Goal: Task Accomplishment & Management: Manage account settings

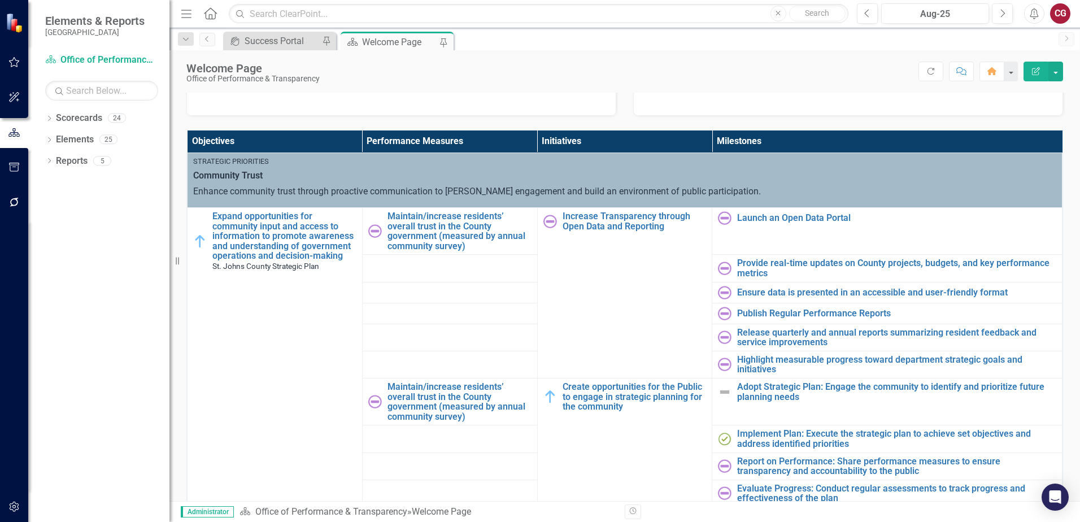
click at [212, 17] on icon at bounding box center [210, 13] width 13 height 12
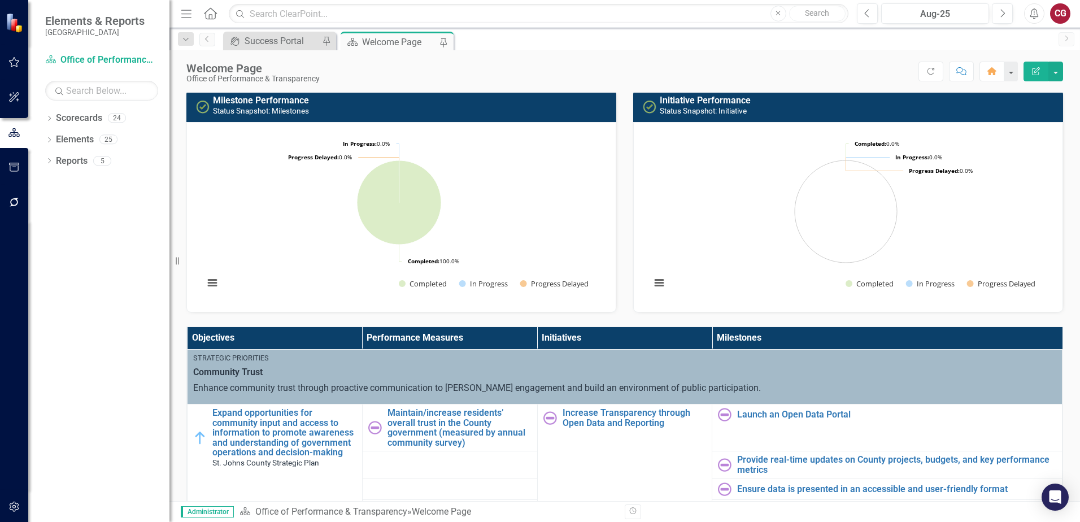
scroll to position [169, 0]
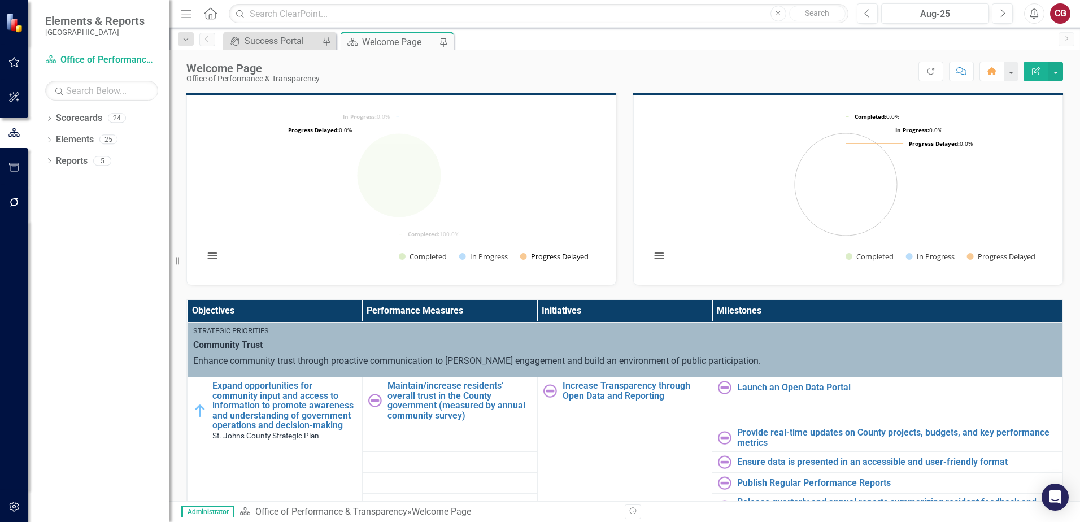
click at [551, 257] on button "Show Progress Delayed" at bounding box center [554, 256] width 69 height 10
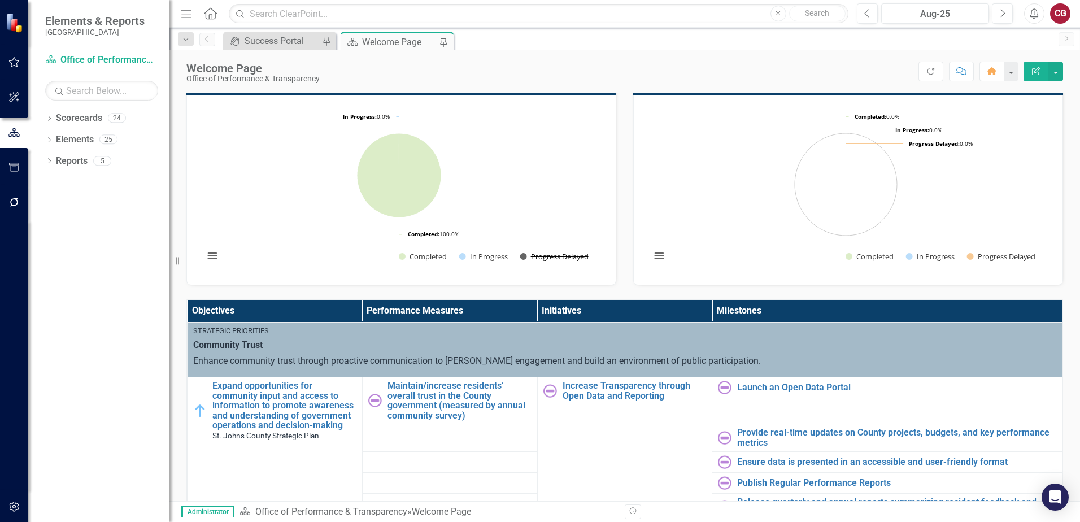
click at [551, 257] on button "Show Progress Delayed" at bounding box center [554, 256] width 69 height 10
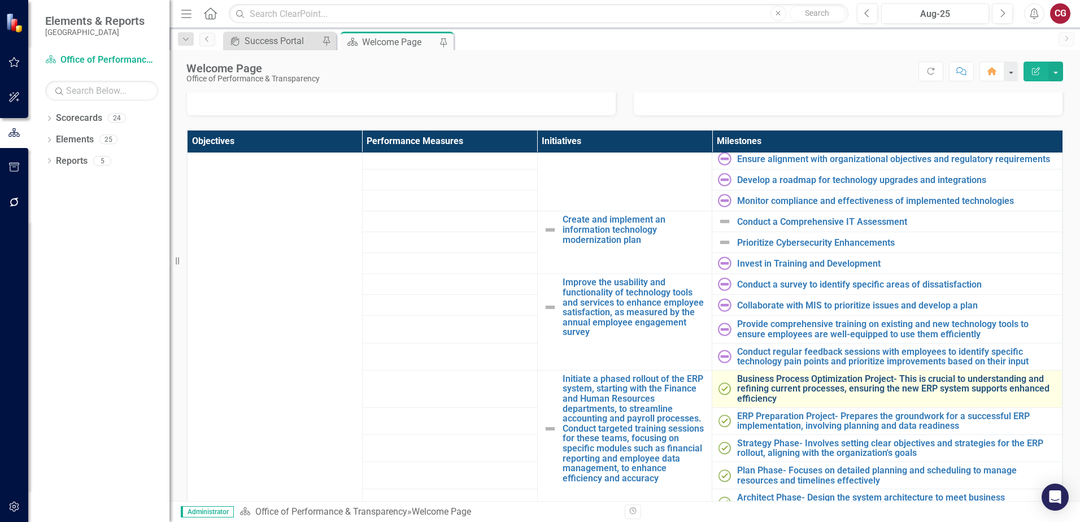
scroll to position [479, 0]
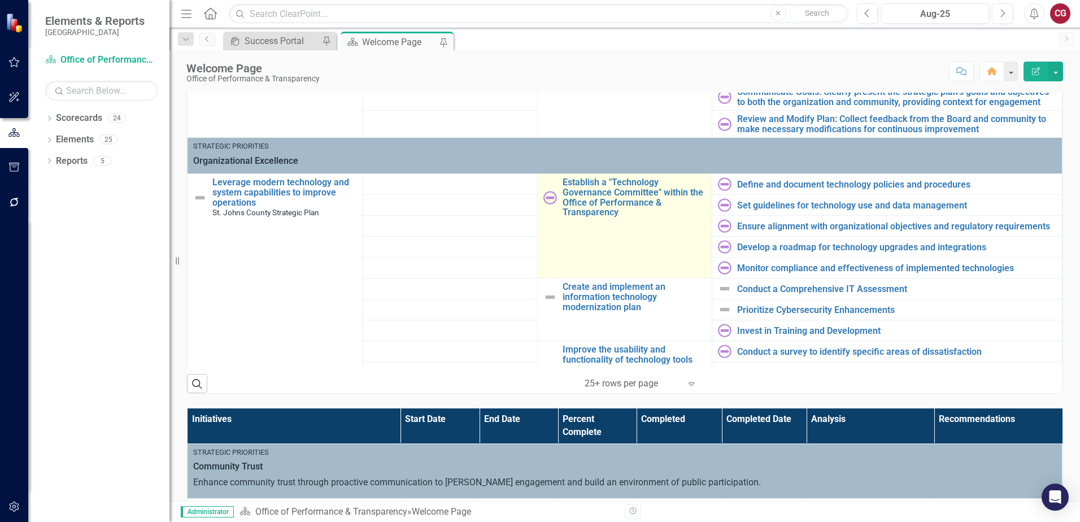
scroll to position [253, 0]
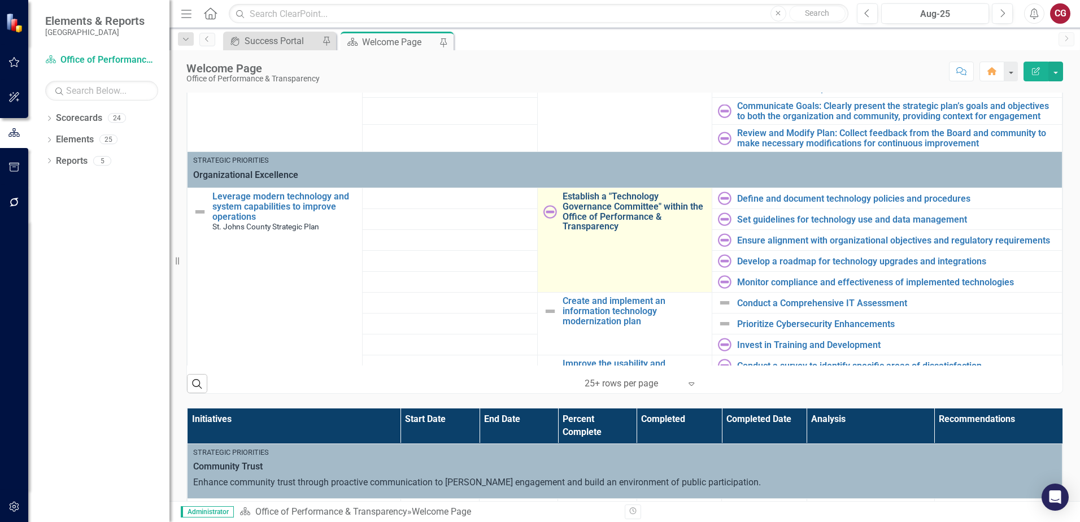
click at [603, 214] on link "Establish a "Technology Governance Committee" within the Office of Performance …" at bounding box center [634, 211] width 144 height 40
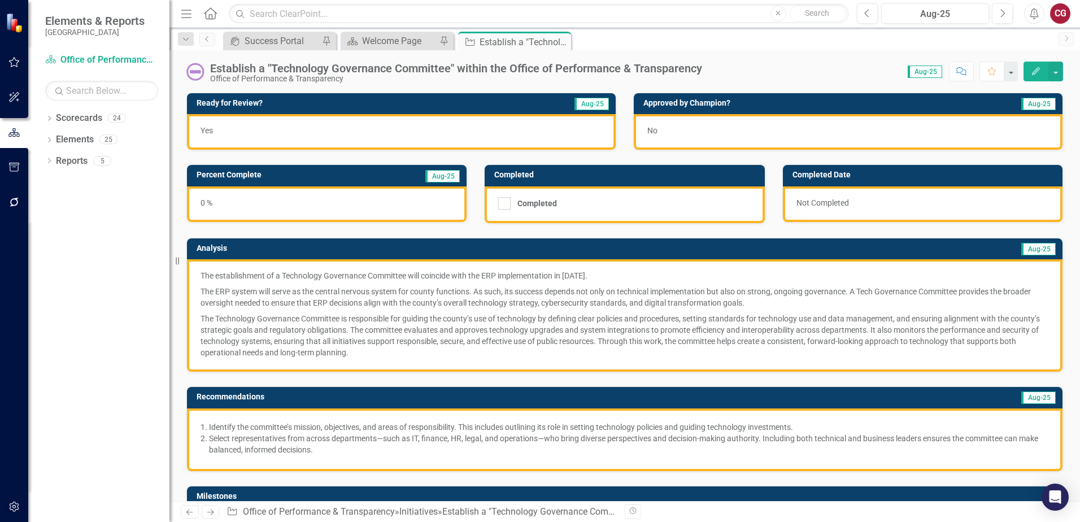
click at [13, 24] on img at bounding box center [16, 23] width 20 height 20
click at [15, 67] on icon "button" at bounding box center [14, 62] width 12 height 9
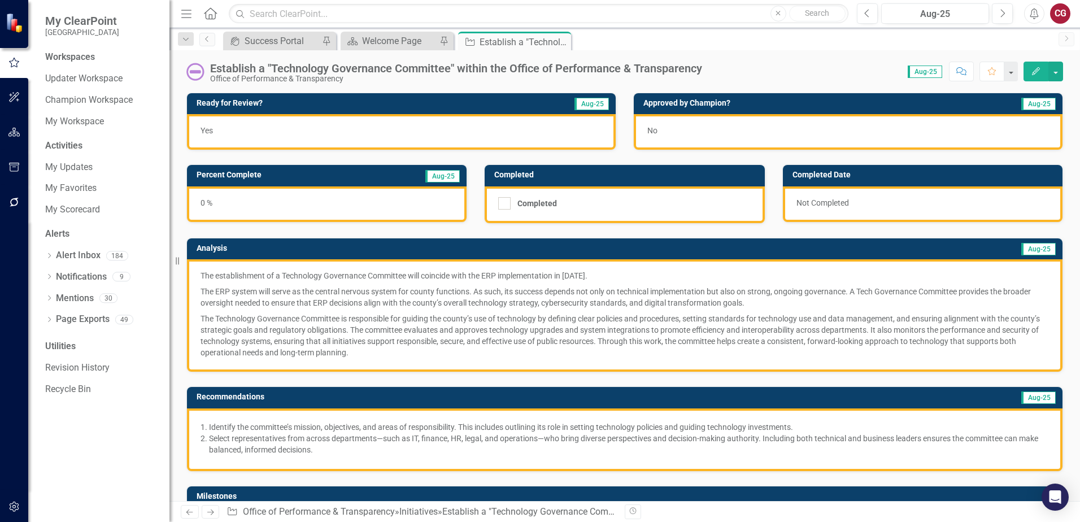
click at [211, 18] on icon "Home" at bounding box center [210, 13] width 15 height 12
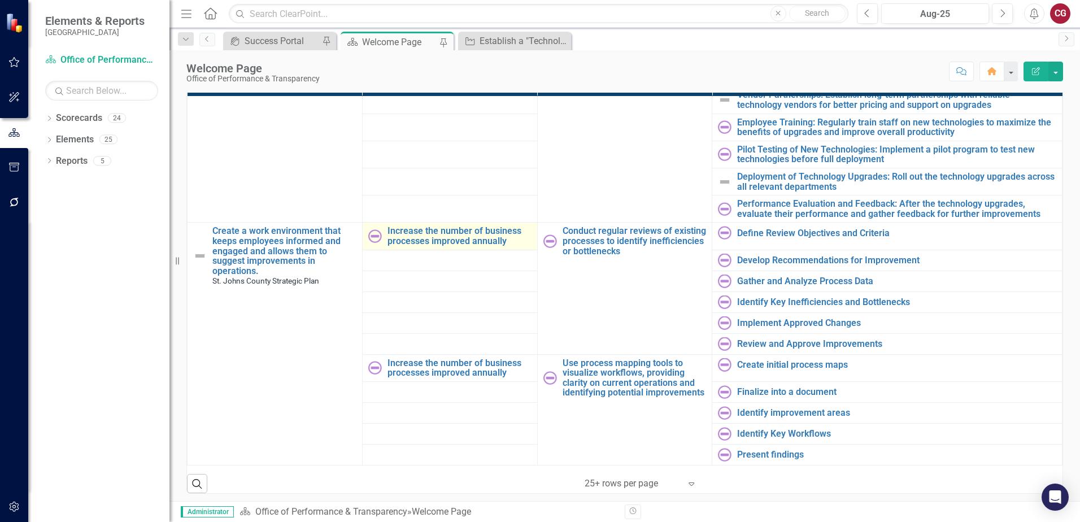
scroll to position [452, 0]
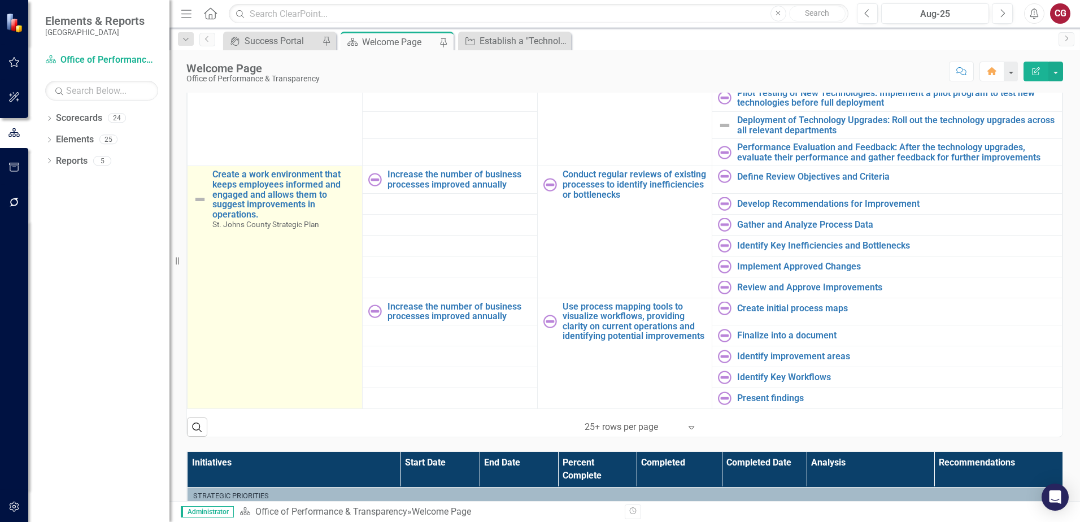
click at [260, 220] on span "St. Johns County Strategic Plan" at bounding box center [265, 224] width 107 height 9
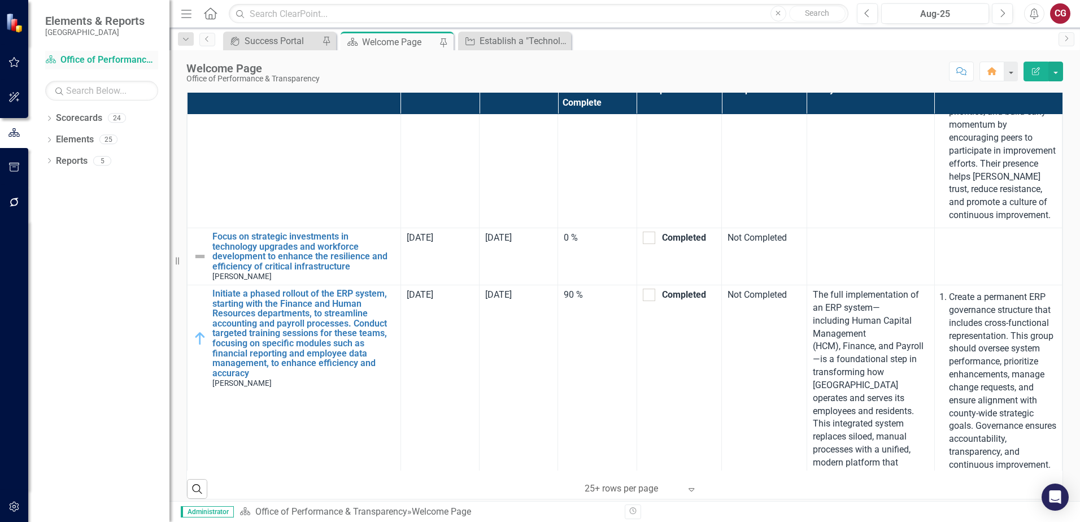
scroll to position [834, 0]
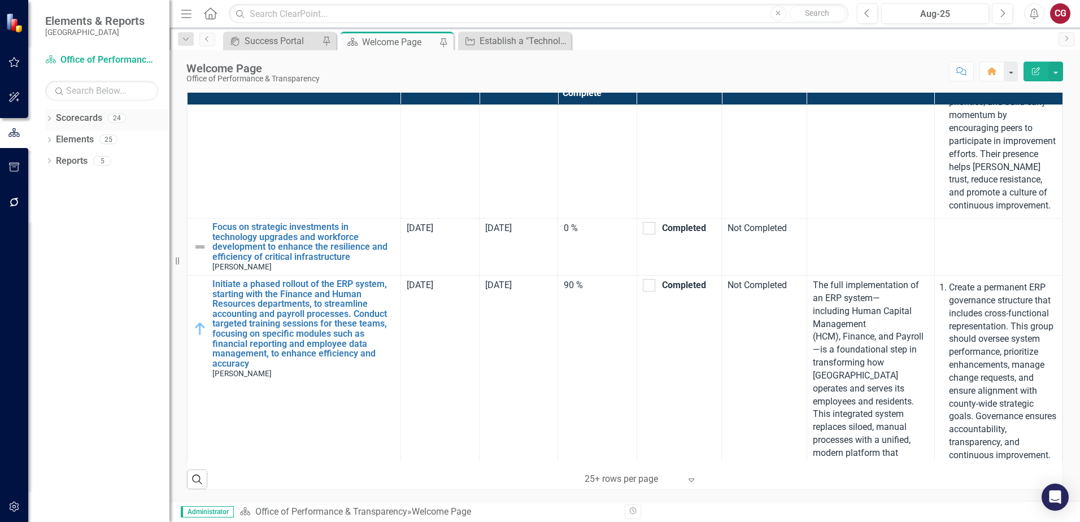
click at [49, 118] on icon "Dropdown" at bounding box center [49, 119] width 8 height 6
click at [55, 139] on icon "Dropdown" at bounding box center [55, 139] width 8 height 7
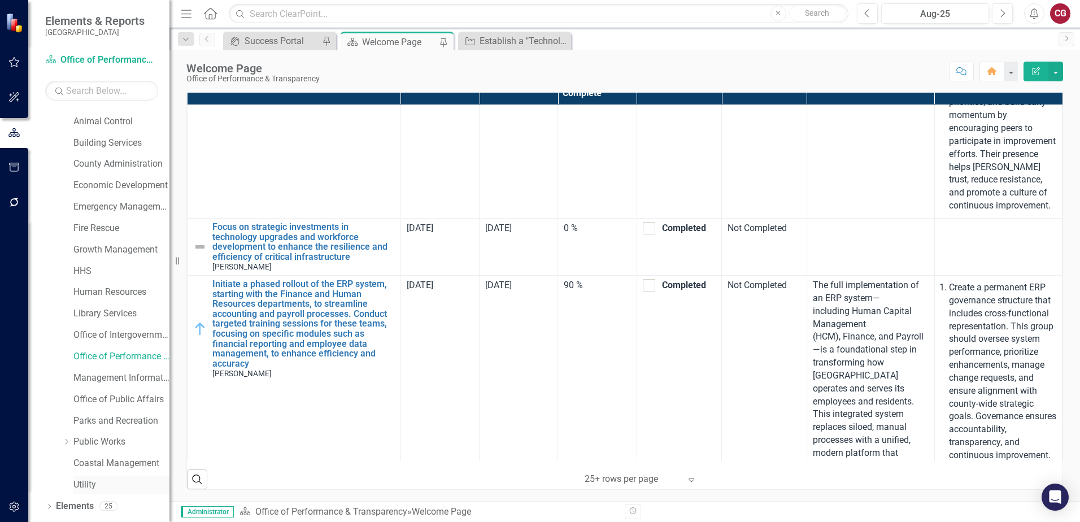
scroll to position [56, 0]
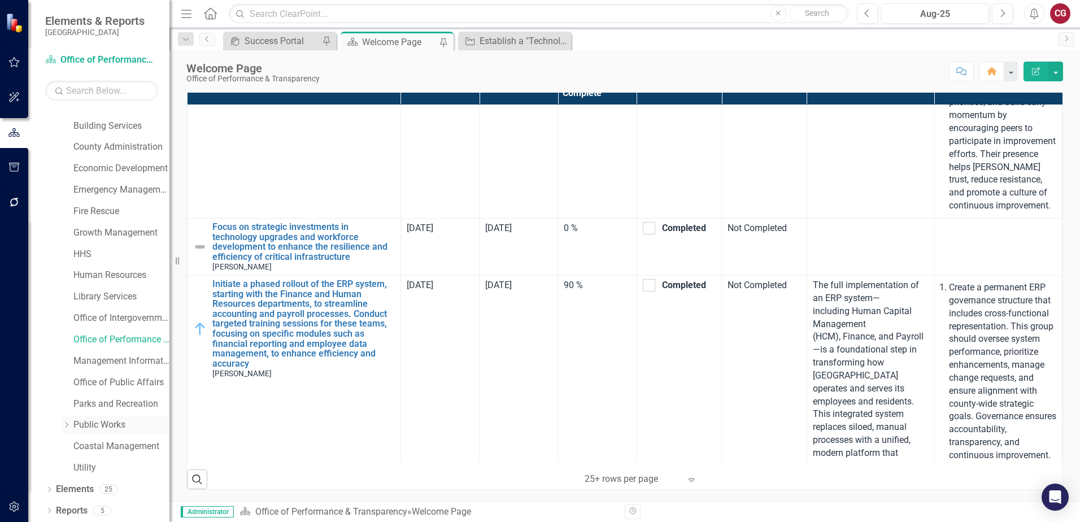
click at [91, 426] on link "Public Works" at bounding box center [121, 424] width 96 height 13
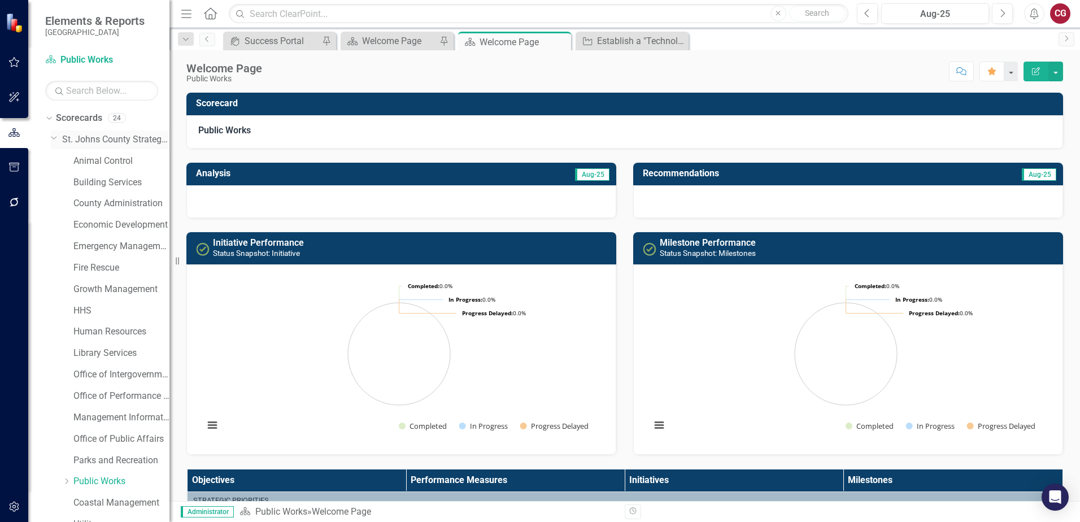
click at [101, 139] on link "St. Johns County Strategic Plan" at bounding box center [115, 139] width 107 height 13
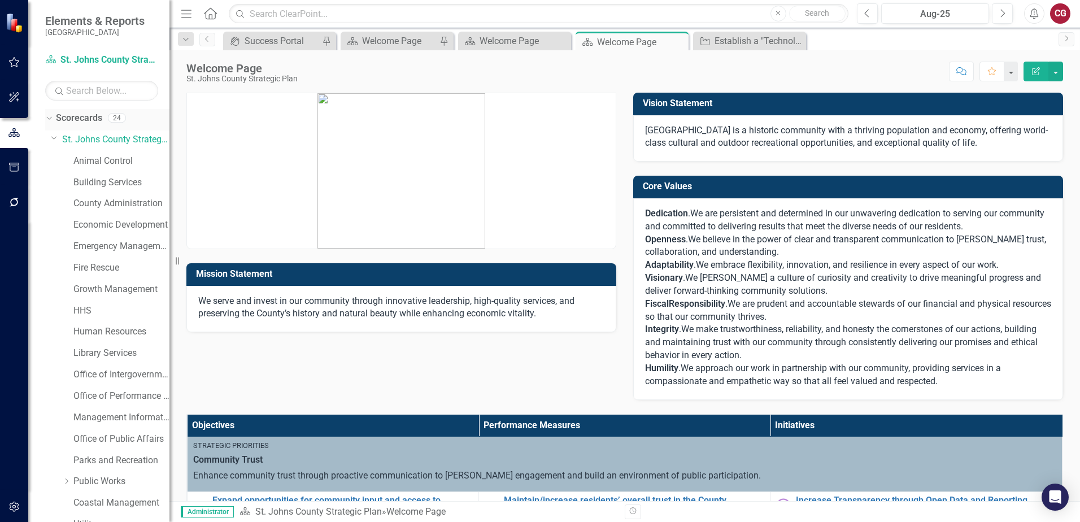
click at [64, 117] on link "Scorecards" at bounding box center [79, 118] width 46 height 13
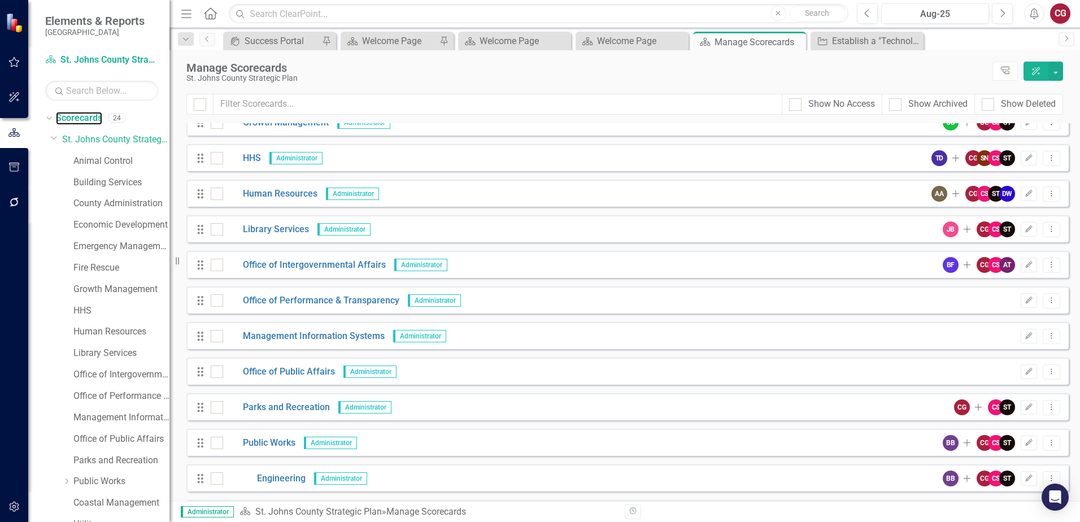
scroll to position [282, 0]
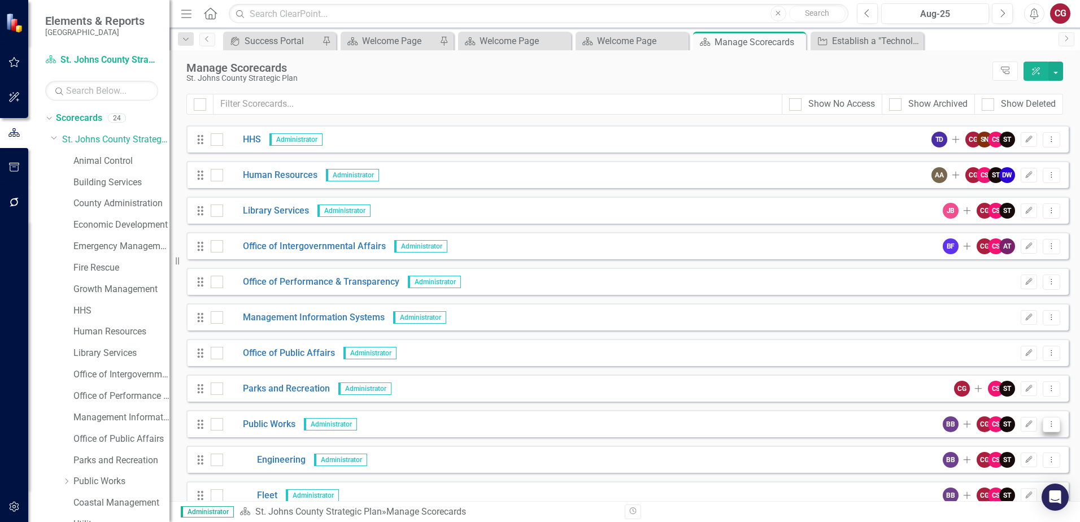
click at [1046, 424] on icon "Dropdown Menu" at bounding box center [1051, 423] width 10 height 7
click at [986, 484] on link "Copy Forward Copy Forward Scorecard" at bounding box center [988, 484] width 125 height 21
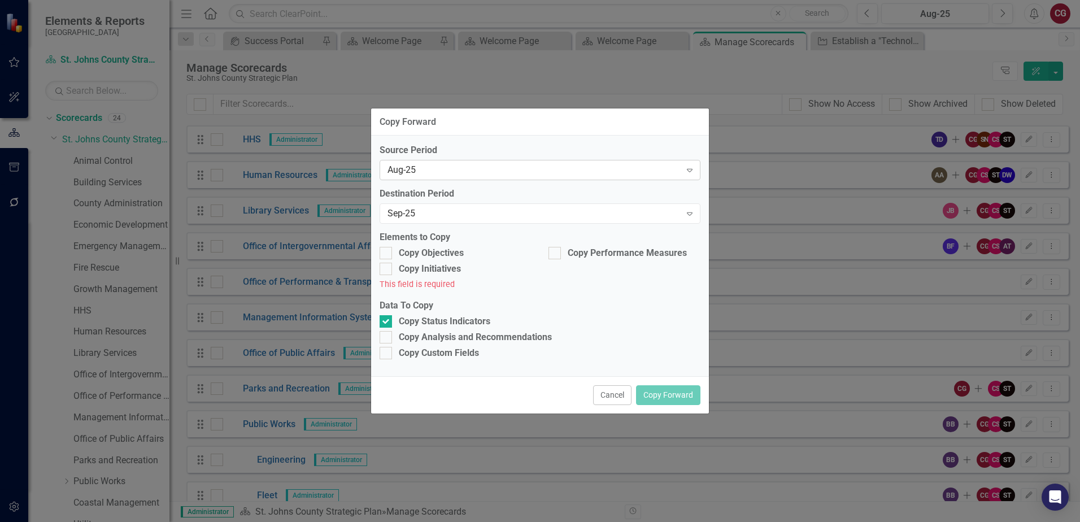
click at [450, 167] on div "Aug-25" at bounding box center [533, 170] width 293 height 13
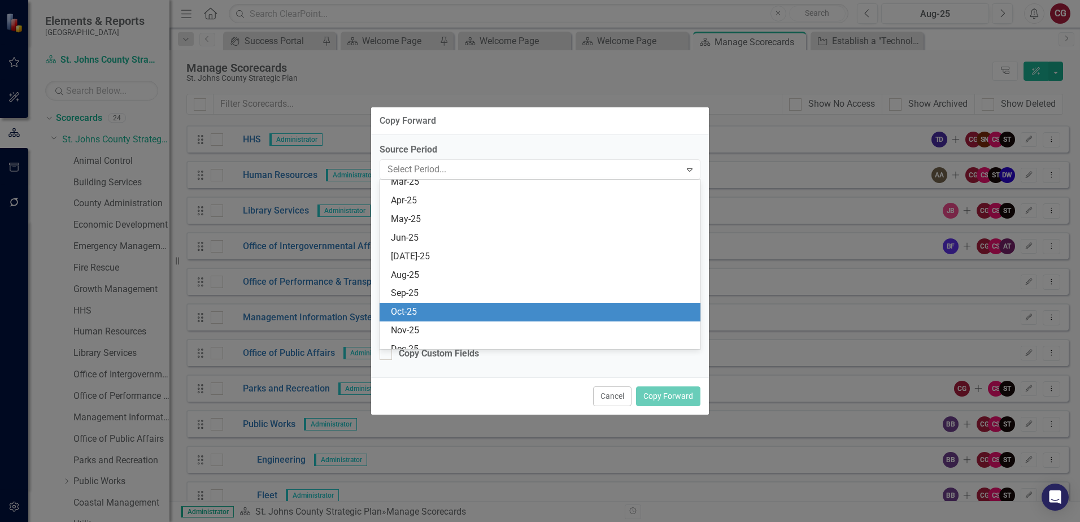
scroll to position [462, 0]
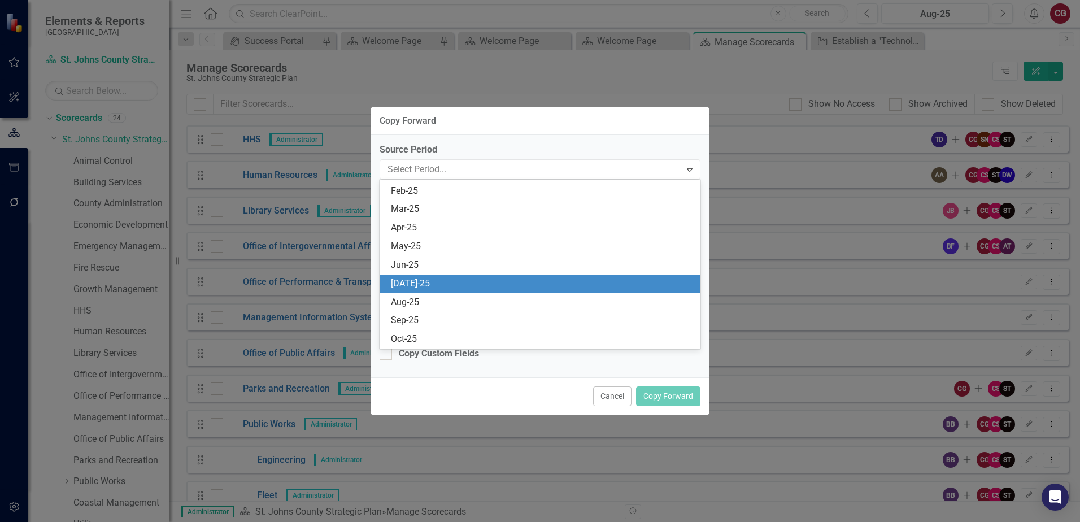
click at [415, 278] on div "Jul-25" at bounding box center [542, 283] width 303 height 13
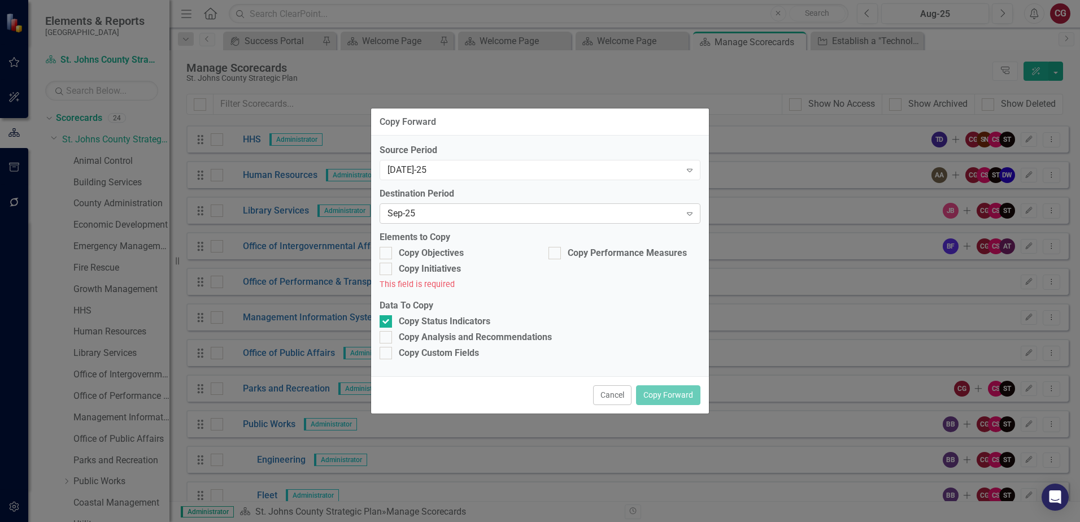
click at [420, 217] on div "Sep-25" at bounding box center [533, 213] width 293 height 13
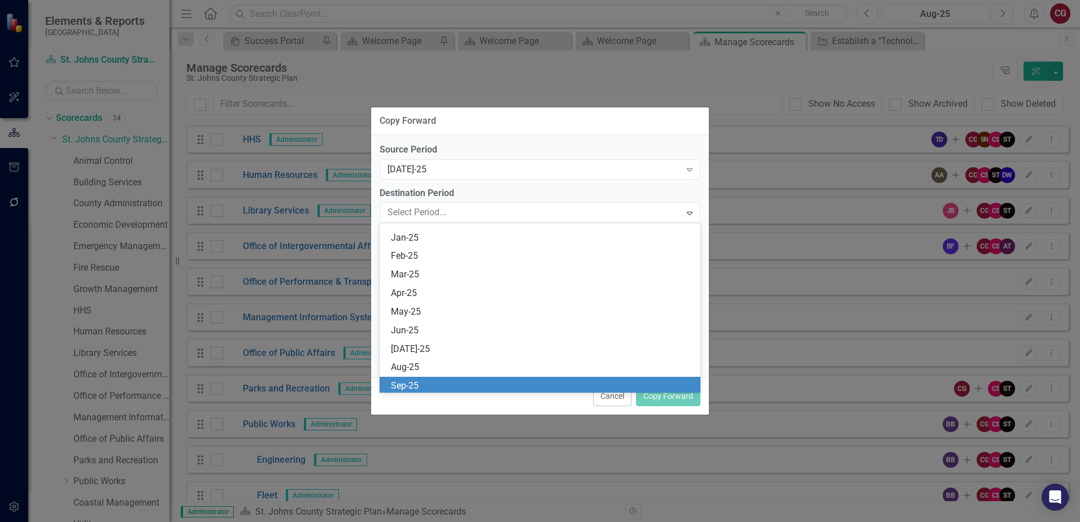
scroll to position [594, 0]
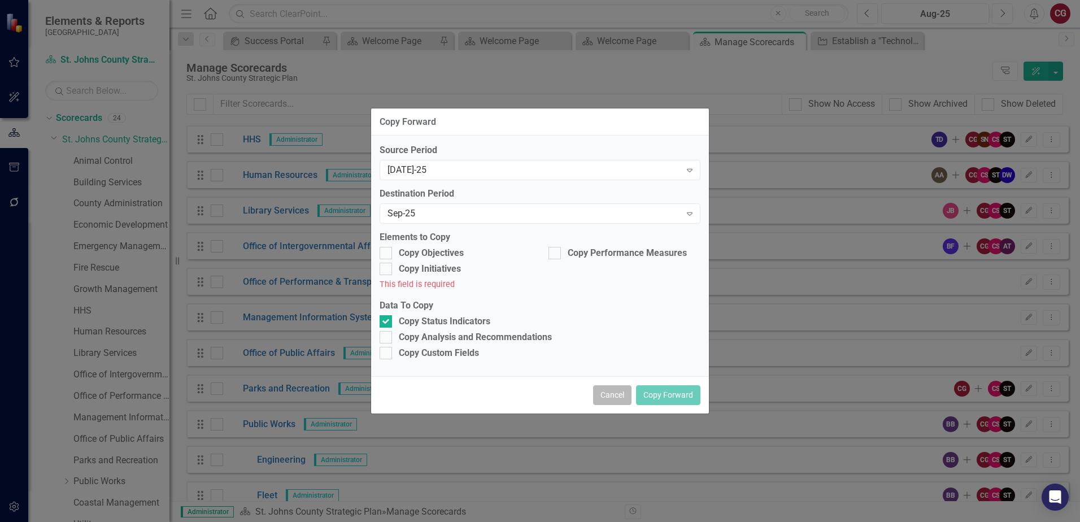
click at [626, 399] on button "Cancel" at bounding box center [612, 395] width 38 height 20
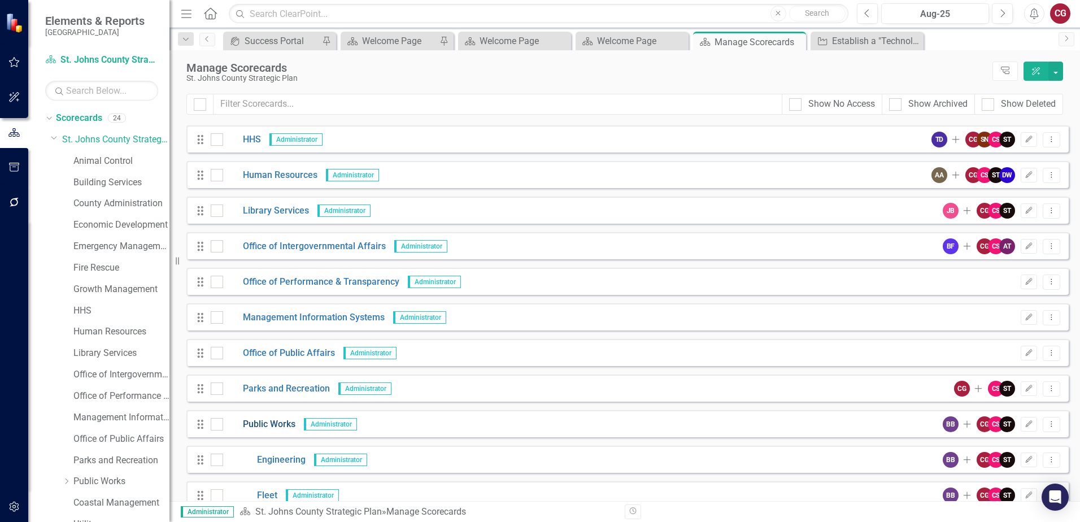
click at [284, 422] on link "Public Works" at bounding box center [259, 424] width 72 height 13
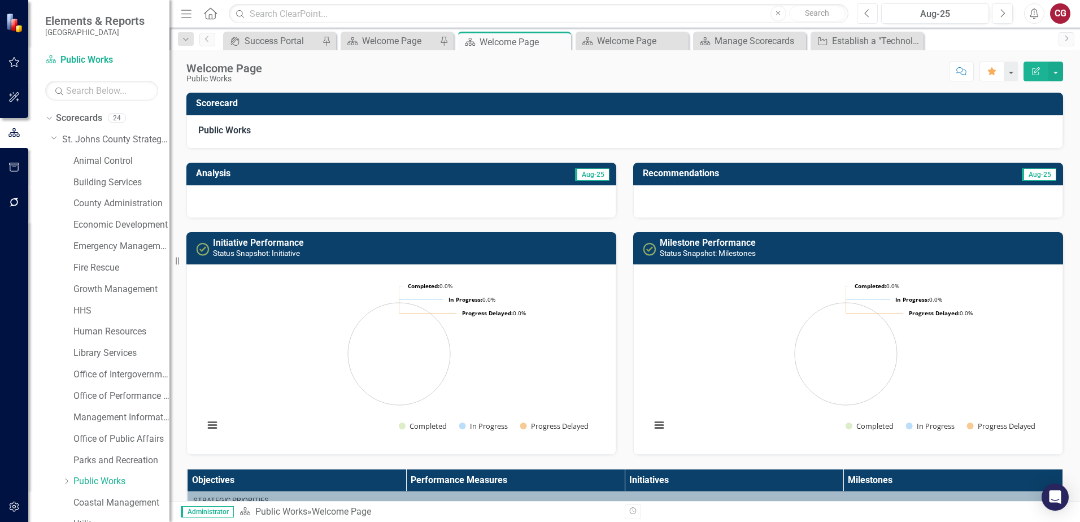
click at [865, 11] on icon "Previous" at bounding box center [867, 13] width 6 height 10
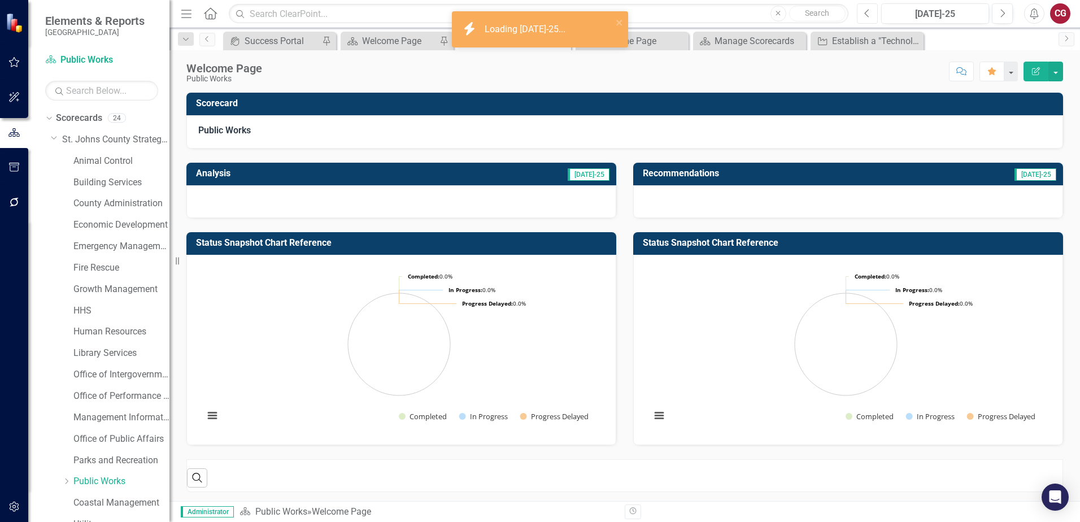
click at [865, 11] on icon "Previous" at bounding box center [867, 13] width 6 height 10
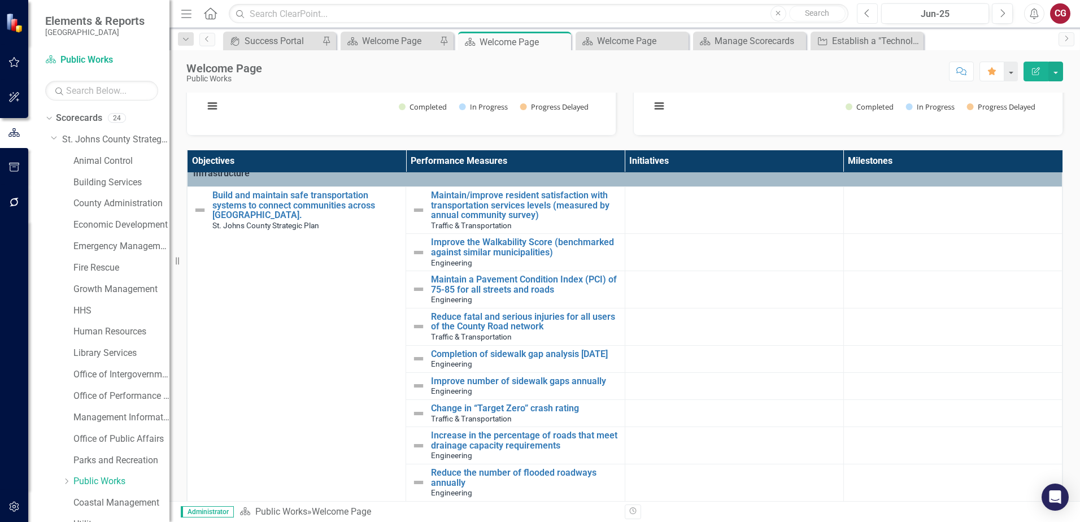
scroll to position [291, 0]
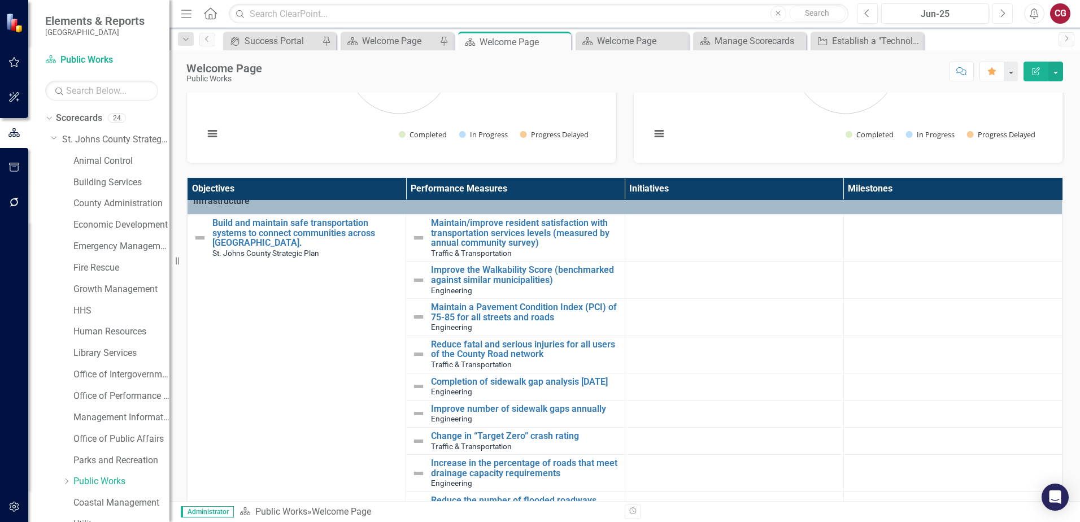
click at [1004, 11] on icon "Next" at bounding box center [1002, 13] width 6 height 10
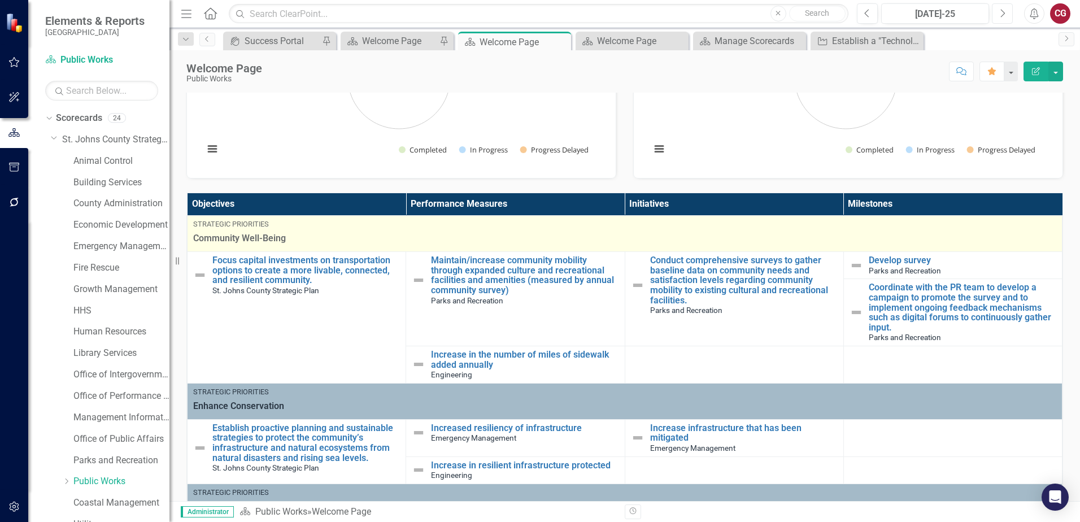
scroll to position [269, 0]
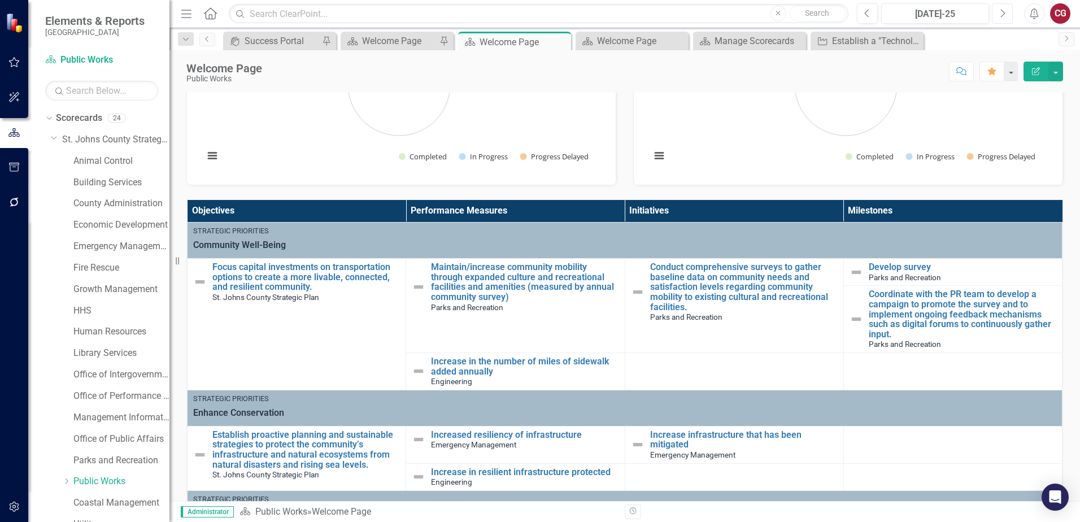
click at [1001, 18] on button "Next" at bounding box center [1002, 13] width 21 height 20
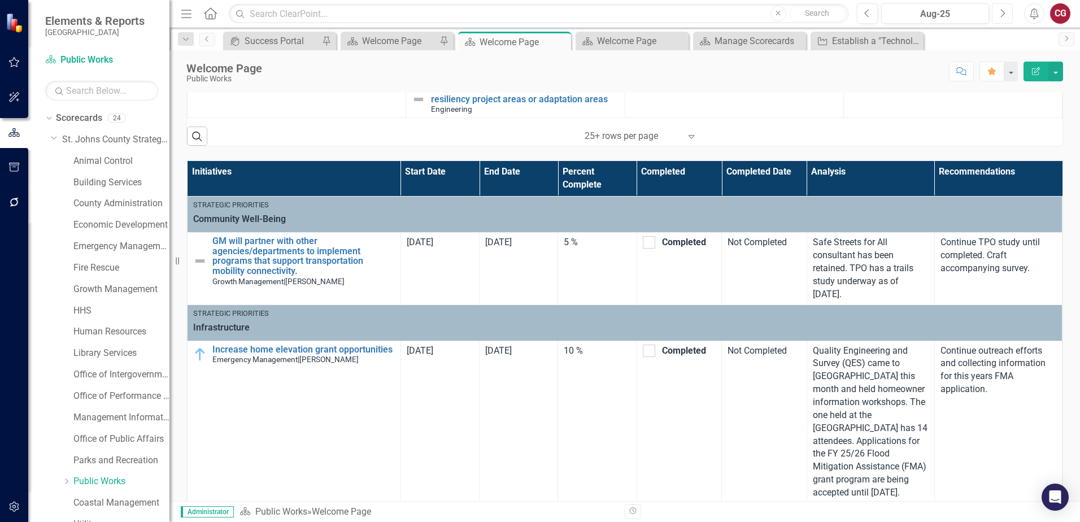
scroll to position [552, 0]
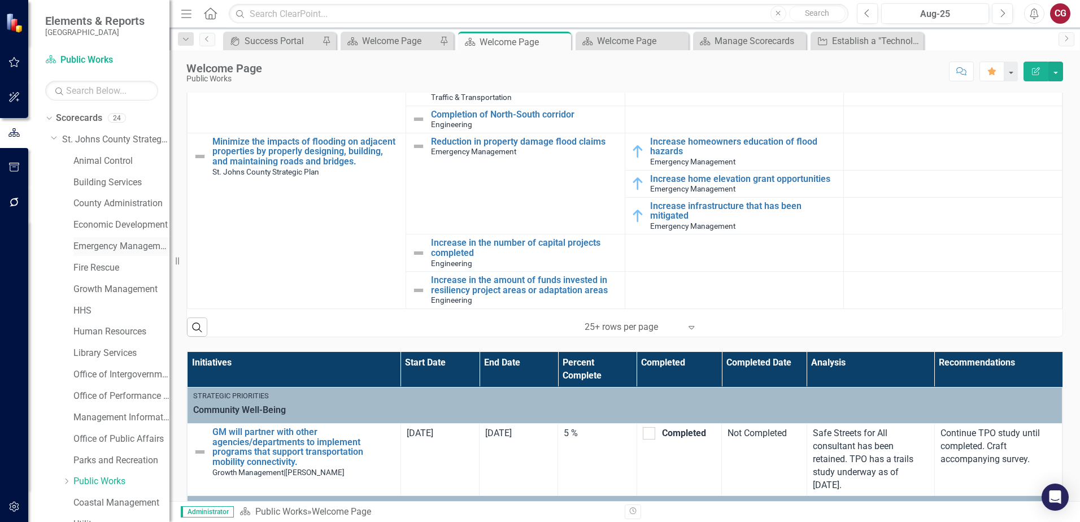
click at [103, 246] on link "Emergency Management" at bounding box center [121, 246] width 96 height 13
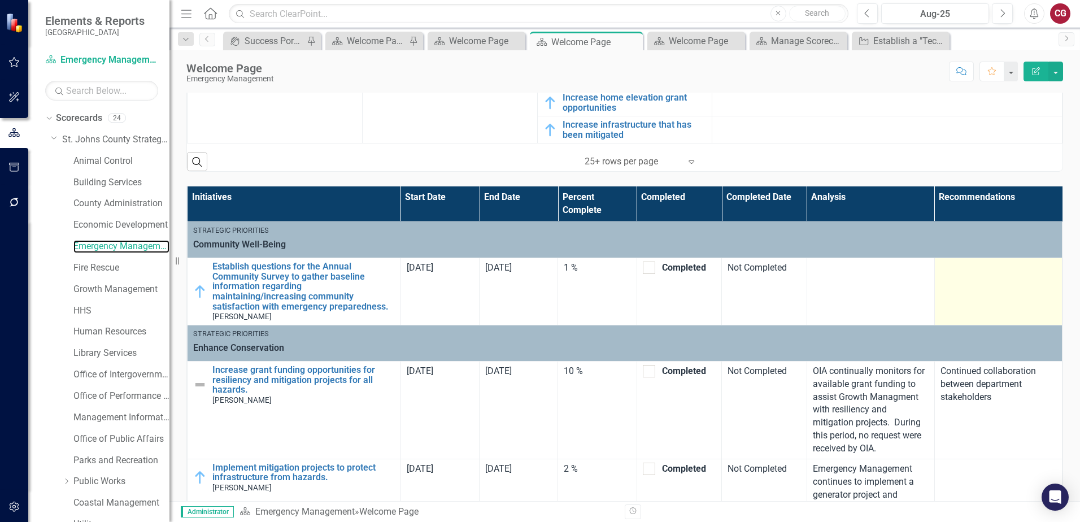
scroll to position [695, 0]
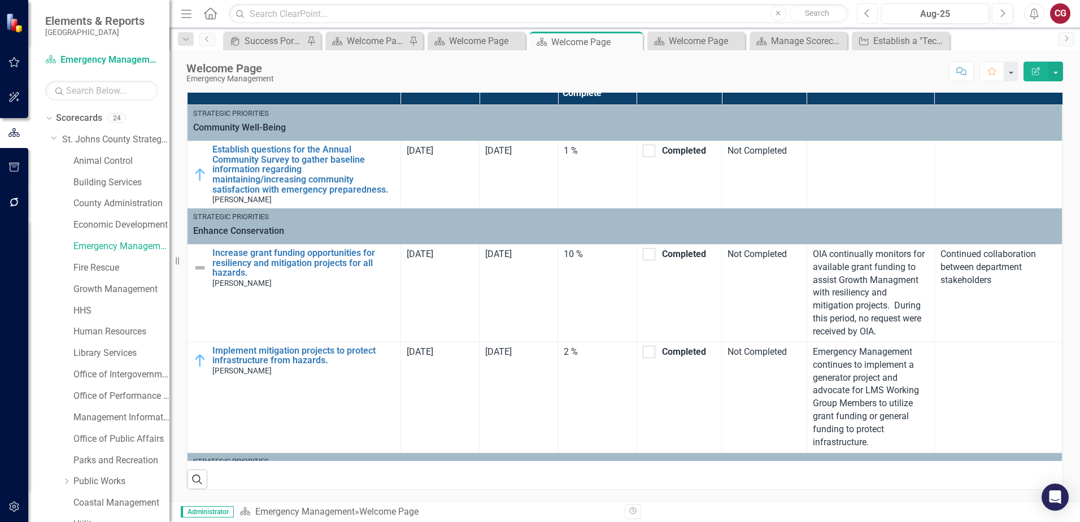
click at [870, 16] on button "Previous" at bounding box center [867, 13] width 21 height 20
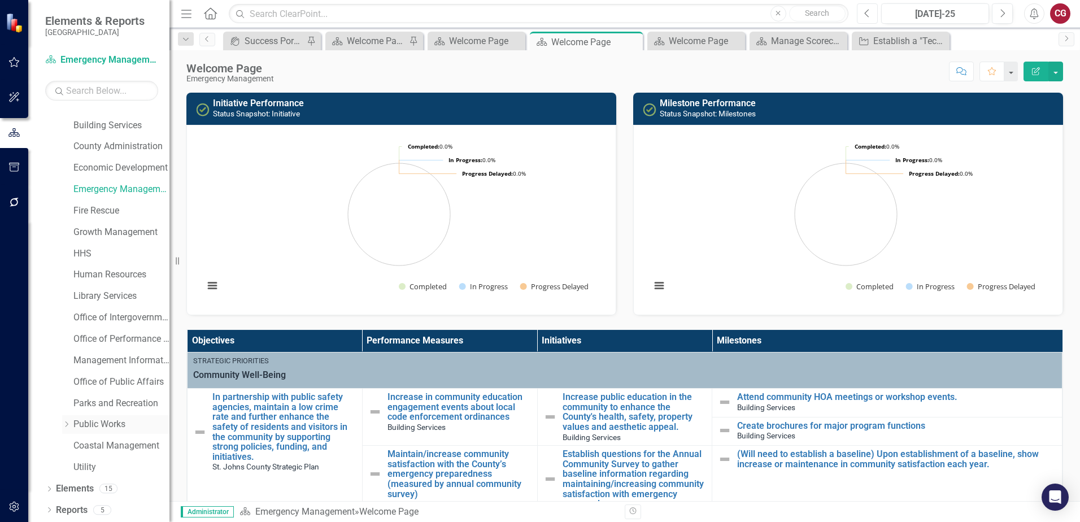
scroll to position [58, 0]
click at [81, 489] on link "Elements" at bounding box center [75, 488] width 38 height 13
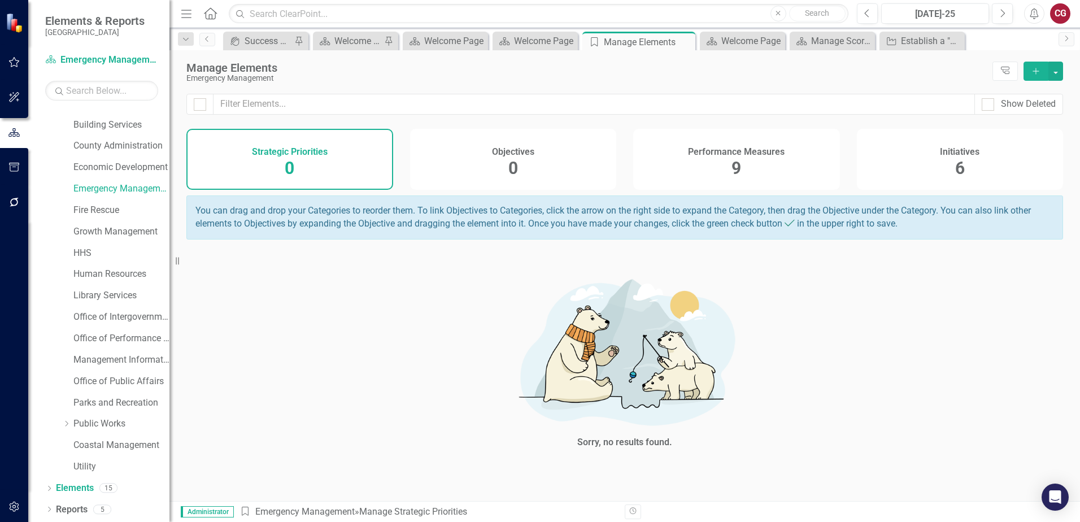
click at [959, 172] on span "6" at bounding box center [960, 168] width 10 height 20
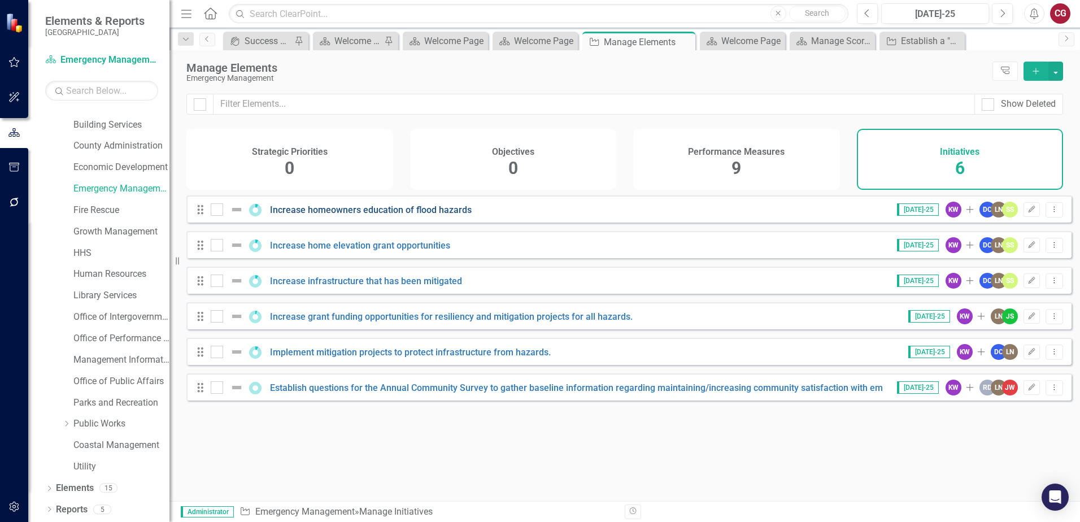
click at [404, 215] on link "Increase homeowners education of flood hazards" at bounding box center [371, 209] width 202 height 11
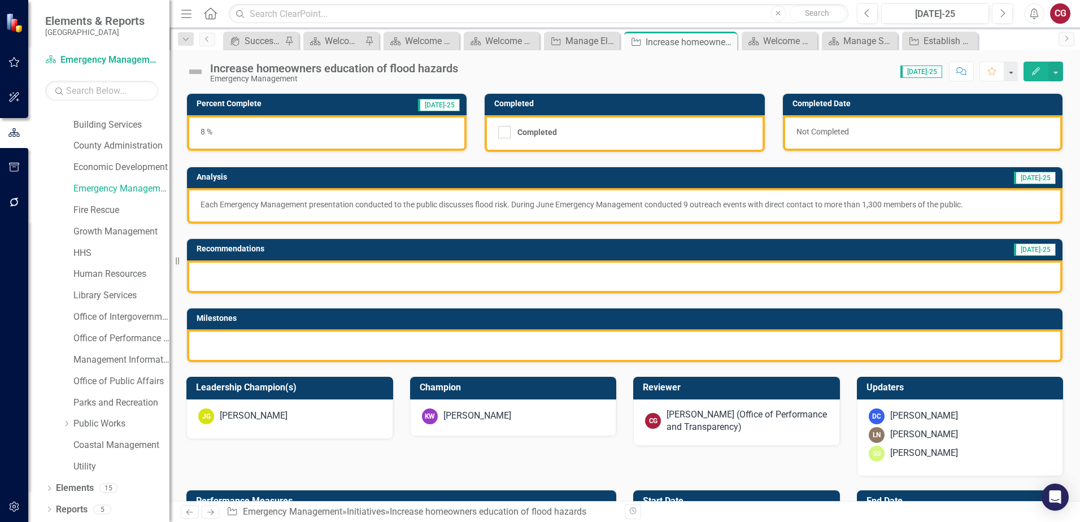
scroll to position [67, 0]
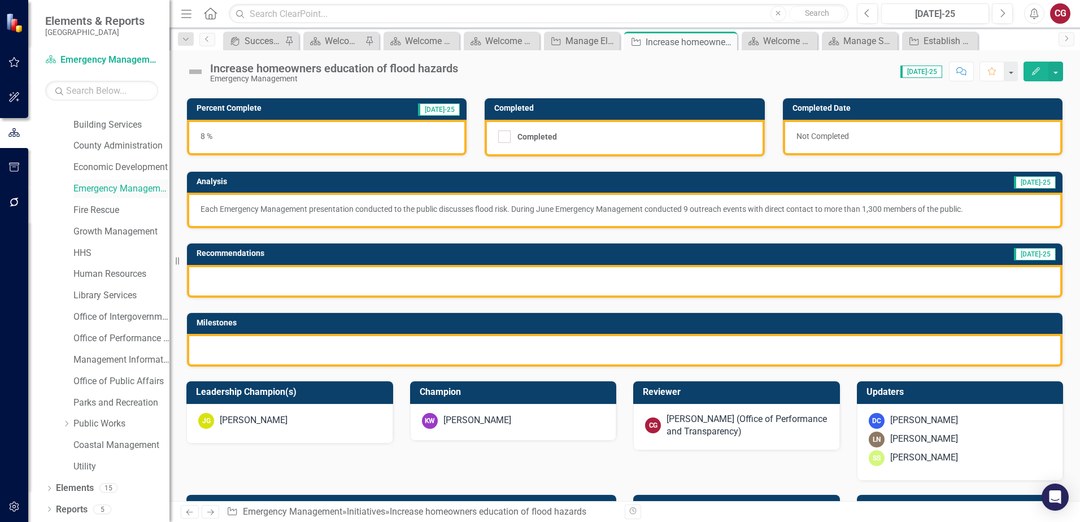
drag, startPoint x: 135, startPoint y: 191, endPoint x: 146, endPoint y: 187, distance: 11.4
click at [135, 191] on link "Emergency Management" at bounding box center [121, 188] width 96 height 13
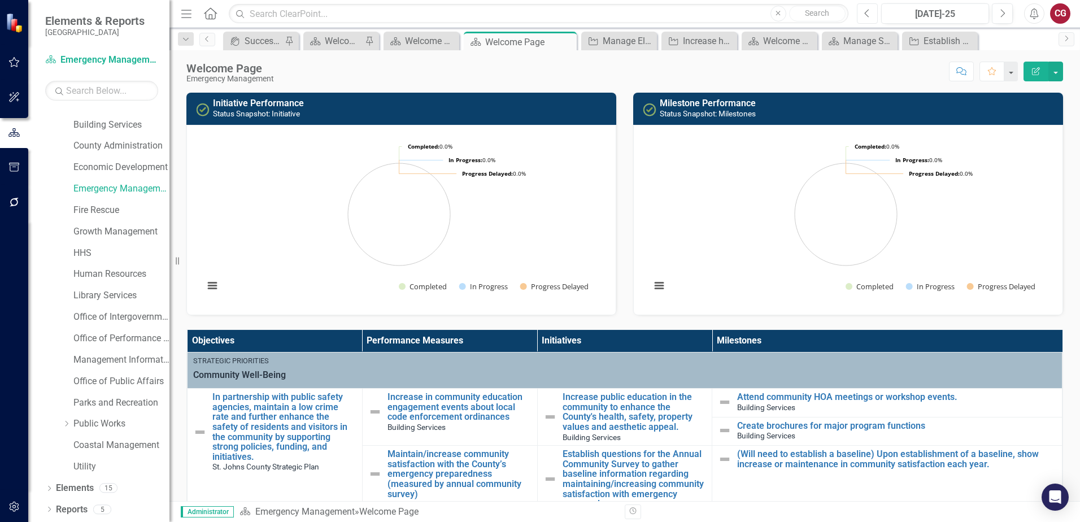
click at [871, 18] on button "Previous" at bounding box center [867, 13] width 21 height 20
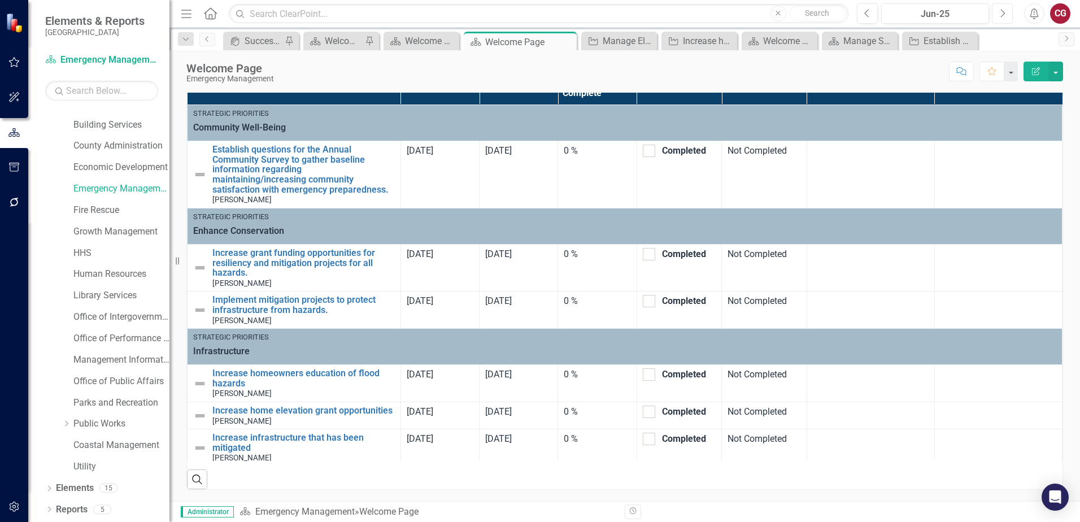
click at [1006, 20] on button "Next" at bounding box center [1002, 13] width 21 height 20
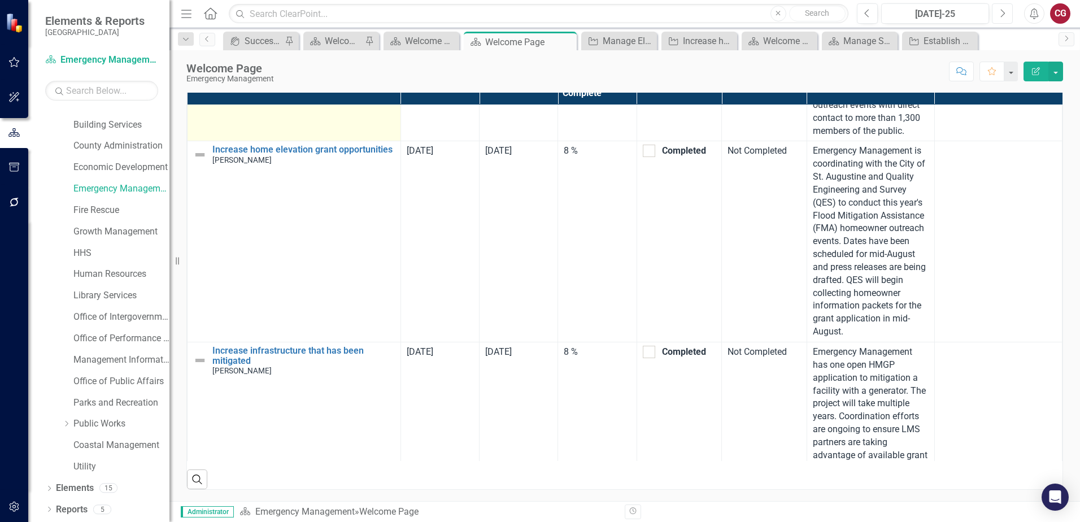
scroll to position [773, 0]
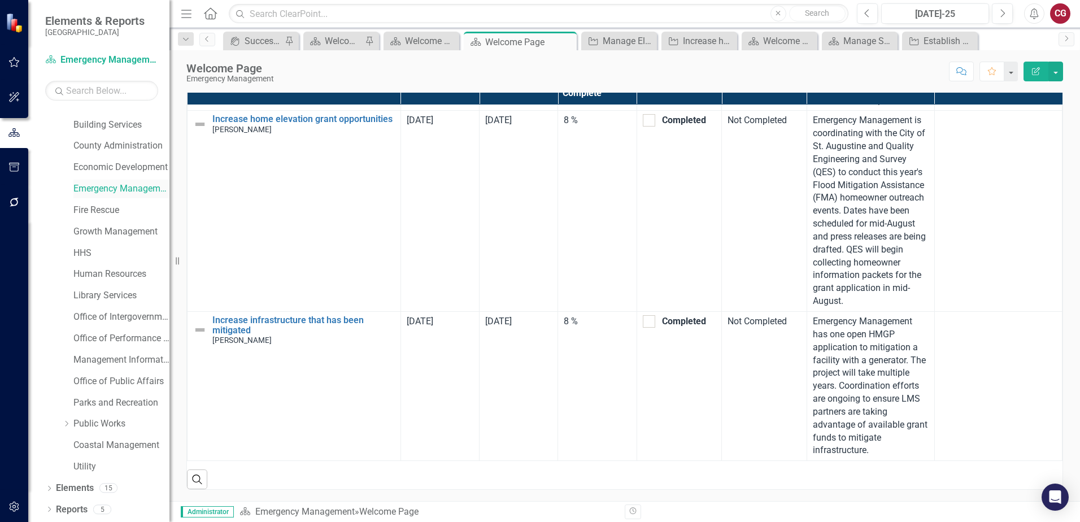
click at [107, 185] on link "Emergency Management" at bounding box center [121, 188] width 96 height 13
click at [75, 489] on link "Elements" at bounding box center [75, 488] width 38 height 13
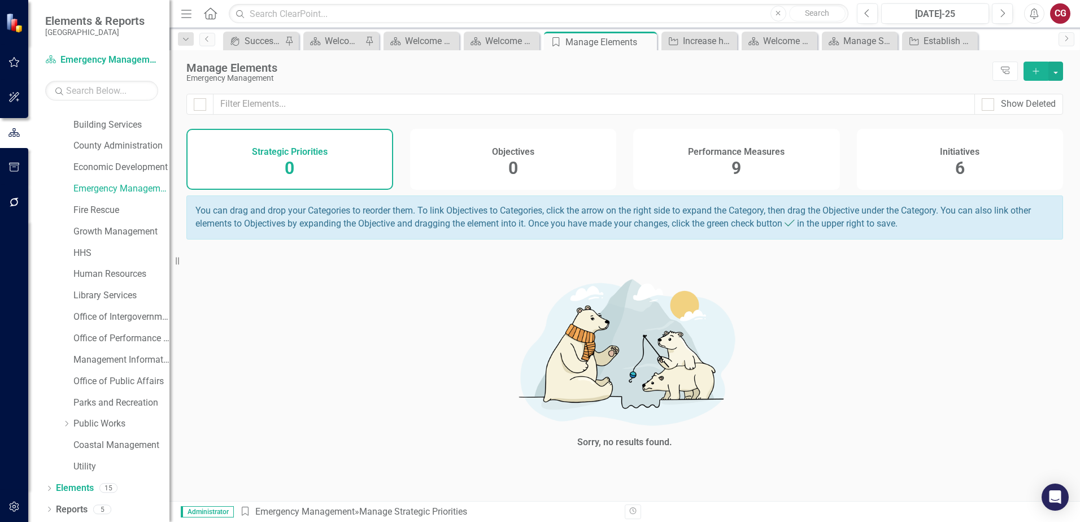
click at [943, 163] on div "Initiatives 6" at bounding box center [960, 159] width 207 height 61
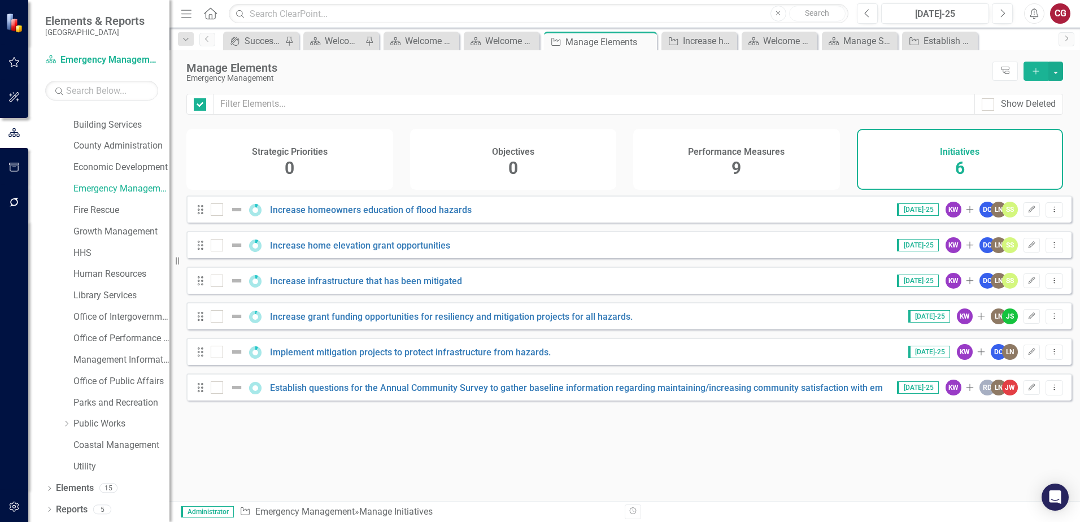
checkbox input "false"
click at [211, 317] on input "checkbox" at bounding box center [214, 313] width 7 height 7
checkbox input "true"
click at [219, 358] on div at bounding box center [217, 352] width 12 height 12
click at [218, 353] on input "checkbox" at bounding box center [214, 349] width 7 height 7
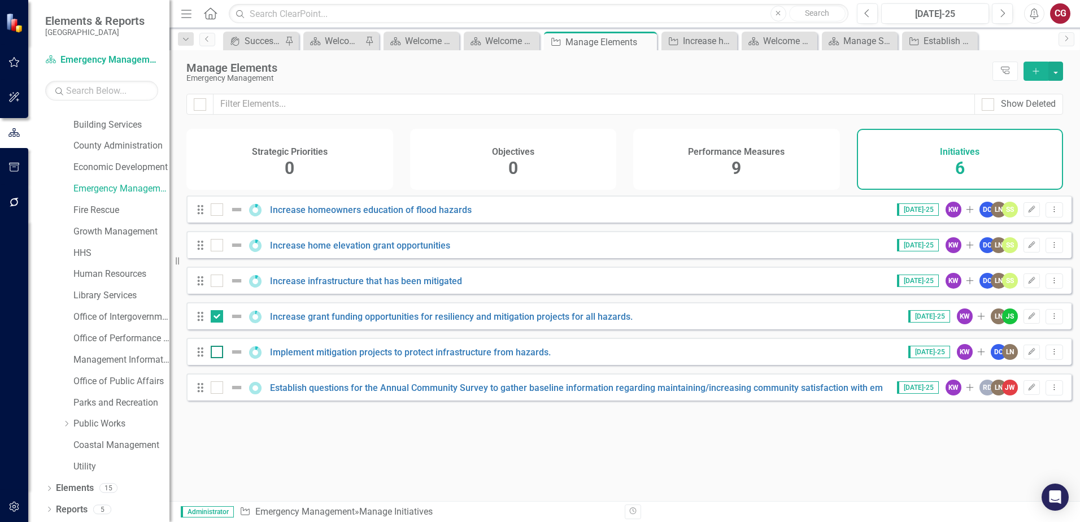
checkbox input "true"
click at [220, 322] on div at bounding box center [217, 316] width 12 height 12
click at [218, 317] on input "checkbox" at bounding box center [214, 313] width 7 height 7
checkbox input "false"
click at [217, 353] on input "checkbox" at bounding box center [214, 349] width 7 height 7
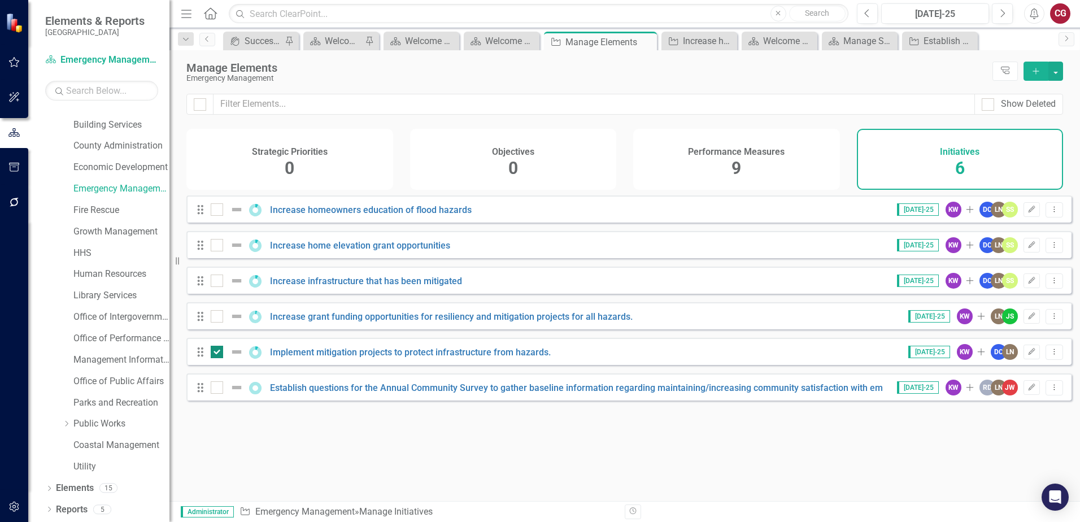
checkbox input "false"
click at [120, 190] on link "Emergency Management" at bounding box center [121, 188] width 96 height 13
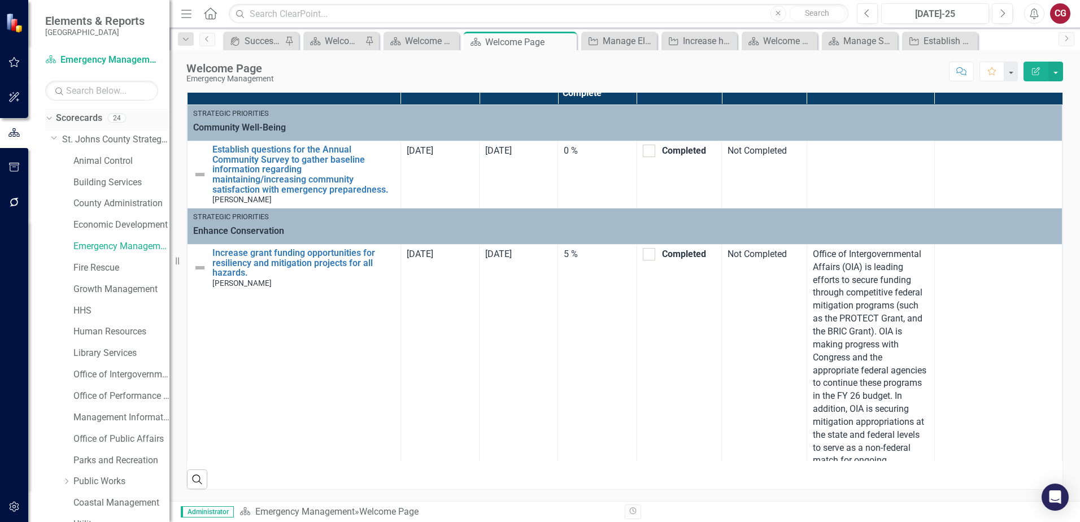
click at [95, 118] on link "Scorecards" at bounding box center [79, 118] width 46 height 13
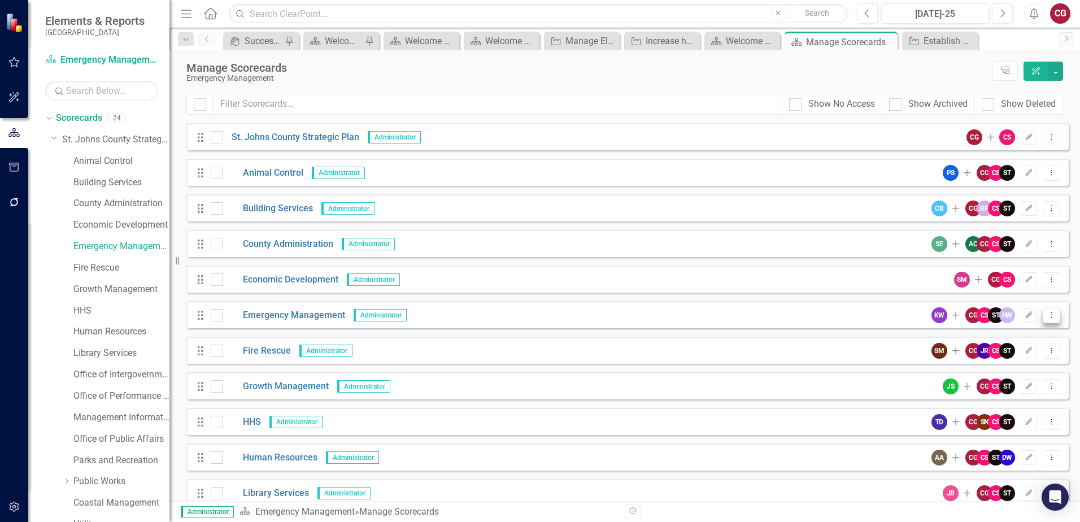
click at [1046, 318] on icon "Dropdown Menu" at bounding box center [1051, 314] width 10 height 7
click at [991, 370] on link "Copy Forward Copy Forward Scorecard" at bounding box center [988, 375] width 125 height 21
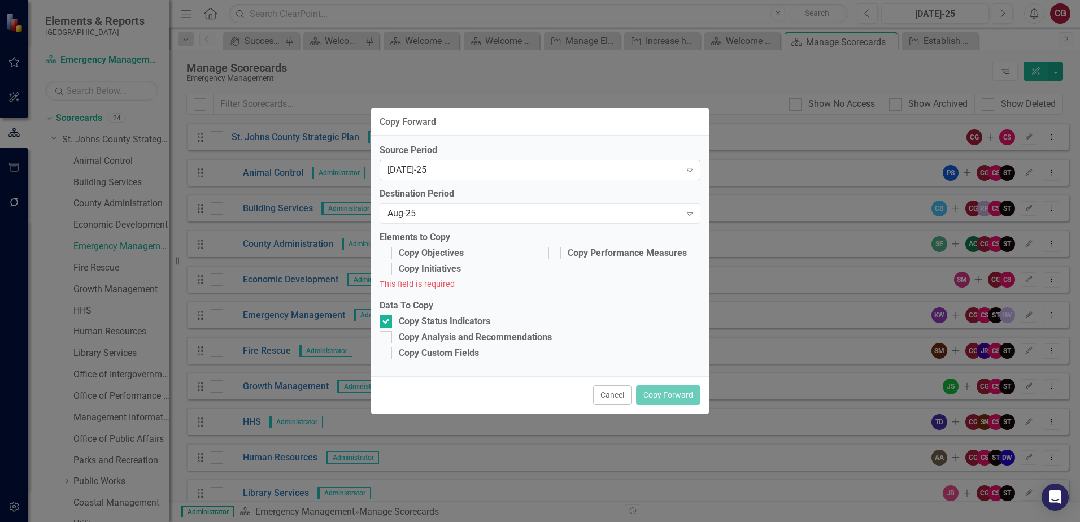
click at [457, 176] on div "Jul-25" at bounding box center [533, 170] width 293 height 13
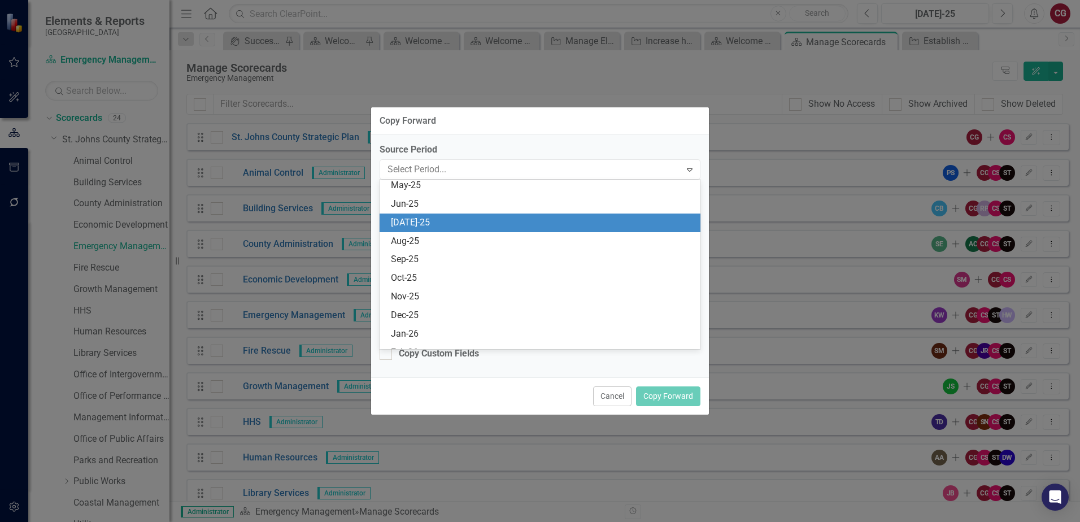
scroll to position [556, 0]
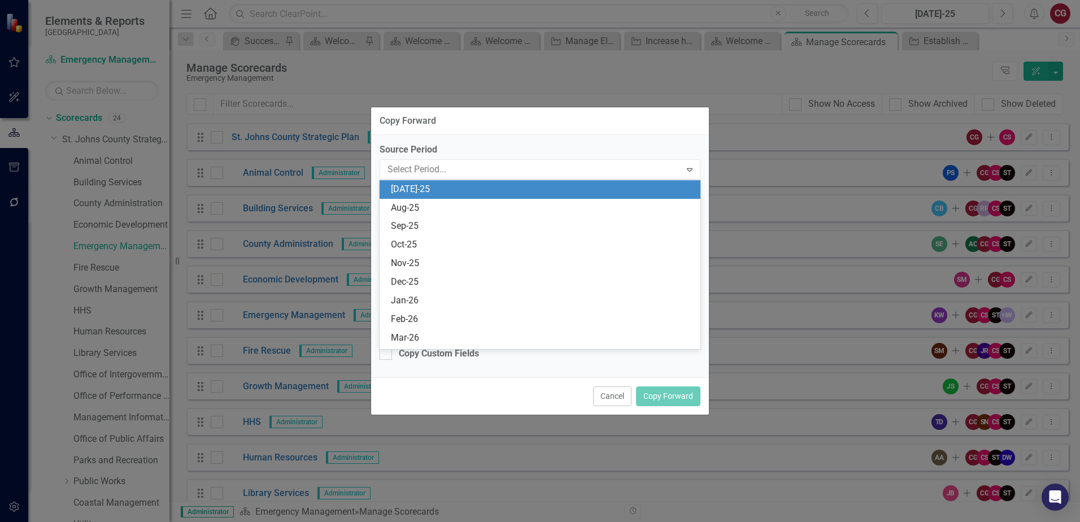
click at [426, 193] on div "Jul-25" at bounding box center [542, 189] width 303 height 13
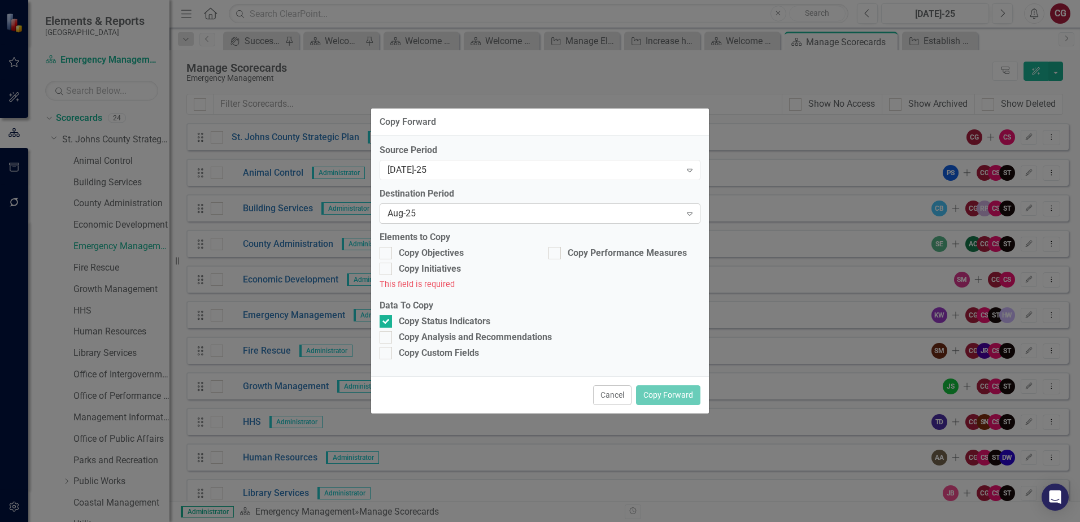
click at [428, 209] on div "Aug-25" at bounding box center [533, 213] width 293 height 13
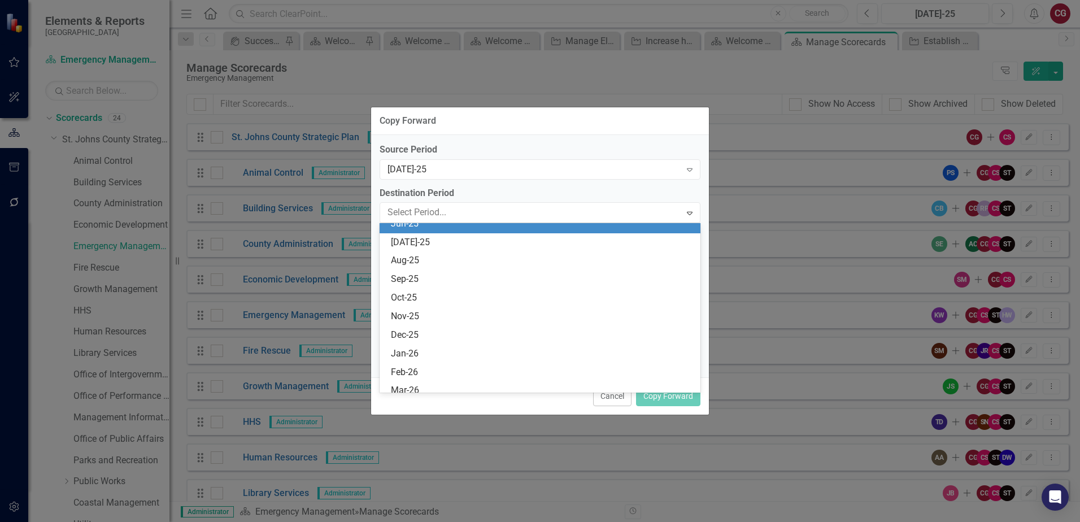
scroll to position [490, 0]
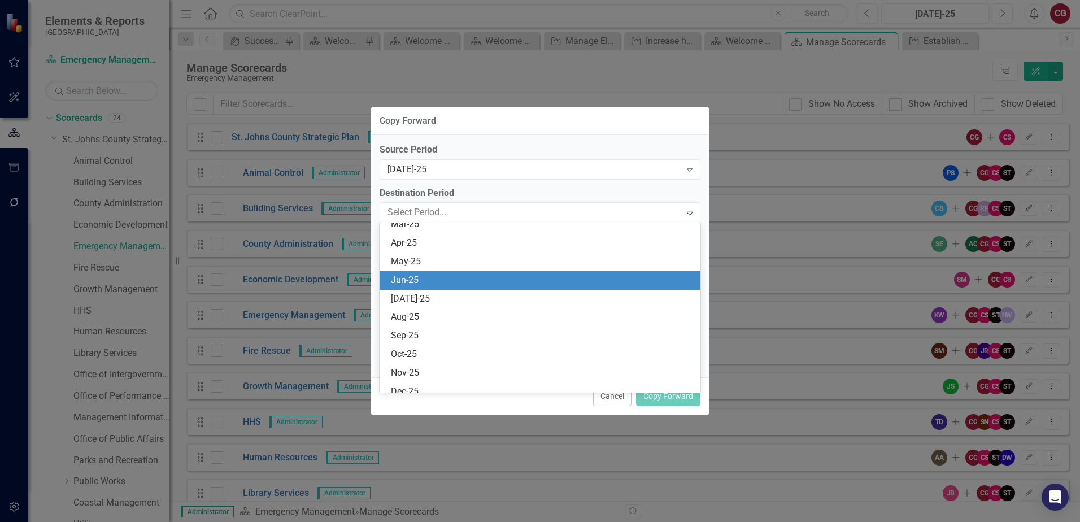
click at [415, 277] on div "Jun-25" at bounding box center [542, 280] width 303 height 13
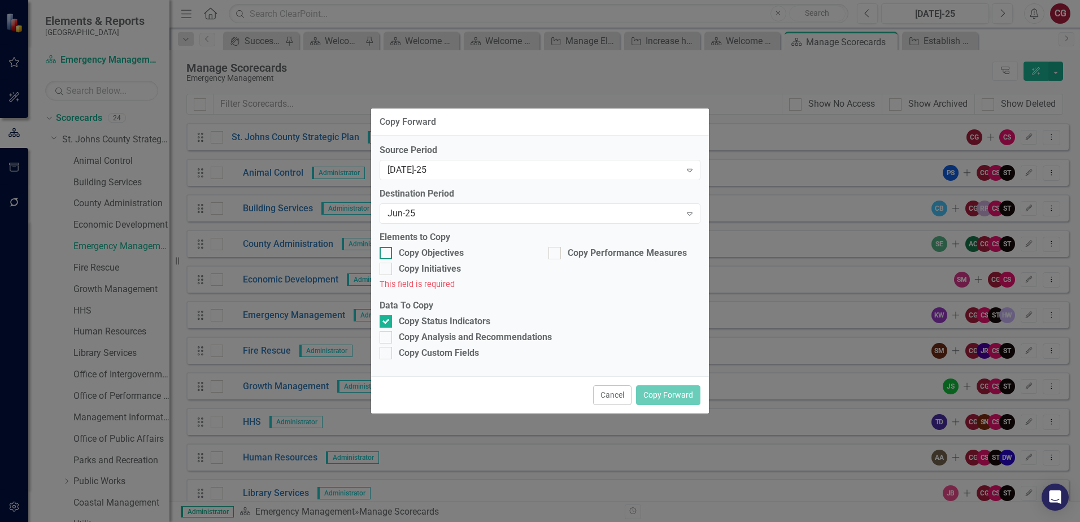
click at [391, 252] on div at bounding box center [386, 253] width 12 height 12
click at [387, 252] on input "Copy Objectives" at bounding box center [383, 250] width 7 height 7
checkbox input "true"
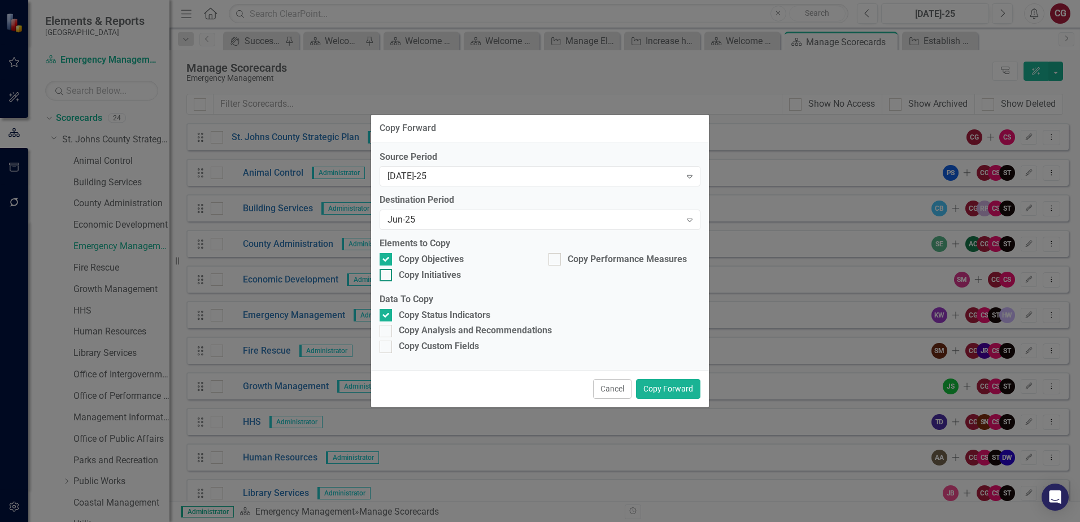
click at [389, 273] on div at bounding box center [386, 275] width 12 height 12
click at [387, 273] on input "Copy Initiatives" at bounding box center [383, 272] width 7 height 7
checkbox input "true"
click at [556, 261] on div at bounding box center [554, 259] width 12 height 12
click at [556, 260] on input "Copy Performance Measures" at bounding box center [551, 256] width 7 height 7
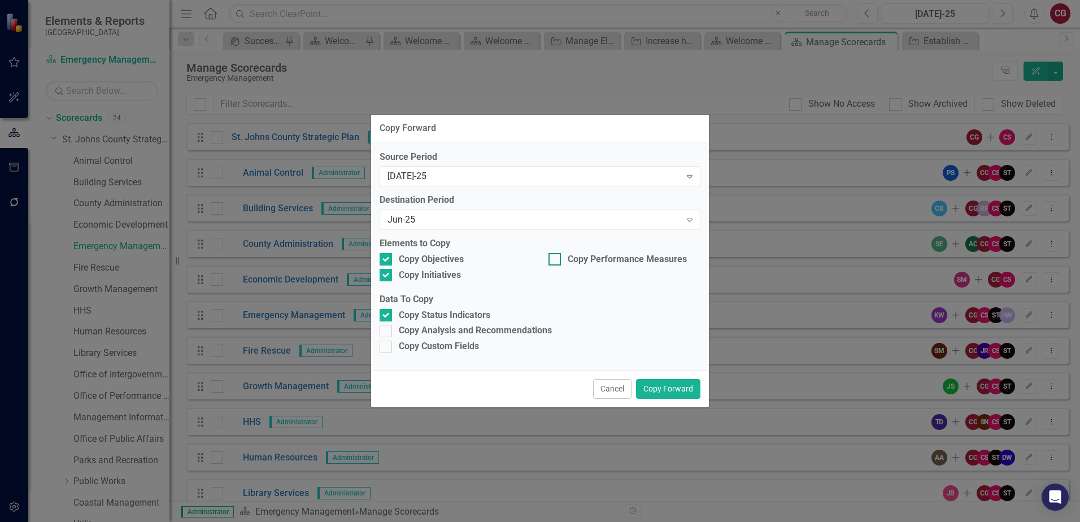
checkbox input "true"
click at [440, 328] on div "Copy Analysis and Recommendations" at bounding box center [475, 330] width 153 height 13
click at [387, 328] on input "Copy Analysis and Recommendations" at bounding box center [383, 328] width 7 height 7
checkbox input "true"
click at [429, 348] on div "Copy Custom Fields" at bounding box center [439, 346] width 80 height 13
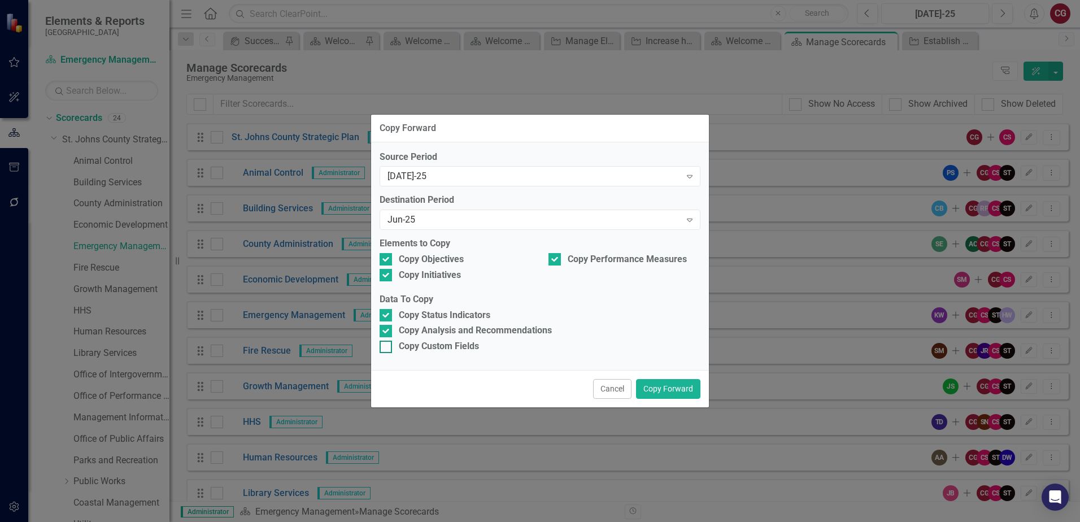
click at [387, 348] on input "Copy Custom Fields" at bounding box center [383, 344] width 7 height 7
checkbox input "true"
click at [652, 393] on button "Copy Forward" at bounding box center [668, 389] width 64 height 20
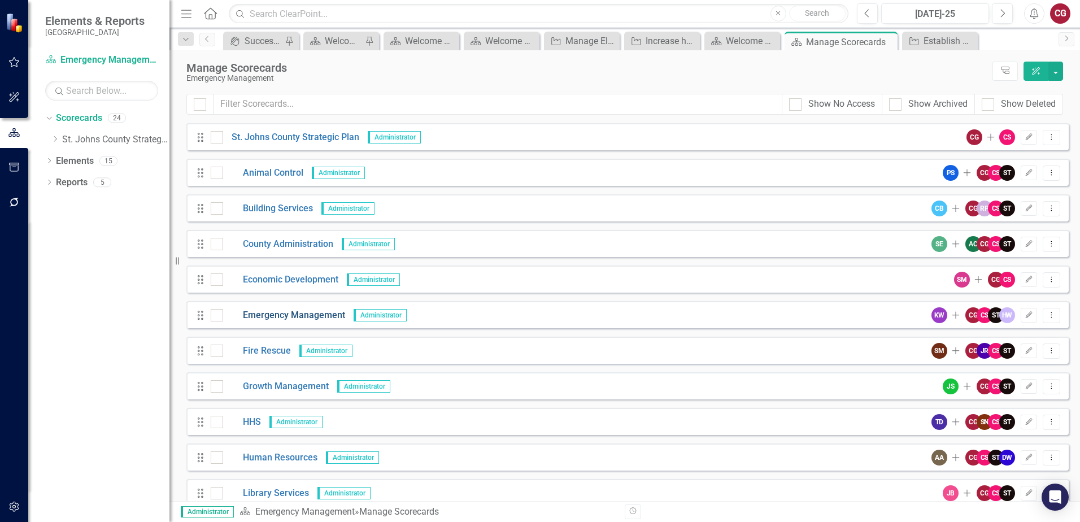
click at [282, 317] on link "Emergency Management" at bounding box center [284, 315] width 122 height 13
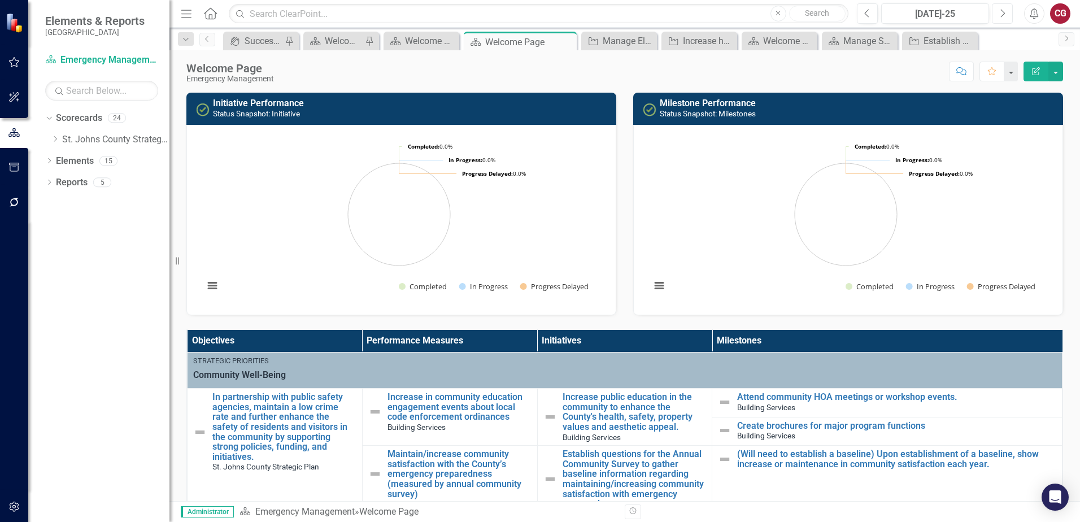
click at [994, 16] on button "Next" at bounding box center [1002, 13] width 21 height 20
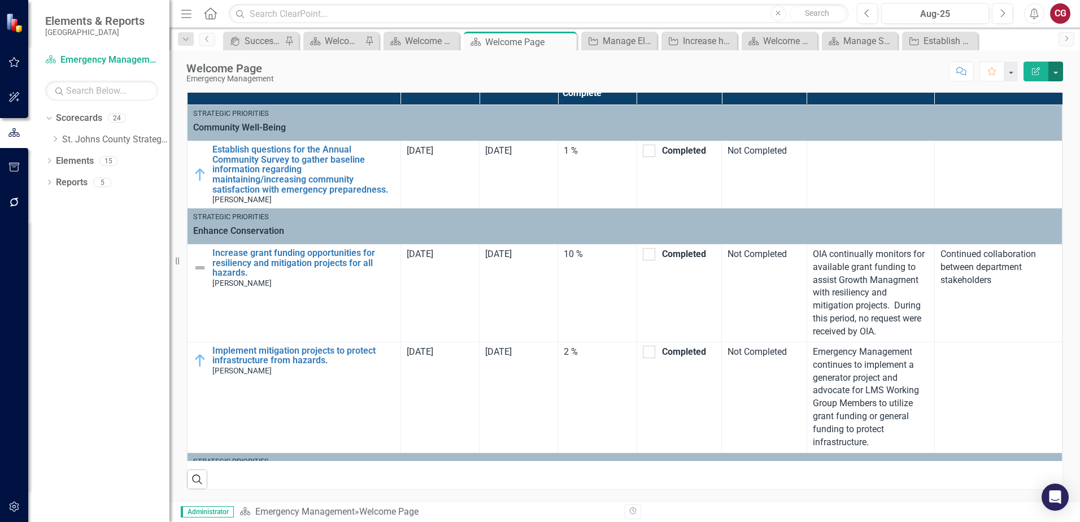
click at [1058, 75] on button "button" at bounding box center [1055, 72] width 15 height 20
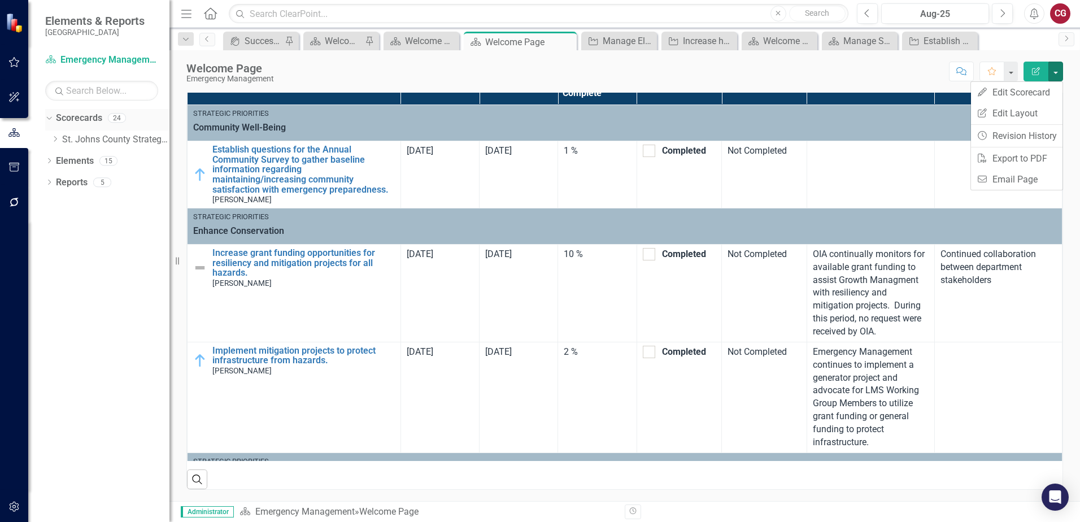
click at [89, 118] on link "Scorecards" at bounding box center [79, 118] width 46 height 13
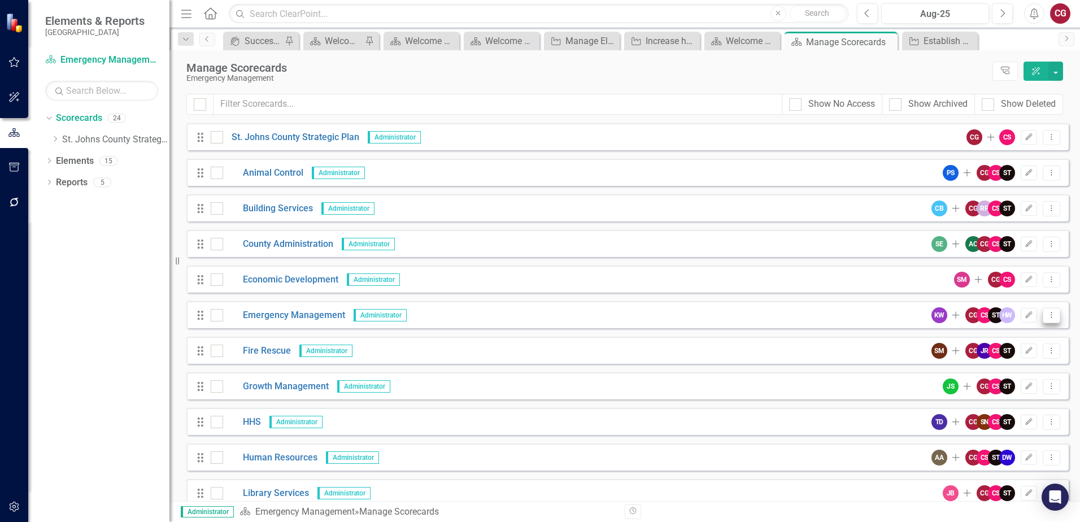
click at [1046, 314] on icon "Dropdown Menu" at bounding box center [1051, 314] width 10 height 7
click at [998, 376] on link "Copy Forward Copy Forward Scorecard" at bounding box center [988, 375] width 125 height 21
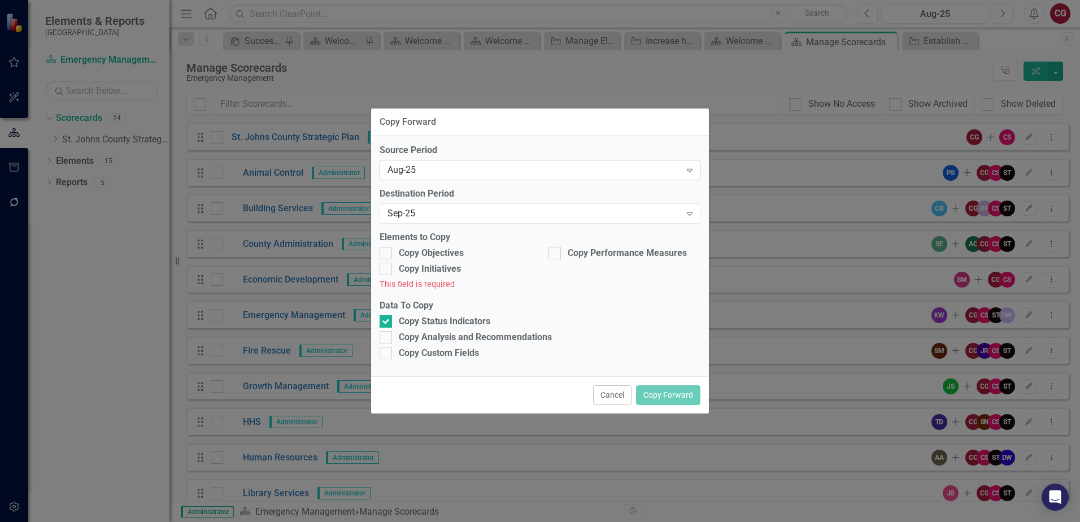
click at [525, 177] on div "Aug-25 Expand" at bounding box center [540, 170] width 321 height 20
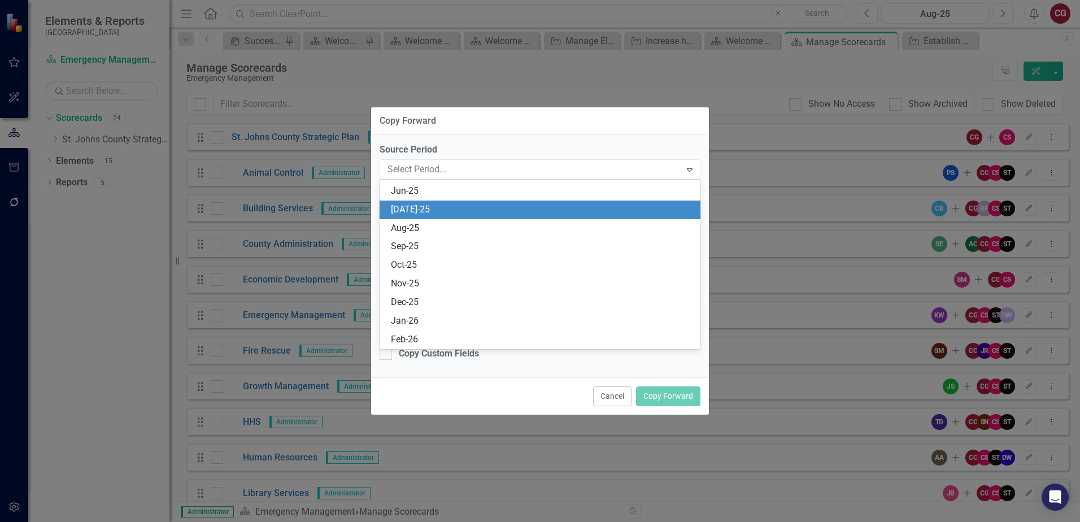
scroll to position [518, 0]
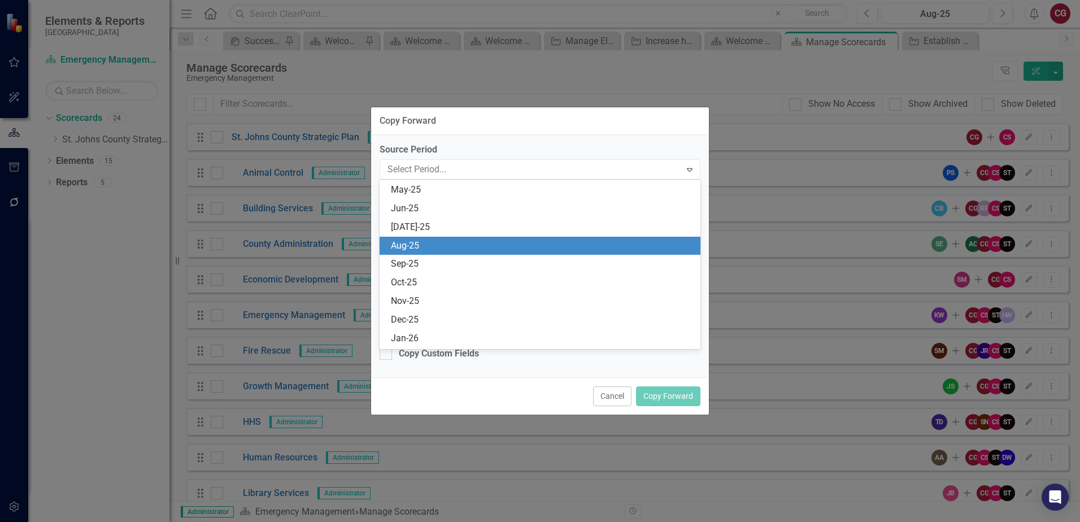
click at [417, 243] on div "Aug-25" at bounding box center [542, 245] width 303 height 13
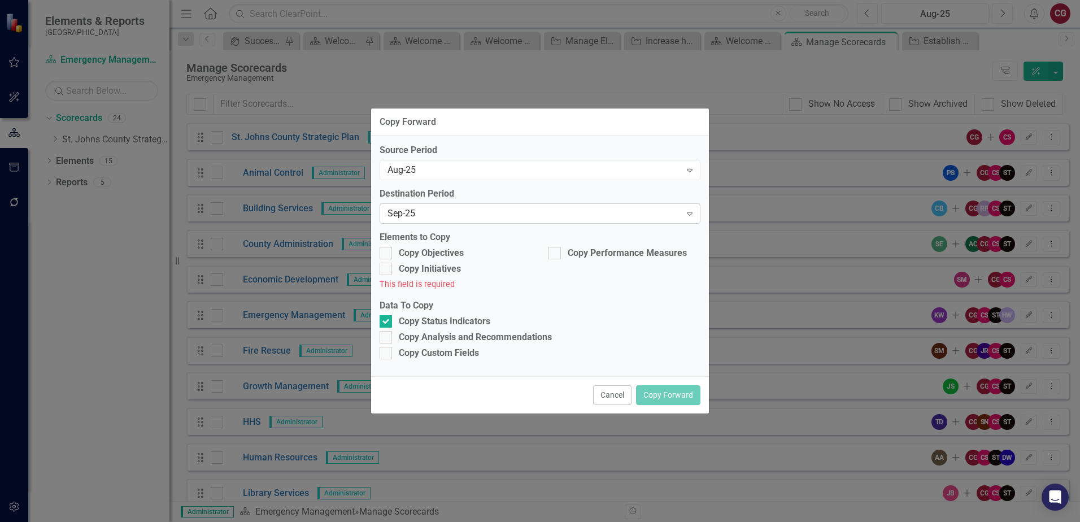
click at [417, 214] on div "Sep-25" at bounding box center [533, 213] width 293 height 13
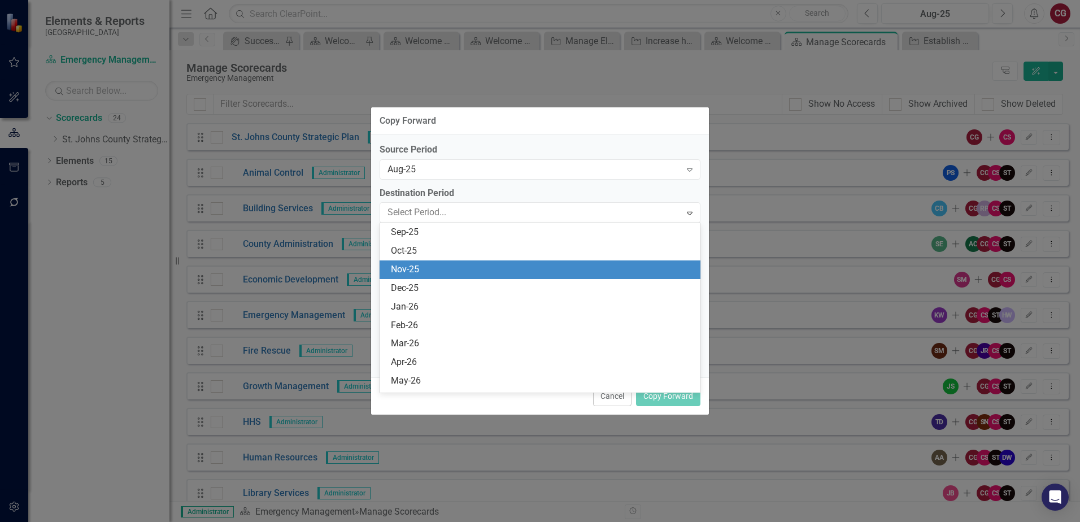
scroll to position [537, 0]
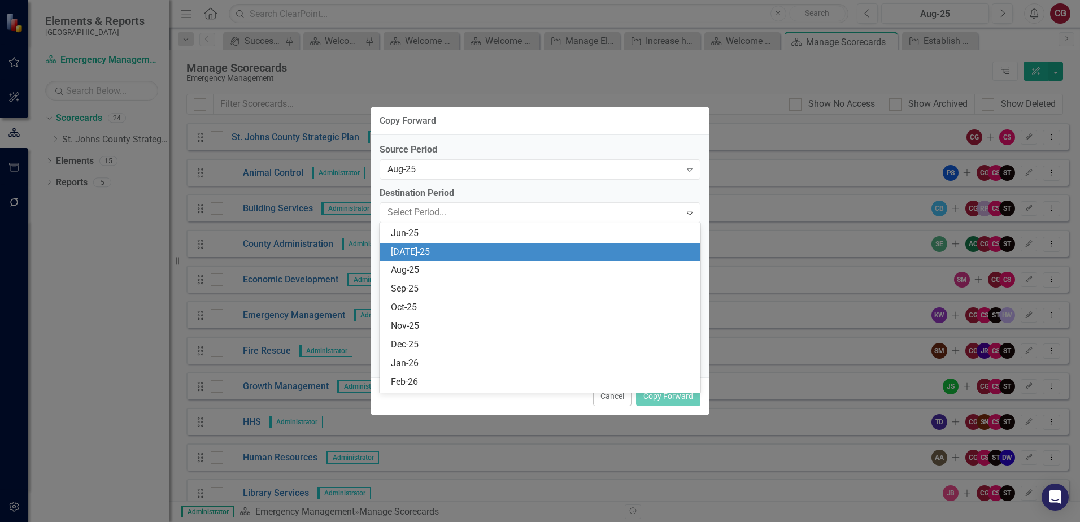
click at [412, 249] on div "Jul-25" at bounding box center [542, 252] width 303 height 13
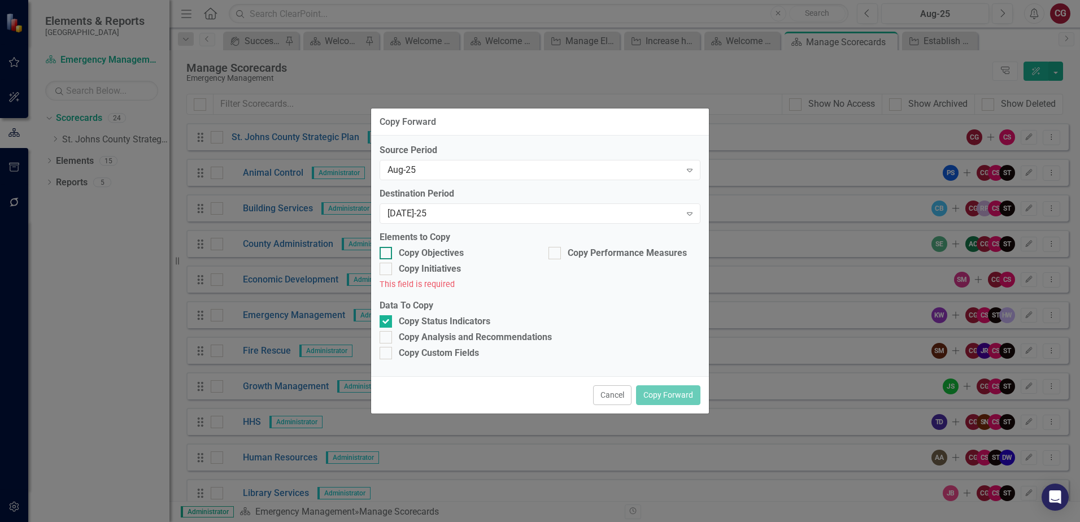
click at [401, 250] on div "Copy Objectives" at bounding box center [431, 253] width 65 height 13
click at [387, 250] on input "Copy Objectives" at bounding box center [383, 250] width 7 height 7
checkbox input "true"
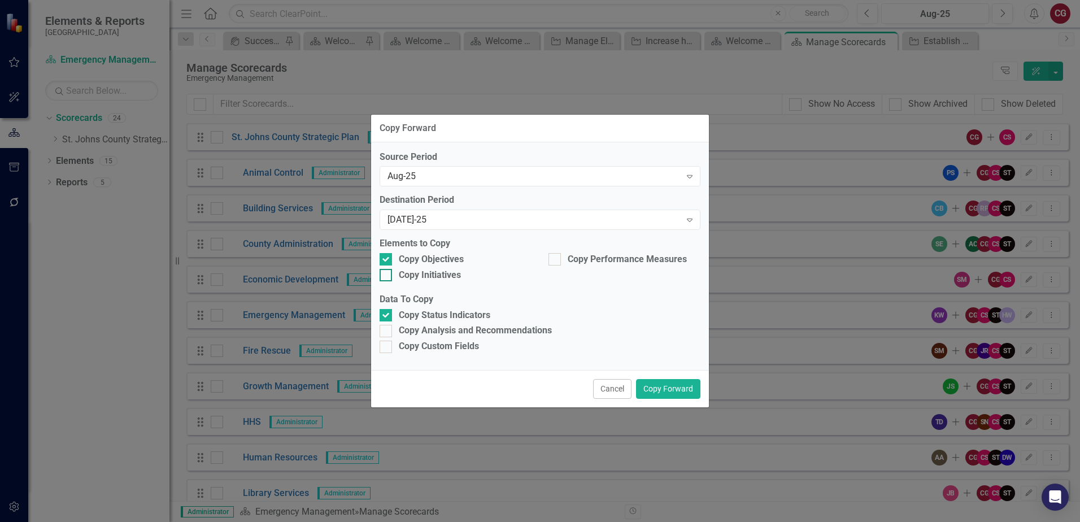
click at [401, 269] on div "Copy Initiatives" at bounding box center [430, 275] width 62 height 13
click at [387, 269] on input "Copy Initiatives" at bounding box center [383, 272] width 7 height 7
checkbox input "true"
click at [564, 259] on div "Copy Performance Measures" at bounding box center [624, 259] width 152 height 13
click at [556, 259] on input "Copy Performance Measures" at bounding box center [551, 256] width 7 height 7
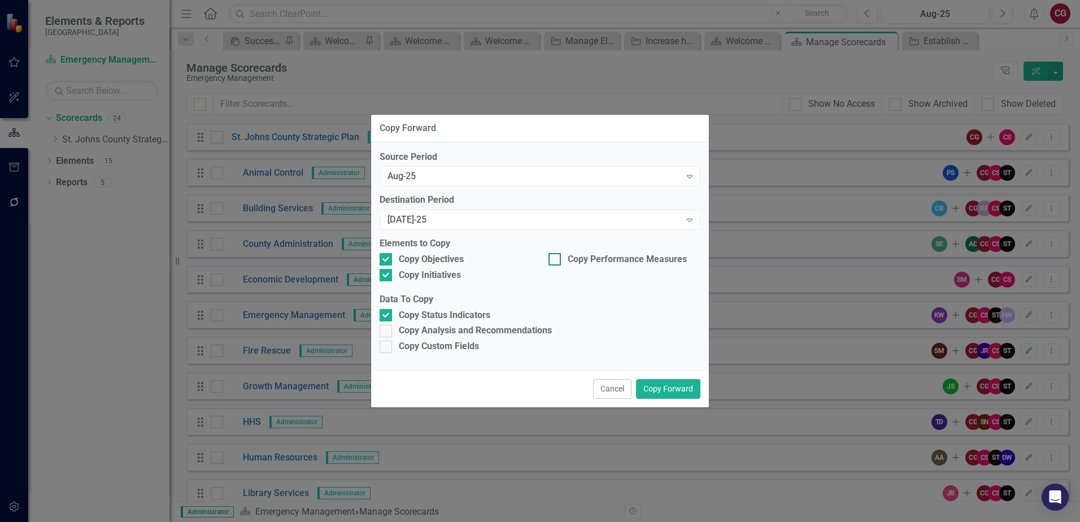
checkbox input "true"
click at [443, 325] on div "Copy Analysis and Recommendations" at bounding box center [475, 330] width 153 height 13
click at [387, 325] on input "Copy Analysis and Recommendations" at bounding box center [383, 328] width 7 height 7
checkbox input "true"
click at [415, 351] on div "Copy Custom Fields" at bounding box center [439, 346] width 80 height 13
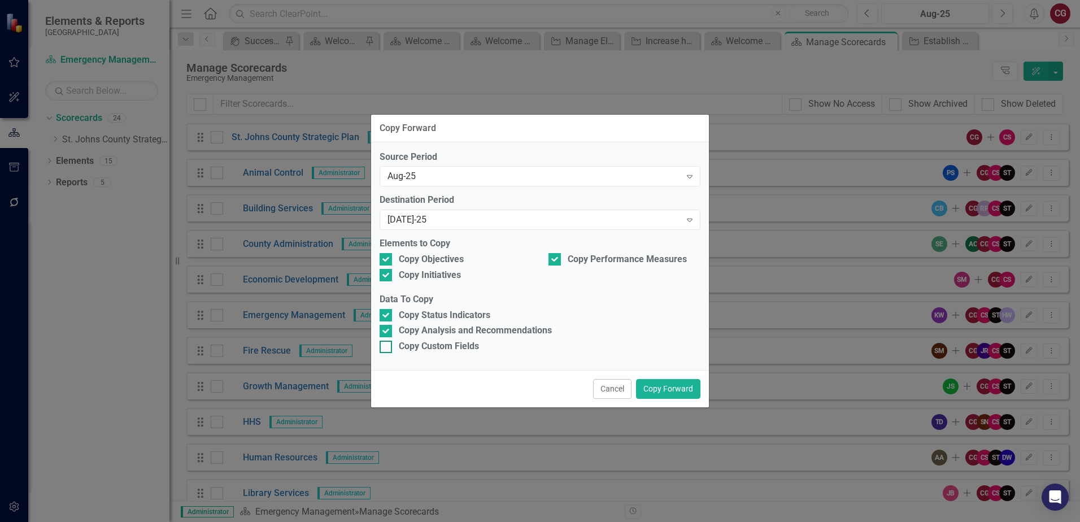
click at [387, 348] on input "Copy Custom Fields" at bounding box center [383, 344] width 7 height 7
checkbox input "true"
click at [665, 391] on button "Copy Forward" at bounding box center [668, 389] width 64 height 20
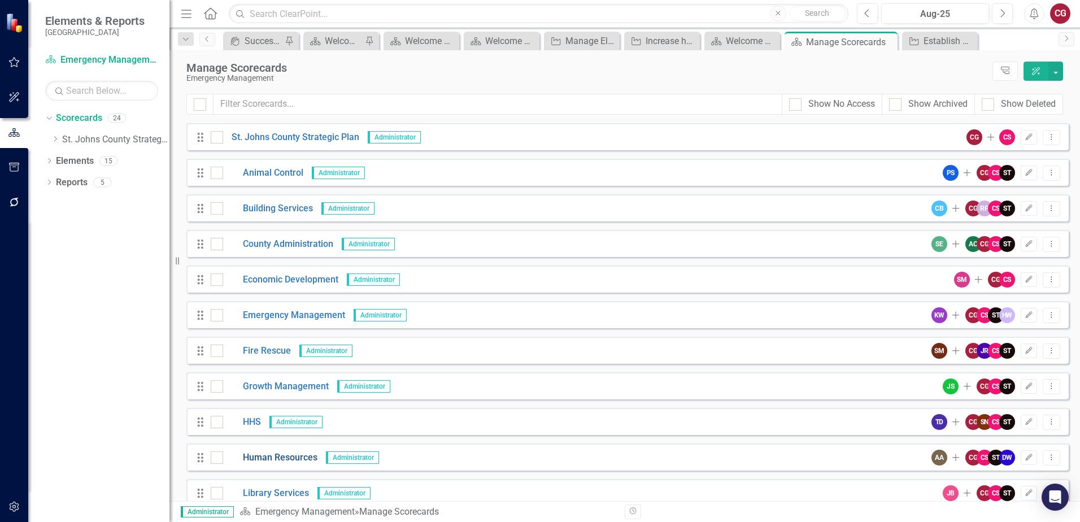
click at [267, 459] on link "Human Resources" at bounding box center [270, 457] width 94 height 13
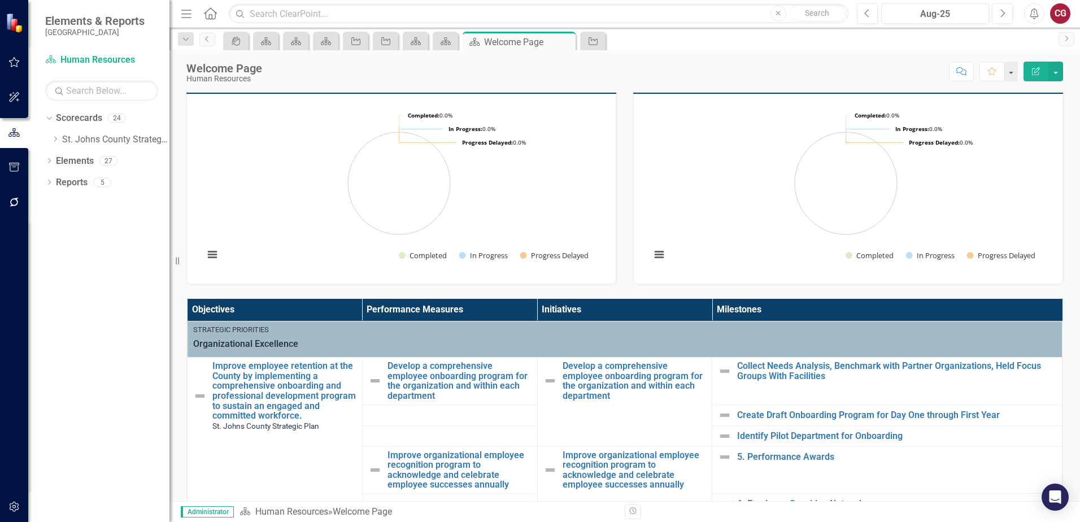
scroll to position [56, 0]
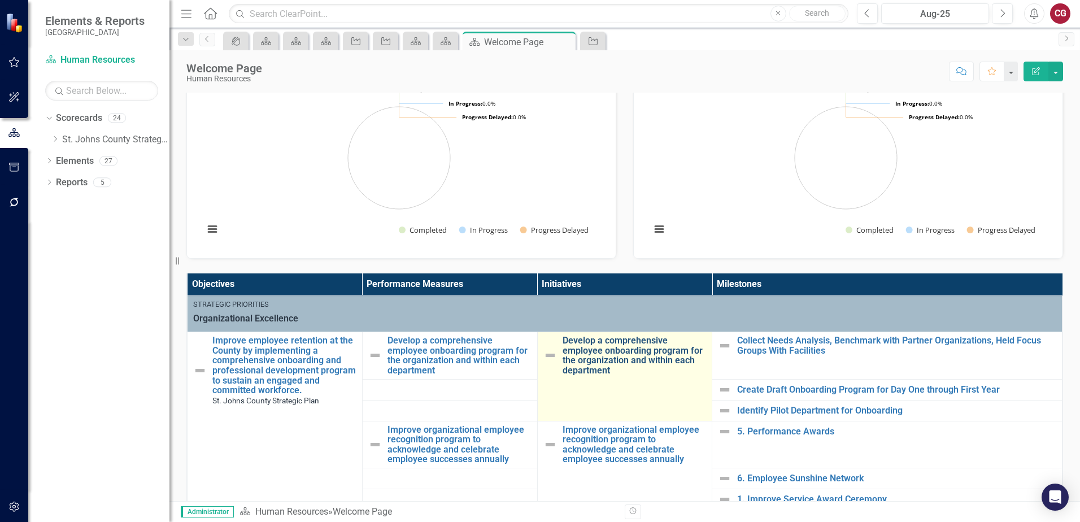
click at [580, 354] on link "Develop a comprehensive employee onboarding program for the organization and wi…" at bounding box center [634, 355] width 144 height 40
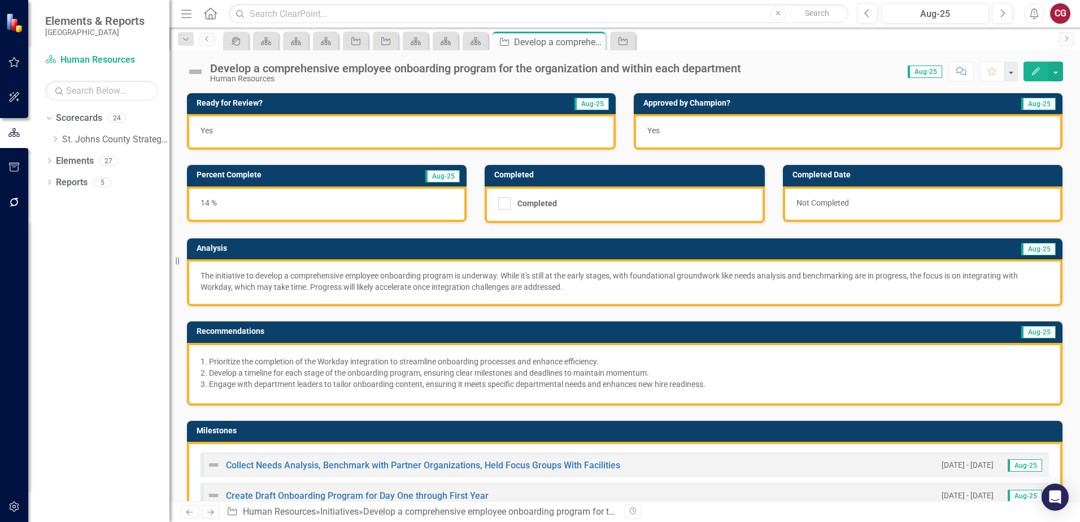
click at [478, 71] on div "Develop a comprehensive employee onboarding program for the organization and wi…" at bounding box center [475, 68] width 531 height 12
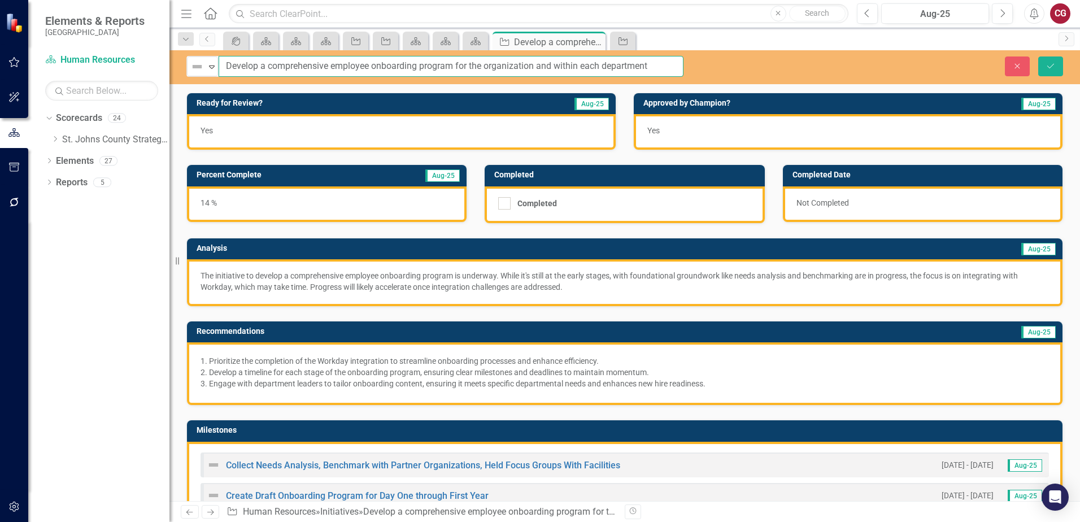
drag, startPoint x: 660, startPoint y: 67, endPoint x: 168, endPoint y: 71, distance: 492.5
click at [168, 71] on div "Elements & Reports St. Johns County Scorecard Human Resources Search Dropdown S…" at bounding box center [540, 261] width 1080 height 522
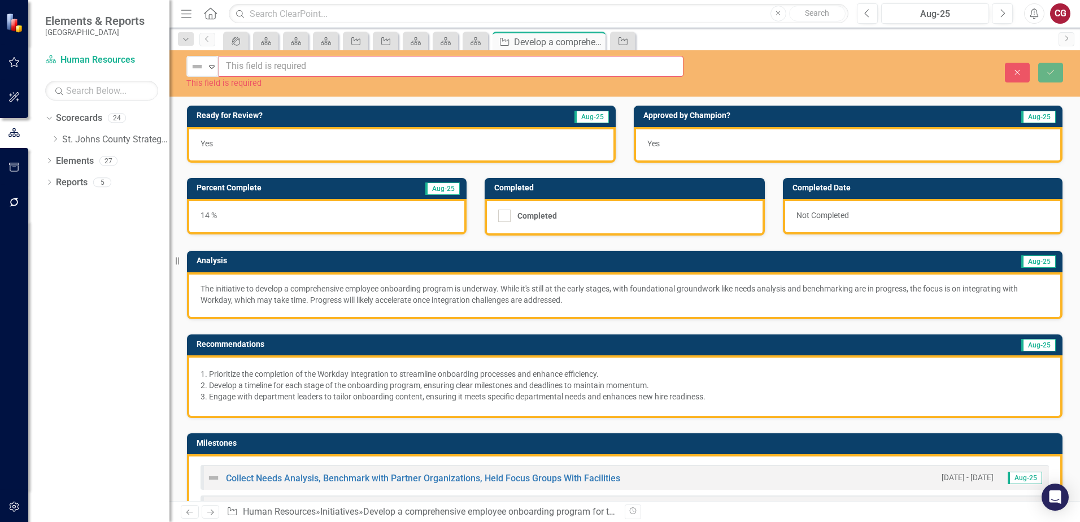
click at [273, 67] on input "text" at bounding box center [451, 66] width 465 height 21
paste input "Improve employee onboarding experience"
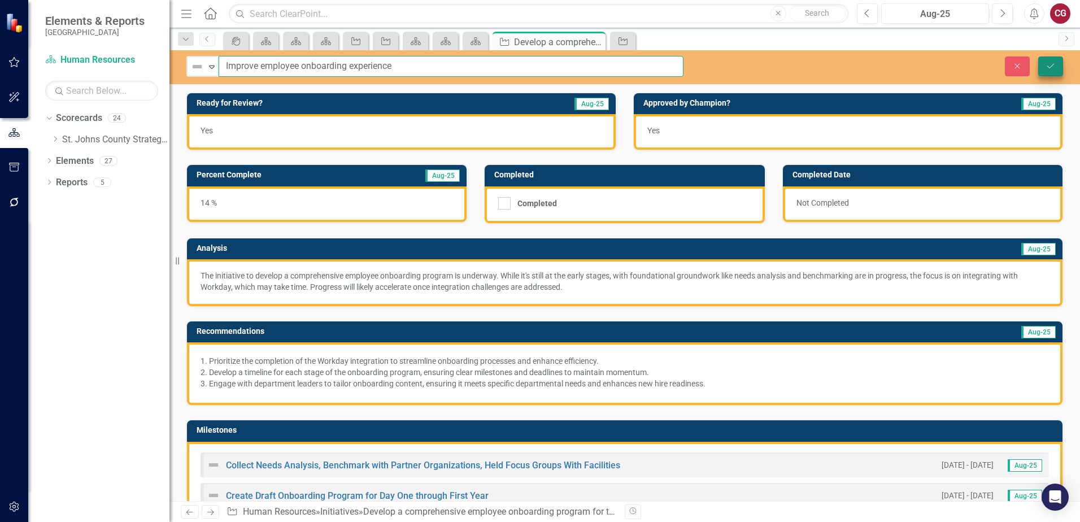
type input "Improve employee onboarding experience"
click at [1044, 65] on button "Save" at bounding box center [1050, 66] width 25 height 20
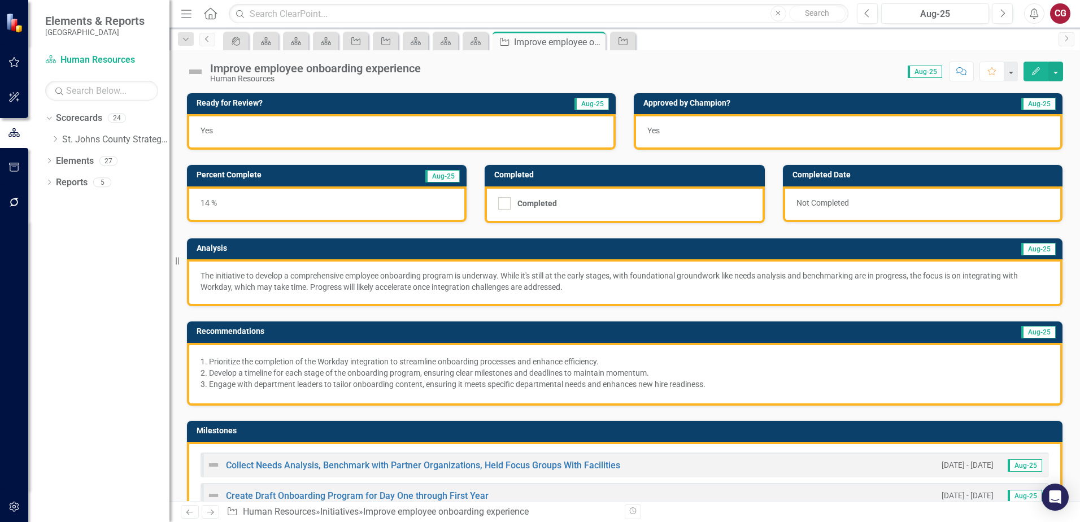
click at [212, 40] on link "Previous" at bounding box center [207, 40] width 16 height 14
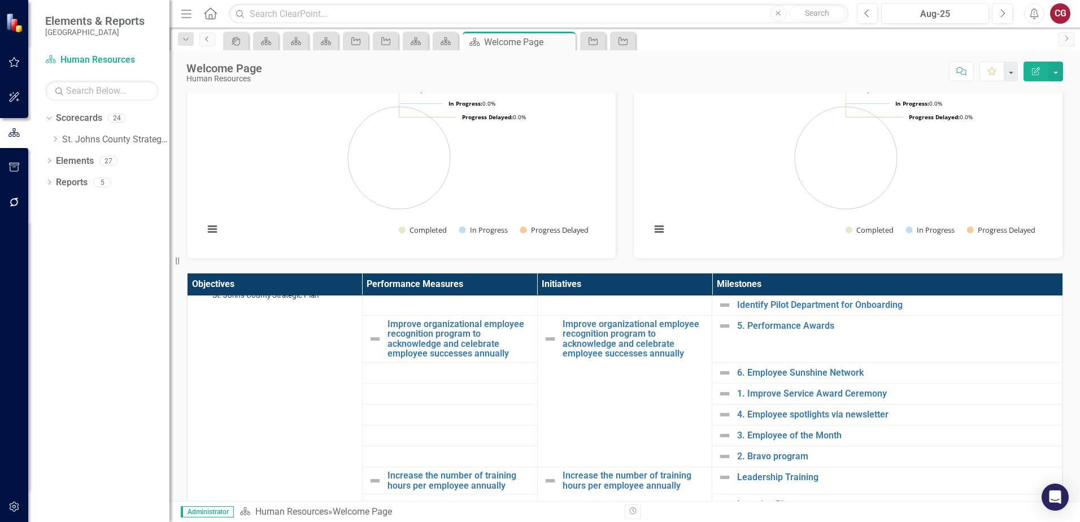
scroll to position [113, 0]
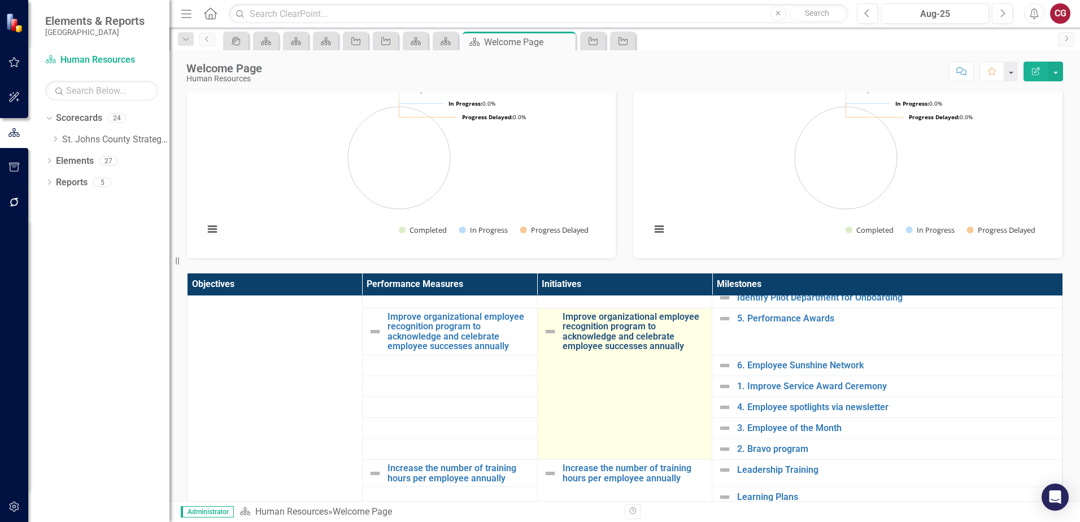
click at [603, 326] on link "Improve organizational employee recognition program to acknowledge and celebrat…" at bounding box center [634, 332] width 144 height 40
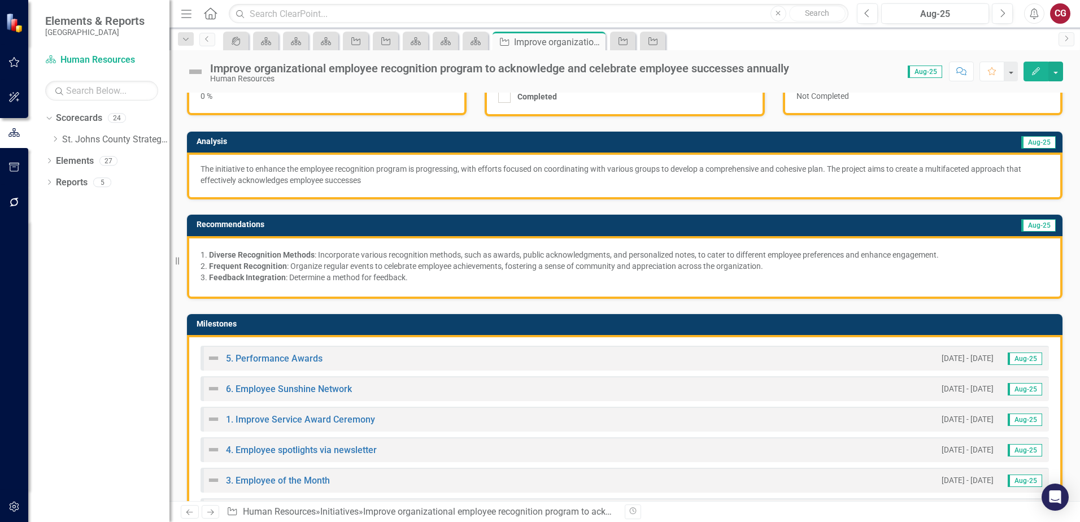
scroll to position [113, 0]
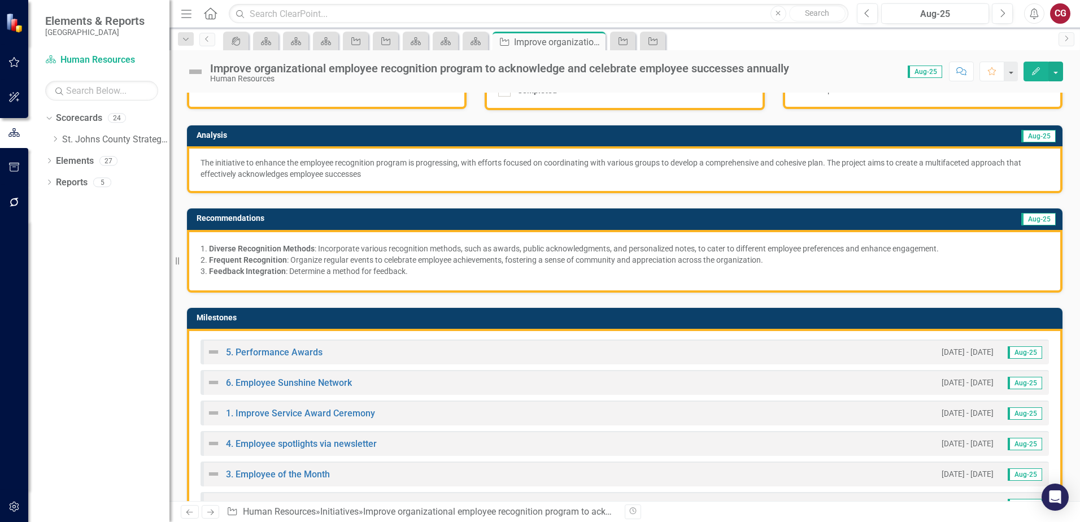
click at [378, 324] on td "Milestones" at bounding box center [627, 319] width 860 height 17
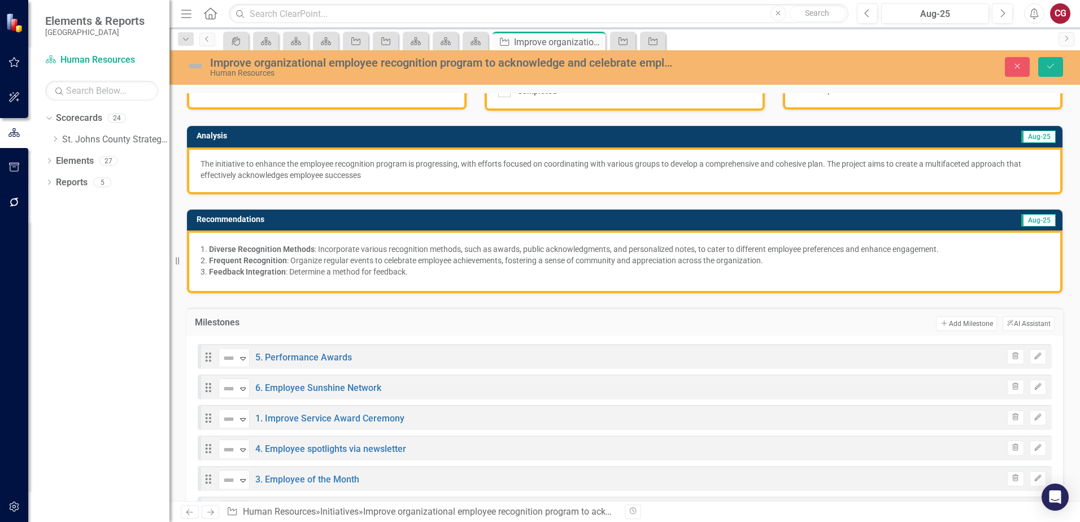
scroll to position [169, 0]
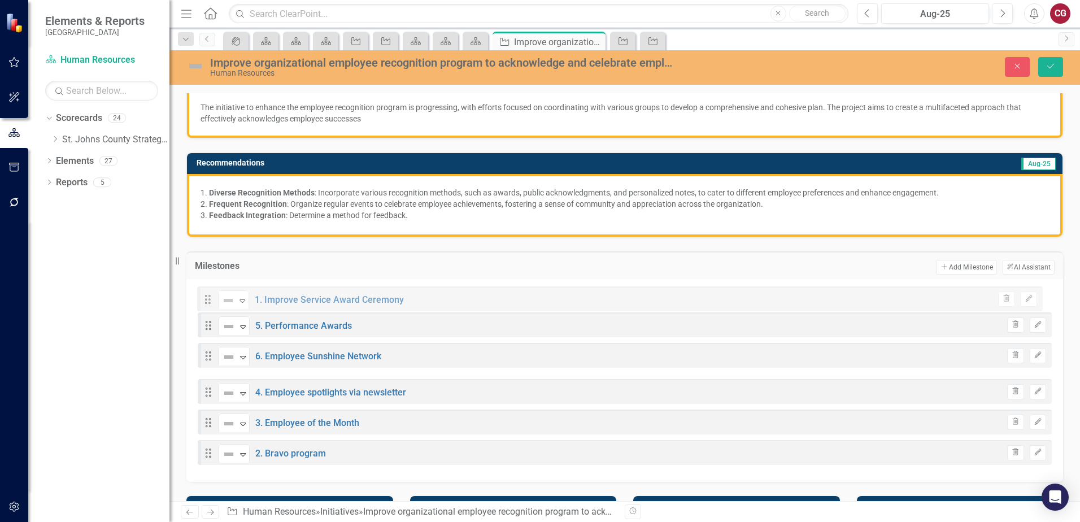
drag, startPoint x: 209, startPoint y: 361, endPoint x: 208, endPoint y: 299, distance: 62.1
click at [208, 299] on div "Drag Not Defined Expand 5. Performance Awards Trash Edit Drag Not Defined Expan…" at bounding box center [625, 375] width 854 height 177
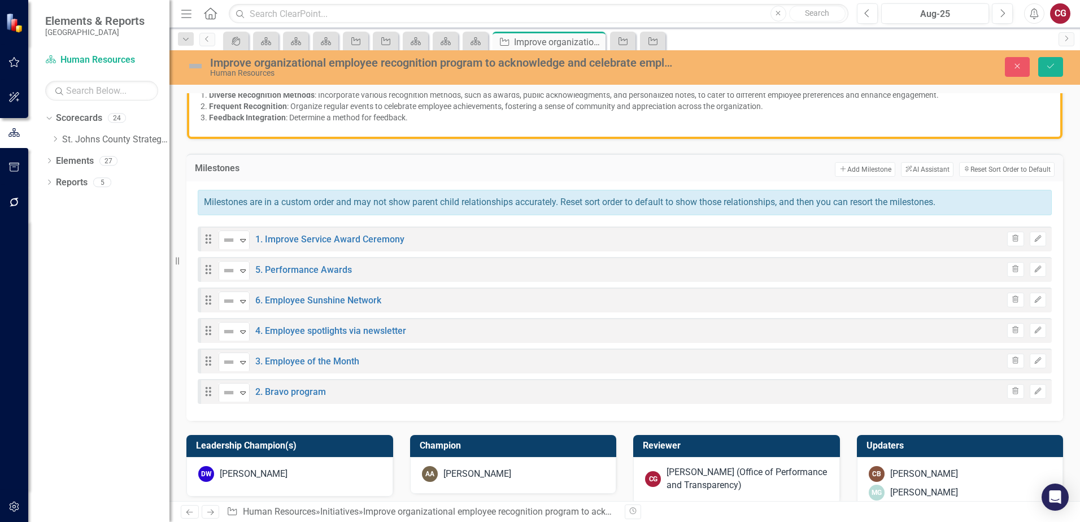
scroll to position [282, 0]
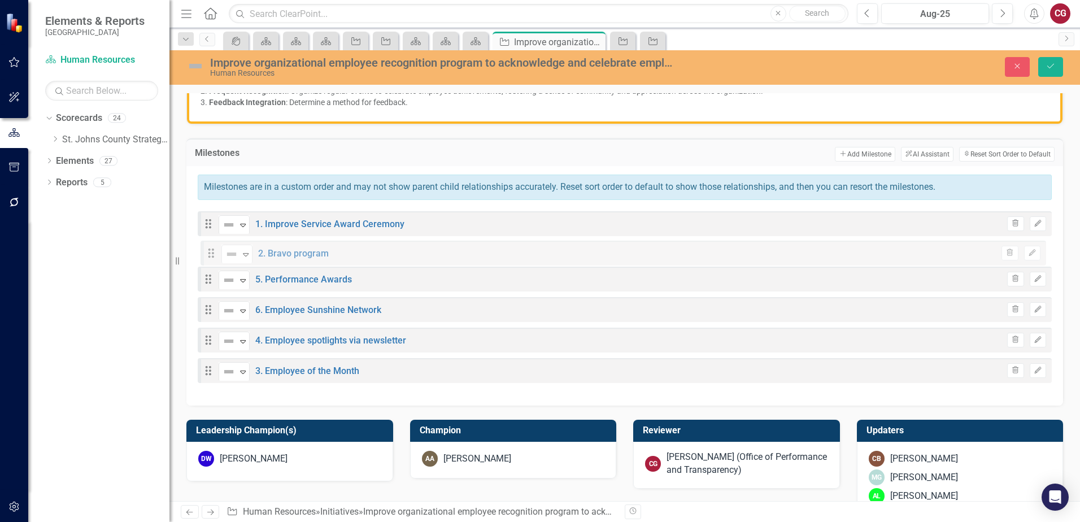
drag, startPoint x: 208, startPoint y: 381, endPoint x: 211, endPoint y: 259, distance: 122.0
click at [211, 259] on div "Drag Not Defined Expand 1. Improve Service Award Ceremony Trash Edit Drag Not D…" at bounding box center [625, 299] width 854 height 177
drag, startPoint x: 212, startPoint y: 380, endPoint x: 220, endPoint y: 284, distance: 96.3
click at [220, 284] on div "Drag Not Defined Expand 1. Improve Service Award Ceremony Trash Edit Drag Not D…" at bounding box center [625, 299] width 854 height 177
drag, startPoint x: 206, startPoint y: 380, endPoint x: 210, endPoint y: 309, distance: 70.2
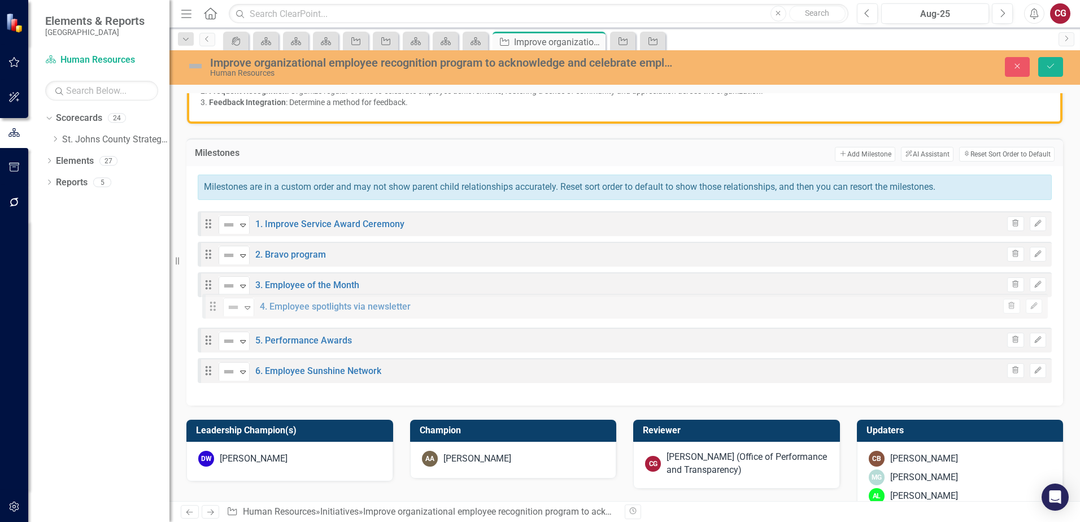
click at [210, 309] on div "Drag Not Defined Expand 1. Improve Service Award Ceremony Trash Edit Drag Not D…" at bounding box center [625, 299] width 854 height 177
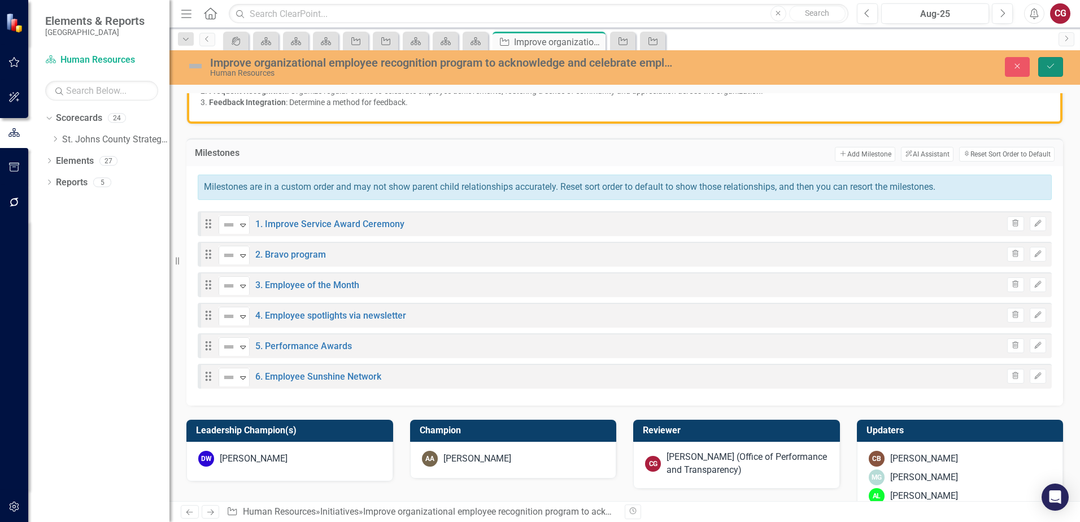
click at [1041, 65] on button "Save" at bounding box center [1050, 67] width 25 height 20
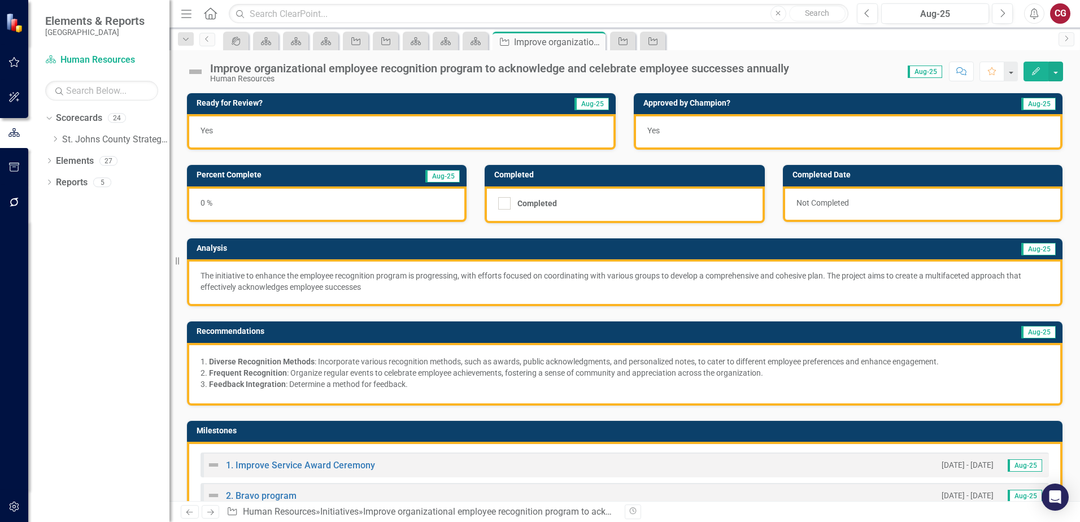
click at [328, 69] on div "Improve organizational employee recognition program to acknowledge and celebrat…" at bounding box center [499, 68] width 579 height 12
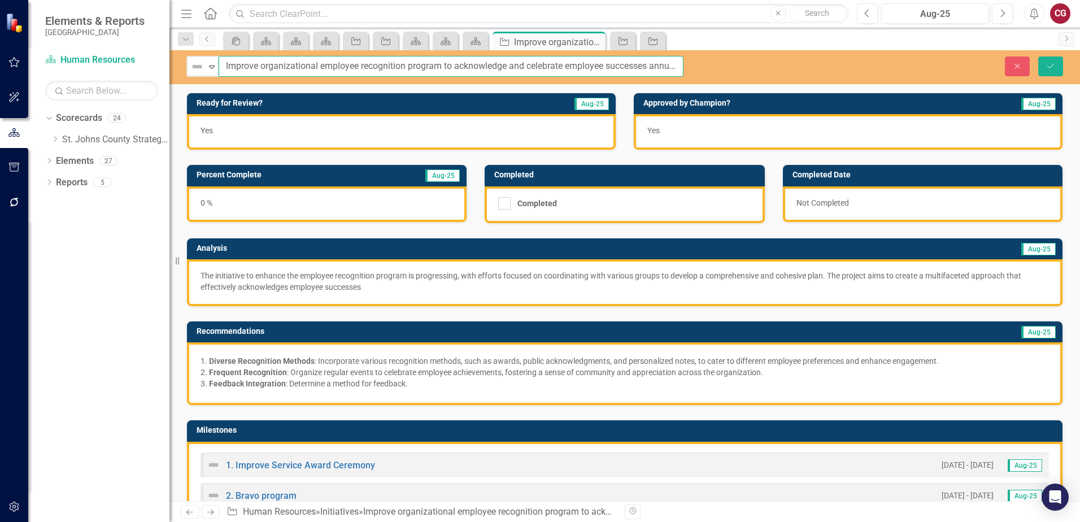
scroll to position [0, 5]
drag, startPoint x: 674, startPoint y: 68, endPoint x: 608, endPoint y: 66, distance: 65.6
click at [612, 66] on input "Improve organizational employee recognition program to acknowledge and celebrat…" at bounding box center [451, 66] width 465 height 21
drag, startPoint x: 672, startPoint y: 66, endPoint x: 24, endPoint y: 76, distance: 648.4
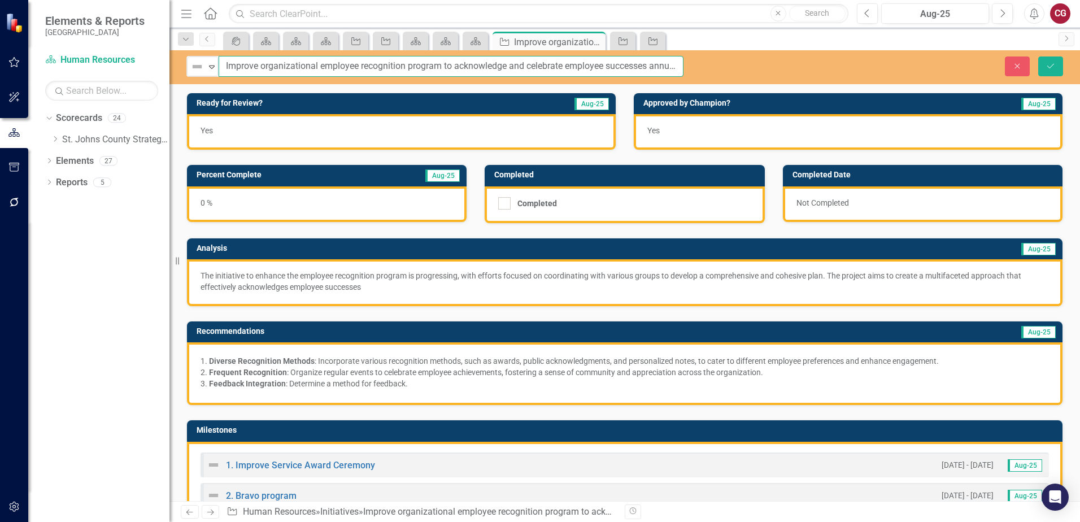
click at [21, 76] on div "Elements & Reports St. Johns County Scorecard Human Resources Search Dropdown S…" at bounding box center [540, 261] width 1080 height 522
type input "lly"
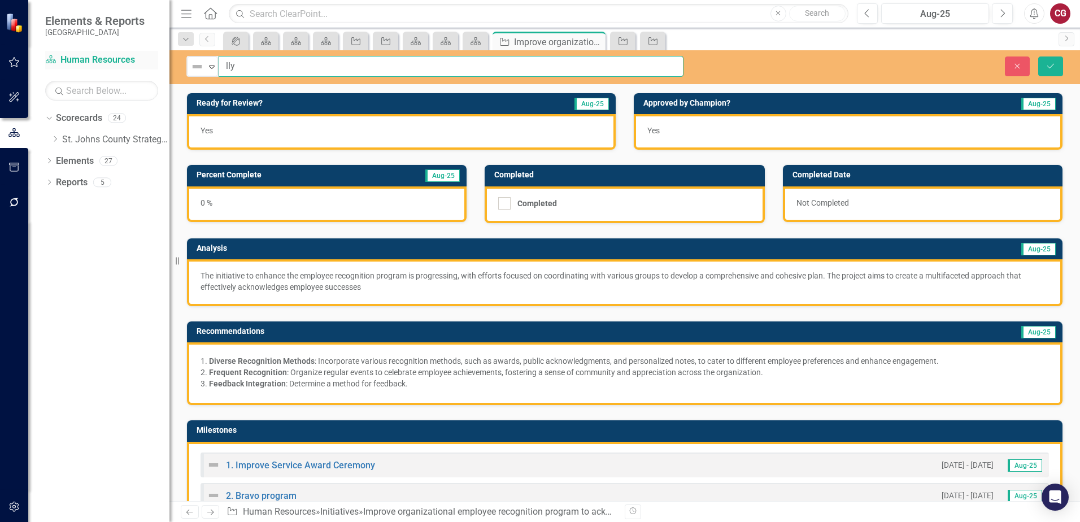
drag, startPoint x: 343, startPoint y: 66, endPoint x: 145, endPoint y: 63, distance: 198.8
click at [146, 63] on div "Elements & Reports St. Johns County Scorecard Human Resources Search Dropdown S…" at bounding box center [540, 261] width 1080 height 522
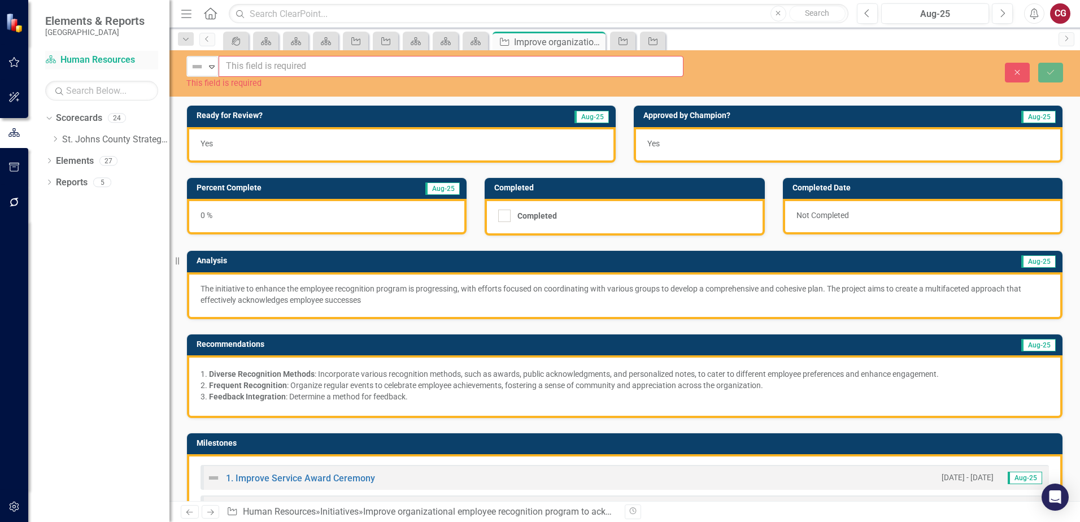
paste input "Build a meaningful recognition program that celebrates employee achievements ac…"
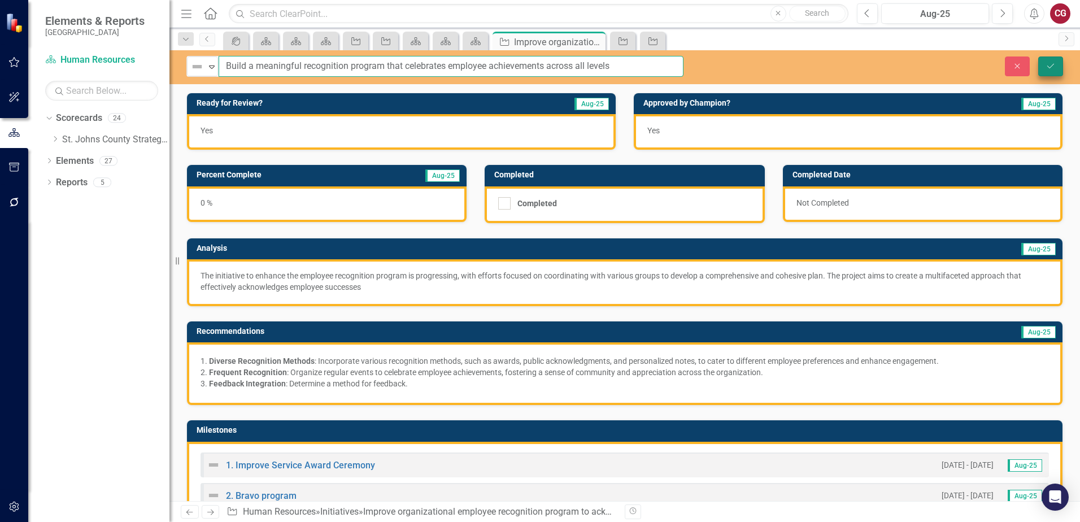
type input "Build a meaningful recognition program that celebrates employee achievements ac…"
click at [1050, 69] on icon "Save" at bounding box center [1050, 66] width 10 height 8
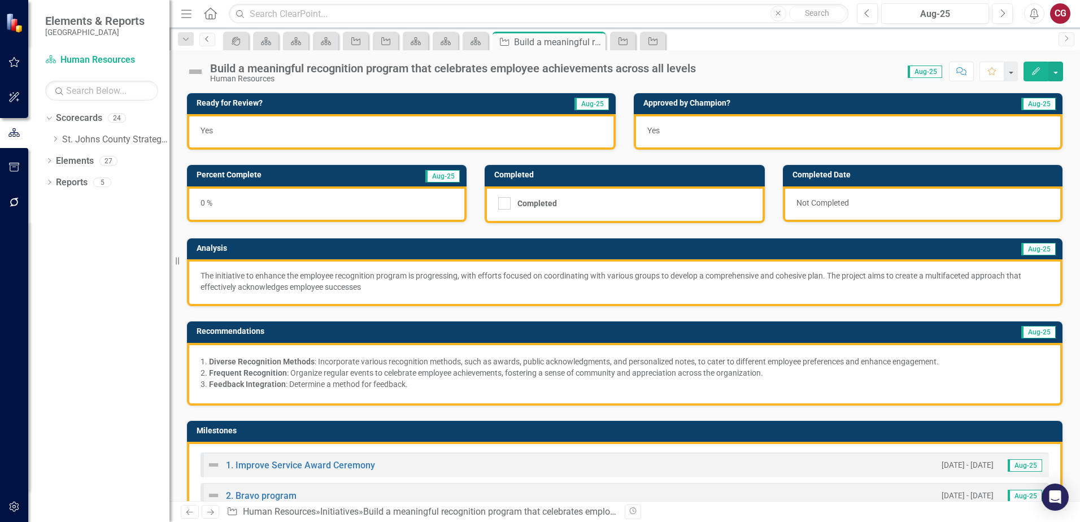
click at [208, 46] on link "Previous" at bounding box center [207, 40] width 16 height 14
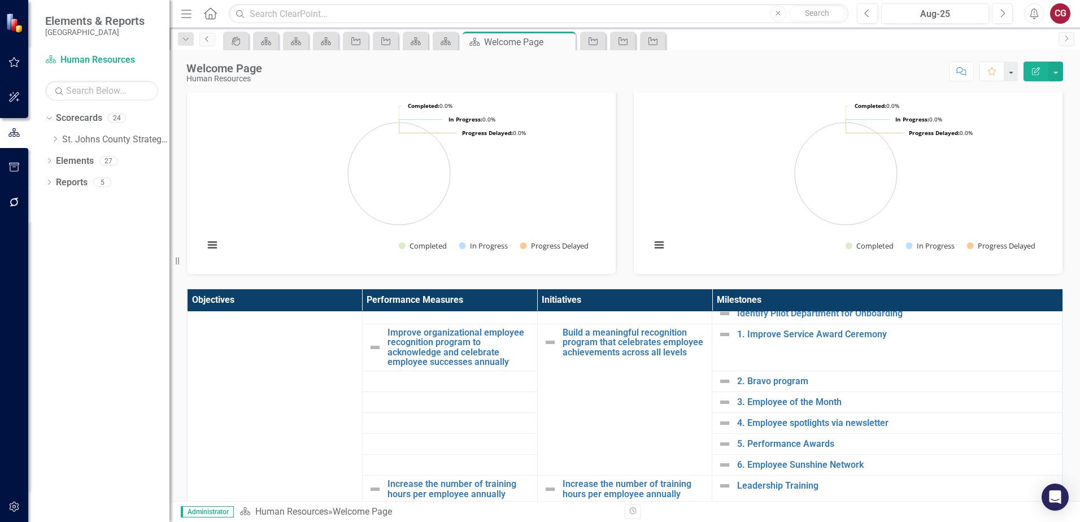
scroll to position [113, 0]
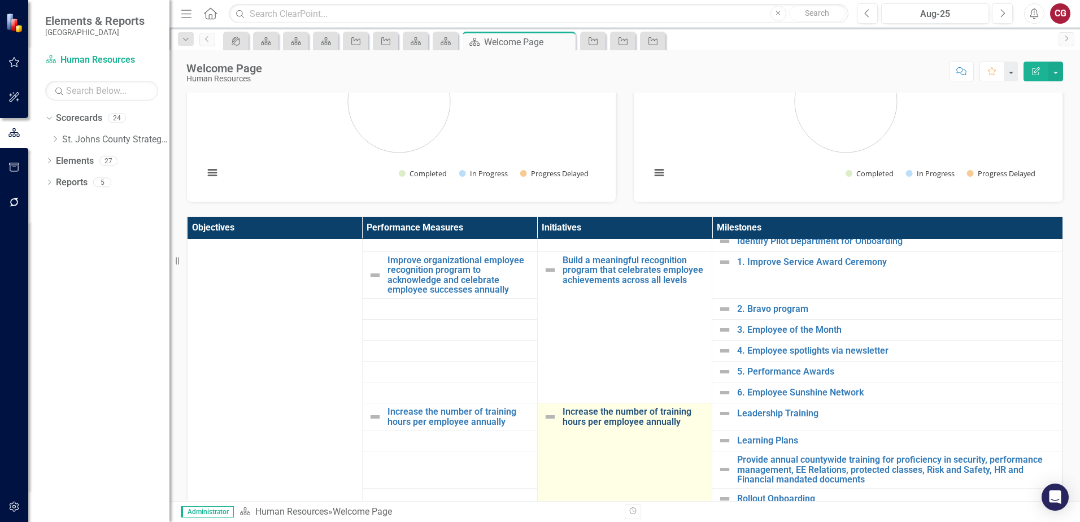
click at [594, 417] on link "Increase the number of training hours per employee annually" at bounding box center [634, 417] width 144 height 20
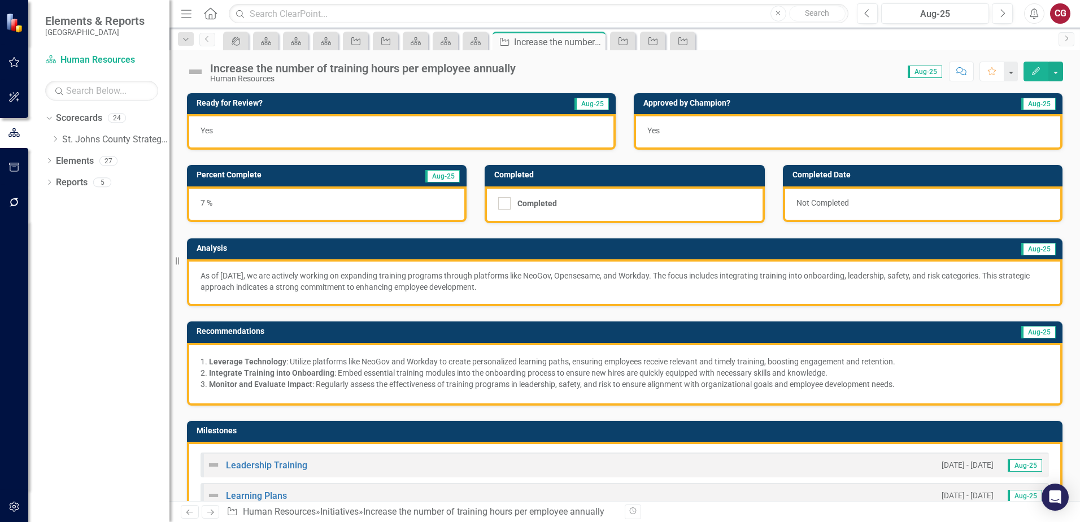
click at [325, 76] on div "Human Resources" at bounding box center [363, 79] width 306 height 8
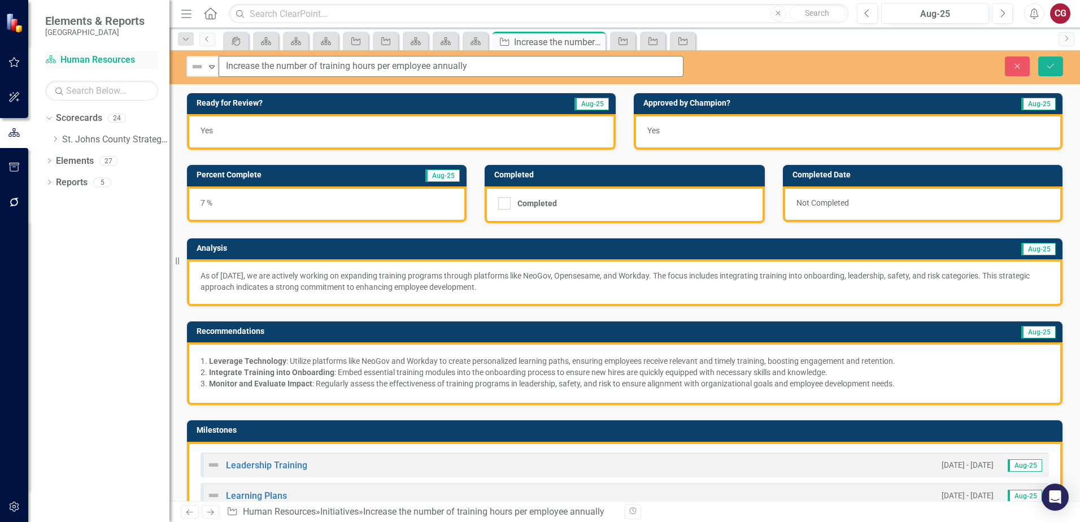
drag, startPoint x: 477, startPoint y: 63, endPoint x: 64, endPoint y: 58, distance: 413.4
click at [64, 58] on div "Elements & Reports St. Johns County Scorecard Human Resources Search Dropdown S…" at bounding box center [540, 261] width 1080 height 522
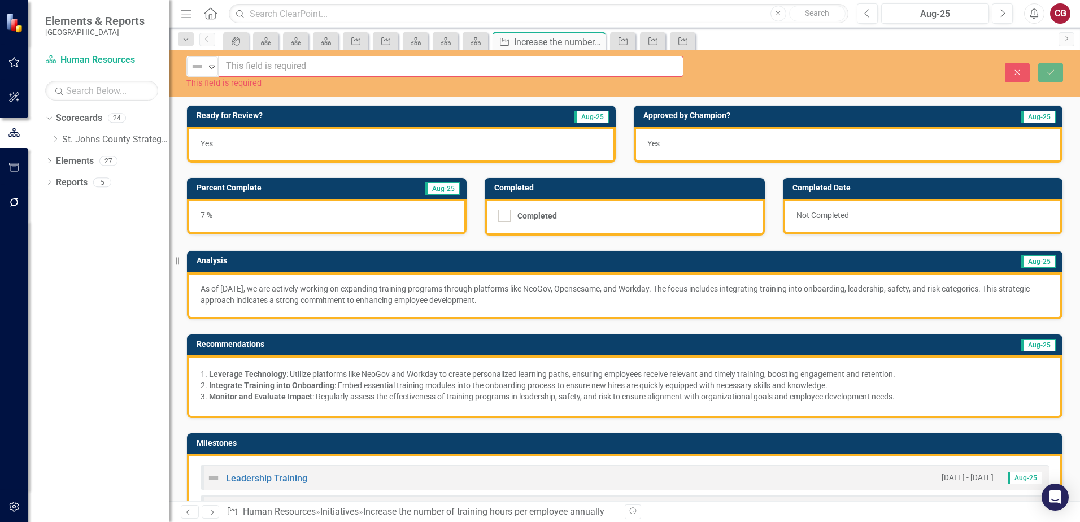
click at [267, 62] on input "text" at bounding box center [451, 66] width 465 height 21
paste input "Build upon existing learning practices to develop a culture of learning and gro…"
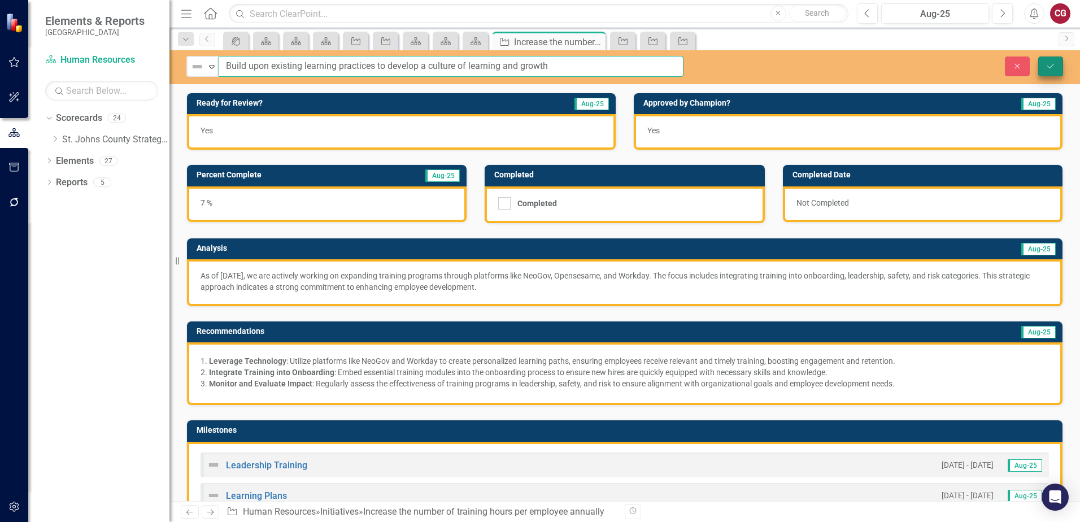
type input "Build upon existing learning practices to develop a culture of learning and gro…"
click at [1056, 63] on button "Save" at bounding box center [1050, 66] width 25 height 20
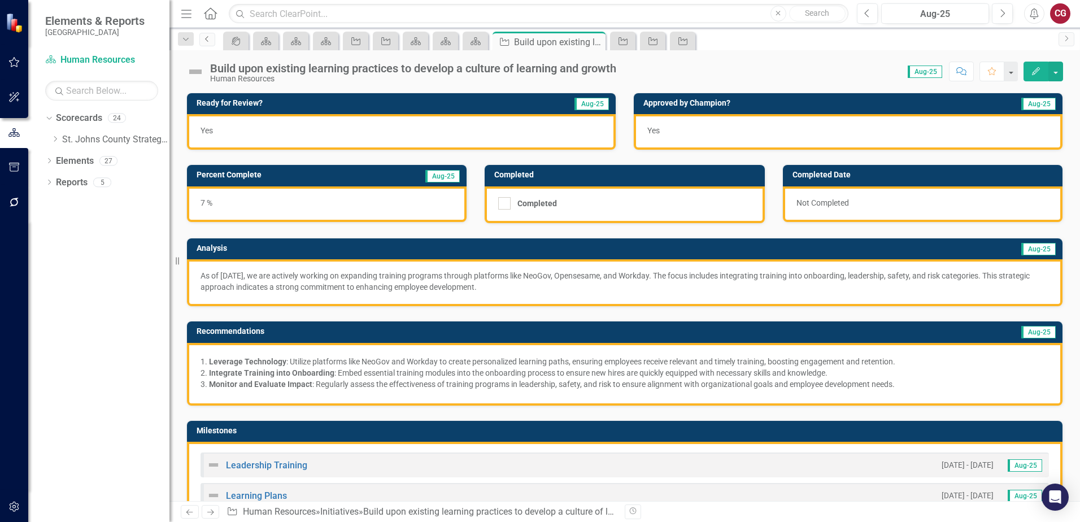
click at [206, 39] on icon "Previous" at bounding box center [207, 39] width 9 height 7
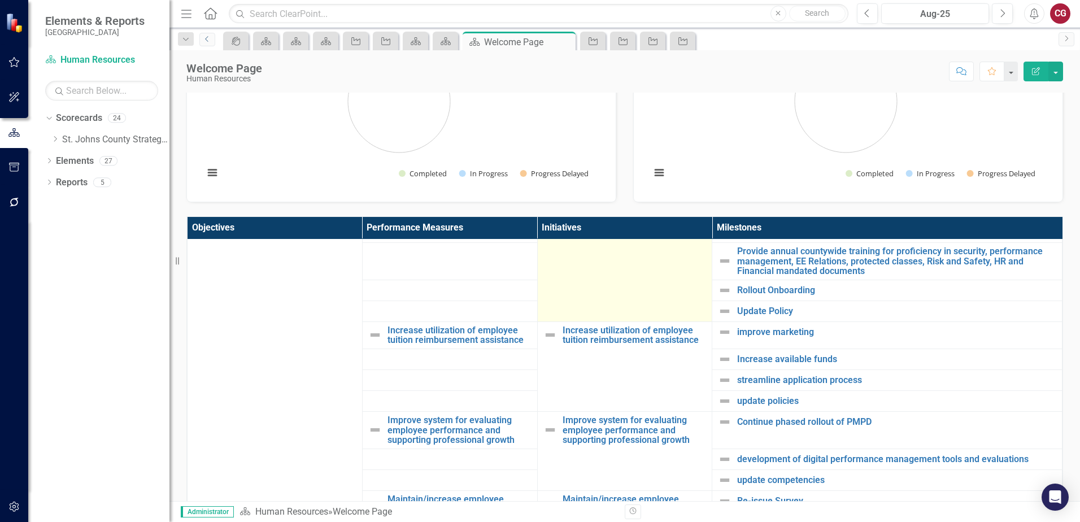
scroll to position [339, 0]
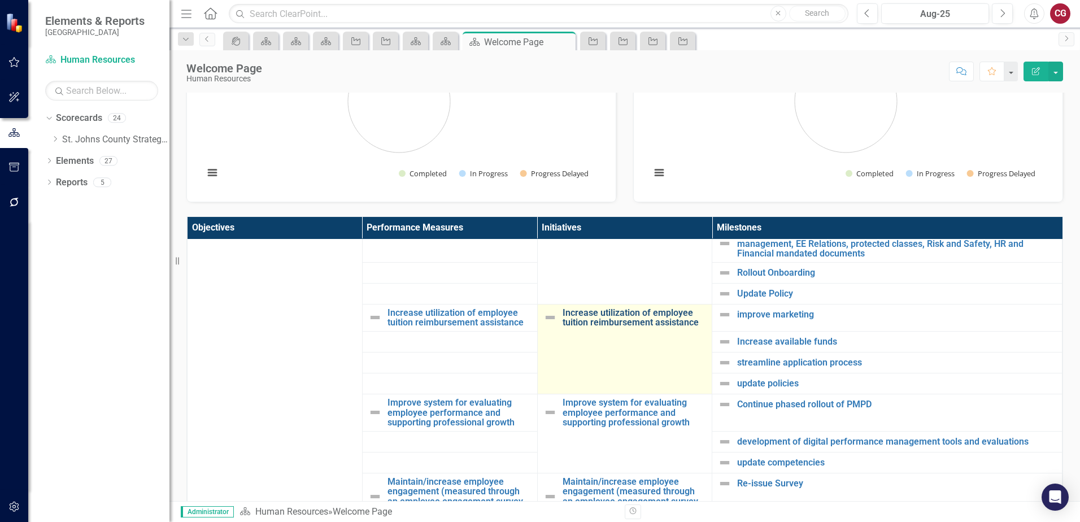
click at [603, 319] on link "Increase utilization of employee tuition reimbursement assistance" at bounding box center [634, 318] width 144 height 20
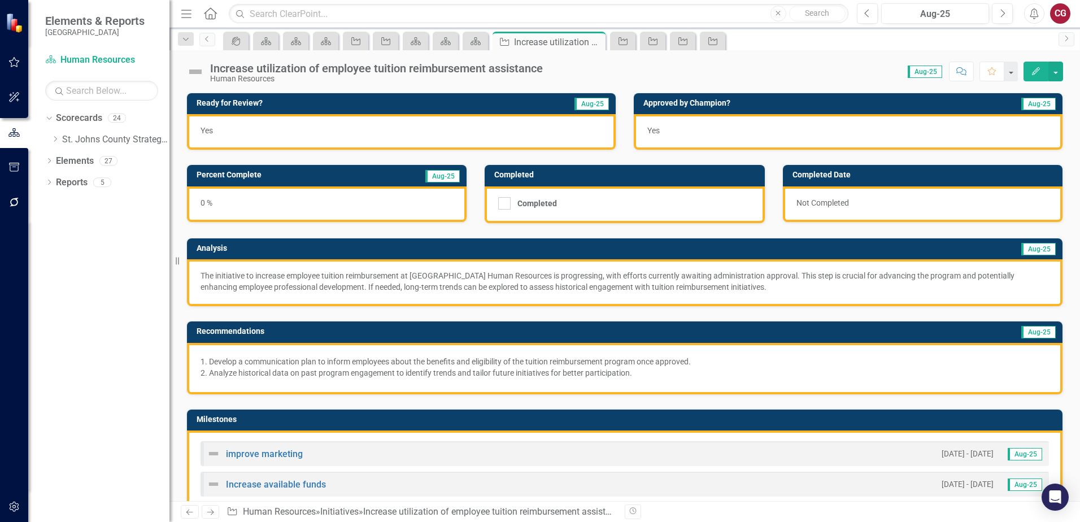
click at [460, 80] on div "Human Resources" at bounding box center [376, 79] width 333 height 8
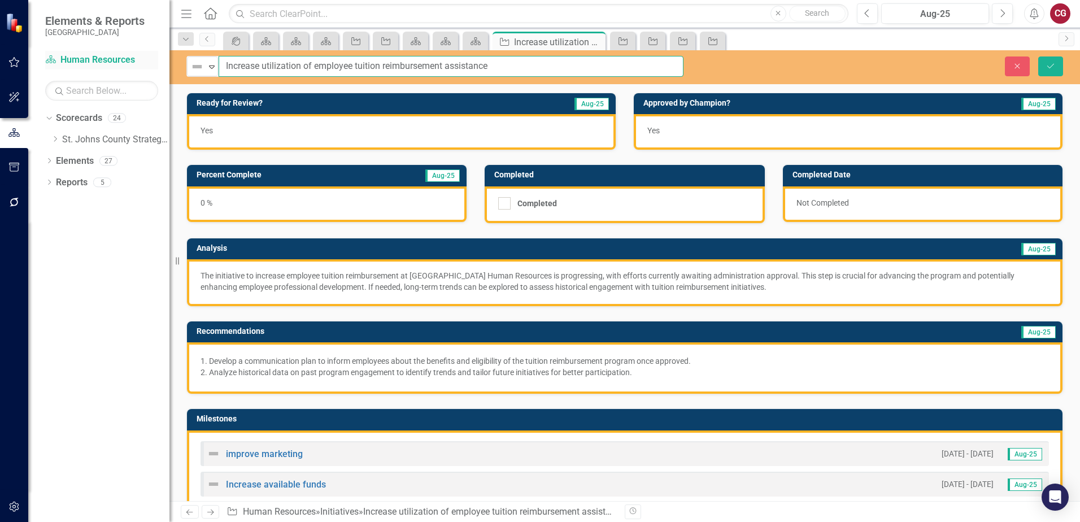
drag, startPoint x: 552, startPoint y: 64, endPoint x: 82, endPoint y: 54, distance: 470.0
click at [83, 54] on div "Elements & Reports St. Johns County Scorecard Human Resources Search Dropdown S…" at bounding box center [540, 261] width 1080 height 522
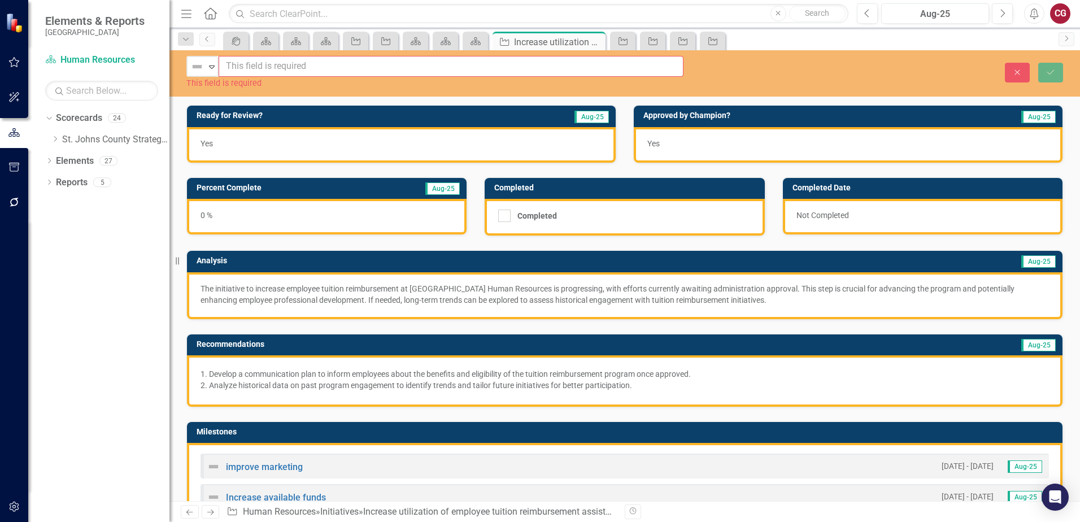
click at [256, 63] on input "text" at bounding box center [451, 66] width 465 height 21
paste input "Make tuition reimbursement more accessible and impactful by tailoring it to ser…"
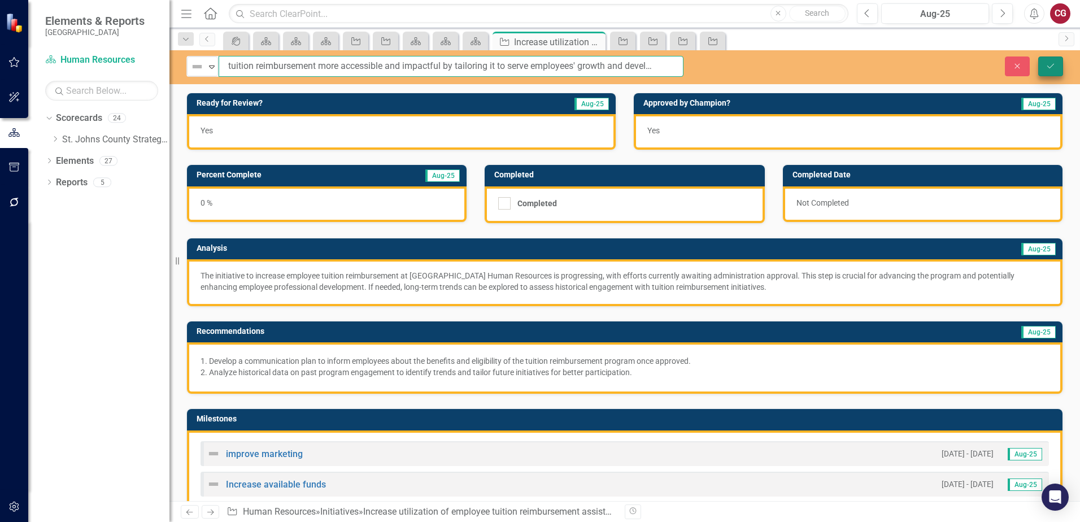
type input "Make tuition reimbursement more accessible and impactful by tailoring it to ser…"
click at [1053, 70] on button "Save" at bounding box center [1050, 66] width 25 height 20
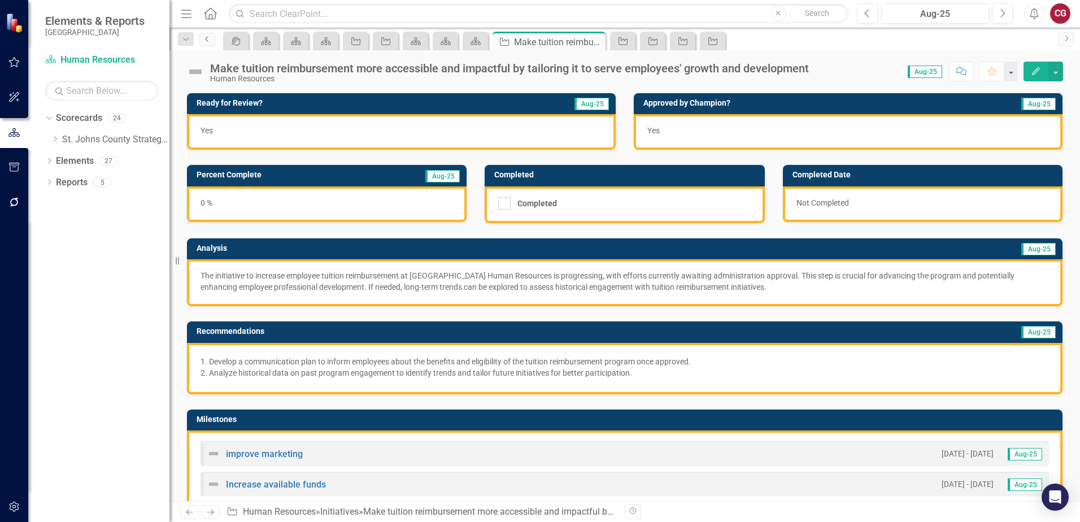
click at [207, 42] on icon "Previous" at bounding box center [207, 39] width 9 height 7
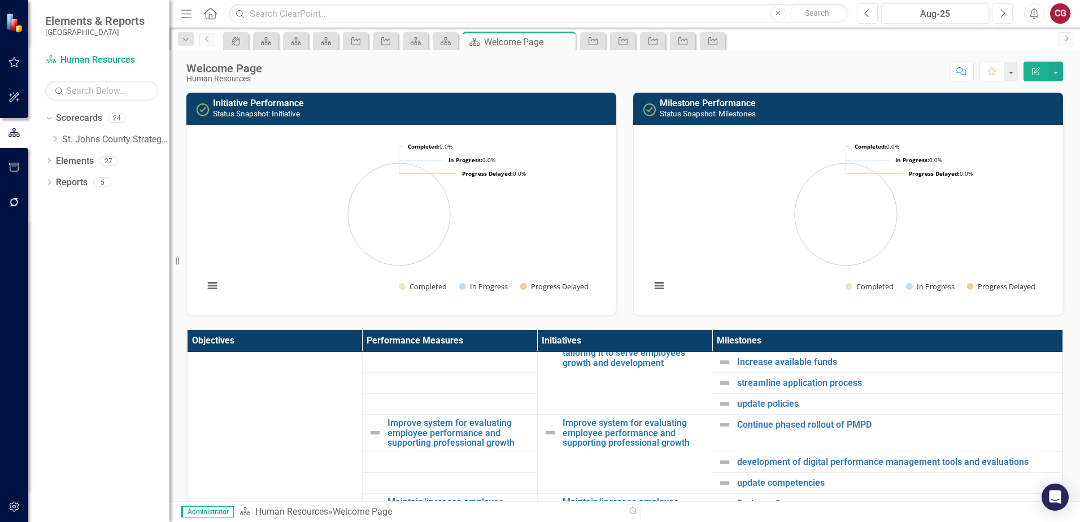
scroll to position [452, 0]
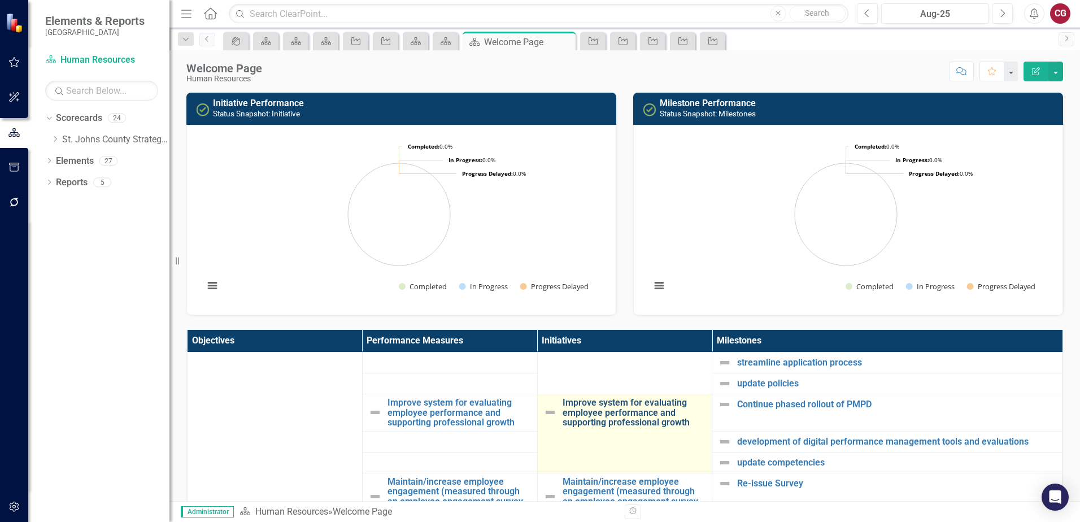
click at [596, 410] on link "Improve system for evaluating employee performance and supporting professional …" at bounding box center [634, 413] width 144 height 30
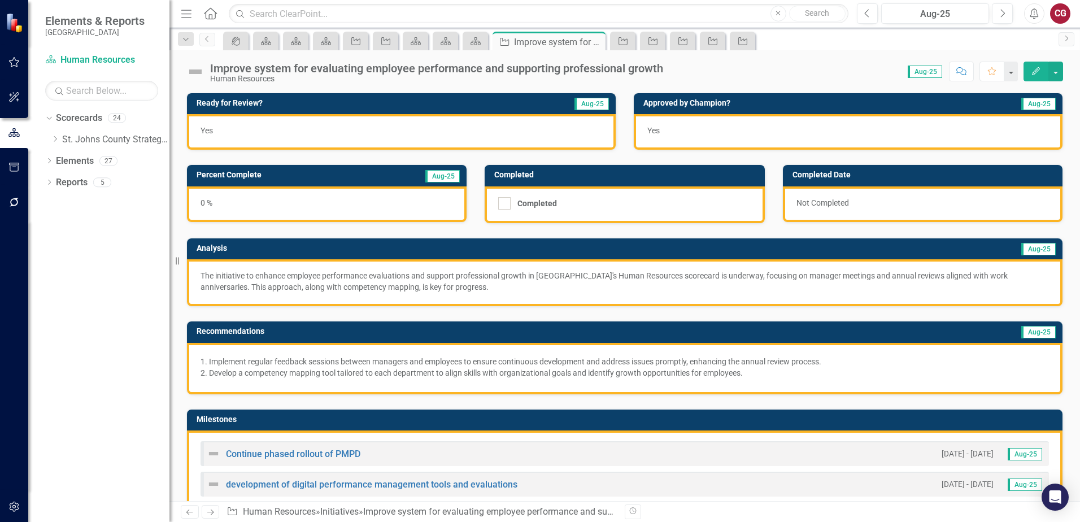
click at [313, 82] on div "Human Resources" at bounding box center [436, 79] width 453 height 8
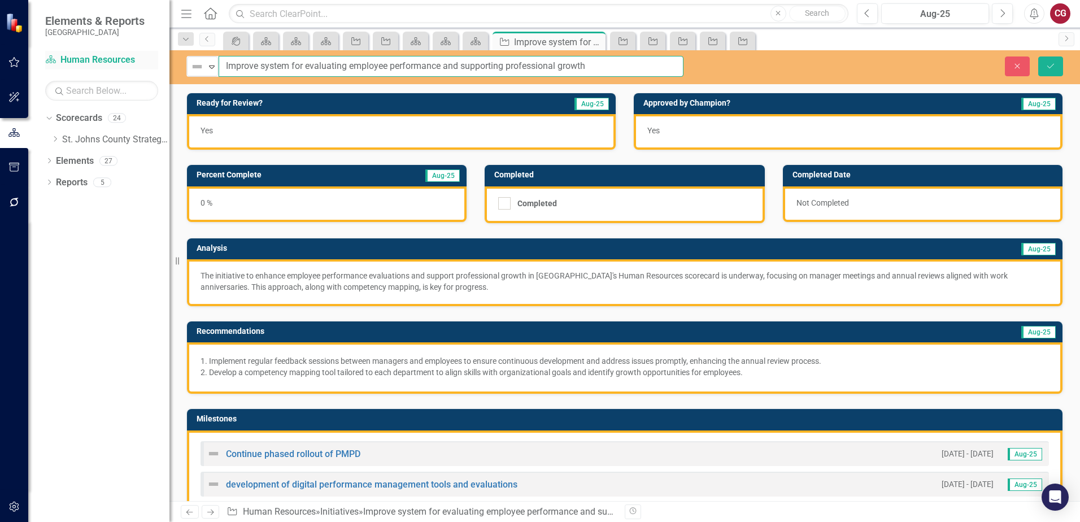
drag, startPoint x: 643, startPoint y: 64, endPoint x: 76, endPoint y: 56, distance: 566.5
click at [76, 56] on div "Elements & Reports St. Johns County Scorecard Human Resources Search Dropdown S…" at bounding box center [540, 261] width 1080 height 522
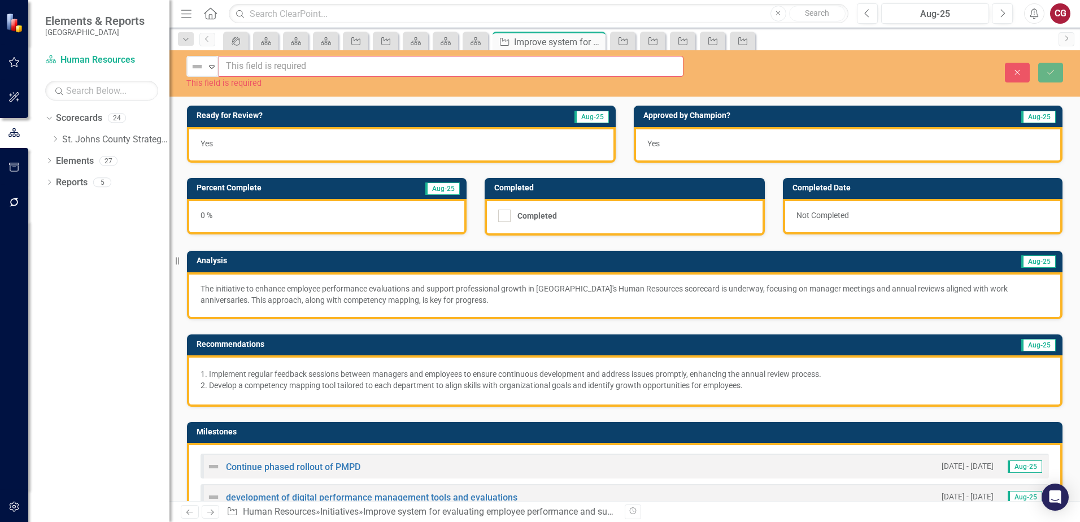
click at [307, 65] on input "text" at bounding box center [451, 66] width 465 height 21
paste input "Integrate and grow the employee performance evaluation system into Workday"
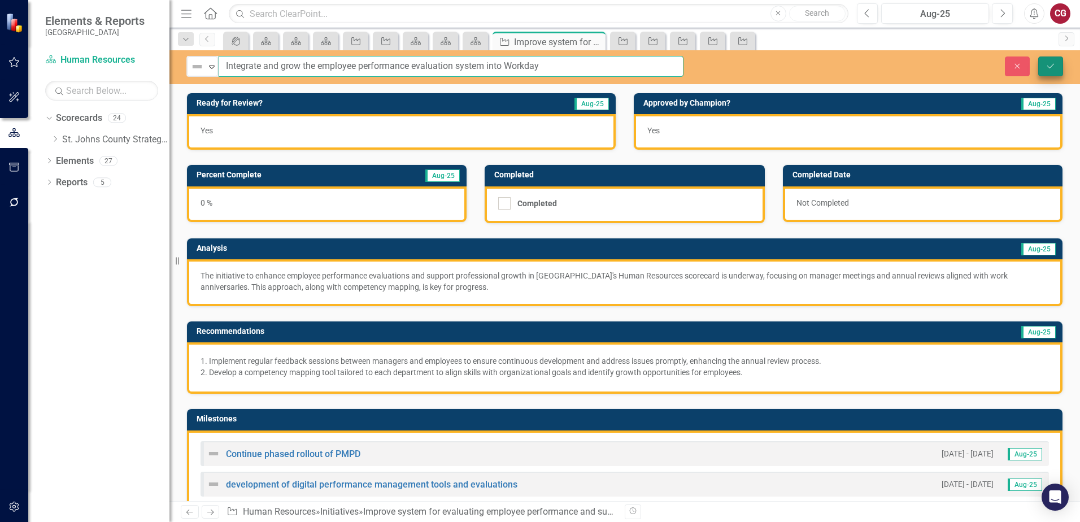
type input "Integrate and grow the employee performance evaluation system into Workday"
click at [1049, 66] on icon "Save" at bounding box center [1050, 66] width 10 height 8
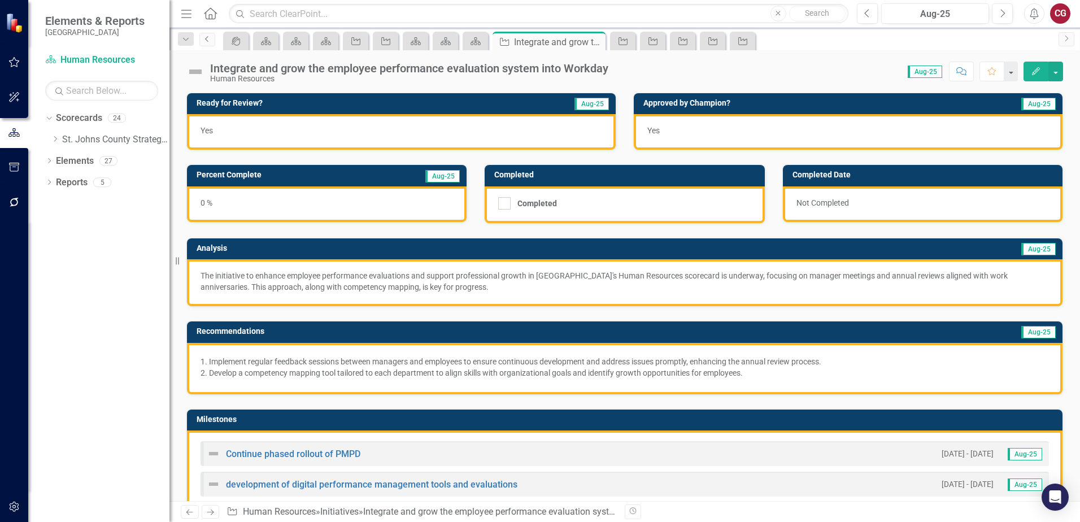
click at [207, 40] on icon "Previous" at bounding box center [207, 39] width 9 height 7
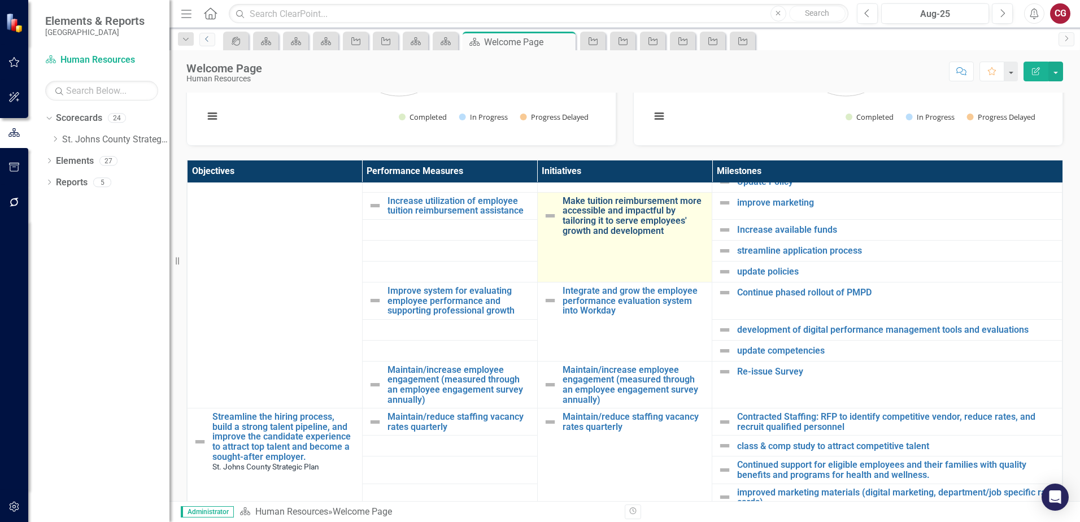
scroll to position [395, 0]
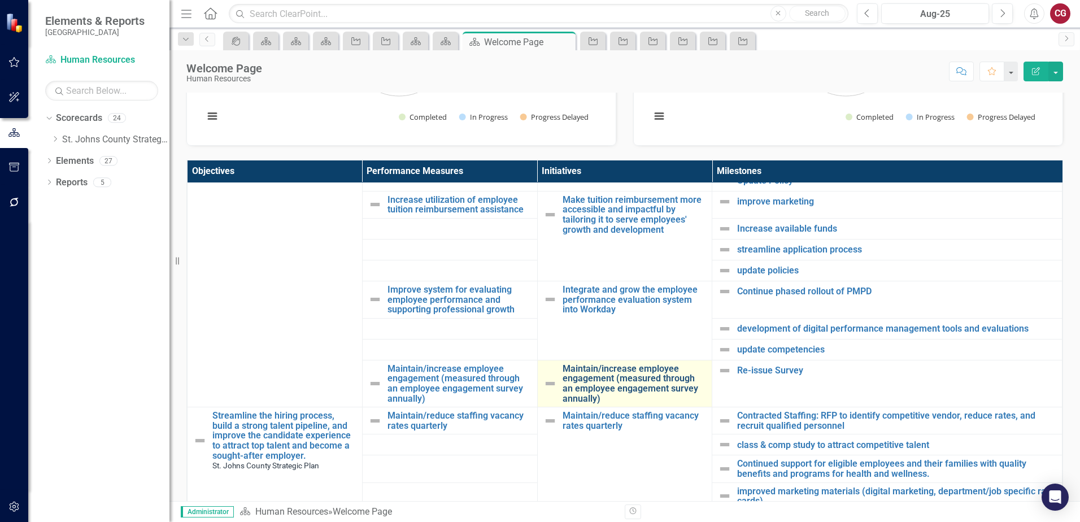
click at [577, 378] on link "Maintain/increase employee engagement (measured through an employee engagement …" at bounding box center [634, 384] width 144 height 40
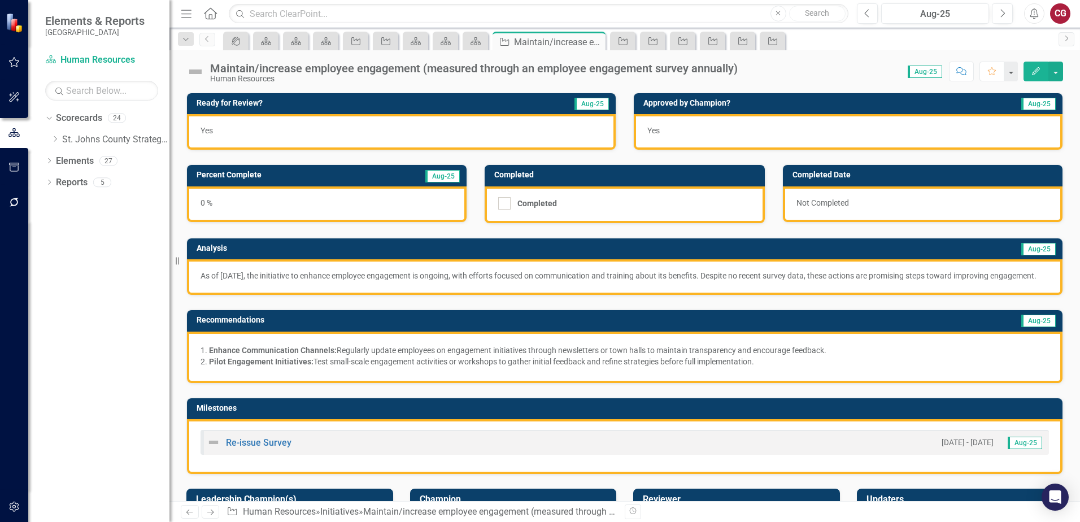
click at [420, 78] on div "Human Resources" at bounding box center [473, 79] width 527 height 8
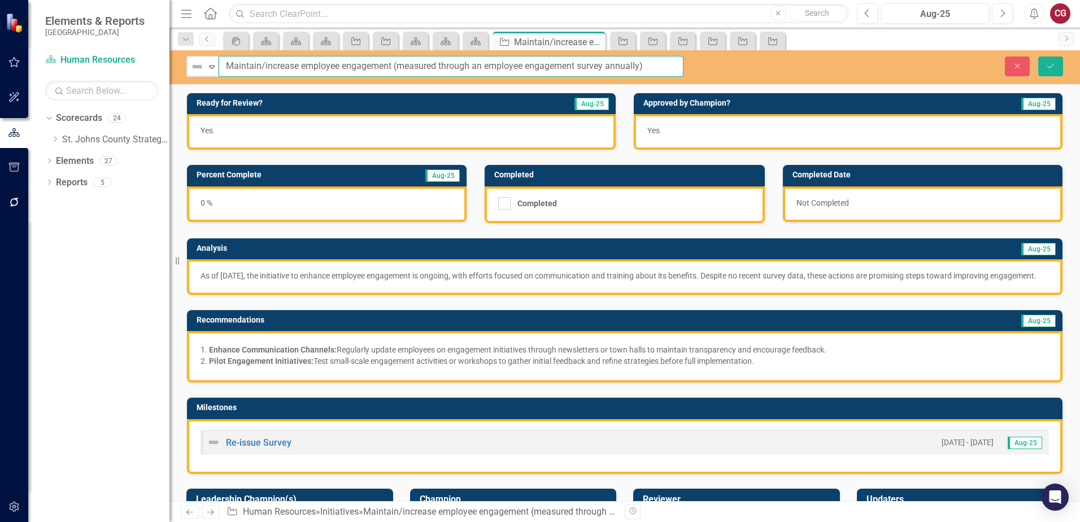
drag, startPoint x: 656, startPoint y: 66, endPoint x: 5, endPoint y: 68, distance: 650.6
click at [5, 68] on div "Elements & Reports St. Johns County Scorecard Human Resources Search Dropdown S…" at bounding box center [540, 261] width 1080 height 522
paste input "Host a well-defined engagement survey that includes education on anonymity"
type input "Host a well-defined engagement survey that includes education on anonymity"
click at [1043, 66] on button "Save" at bounding box center [1050, 66] width 25 height 20
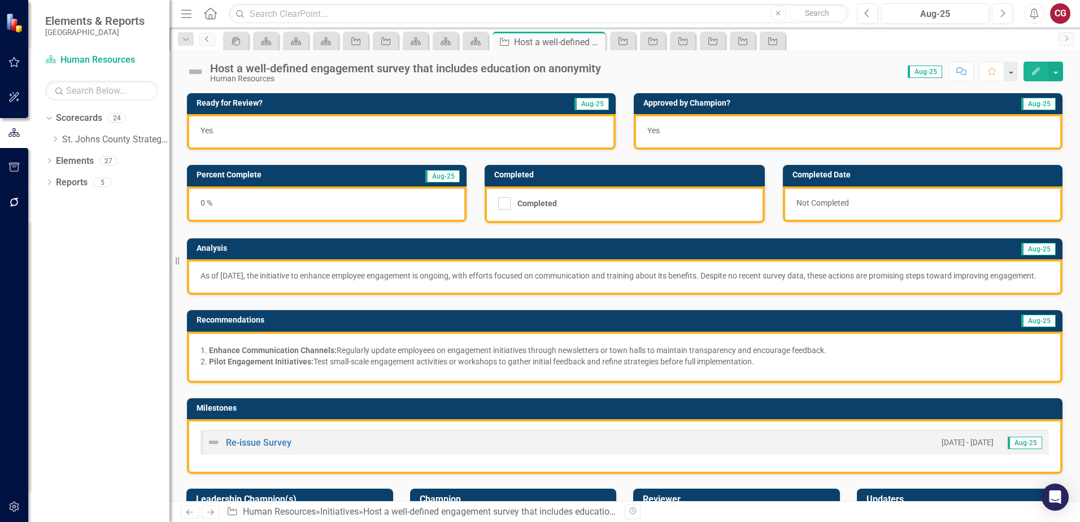
click at [207, 42] on icon "Previous" at bounding box center [207, 39] width 9 height 7
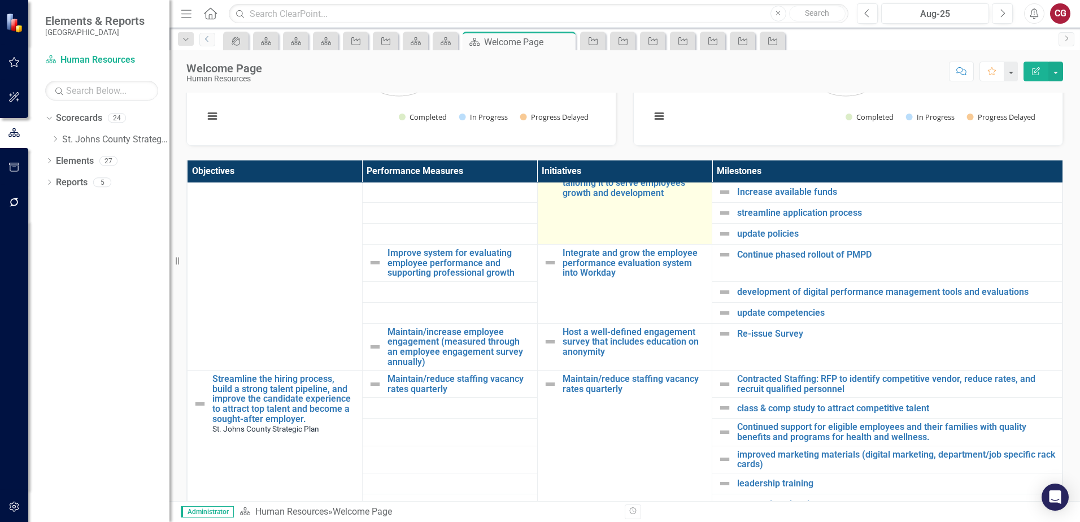
scroll to position [452, 0]
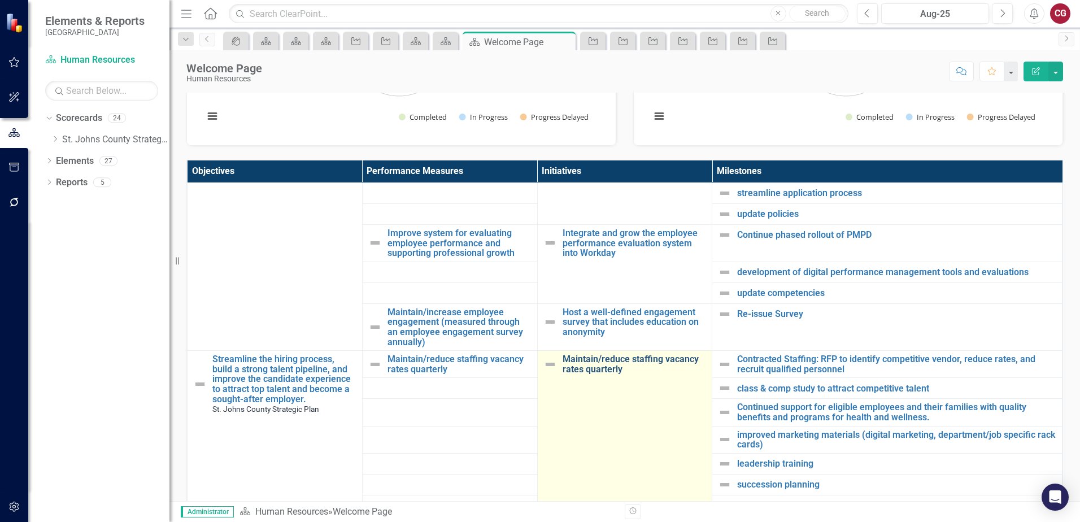
click at [573, 358] on link "Maintain/reduce staffing vacancy rates quarterly" at bounding box center [634, 364] width 144 height 20
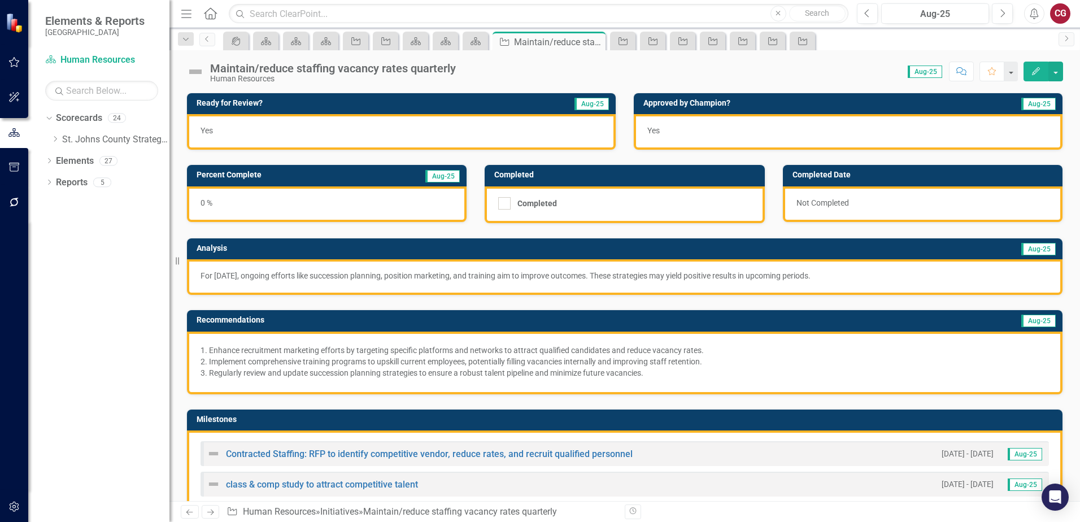
click at [372, 85] on div "Maintain/reduce staffing vacancy rates quarterly Human Resources Score: 0.00 Au…" at bounding box center [624, 275] width 910 height 451
click at [443, 76] on div "Human Resources" at bounding box center [333, 79] width 246 height 8
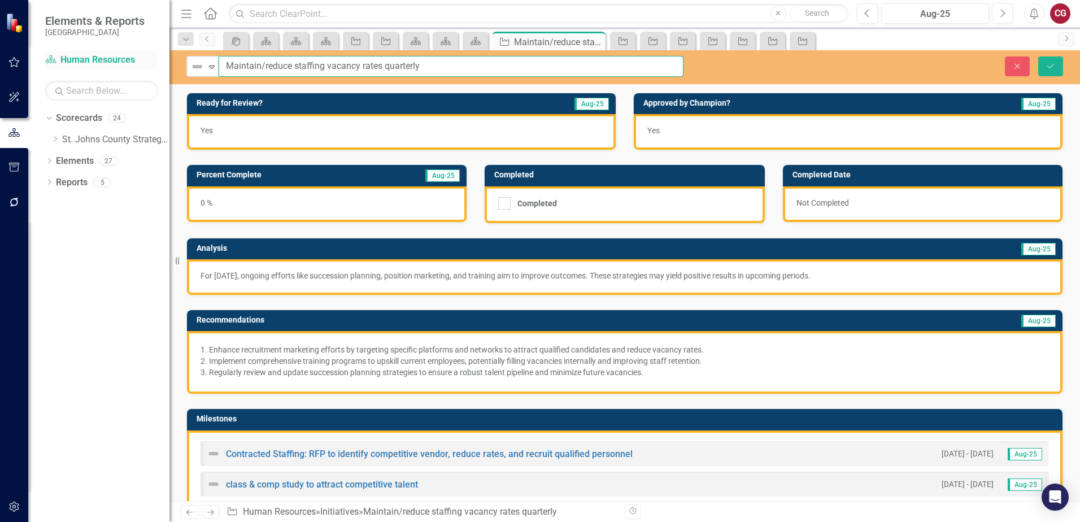
drag, startPoint x: 457, startPoint y: 68, endPoint x: 95, endPoint y: 69, distance: 362.0
click at [95, 69] on div "Elements & Reports St. Johns County Scorecard Human Resources Search Dropdown S…" at bounding box center [540, 261] width 1080 height 522
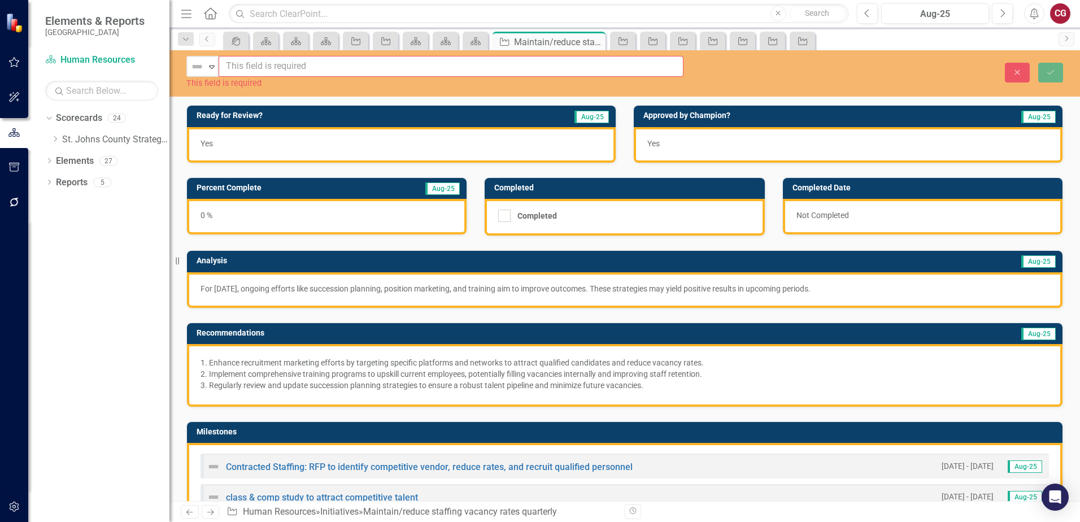
click at [270, 67] on input "text" at bounding box center [451, 66] width 465 height 21
paste input "Create and enhance current programs that promote a stable staffing vacancy rate."
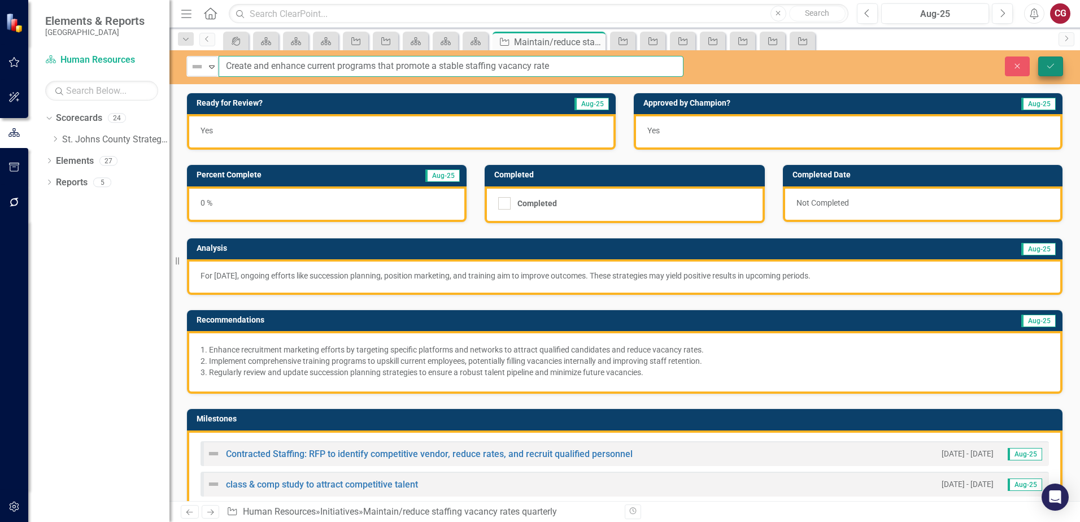
type input "Create and enhance current programs that promote a stable staffing vacancy rate"
click at [1050, 69] on icon "Save" at bounding box center [1050, 66] width 10 height 8
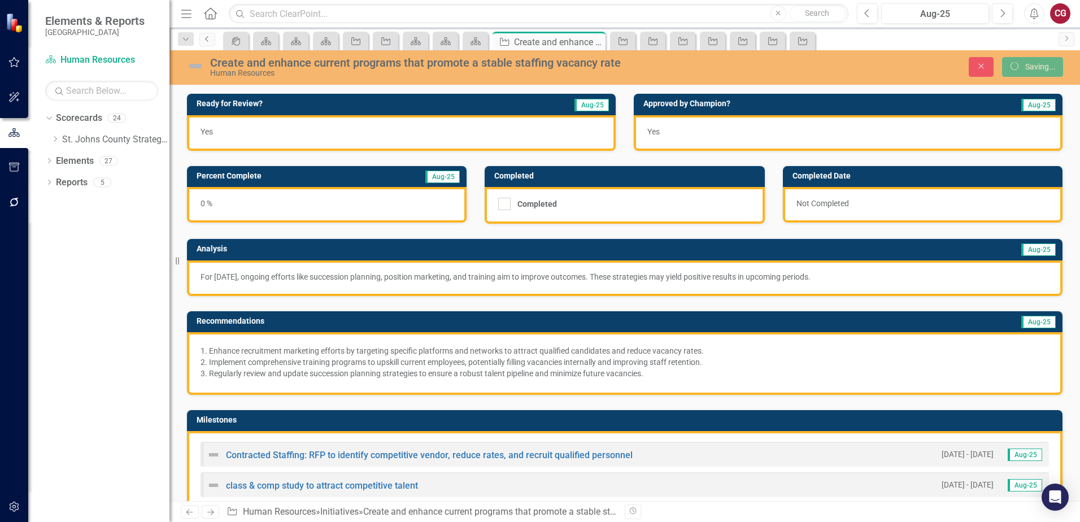
click at [205, 41] on icon "Previous" at bounding box center [207, 39] width 9 height 7
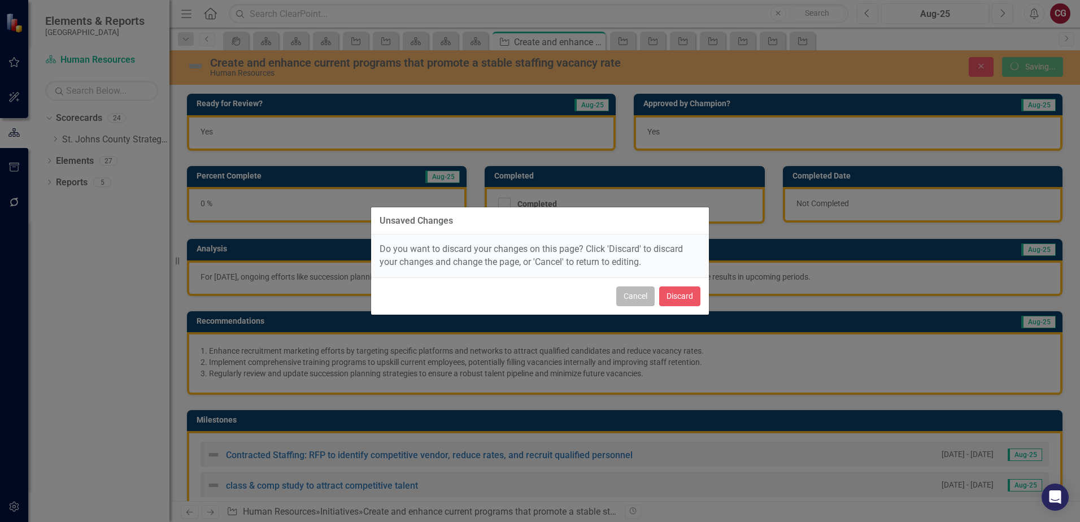
click at [636, 295] on button "Cancel" at bounding box center [635, 296] width 38 height 20
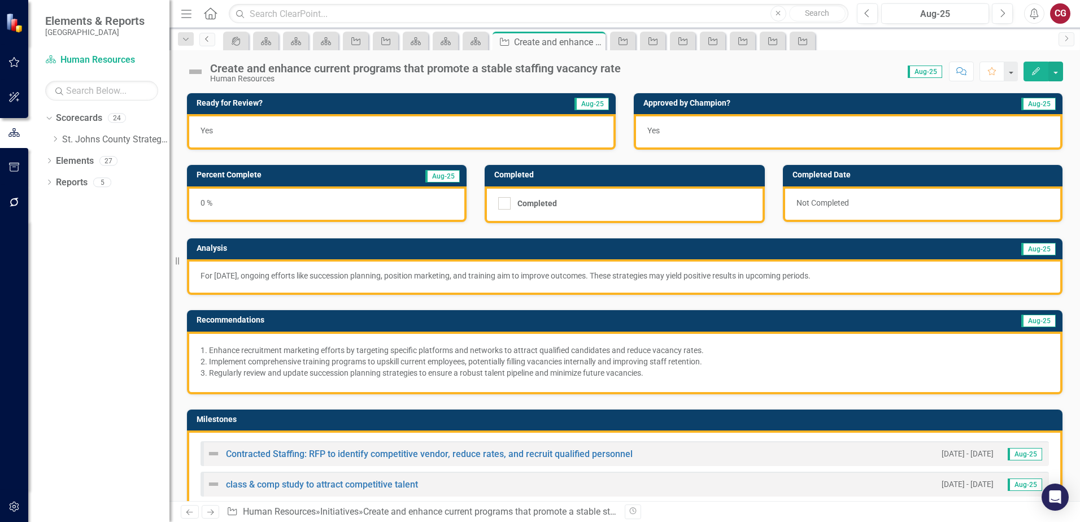
click at [200, 41] on link "Previous" at bounding box center [207, 40] width 16 height 14
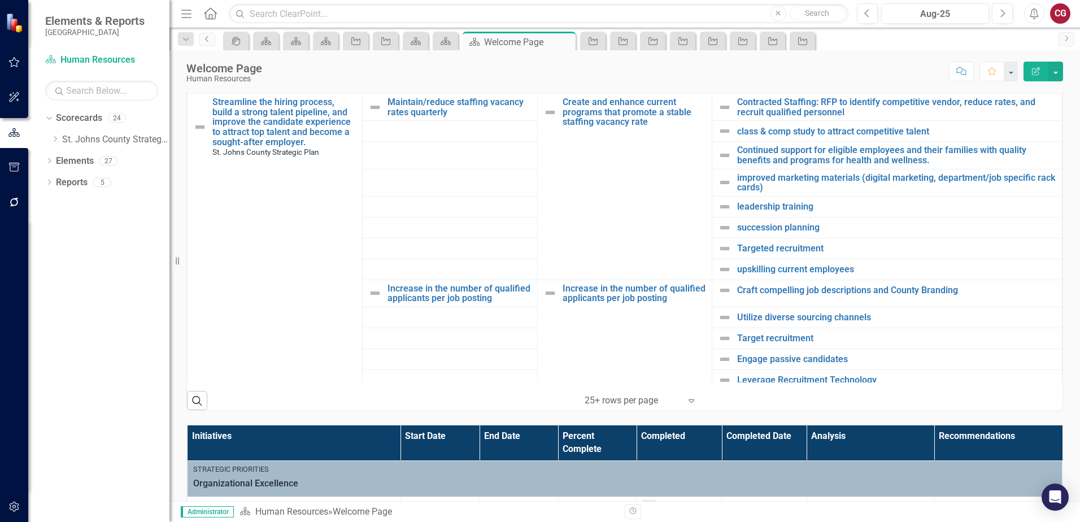
scroll to position [565, 0]
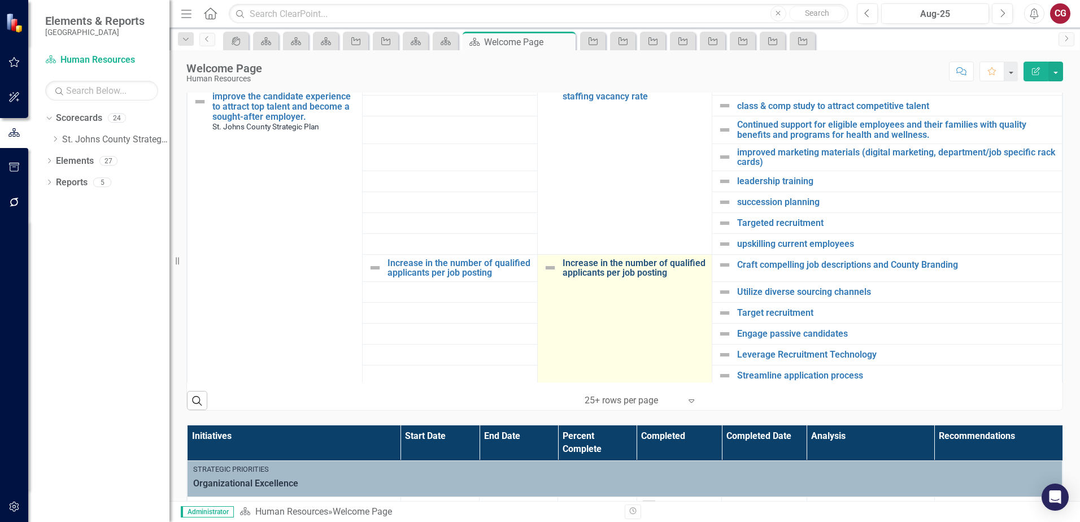
click at [570, 271] on link "Increase in the number of qualified applicants per job posting" at bounding box center [634, 268] width 144 height 20
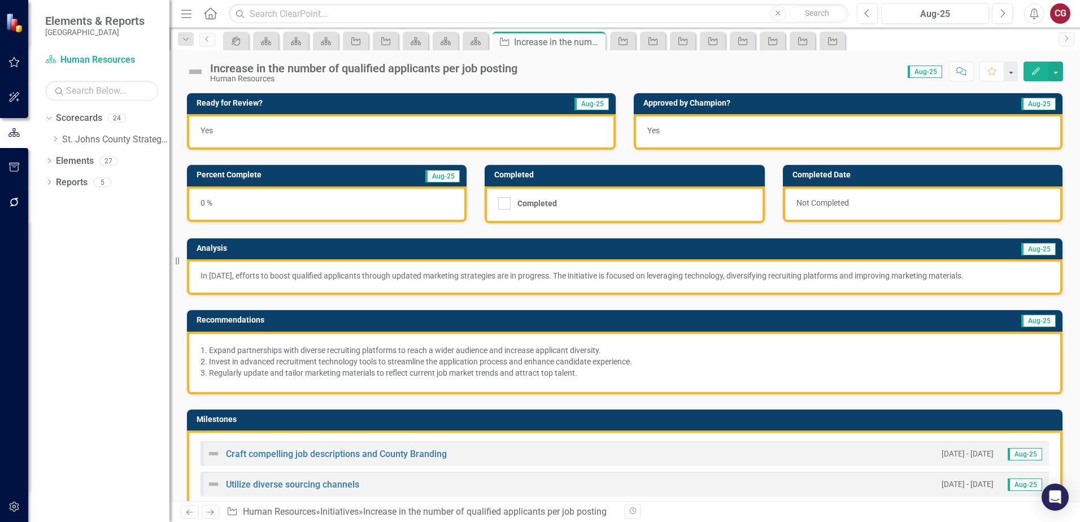
click at [428, 81] on div "Human Resources" at bounding box center [363, 79] width 307 height 8
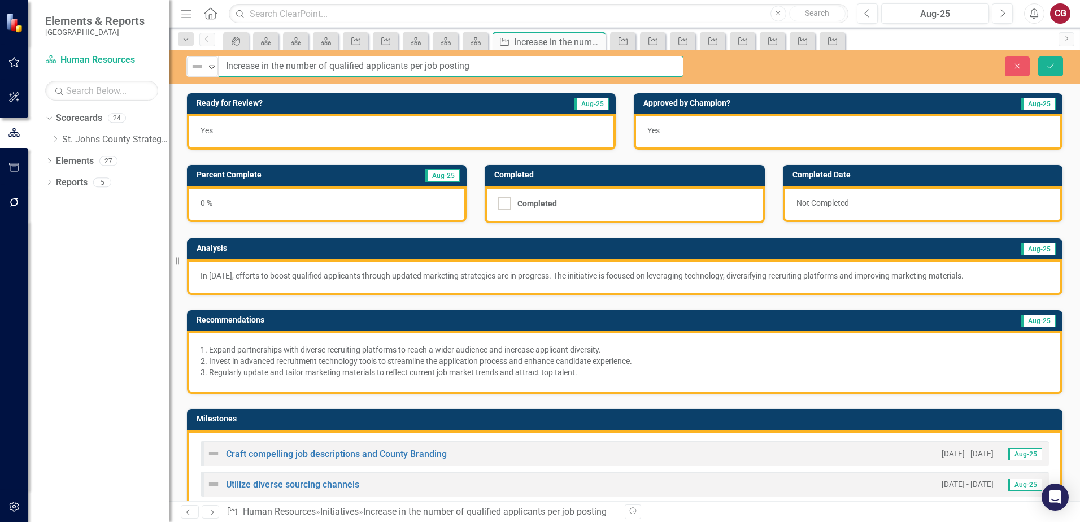
drag, startPoint x: 499, startPoint y: 71, endPoint x: 104, endPoint y: 47, distance: 395.5
click at [104, 47] on div "Elements & Reports St. Johns County Scorecard Human Resources Search Dropdown S…" at bounding box center [540, 261] width 1080 height 522
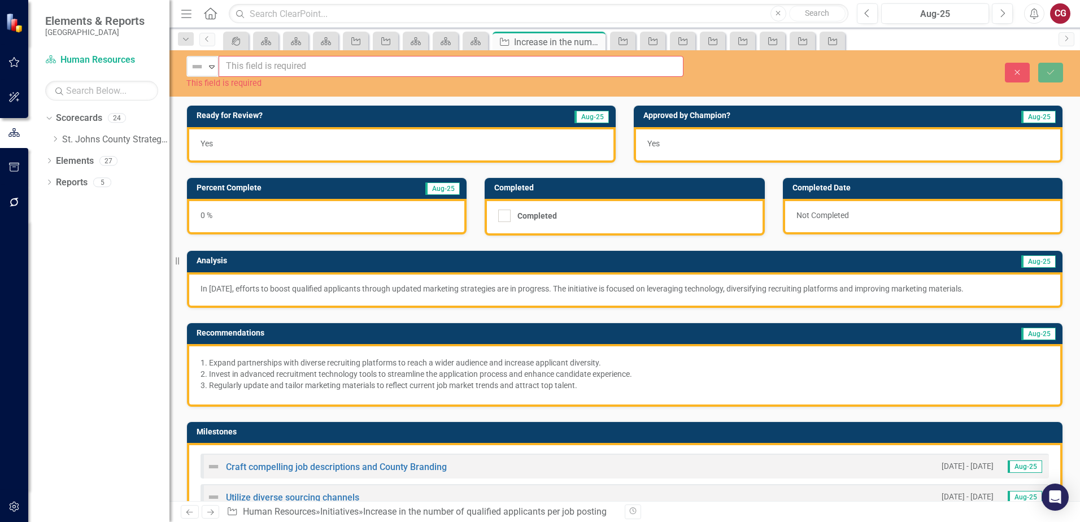
click at [277, 69] on input "text" at bounding box center [451, 66] width 465 height 21
paste input "Widen the reach of the recruitment team by using modern sourcing channels and e…"
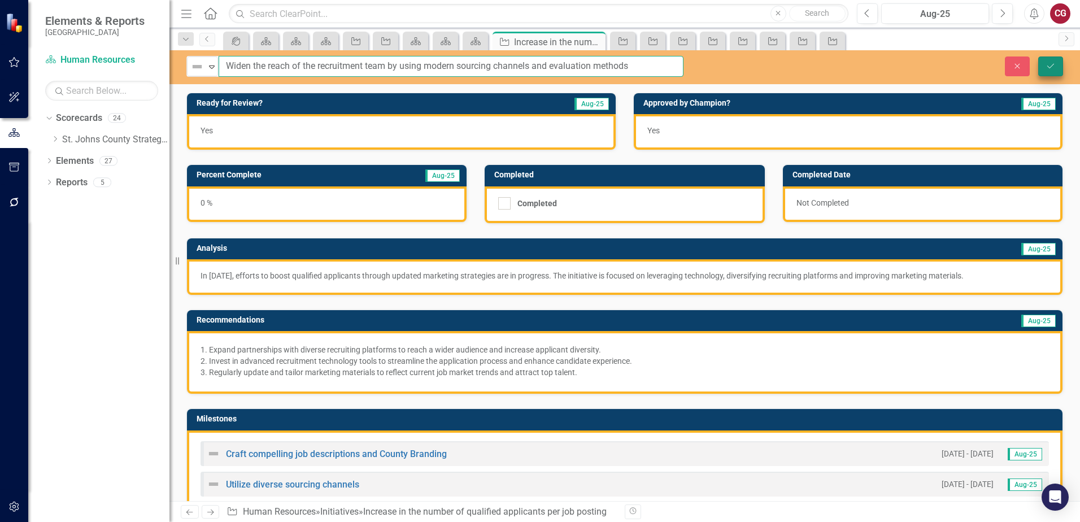
type input "Widen the reach of the recruitment team by using modern sourcing channels and e…"
click at [1050, 67] on icon "submit" at bounding box center [1050, 65] width 7 height 5
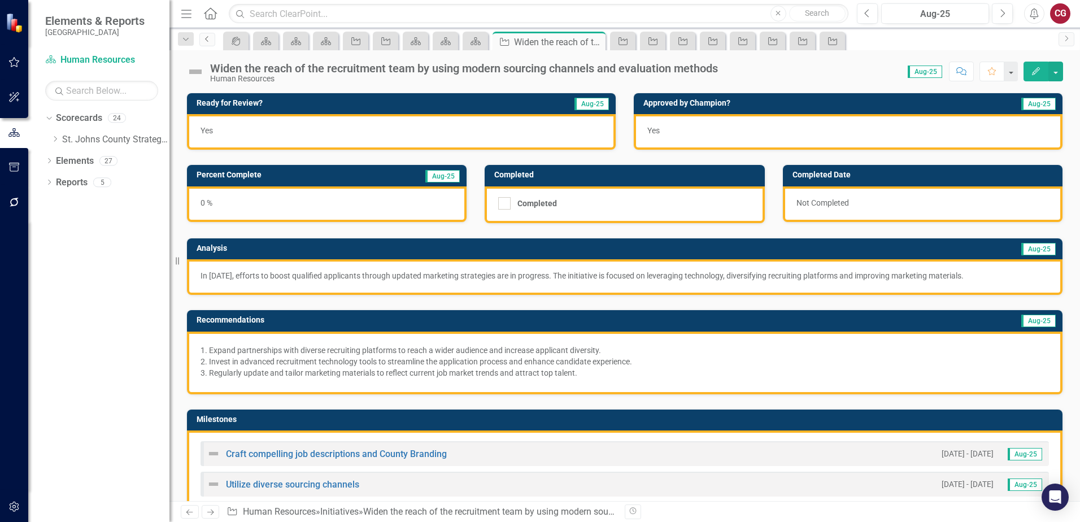
click at [210, 42] on icon "Previous" at bounding box center [207, 39] width 9 height 7
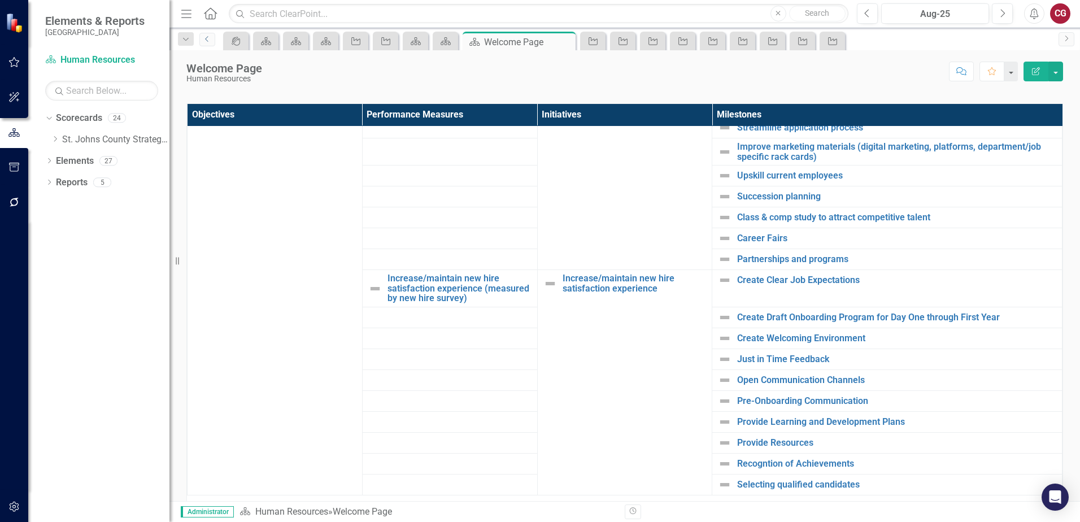
scroll to position [944, 0]
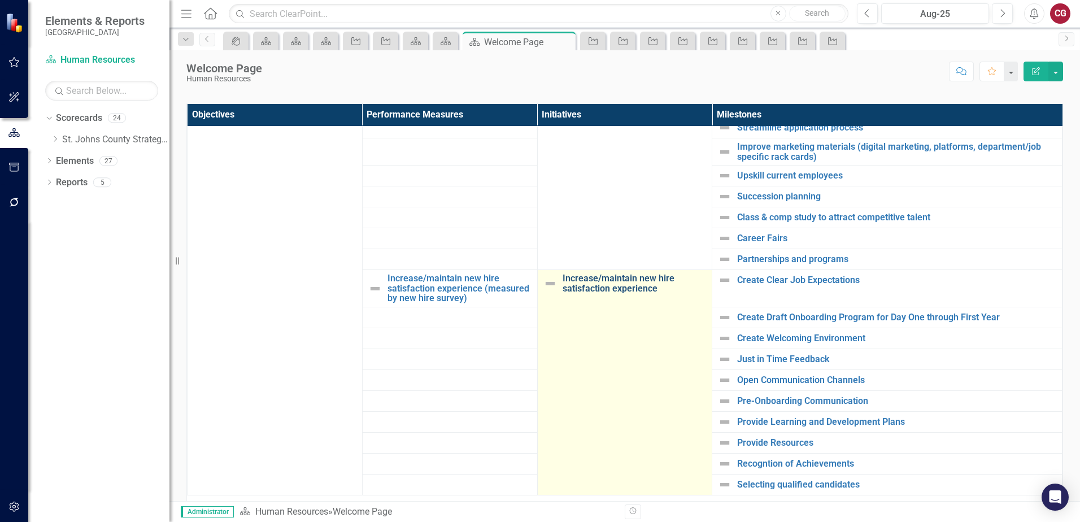
click at [577, 279] on link "Increase/maintain new hire satisfaction experience" at bounding box center [634, 283] width 144 height 20
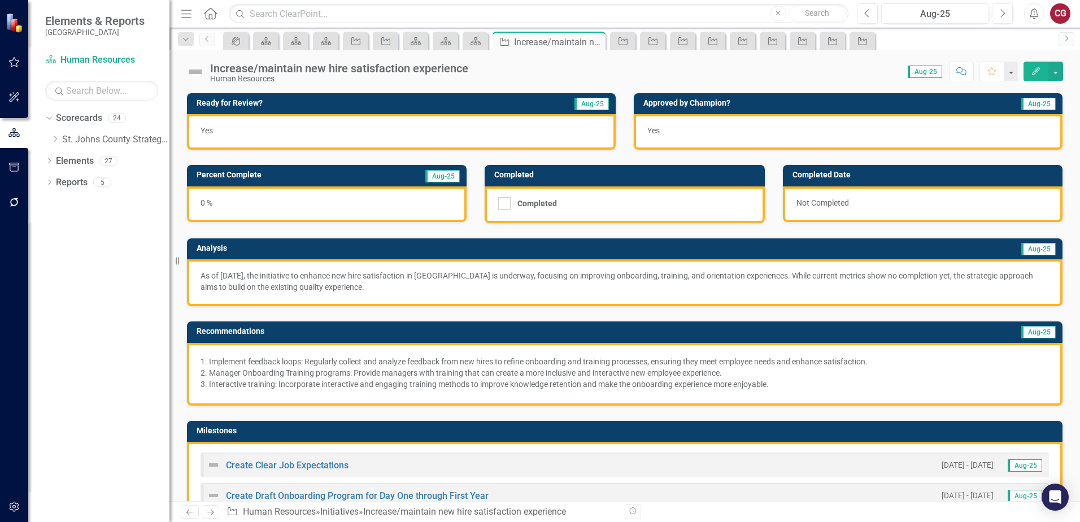
click at [456, 71] on div "Increase/maintain new hire satisfaction experience" at bounding box center [339, 68] width 258 height 12
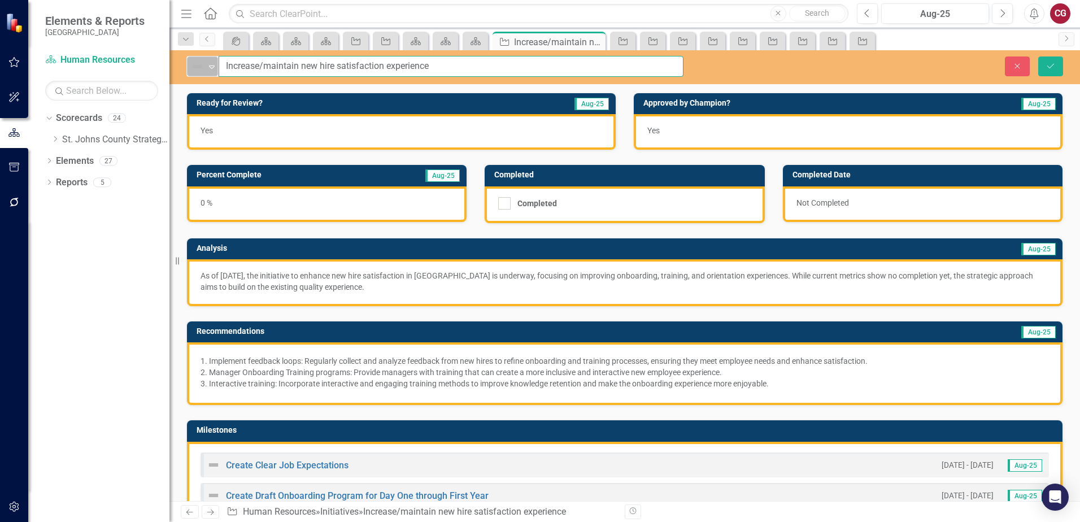
drag, startPoint x: 491, startPoint y: 71, endPoint x: 187, endPoint y: 69, distance: 303.8
click at [187, 69] on div "Not Defined Expand Increase/maintain new hire satisfaction experience" at bounding box center [434, 66] width 497 height 21
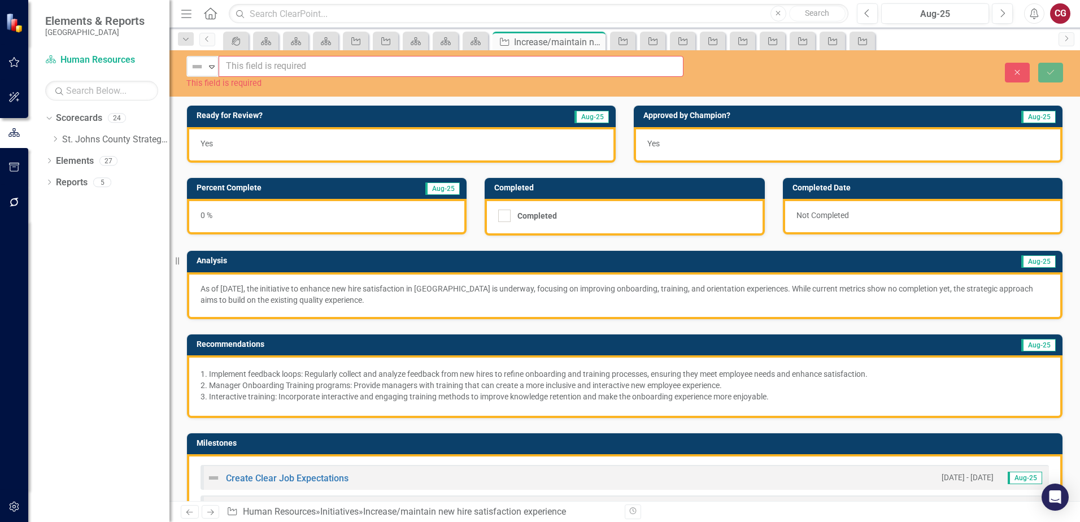
click at [263, 61] on input "text" at bounding box center [451, 66] width 465 height 21
paste input "Create a new survey that encompasses the entire employee onboarding experience"
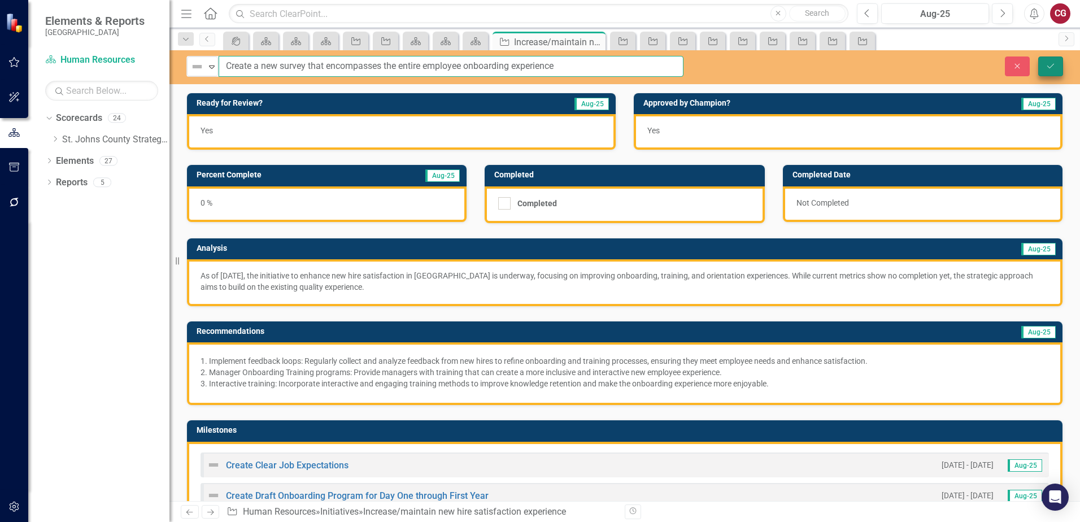
type input "Create a new survey that encompasses the entire employee onboarding experience"
click at [1056, 71] on button "Save" at bounding box center [1050, 66] width 25 height 20
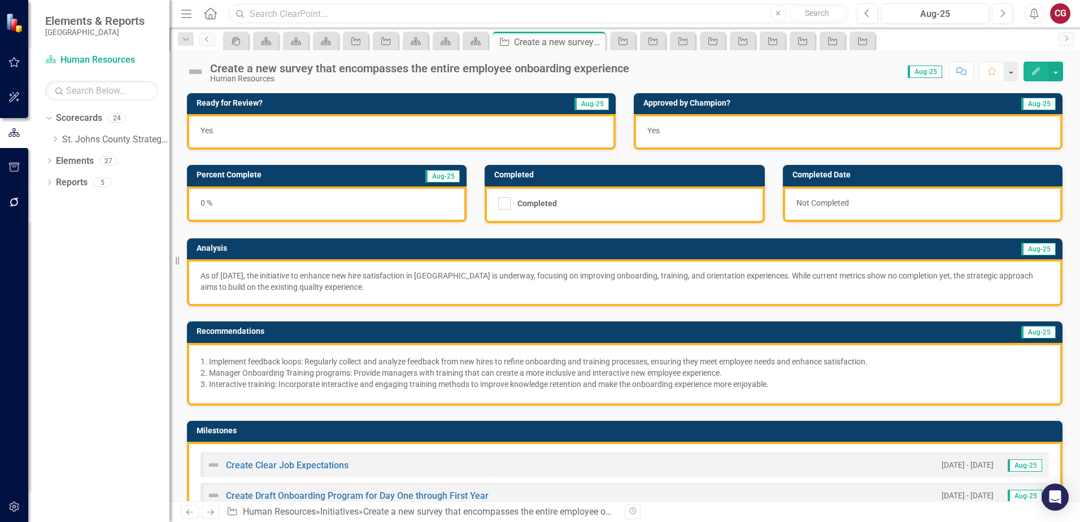
click at [316, 10] on input "text" at bounding box center [539, 14] width 620 height 20
paste input "Maintain/increase employee retention rate quarterly"
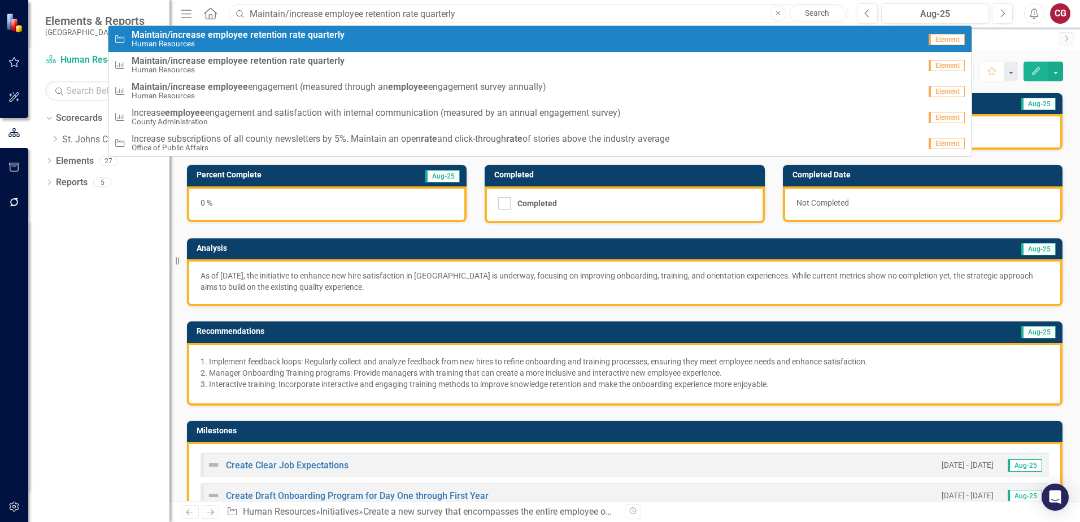
type input "Maintain/increase employee retention rate quarterly"
click at [229, 44] on small "Human Resources" at bounding box center [238, 44] width 213 height 8
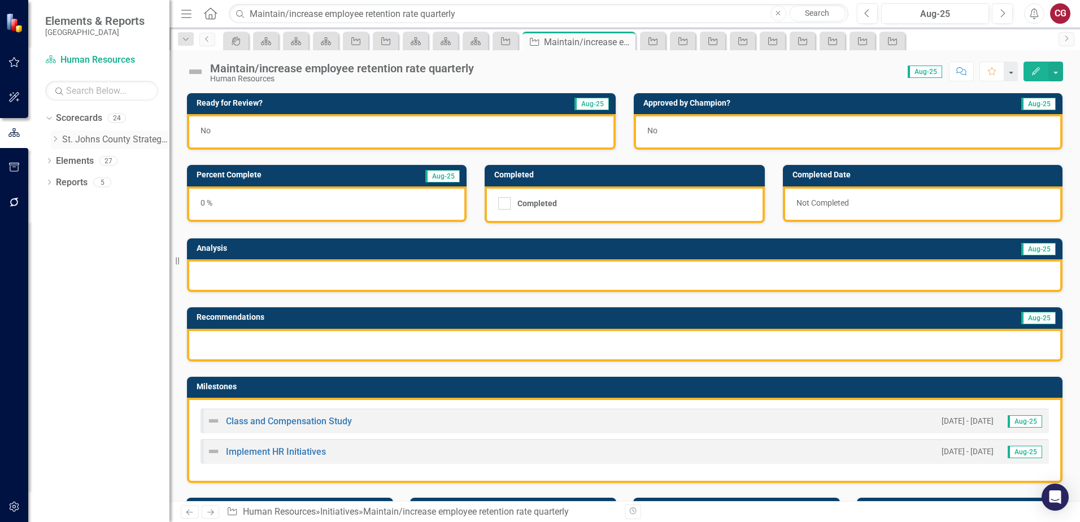
click at [55, 139] on icon "Dropdown" at bounding box center [55, 139] width 8 height 7
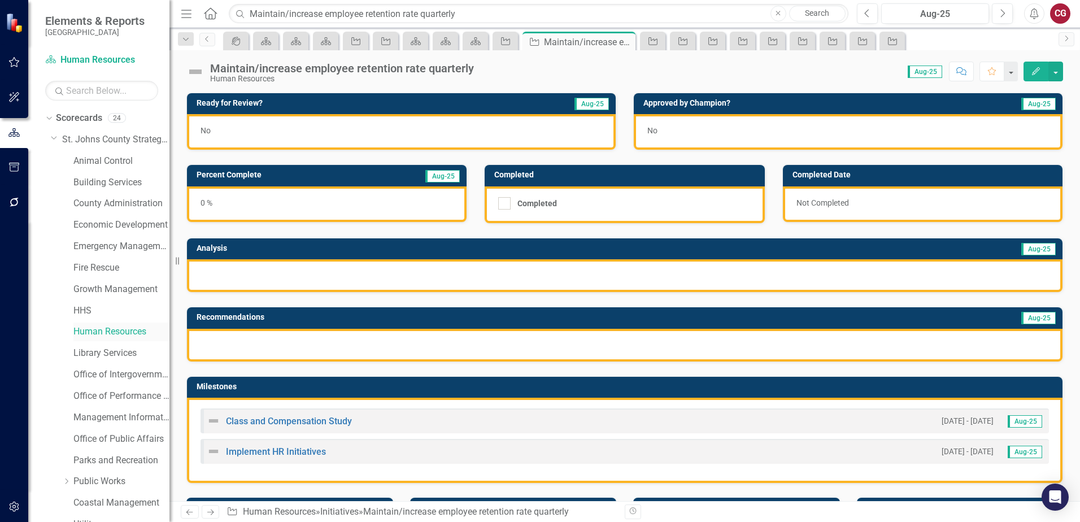
click at [83, 332] on link "Human Resources" at bounding box center [121, 331] width 96 height 13
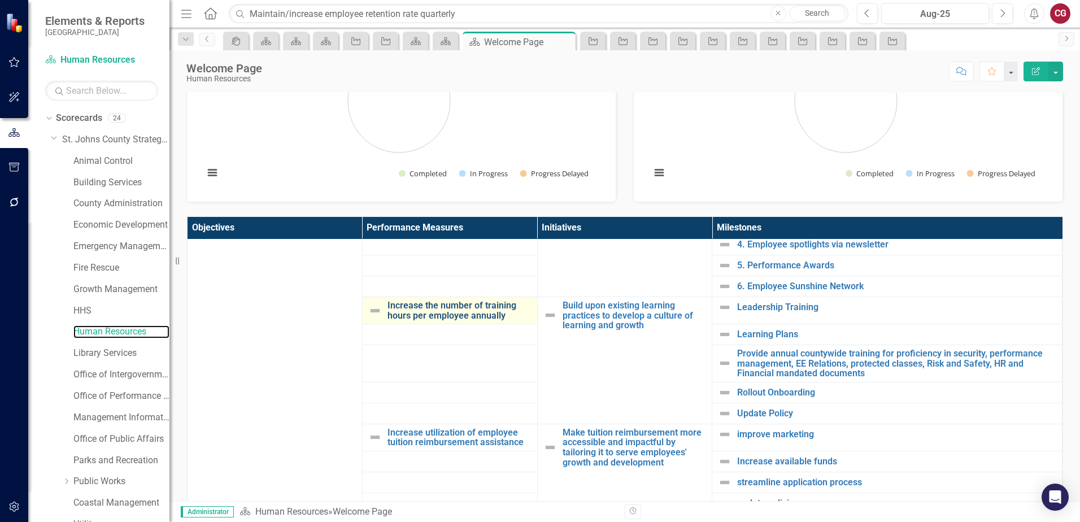
scroll to position [226, 0]
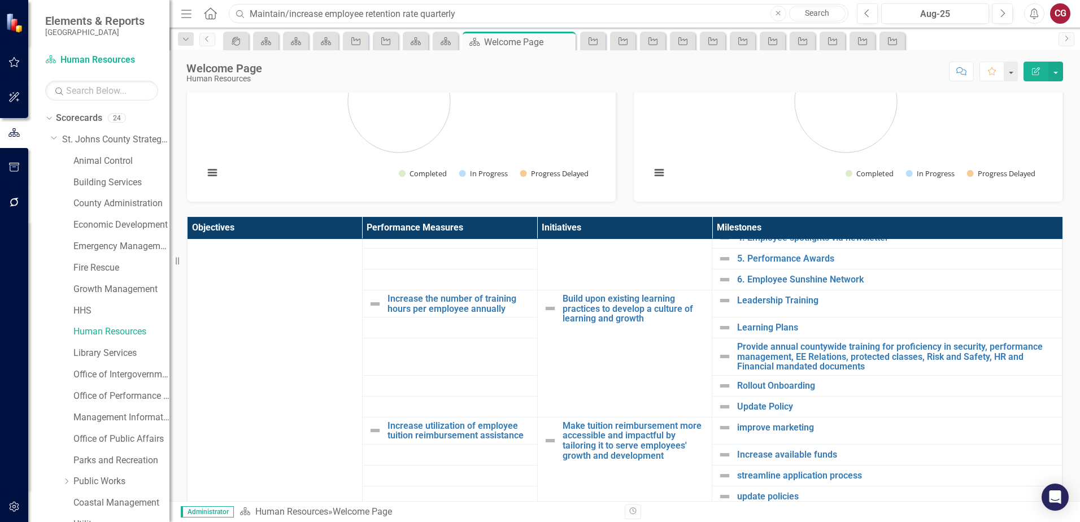
click at [461, 12] on input "Maintain/increase employee retention rate quarterly" at bounding box center [539, 14] width 620 height 20
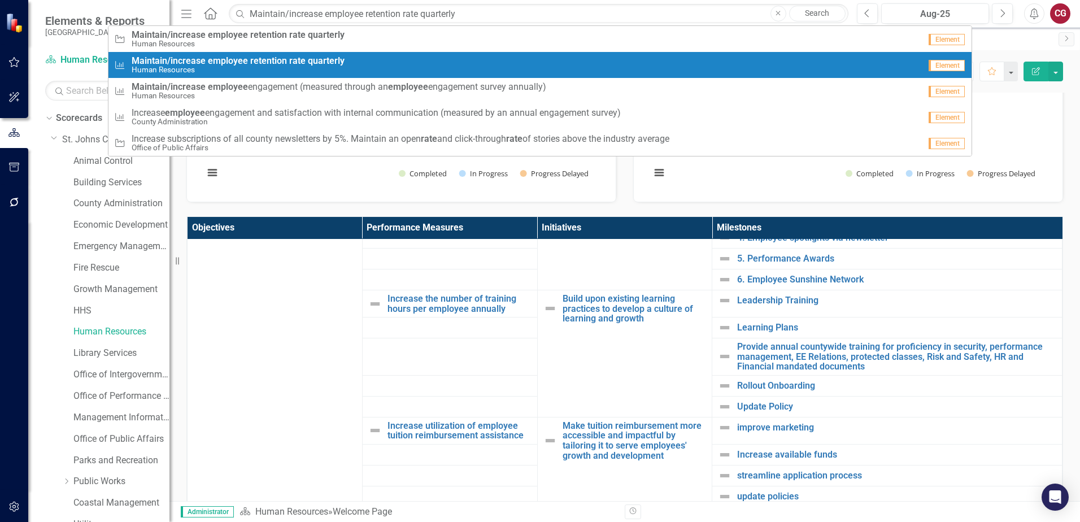
click at [302, 64] on strong "rate" at bounding box center [297, 60] width 16 height 11
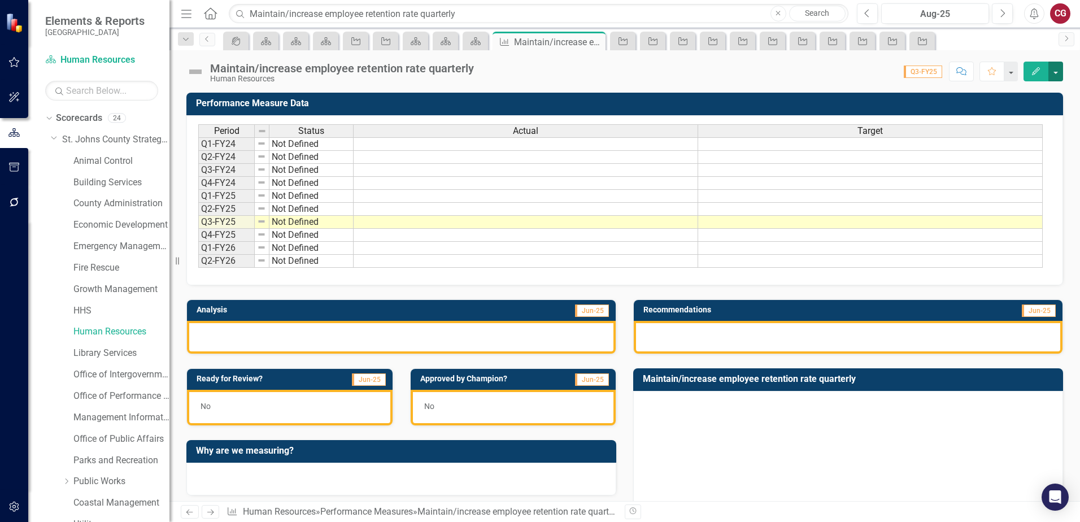
click at [1050, 73] on button "button" at bounding box center [1055, 72] width 15 height 20
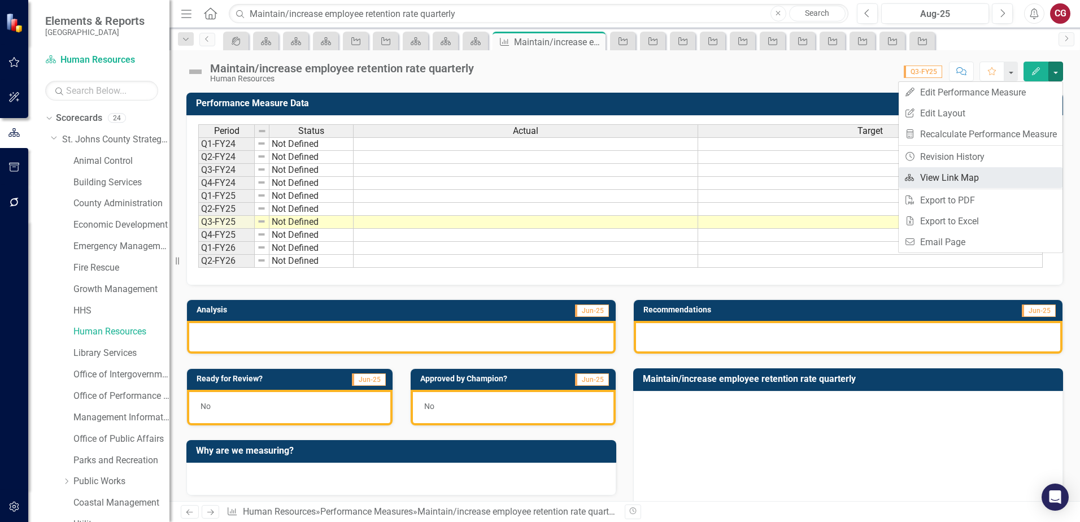
click at [962, 173] on link "Link Map View Link Map" at bounding box center [981, 177] width 164 height 21
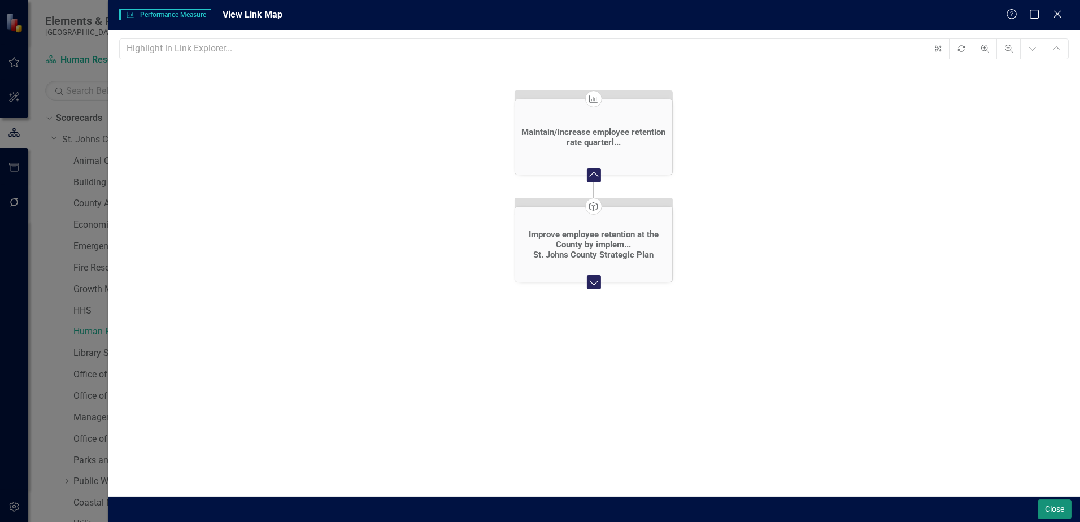
click at [1046, 507] on button "Close" at bounding box center [1054, 509] width 34 height 20
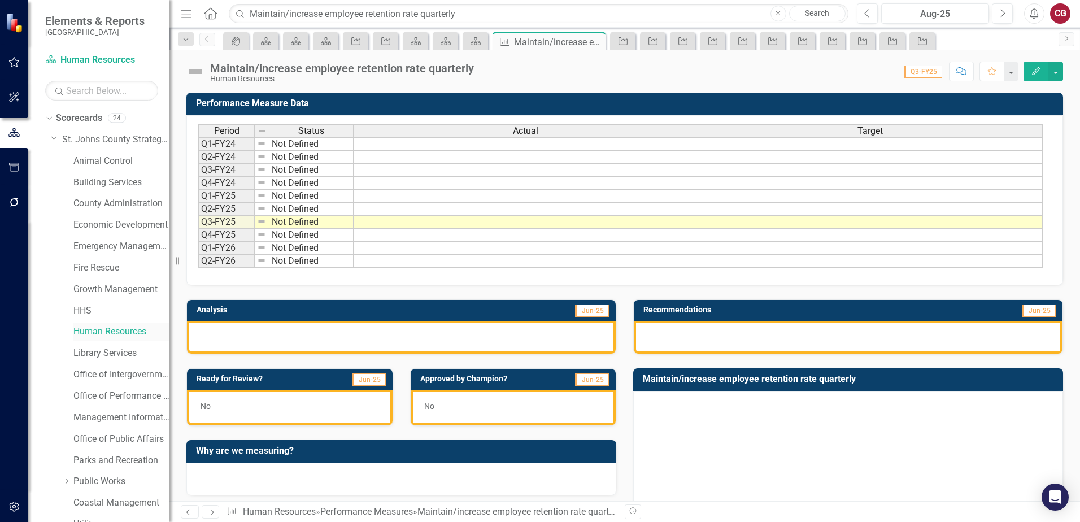
click at [138, 336] on link "Human Resources" at bounding box center [121, 331] width 96 height 13
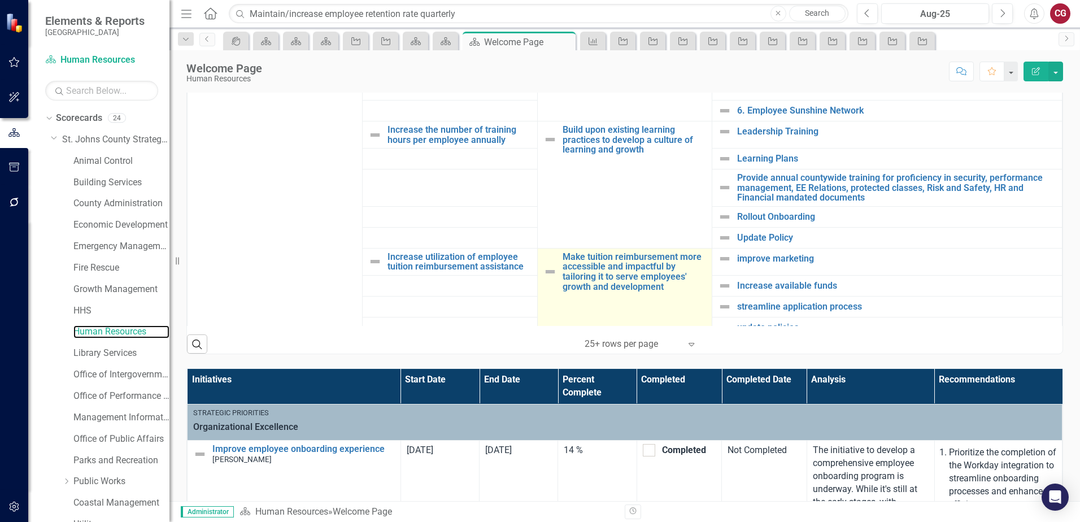
scroll to position [113, 0]
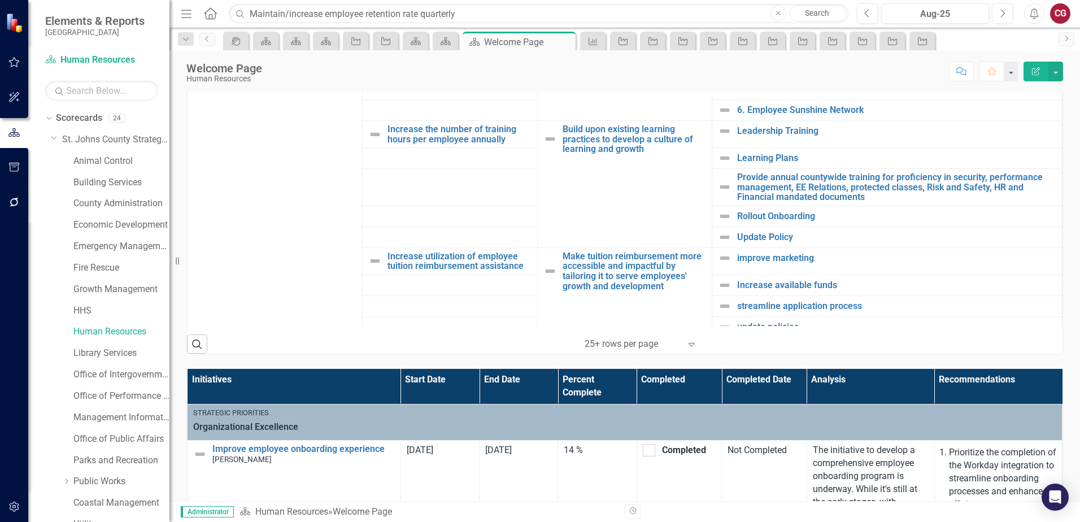
click at [692, 344] on icon "Expand" at bounding box center [691, 343] width 11 height 9
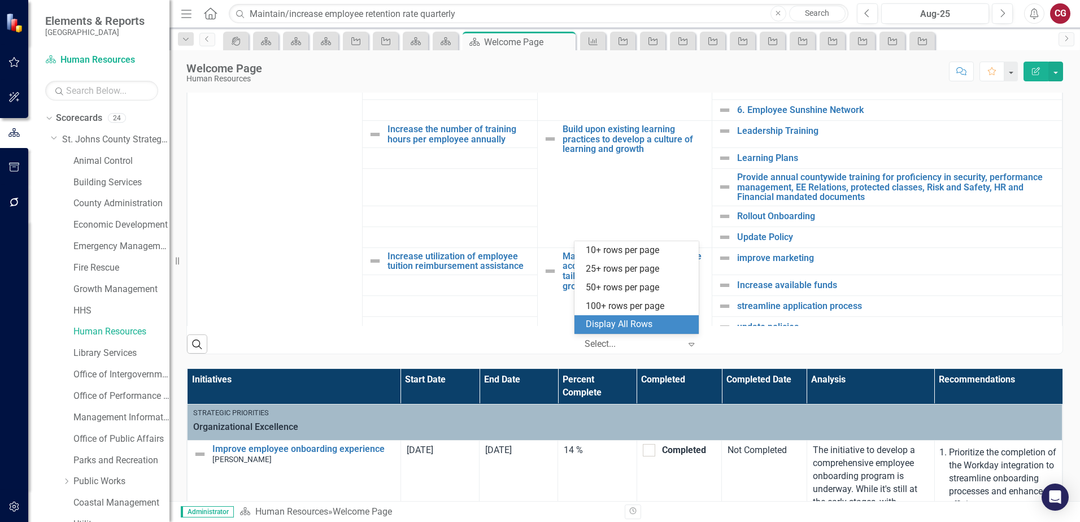
click at [632, 329] on div "Display All Rows" at bounding box center [639, 324] width 106 height 13
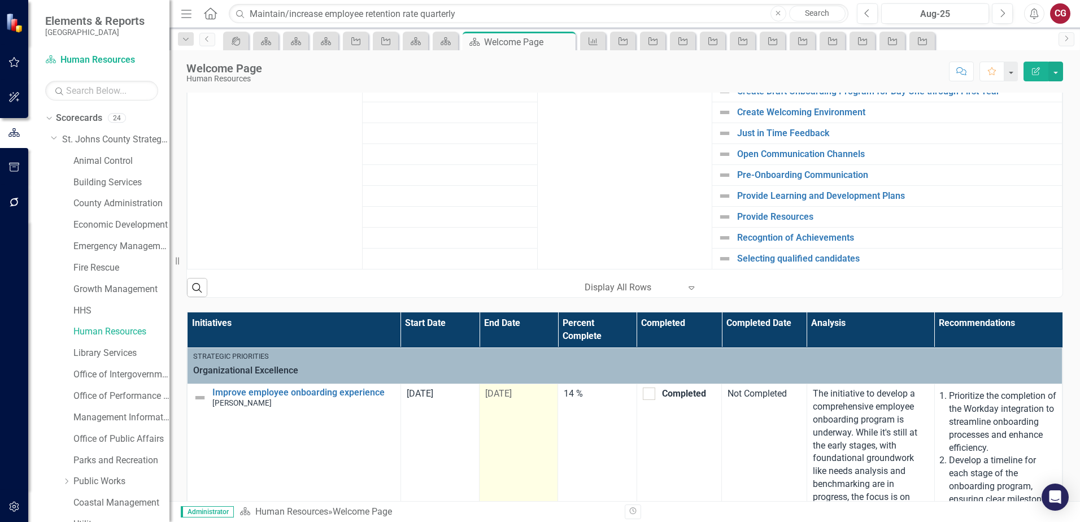
scroll to position [395, 0]
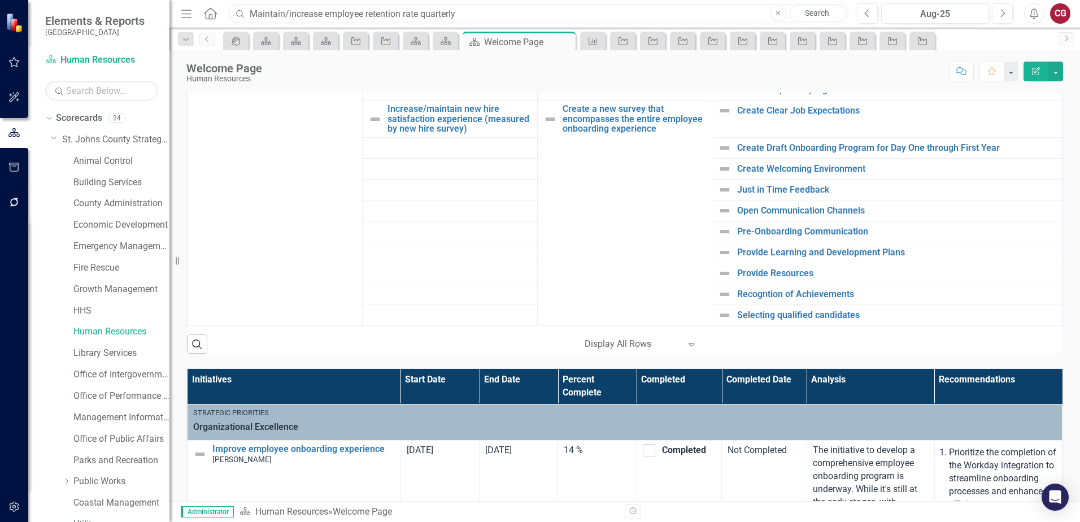
click at [541, 12] on input "Maintain/increase employee retention rate quarterly" at bounding box center [539, 14] width 620 height 20
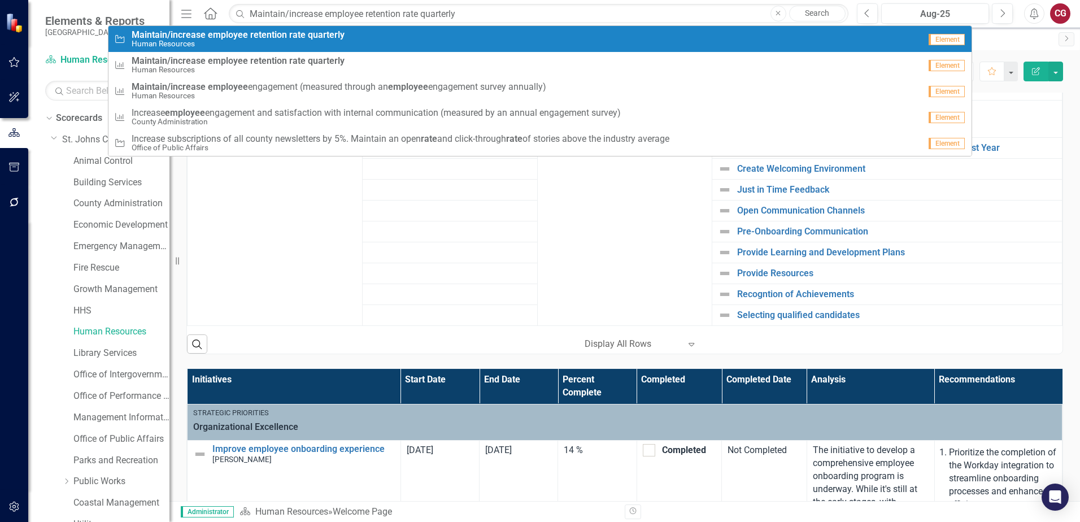
click at [417, 46] on div "Initiative Maintain/increase employee retention rate quarterly Human Resources" at bounding box center [517, 39] width 806 height 19
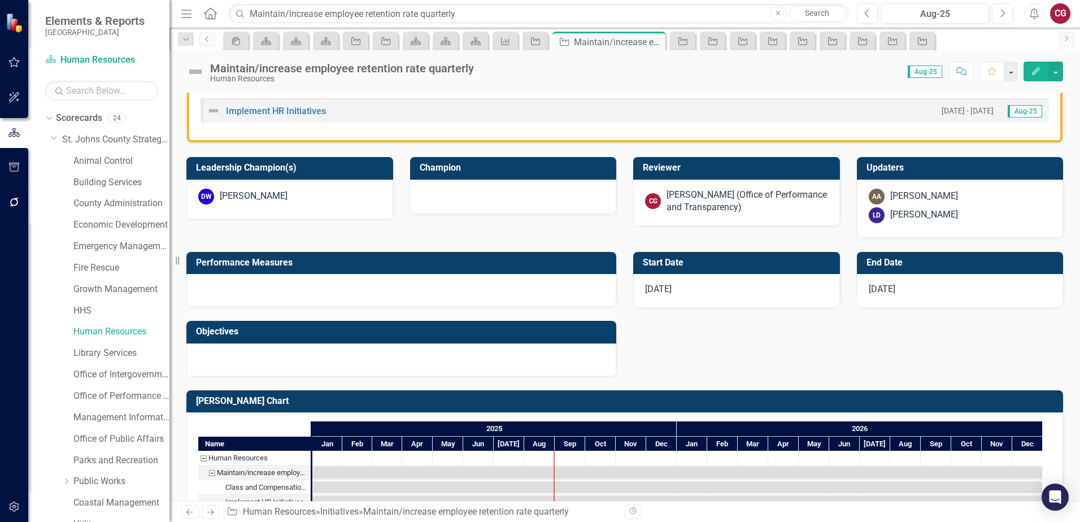
scroll to position [372, 0]
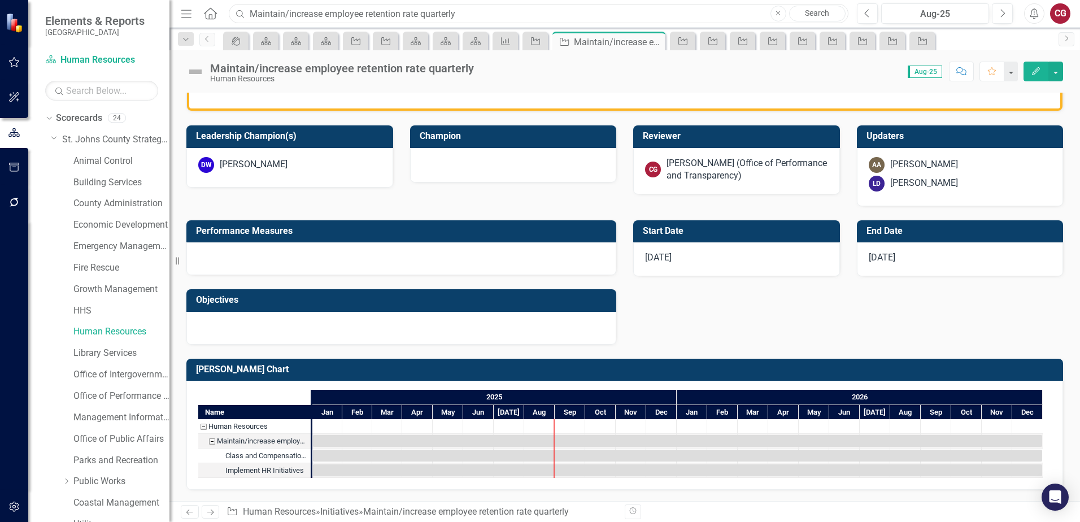
click at [521, 19] on input "Maintain/increase employee retention rate quarterly" at bounding box center [539, 14] width 620 height 20
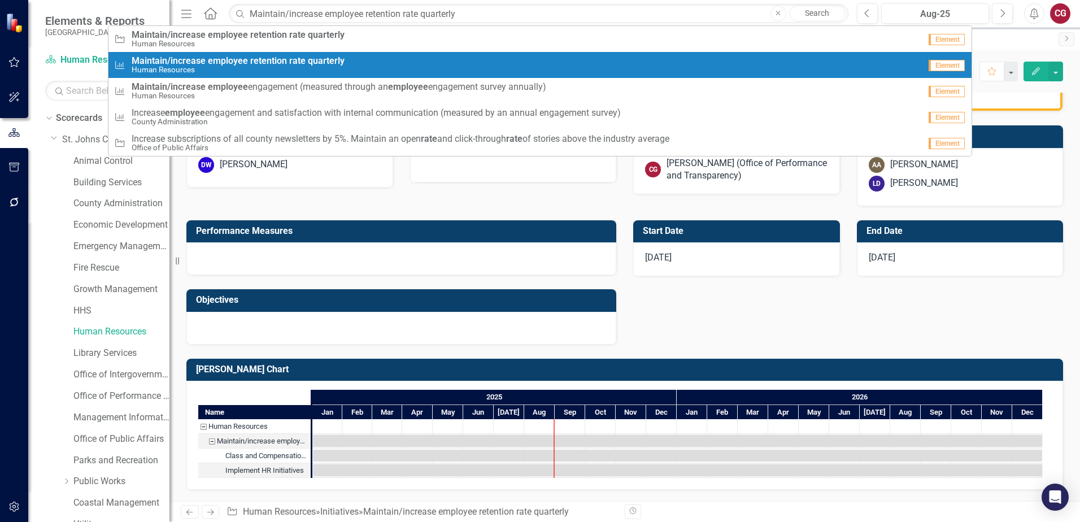
click at [416, 56] on div "Performance Measure Maintain/increase employee retention rate quarterly Human R…" at bounding box center [517, 65] width 806 height 19
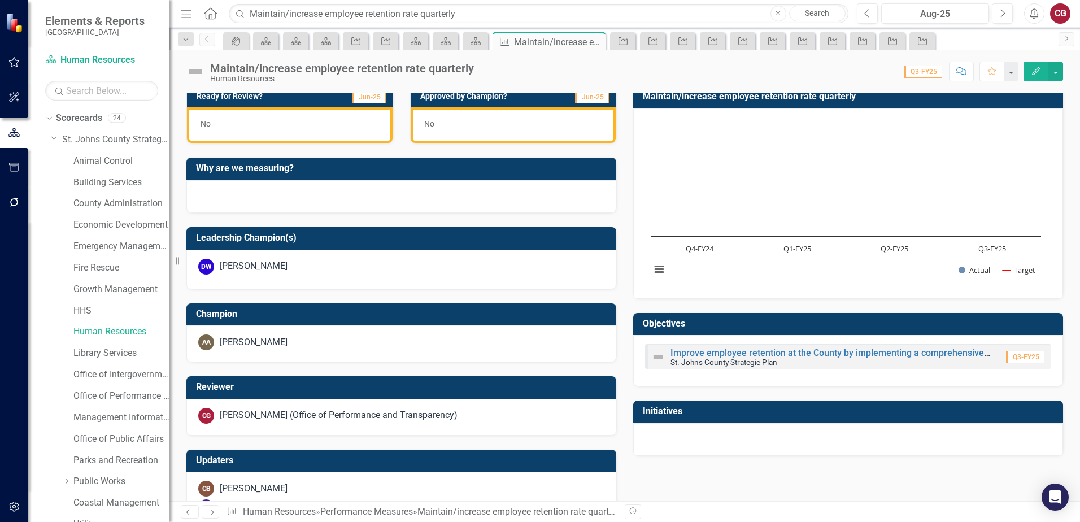
scroll to position [322, 0]
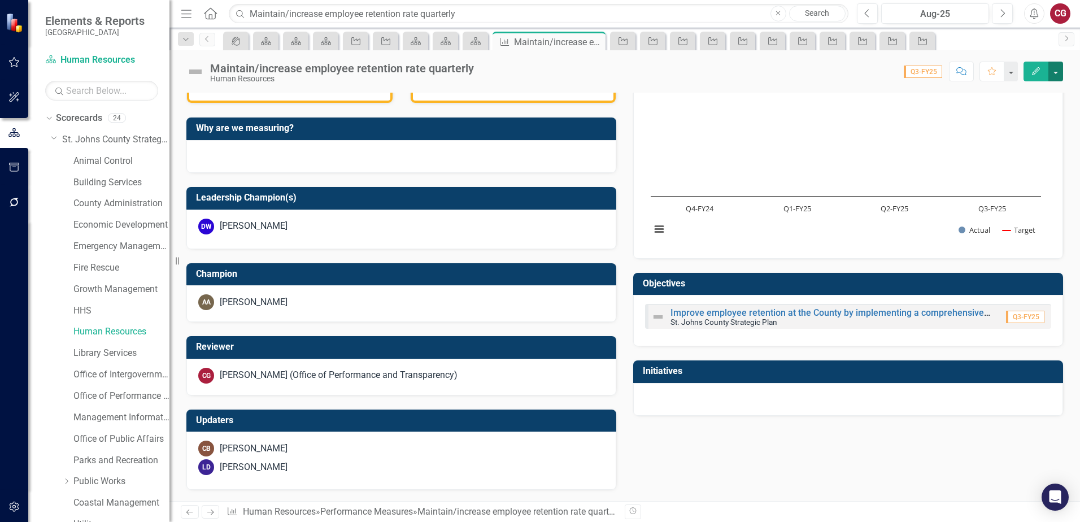
click at [1057, 75] on button "button" at bounding box center [1055, 72] width 15 height 20
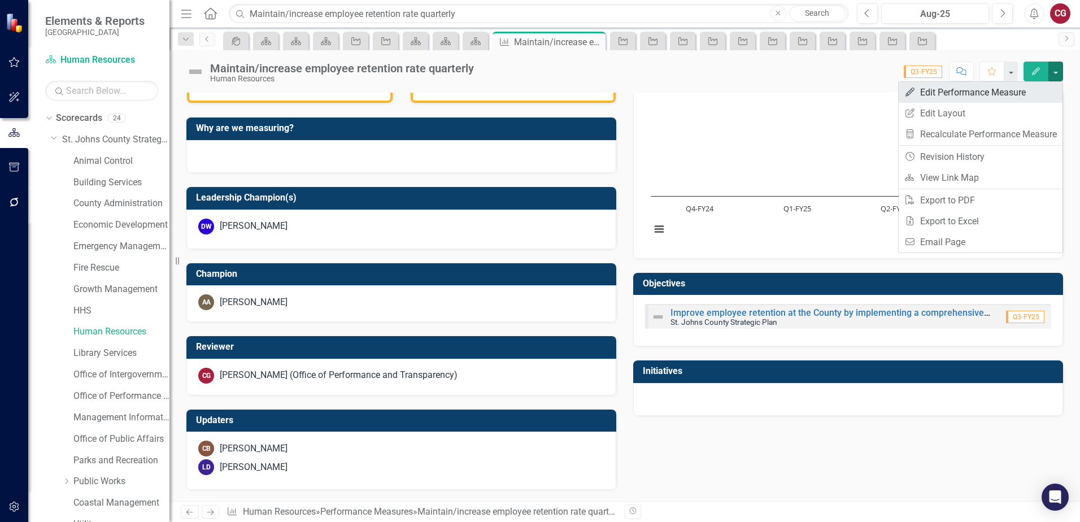
click at [1005, 87] on link "Edit Edit Performance Measure" at bounding box center [981, 92] width 164 height 21
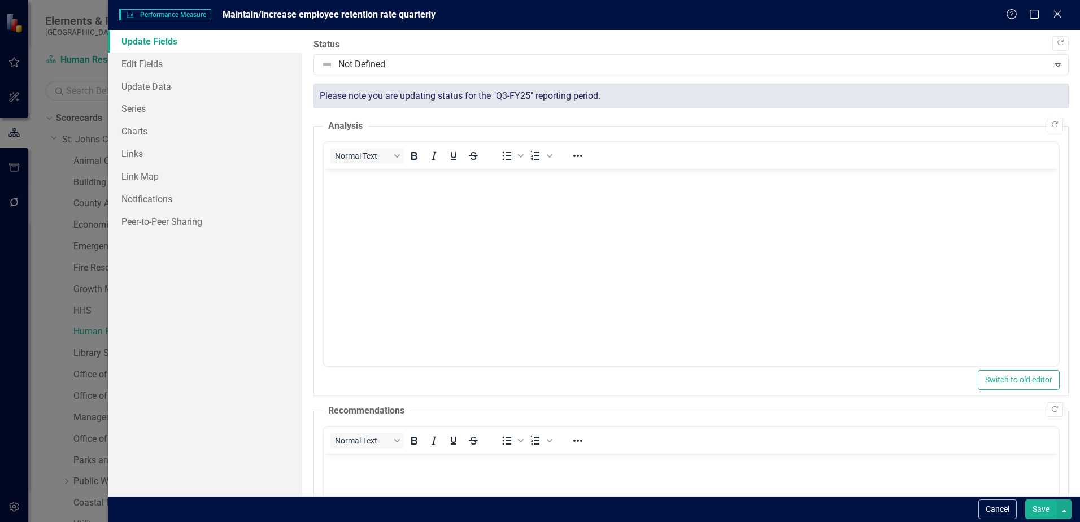
scroll to position [0, 0]
click at [991, 513] on button "Cancel" at bounding box center [997, 509] width 38 height 20
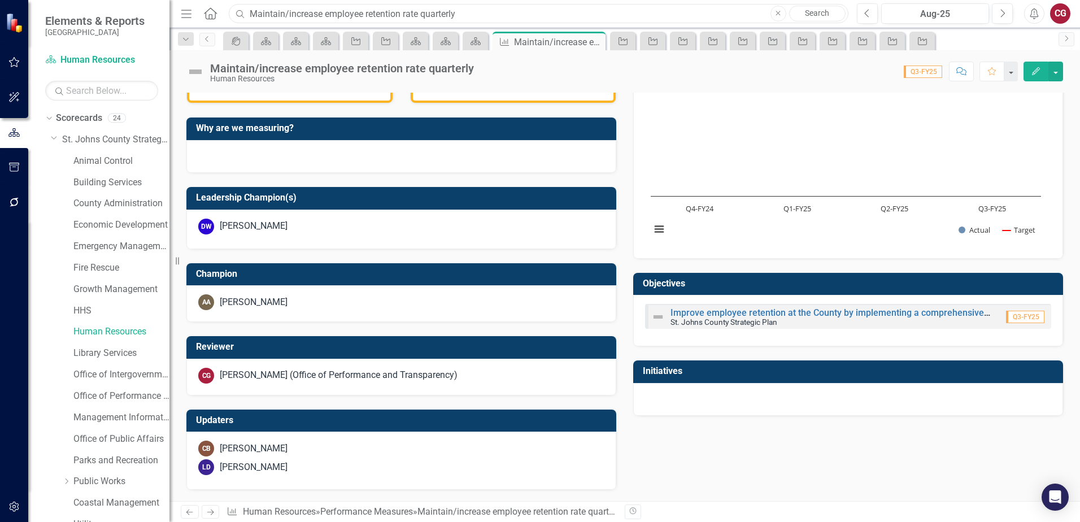
click at [561, 10] on input "Maintain/increase employee retention rate quarterly" at bounding box center [539, 14] width 620 height 20
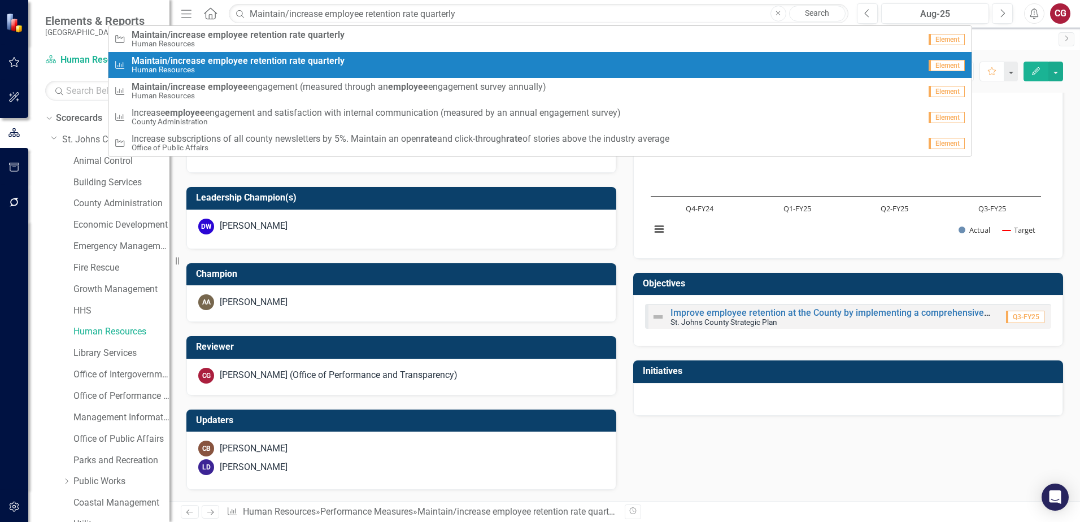
click at [411, 65] on div "Performance Measure Maintain/increase employee retention rate quarterly Human R…" at bounding box center [517, 65] width 806 height 19
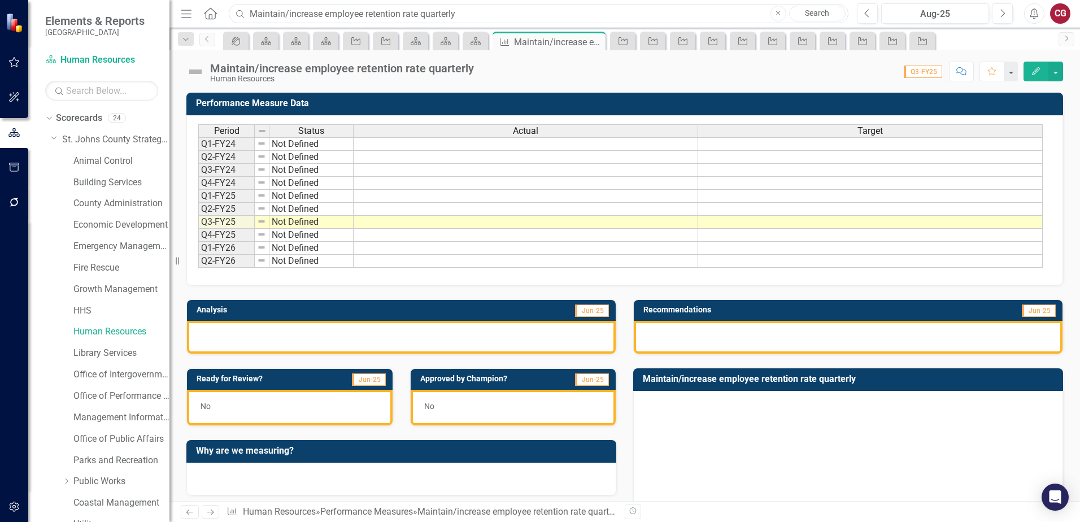
click at [705, 8] on input "Maintain/increase employee retention rate quarterly" at bounding box center [539, 14] width 620 height 20
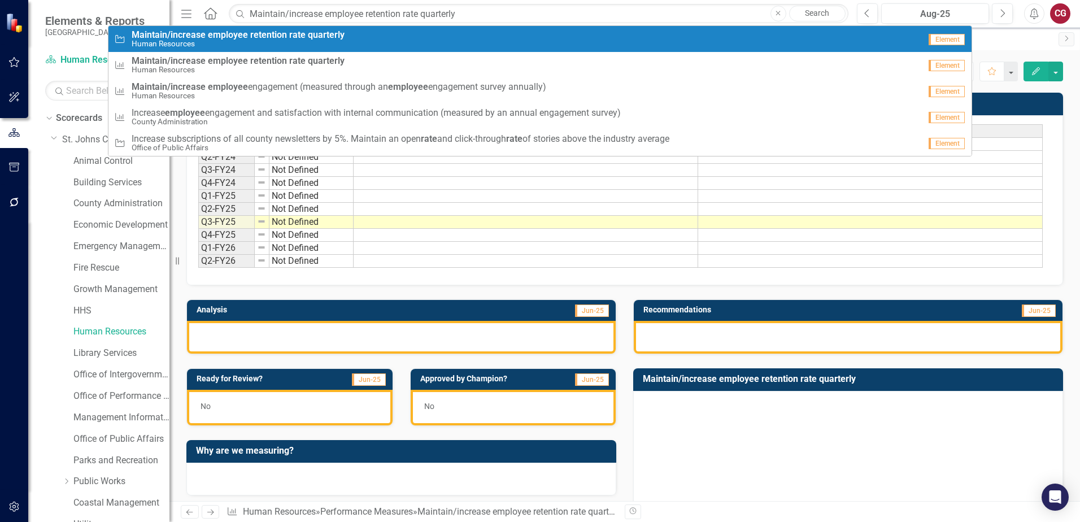
click at [426, 42] on div "Initiative Maintain/increase employee retention rate quarterly Human Resources" at bounding box center [517, 39] width 806 height 19
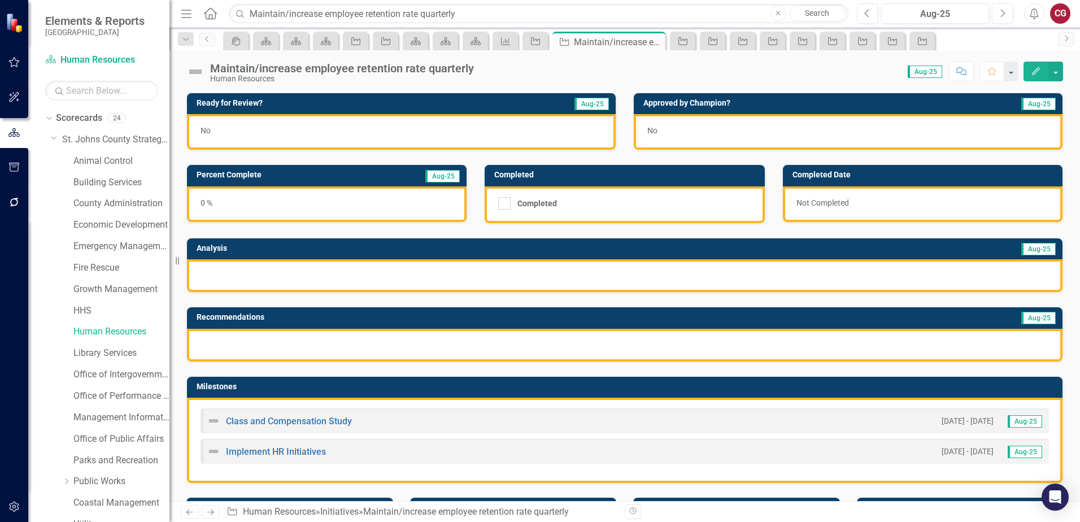
drag, startPoint x: 770, startPoint y: 361, endPoint x: 617, endPoint y: 73, distance: 326.2
click at [617, 73] on div "Score: N/A Aug-25 Completed Comment Favorite Edit" at bounding box center [770, 71] width 583 height 19
click at [348, 70] on div "Maintain/increase employee retention rate quarterly" at bounding box center [342, 68] width 264 height 12
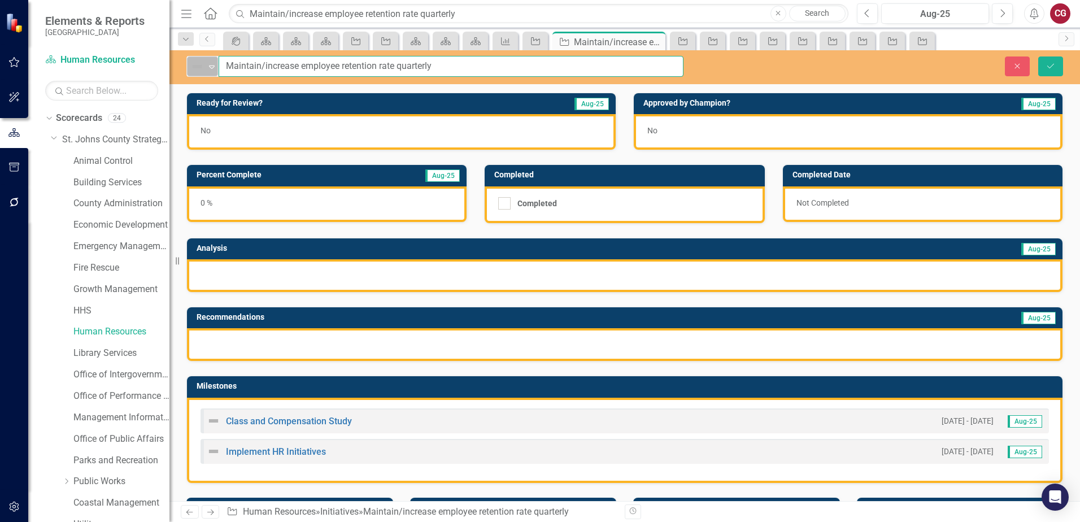
drag, startPoint x: 440, startPoint y: 67, endPoint x: 202, endPoint y: 67, distance: 238.3
click at [202, 67] on div "Not Defined Expand Maintain/increase employee retention rate quarterly" at bounding box center [434, 66] width 497 height 21
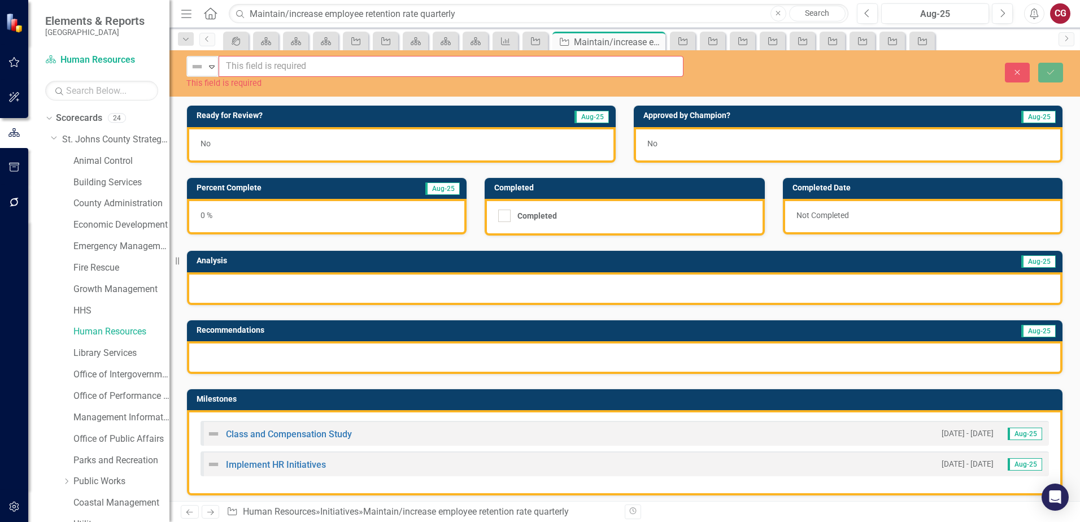
click at [285, 66] on input "text" at bounding box center [451, 66] width 465 height 21
paste input "Implement HR initiatives that [PERSON_NAME] employee well being"
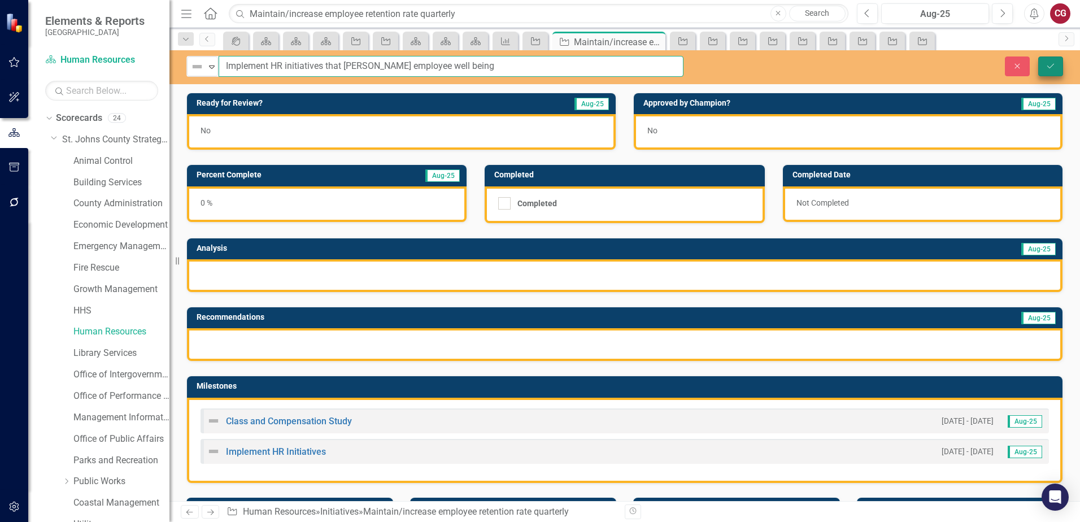
type input "Implement HR initiatives that [PERSON_NAME] employee well being"
click at [1054, 65] on icon "Save" at bounding box center [1050, 66] width 10 height 8
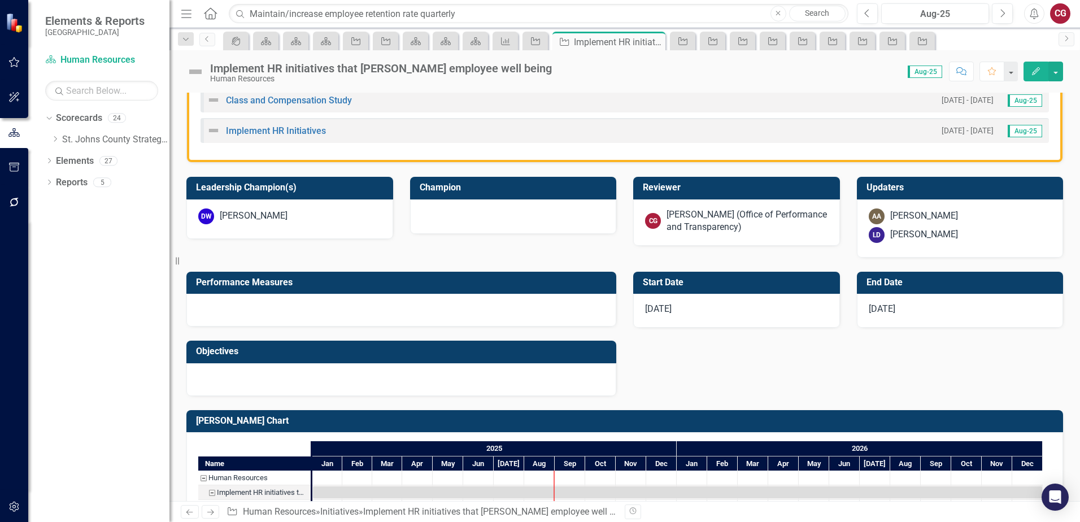
scroll to position [339, 0]
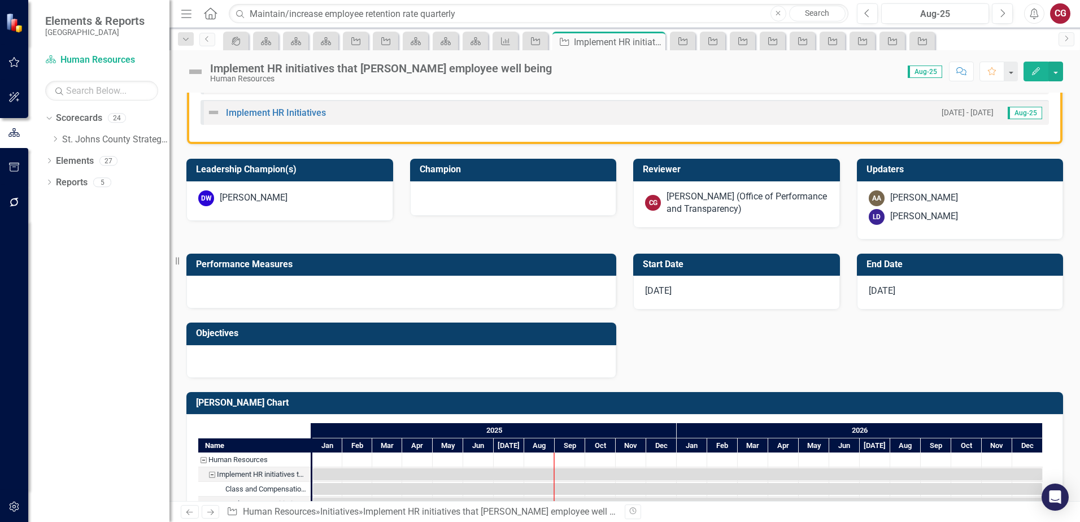
click at [282, 299] on div at bounding box center [401, 292] width 430 height 33
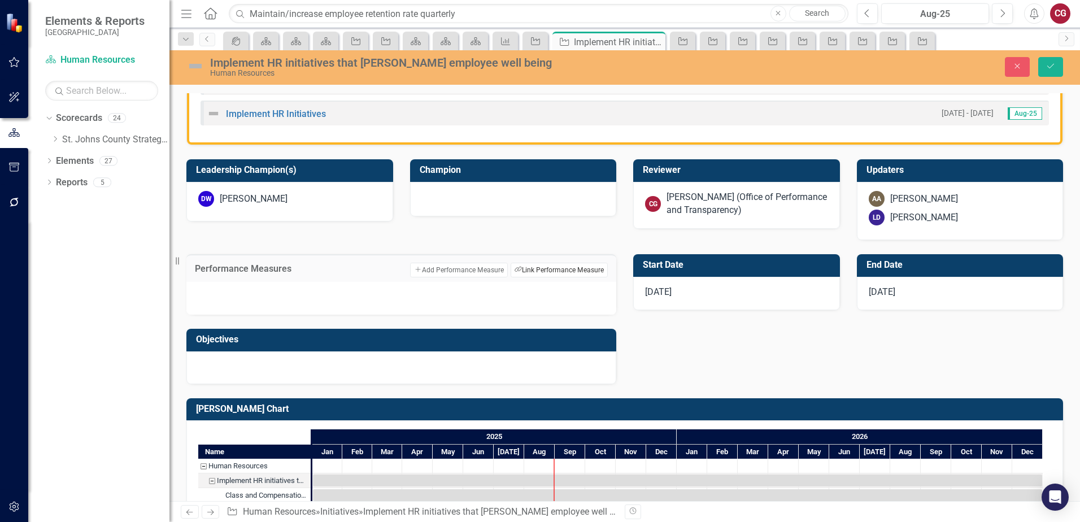
click at [527, 267] on button "Link Tag Link Performance Measure" at bounding box center [559, 270] width 97 height 15
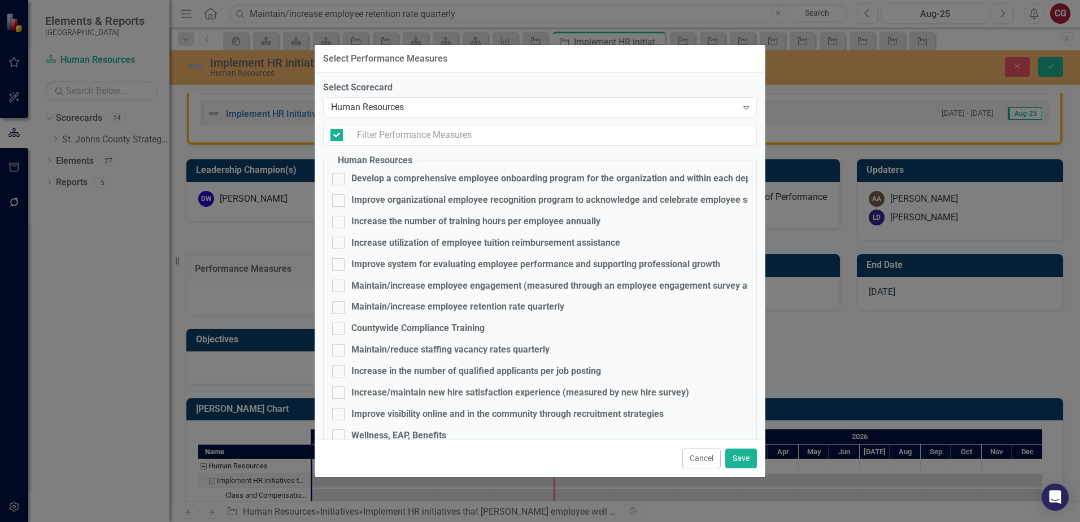
checkbox input "false"
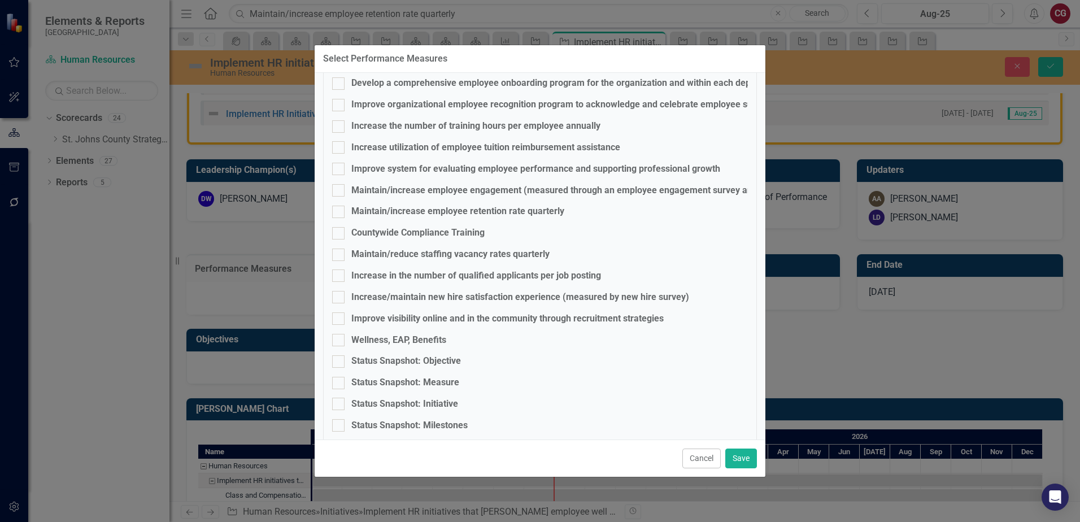
scroll to position [108, 0]
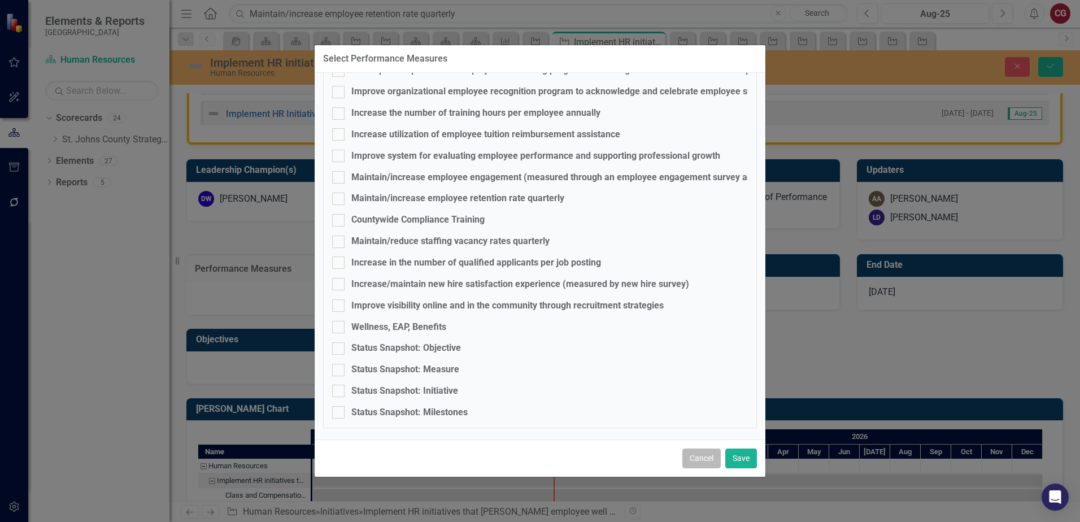
click at [705, 462] on button "Cancel" at bounding box center [701, 458] width 38 height 20
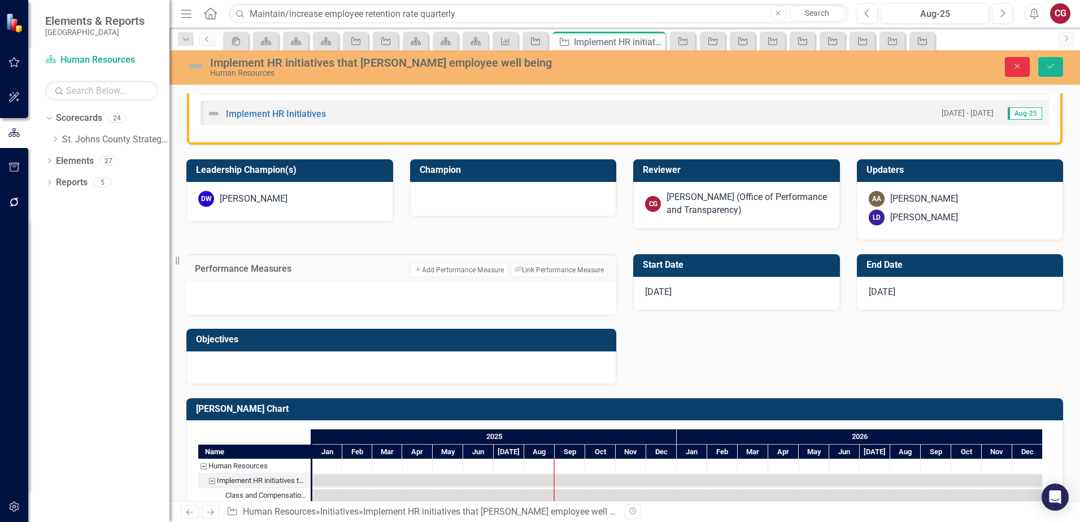
click at [1030, 72] on button "Close" at bounding box center [1017, 67] width 25 height 20
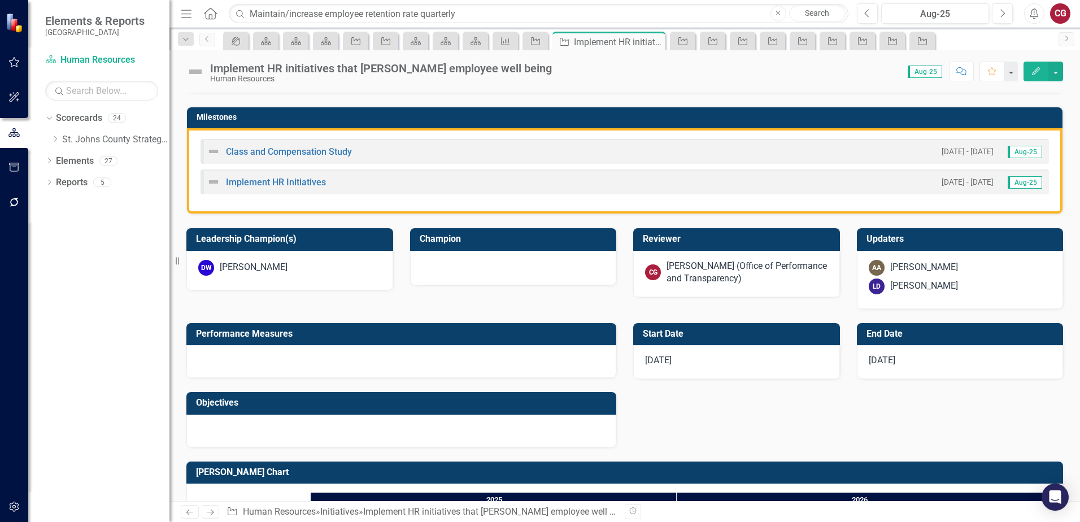
scroll to position [259, 0]
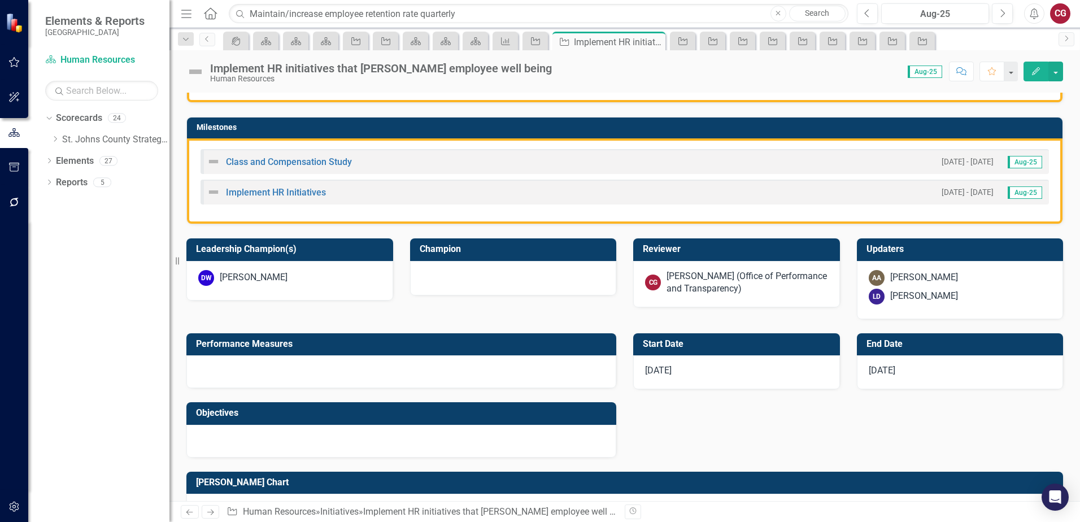
click at [286, 456] on div at bounding box center [401, 441] width 430 height 33
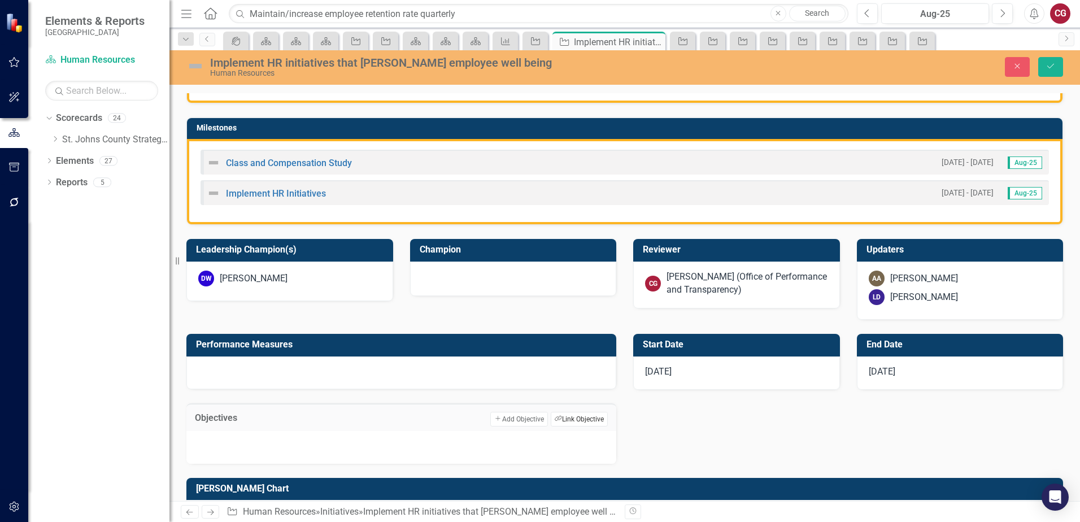
click at [561, 418] on button "Link Tag Link Objective" at bounding box center [579, 419] width 57 height 15
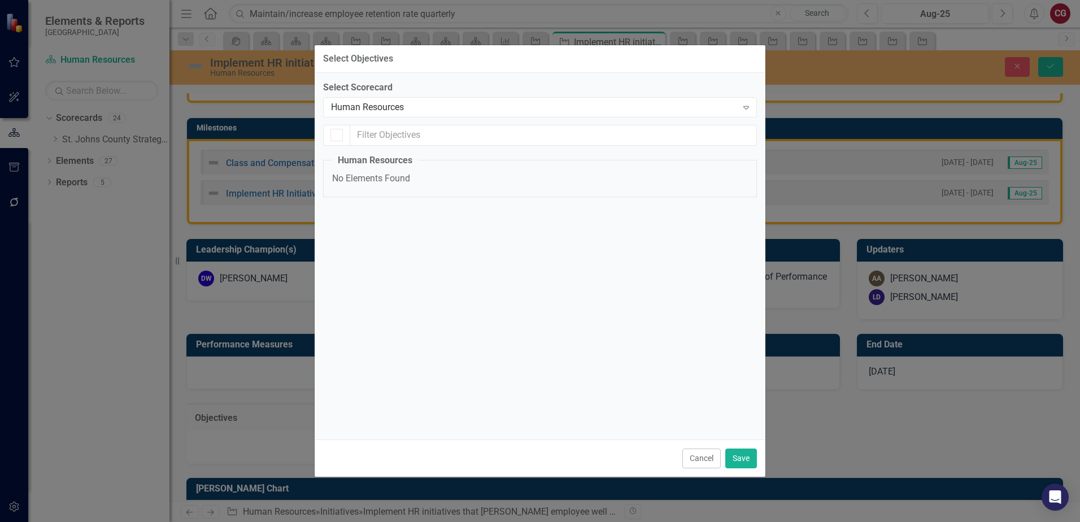
click at [679, 454] on div "Cancel Save" at bounding box center [540, 457] width 451 height 37
click at [701, 455] on button "Cancel" at bounding box center [701, 458] width 38 height 20
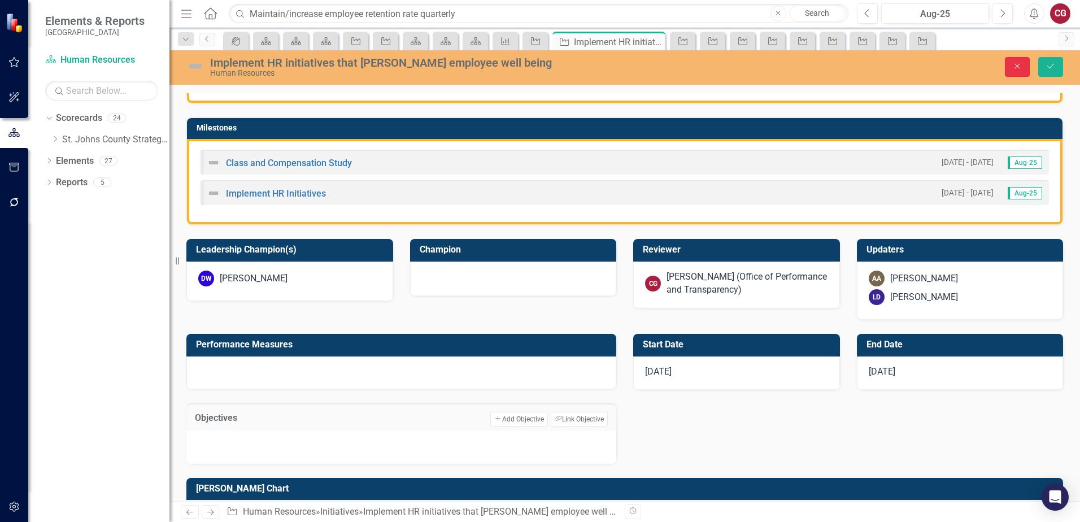
click at [1023, 66] on button "Close" at bounding box center [1017, 67] width 25 height 20
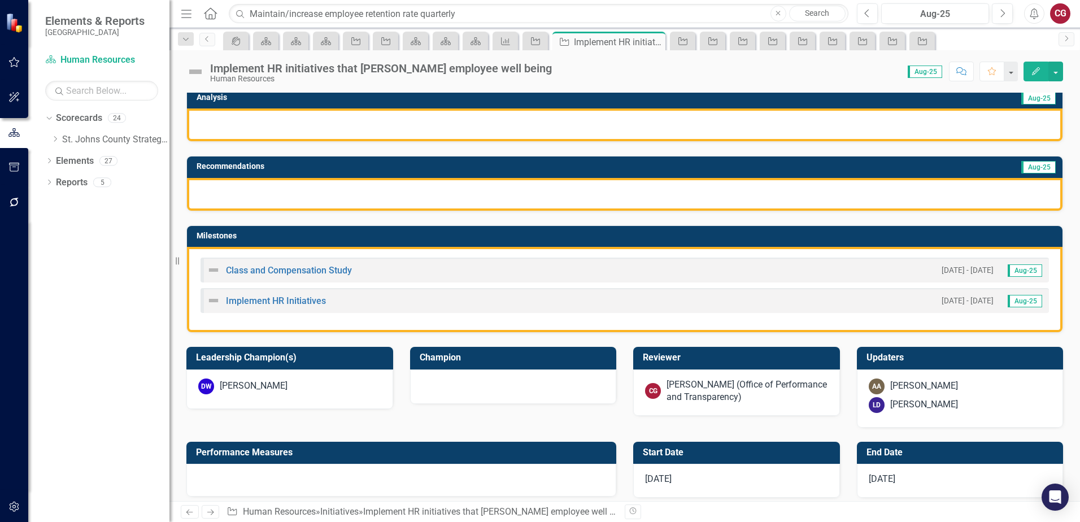
scroll to position [0, 0]
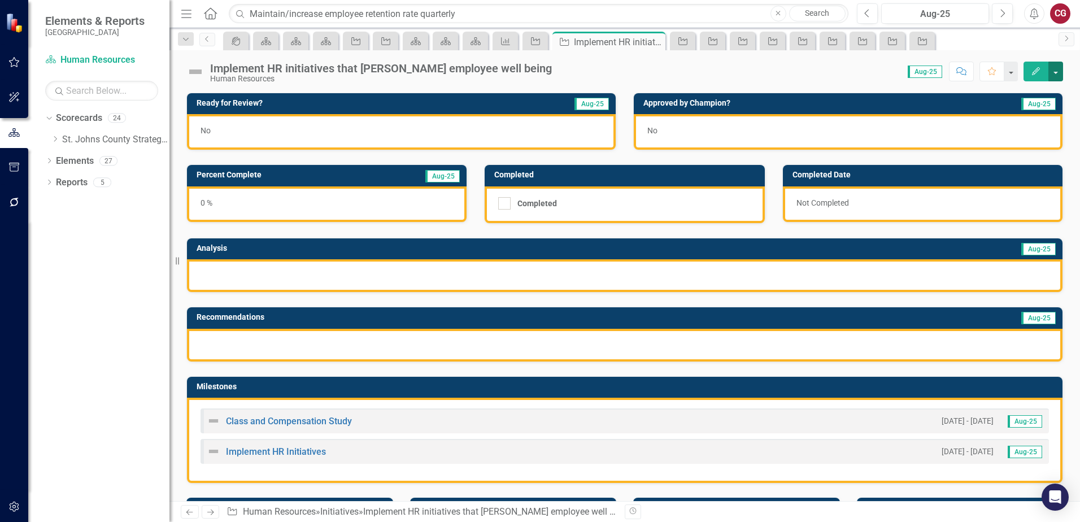
click at [1056, 74] on button "button" at bounding box center [1055, 72] width 15 height 20
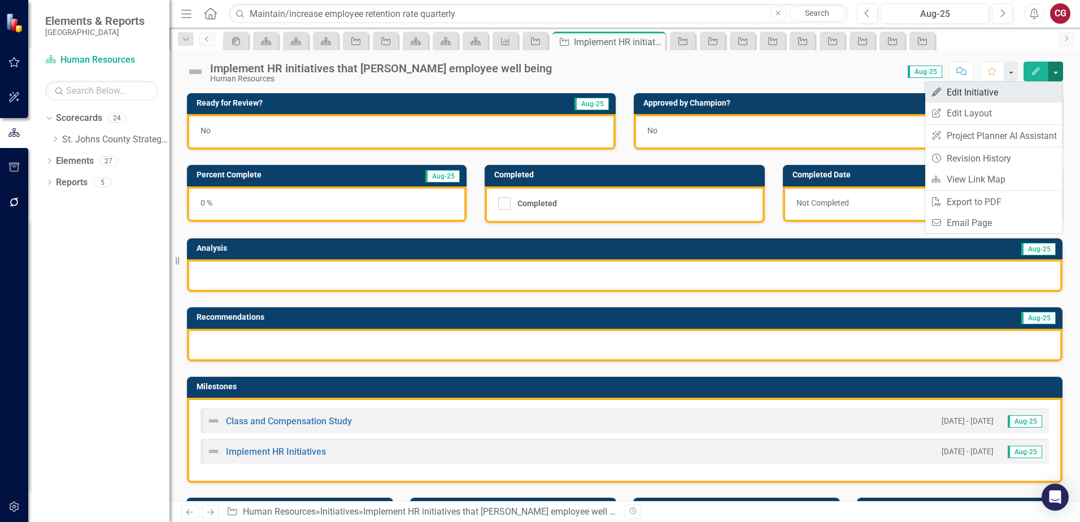
click at [992, 95] on link "Edit Edit Initiative" at bounding box center [993, 92] width 137 height 21
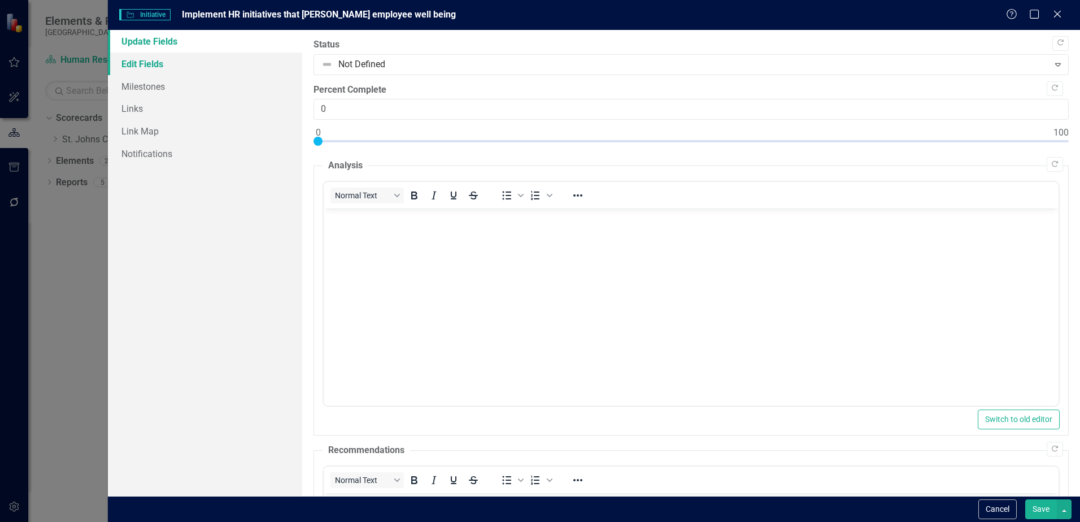
click at [131, 67] on link "Edit Fields" at bounding box center [205, 64] width 194 height 23
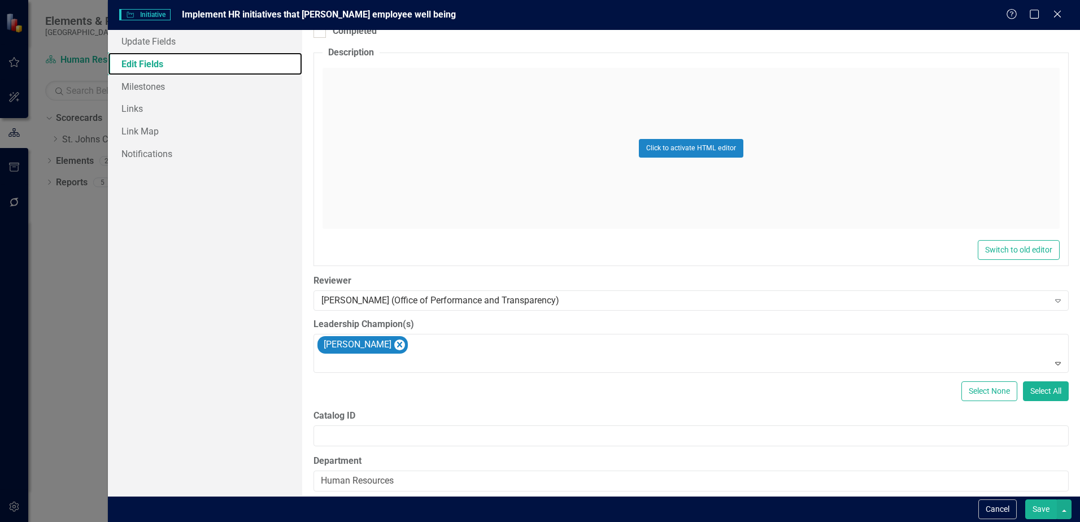
scroll to position [377, 0]
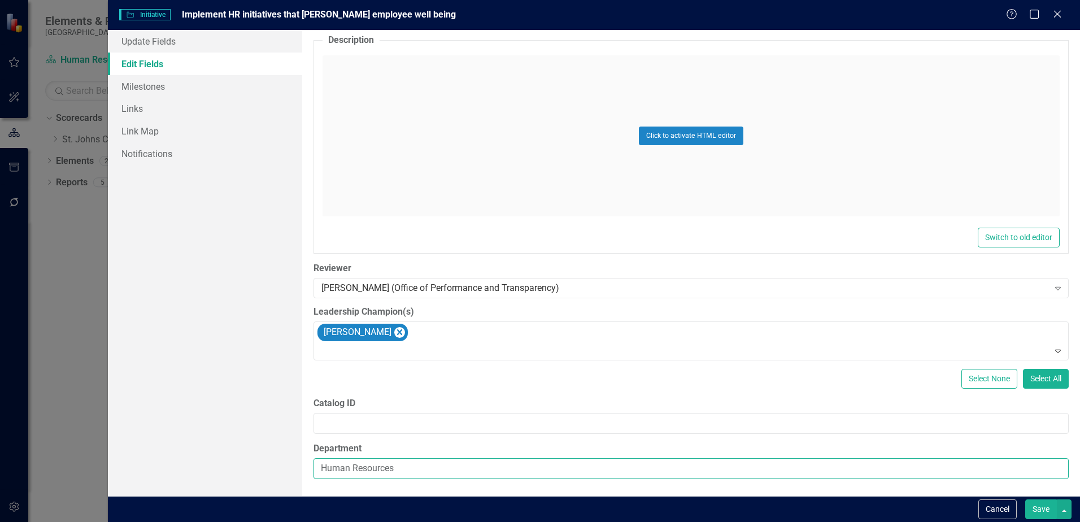
click at [430, 470] on input "Human Resources" at bounding box center [690, 468] width 755 height 21
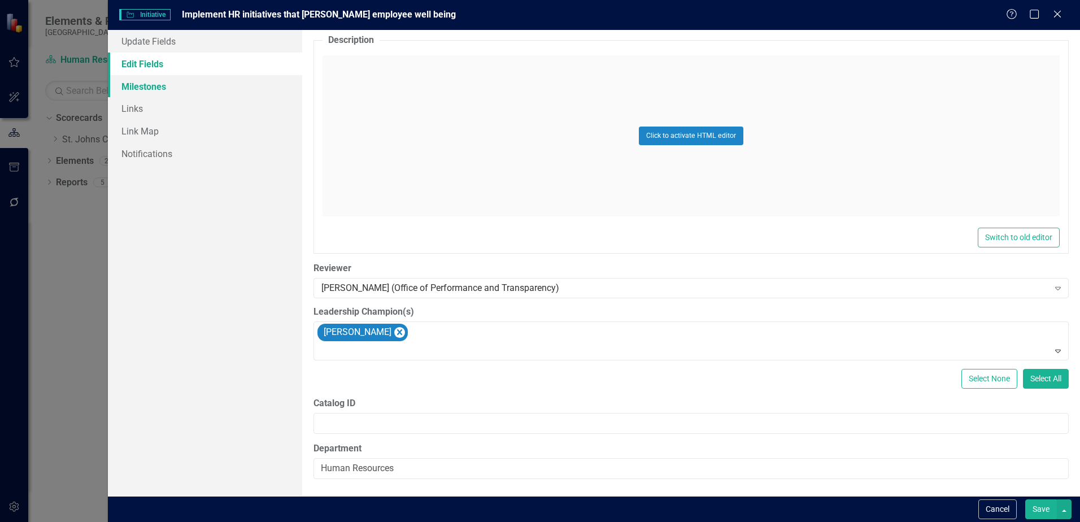
click at [146, 88] on link "Milestones" at bounding box center [205, 86] width 194 height 23
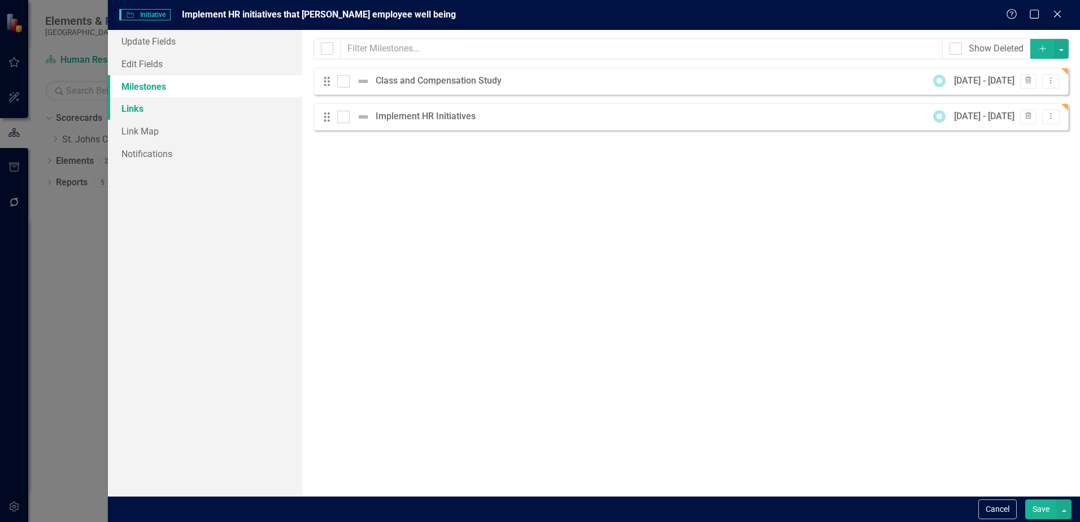
click at [147, 108] on link "Links" at bounding box center [205, 108] width 194 height 23
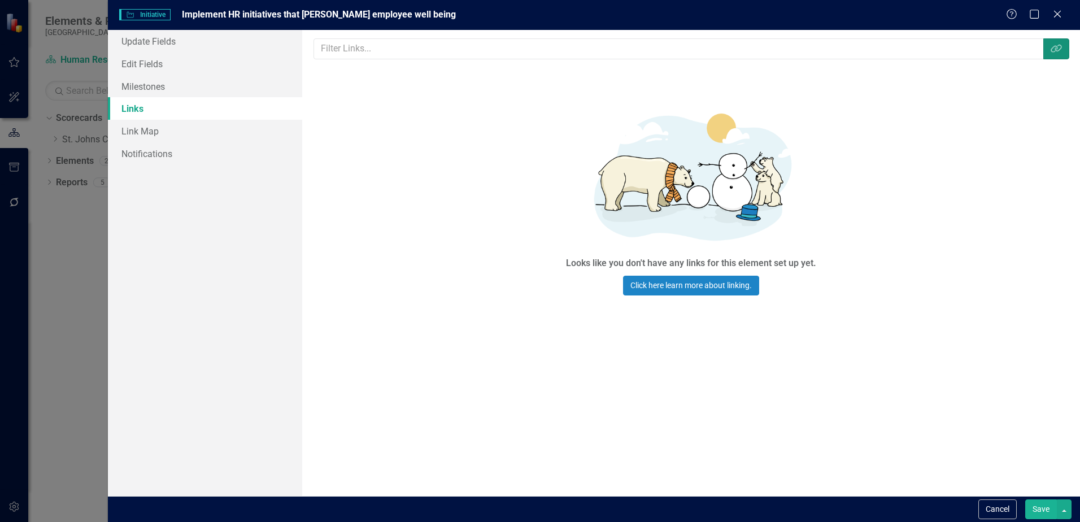
click at [1054, 51] on icon "Link Tag" at bounding box center [1055, 48] width 11 height 9
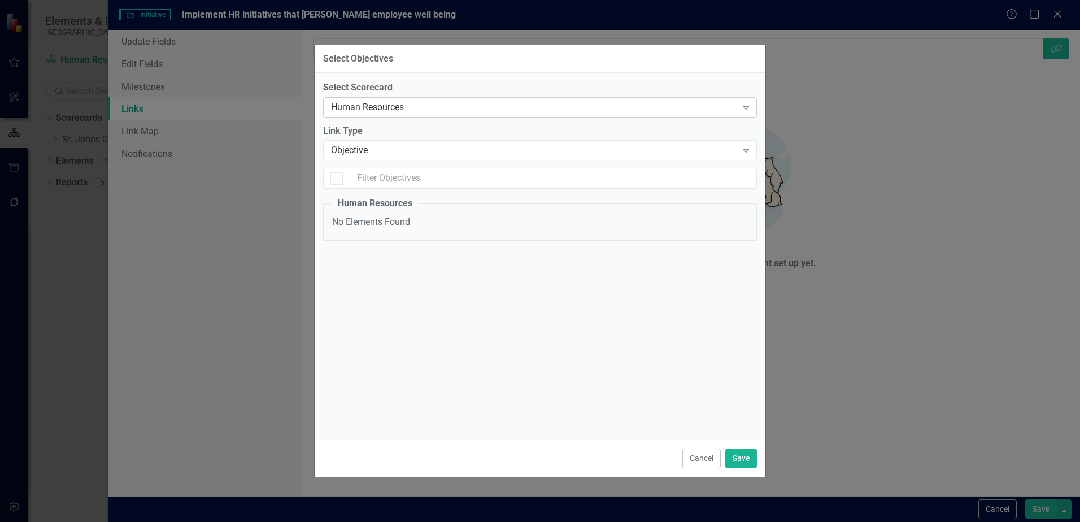
click at [489, 108] on div "Human Resources" at bounding box center [534, 107] width 406 height 13
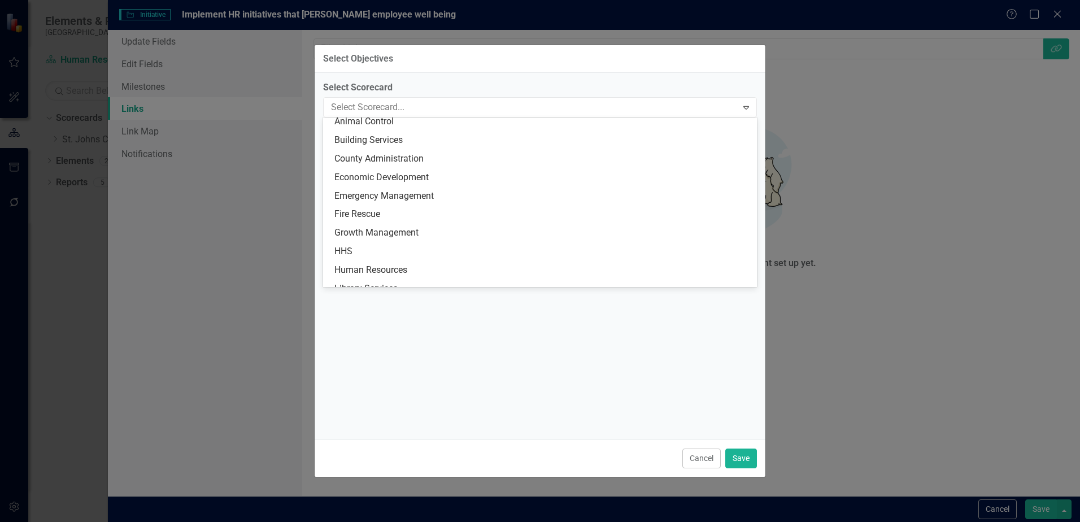
scroll to position [0, 0]
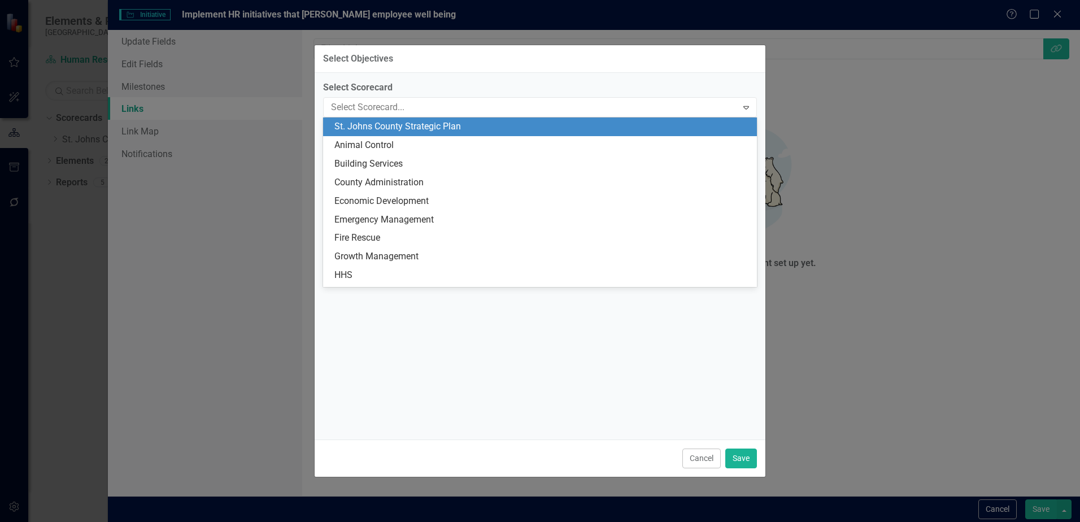
click at [450, 126] on div "St. Johns County Strategic Plan" at bounding box center [542, 126] width 416 height 13
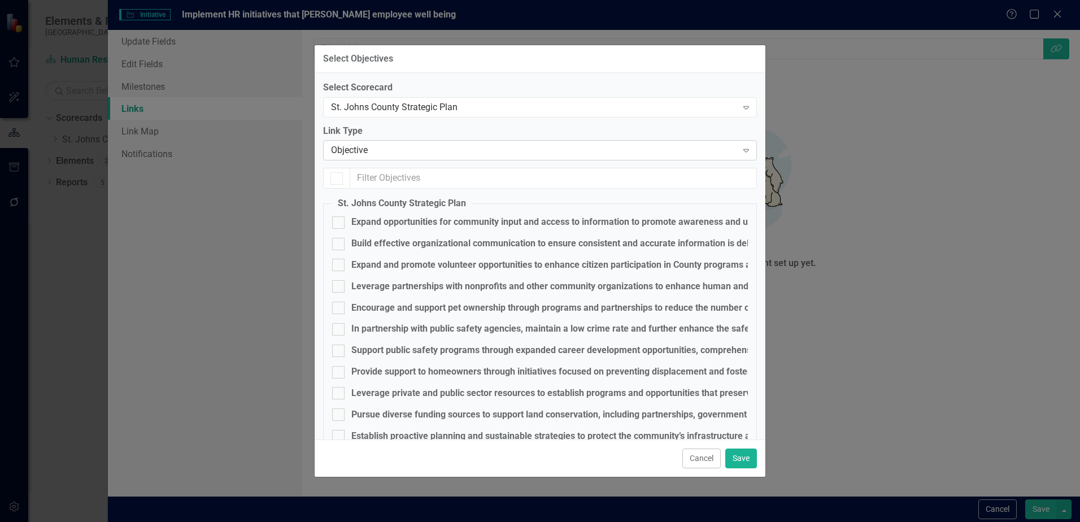
checkbox input "false"
click at [404, 181] on input "text" at bounding box center [553, 178] width 407 height 21
type input "imp"
click at [398, 347] on div "Improve employee retention at the County by implementing a comprehensive onboar…" at bounding box center [714, 350] width 727 height 13
click at [339, 347] on input "Improve employee retention at the County by implementing a comprehensive onboar…" at bounding box center [335, 347] width 7 height 7
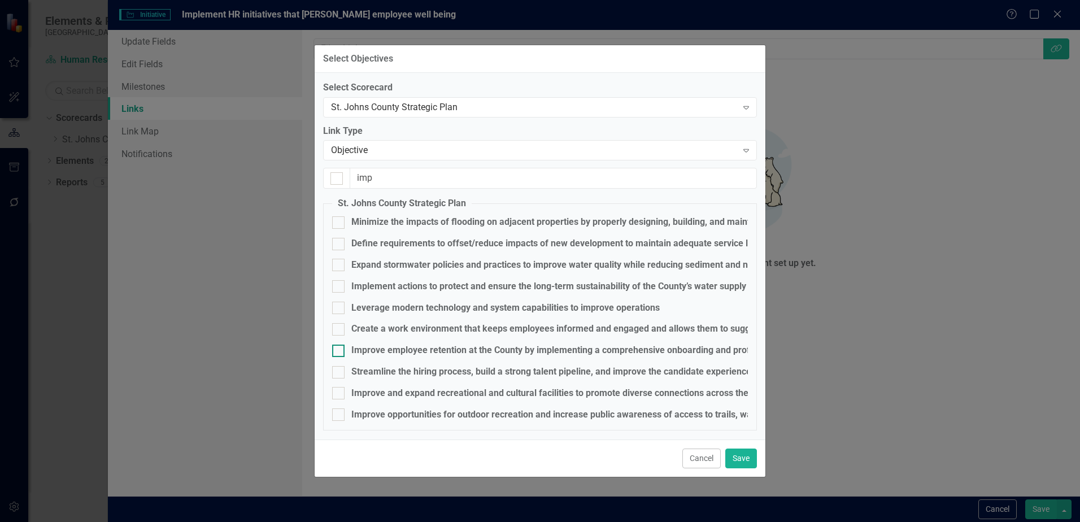
checkbox input "true"
click at [744, 458] on button "Save" at bounding box center [741, 458] width 32 height 20
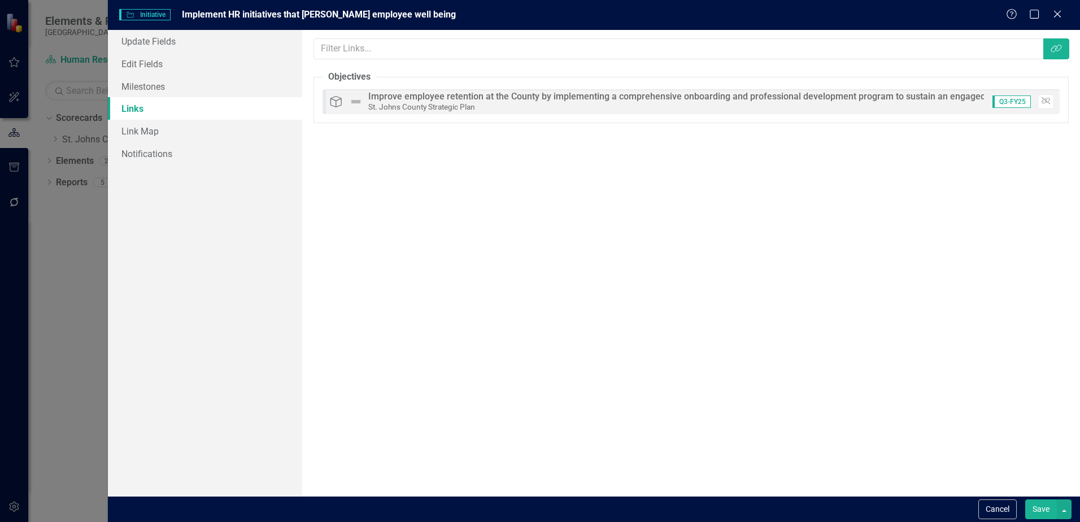
click at [1035, 514] on button "Save" at bounding box center [1041, 509] width 32 height 20
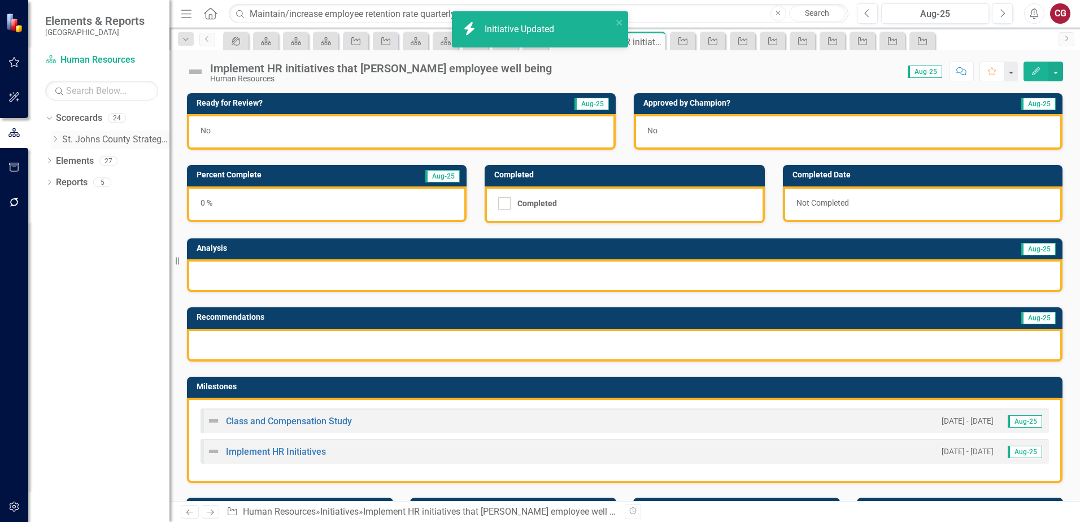
click at [55, 139] on icon "Dropdown" at bounding box center [55, 139] width 8 height 7
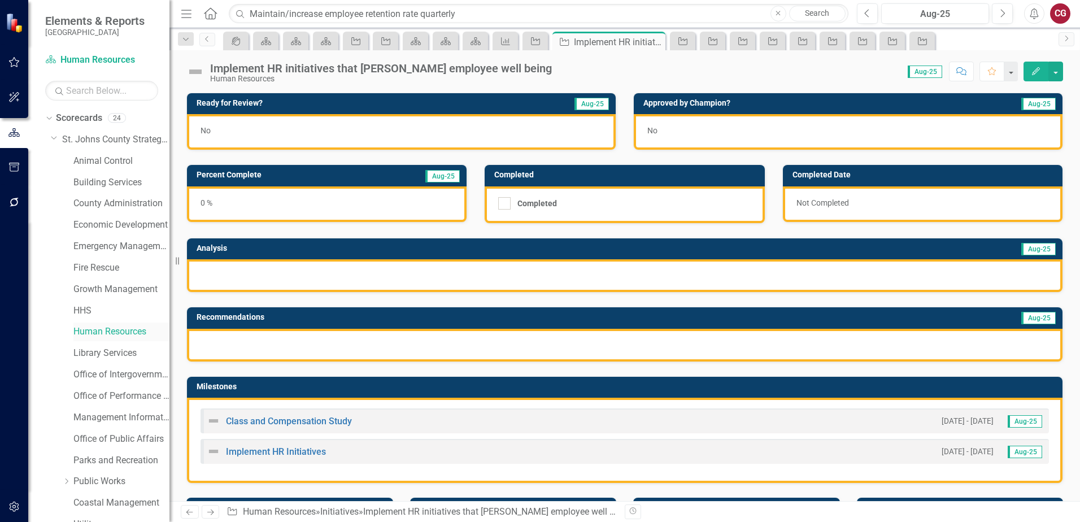
click at [93, 333] on link "Human Resources" at bounding box center [121, 331] width 96 height 13
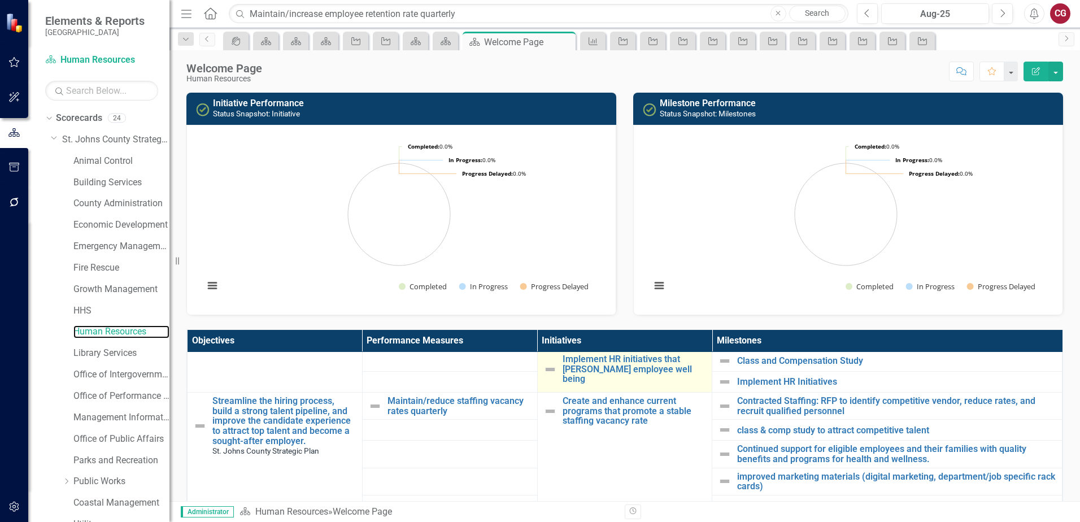
scroll to position [565, 0]
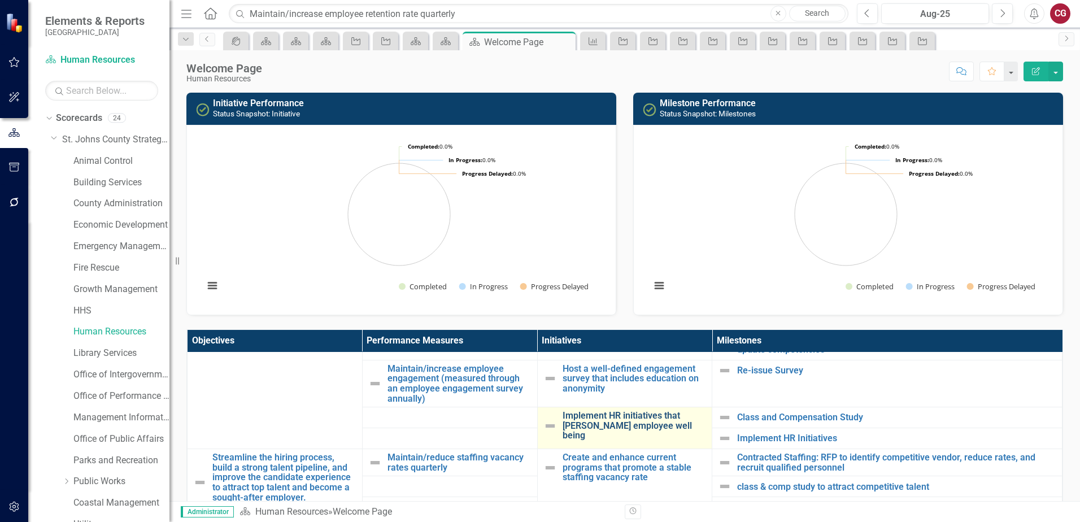
click at [586, 424] on link "Implement HR initiatives that [PERSON_NAME] employee well being" at bounding box center [634, 426] width 144 height 30
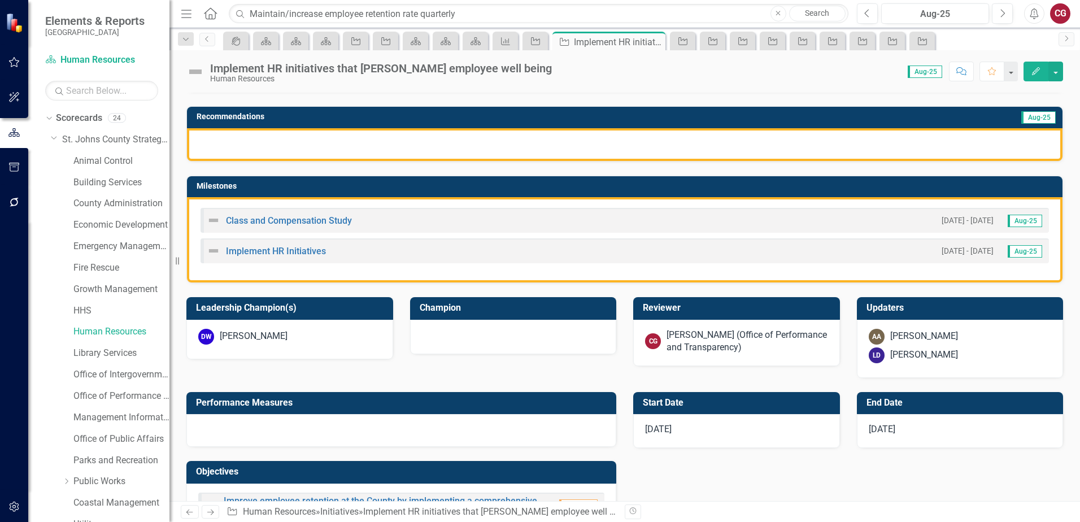
scroll to position [339, 0]
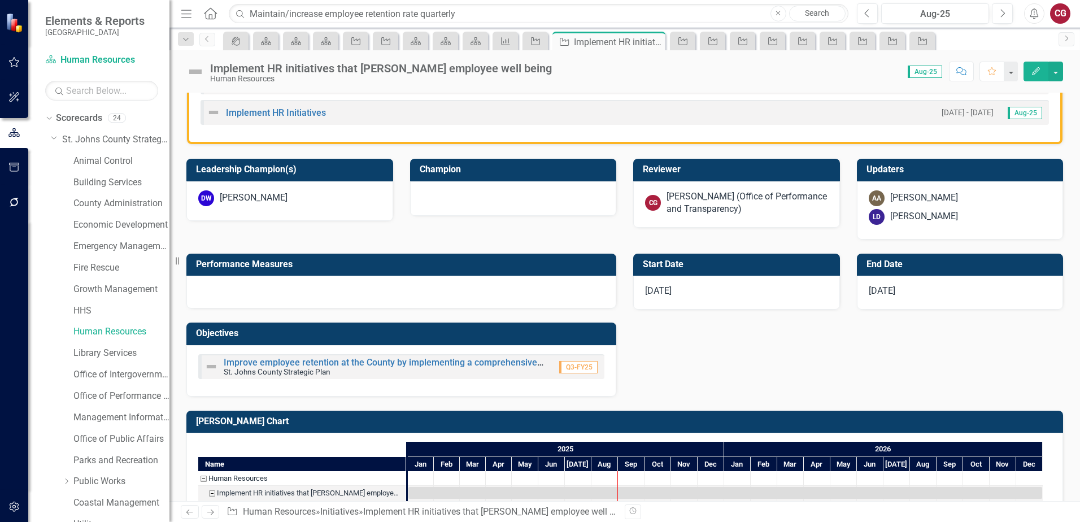
click at [411, 302] on div at bounding box center [401, 292] width 430 height 33
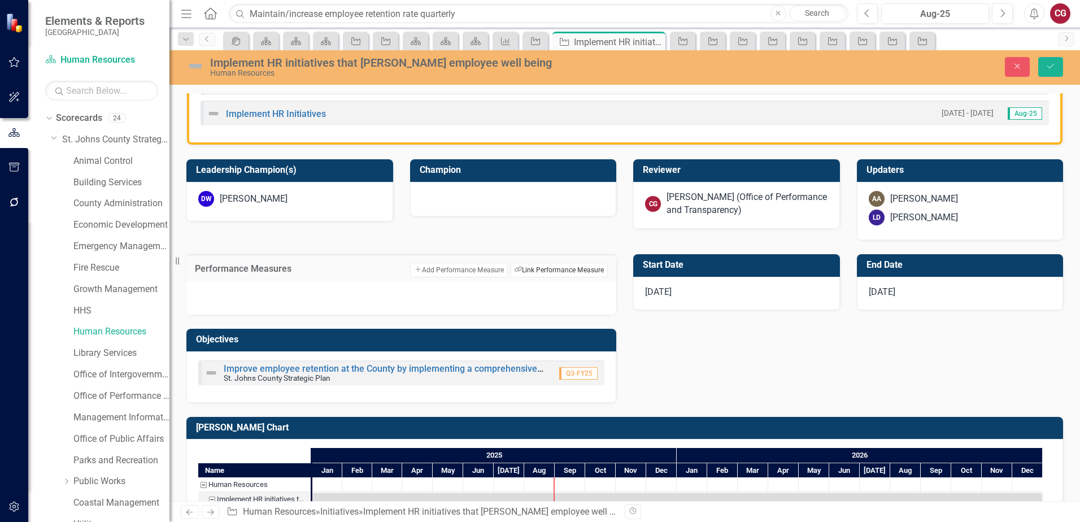
click at [534, 274] on button "Link Tag Link Performance Measure" at bounding box center [559, 270] width 97 height 15
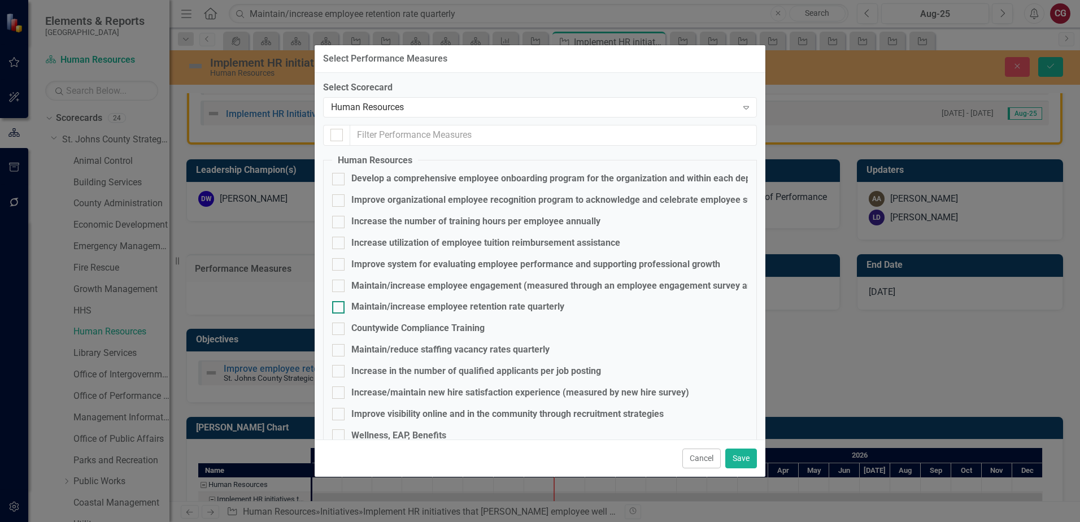
click at [398, 306] on div "Maintain/increase employee retention rate quarterly" at bounding box center [457, 306] width 213 height 13
click at [339, 306] on input "Maintain/increase employee retention rate quarterly" at bounding box center [335, 304] width 7 height 7
checkbox input "true"
click at [742, 465] on button "Save" at bounding box center [741, 458] width 32 height 20
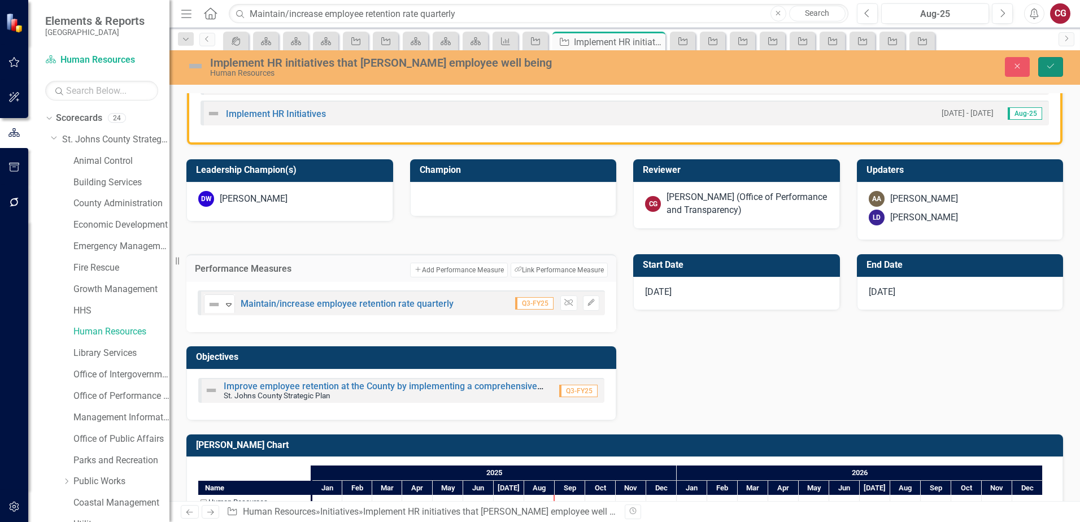
click at [1061, 66] on button "Save" at bounding box center [1050, 67] width 25 height 20
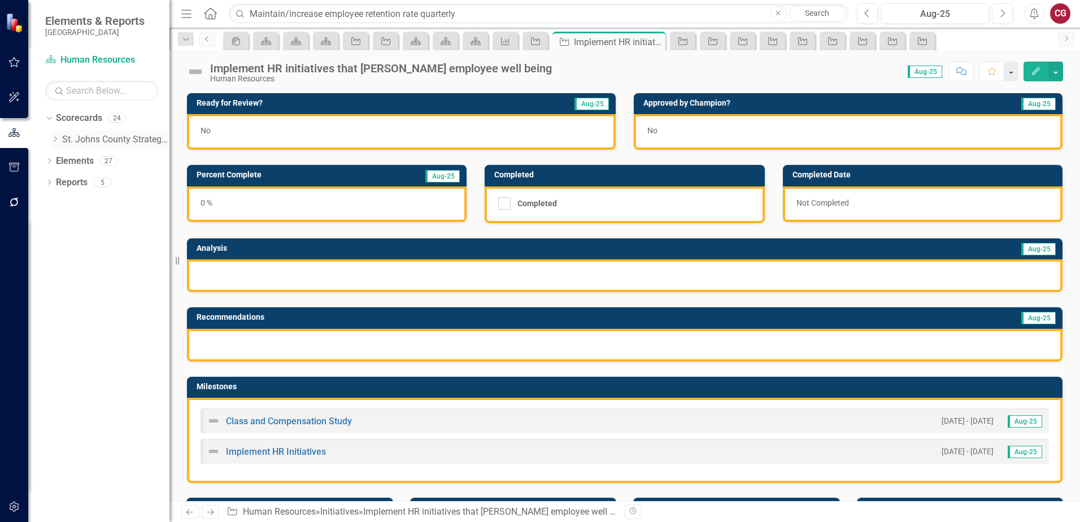
click at [54, 138] on icon "Dropdown" at bounding box center [55, 139] width 8 height 7
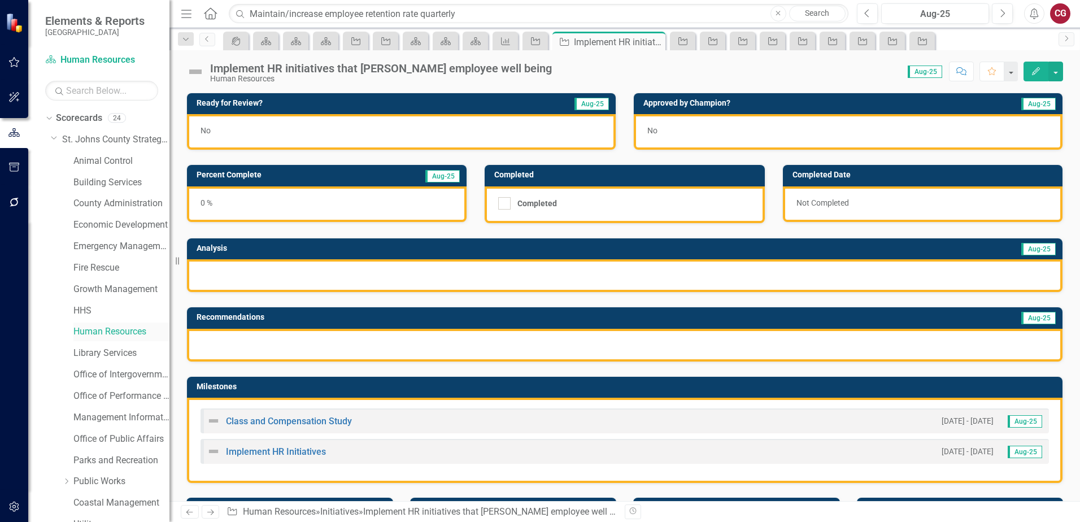
click at [97, 332] on link "Human Resources" at bounding box center [121, 331] width 96 height 13
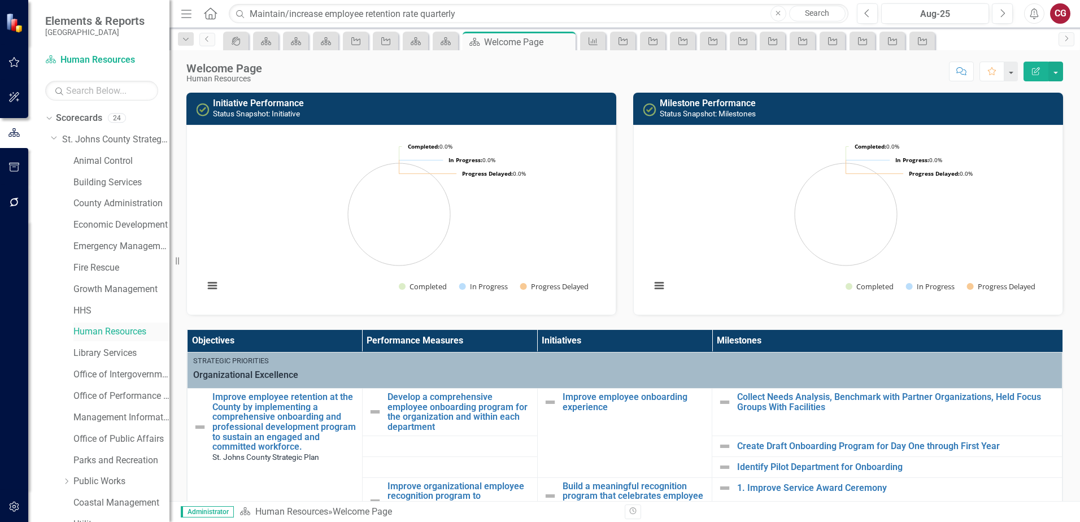
click at [106, 329] on link "Human Resources" at bounding box center [121, 331] width 96 height 13
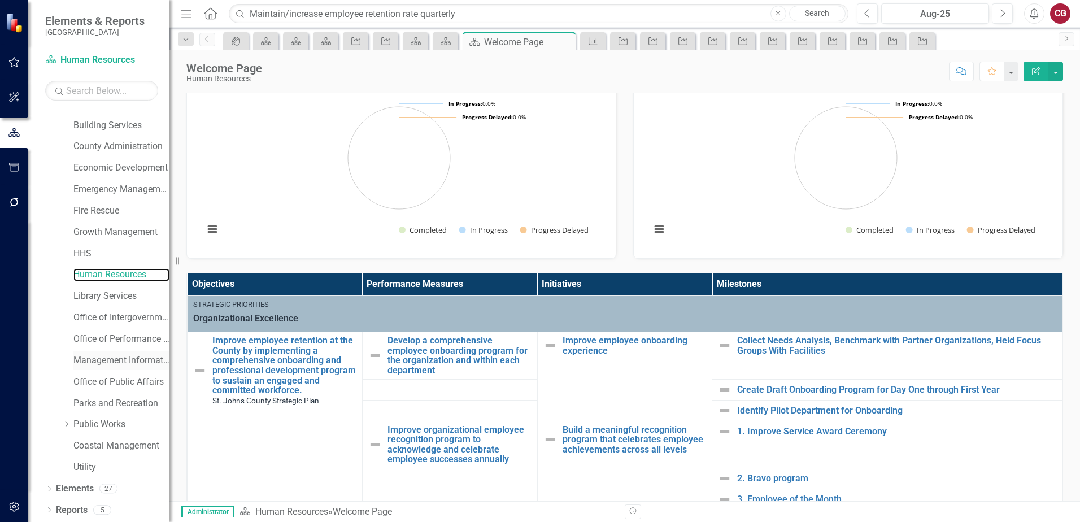
scroll to position [58, 0]
click at [80, 490] on link "Elements" at bounding box center [75, 488] width 38 height 13
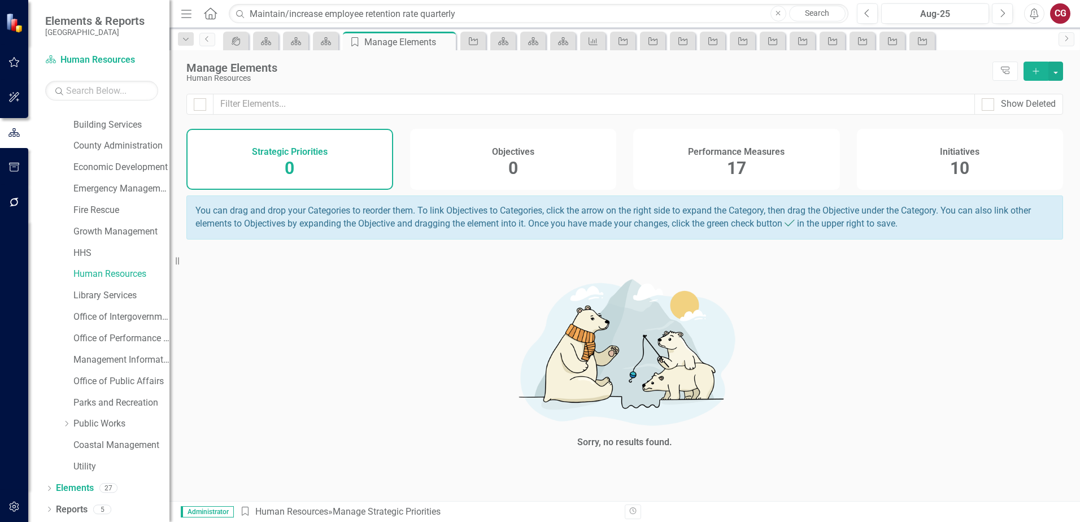
click at [759, 171] on div "Performance Measures 17" at bounding box center [736, 159] width 207 height 61
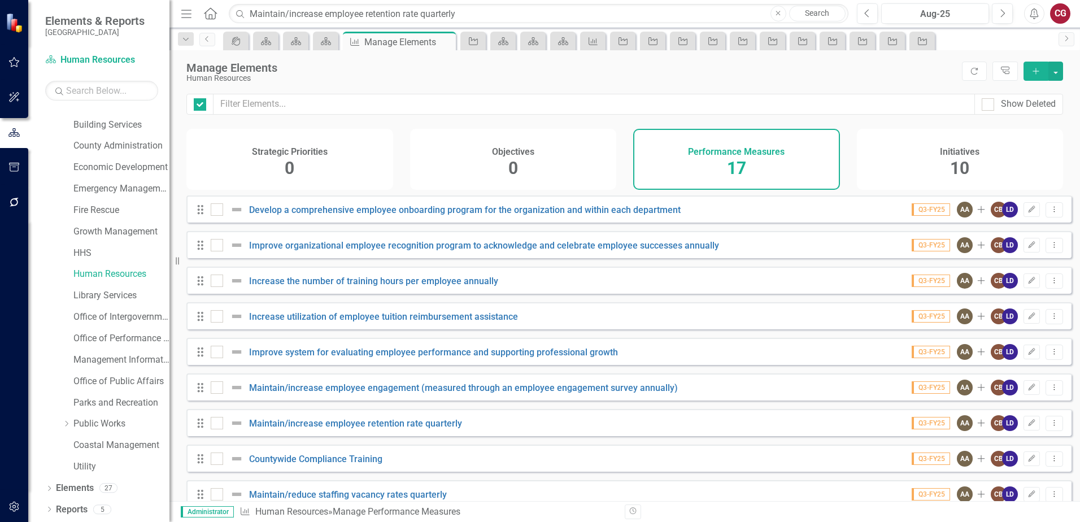
checkbox input "false"
drag, startPoint x: 218, startPoint y: 214, endPoint x: 215, endPoint y: 226, distance: 12.9
click at [218, 214] on div at bounding box center [217, 209] width 12 height 12
click at [218, 211] on input "checkbox" at bounding box center [214, 206] width 7 height 7
checkbox input "true"
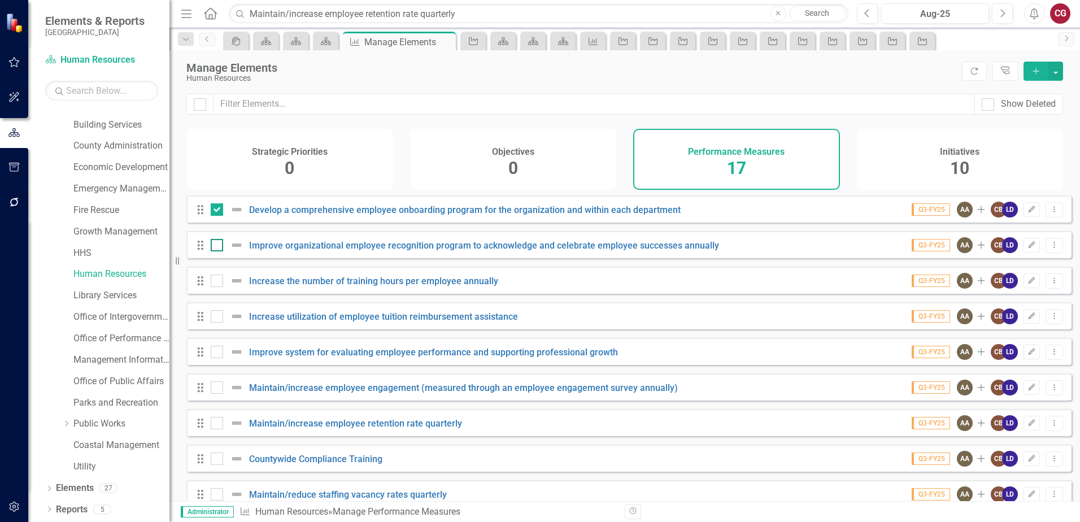
click at [216, 252] on div at bounding box center [230, 245] width 38 height 14
click at [216, 246] on input "checkbox" at bounding box center [214, 242] width 7 height 7
checkbox input "true"
click at [220, 287] on div at bounding box center [217, 280] width 12 height 12
click at [218, 282] on input "checkbox" at bounding box center [214, 277] width 7 height 7
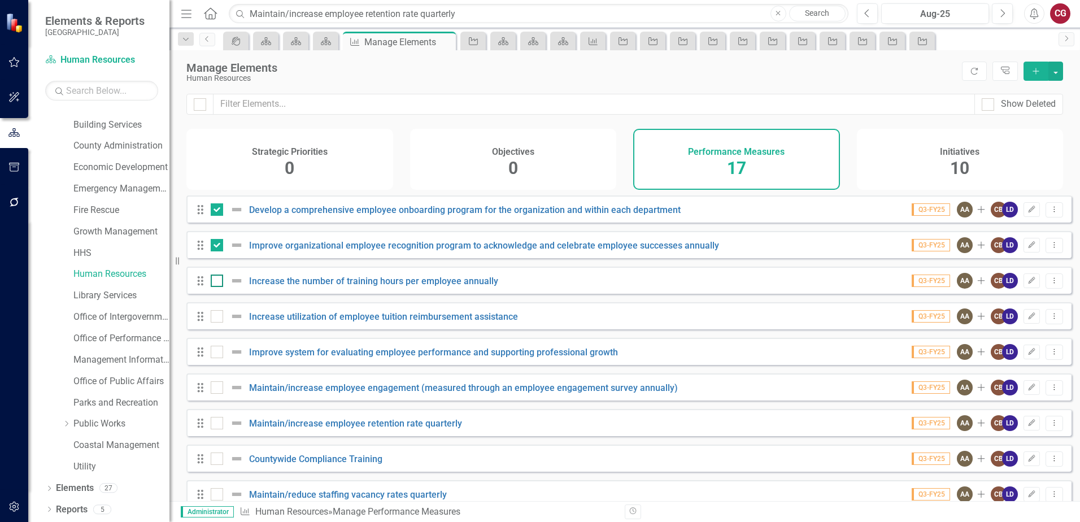
checkbox input "true"
click at [215, 317] on input "checkbox" at bounding box center [214, 313] width 7 height 7
checkbox input "true"
click at [215, 353] on input "checkbox" at bounding box center [214, 349] width 7 height 7
checkbox input "true"
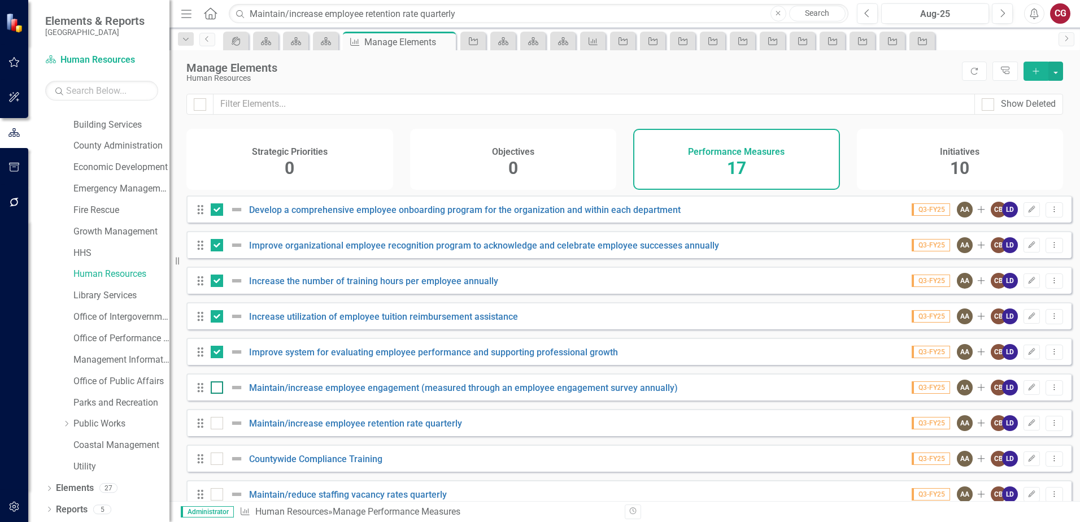
click at [216, 389] on input "checkbox" at bounding box center [214, 384] width 7 height 7
checkbox input "true"
click at [216, 429] on div at bounding box center [217, 423] width 12 height 12
click at [216, 424] on input "checkbox" at bounding box center [214, 420] width 7 height 7
checkbox input "true"
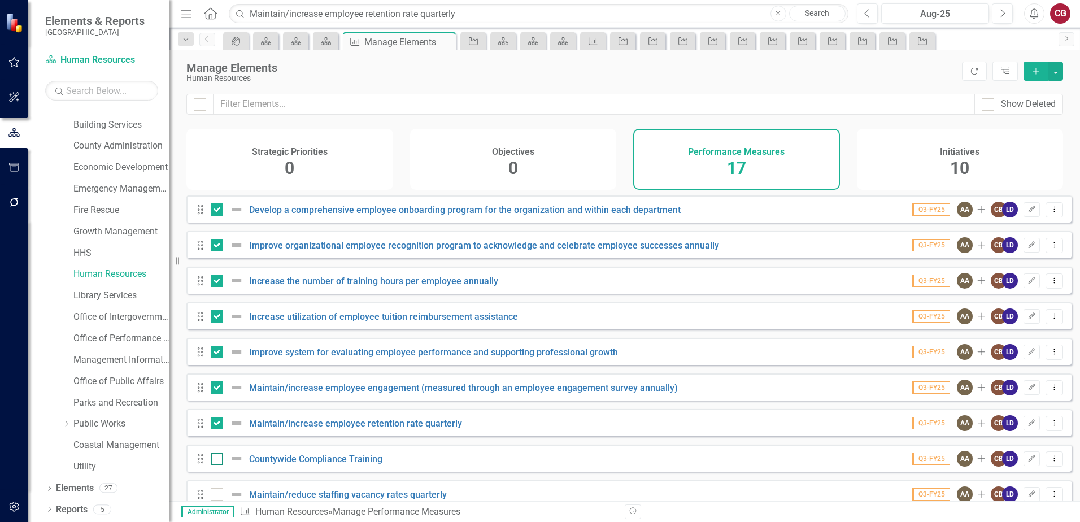
click at [213, 460] on input "checkbox" at bounding box center [214, 455] width 7 height 7
checkbox input "true"
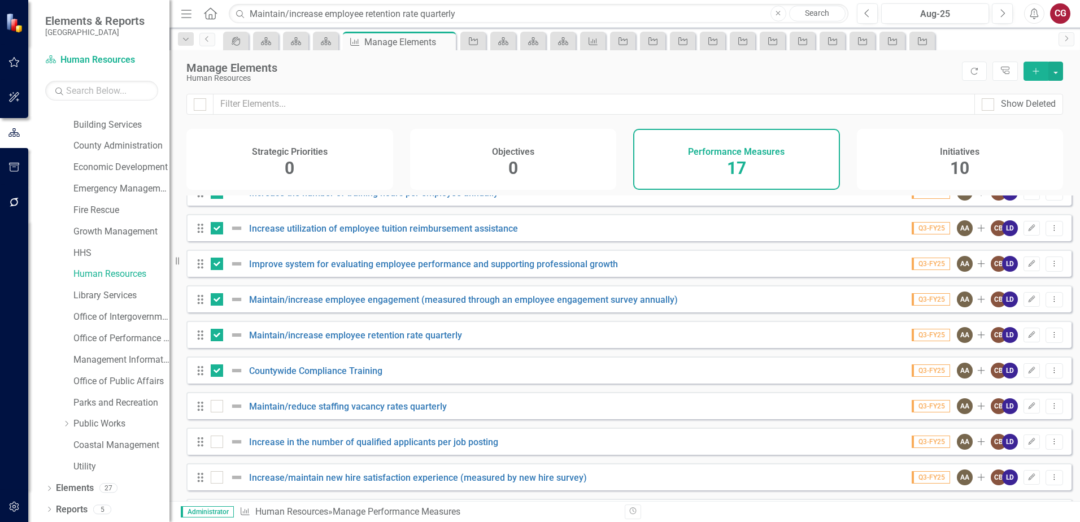
scroll to position [113, 0]
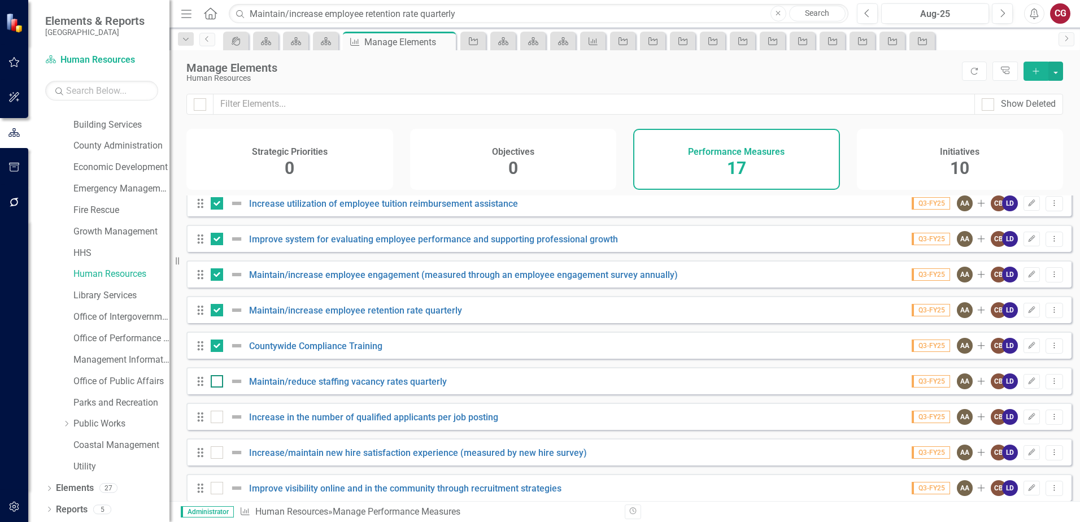
click at [215, 387] on div at bounding box center [217, 381] width 12 height 12
click at [215, 382] on input "checkbox" at bounding box center [214, 378] width 7 height 7
checkbox input "true"
click at [216, 418] on input "checkbox" at bounding box center [214, 414] width 7 height 7
checkbox input "true"
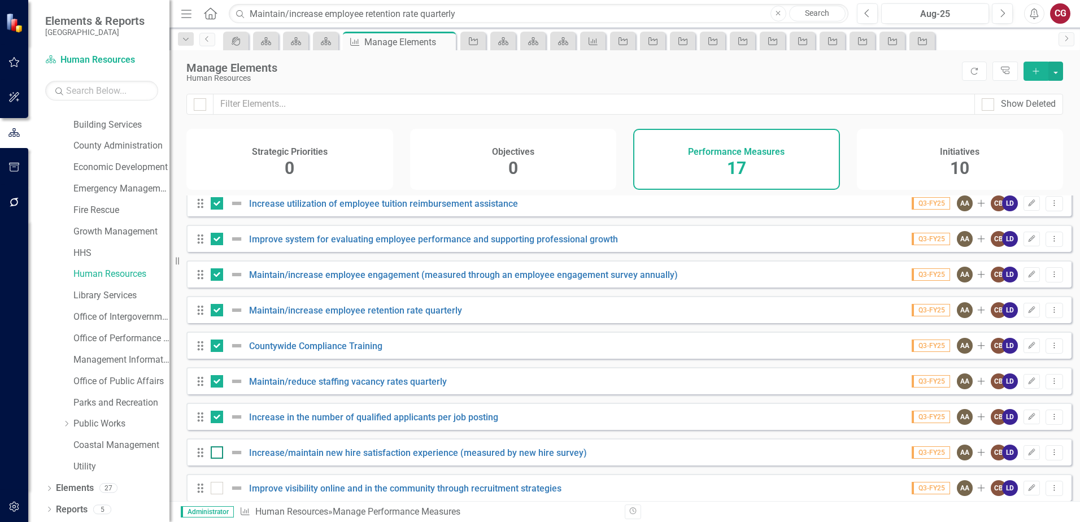
click at [216, 453] on input "checkbox" at bounding box center [214, 449] width 7 height 7
checkbox input "true"
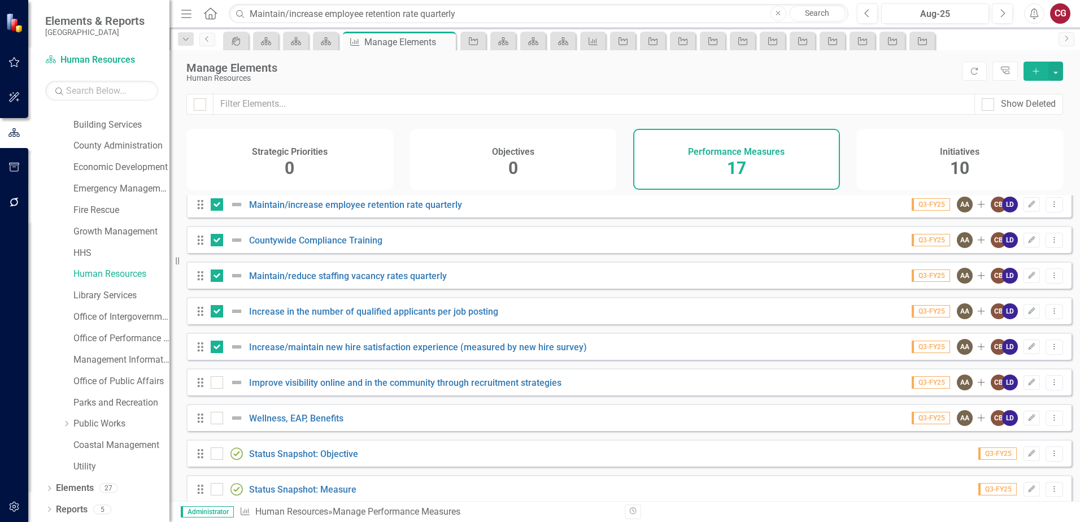
scroll to position [282, 0]
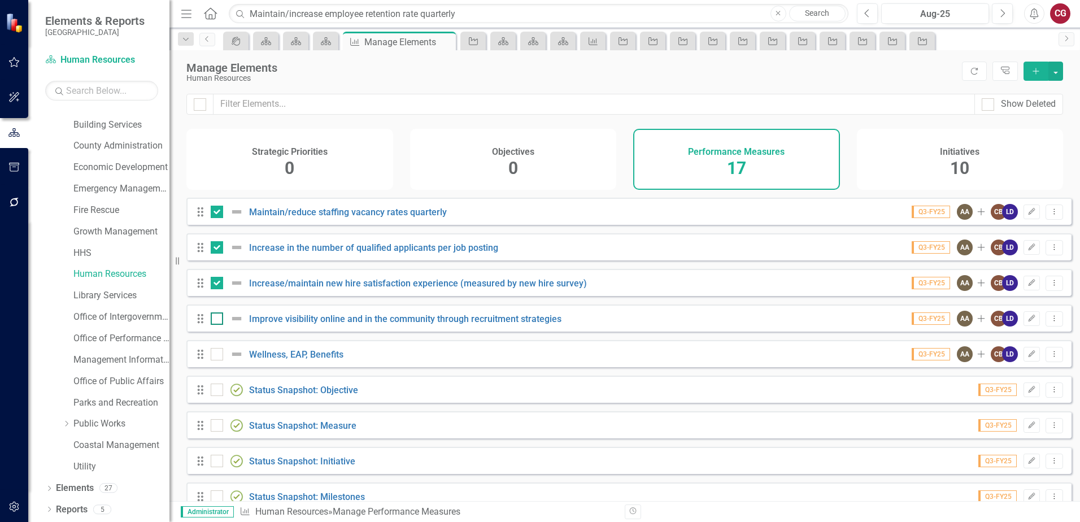
click at [214, 320] on input "checkbox" at bounding box center [214, 315] width 7 height 7
checkbox input "true"
click at [216, 360] on div at bounding box center [217, 354] width 12 height 12
click at [216, 355] on input "checkbox" at bounding box center [214, 351] width 7 height 7
checkbox input "true"
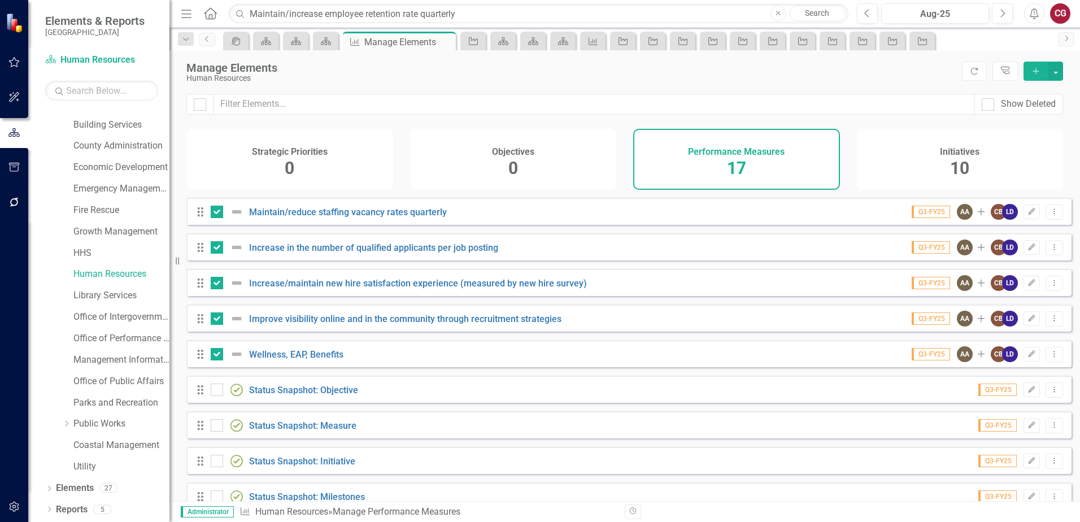
scroll to position [308, 0]
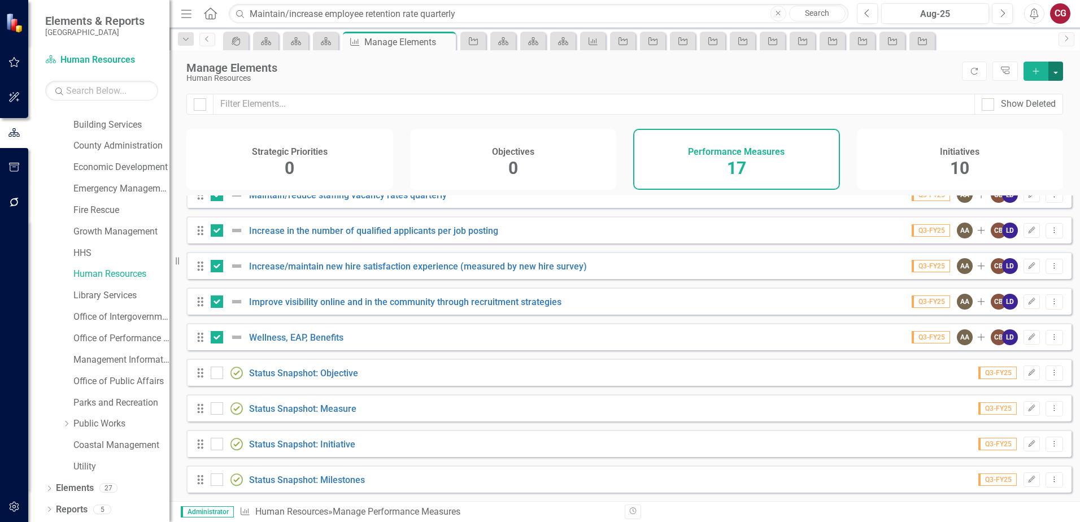
click at [1060, 74] on button "button" at bounding box center [1055, 71] width 15 height 19
click at [999, 131] on link "Edit Multiple Edit Multiple" at bounding box center [995, 133] width 133 height 21
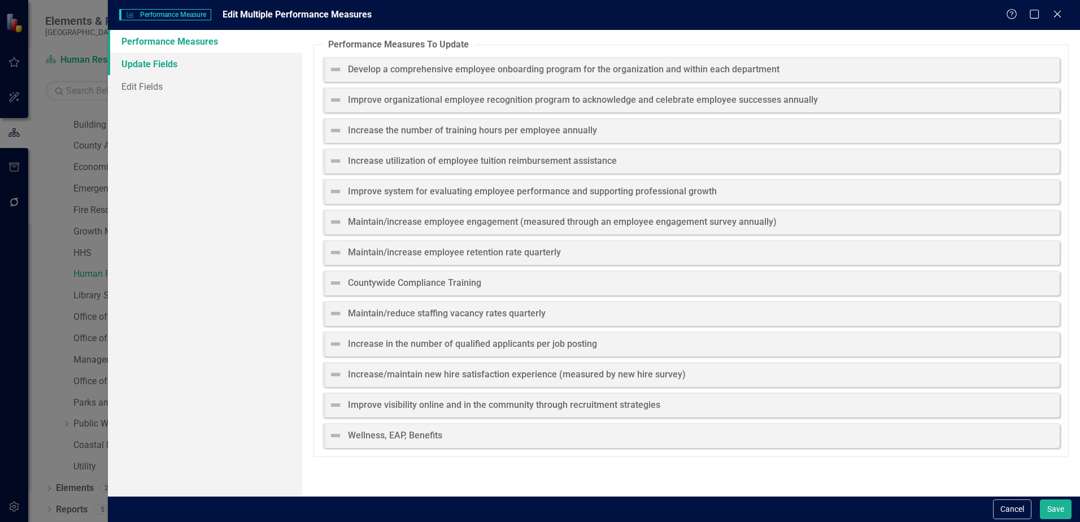
click at [126, 62] on link "Update Fields" at bounding box center [205, 64] width 194 height 23
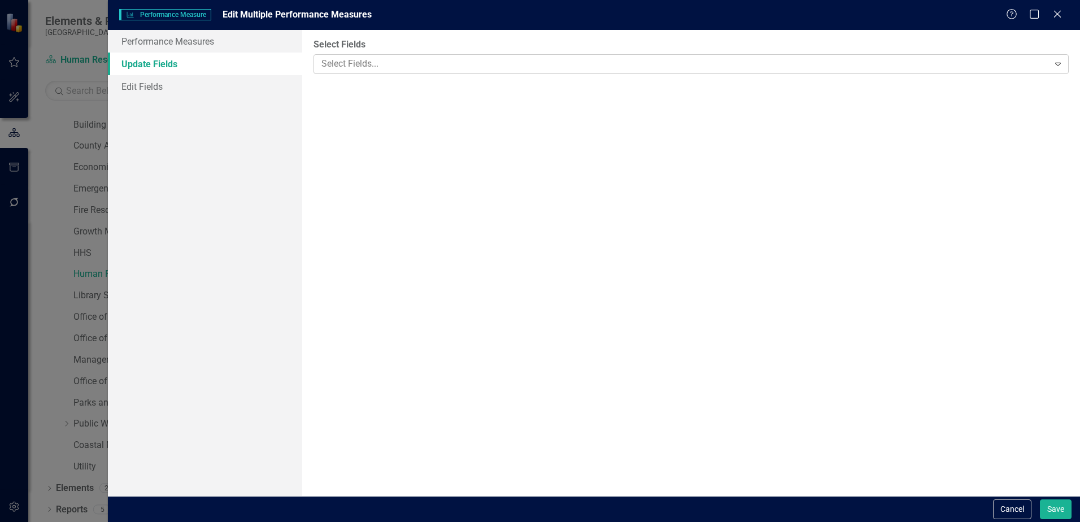
click at [433, 67] on div at bounding box center [682, 63] width 731 height 15
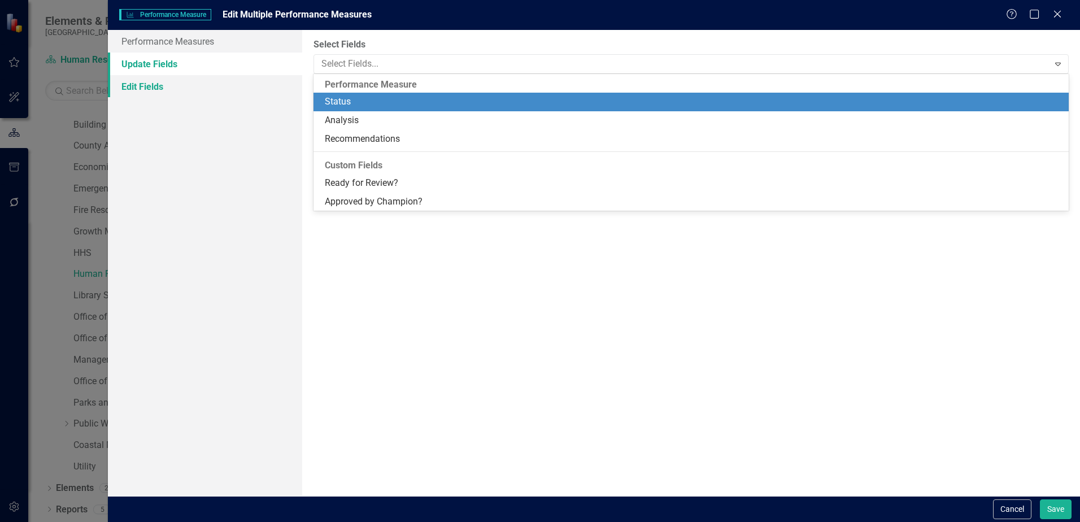
click at [150, 90] on link "Edit Fields" at bounding box center [205, 86] width 194 height 23
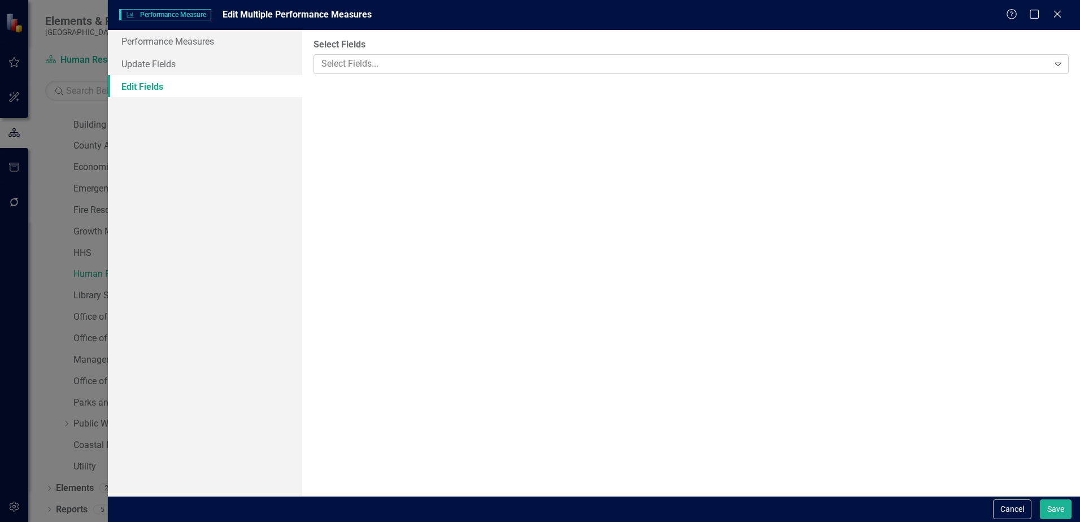
click at [405, 56] on div at bounding box center [682, 63] width 731 height 15
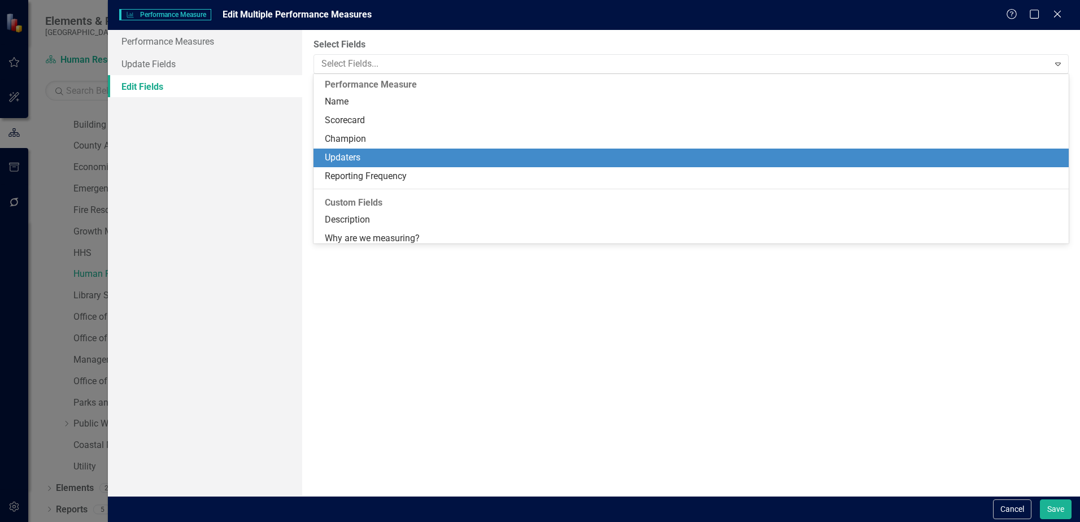
click at [364, 154] on div "Updaters" at bounding box center [693, 157] width 737 height 13
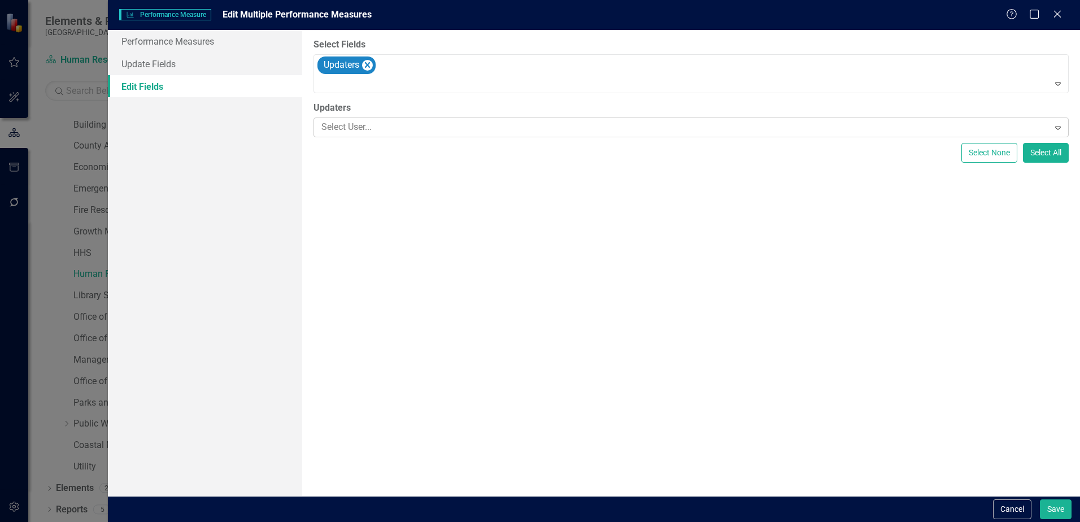
click at [368, 131] on div at bounding box center [682, 127] width 731 height 15
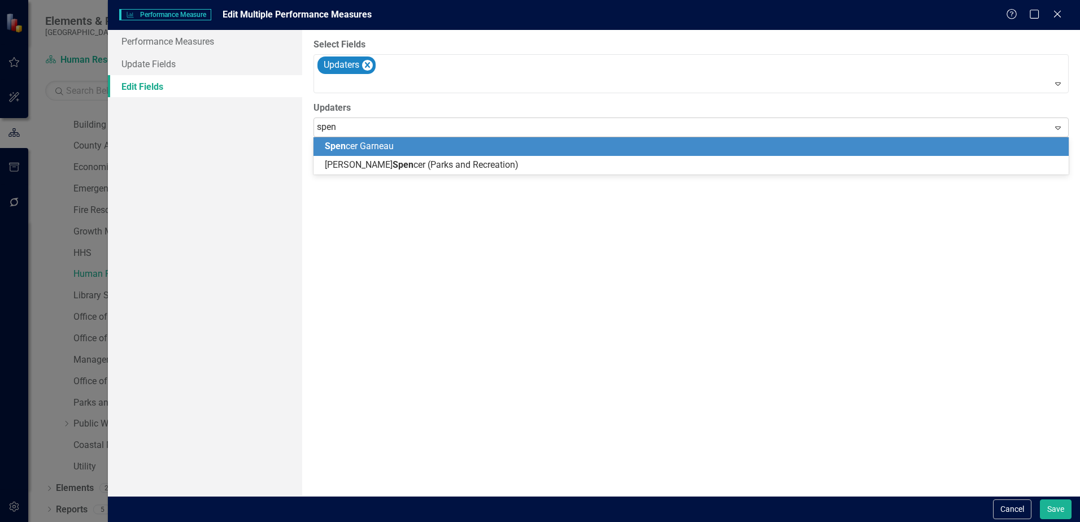
type input "spenc"
click at [373, 145] on span "Spenc er Garneau" at bounding box center [371, 146] width 93 height 11
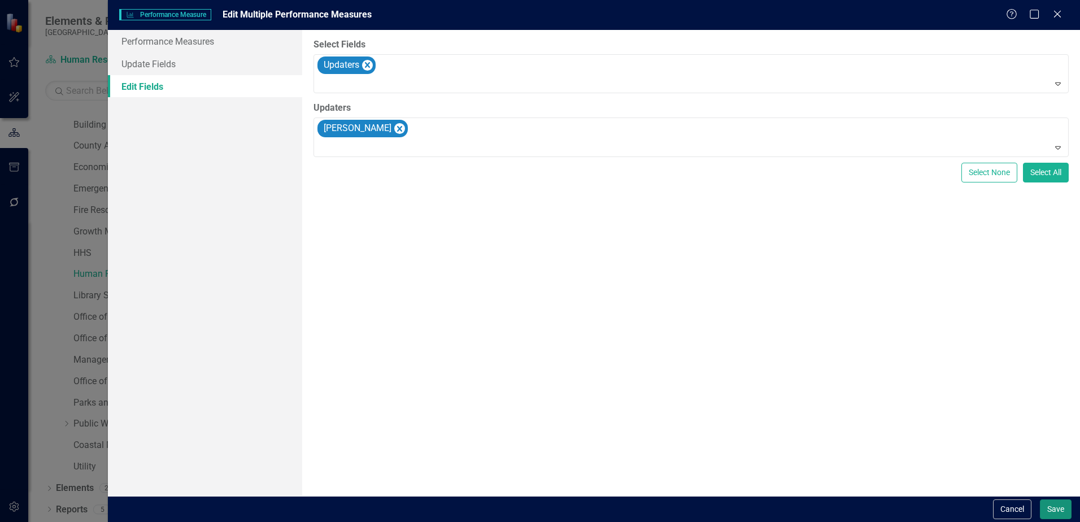
click at [1056, 511] on button "Save" at bounding box center [1056, 509] width 32 height 20
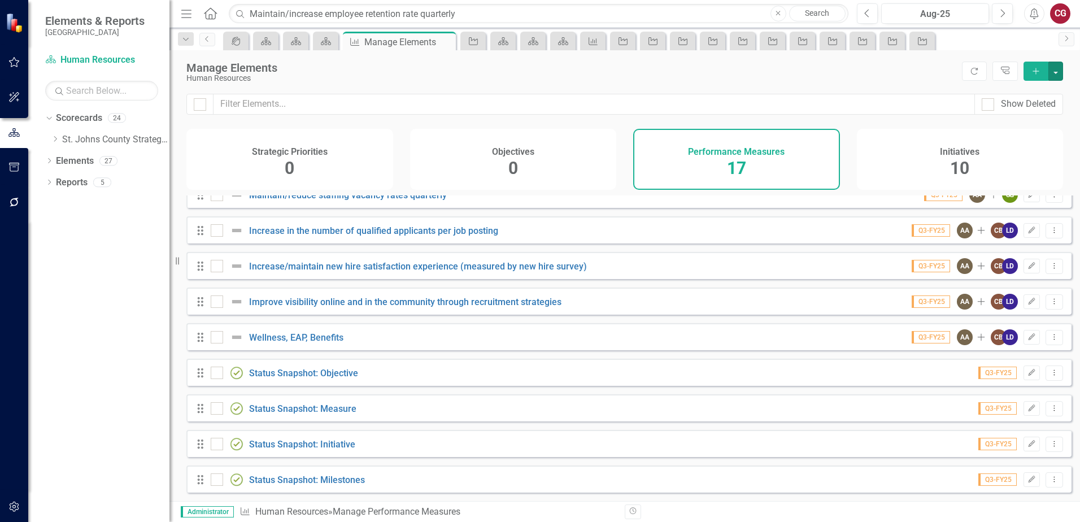
checkbox input "false"
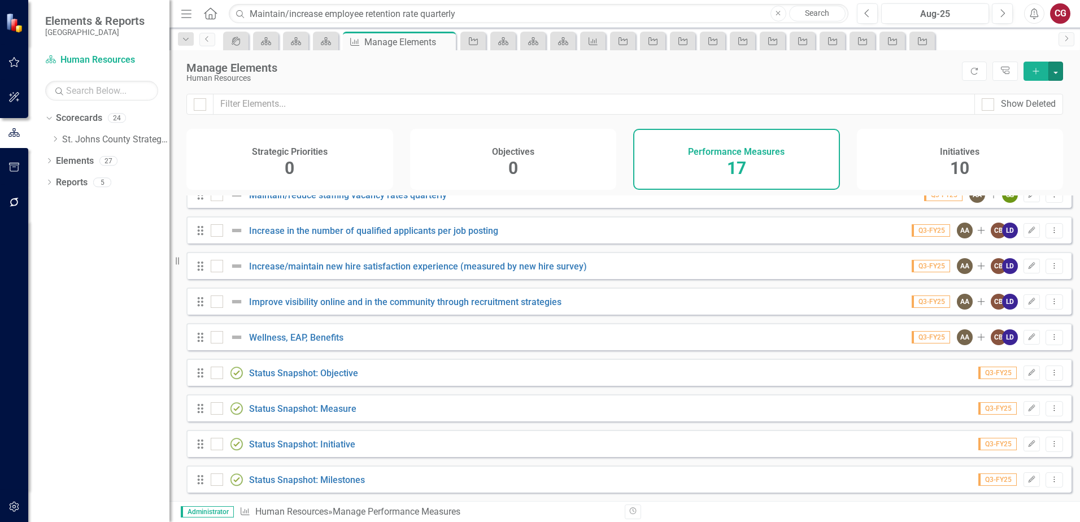
checkbox input "false"
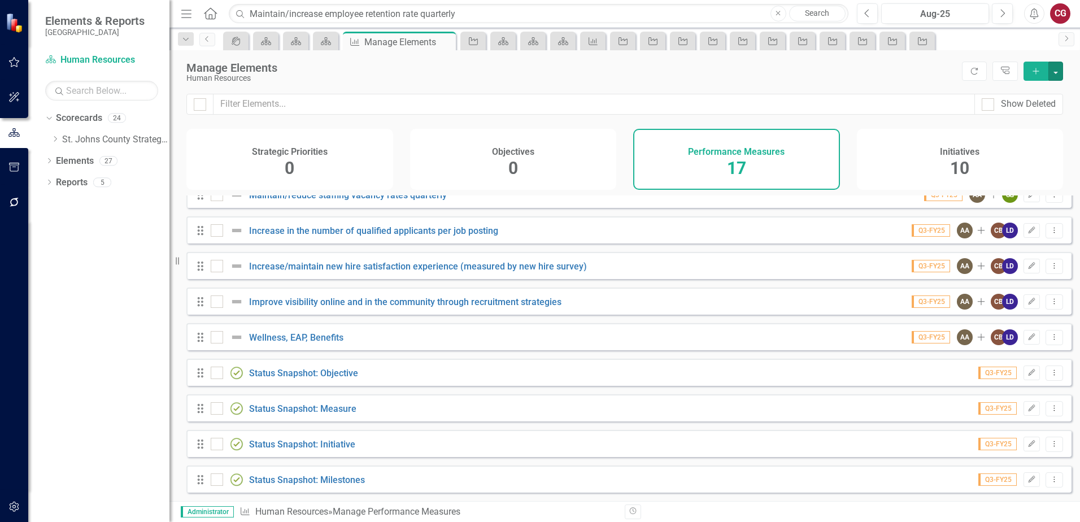
checkbox input "false"
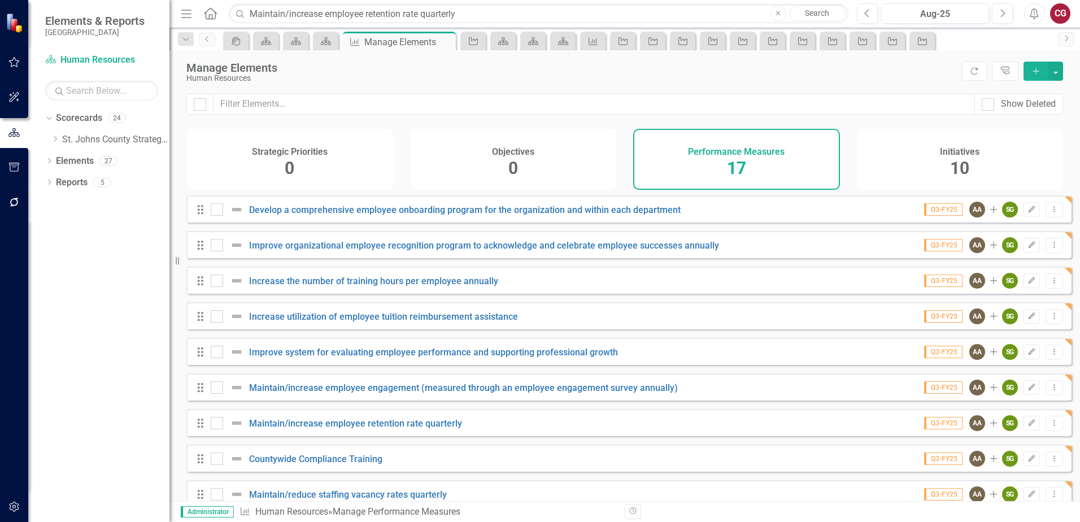
click at [957, 159] on span "10" at bounding box center [959, 168] width 19 height 20
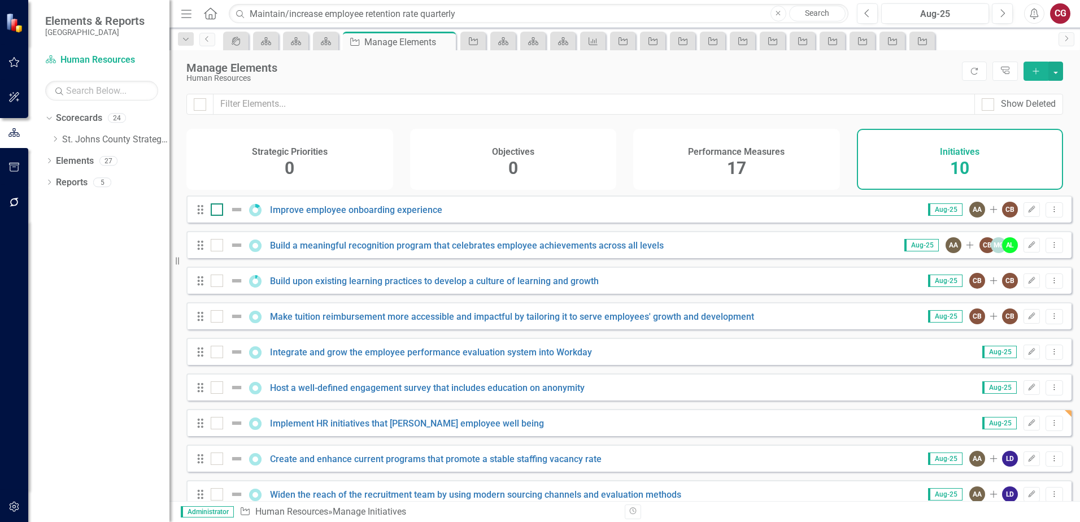
click at [215, 211] on input "checkbox" at bounding box center [214, 206] width 7 height 7
checkbox input "true"
click at [215, 246] on input "checkbox" at bounding box center [214, 242] width 7 height 7
checkbox input "true"
click at [217, 282] on input "checkbox" at bounding box center [214, 277] width 7 height 7
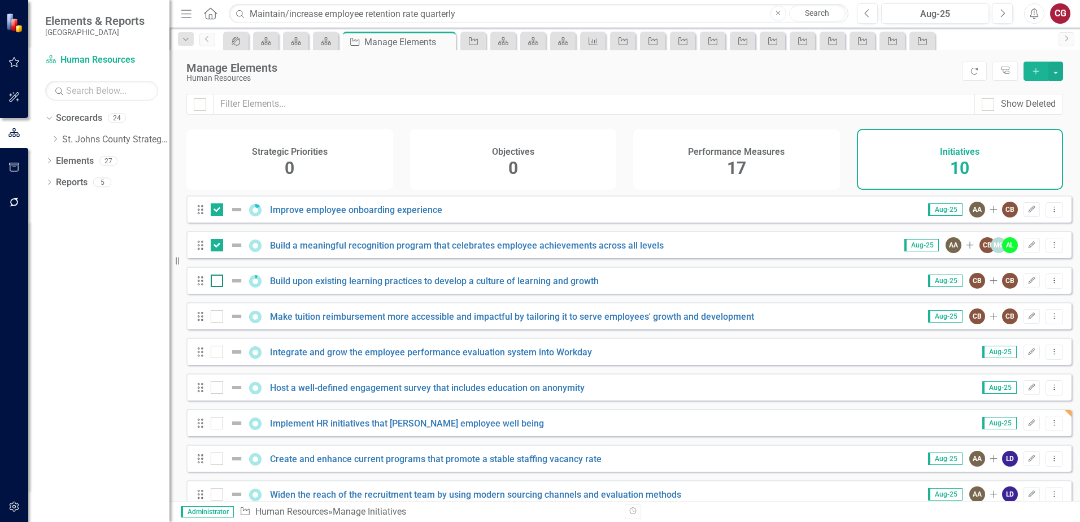
checkbox input "true"
click at [216, 317] on input "checkbox" at bounding box center [214, 313] width 7 height 7
checkbox input "true"
click at [220, 358] on div at bounding box center [217, 352] width 12 height 12
click at [218, 353] on input "checkbox" at bounding box center [214, 349] width 7 height 7
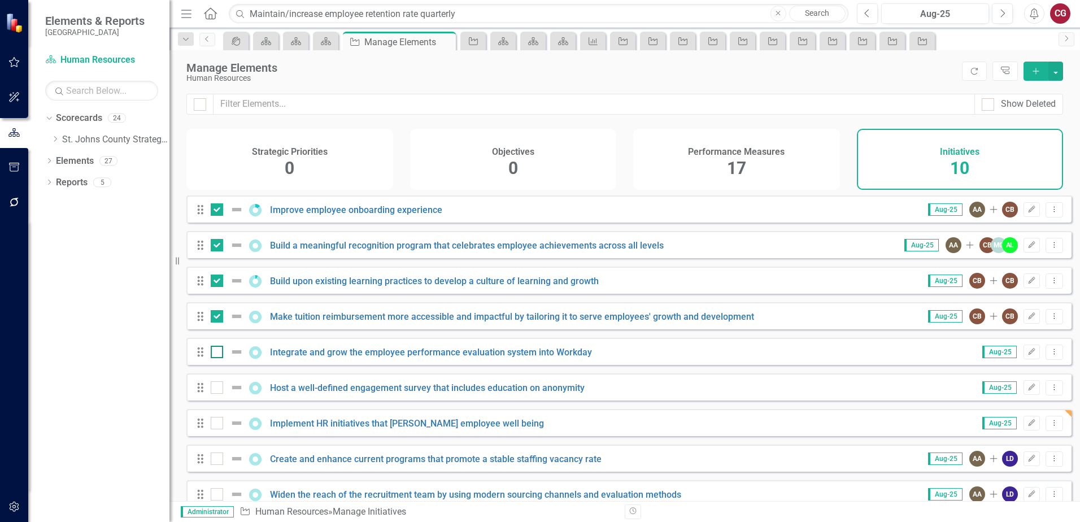
checkbox input "true"
click at [217, 389] on input "checkbox" at bounding box center [214, 384] width 7 height 7
checkbox input "true"
click at [216, 424] on input "checkbox" at bounding box center [214, 420] width 7 height 7
checkbox input "true"
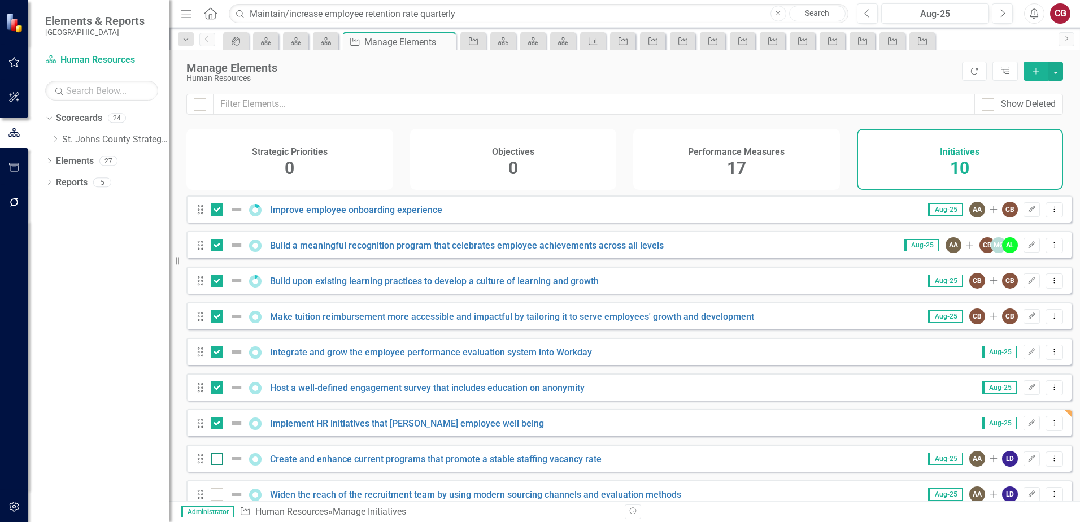
click at [215, 460] on input "checkbox" at bounding box center [214, 455] width 7 height 7
checkbox input "true"
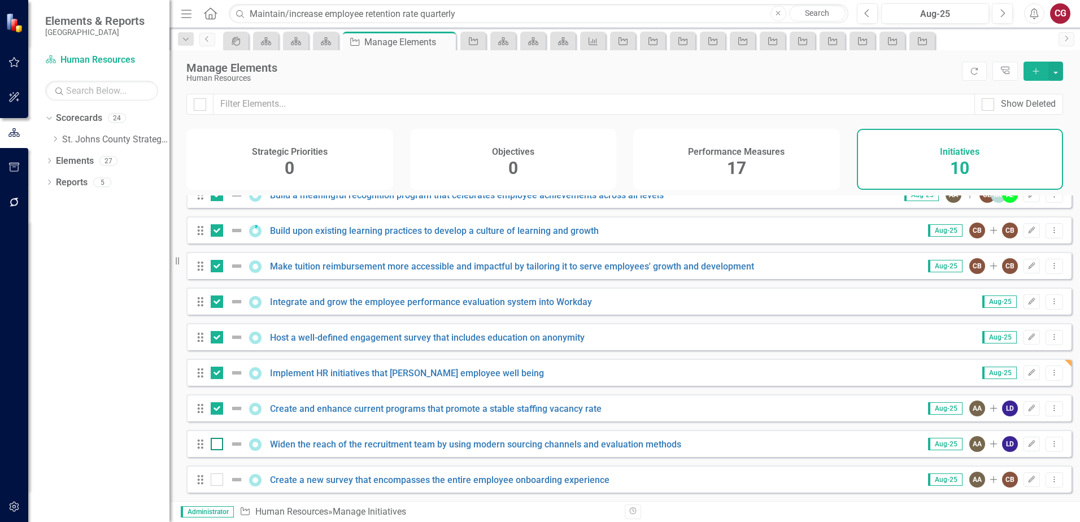
click at [213, 444] on input "checkbox" at bounding box center [214, 441] width 7 height 7
checkbox input "true"
click at [217, 484] on div at bounding box center [217, 479] width 12 height 12
click at [217, 481] on input "checkbox" at bounding box center [214, 476] width 7 height 7
checkbox input "true"
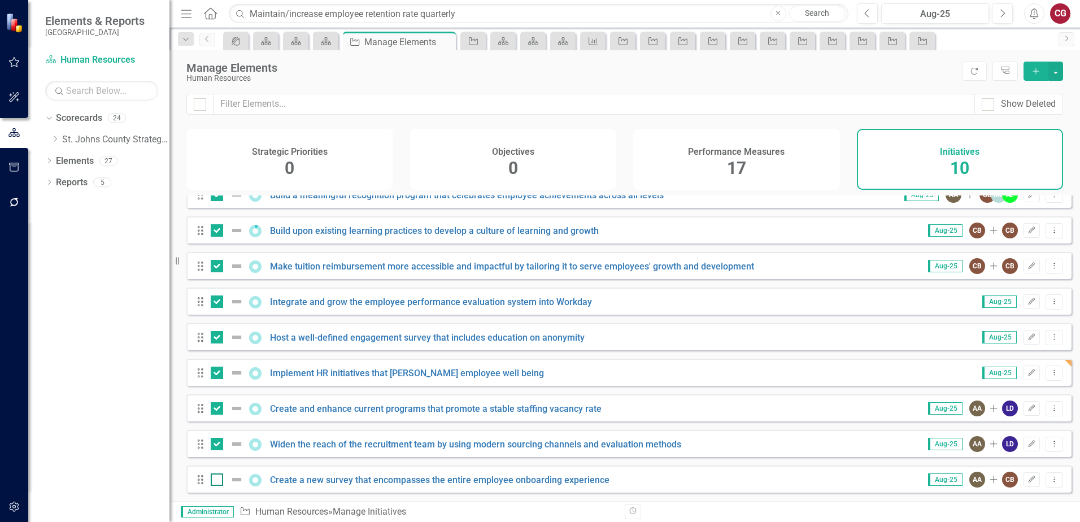
checkbox input "true"
click at [1057, 76] on button "button" at bounding box center [1055, 71] width 15 height 19
click at [1027, 125] on link "Edit Multiple Edit Multiple" at bounding box center [1017, 133] width 89 height 21
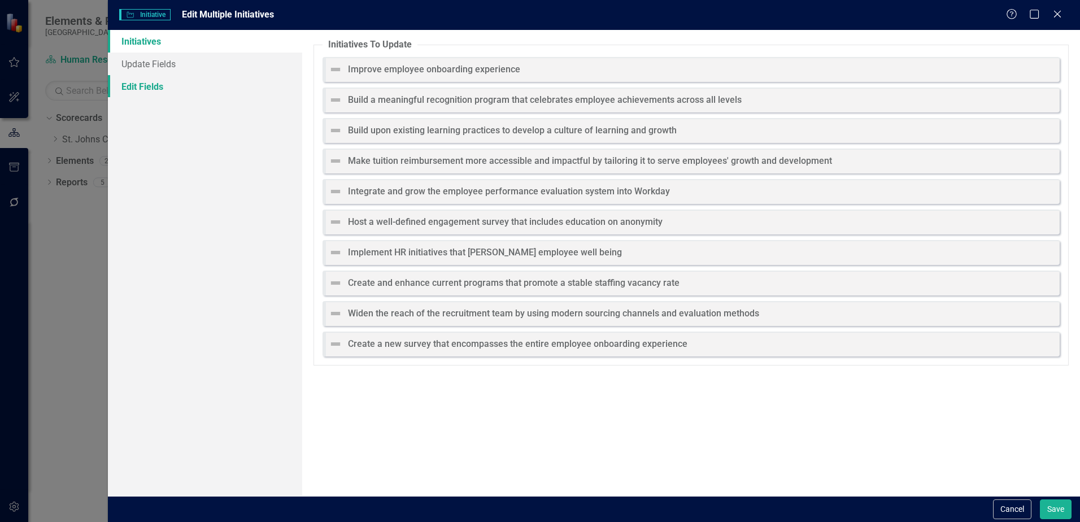
click at [155, 90] on link "Edit Fields" at bounding box center [205, 86] width 194 height 23
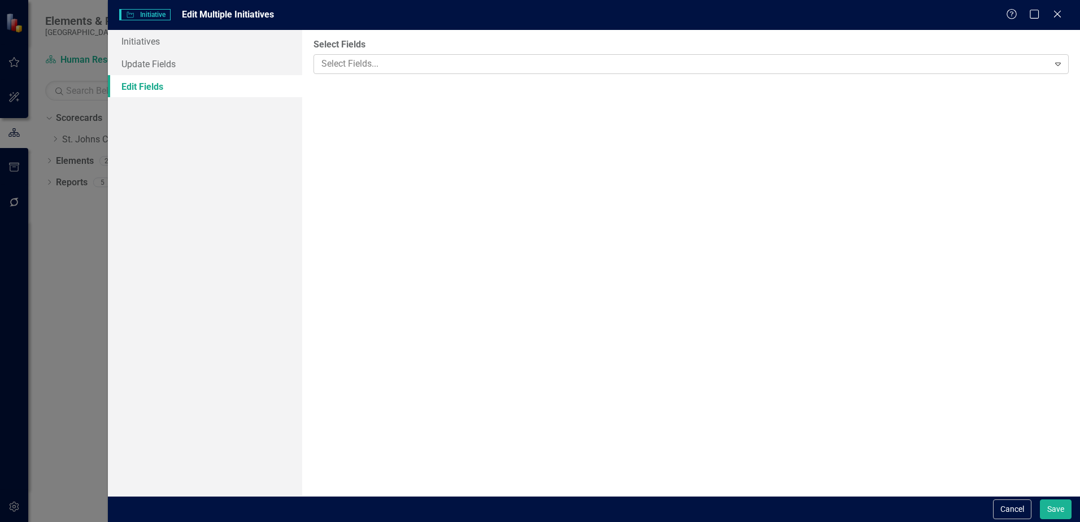
click at [436, 62] on div at bounding box center [682, 63] width 731 height 15
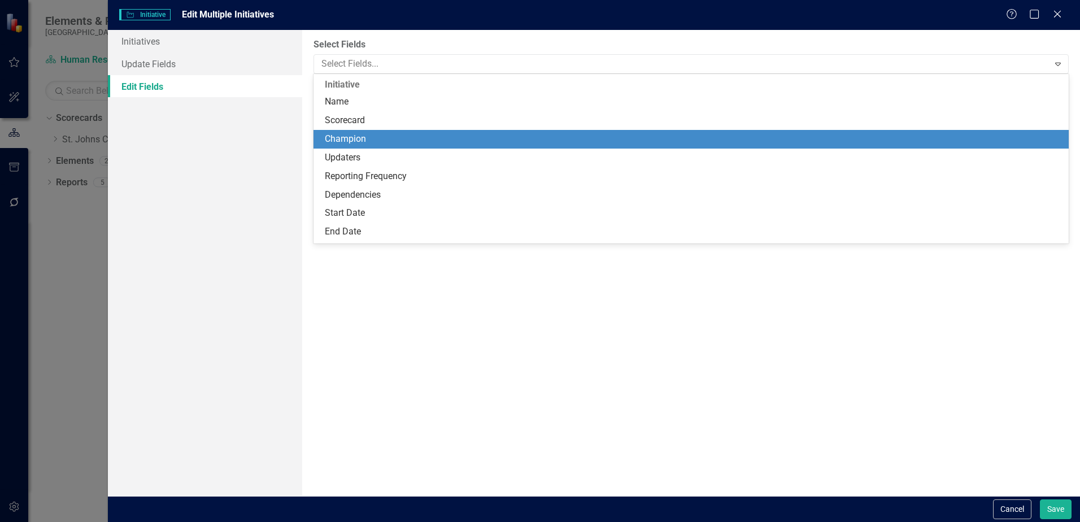
click at [357, 138] on div "Champion" at bounding box center [693, 139] width 737 height 13
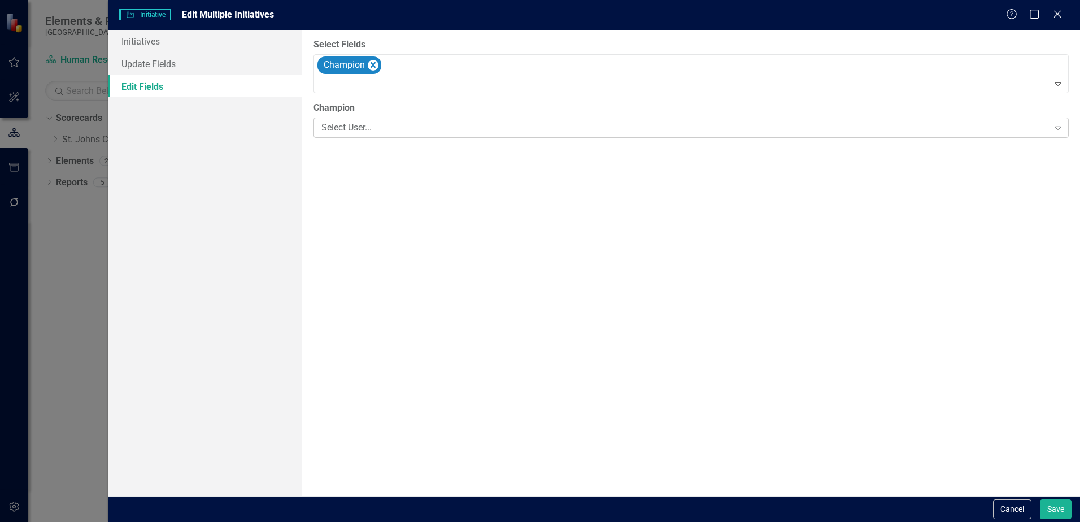
click at [357, 122] on div "Select User..." at bounding box center [684, 127] width 727 height 13
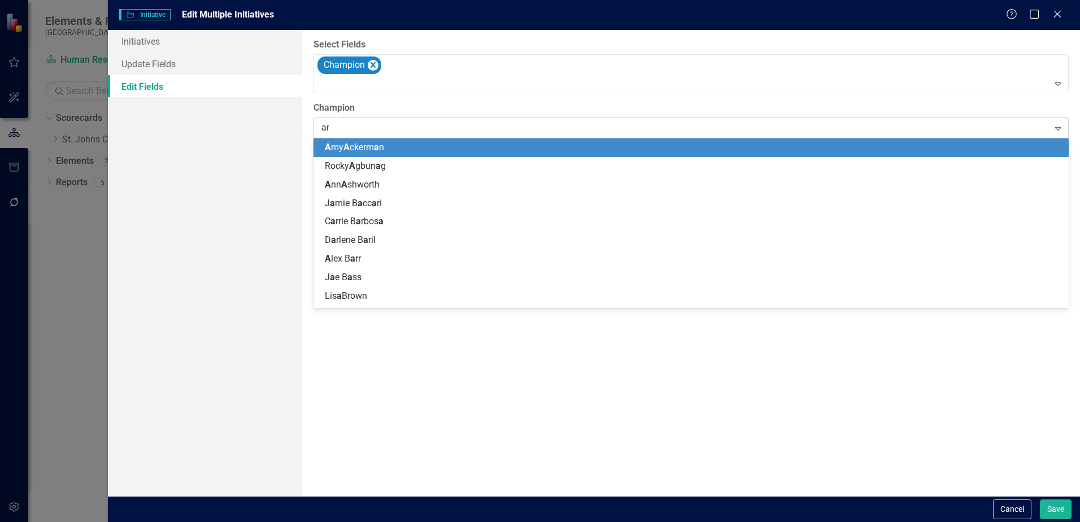
type input "ann"
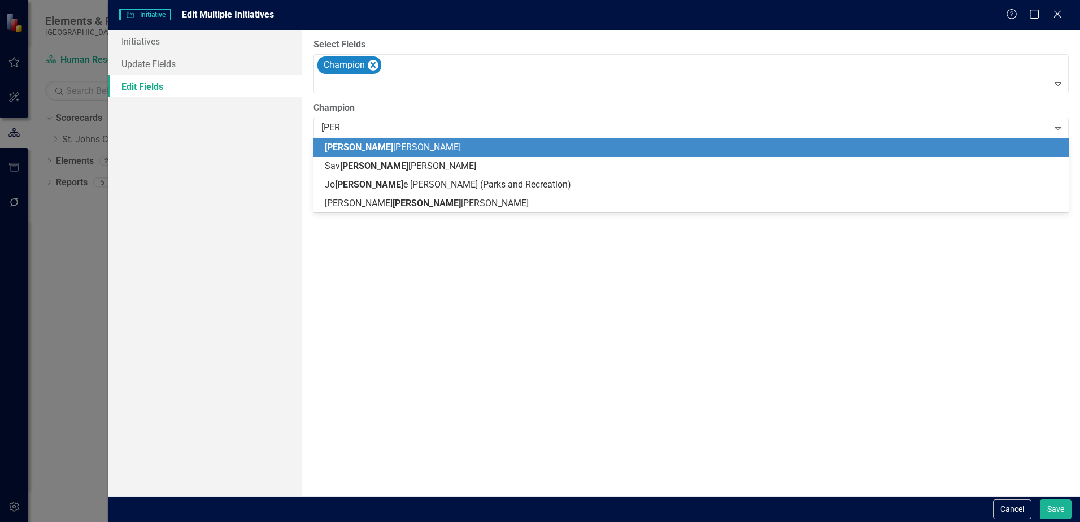
click at [359, 146] on span "Ann Ashworth" at bounding box center [393, 147] width 136 height 11
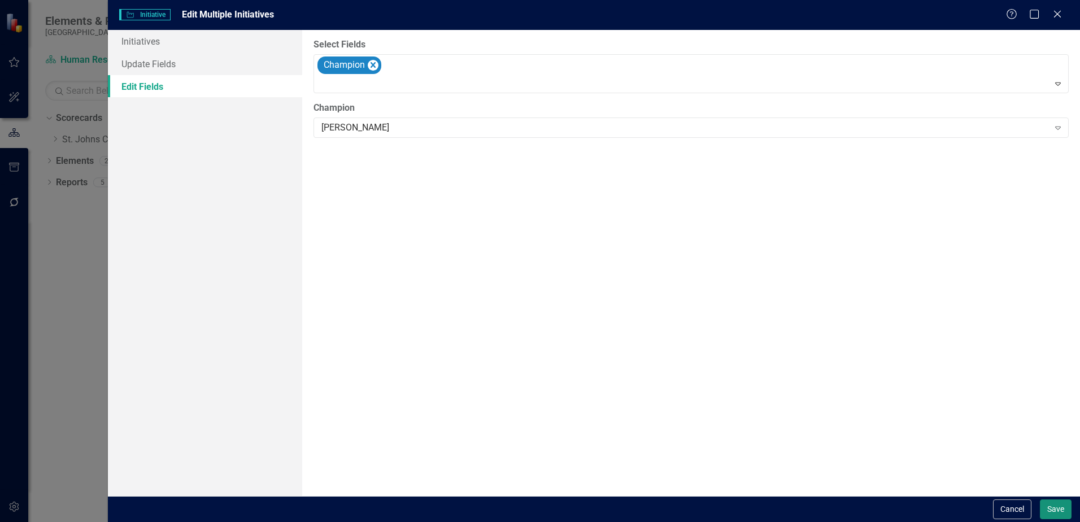
click at [1059, 511] on button "Save" at bounding box center [1056, 509] width 32 height 20
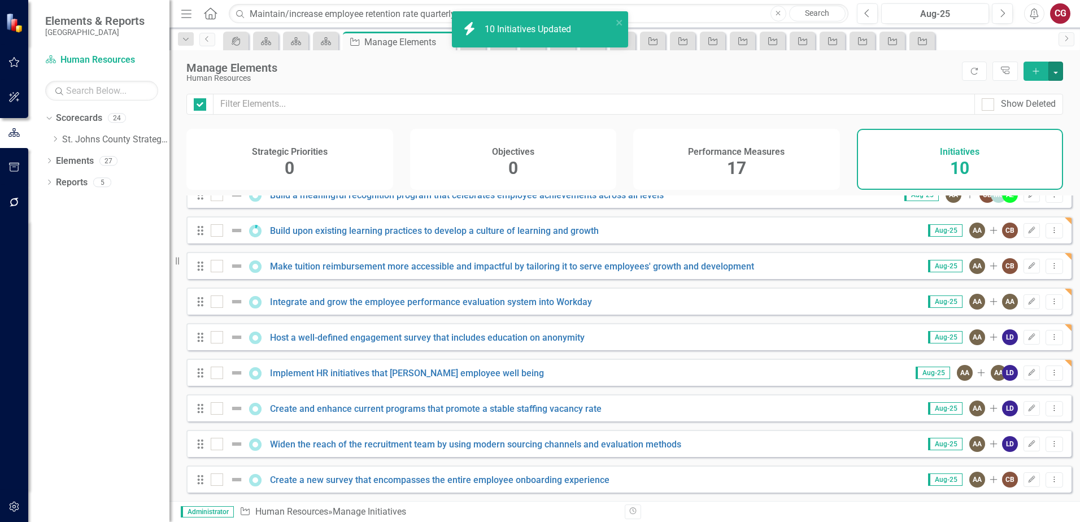
checkbox input "false"
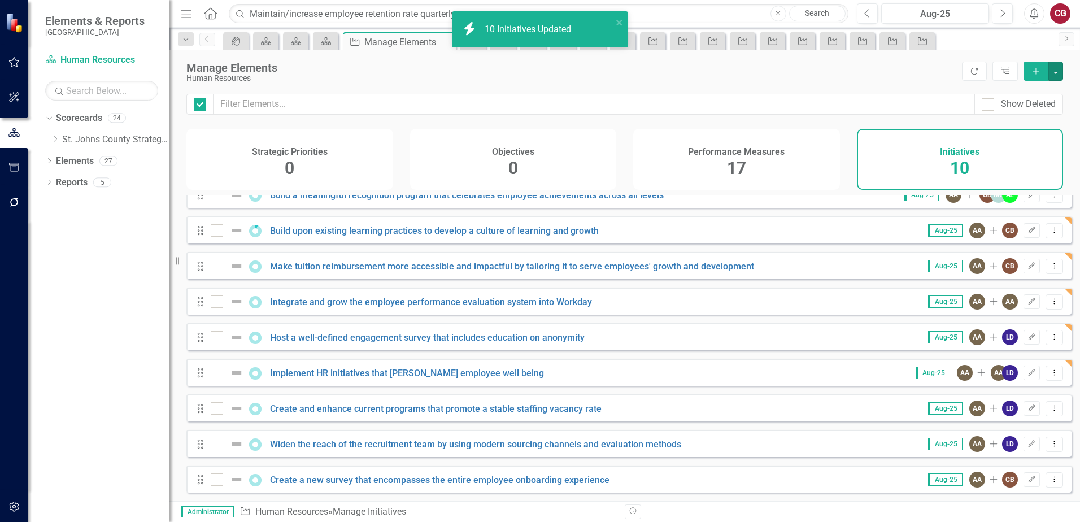
checkbox input "false"
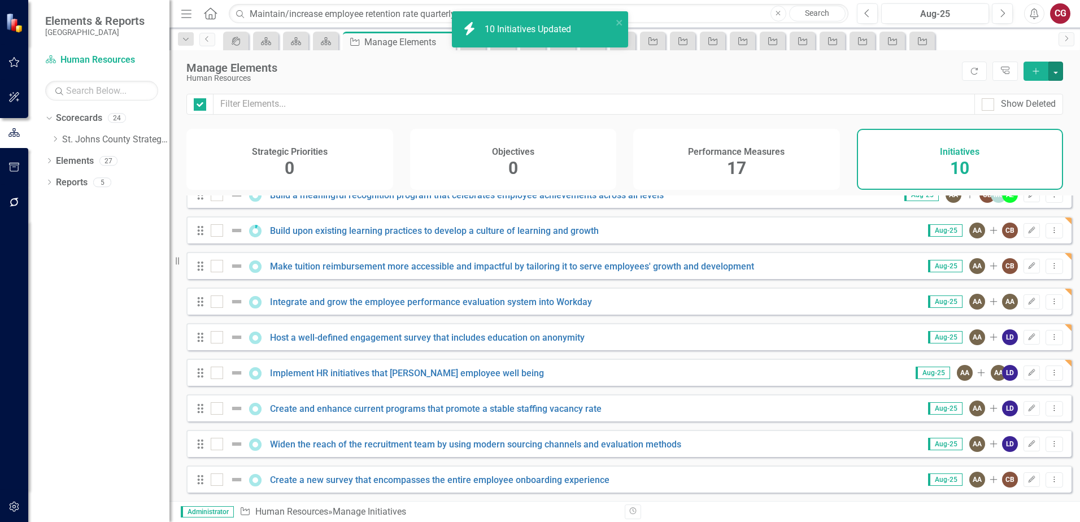
checkbox input "false"
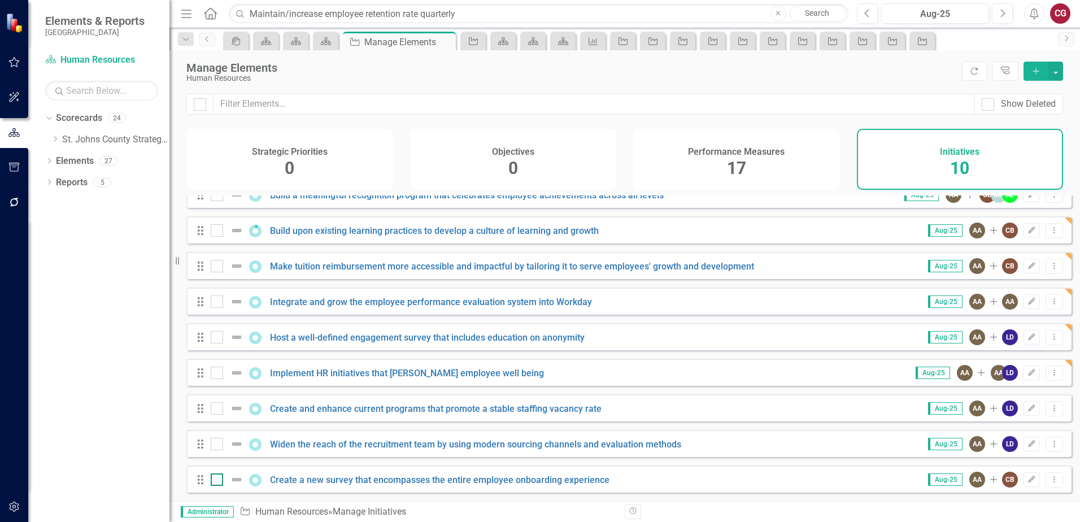
click at [215, 482] on div at bounding box center [217, 479] width 12 height 12
click at [215, 481] on input "checkbox" at bounding box center [214, 476] width 7 height 7
checkbox input "true"
click at [215, 442] on input "checkbox" at bounding box center [214, 441] width 7 height 7
checkbox input "true"
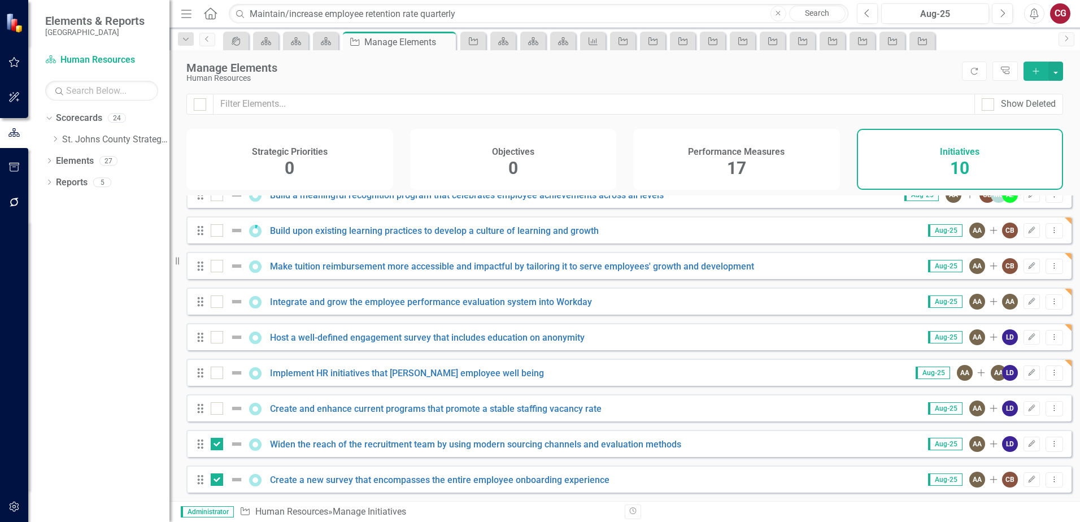
click at [216, 416] on div "Drag Create and enhance current programs that promote a stable staffing vacancy…" at bounding box center [628, 407] width 885 height 27
click at [216, 413] on div at bounding box center [217, 408] width 12 height 12
click at [216, 409] on input "checkbox" at bounding box center [214, 405] width 7 height 7
checkbox input "true"
click at [217, 369] on input "checkbox" at bounding box center [214, 370] width 7 height 7
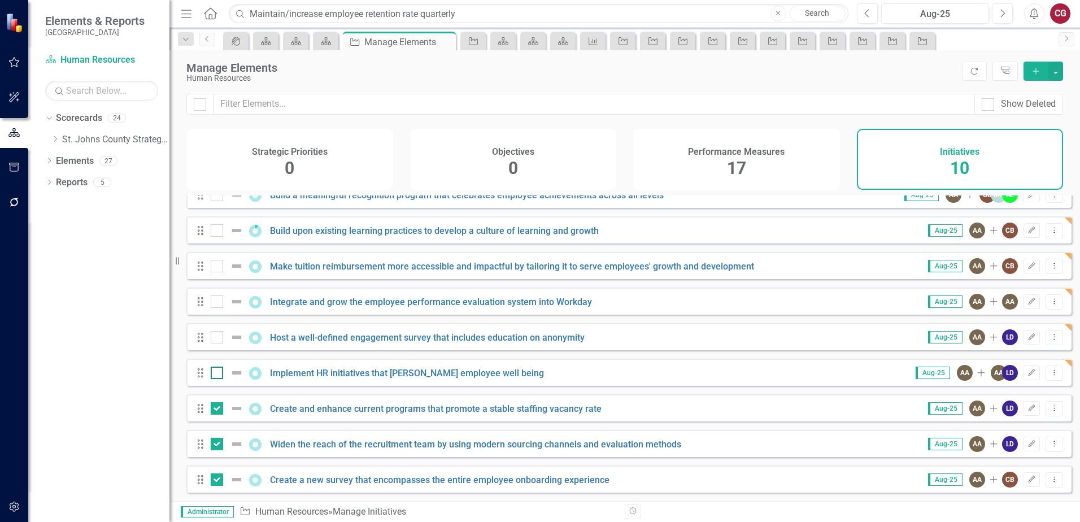
checkbox input "true"
click at [214, 338] on input "checkbox" at bounding box center [214, 334] width 7 height 7
checkbox input "true"
click at [214, 305] on div at bounding box center [217, 301] width 12 height 12
click at [214, 303] on input "checkbox" at bounding box center [214, 298] width 7 height 7
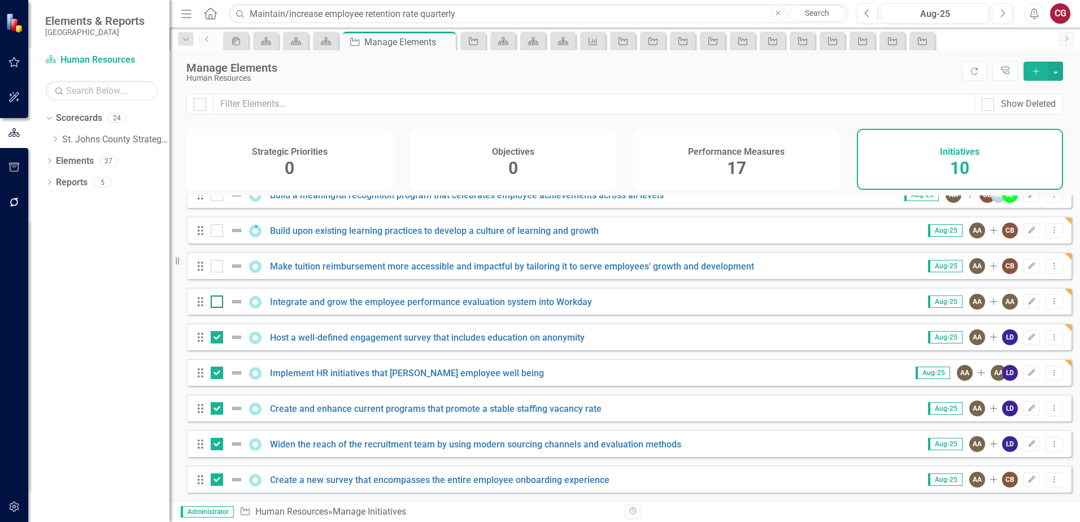
checkbox input "true"
click at [216, 264] on input "checkbox" at bounding box center [214, 263] width 7 height 7
checkbox input "true"
click at [215, 240] on div "Drag Build upon existing learning practices to develop a culture of learning an…" at bounding box center [628, 229] width 885 height 27
click at [216, 238] on div "Drag Build upon existing learning practices to develop a culture of learning an…" at bounding box center [628, 229] width 885 height 27
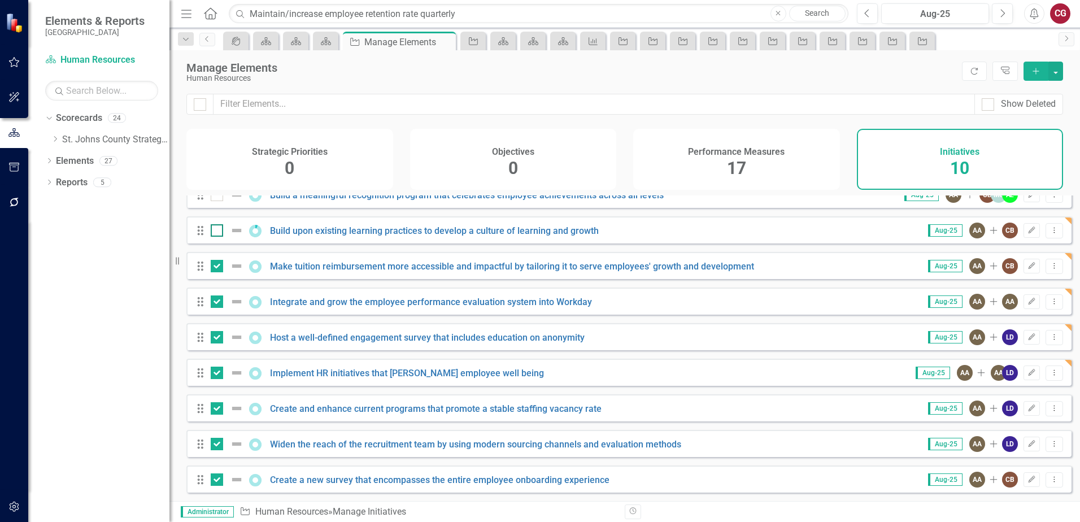
click at [223, 234] on div at bounding box center [217, 230] width 12 height 12
click at [218, 232] on input "checkbox" at bounding box center [214, 227] width 7 height 7
checkbox input "true"
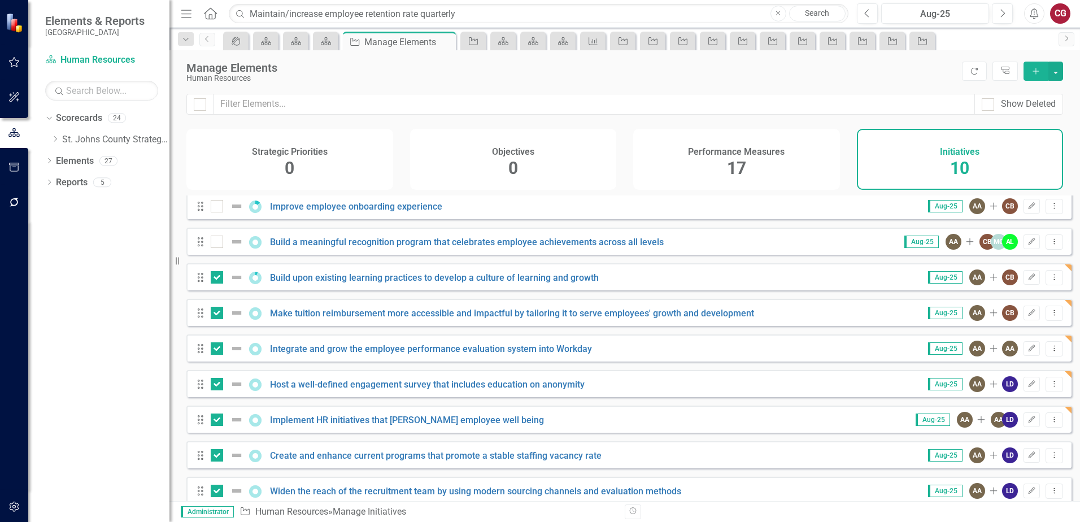
scroll to position [0, 0]
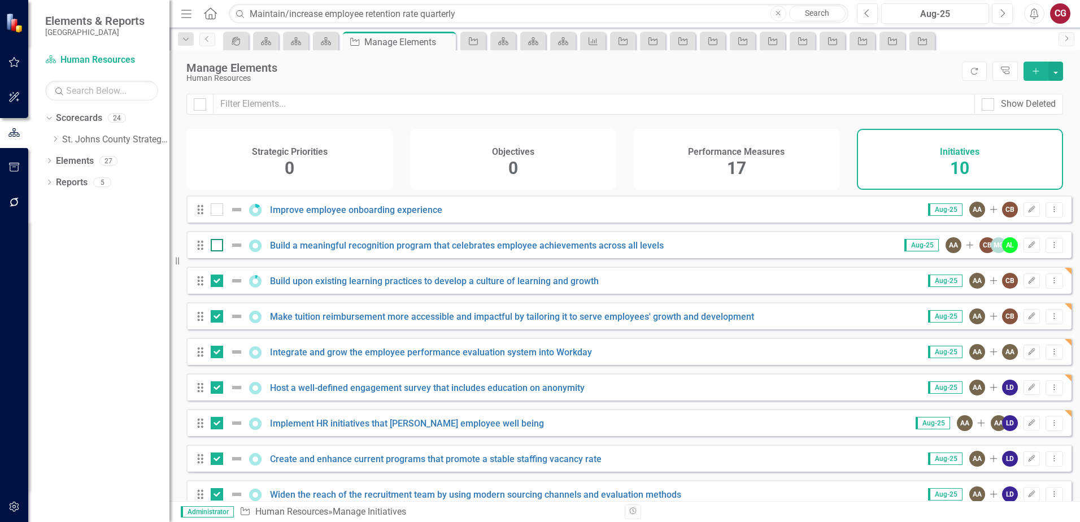
click at [216, 246] on input "checkbox" at bounding box center [214, 242] width 7 height 7
checkbox input "true"
click at [211, 216] on div at bounding box center [217, 209] width 12 height 12
click at [211, 211] on input "checkbox" at bounding box center [214, 206] width 7 height 7
checkbox input "true"
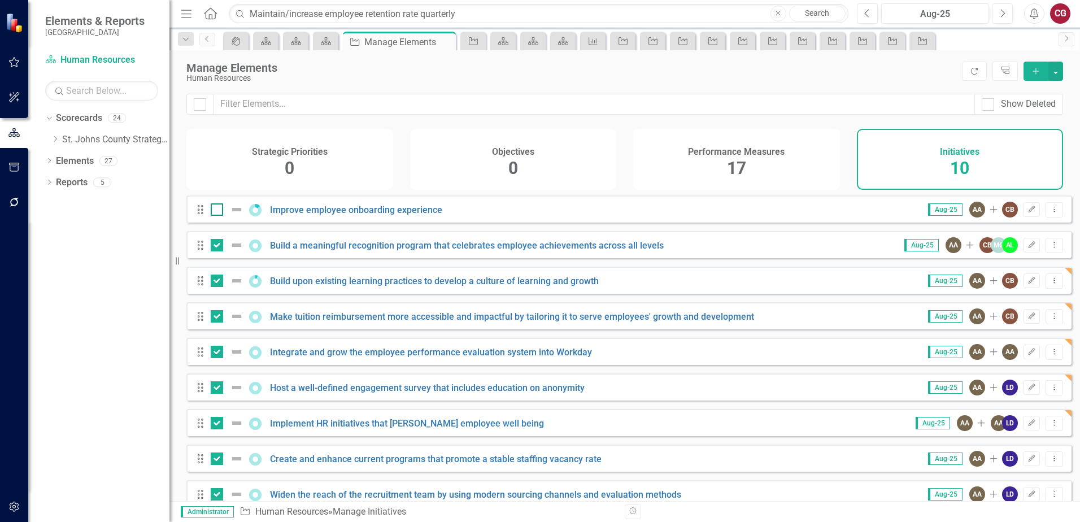
checkbox input "true"
click at [1056, 73] on button "button" at bounding box center [1055, 71] width 15 height 19
click at [1020, 125] on link "Edit Multiple Edit Multiple" at bounding box center [1017, 133] width 89 height 21
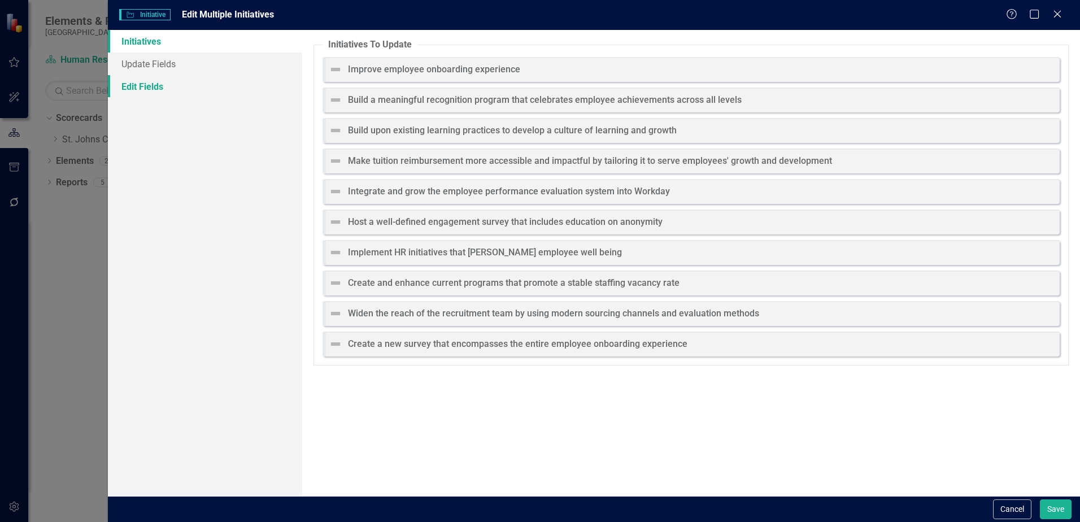
click at [162, 88] on link "Edit Fields" at bounding box center [205, 86] width 194 height 23
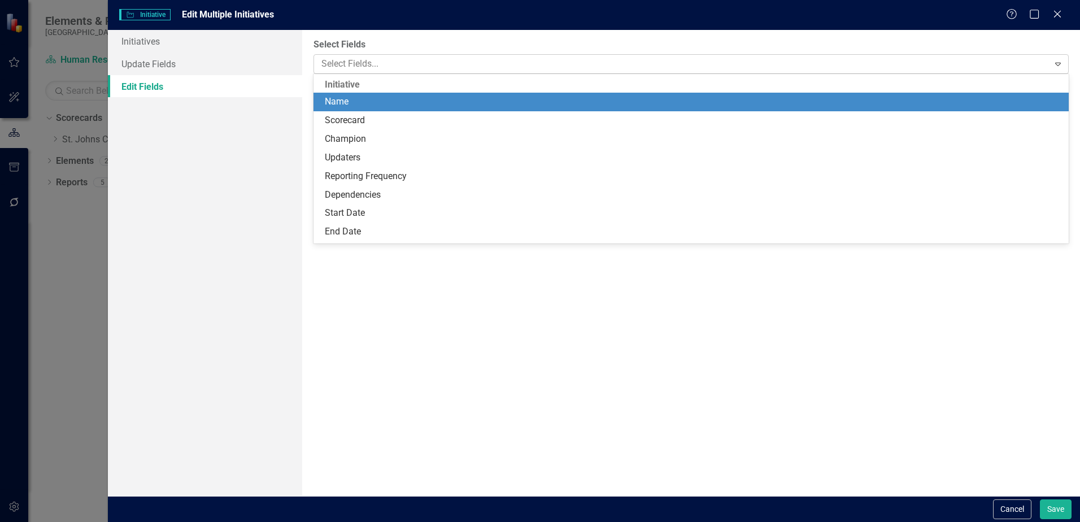
click at [525, 63] on div at bounding box center [682, 63] width 731 height 15
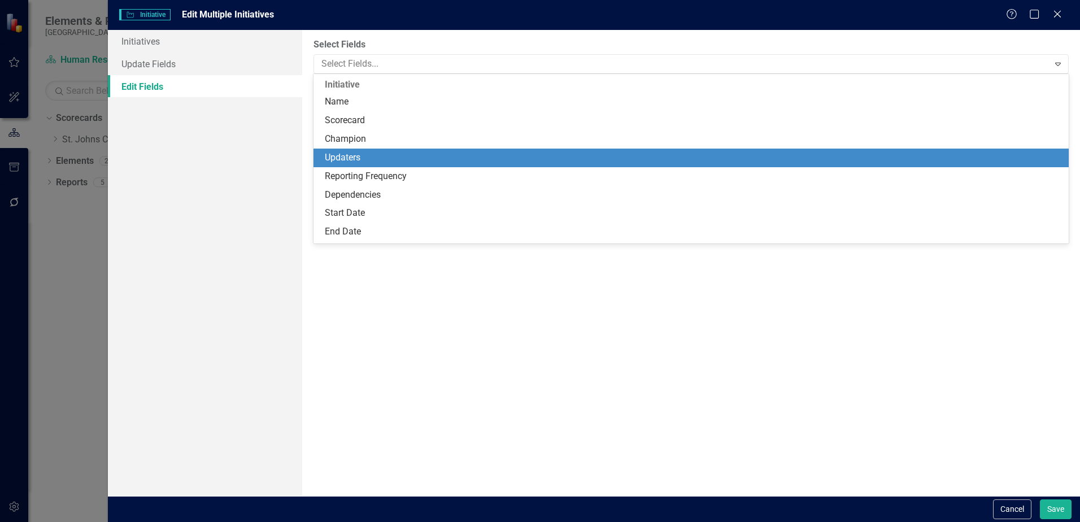
click at [374, 154] on div "Updaters" at bounding box center [693, 157] width 737 height 13
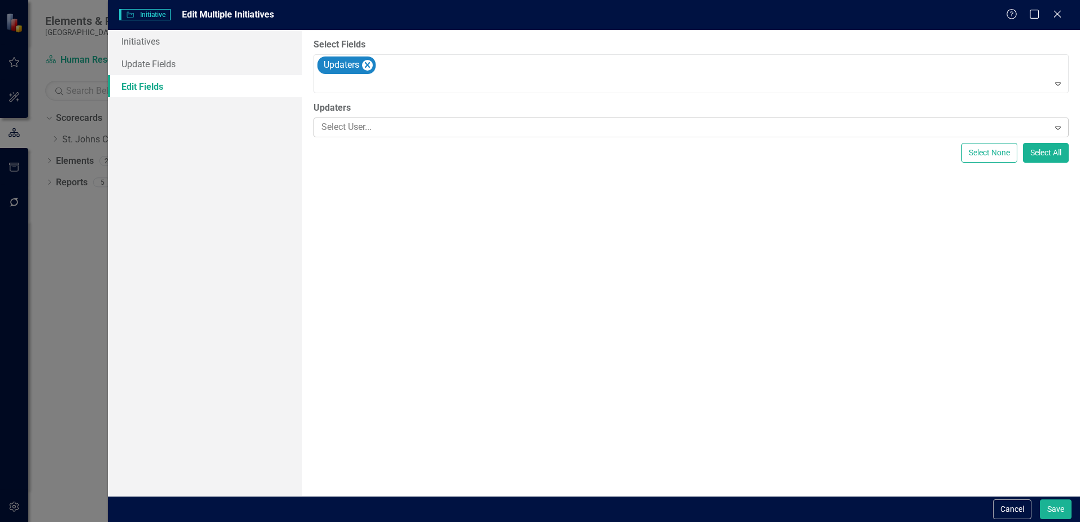
click at [359, 125] on div at bounding box center [682, 127] width 731 height 15
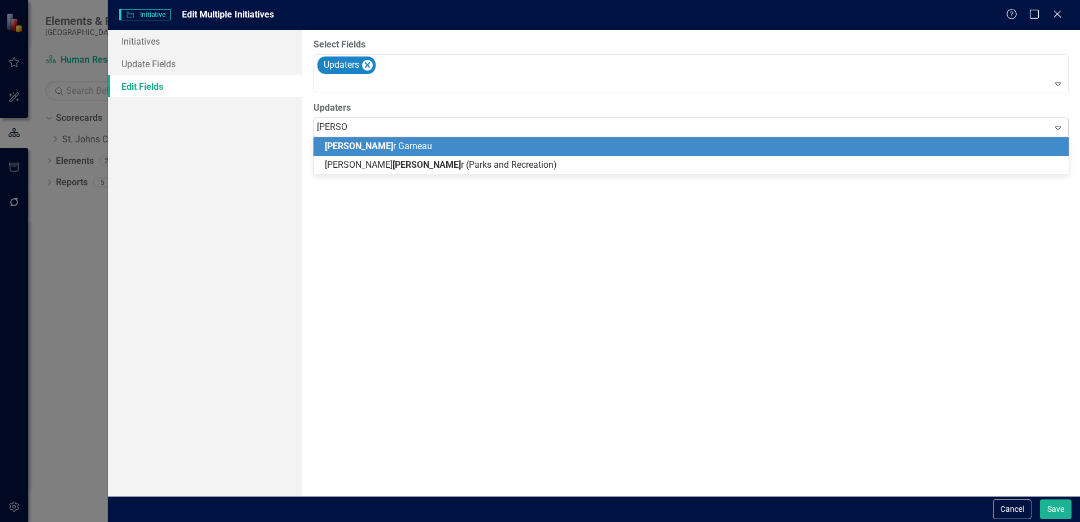
type input "spencer"
click at [372, 150] on span "Spencer Garneau" at bounding box center [376, 146] width 102 height 11
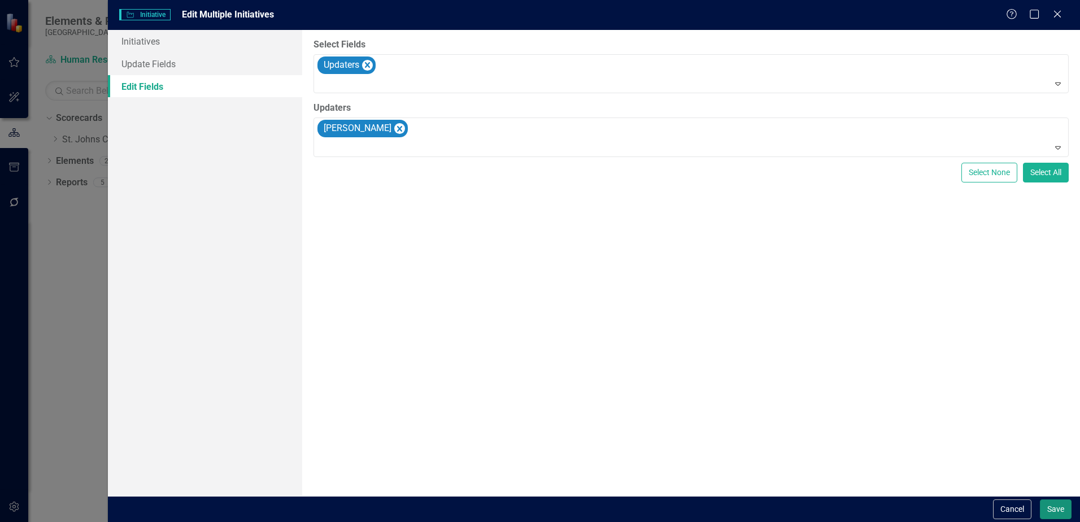
click at [1048, 509] on button "Save" at bounding box center [1056, 509] width 32 height 20
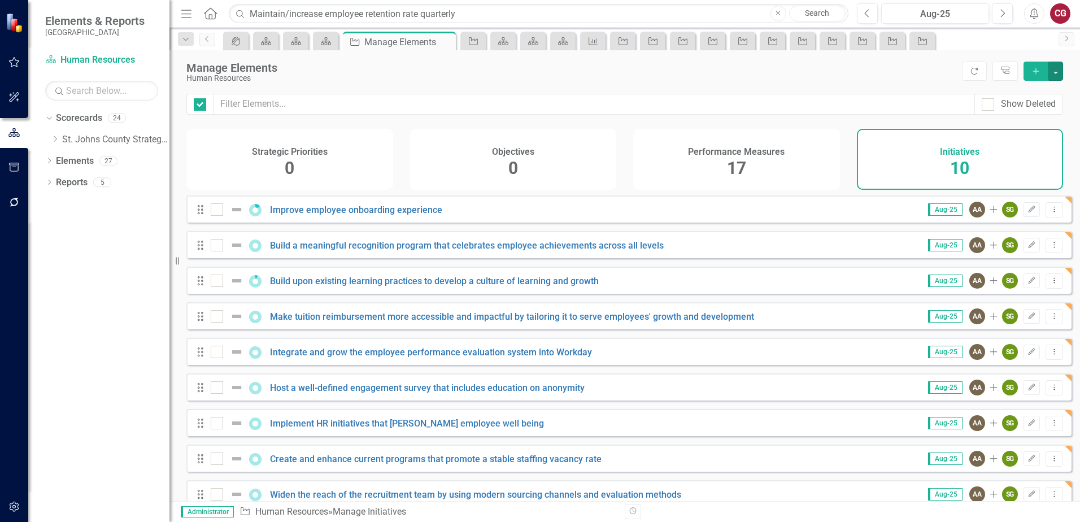
checkbox input "false"
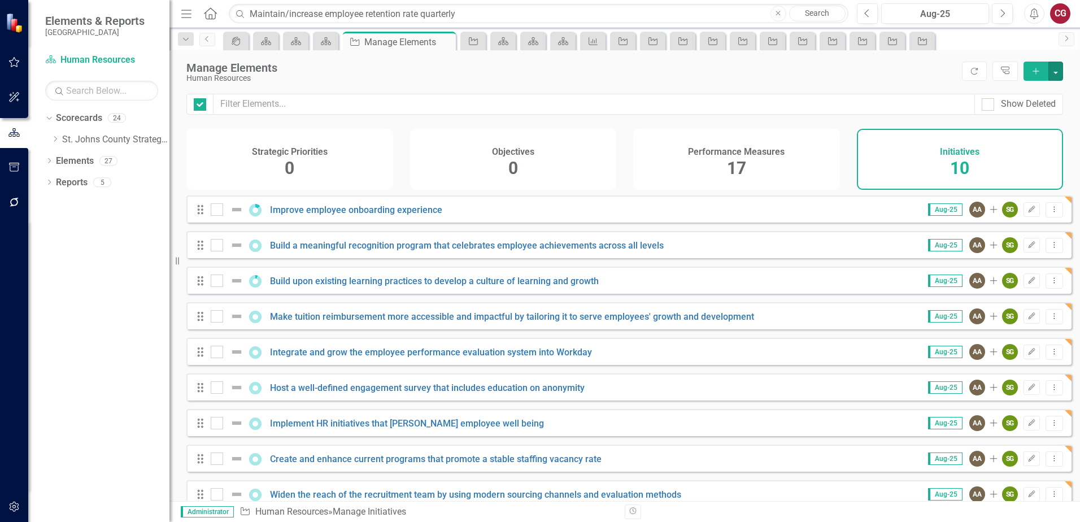
checkbox input "false"
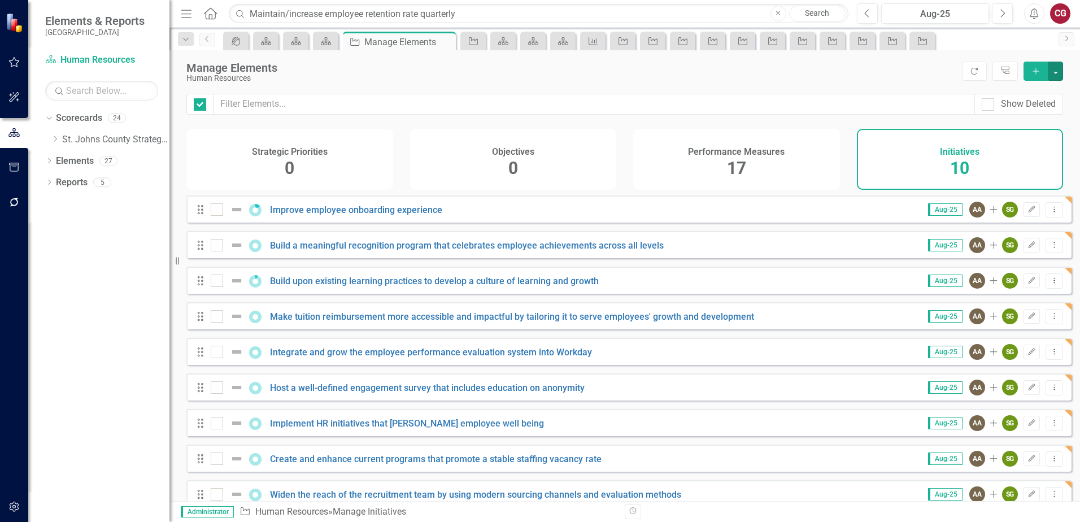
checkbox input "false"
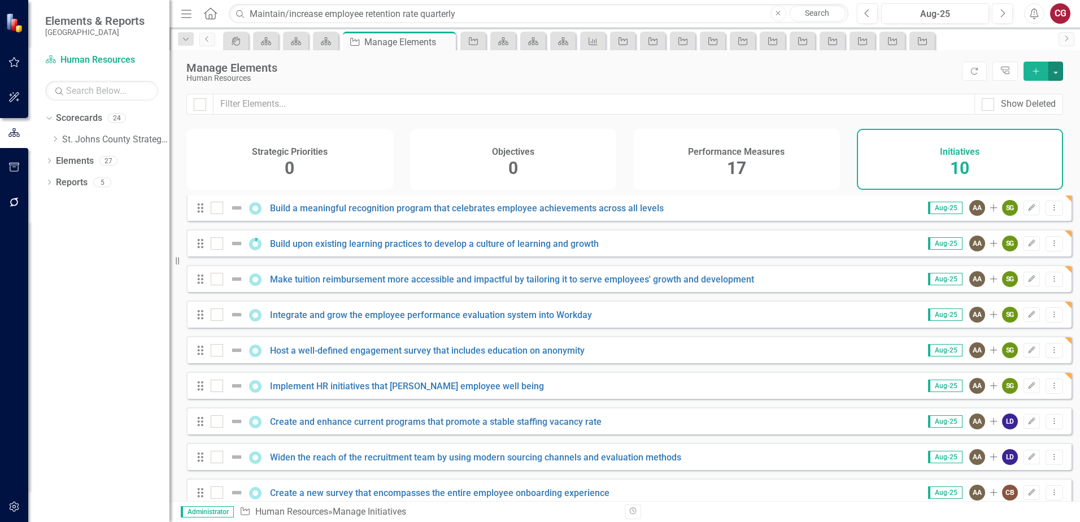
scroll to position [59, 0]
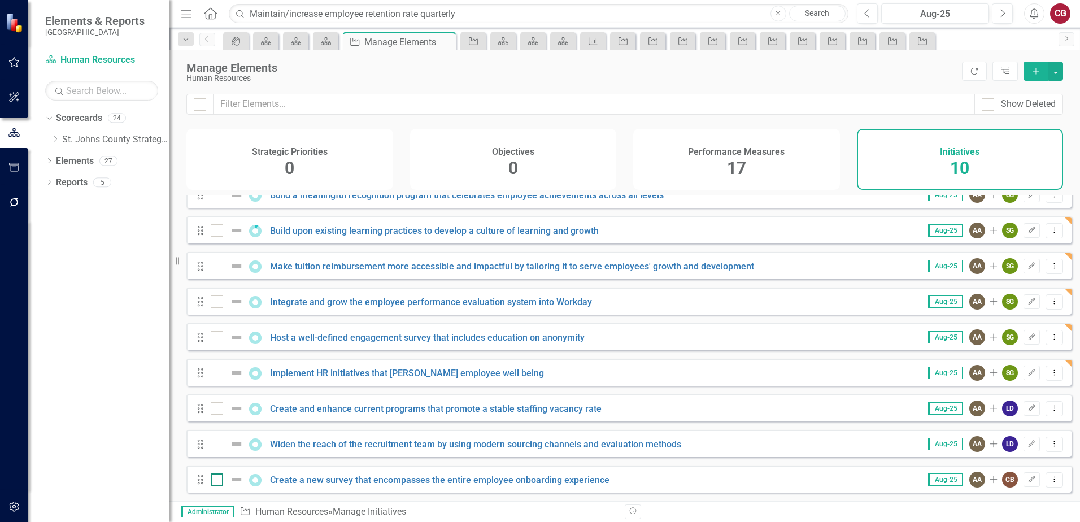
click at [218, 479] on div at bounding box center [217, 479] width 12 height 12
click at [218, 479] on input "checkbox" at bounding box center [214, 476] width 7 height 7
checkbox input "true"
click at [217, 448] on div at bounding box center [217, 444] width 12 height 12
click at [217, 445] on input "checkbox" at bounding box center [214, 441] width 7 height 7
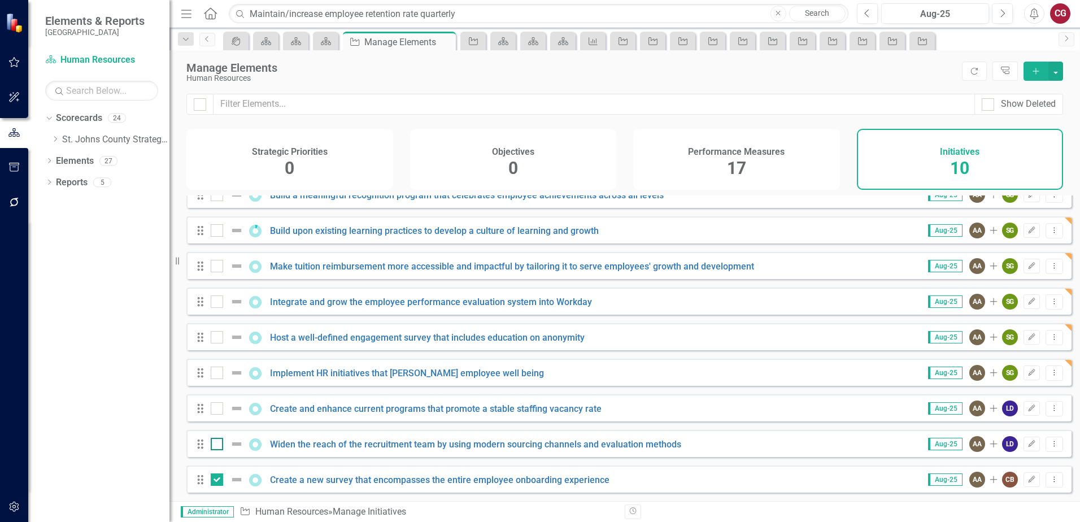
checkbox input "true"
click at [217, 410] on div at bounding box center [217, 408] width 12 height 12
click at [217, 409] on input "checkbox" at bounding box center [214, 405] width 7 height 7
checkbox input "true"
click at [1055, 77] on button "button" at bounding box center [1055, 71] width 15 height 19
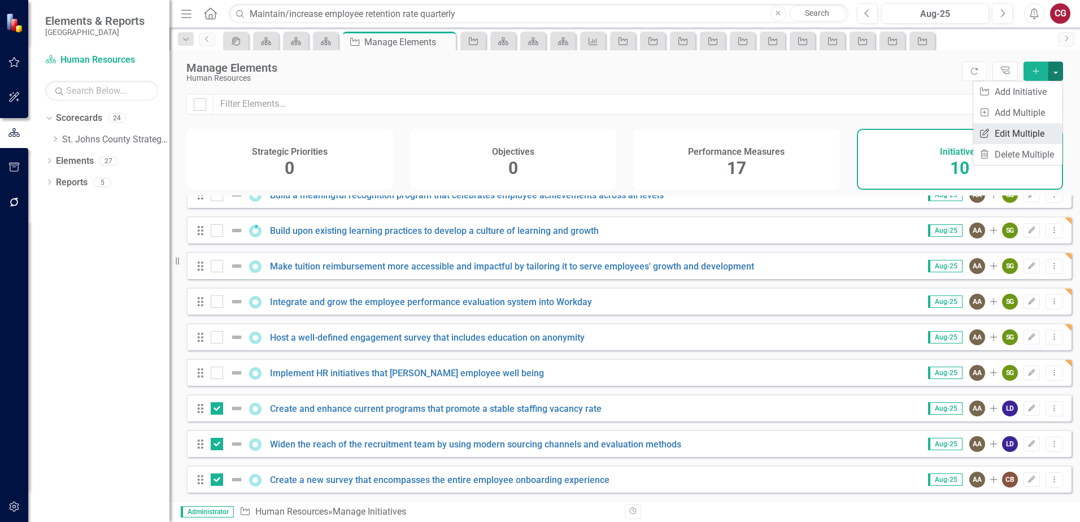
click at [1022, 128] on link "Edit Multiple Edit Multiple" at bounding box center [1017, 133] width 89 height 21
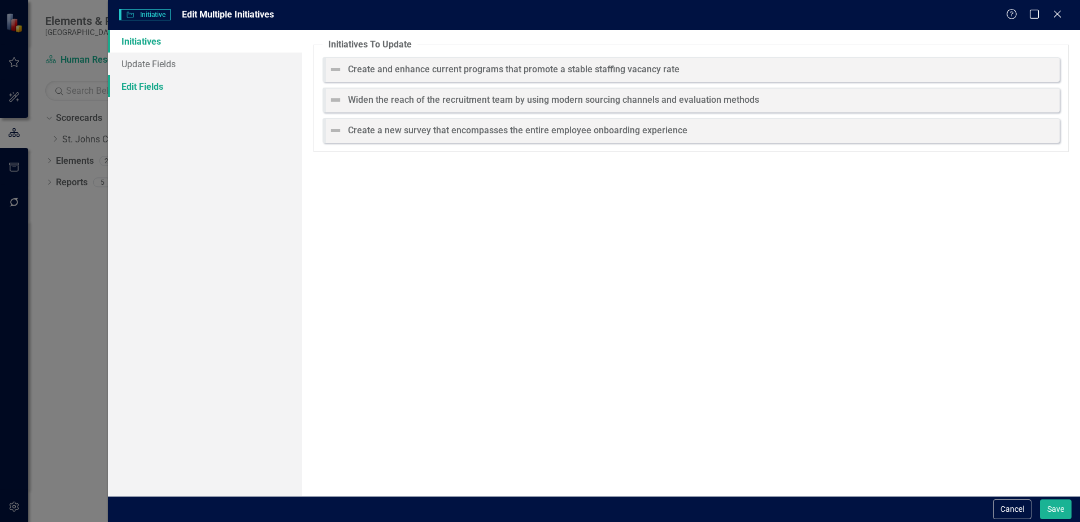
click at [158, 86] on link "Edit Fields" at bounding box center [205, 86] width 194 height 23
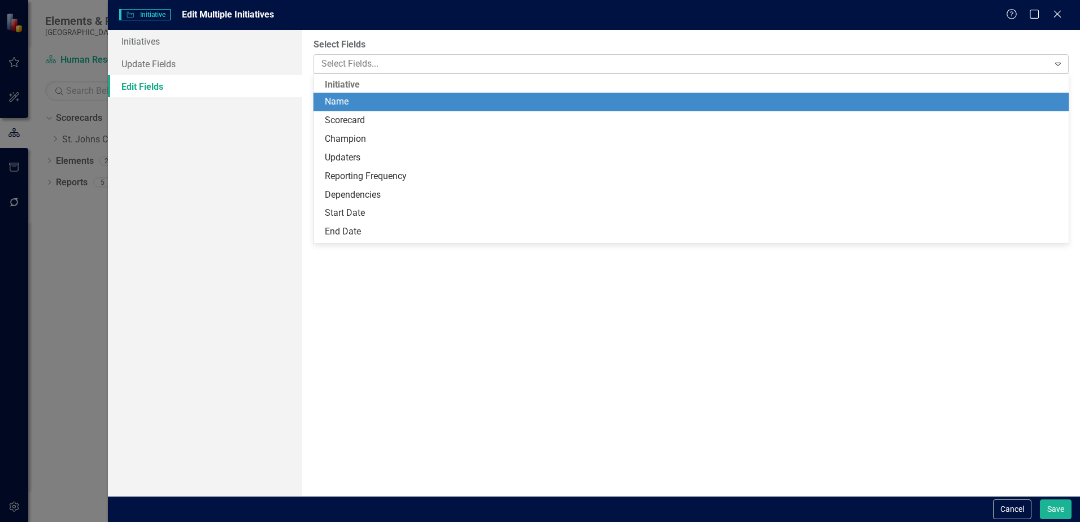
click at [366, 67] on div at bounding box center [682, 63] width 731 height 15
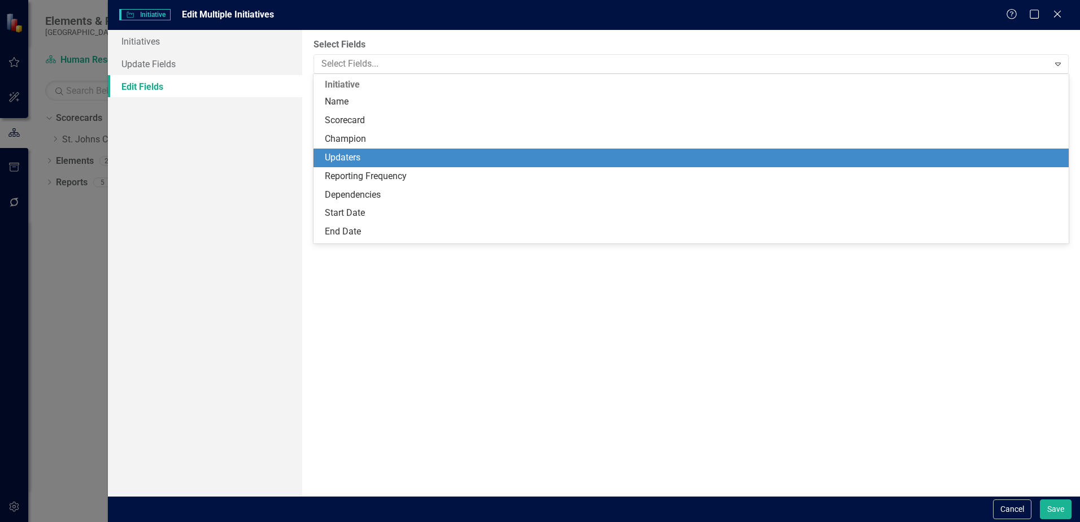
click at [360, 154] on div "Updaters" at bounding box center [693, 157] width 737 height 13
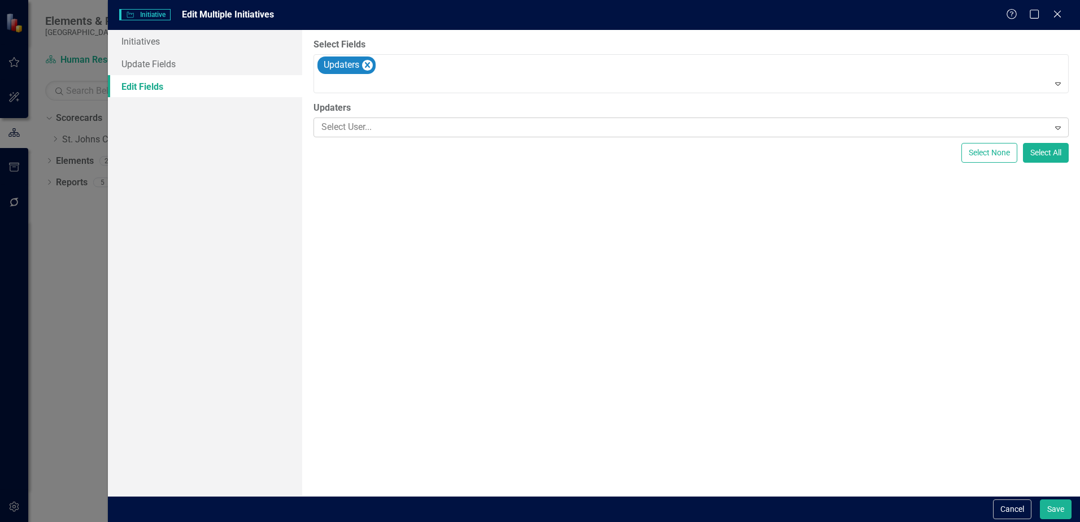
click at [347, 128] on div at bounding box center [682, 127] width 731 height 15
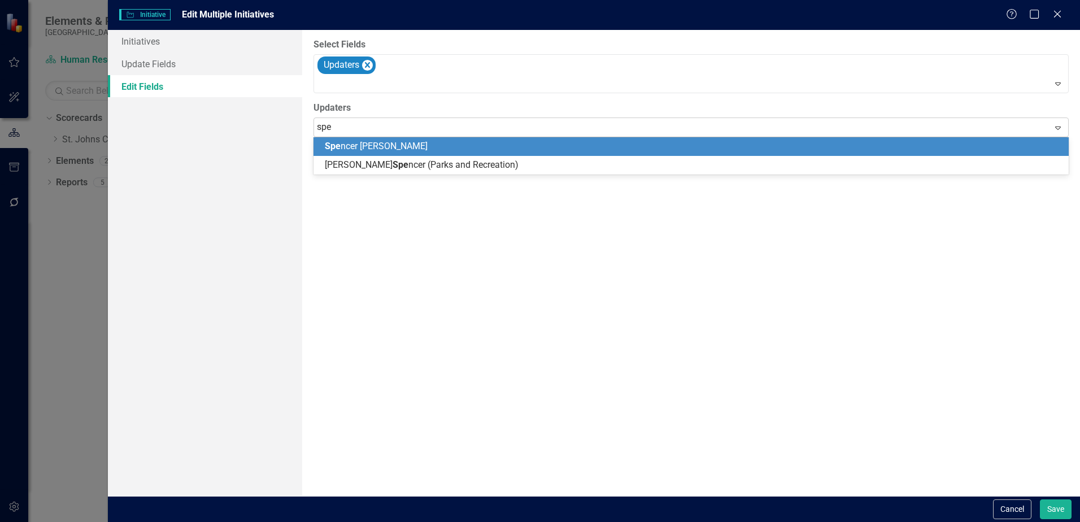
type input "spen"
click at [412, 146] on div "Spen cer Garneau" at bounding box center [693, 146] width 737 height 13
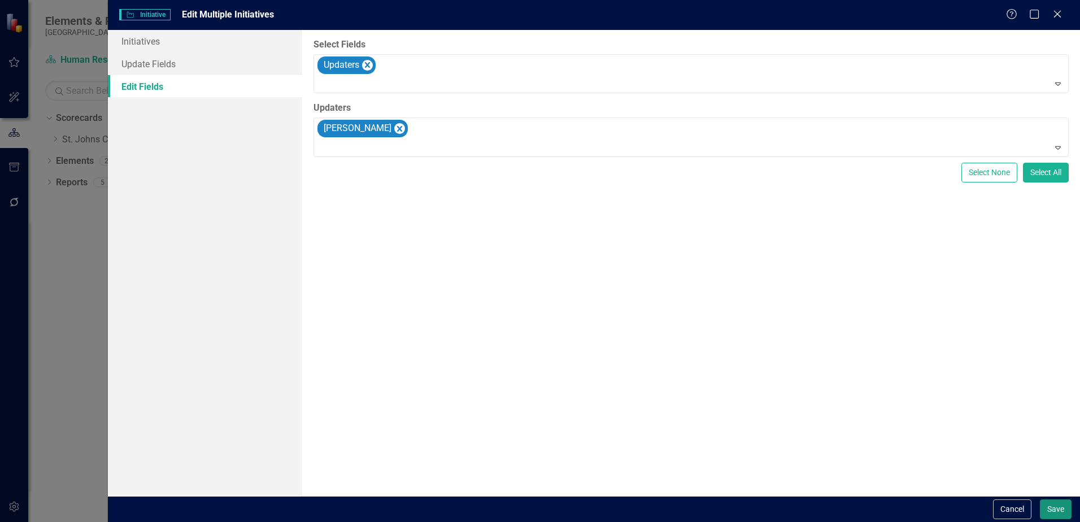
click at [1057, 512] on button "Save" at bounding box center [1056, 509] width 32 height 20
checkbox input "false"
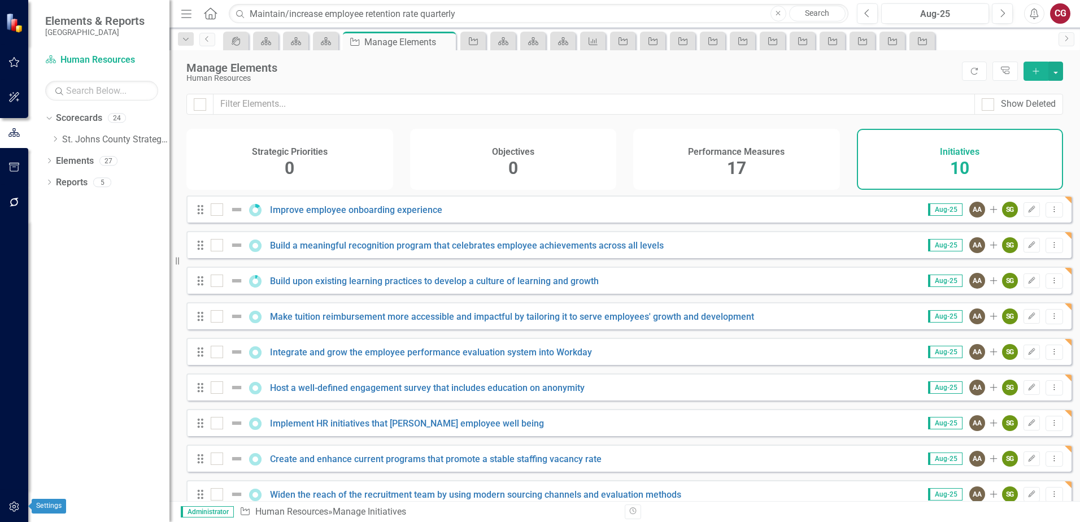
click at [10, 503] on icon "button" at bounding box center [14, 506] width 12 height 9
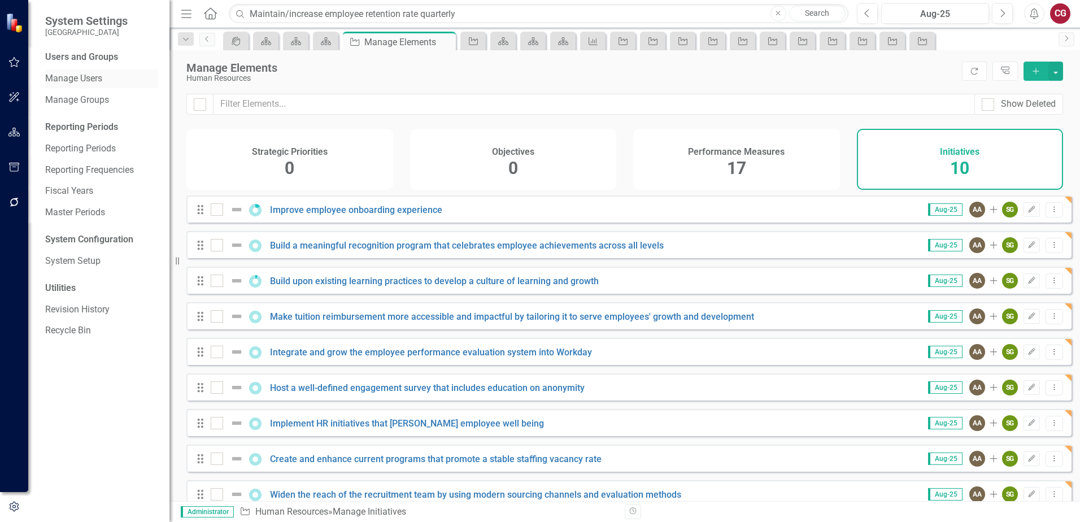
click at [91, 74] on link "Manage Users" at bounding box center [101, 78] width 113 height 13
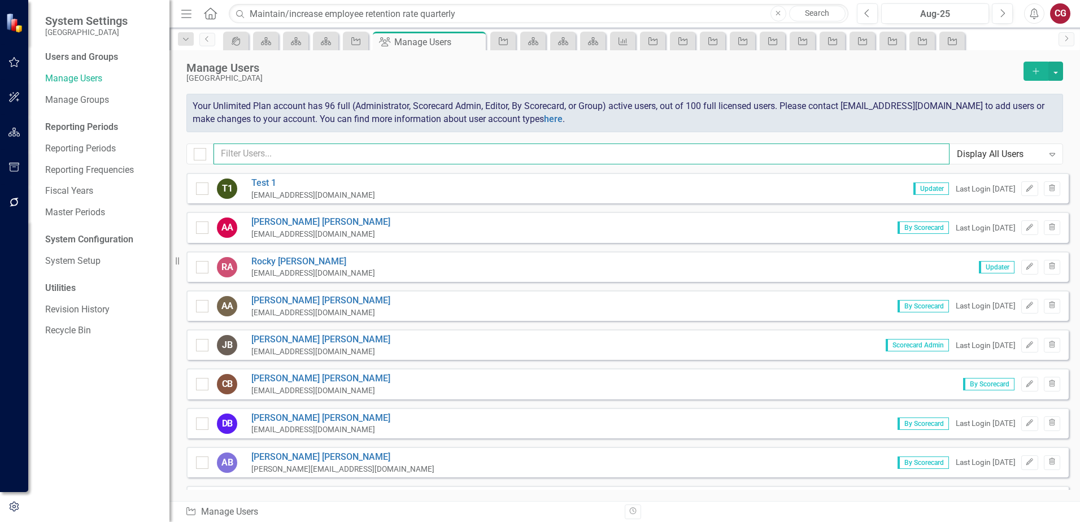
click at [262, 150] on input "text" at bounding box center [581, 153] width 736 height 21
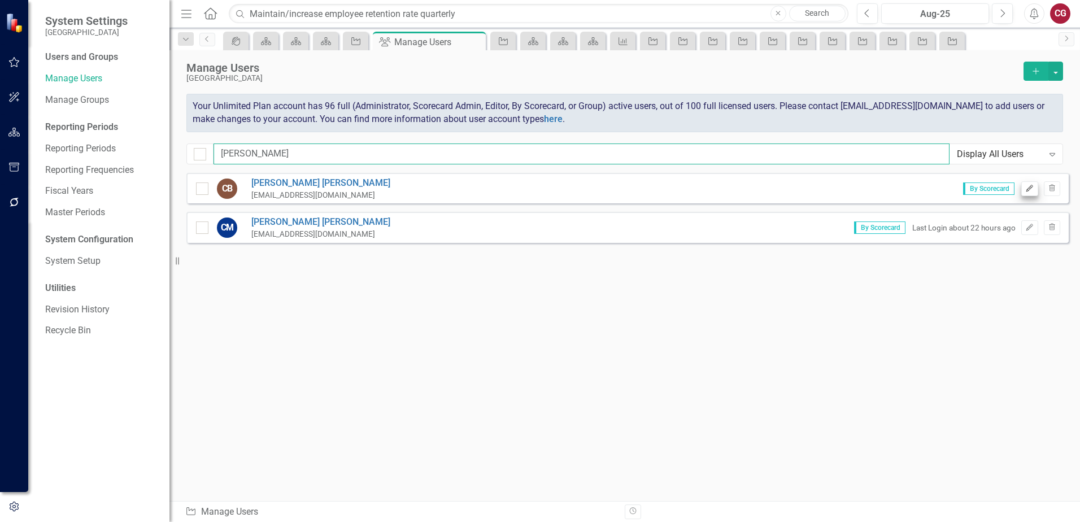
type input "carr"
click at [1026, 189] on icon "Edit" at bounding box center [1029, 188] width 8 height 7
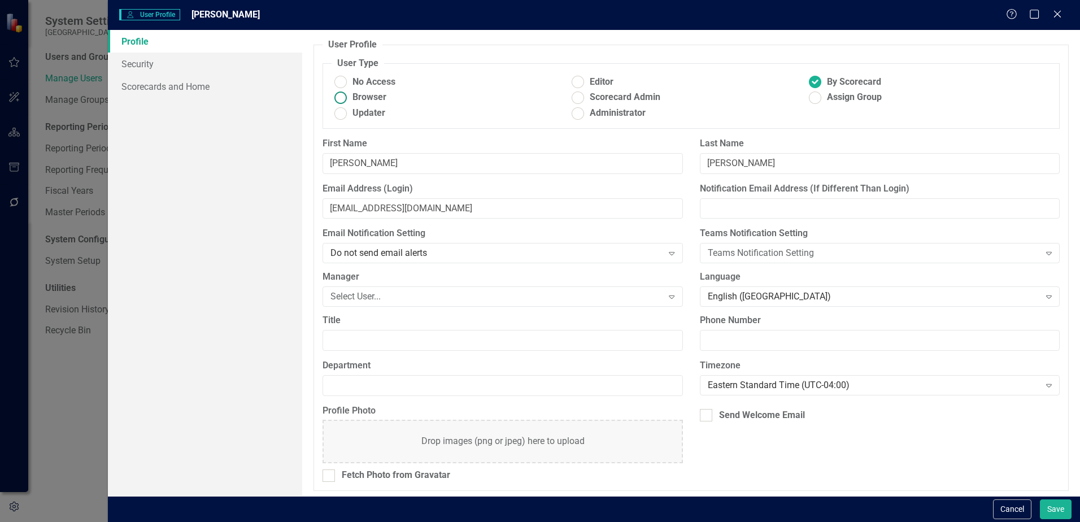
click at [347, 101] on ins at bounding box center [341, 98] width 18 height 18
click at [347, 101] on input "Browser" at bounding box center [341, 98] width 18 height 18
radio input "true"
click at [340, 115] on ins at bounding box center [341, 113] width 18 height 18
click at [340, 115] on input "Updater" at bounding box center [341, 113] width 18 height 18
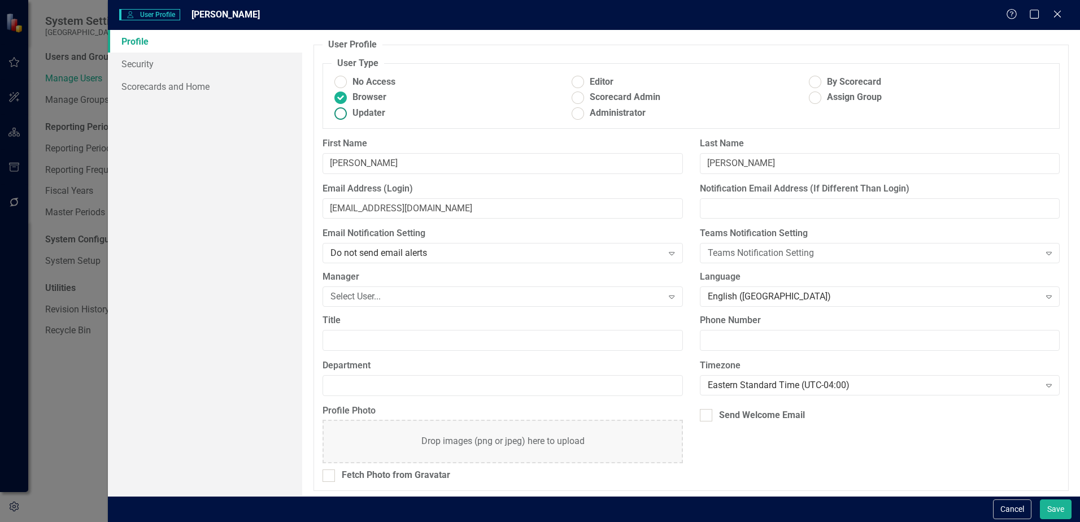
radio input "true"
click at [348, 98] on ins at bounding box center [341, 98] width 18 height 18
click at [348, 98] on input "Browser" at bounding box center [341, 98] width 18 height 18
radio input "true"
click at [1057, 507] on button "Save" at bounding box center [1056, 509] width 32 height 20
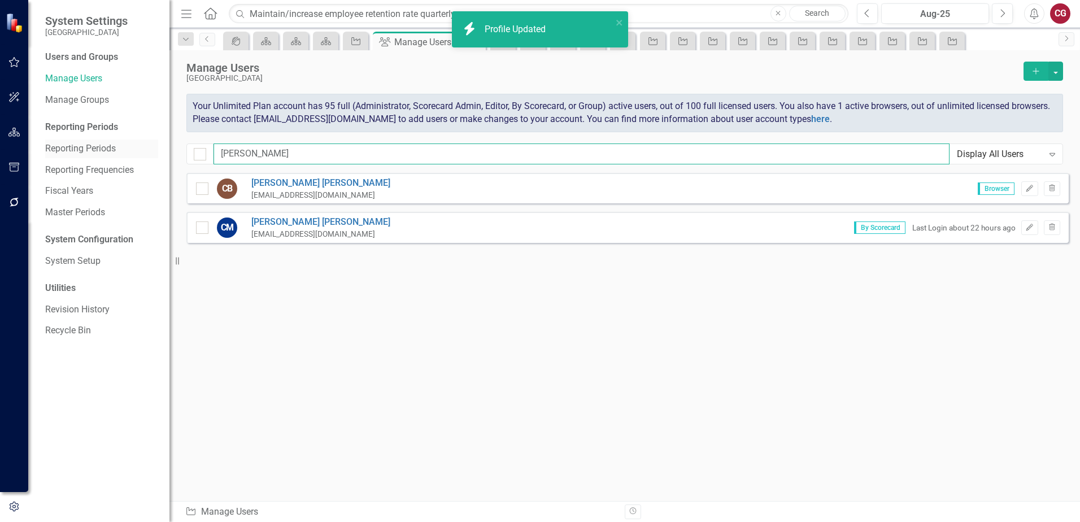
drag, startPoint x: 365, startPoint y: 152, endPoint x: 144, endPoint y: 147, distance: 220.9
click at [144, 147] on div "System Settings St. Johns County Users and Groups Manage Users Manage Groups Re…" at bounding box center [540, 261] width 1080 height 522
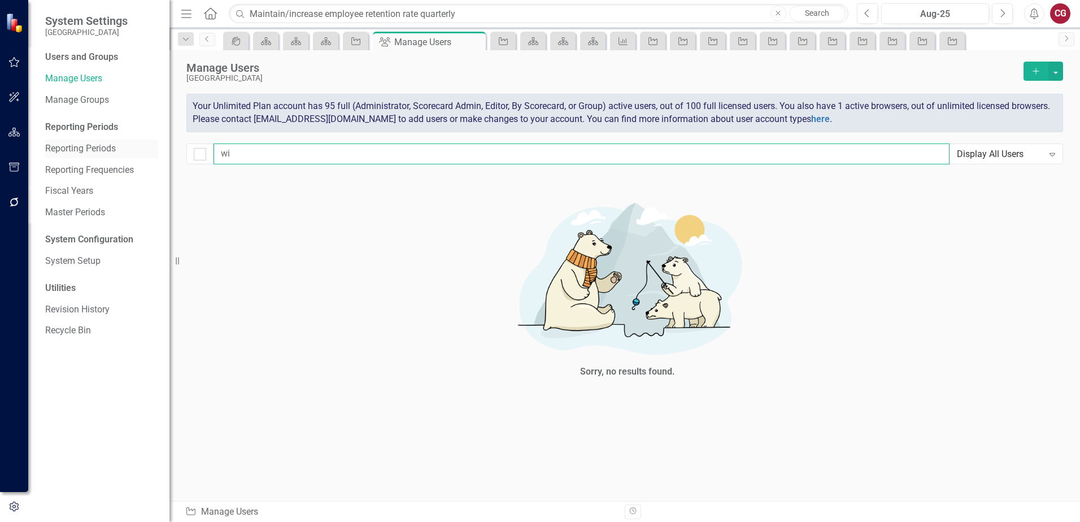
type input "w"
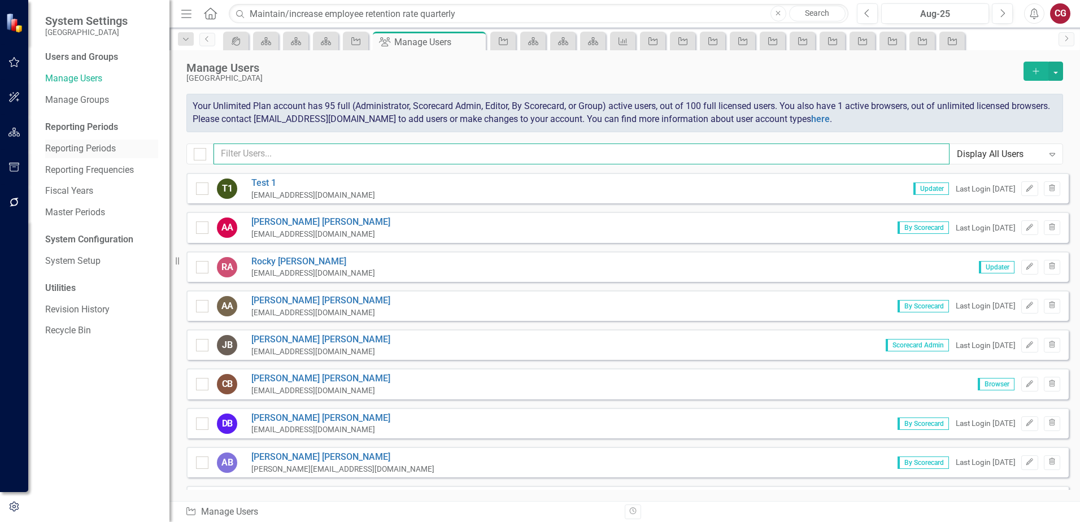
checkbox input "false"
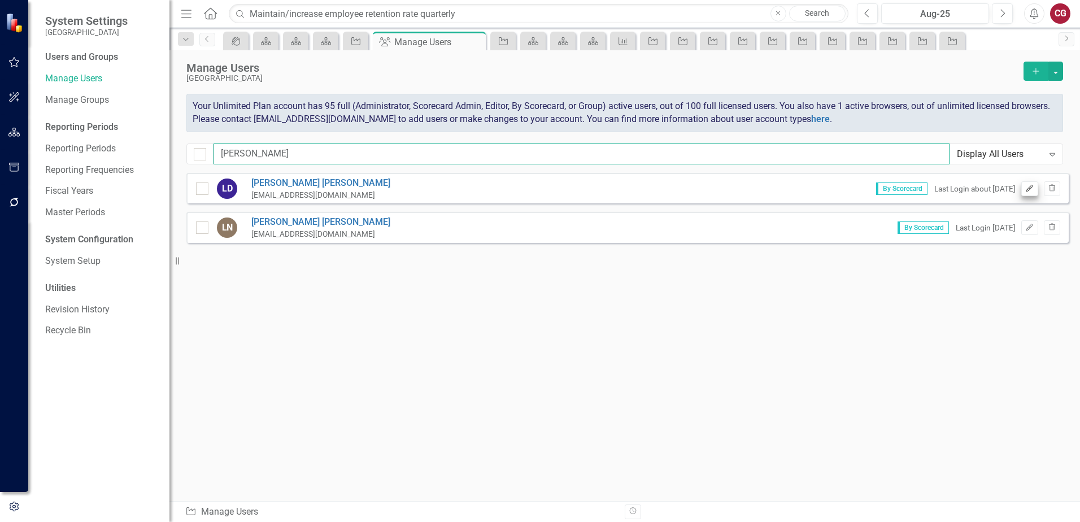
type input "laura"
click at [1035, 189] on button "Edit" at bounding box center [1029, 188] width 16 height 15
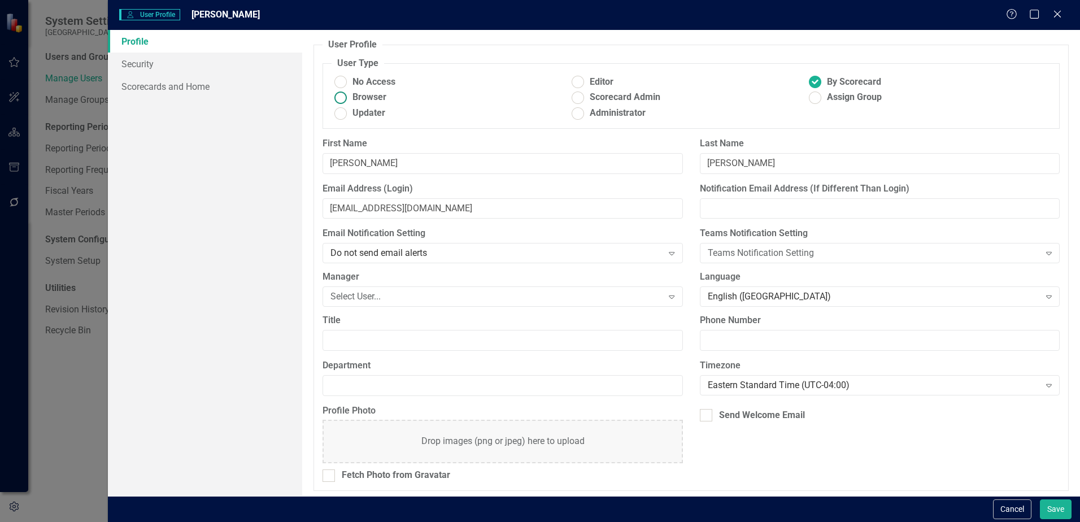
click at [365, 99] on span "Browser" at bounding box center [369, 97] width 34 height 13
click at [350, 99] on input "Browser" at bounding box center [341, 98] width 18 height 18
radio input "true"
click at [1074, 505] on div "Cancel Save" at bounding box center [594, 509] width 972 height 26
click at [1059, 508] on button "Save" at bounding box center [1056, 509] width 32 height 20
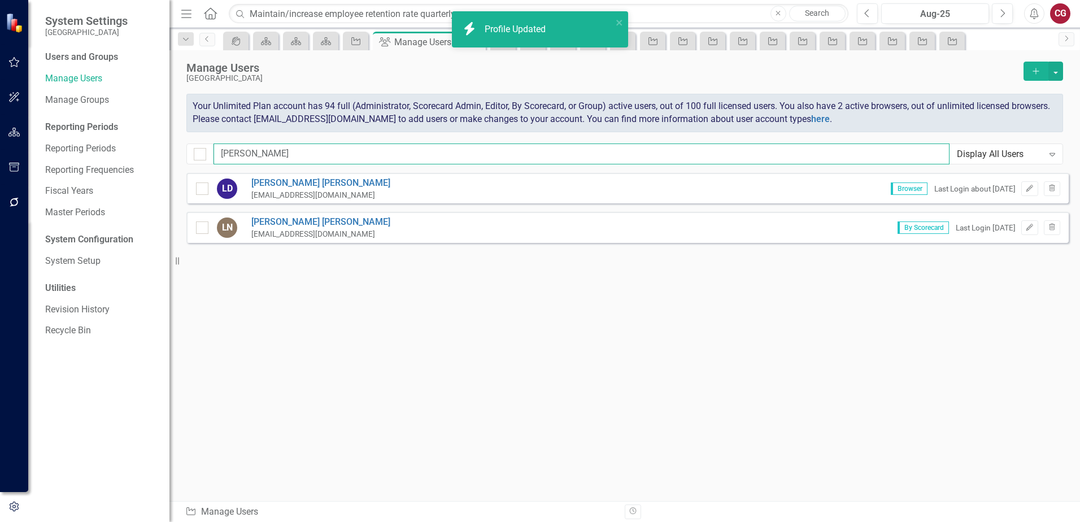
drag, startPoint x: 356, startPoint y: 149, endPoint x: 185, endPoint y: 146, distance: 171.7
click at [185, 146] on div "Manage Users St. Johns County Add Your Unlimited Plan account has 94 full (Admi…" at bounding box center [624, 111] width 910 height 123
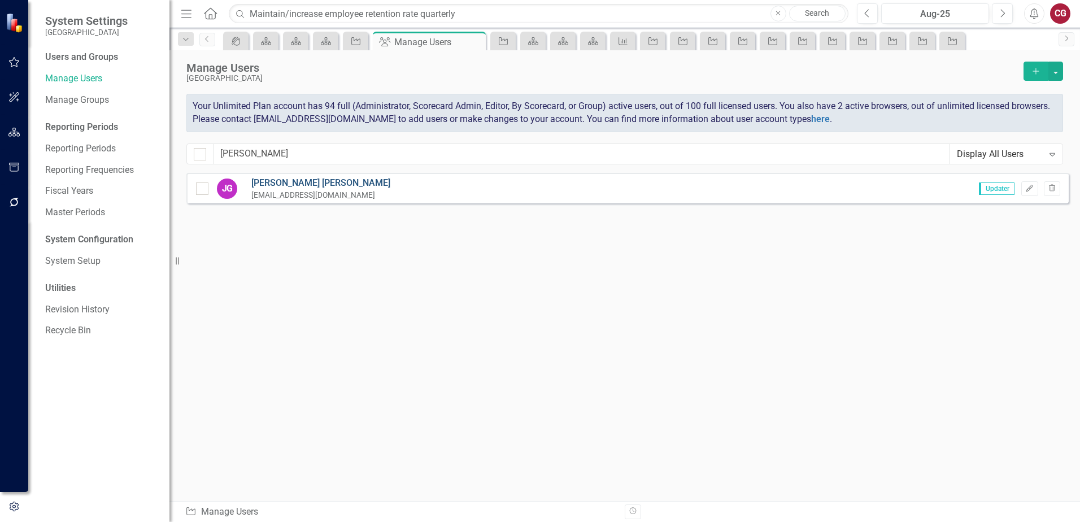
click at [284, 181] on link "Jessica Getchius" at bounding box center [320, 183] width 139 height 13
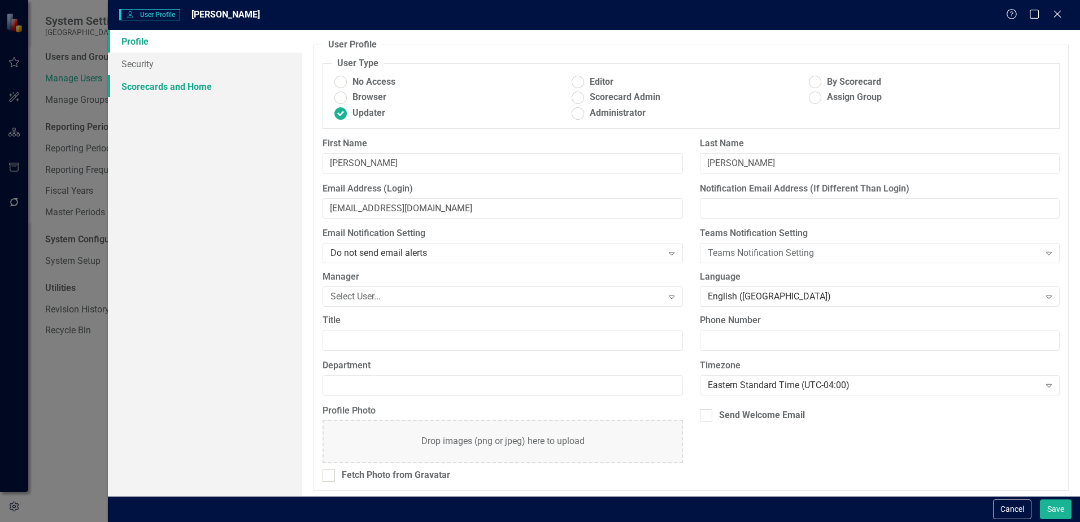
click at [187, 84] on link "Scorecards and Home" at bounding box center [205, 86] width 194 height 23
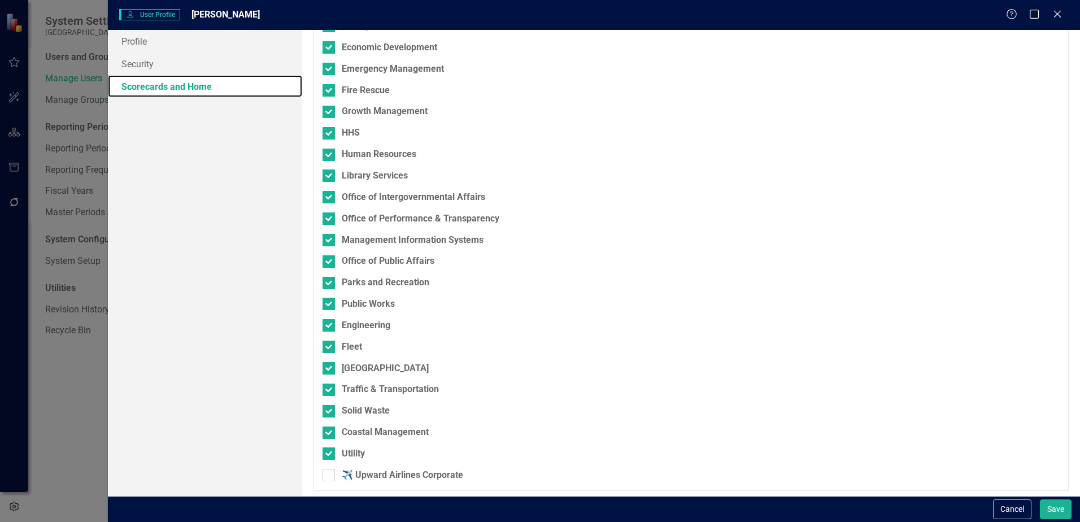
scroll to position [200, 0]
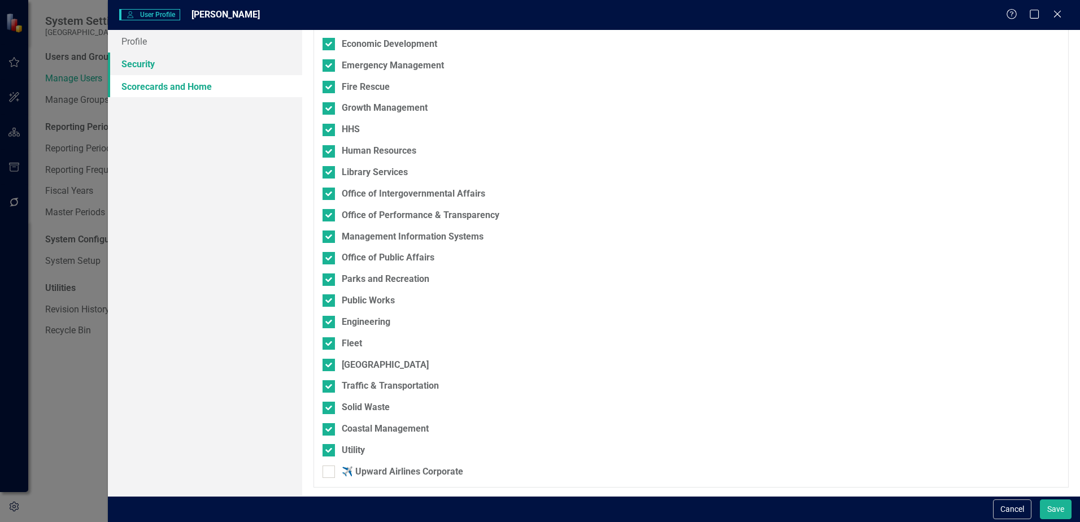
click at [182, 67] on link "Security" at bounding box center [205, 64] width 194 height 23
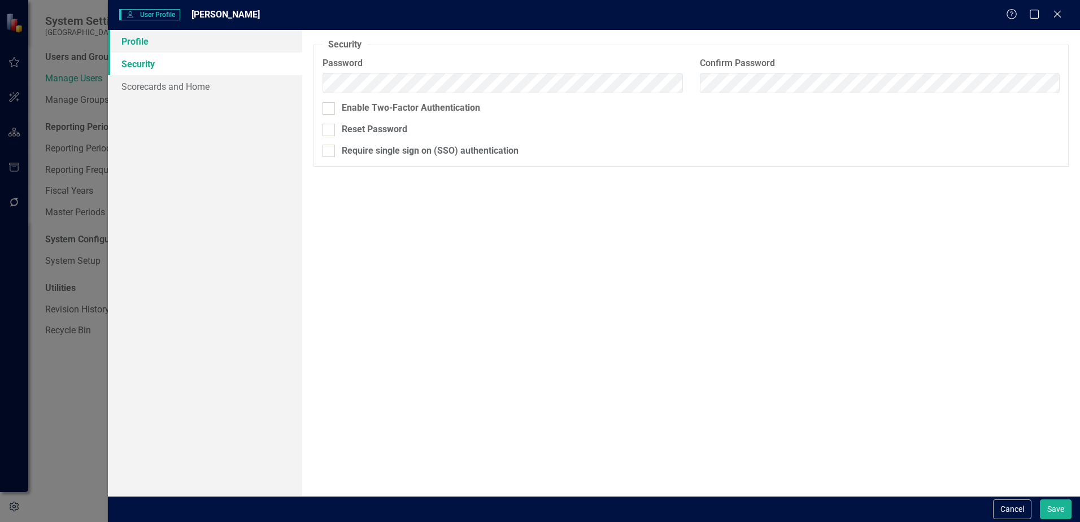
click at [150, 42] on link "Profile" at bounding box center [205, 41] width 194 height 23
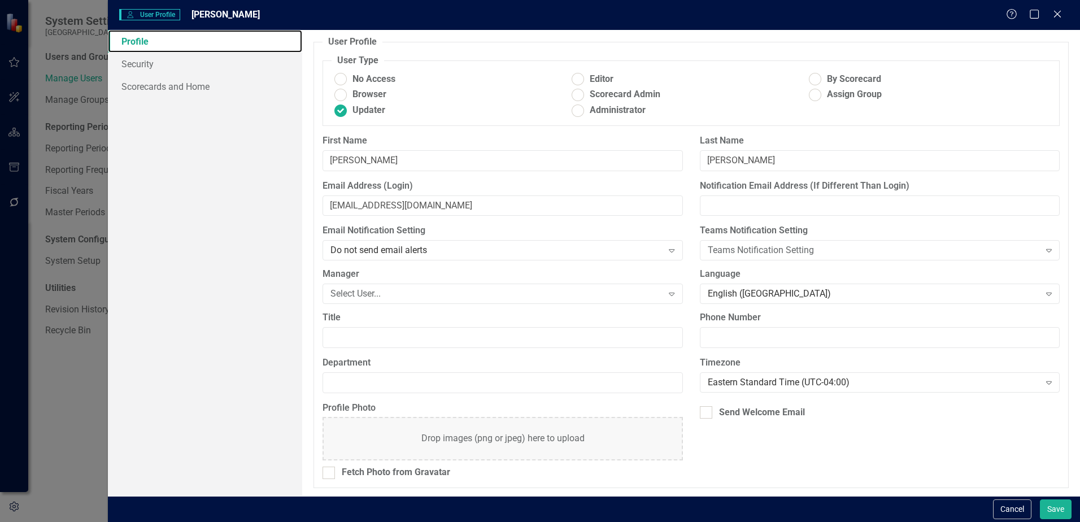
scroll to position [3, 0]
click at [1005, 512] on button "Cancel" at bounding box center [1012, 509] width 38 height 20
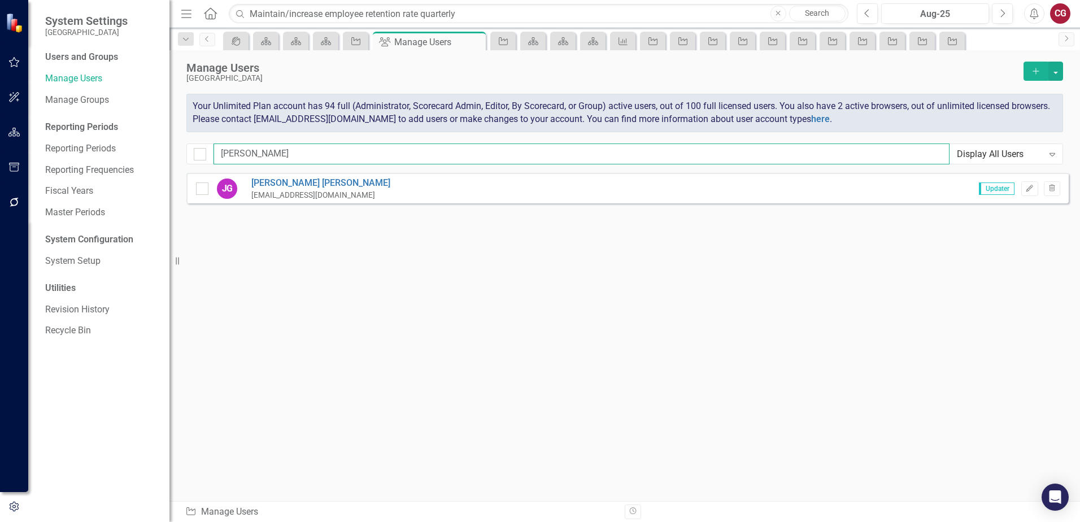
drag, startPoint x: 397, startPoint y: 157, endPoint x: 150, endPoint y: 136, distance: 247.7
click at [150, 136] on div "System Settings St. Johns County Users and Groups Manage Users Manage Groups Re…" at bounding box center [540, 261] width 1080 height 522
type input "b"
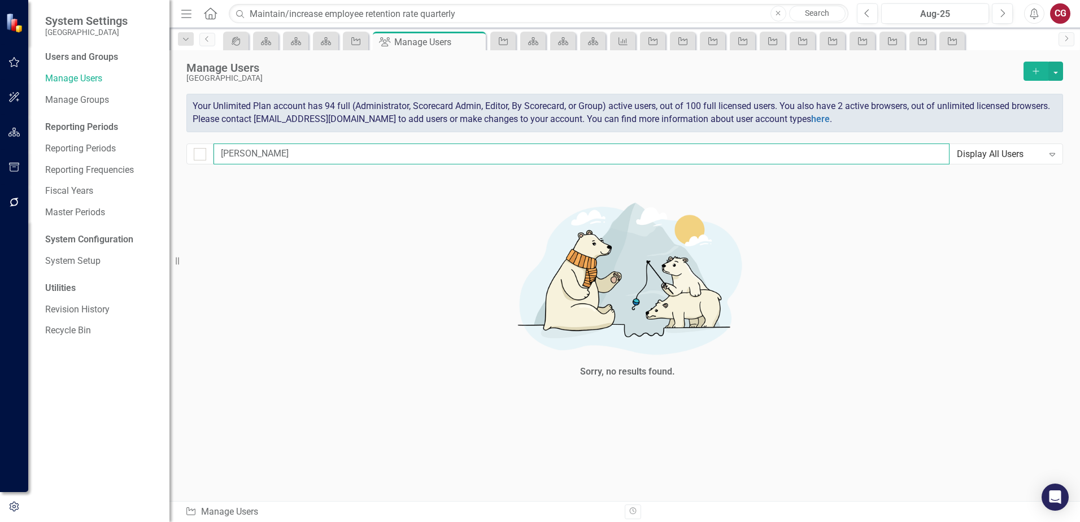
type input "me"
checkbox input "false"
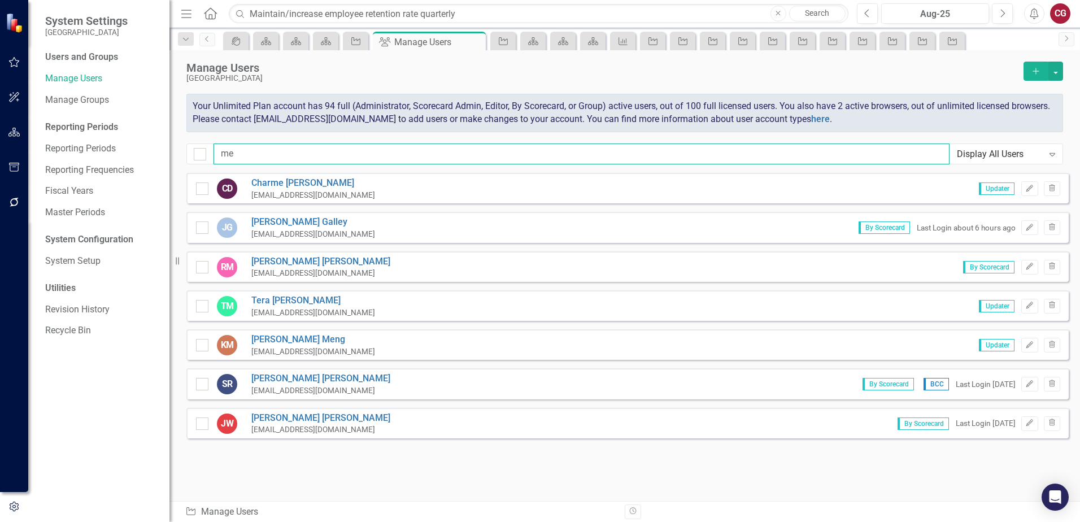
type input "m"
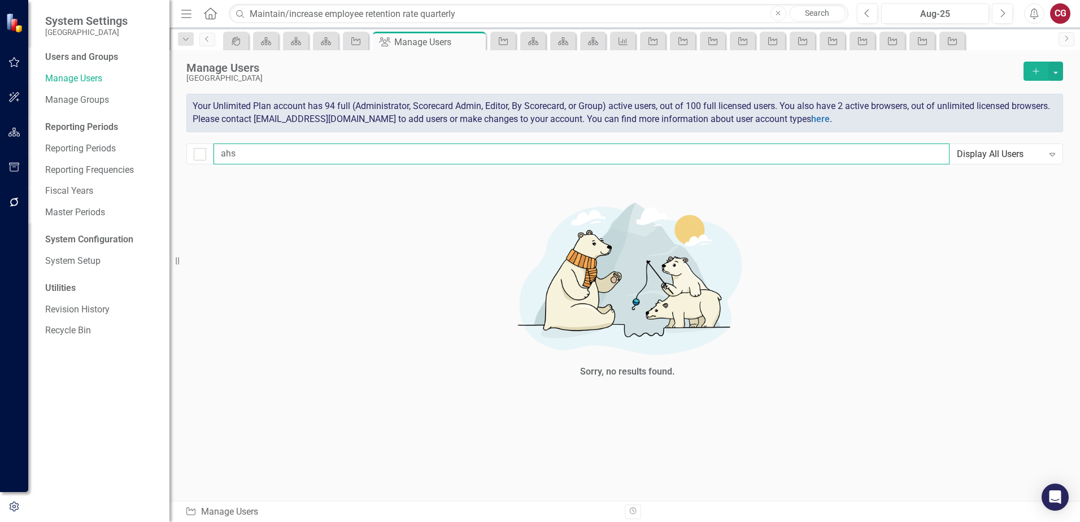
type input "ah"
checkbox input "false"
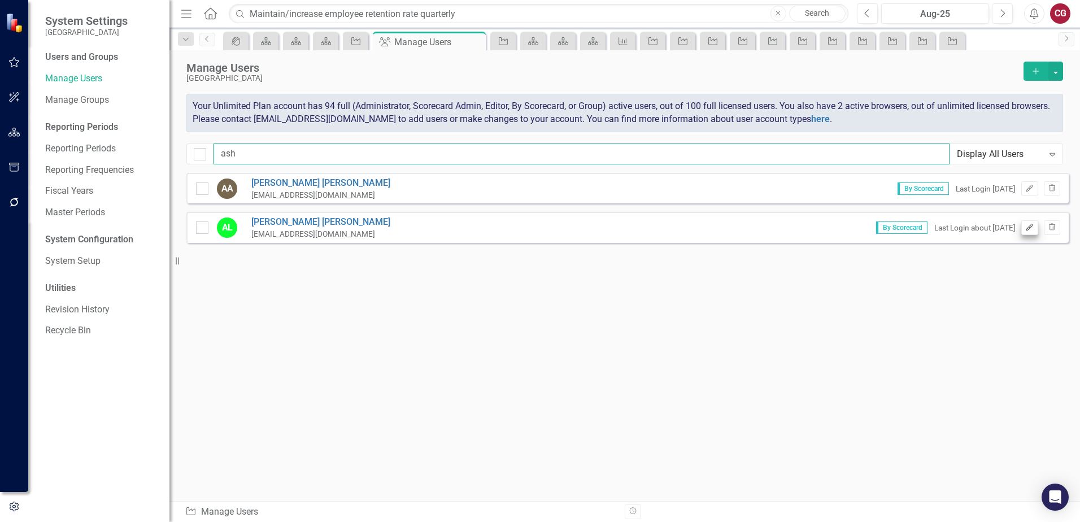
type input "ash"
click at [1024, 229] on button "Edit" at bounding box center [1029, 227] width 16 height 15
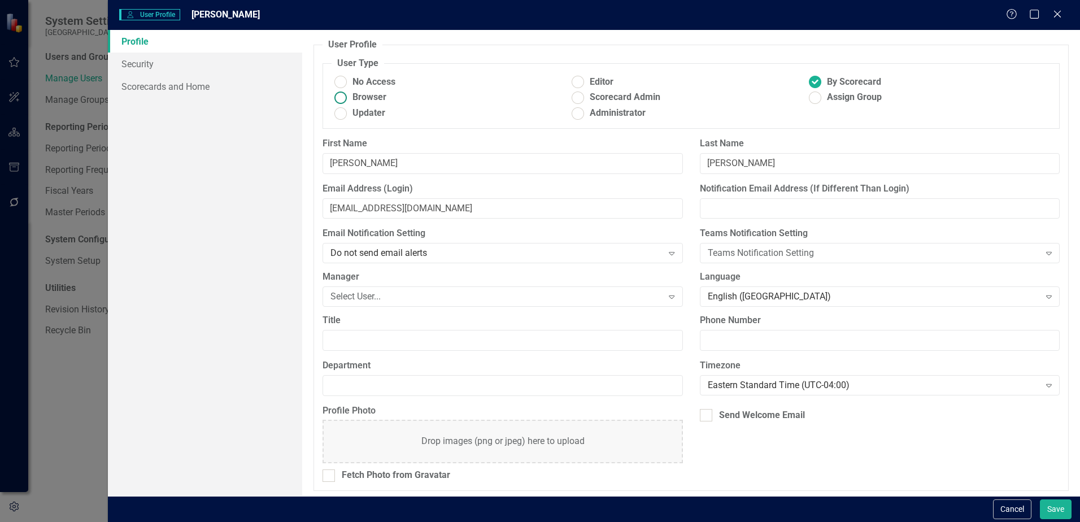
click at [344, 101] on ins at bounding box center [341, 98] width 18 height 18
click at [344, 101] on input "Browser" at bounding box center [341, 98] width 18 height 18
radio input "true"
click at [1065, 511] on button "Save" at bounding box center [1056, 509] width 32 height 20
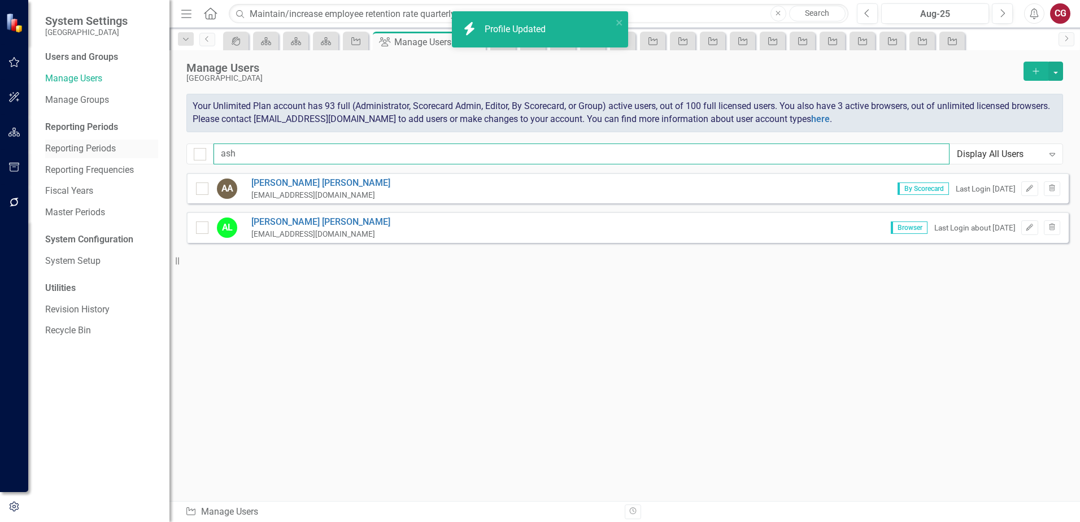
drag, startPoint x: 296, startPoint y: 150, endPoint x: 60, endPoint y: 139, distance: 236.3
click at [60, 139] on div "System Settings St. Johns County Users and Groups Manage Users Manage Groups Re…" at bounding box center [540, 261] width 1080 height 522
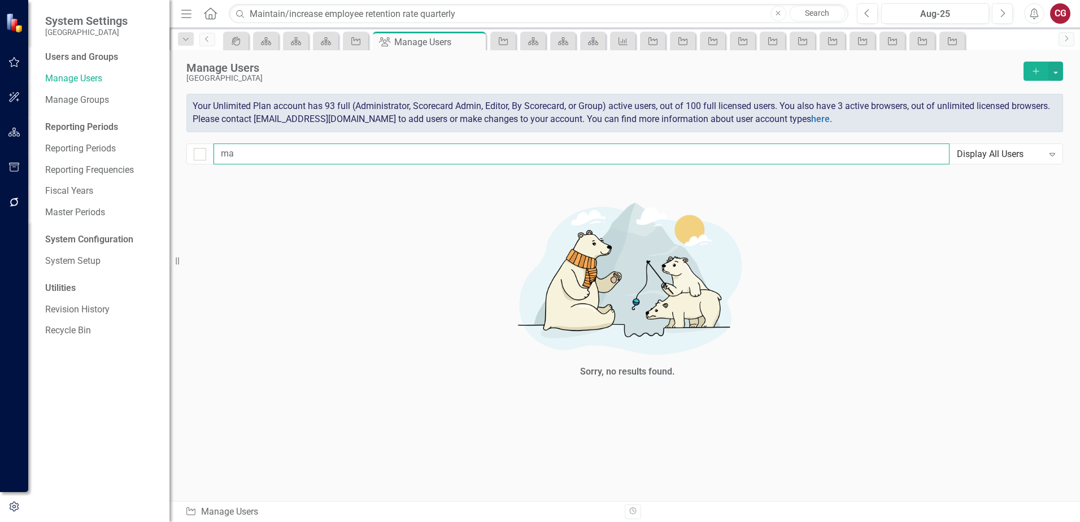
type input "m"
checkbox input "false"
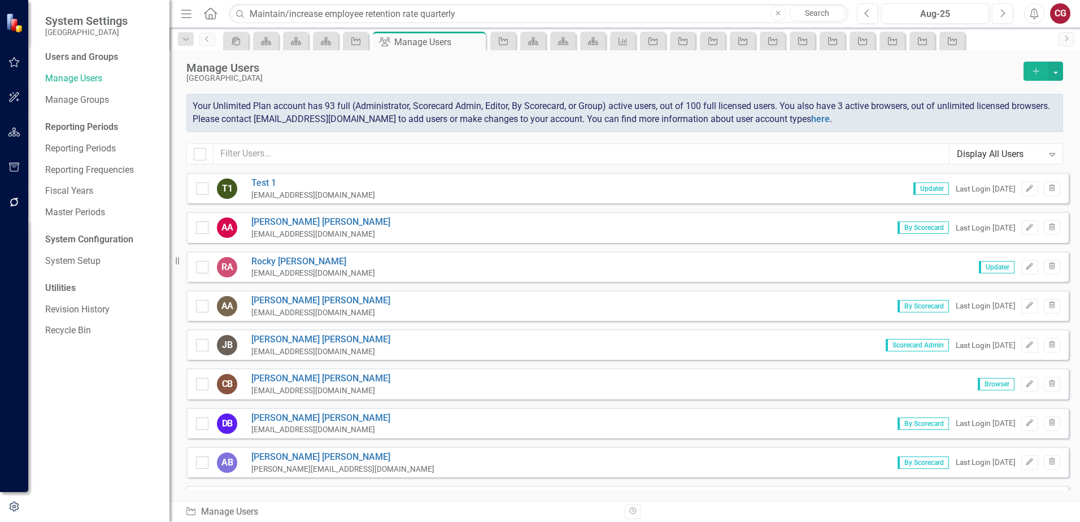
click at [12, 195] on button "button" at bounding box center [14, 203] width 25 height 24
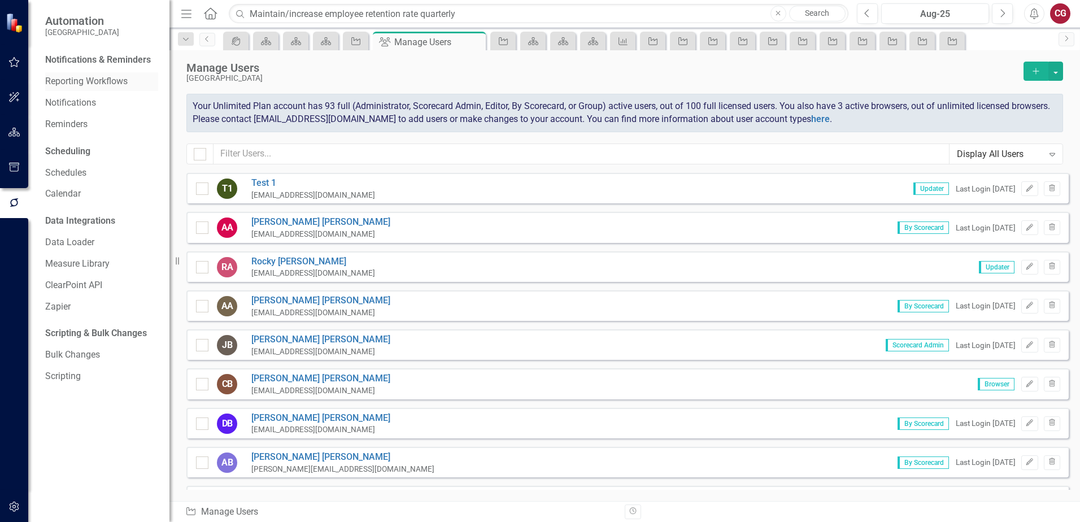
click at [82, 82] on link "Reporting Workflows" at bounding box center [101, 81] width 113 height 13
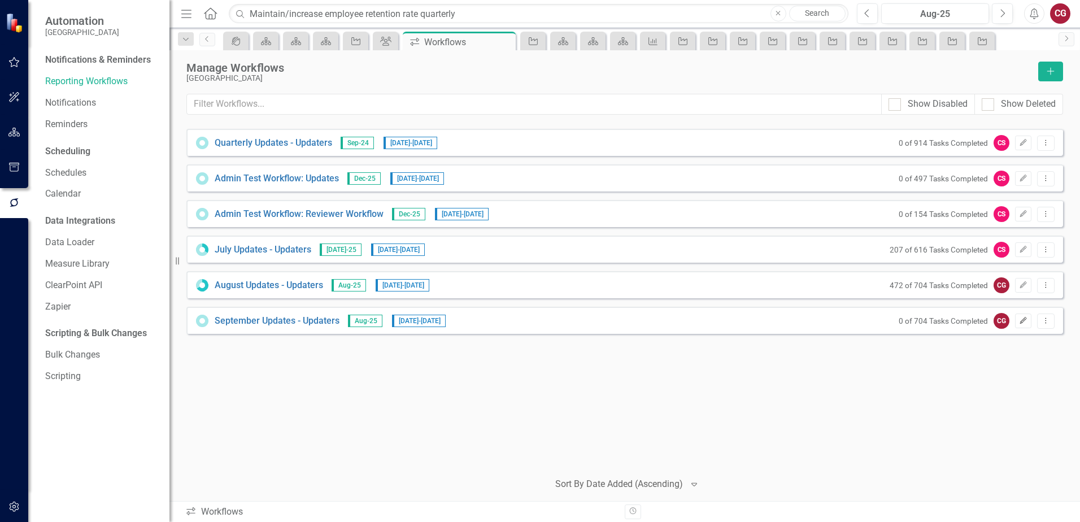
click at [1024, 317] on icon "Edit" at bounding box center [1023, 320] width 8 height 7
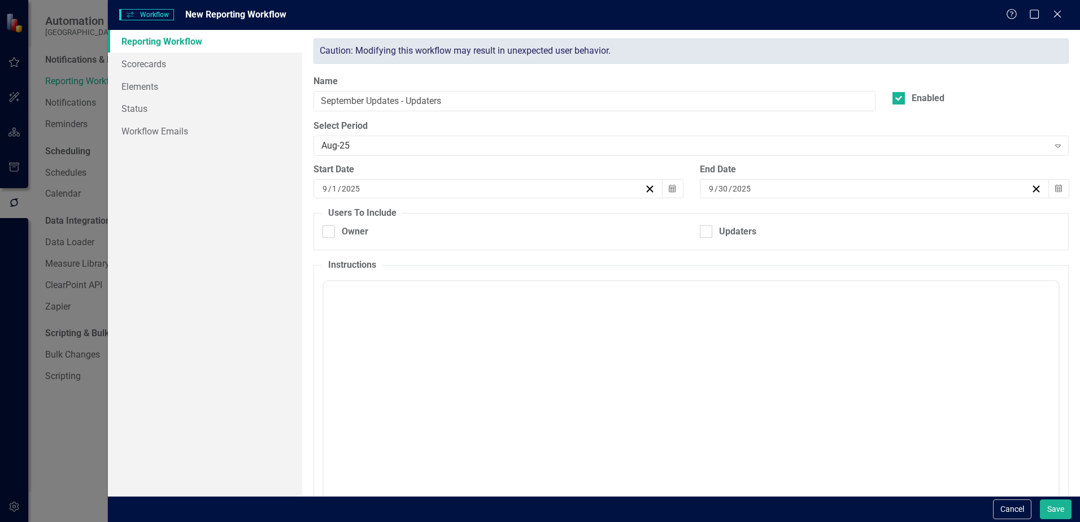
checkbox input "true"
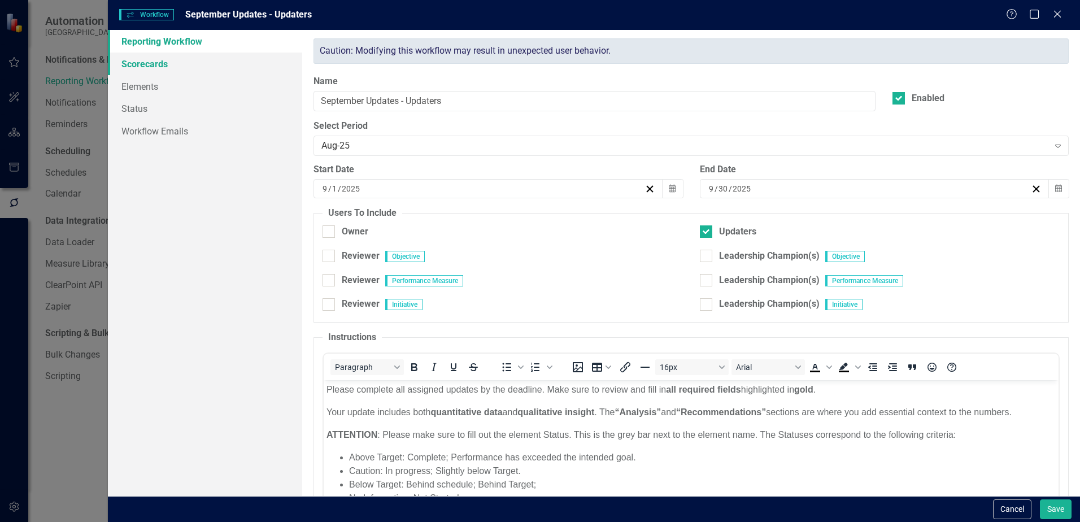
click at [164, 65] on link "Scorecards" at bounding box center [205, 64] width 194 height 23
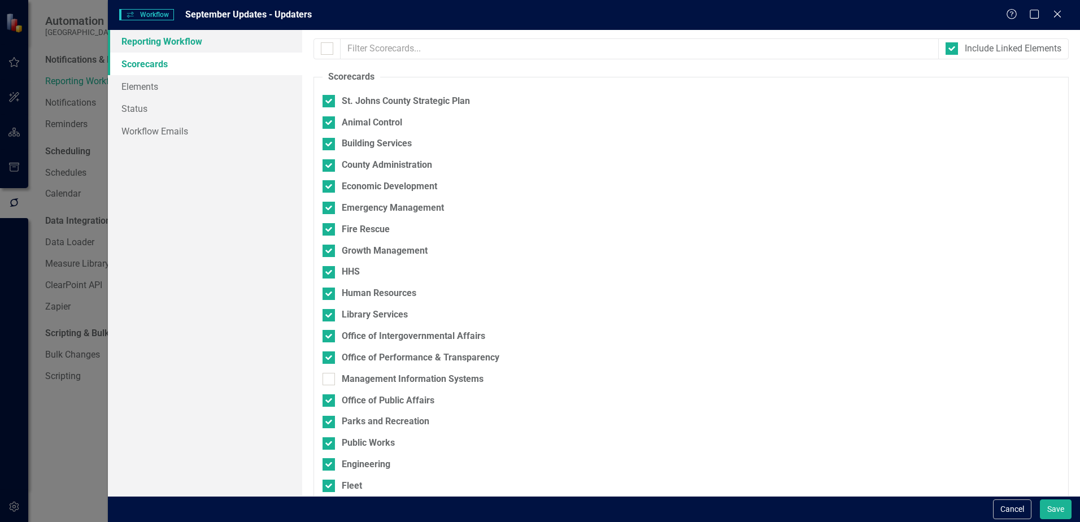
click at [133, 37] on link "Reporting Workflow" at bounding box center [205, 41] width 194 height 23
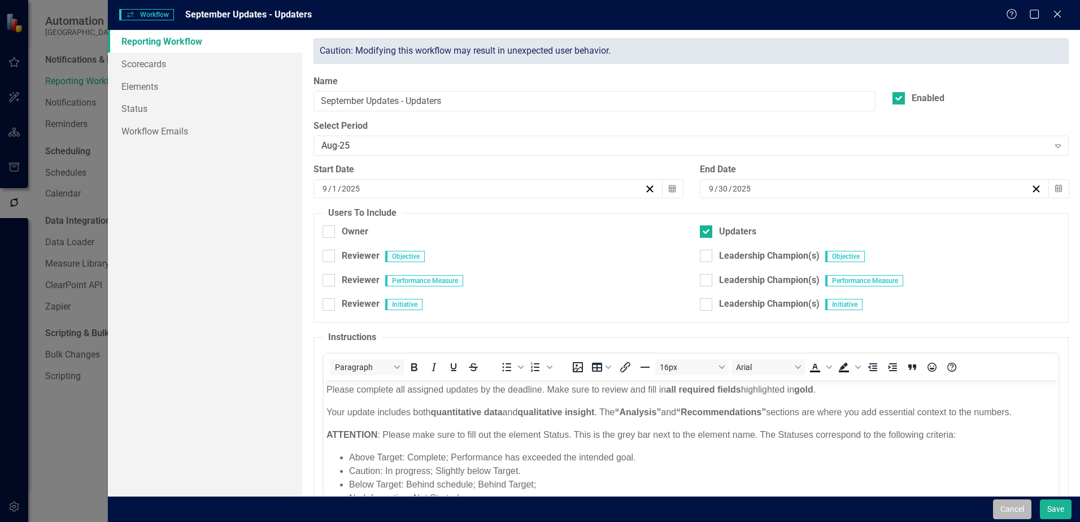
click at [1001, 513] on button "Cancel" at bounding box center [1012, 509] width 38 height 20
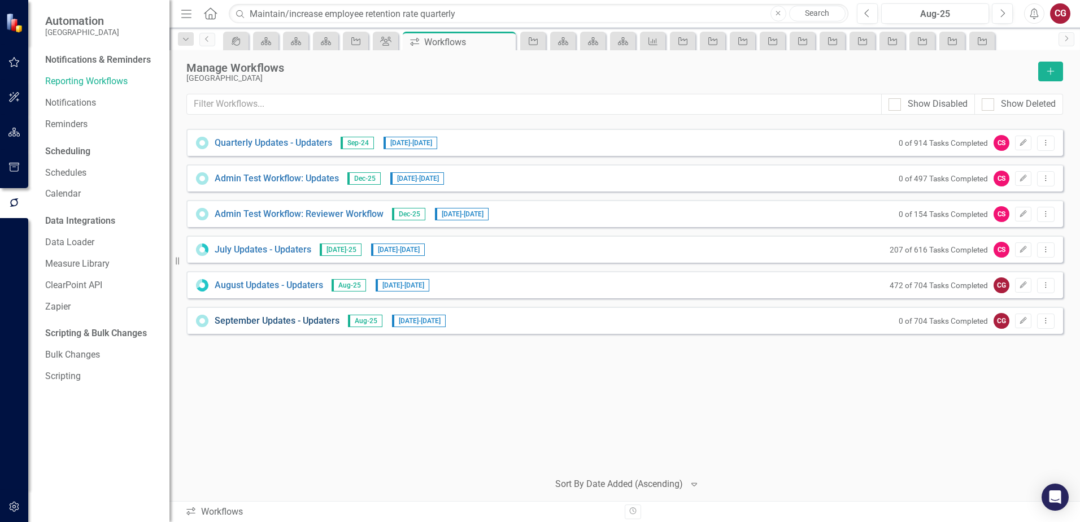
click at [281, 320] on link "September Updates - Updaters" at bounding box center [277, 321] width 125 height 13
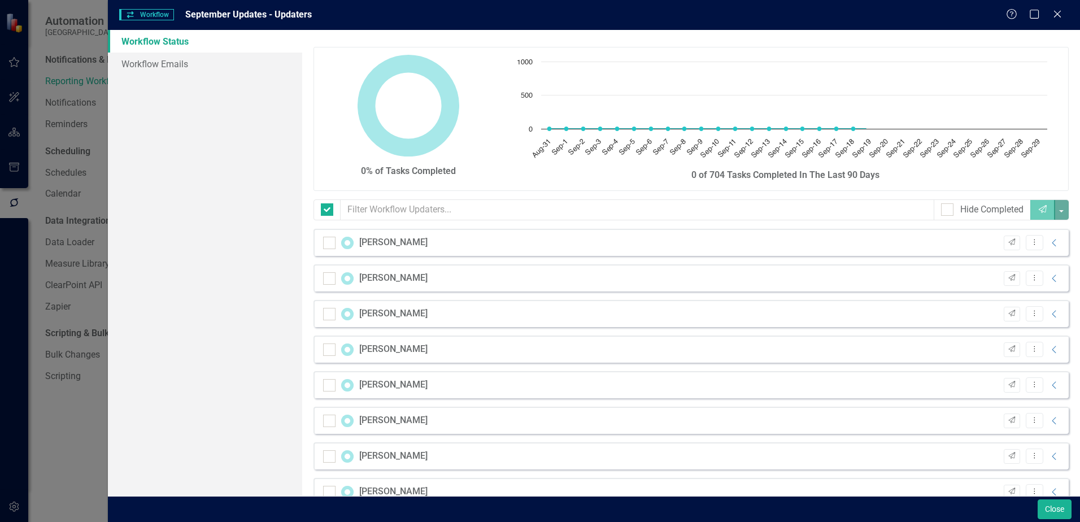
checkbox input "false"
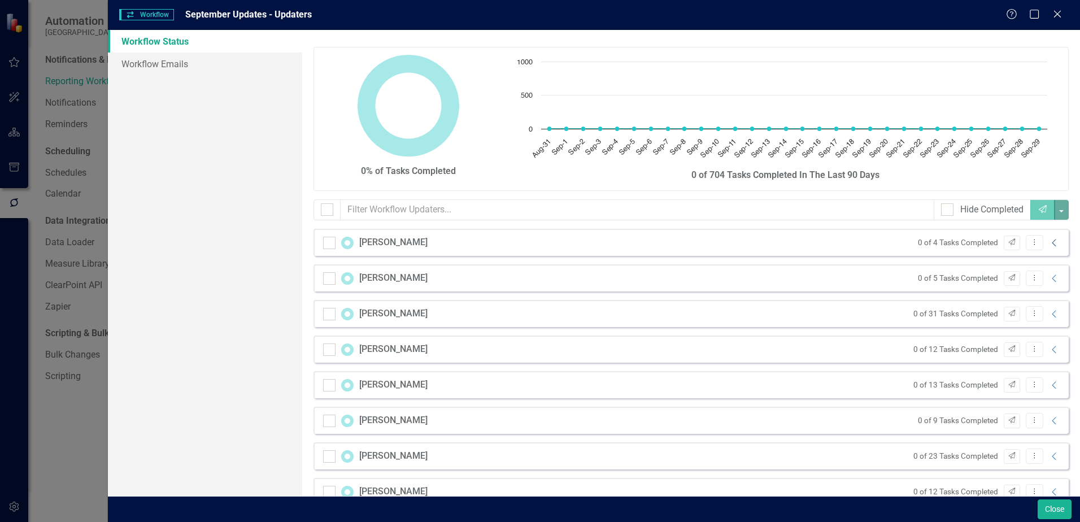
click at [1049, 243] on icon "Collapse" at bounding box center [1054, 242] width 11 height 9
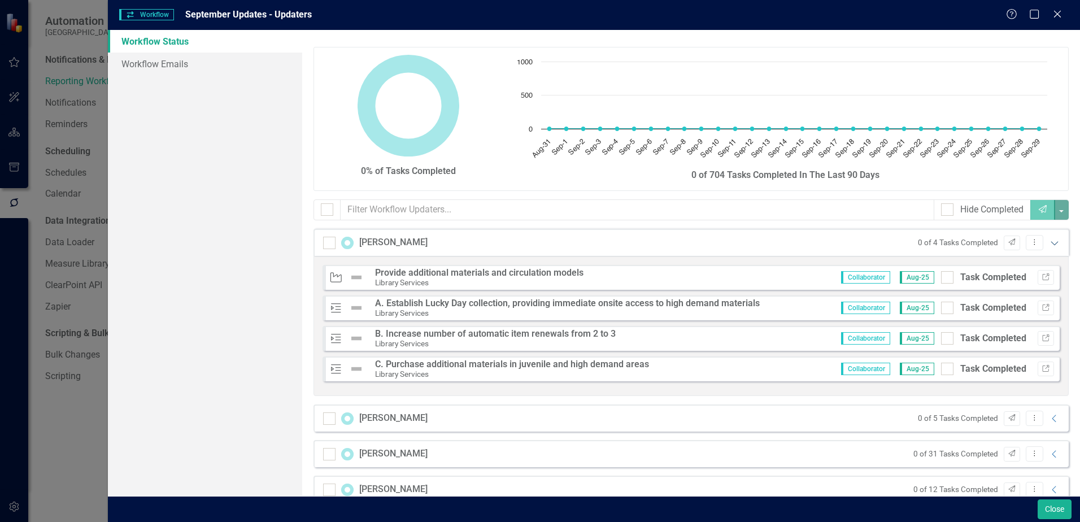
click at [1049, 243] on icon "Expanded" at bounding box center [1054, 242] width 11 height 9
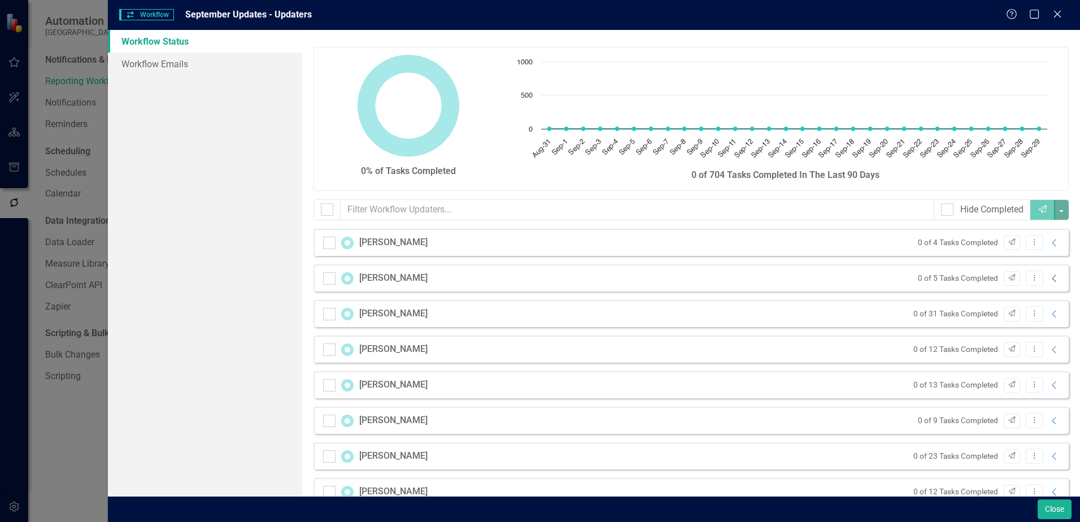
click at [1049, 281] on icon "Collapse" at bounding box center [1054, 278] width 11 height 9
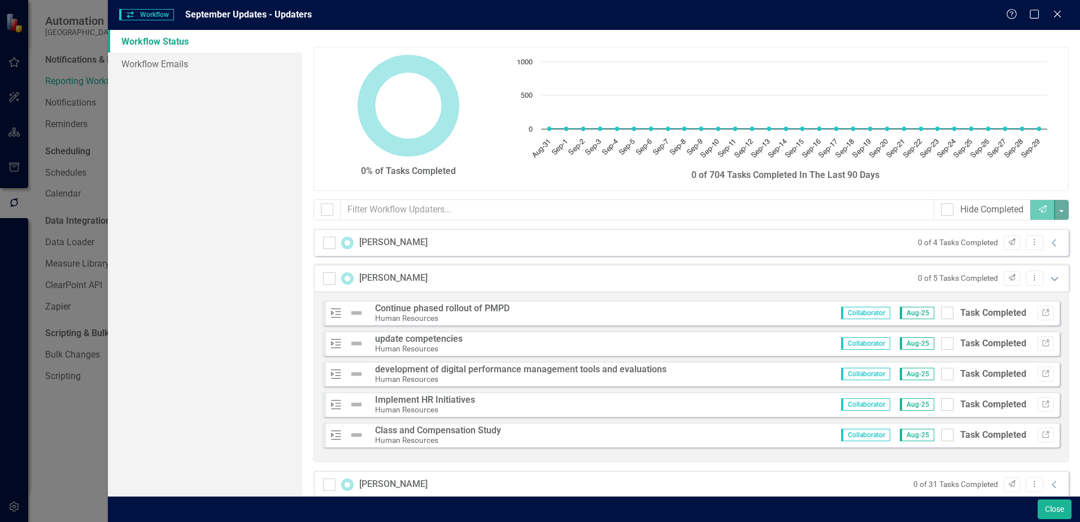
click at [1049, 281] on icon "Expanded" at bounding box center [1054, 278] width 11 height 9
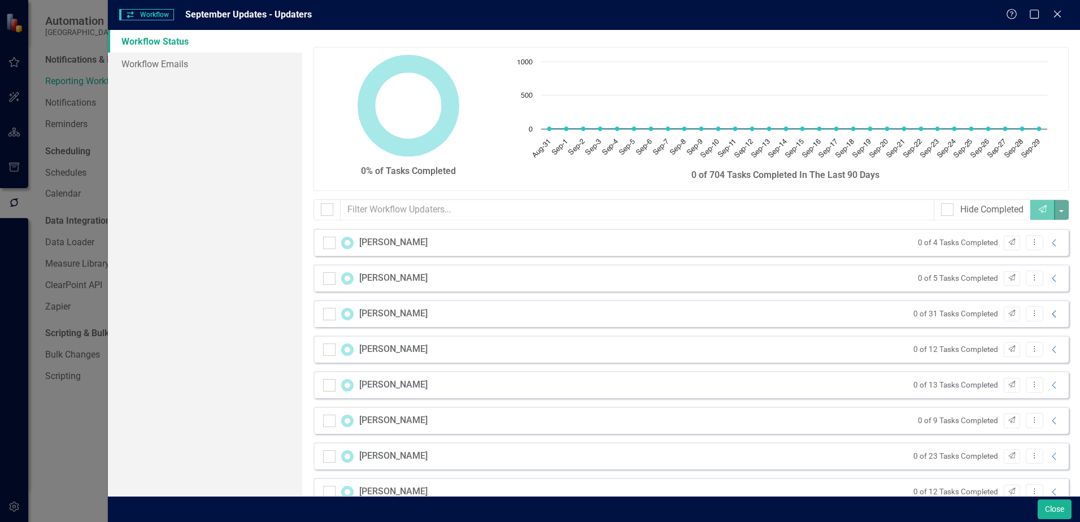
click at [1049, 315] on icon "Collapse" at bounding box center [1054, 313] width 11 height 9
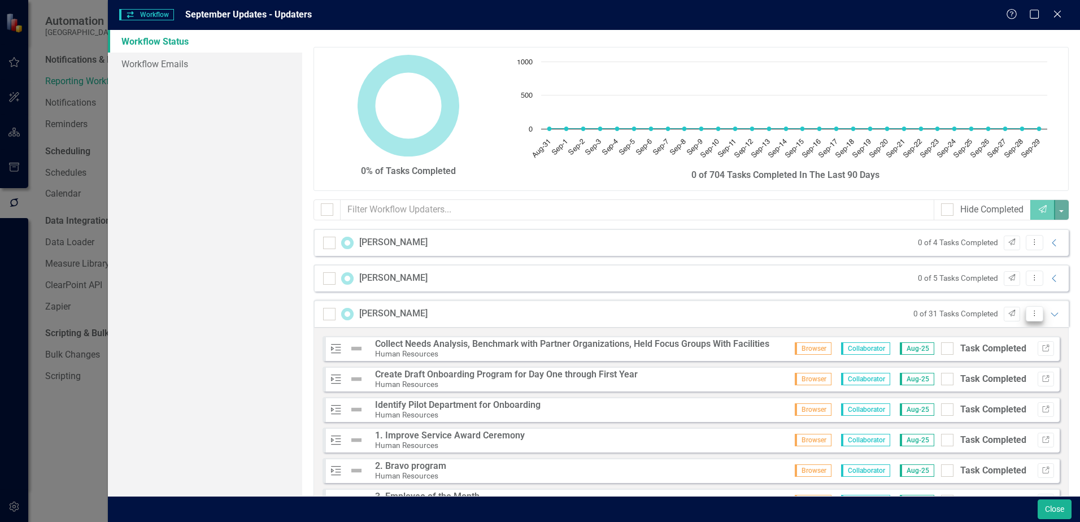
click at [1030, 316] on icon "Dropdown Menu" at bounding box center [1035, 312] width 10 height 7
click at [1041, 350] on icon "Link" at bounding box center [1045, 348] width 8 height 7
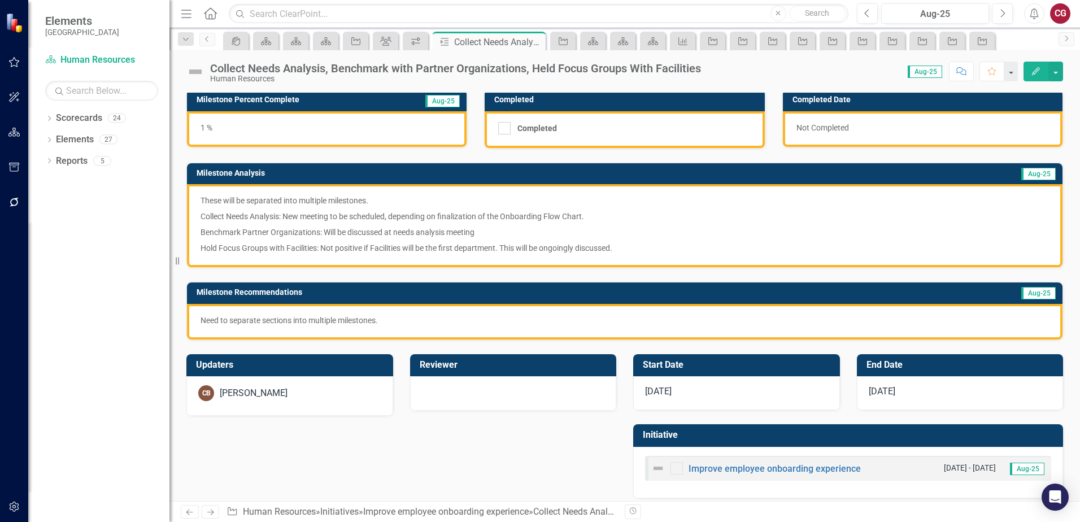
scroll to position [84, 0]
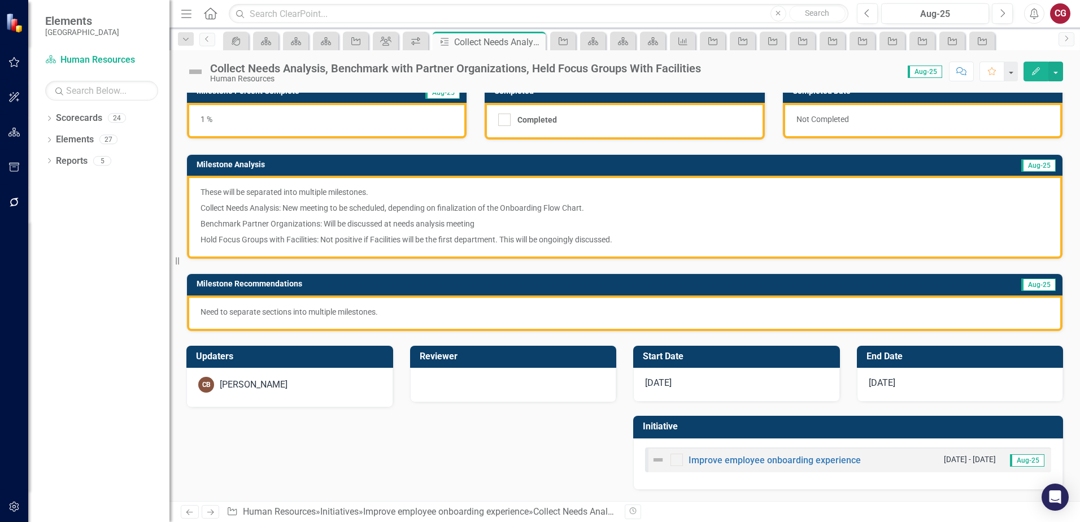
click at [307, 383] on div "CB [PERSON_NAME]" at bounding box center [289, 385] width 183 height 16
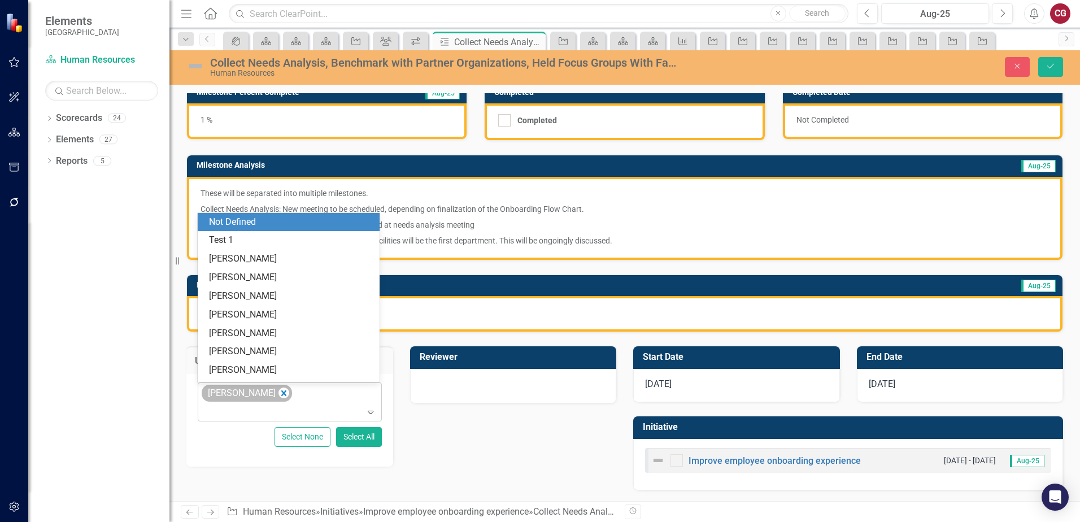
click at [282, 395] on div "[PERSON_NAME]" at bounding box center [247, 394] width 90 height 18
click at [278, 396] on icon "Remove Carrie Barbosa" at bounding box center [283, 393] width 11 height 14
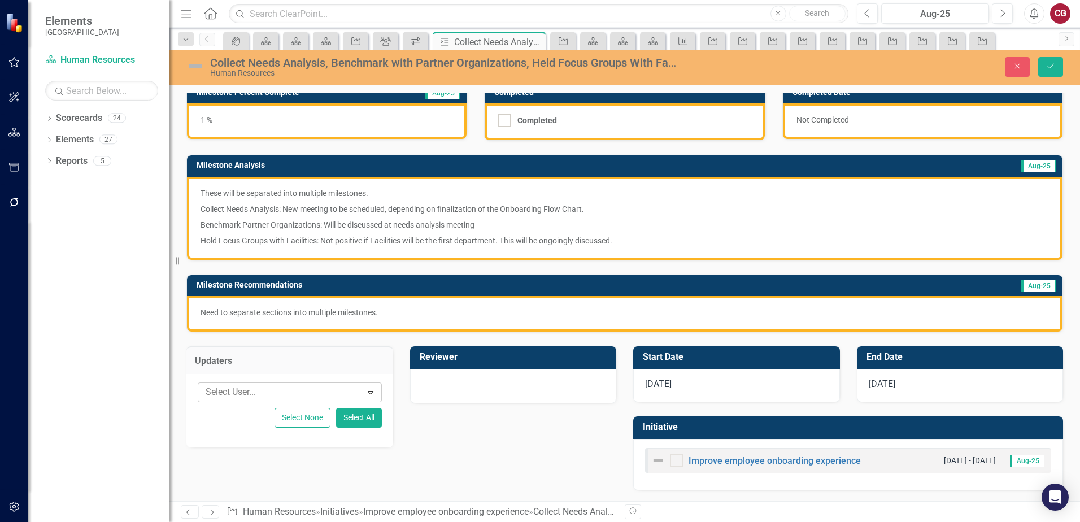
click at [224, 470] on div "Updaters Select User... Expand Select None Select All Reviewer Start Date [DATE…" at bounding box center [624, 411] width 893 height 158
click at [87, 119] on link "Scorecards" at bounding box center [79, 118] width 46 height 13
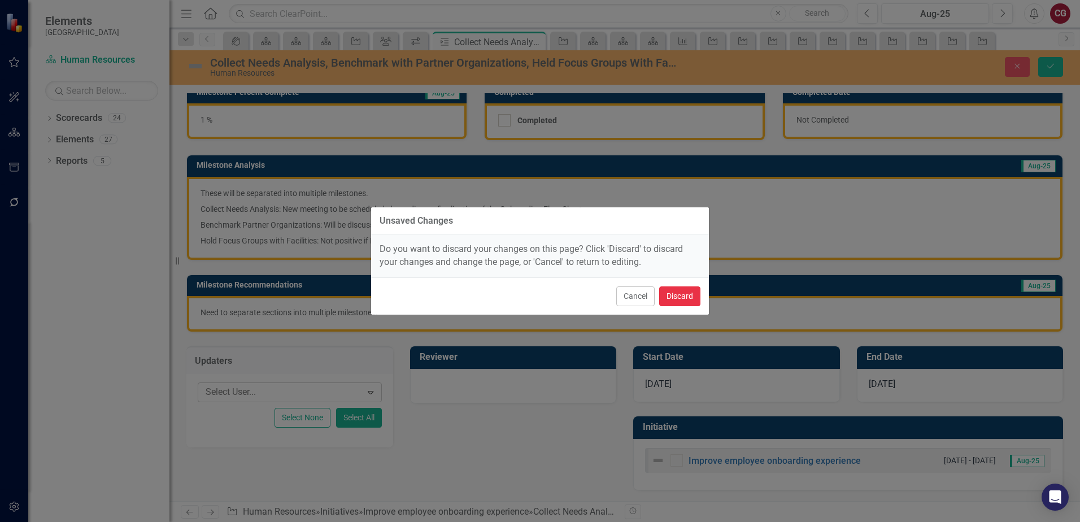
click at [679, 296] on button "Discard" at bounding box center [679, 296] width 41 height 20
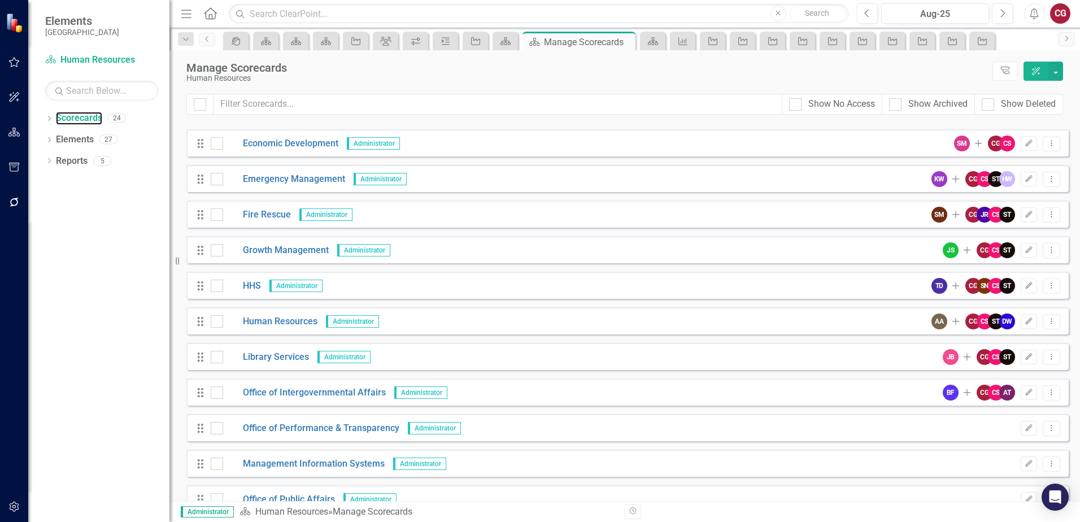
scroll to position [226, 0]
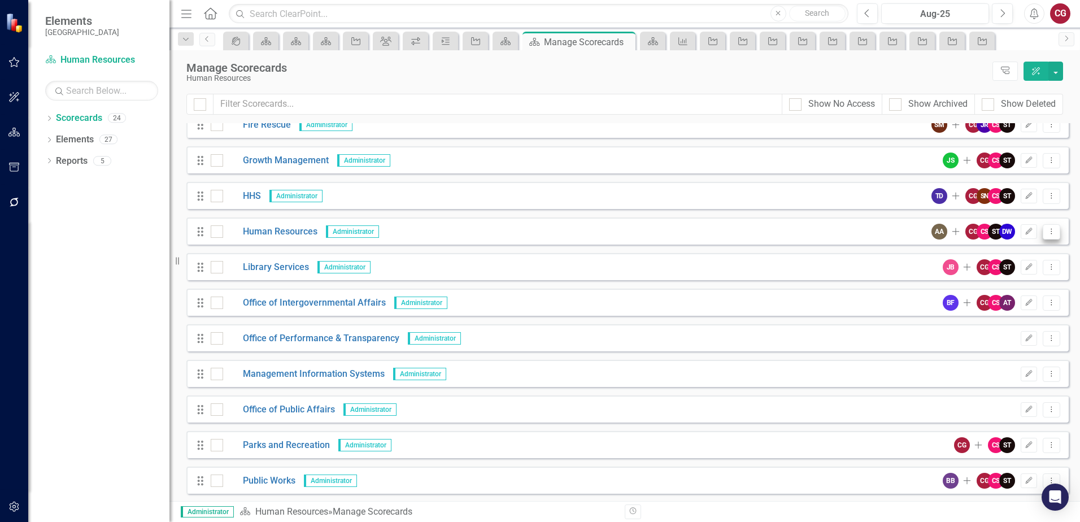
click at [1046, 234] on icon "Dropdown Menu" at bounding box center [1051, 231] width 10 height 7
click at [1023, 249] on link "Edit Edit Scorecard" at bounding box center [988, 250] width 125 height 21
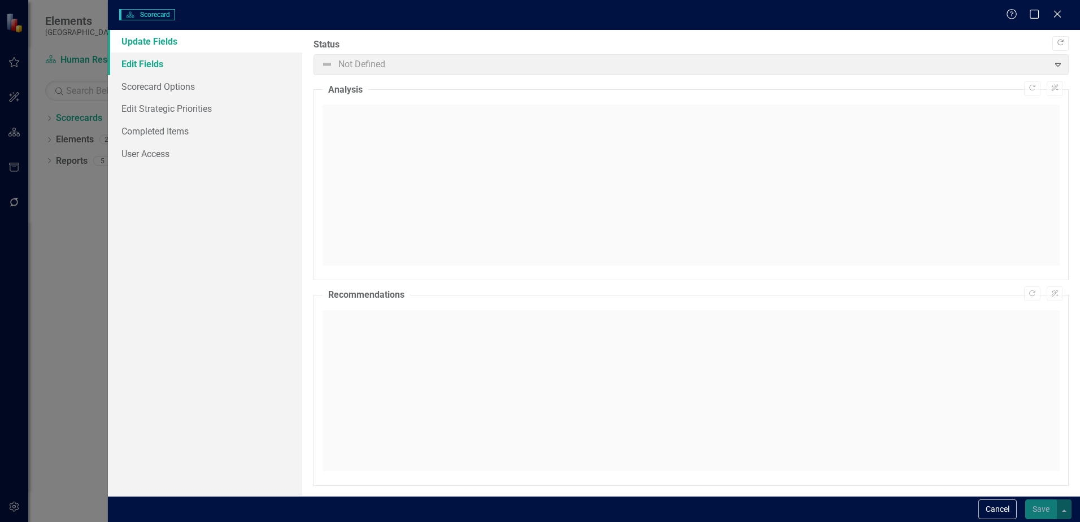
click at [164, 69] on link "Edit Fields" at bounding box center [205, 64] width 194 height 23
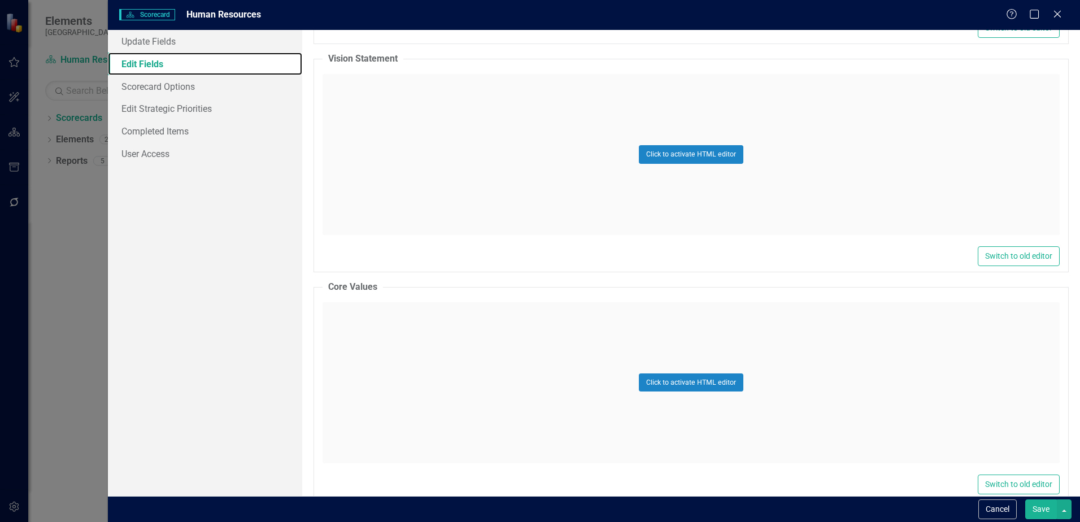
scroll to position [565, 0]
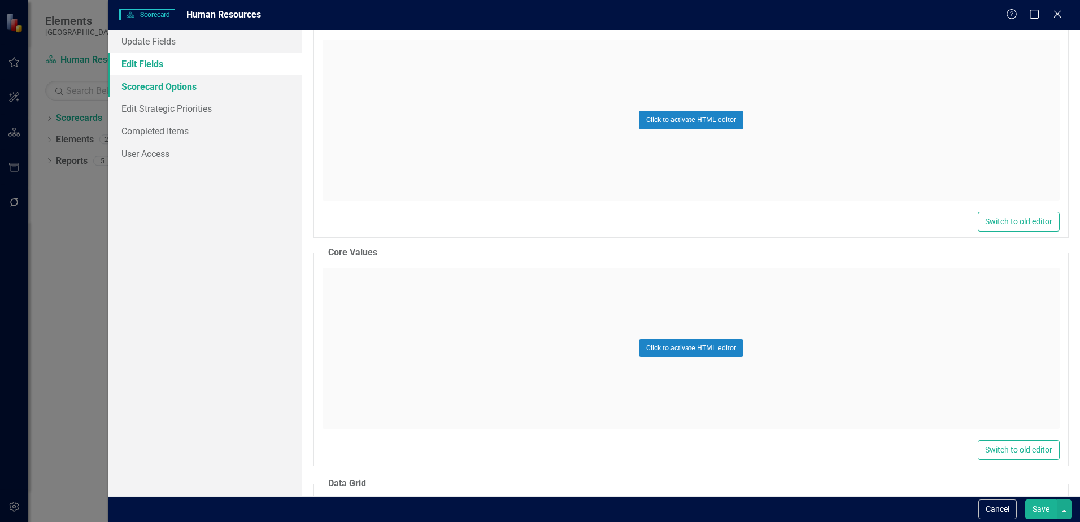
click at [136, 78] on link "Scorecard Options" at bounding box center [205, 86] width 194 height 23
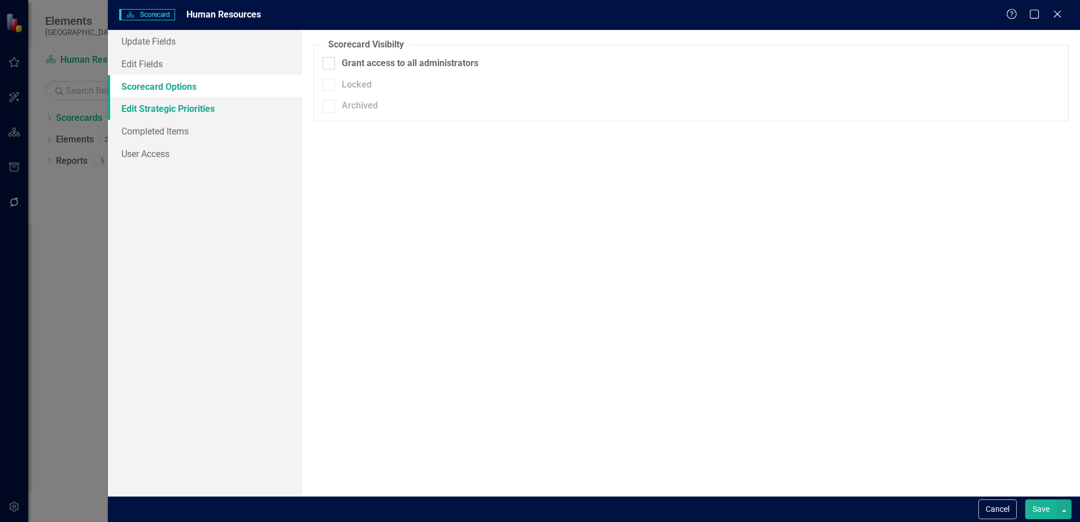
click at [152, 108] on link "Edit Strategic Priorities" at bounding box center [205, 108] width 194 height 23
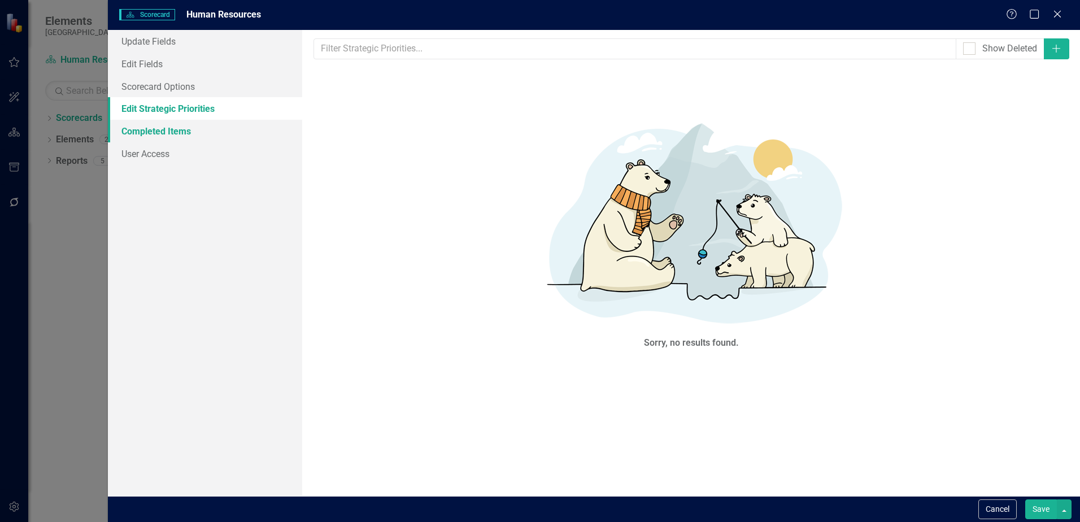
click at [154, 128] on link "Completed Items" at bounding box center [205, 131] width 194 height 23
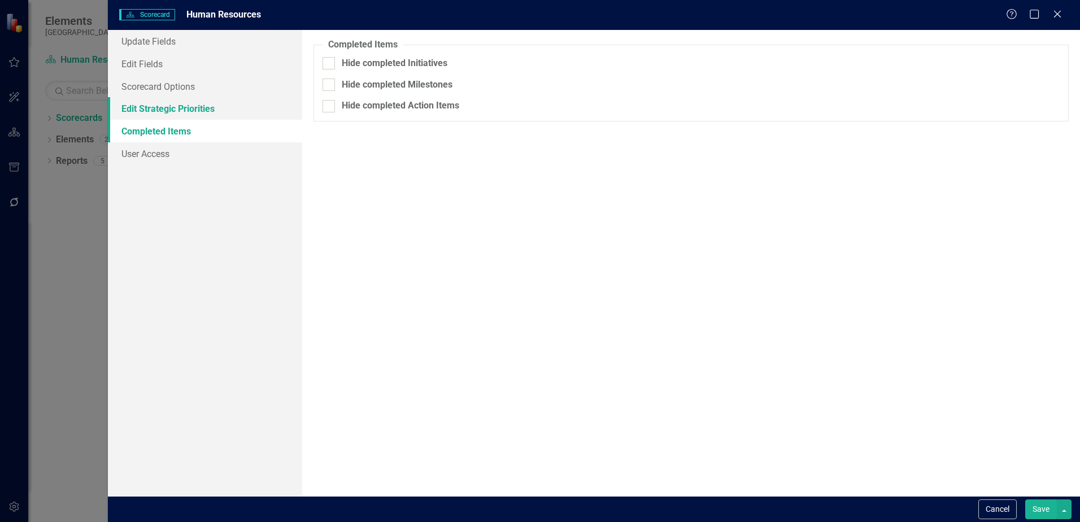
click at [155, 108] on link "Edit Strategic Priorities" at bounding box center [205, 108] width 194 height 23
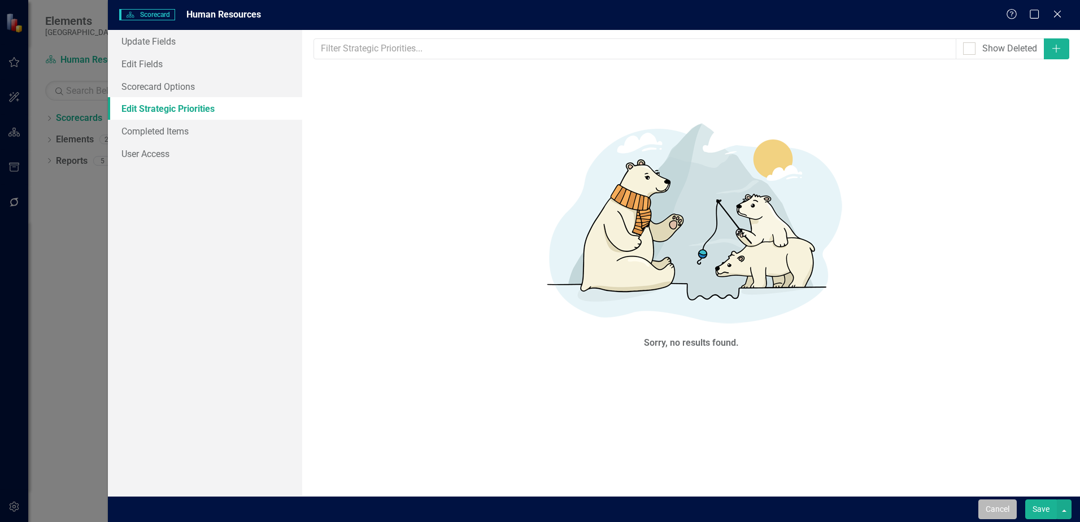
click at [1005, 505] on button "Cancel" at bounding box center [997, 509] width 38 height 20
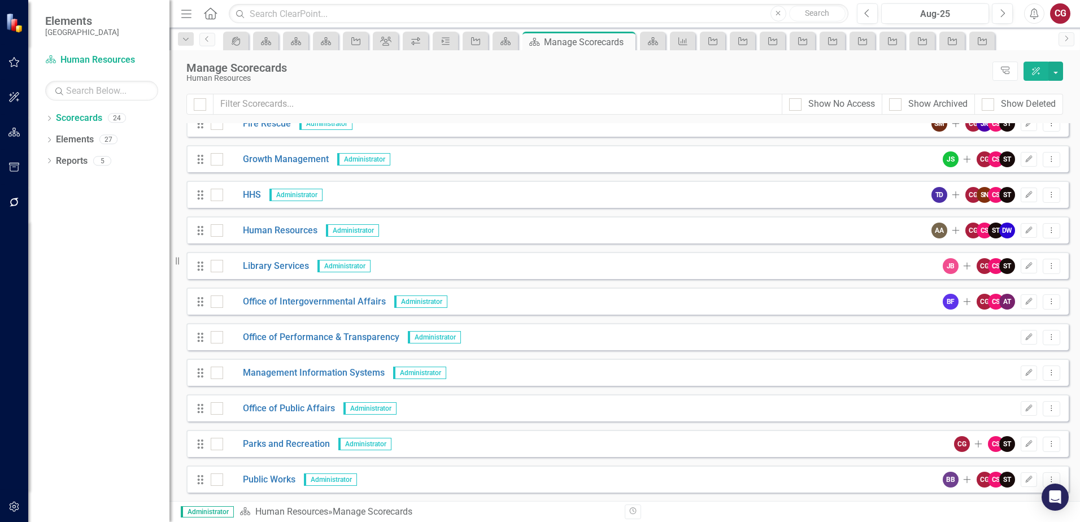
scroll to position [226, 0]
click at [258, 232] on link "Human Resources" at bounding box center [270, 231] width 94 height 13
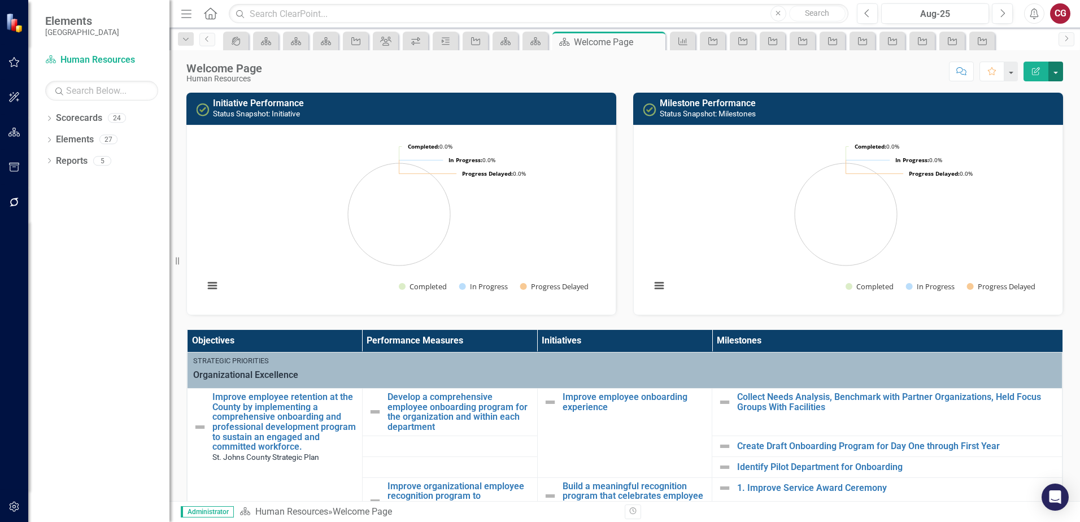
click at [1056, 68] on button "button" at bounding box center [1055, 72] width 15 height 20
click at [1030, 96] on link "Edit Edit Scorecard" at bounding box center [1016, 92] width 91 height 21
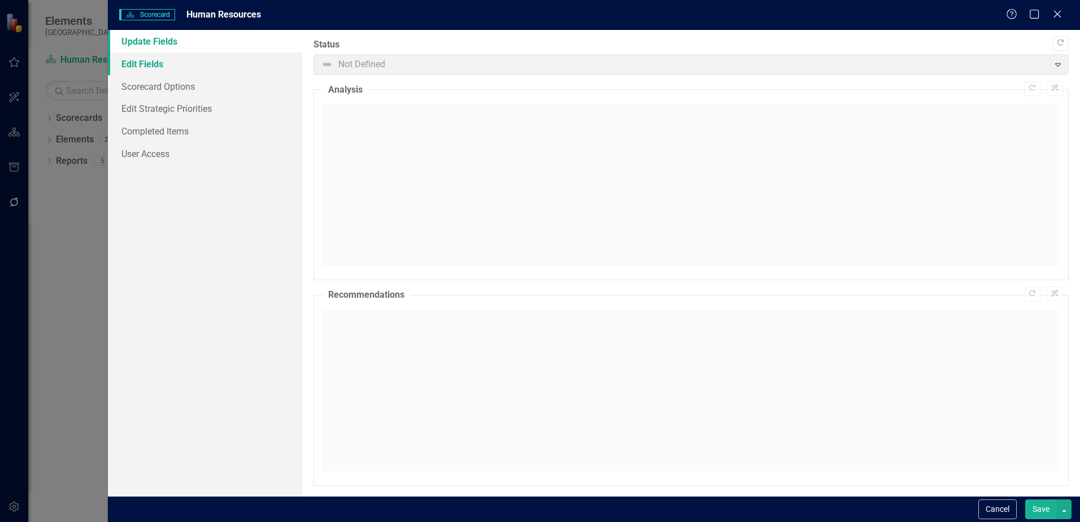
click at [171, 60] on link "Edit Fields" at bounding box center [205, 64] width 194 height 23
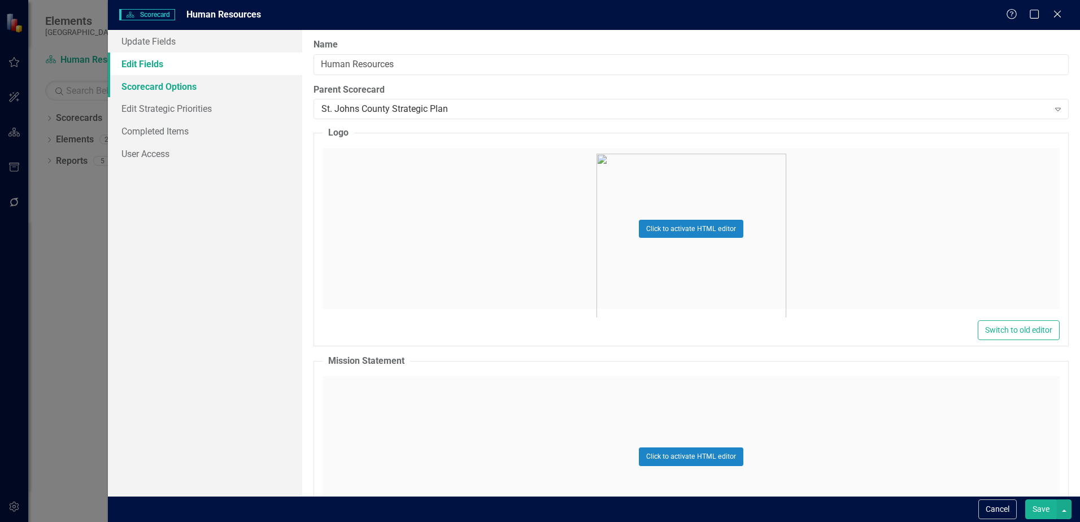
click at [171, 91] on link "Scorecard Options" at bounding box center [205, 86] width 194 height 23
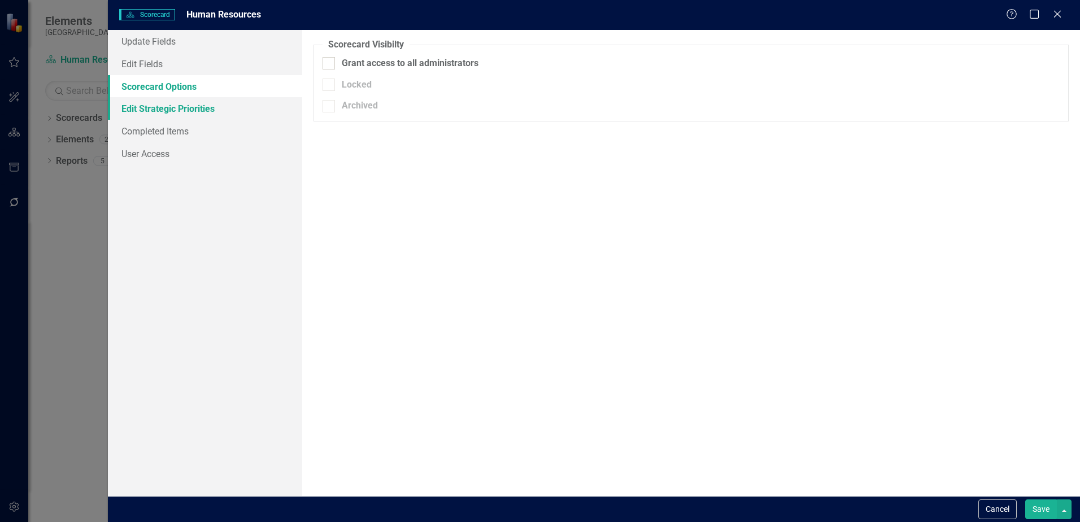
click at [171, 112] on link "Edit Strategic Priorities" at bounding box center [205, 108] width 194 height 23
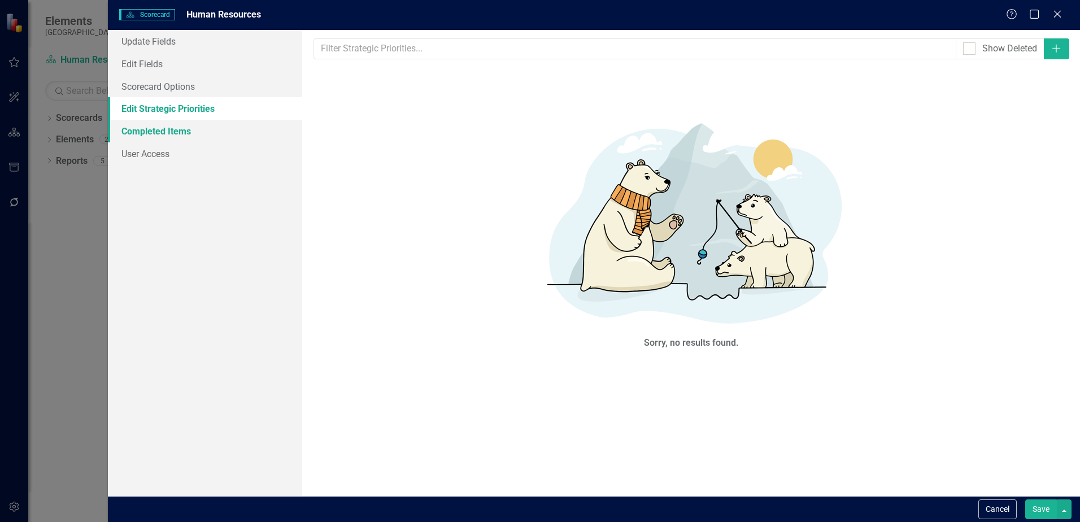
click at [167, 134] on link "Completed Items" at bounding box center [205, 131] width 194 height 23
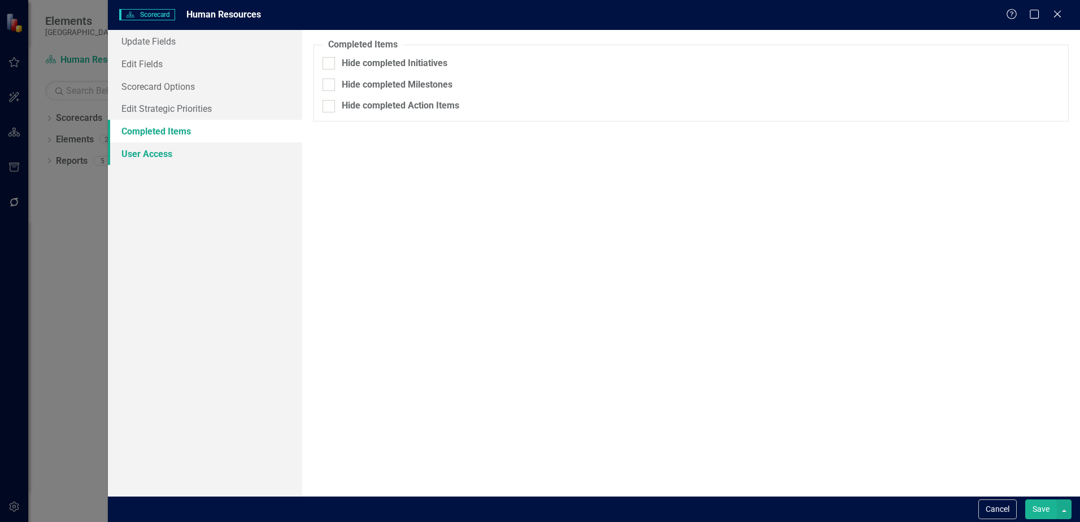
click at [164, 153] on link "User Access" at bounding box center [205, 153] width 194 height 23
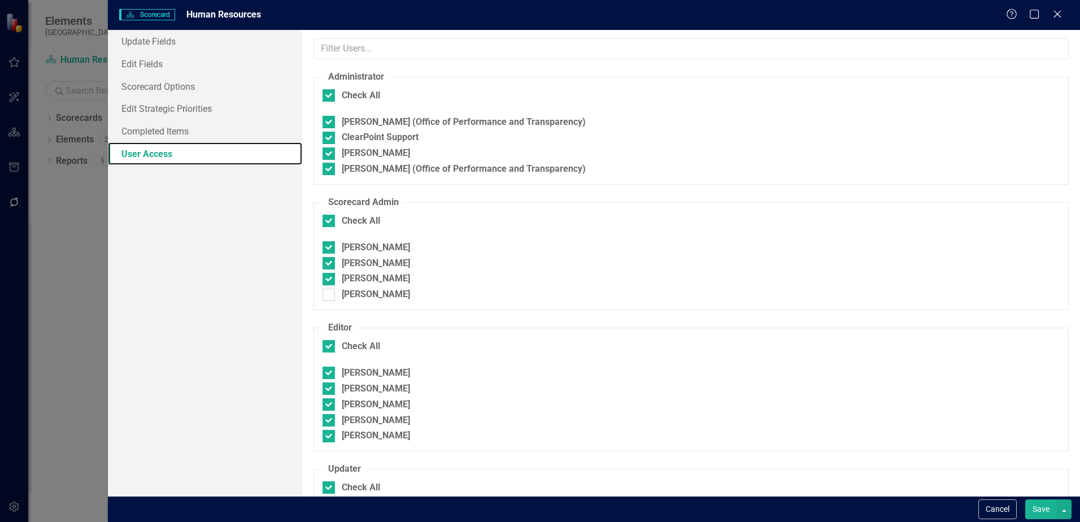
checkbox input "false"
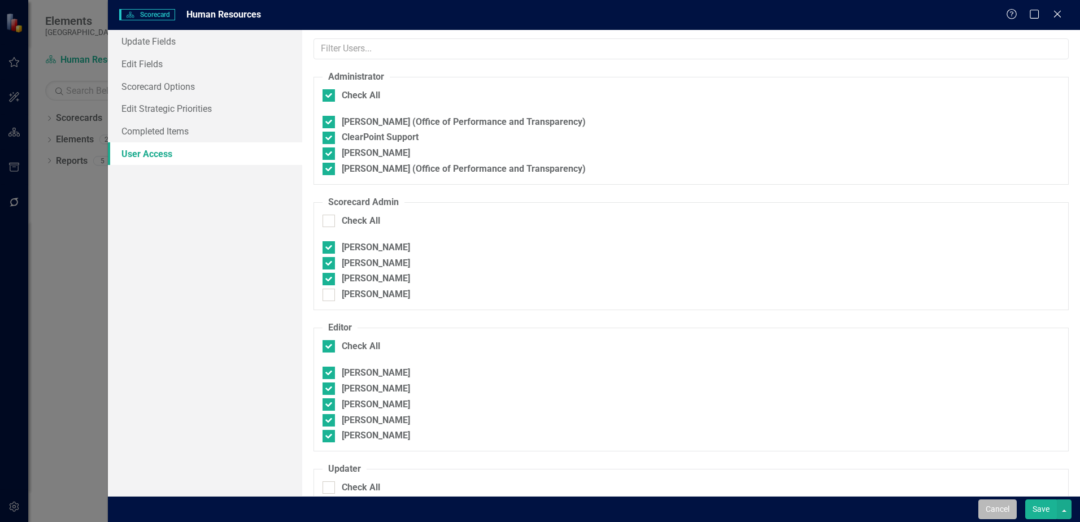
click at [989, 509] on button "Cancel" at bounding box center [997, 509] width 38 height 20
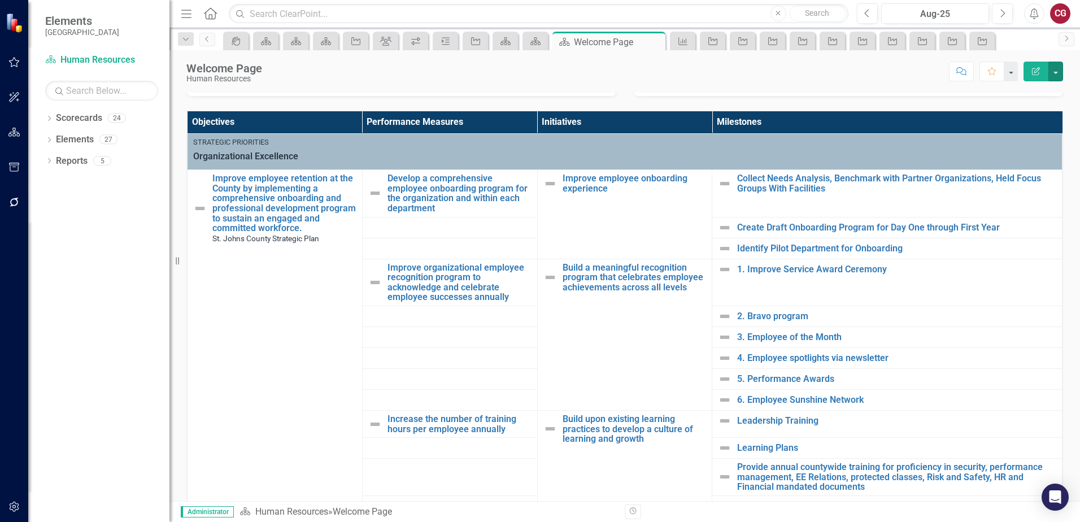
scroll to position [226, 0]
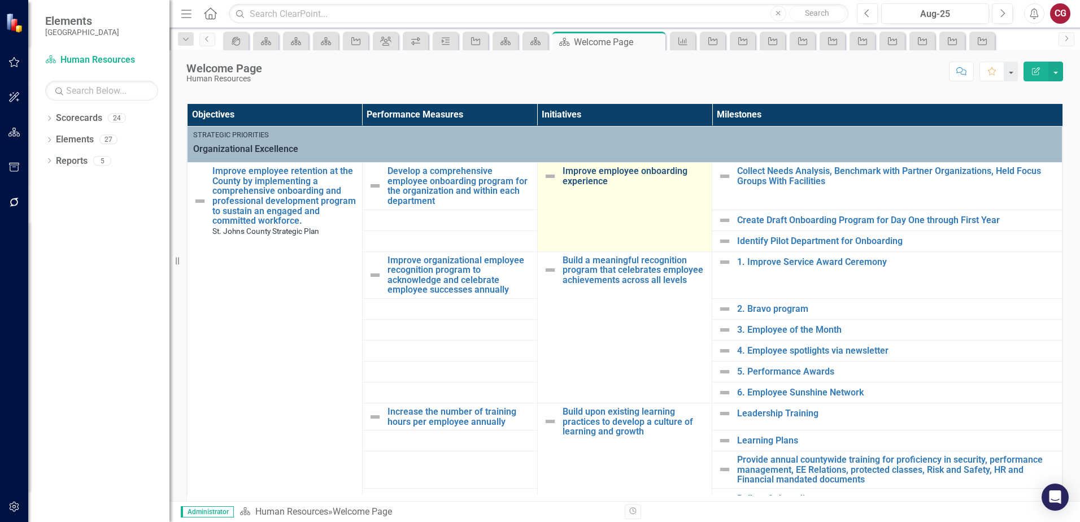
click at [619, 180] on link "Improve employee onboarding experience" at bounding box center [634, 176] width 144 height 20
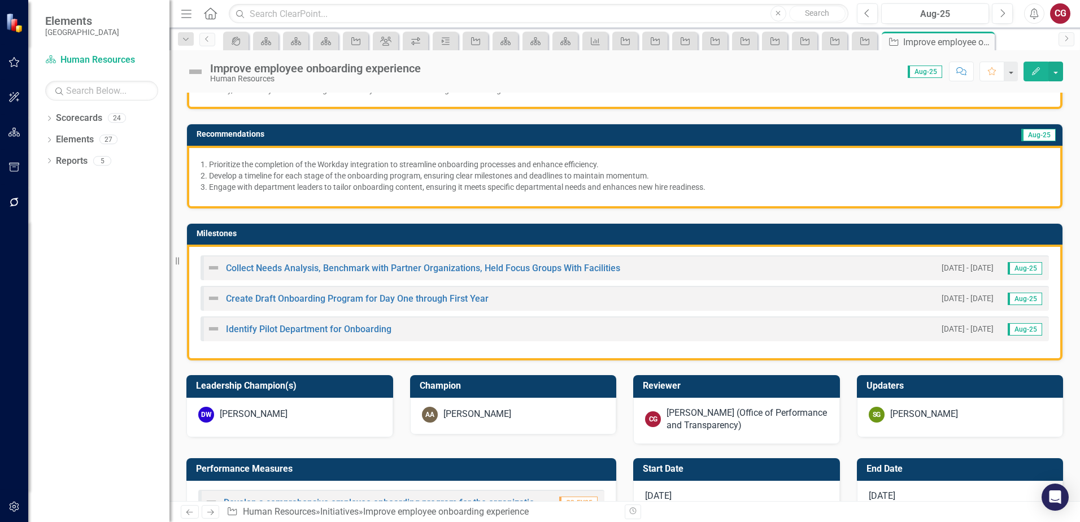
scroll to position [226, 0]
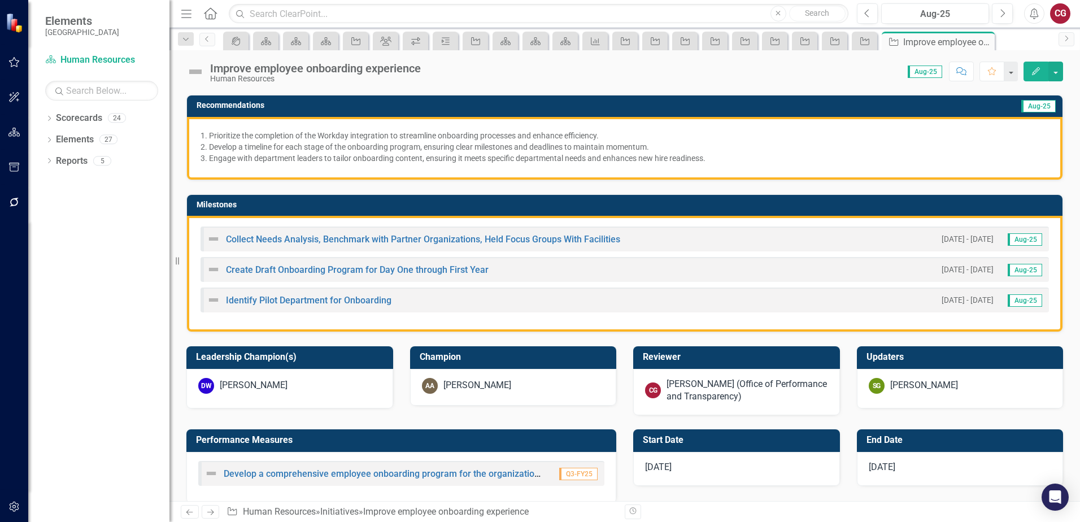
click at [647, 209] on td "Milestones" at bounding box center [627, 206] width 860 height 17
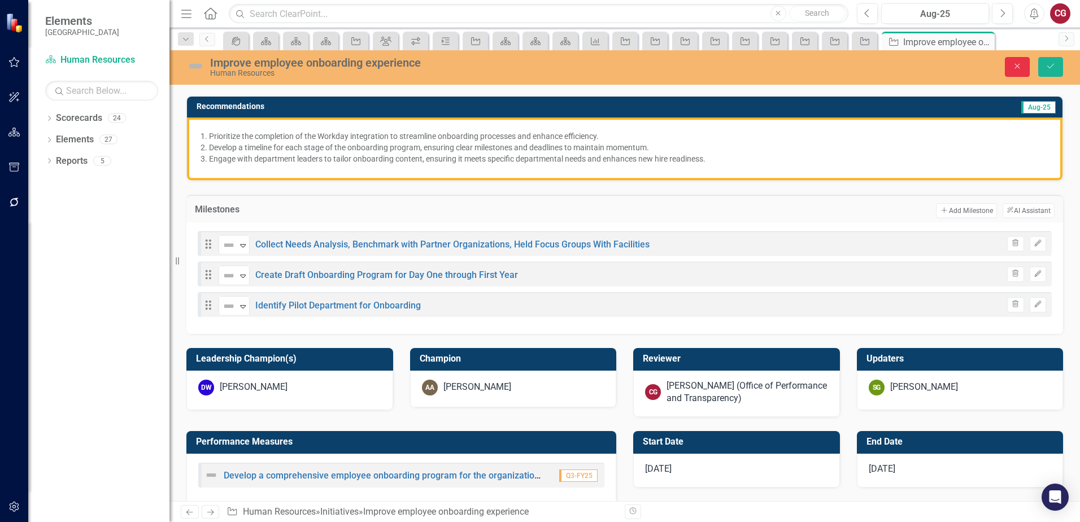
click at [1023, 70] on button "Close" at bounding box center [1017, 67] width 25 height 20
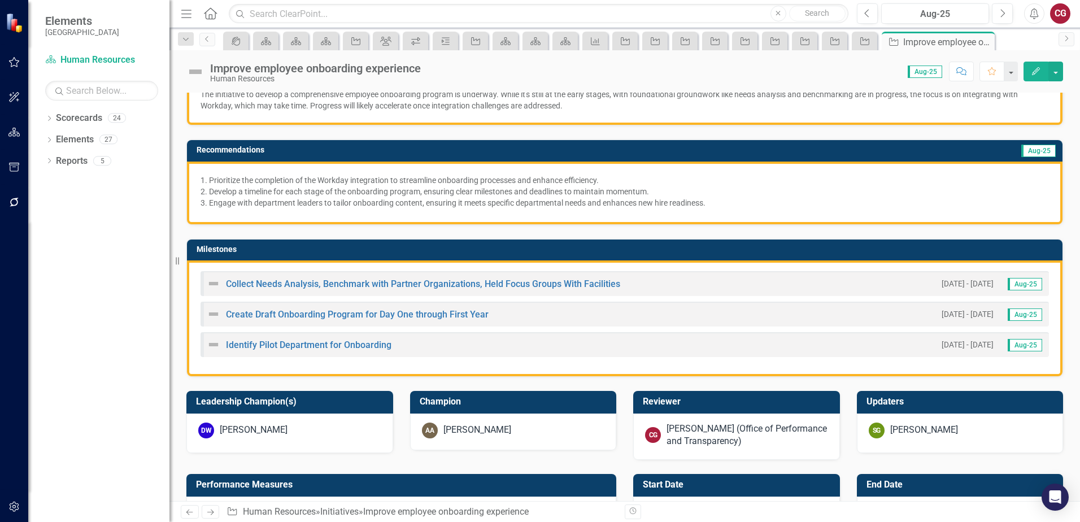
scroll to position [113, 0]
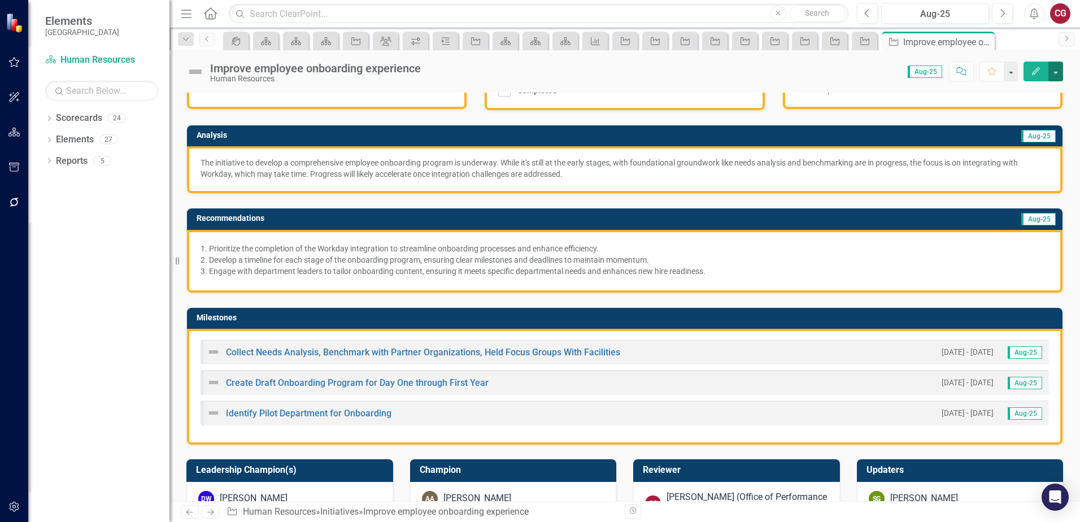
click at [1053, 69] on button "button" at bounding box center [1055, 72] width 15 height 20
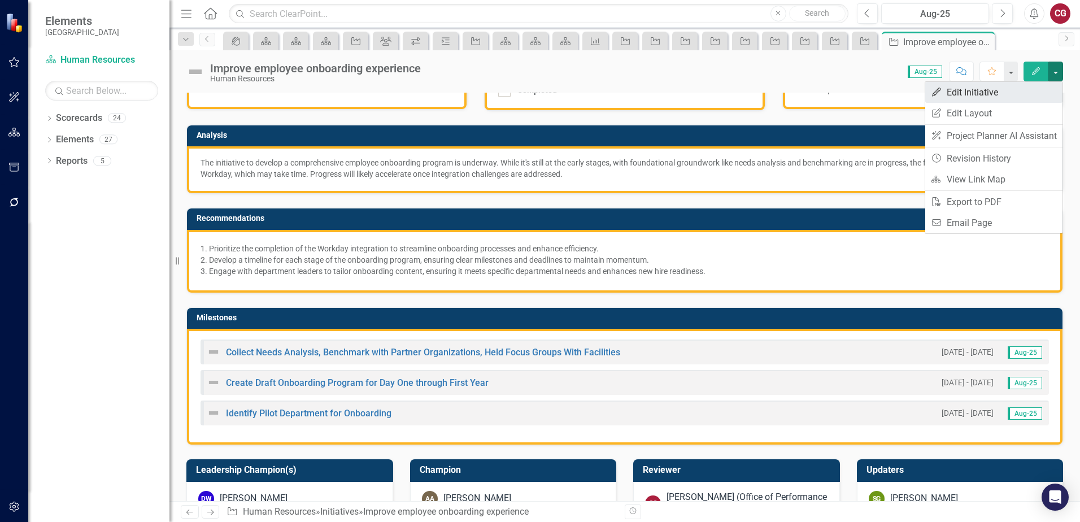
click at [982, 95] on link "Edit Edit Initiative" at bounding box center [993, 92] width 137 height 21
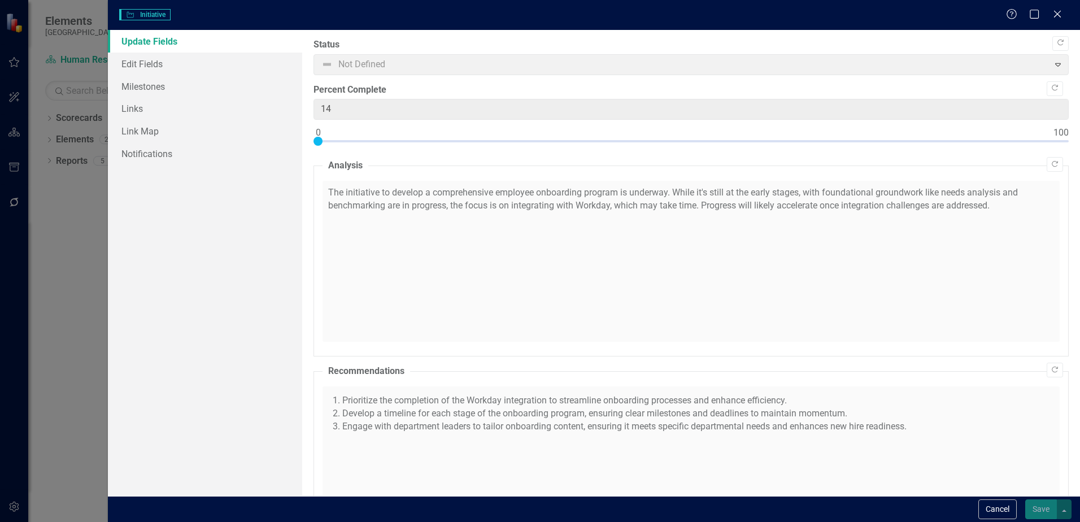
checkbox input "true"
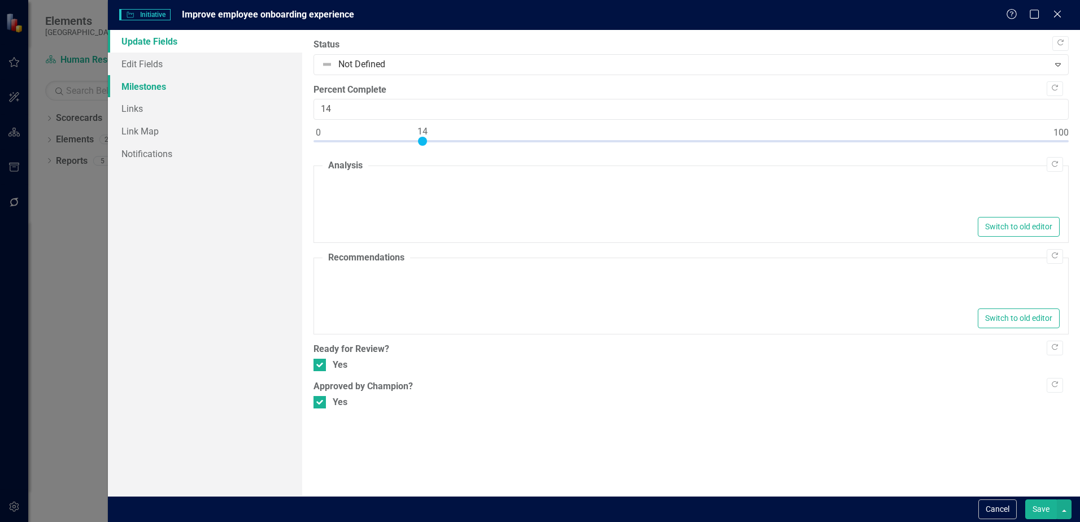
type textarea "<p>The initiative to develop a comprehensive employee onboarding program is und…"
type textarea "<ol> <li> <p>Prioritize the completion of the Workday integration to streamline…"
click at [168, 86] on link "Milestones" at bounding box center [205, 86] width 194 height 23
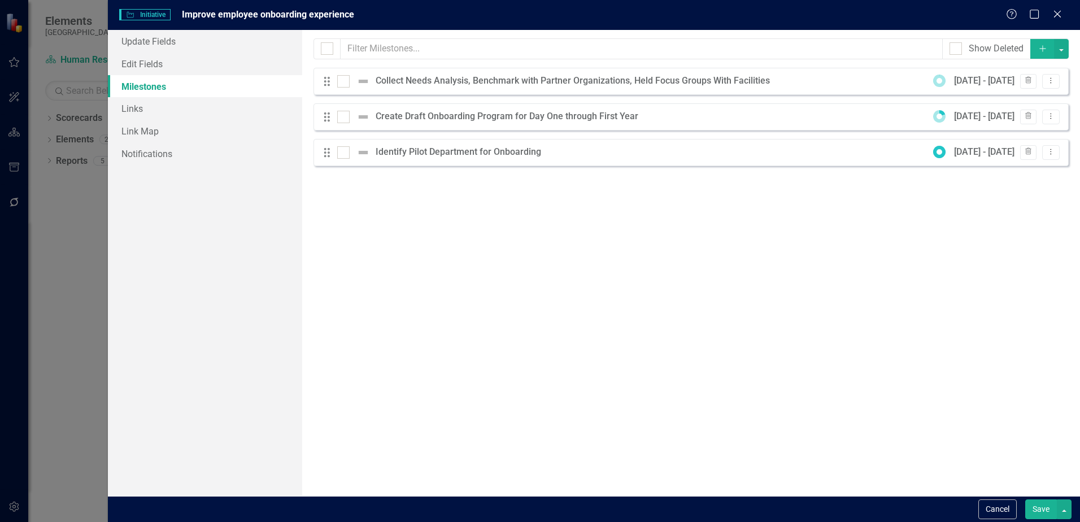
scroll to position [0, 0]
click at [330, 49] on div at bounding box center [327, 48] width 12 height 12
click at [328, 49] on input "checkbox" at bounding box center [324, 45] width 7 height 7
checkbox input "true"
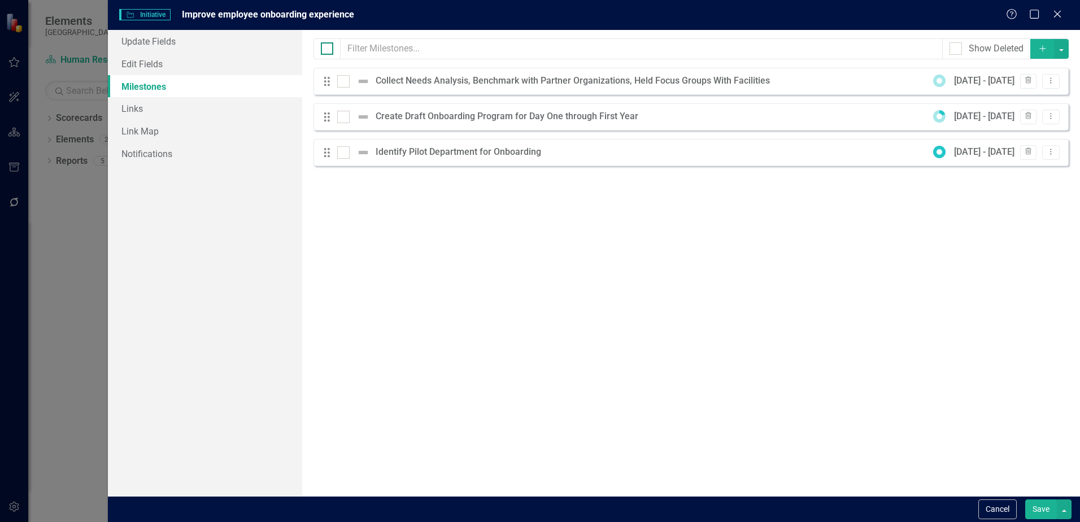
checkbox input "true"
click at [1058, 53] on button "button" at bounding box center [1061, 49] width 15 height 20
click at [1026, 108] on link "Edit Multiple Edit Multiple" at bounding box center [1023, 111] width 89 height 21
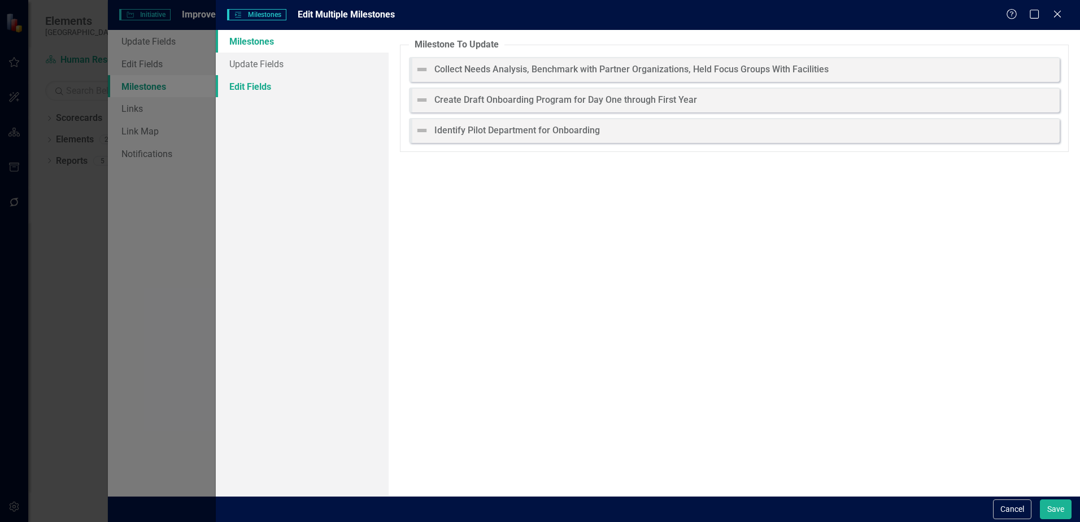
click at [265, 88] on link "Edit Fields" at bounding box center [302, 86] width 173 height 23
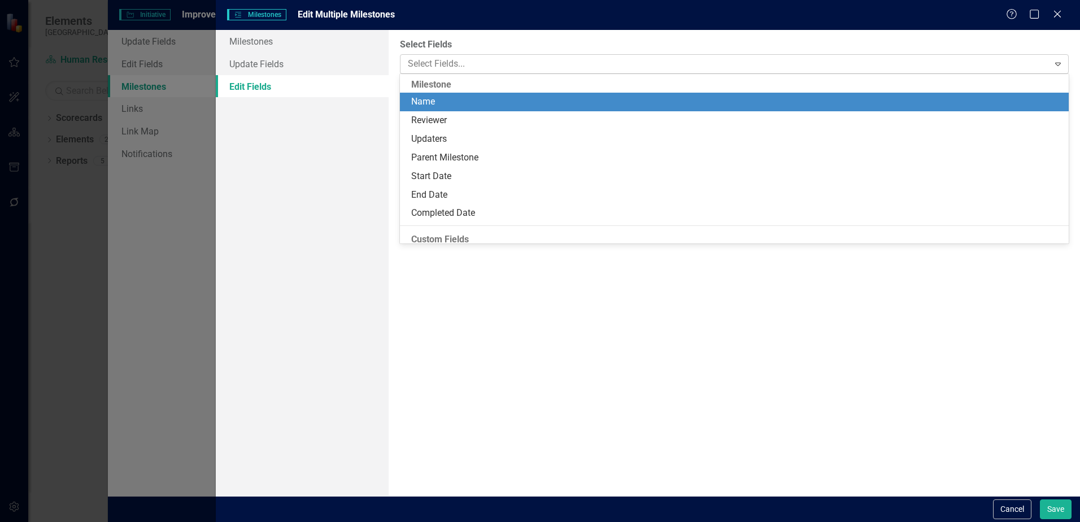
click at [439, 64] on div at bounding box center [725, 63] width 645 height 15
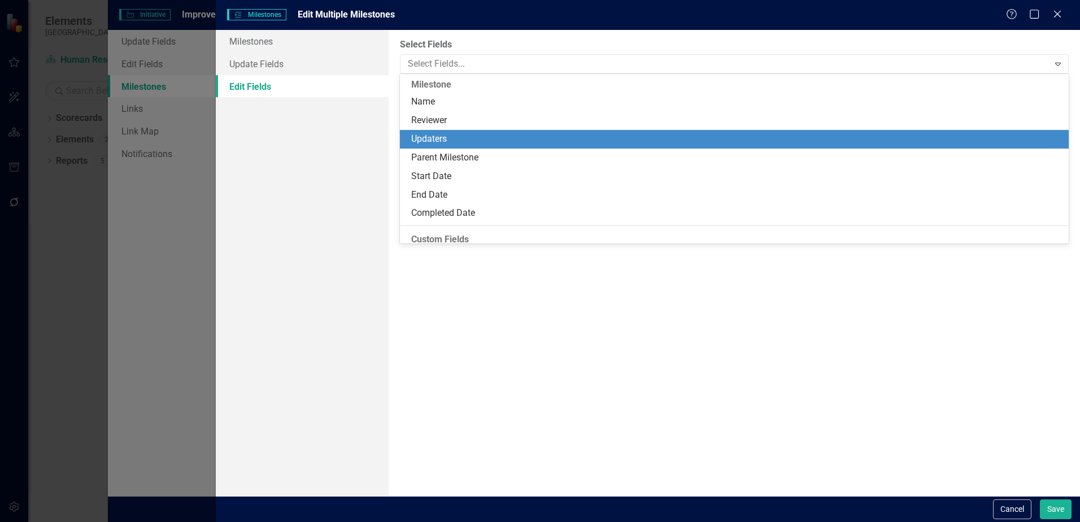
click at [438, 134] on div "Updaters" at bounding box center [736, 139] width 651 height 13
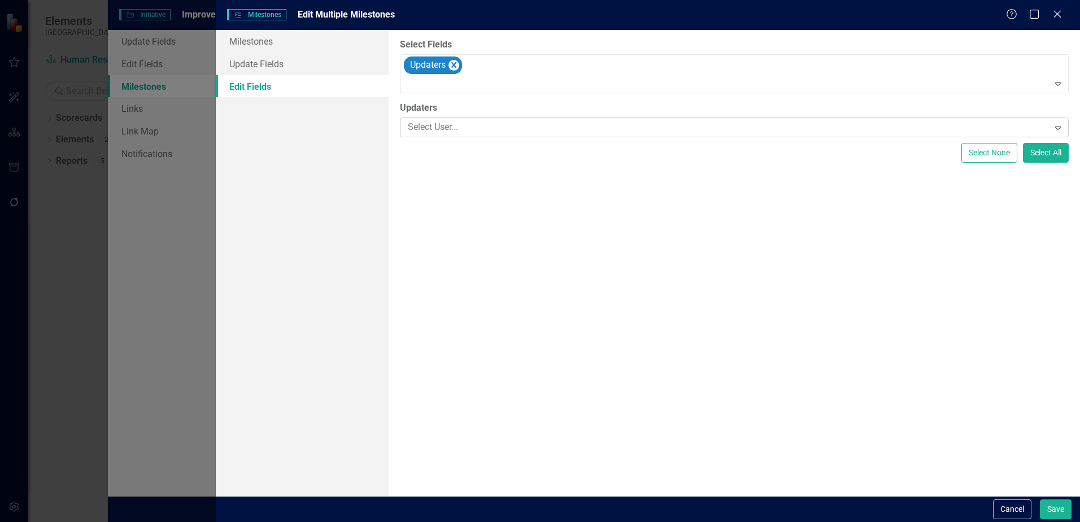
click at [438, 129] on div at bounding box center [725, 127] width 645 height 15
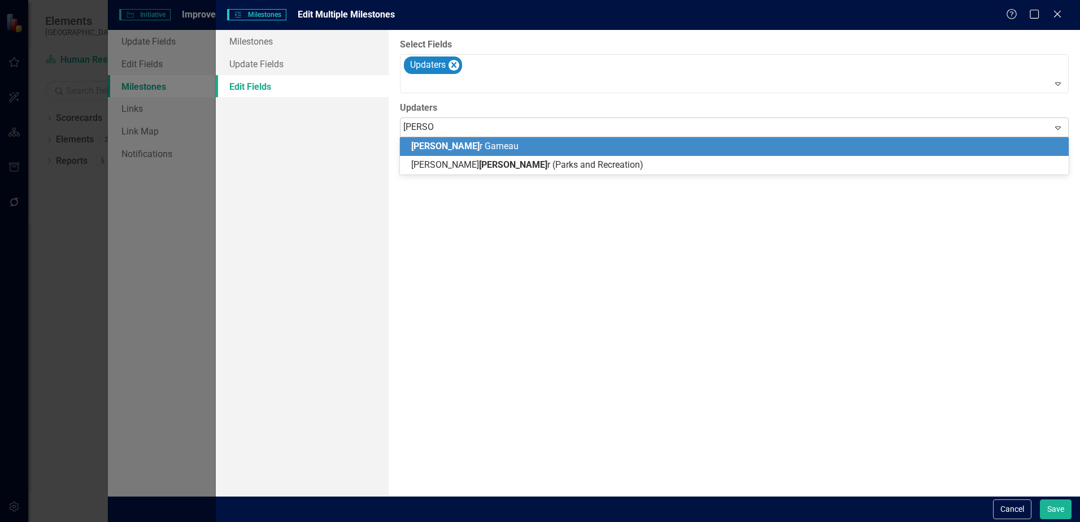
type input "[PERSON_NAME]"
click at [455, 141] on span "[PERSON_NAME]" at bounding box center [462, 146] width 102 height 11
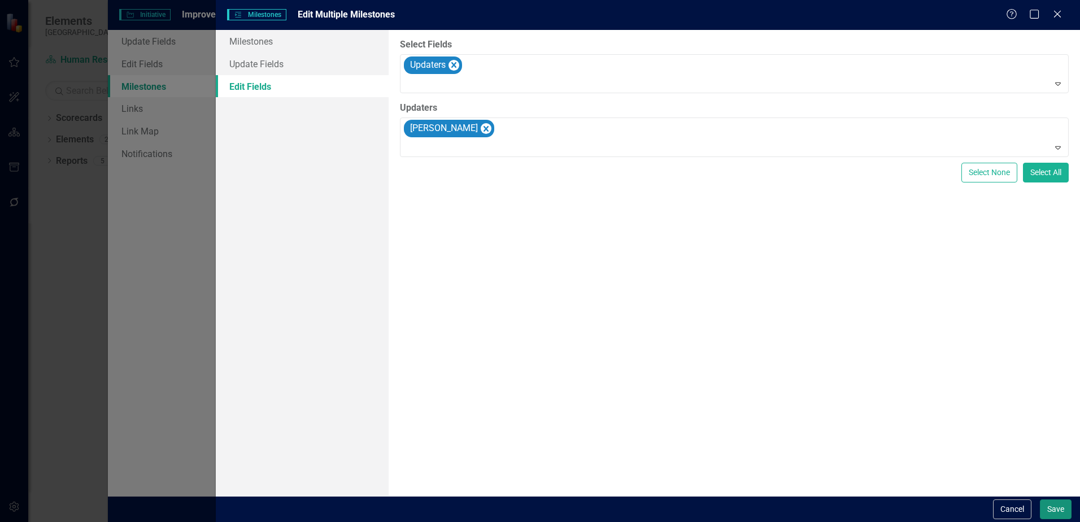
click at [1046, 507] on button "Save" at bounding box center [1056, 509] width 32 height 20
checkbox input "false"
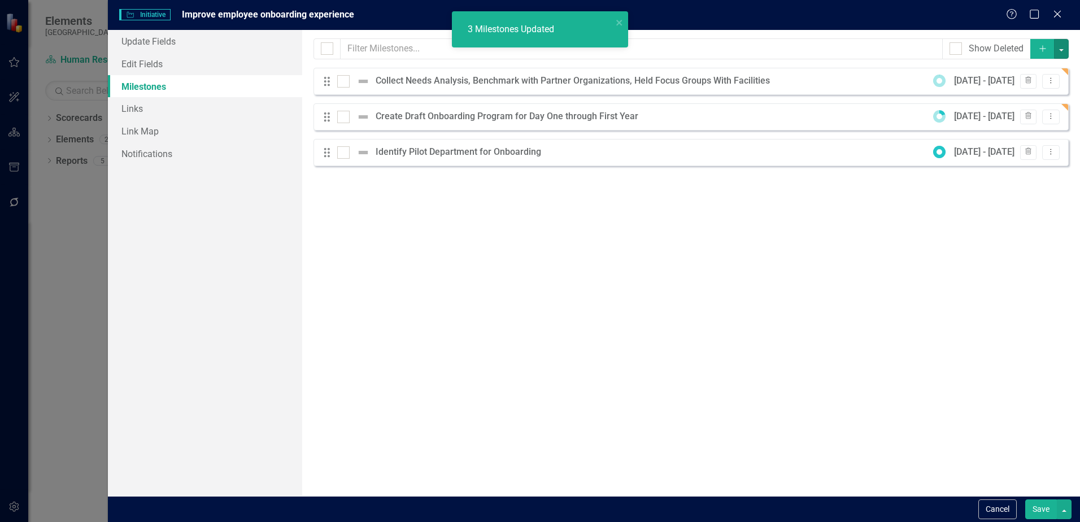
checkbox input "false"
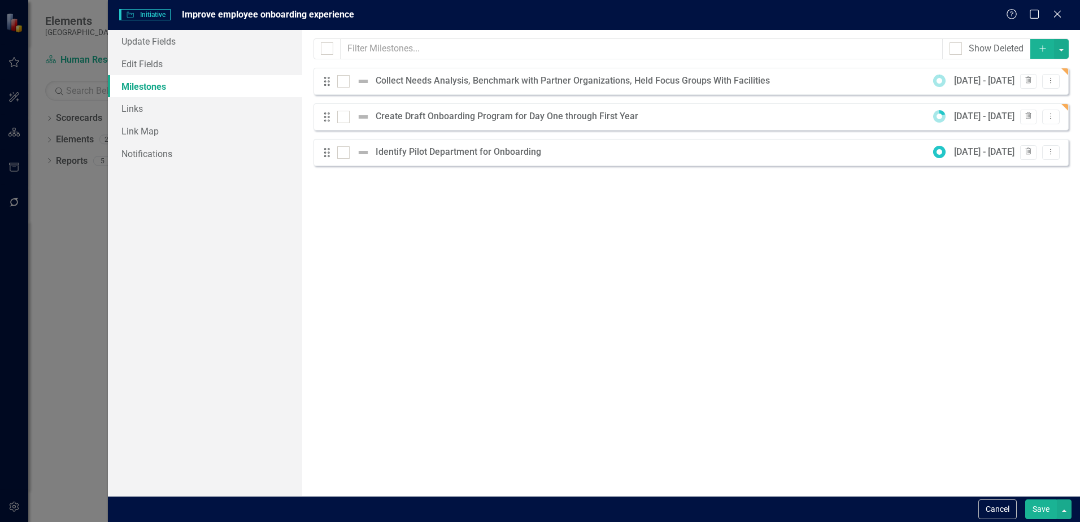
click at [1043, 509] on button "Save" at bounding box center [1041, 509] width 32 height 20
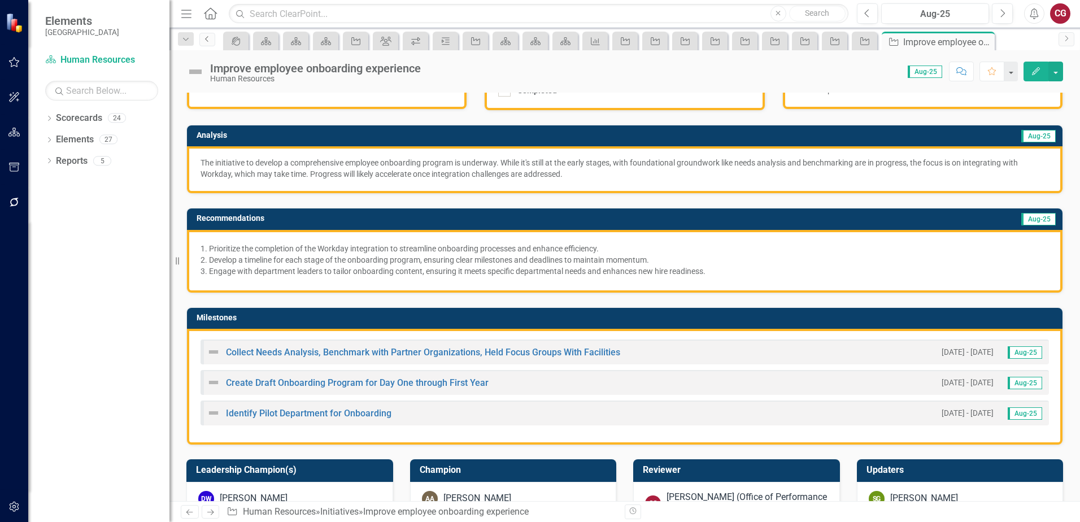
click at [207, 37] on icon "Previous" at bounding box center [207, 39] width 9 height 7
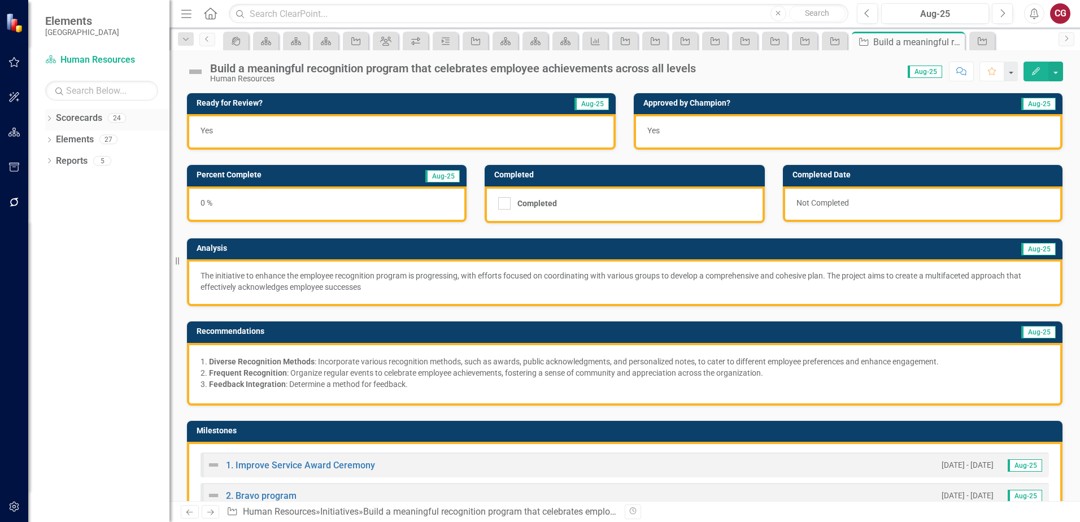
click at [51, 119] on icon "Dropdown" at bounding box center [49, 119] width 8 height 6
click at [54, 139] on icon "Dropdown" at bounding box center [55, 139] width 8 height 7
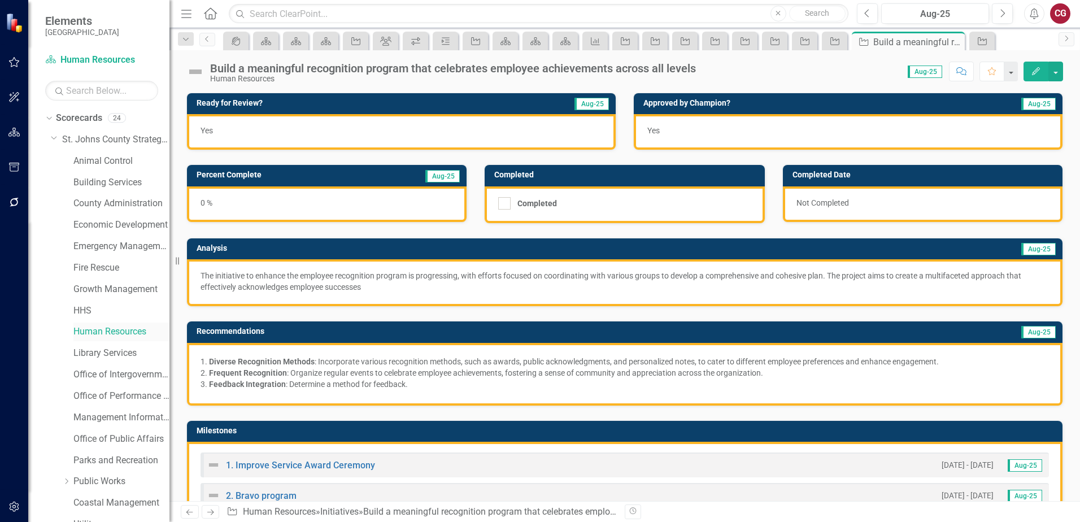
drag, startPoint x: 116, startPoint y: 332, endPoint x: 130, endPoint y: 332, distance: 13.6
click at [116, 332] on link "Human Resources" at bounding box center [121, 331] width 96 height 13
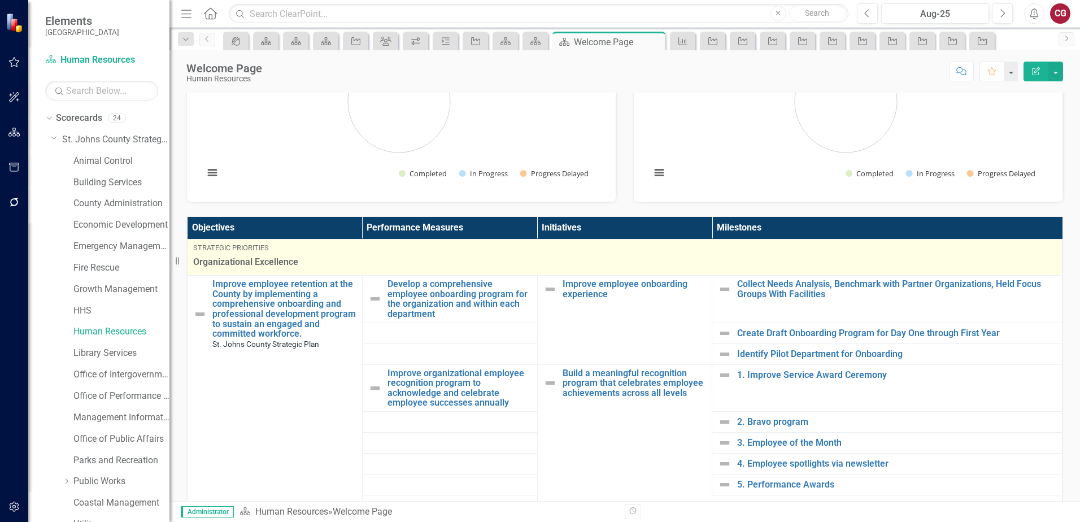
scroll to position [56, 0]
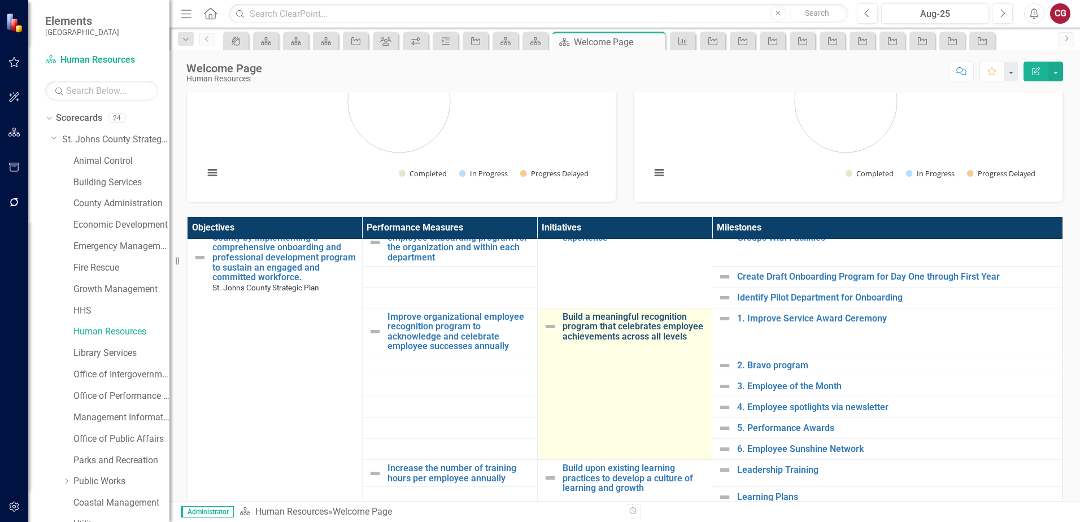
click at [602, 334] on link "Build a meaningful recognition program that celebrates employee achievements ac…" at bounding box center [634, 327] width 144 height 30
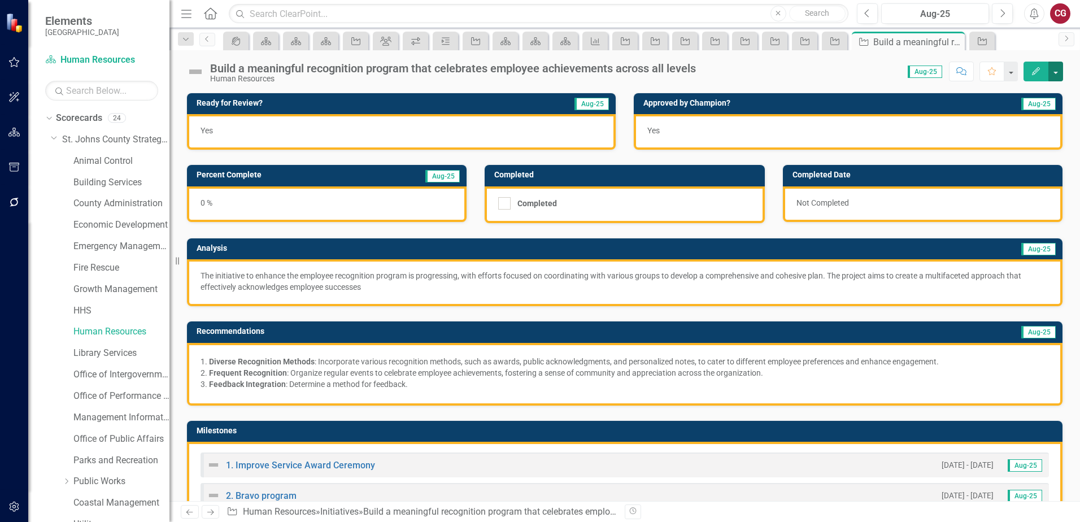
click at [1057, 71] on button "button" at bounding box center [1055, 72] width 15 height 20
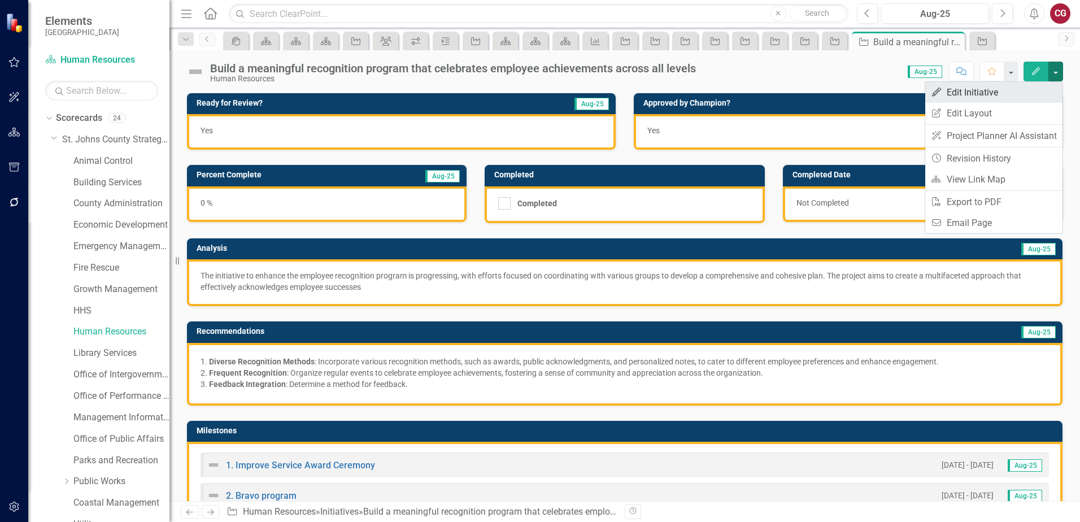
click at [1017, 95] on link "Edit Edit Initiative" at bounding box center [993, 92] width 137 height 21
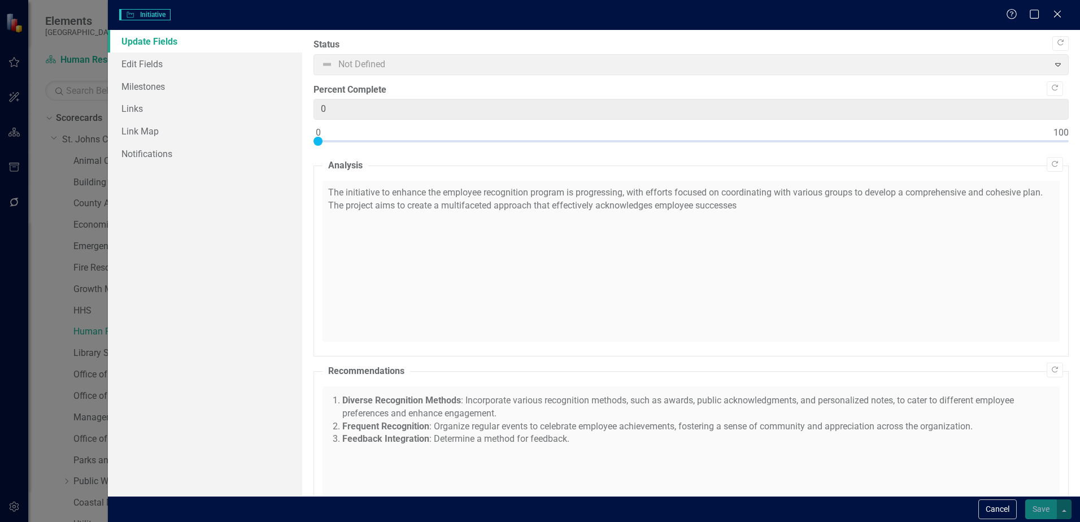
checkbox input "true"
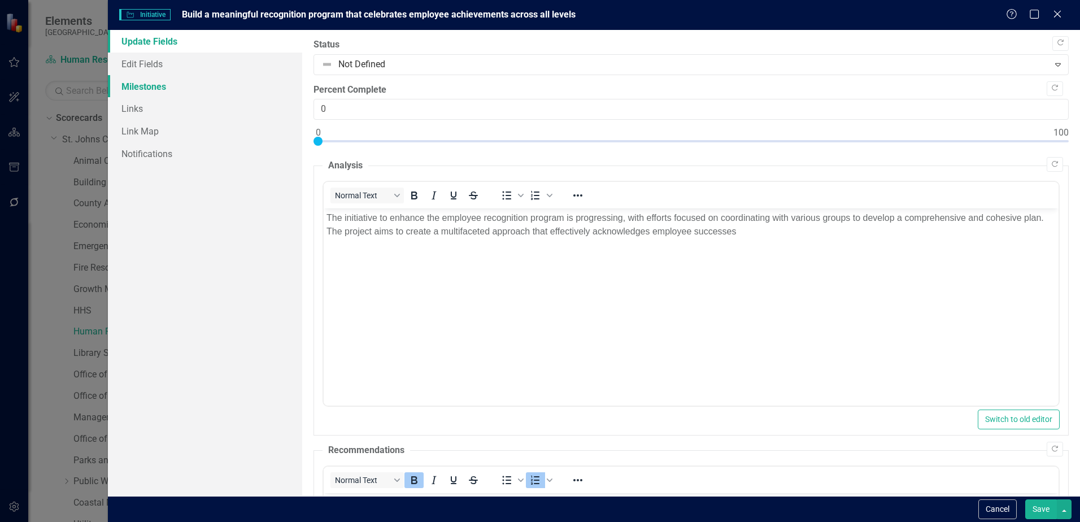
click at [117, 88] on link "Milestones" at bounding box center [205, 86] width 194 height 23
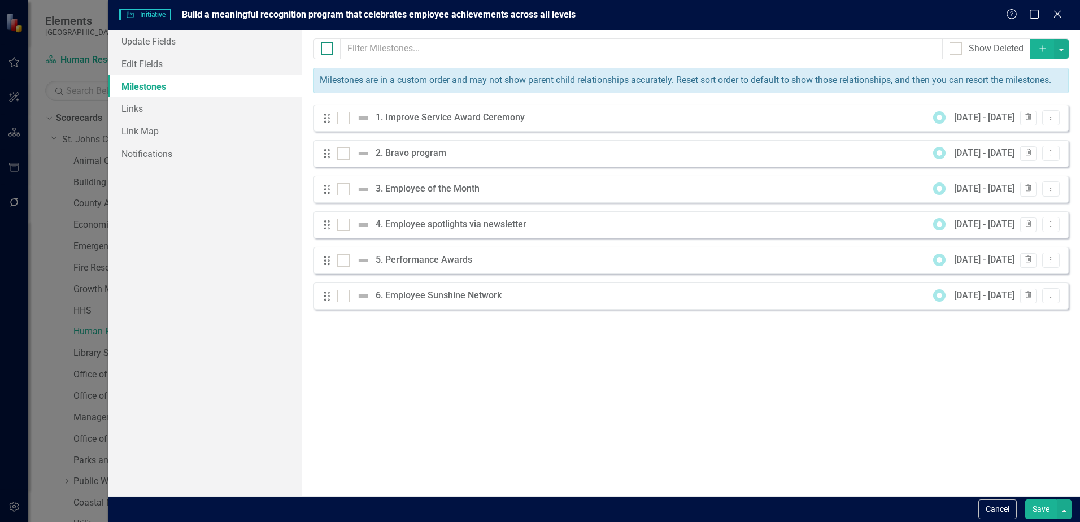
click at [329, 54] on div at bounding box center [327, 48] width 12 height 12
click at [328, 50] on input "checkbox" at bounding box center [324, 45] width 7 height 7
checkbox input "true"
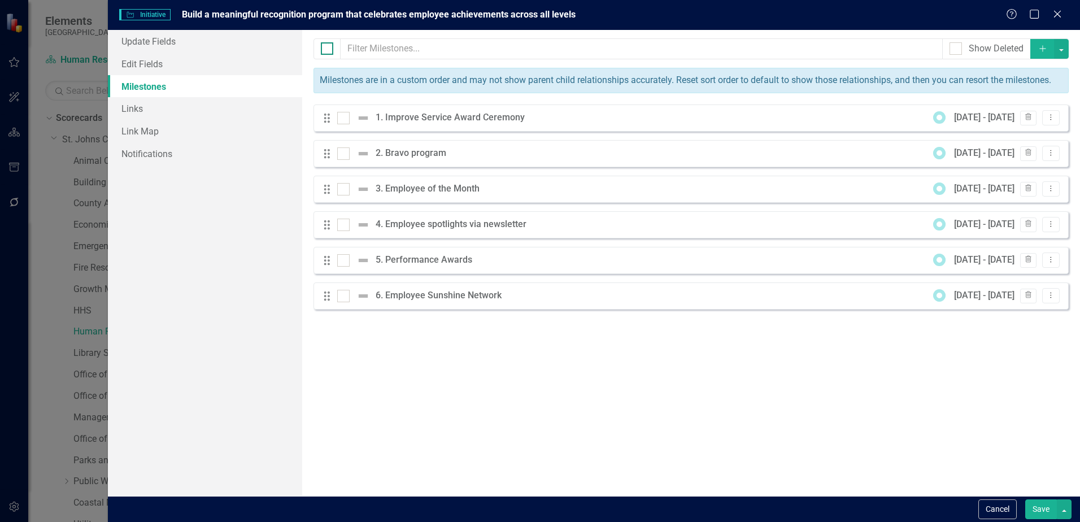
checkbox input "true"
click at [1066, 52] on button "button" at bounding box center [1061, 49] width 15 height 20
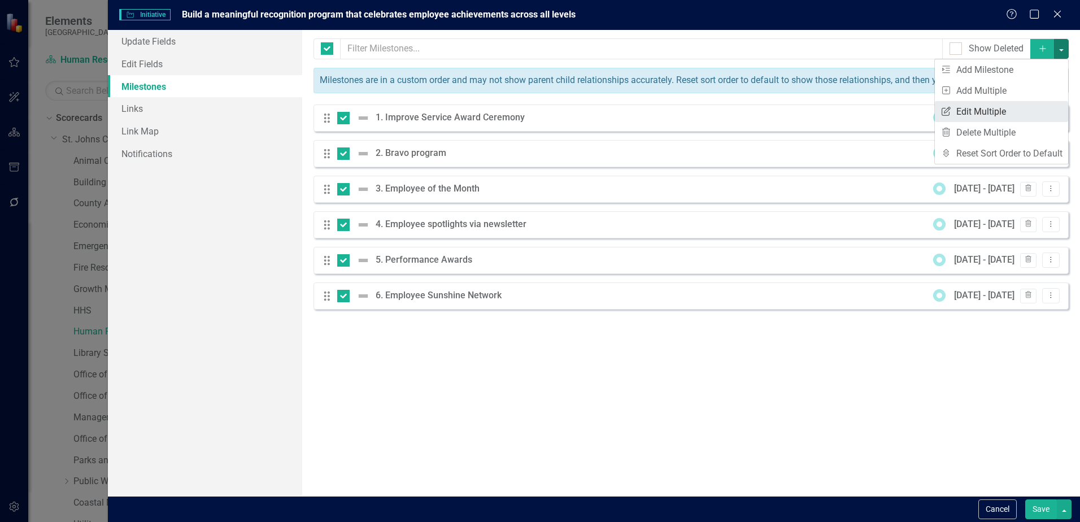
click at [1007, 105] on link "Edit Multiple Edit Multiple" at bounding box center [1001, 111] width 133 height 21
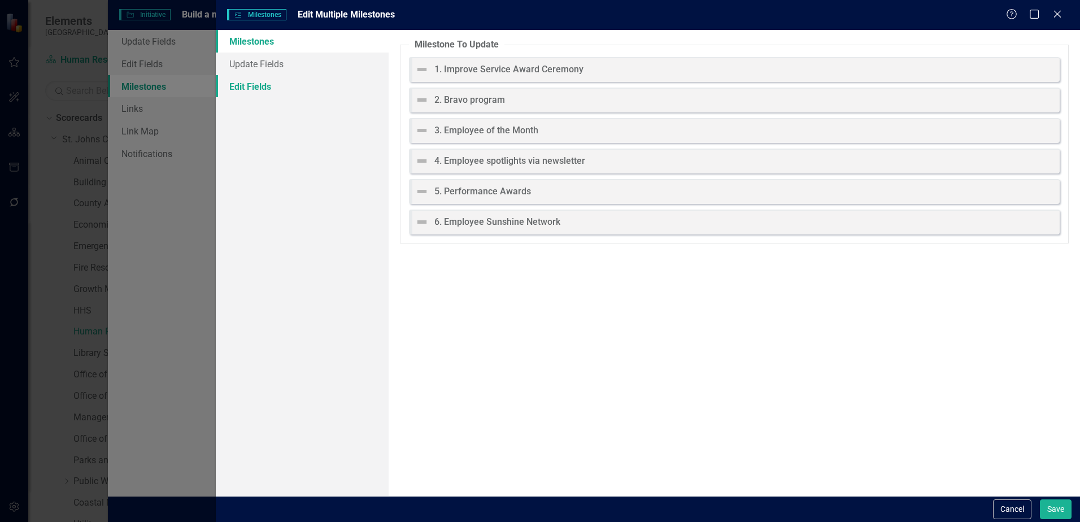
click at [276, 90] on link "Edit Fields" at bounding box center [302, 86] width 173 height 23
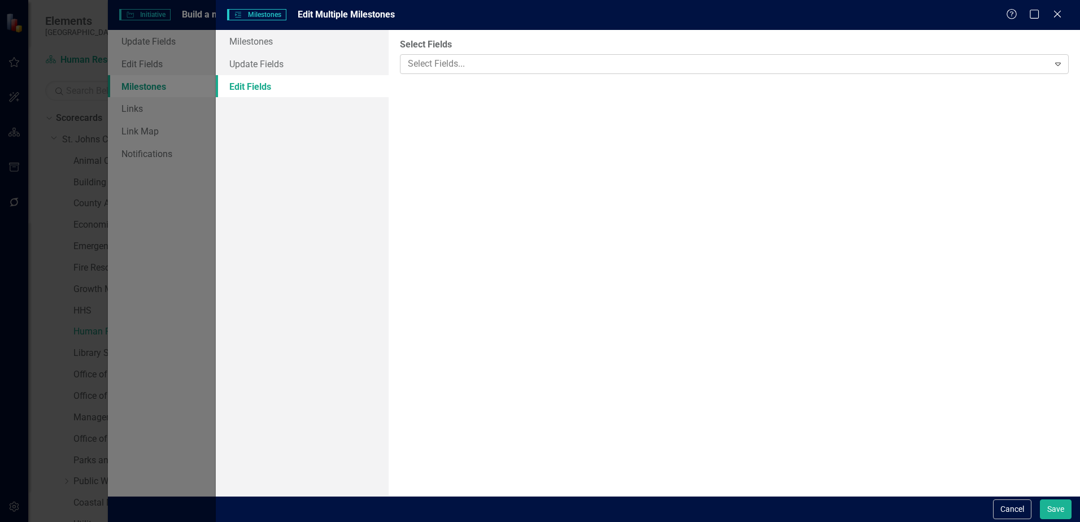
click at [507, 71] on div at bounding box center [725, 63] width 645 height 15
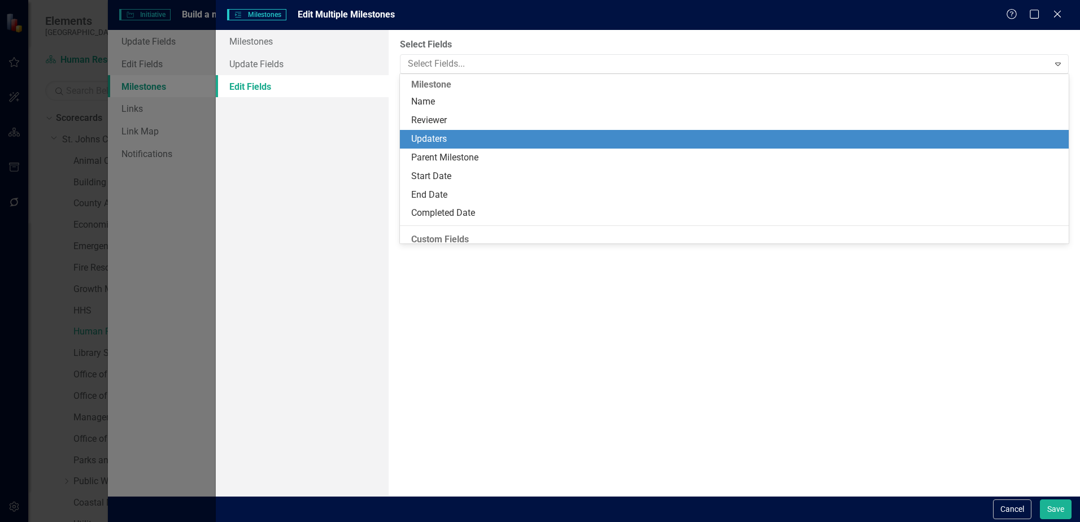
click at [431, 132] on div "Updaters" at bounding box center [734, 139] width 669 height 19
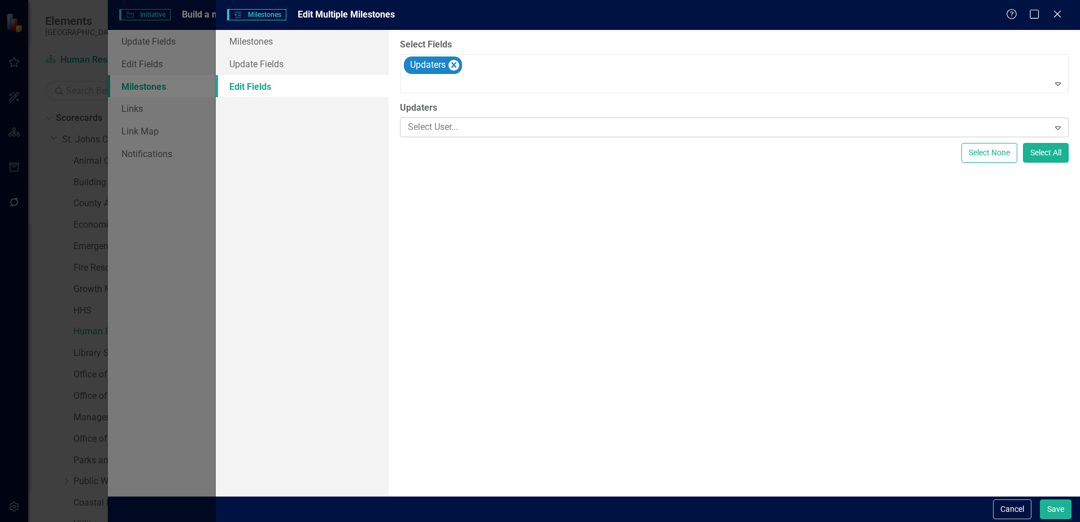
click at [434, 124] on div at bounding box center [725, 127] width 645 height 15
type input "s[encer"
drag, startPoint x: 450, startPoint y: 124, endPoint x: 347, endPoint y: 112, distance: 102.9
click at [347, 112] on div "Milestones Update Fields Edit Fields Milestone To Update 1. Improve Service Awa…" at bounding box center [648, 263] width 864 height 466
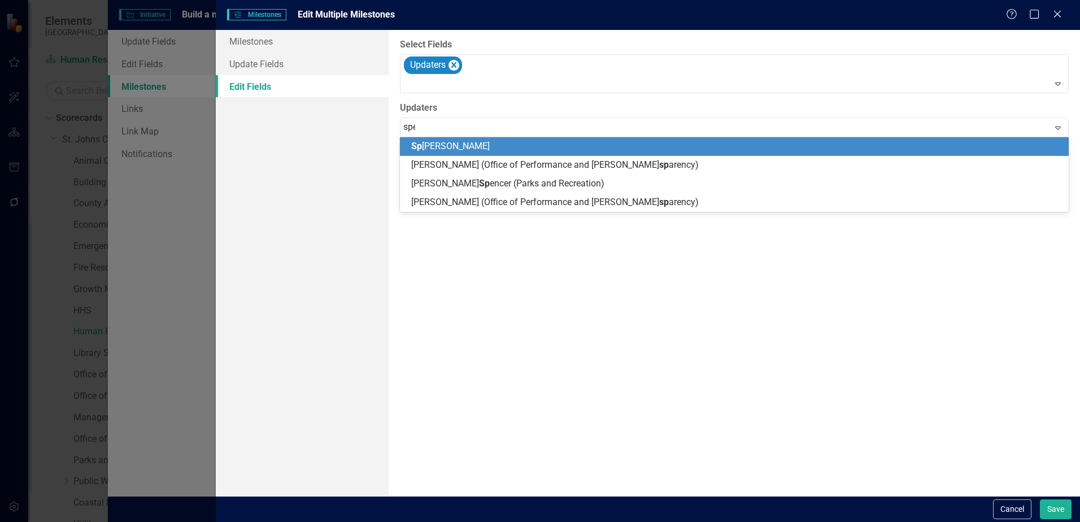
type input "spen"
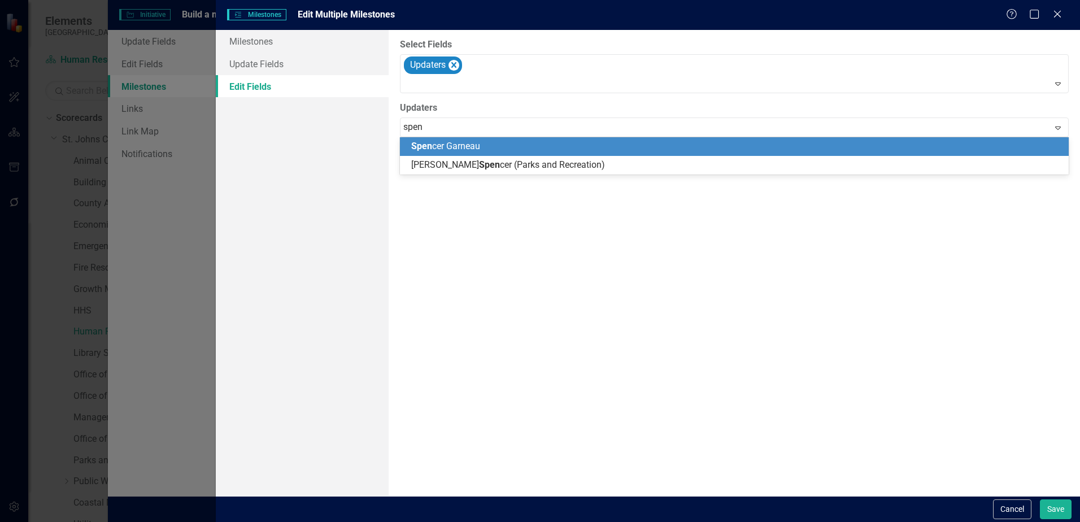
click at [415, 146] on span "Spen" at bounding box center [421, 146] width 21 height 11
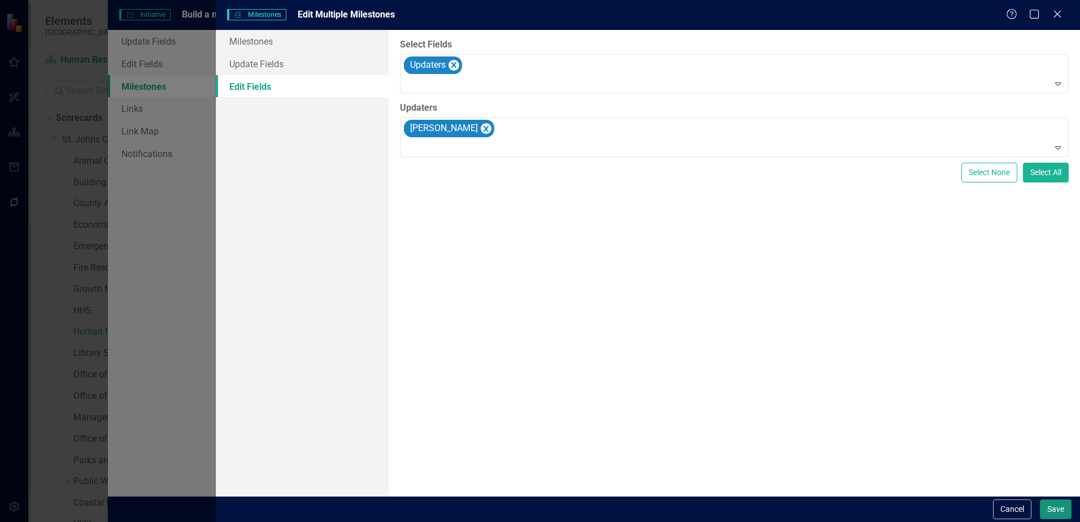
click at [1057, 504] on button "Save" at bounding box center [1056, 509] width 32 height 20
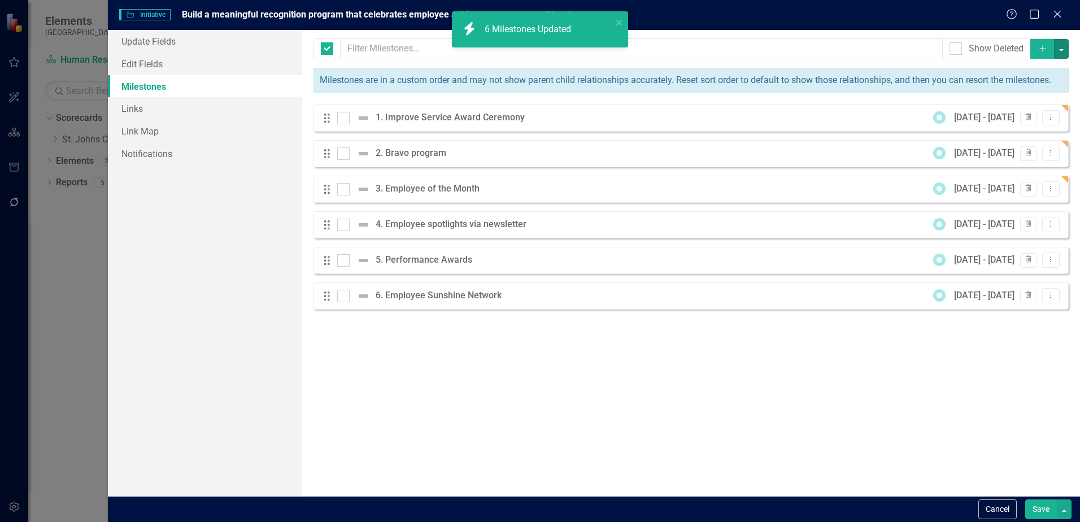
checkbox input "false"
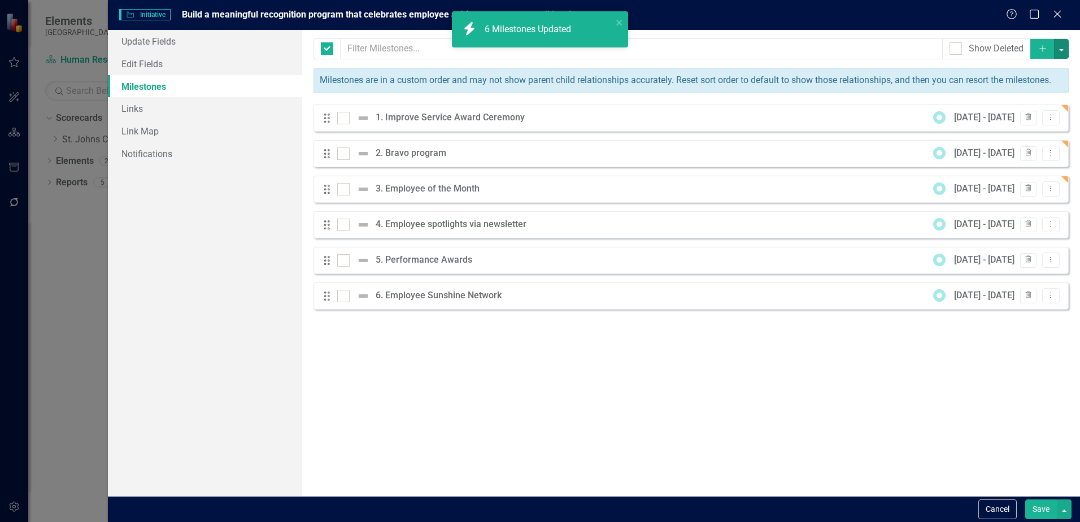
checkbox input "false"
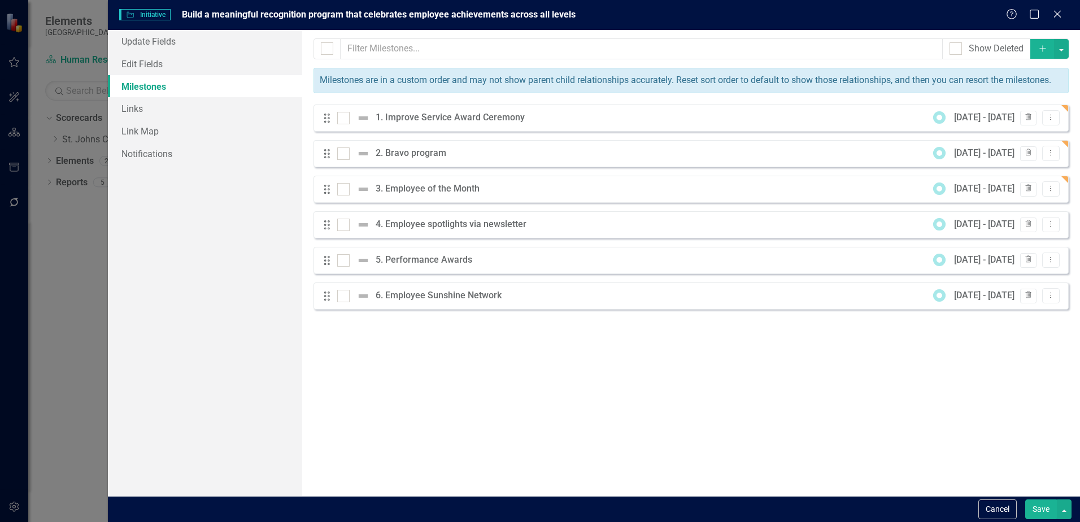
click at [1052, 504] on button "Save" at bounding box center [1041, 509] width 32 height 20
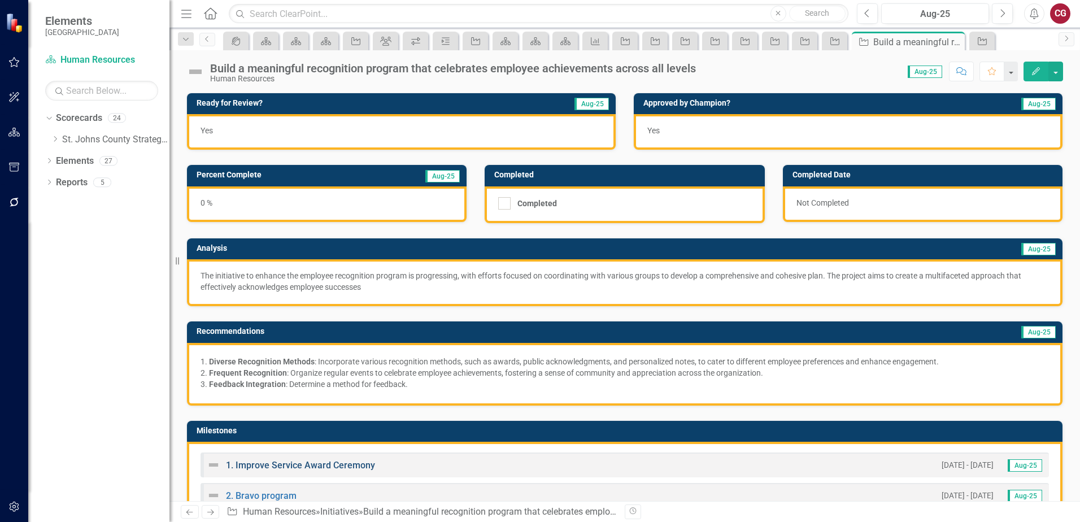
click at [302, 465] on link "1. Improve Service Award Ceremony" at bounding box center [300, 465] width 149 height 11
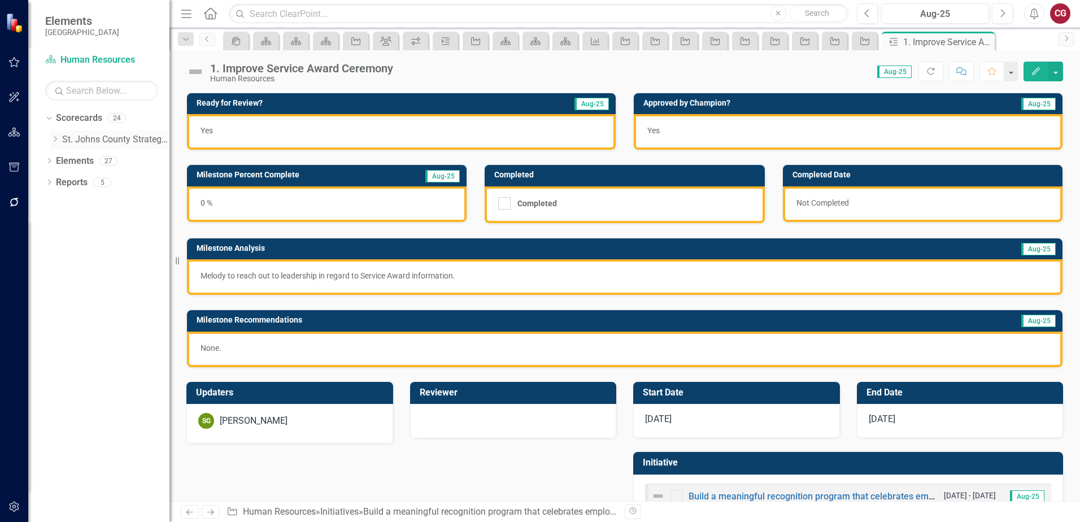
click at [52, 139] on icon "Dropdown" at bounding box center [55, 139] width 8 height 7
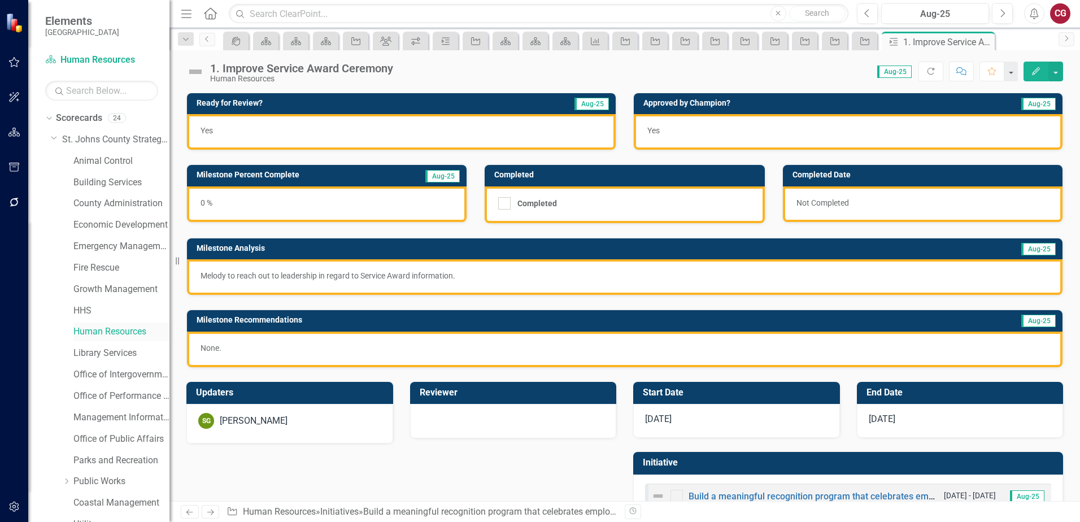
click at [105, 329] on link "Human Resources" at bounding box center [121, 331] width 96 height 13
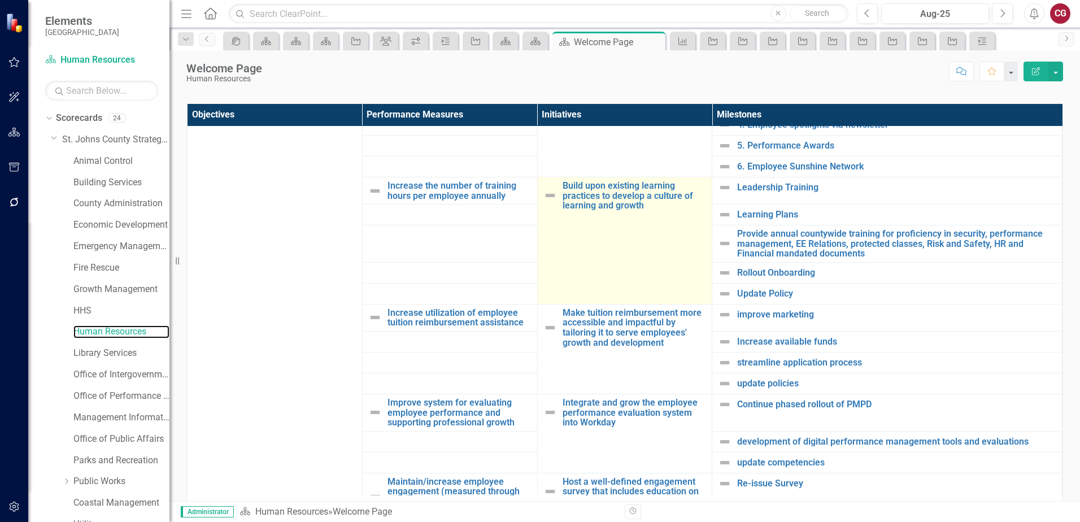
scroll to position [282, 0]
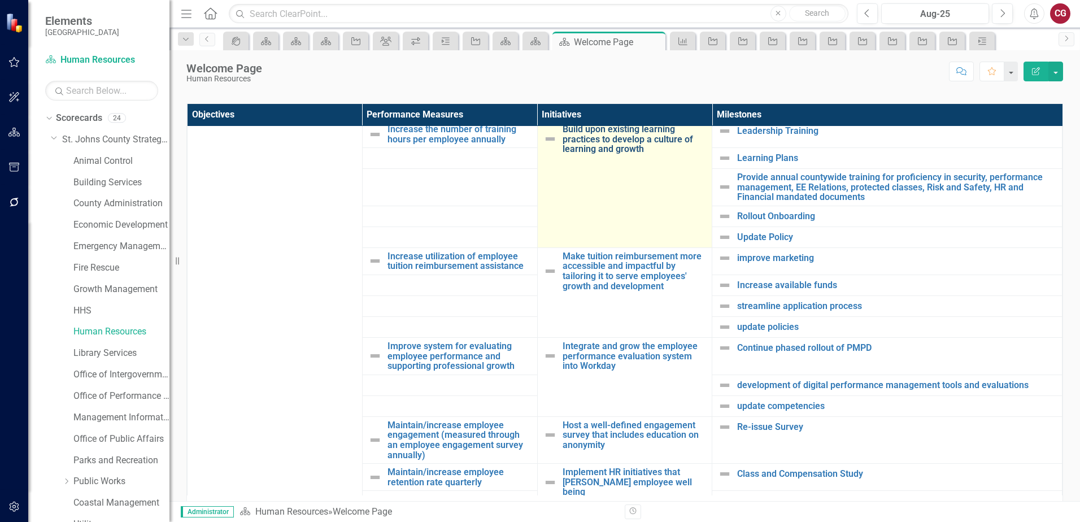
click at [595, 147] on link "Build upon existing learning practices to develop a culture of learning and gro…" at bounding box center [634, 139] width 144 height 30
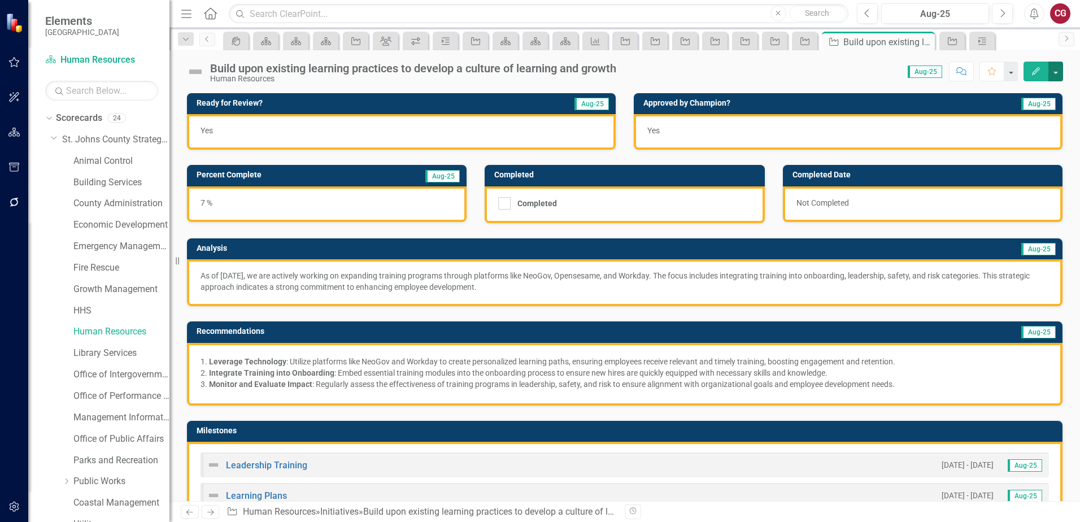
click at [1056, 75] on button "button" at bounding box center [1055, 72] width 15 height 20
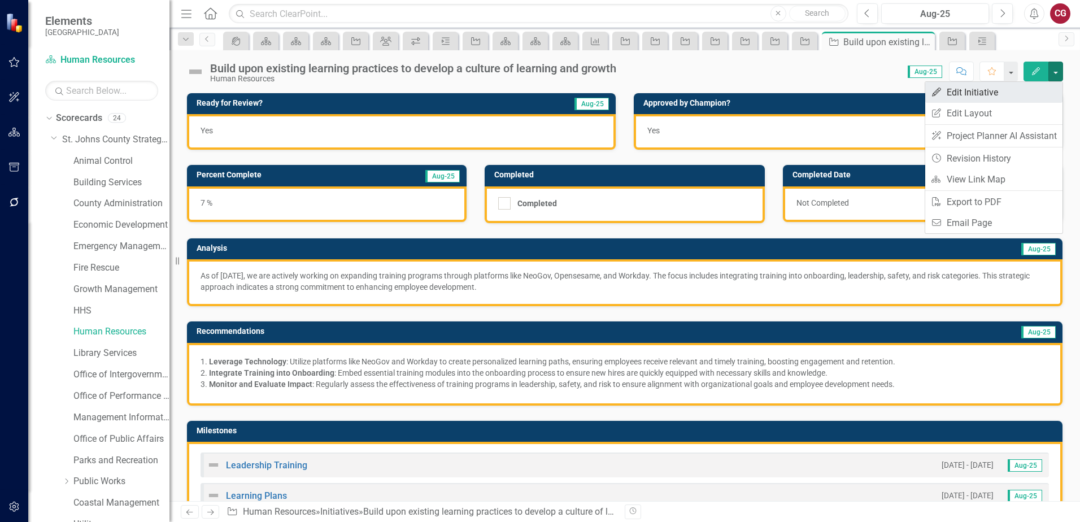
click at [950, 93] on link "Edit Edit Initiative" at bounding box center [993, 92] width 137 height 21
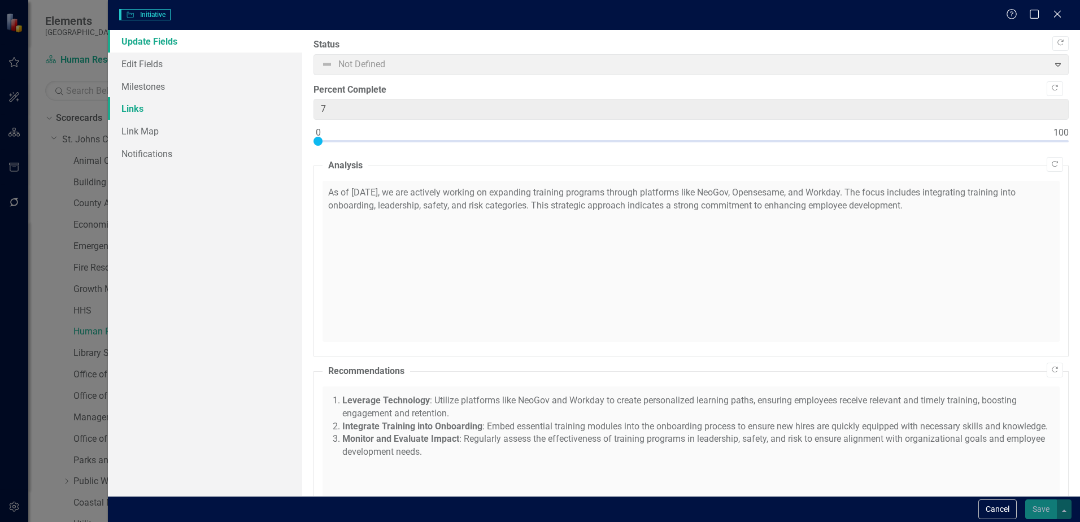
checkbox input "true"
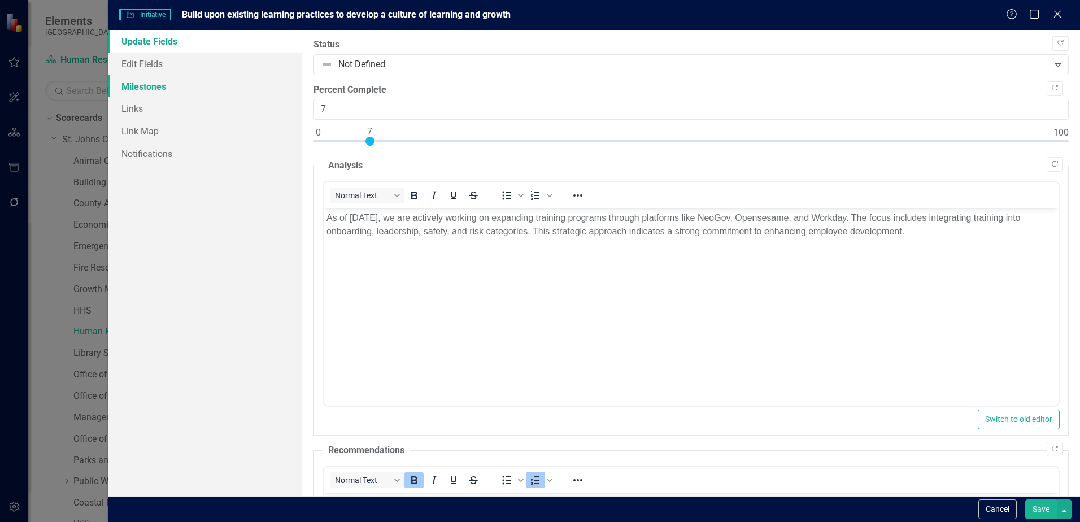
click at [133, 89] on link "Milestones" at bounding box center [205, 86] width 194 height 23
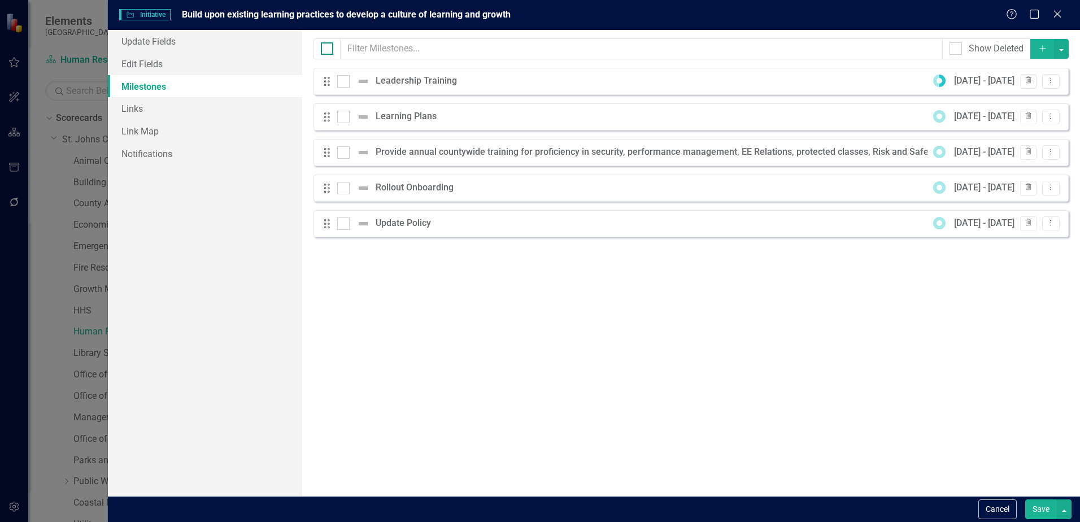
click at [328, 52] on div at bounding box center [327, 48] width 12 height 12
click at [328, 50] on input "checkbox" at bounding box center [324, 45] width 7 height 7
checkbox input "true"
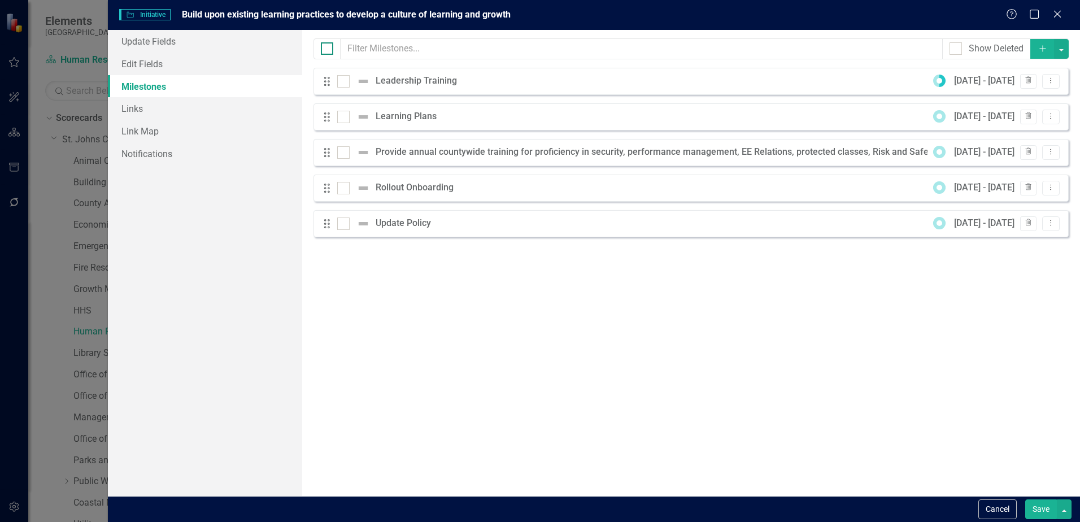
checkbox input "true"
click at [1059, 52] on button "button" at bounding box center [1061, 49] width 15 height 20
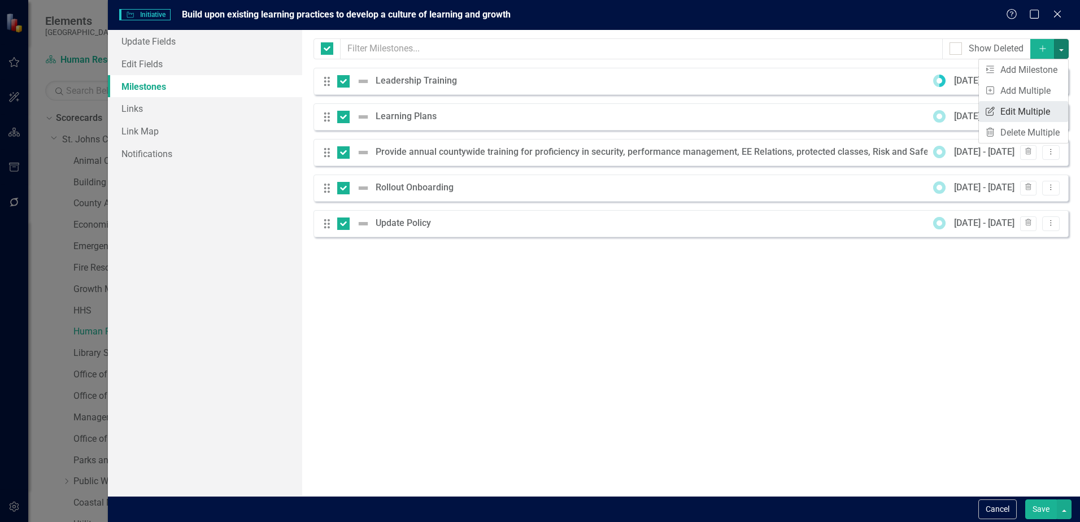
click at [1006, 115] on link "Edit Multiple Edit Multiple" at bounding box center [1023, 111] width 89 height 21
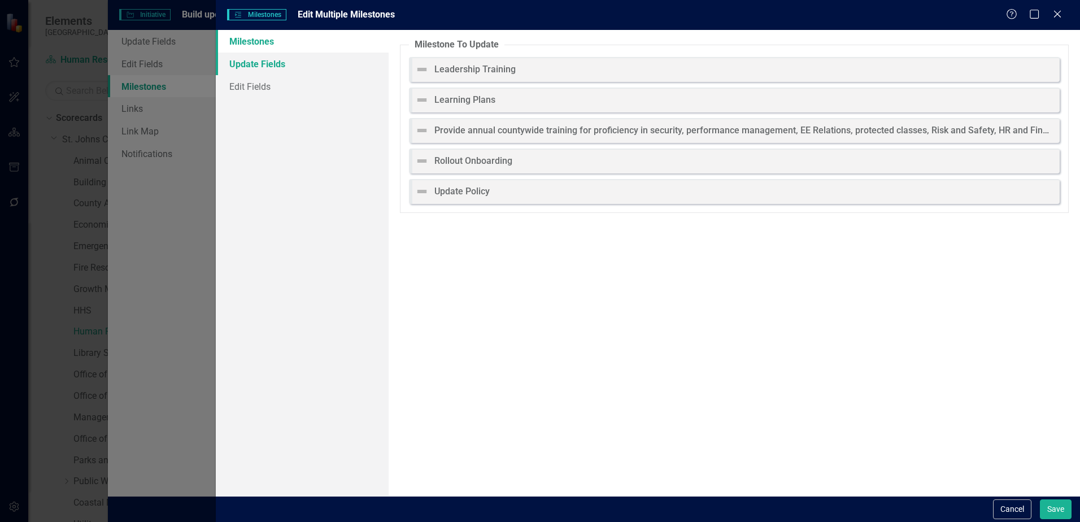
click at [278, 66] on link "Update Fields" at bounding box center [302, 64] width 173 height 23
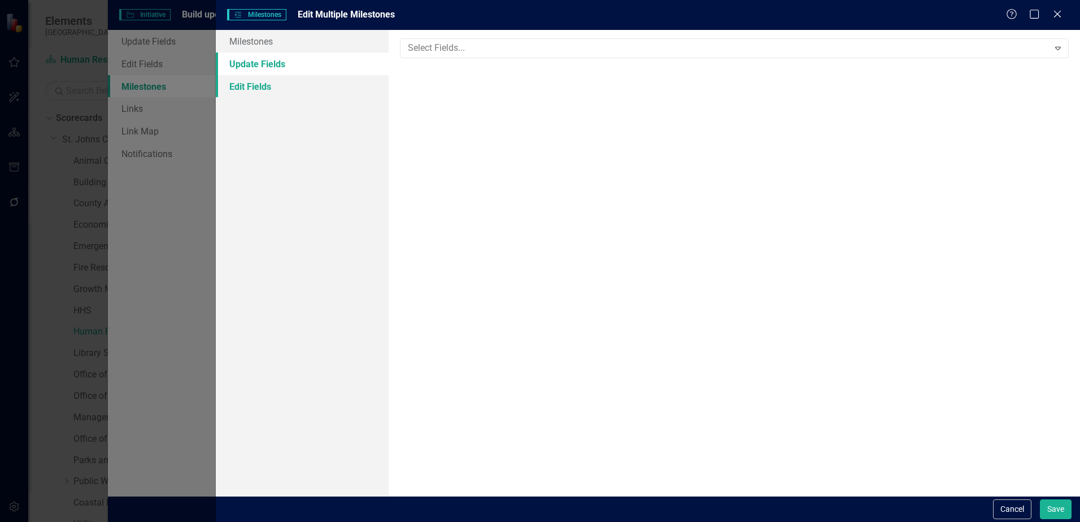
click at [269, 84] on link "Edit Fields" at bounding box center [302, 86] width 173 height 23
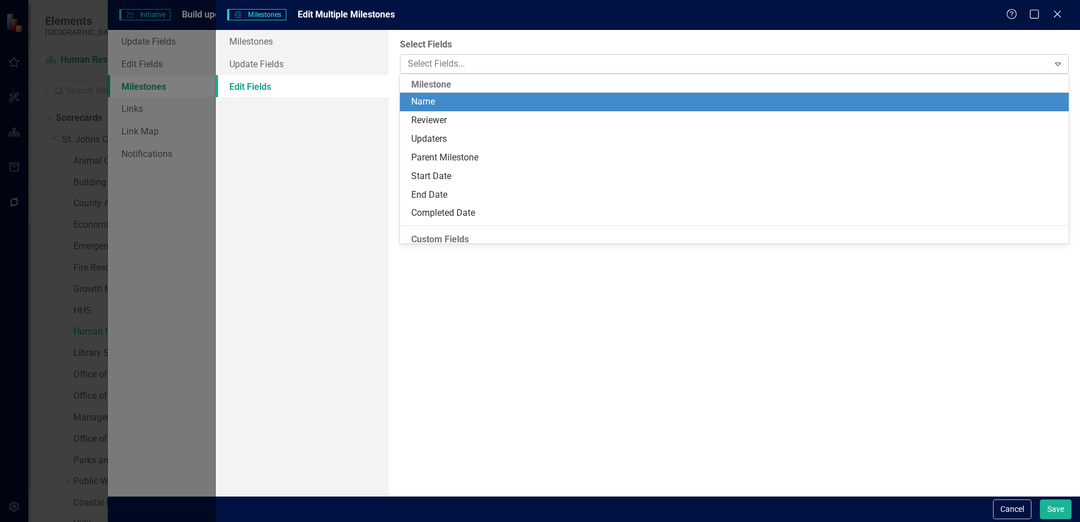
click at [443, 62] on div at bounding box center [725, 63] width 645 height 15
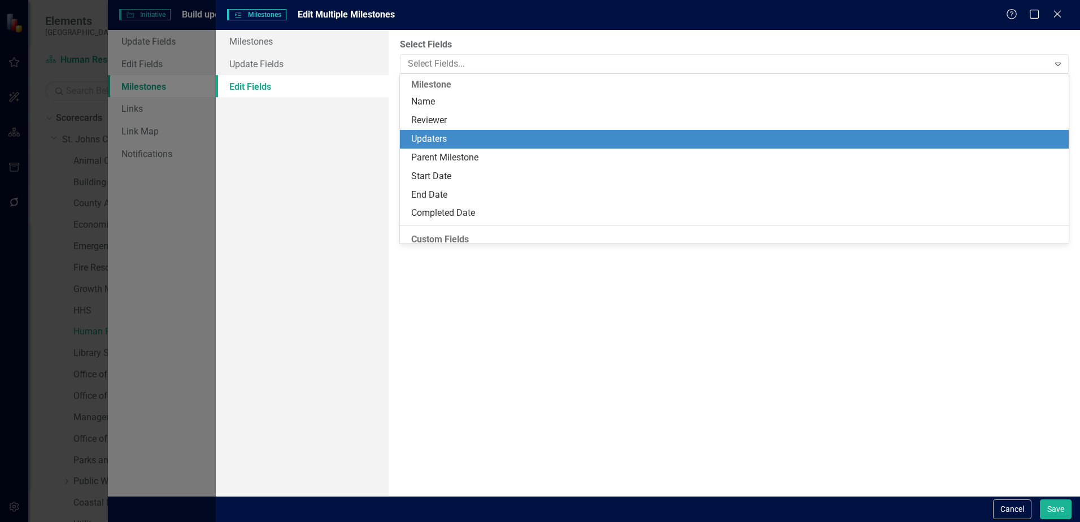
click at [423, 141] on div "Updaters" at bounding box center [736, 139] width 651 height 13
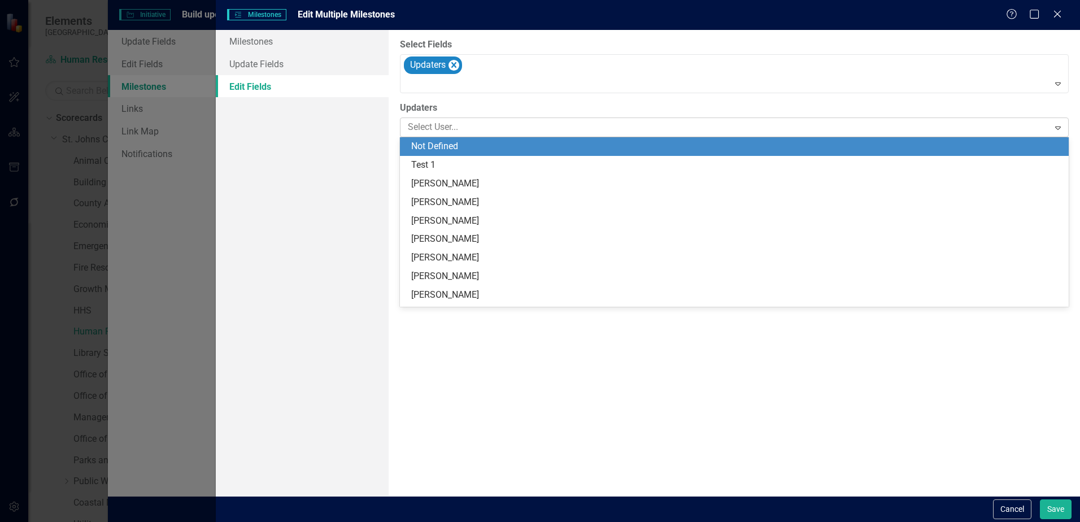
click at [430, 133] on div at bounding box center [725, 127] width 645 height 15
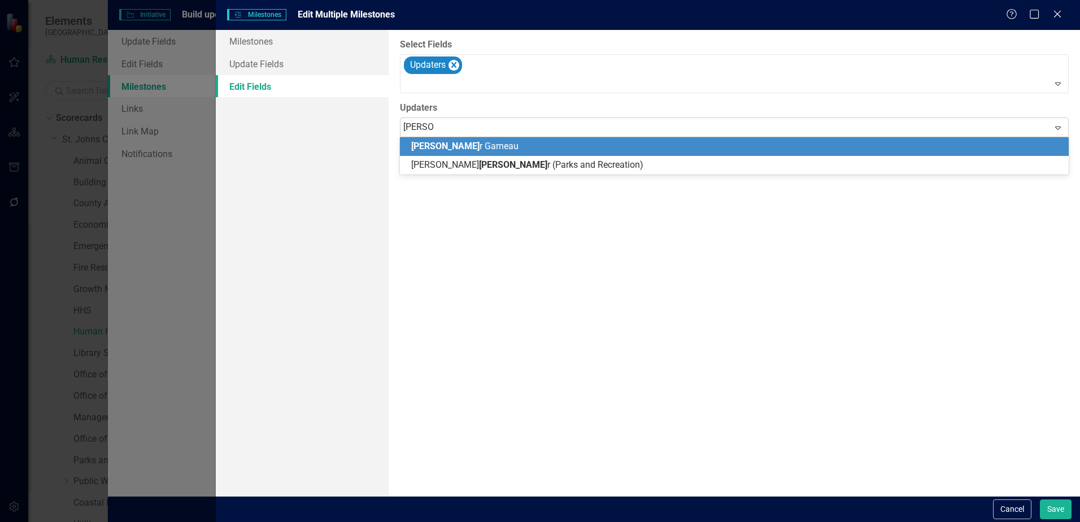
type input "spencer"
click at [428, 146] on span "Spencer" at bounding box center [445, 146] width 68 height 11
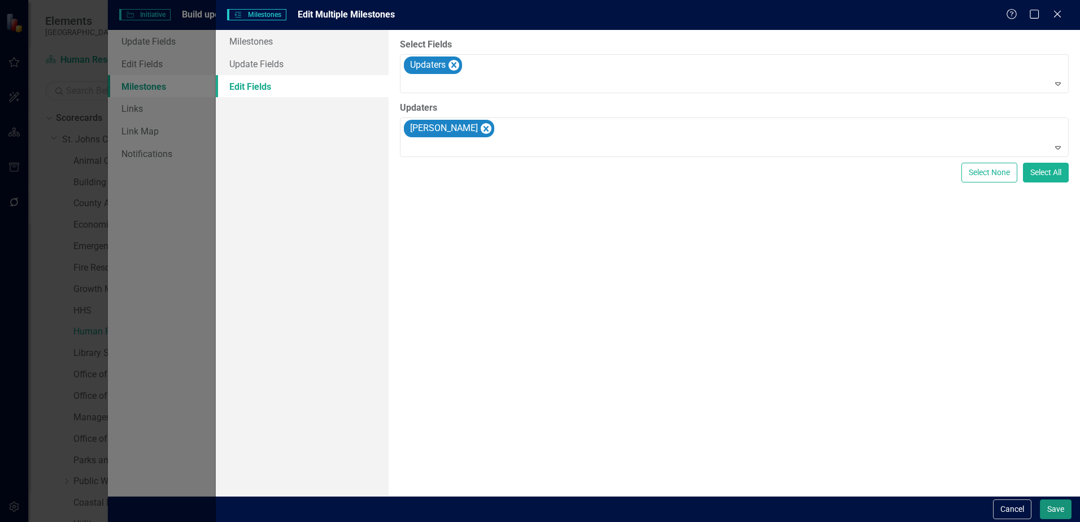
click at [1046, 512] on button "Save" at bounding box center [1056, 509] width 32 height 20
checkbox input "false"
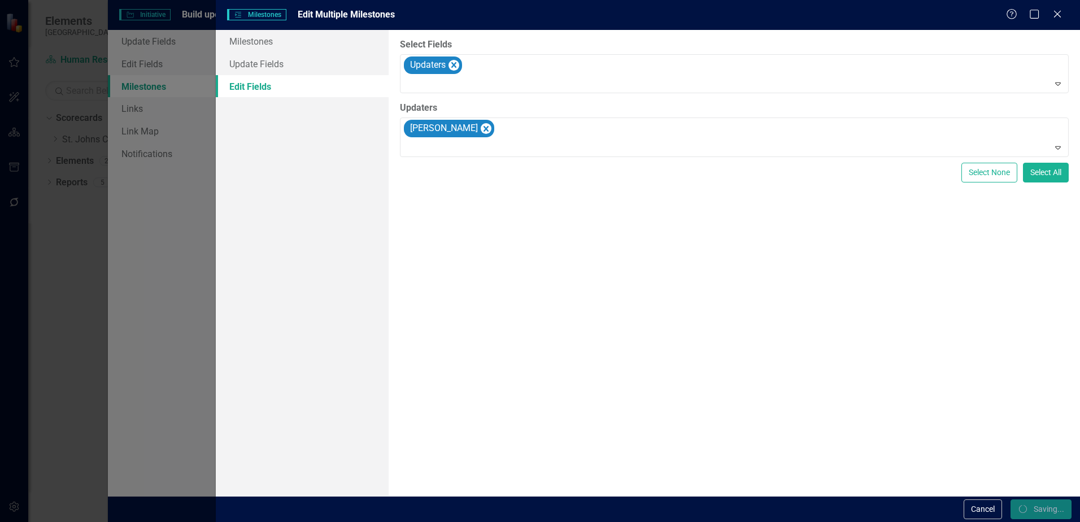
checkbox input "false"
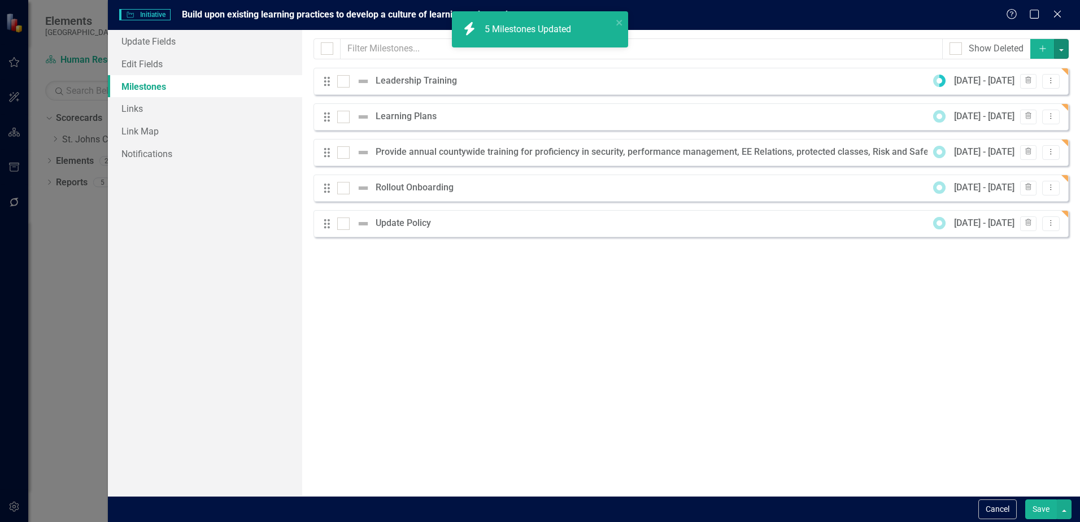
checkbox input "false"
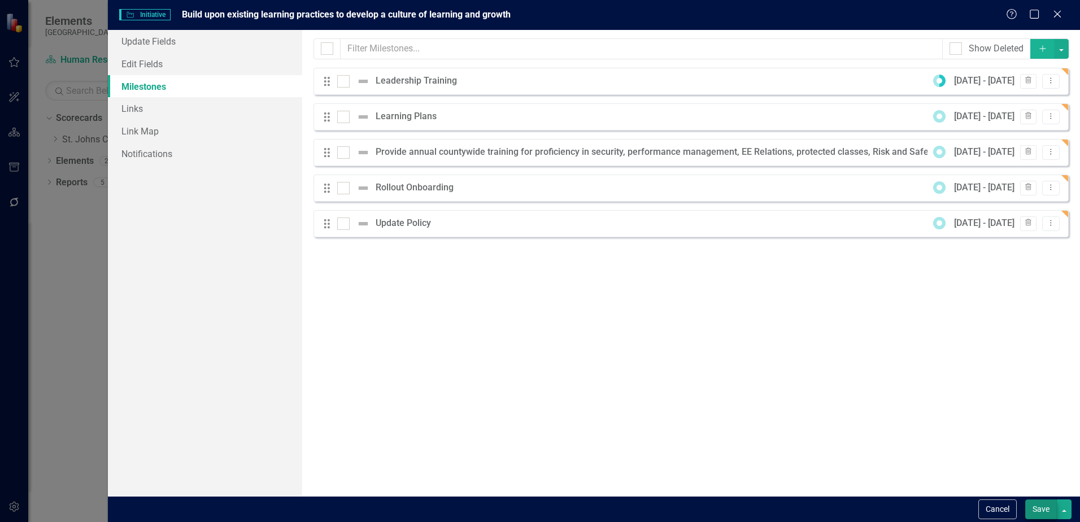
click at [1035, 499] on div "Cancel Save" at bounding box center [594, 509] width 972 height 26
click at [1037, 508] on button "Save" at bounding box center [1041, 509] width 32 height 20
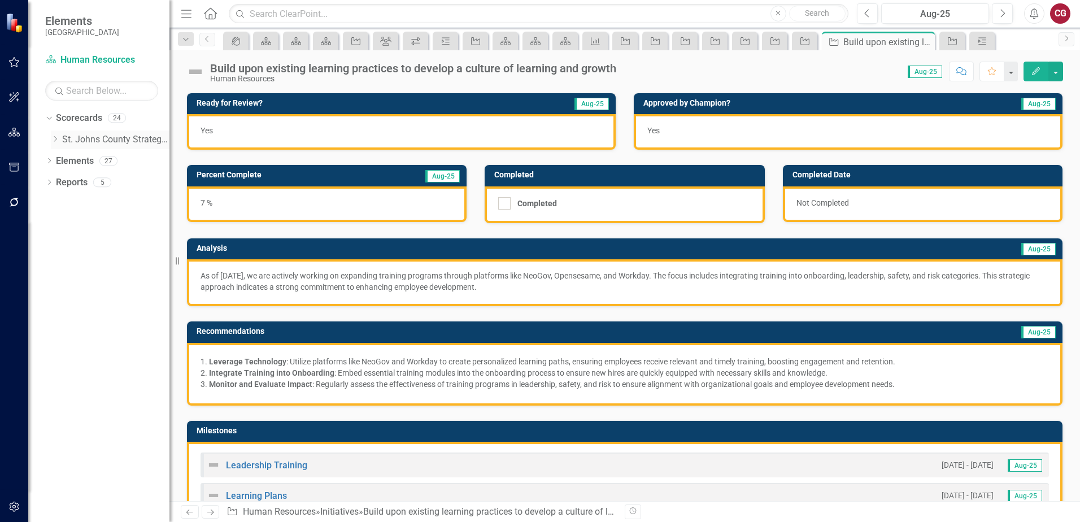
click at [54, 140] on icon "Dropdown" at bounding box center [55, 139] width 8 height 7
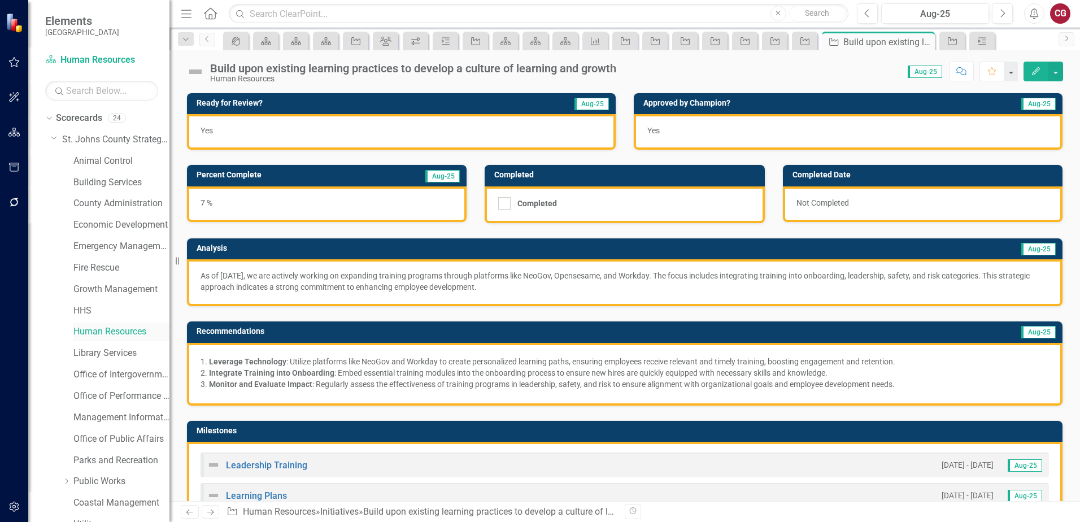
click at [97, 335] on link "Human Resources" at bounding box center [121, 331] width 96 height 13
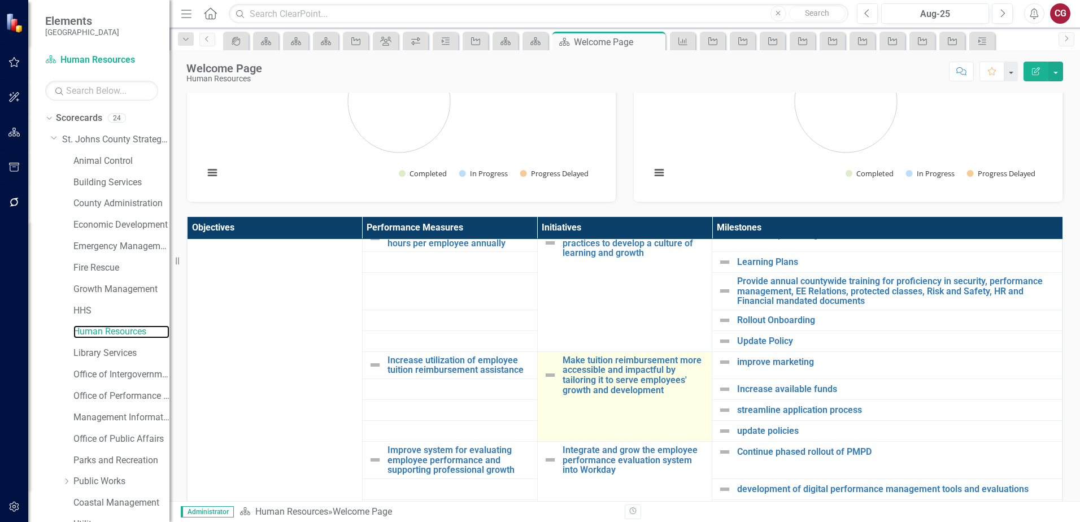
scroll to position [339, 0]
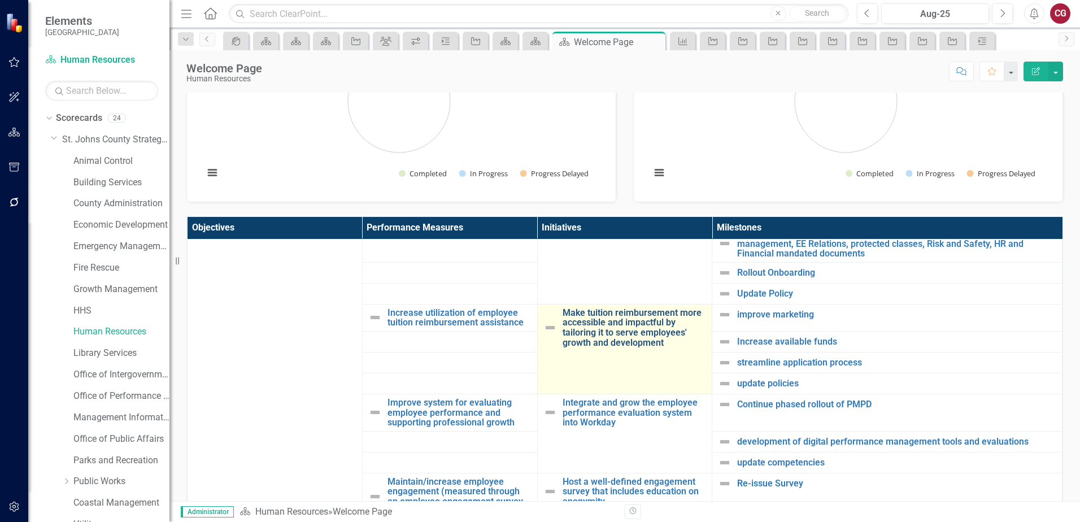
click at [588, 333] on link "Make tuition reimbursement more accessible and impactful by tailoring it to ser…" at bounding box center [634, 328] width 144 height 40
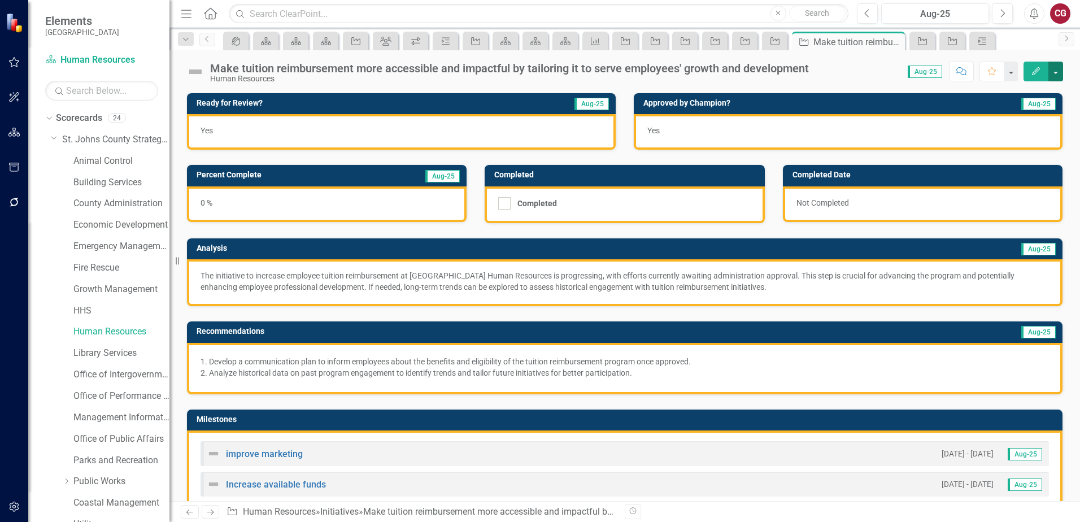
click at [1057, 73] on button "button" at bounding box center [1055, 72] width 15 height 20
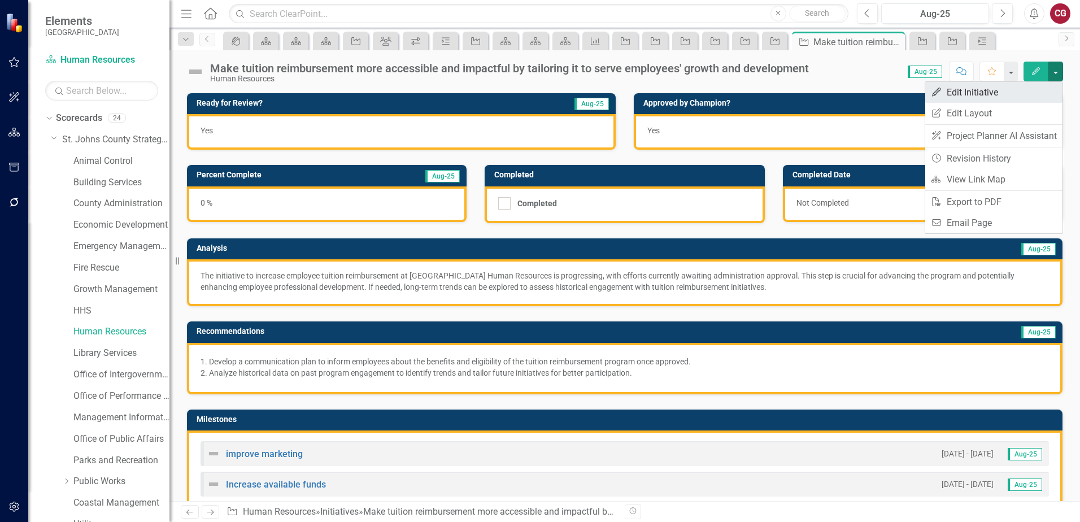
click at [968, 92] on link "Edit Edit Initiative" at bounding box center [993, 92] width 137 height 21
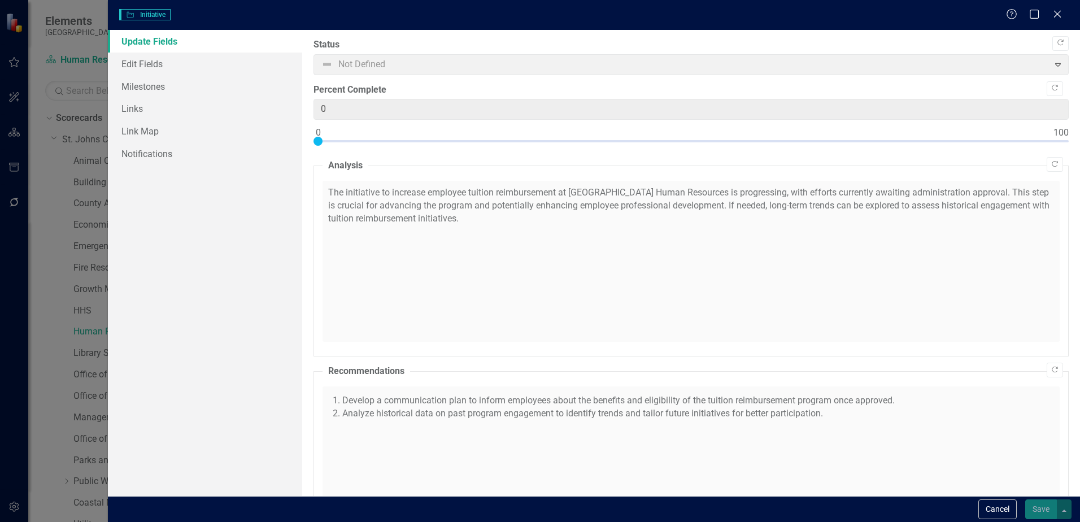
checkbox input "true"
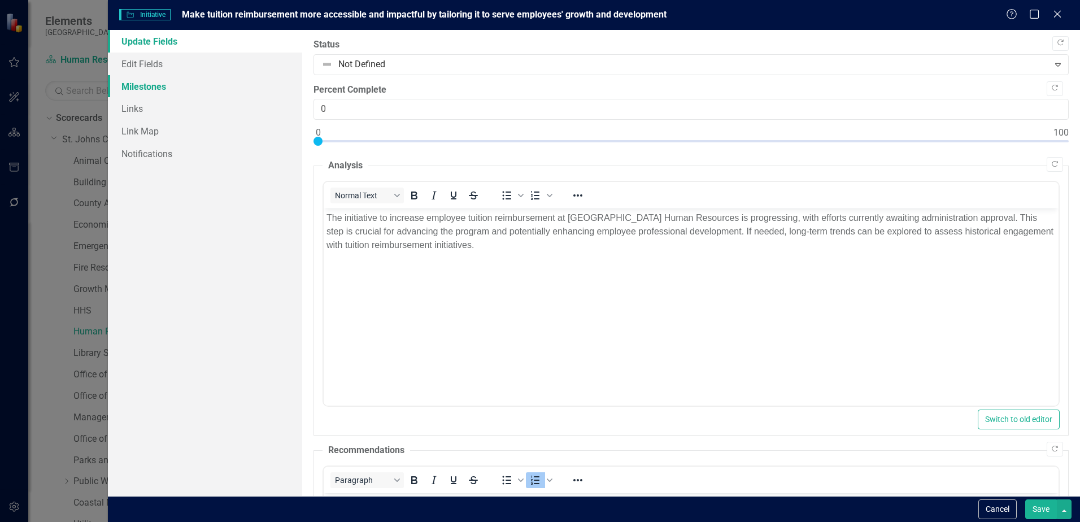
click at [160, 95] on link "Milestones" at bounding box center [205, 86] width 194 height 23
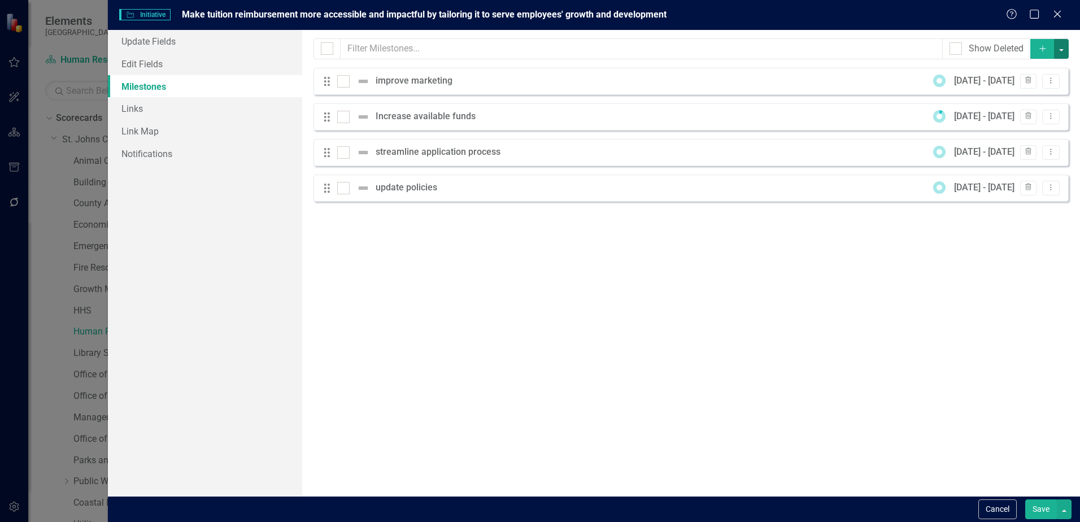
click at [1063, 54] on button "button" at bounding box center [1061, 49] width 15 height 20
drag, startPoint x: 468, startPoint y: 293, endPoint x: 346, endPoint y: 133, distance: 200.7
click at [468, 293] on div "Milestones allow you to break down your projects (or initiatives) into smaller …" at bounding box center [691, 263] width 778 height 466
click at [327, 50] on input "checkbox" at bounding box center [324, 45] width 7 height 7
checkbox input "true"
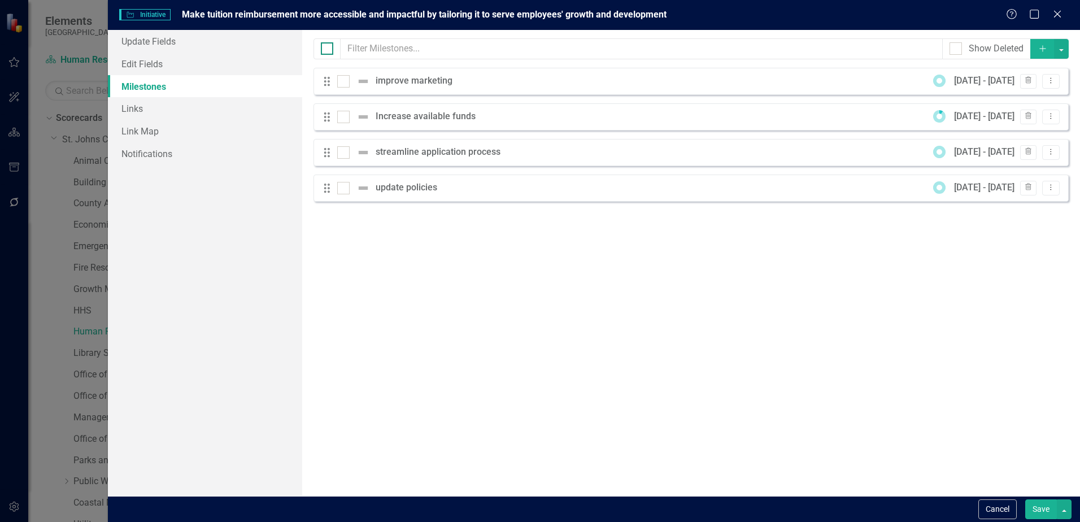
checkbox input "true"
click at [1066, 47] on button "button" at bounding box center [1061, 49] width 15 height 20
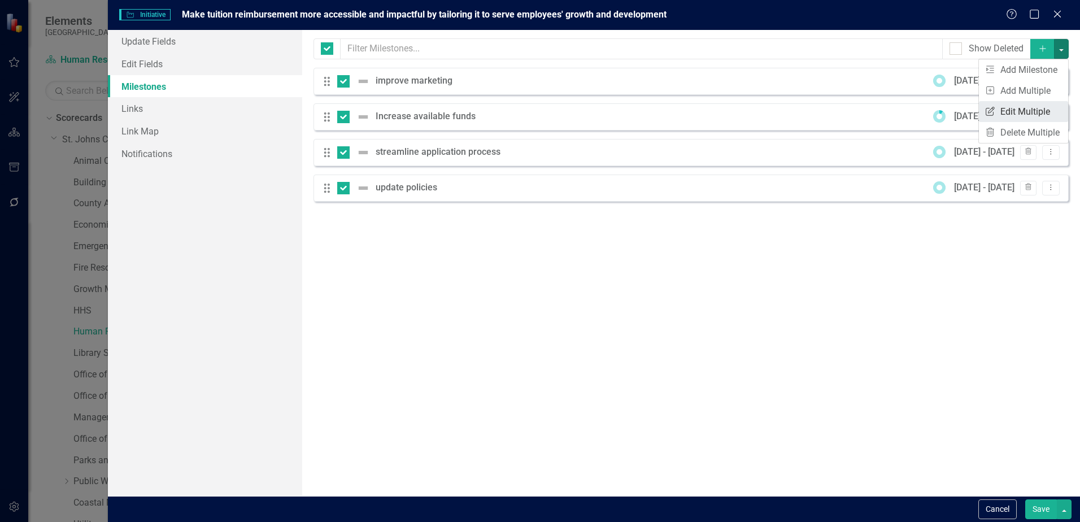
click at [1005, 109] on link "Edit Multiple Edit Multiple" at bounding box center [1023, 111] width 89 height 21
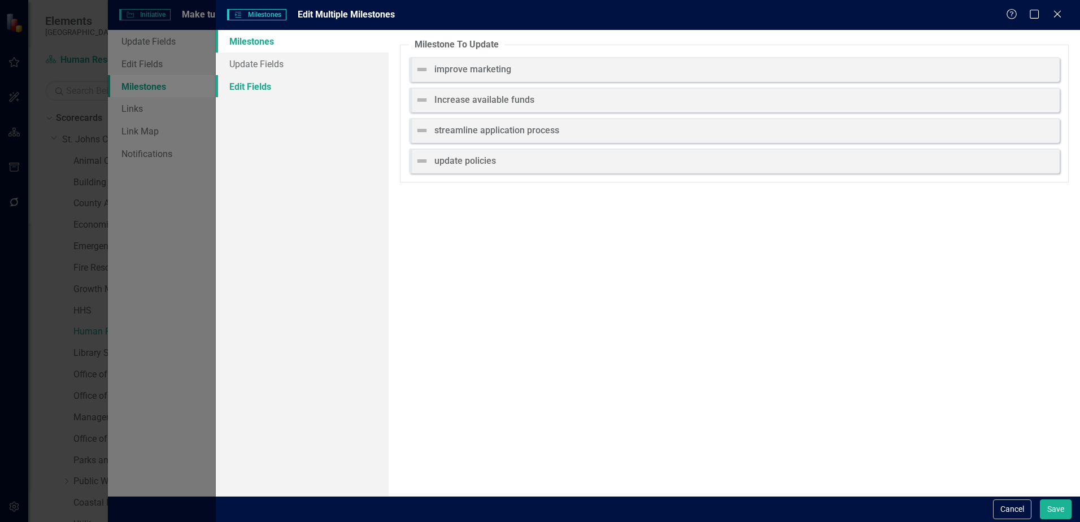
click at [250, 88] on link "Edit Fields" at bounding box center [302, 86] width 173 height 23
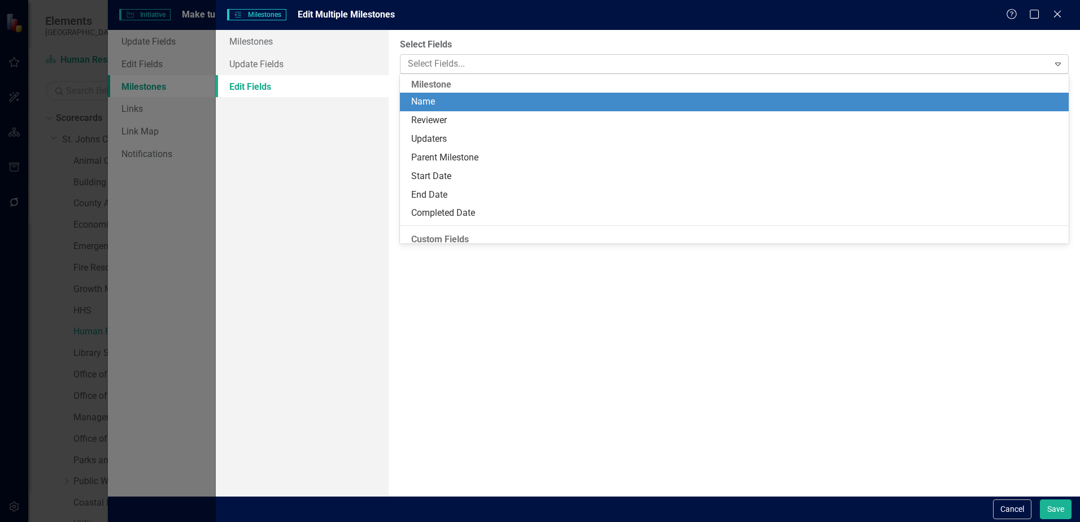
click at [428, 69] on div at bounding box center [725, 63] width 645 height 15
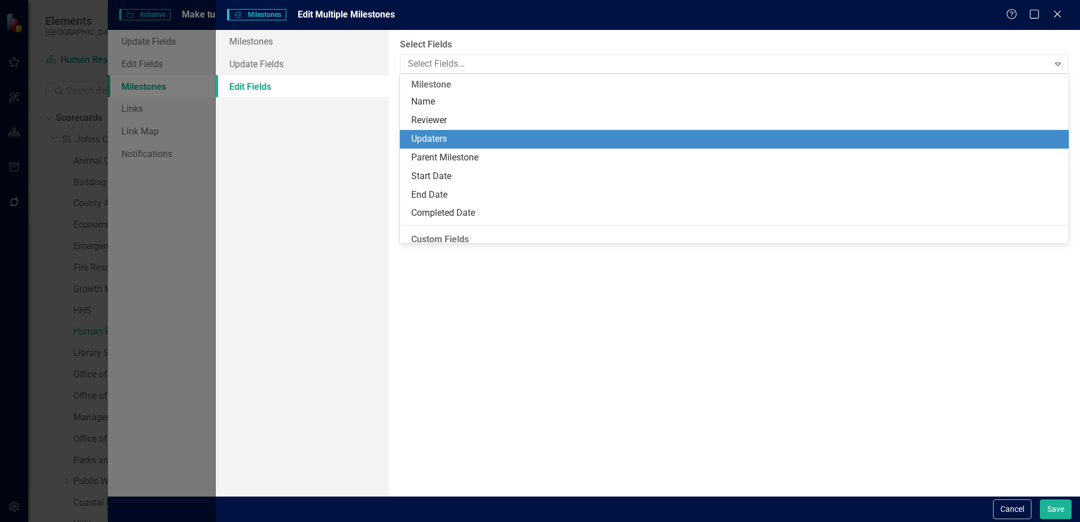
click at [431, 138] on div "Updaters" at bounding box center [736, 139] width 651 height 13
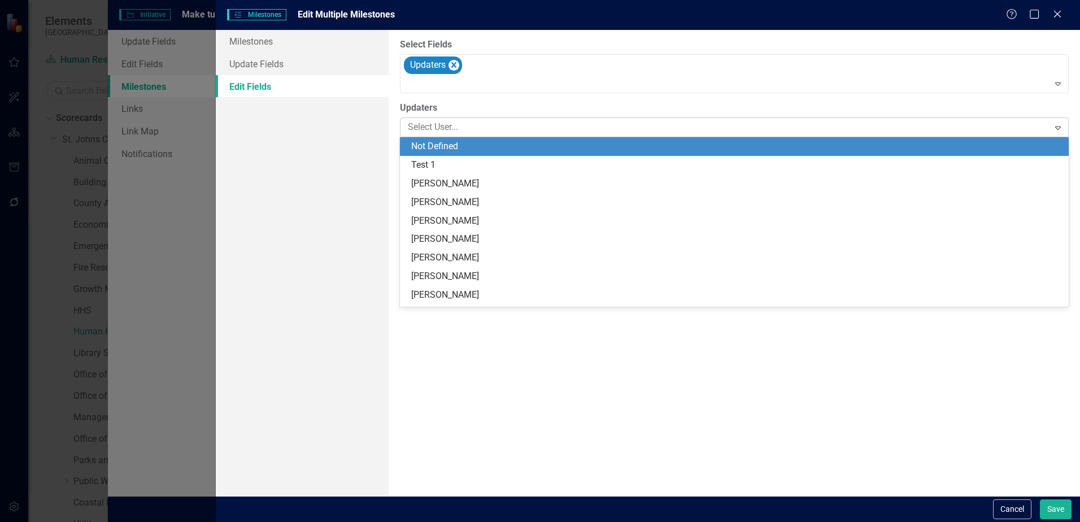
click at [436, 126] on div at bounding box center [725, 127] width 645 height 15
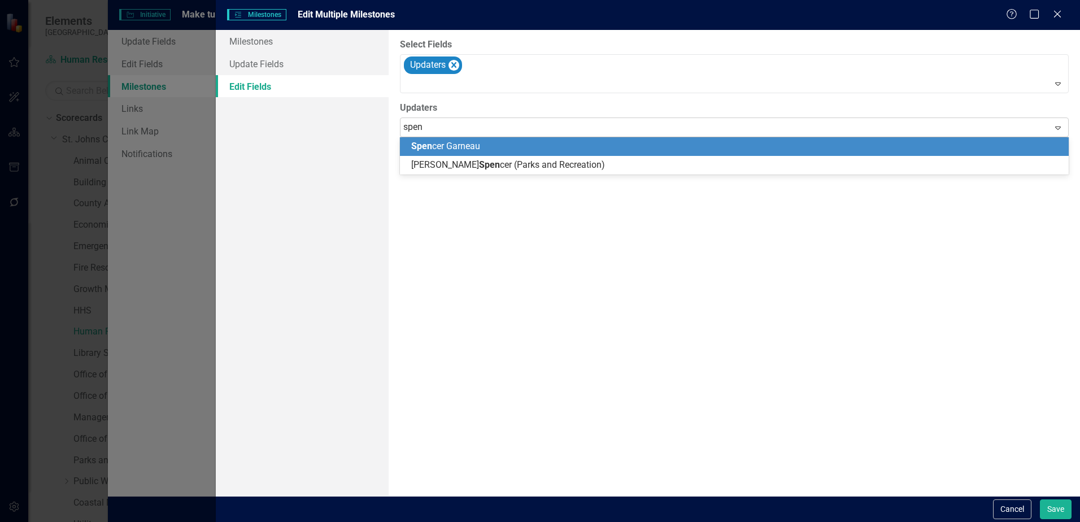
type input "spenc"
click at [434, 142] on span "Spenc" at bounding box center [423, 146] width 25 height 11
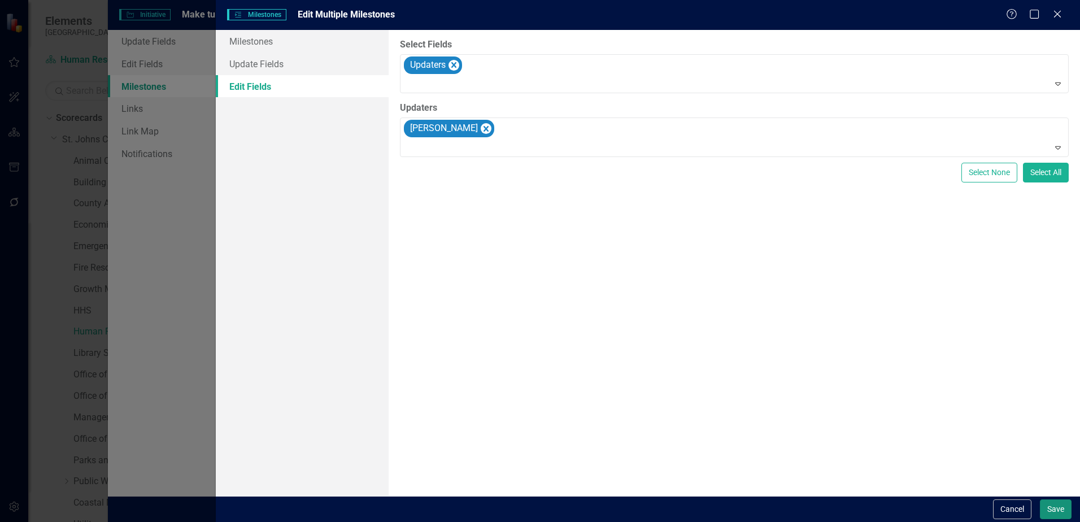
click at [1056, 513] on button "Save" at bounding box center [1056, 509] width 32 height 20
checkbox input "false"
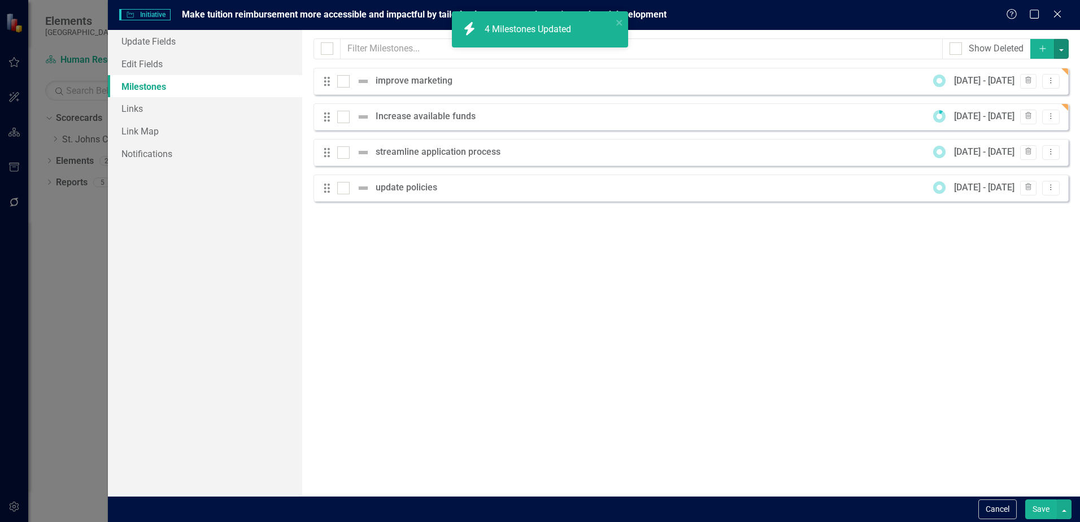
checkbox input "false"
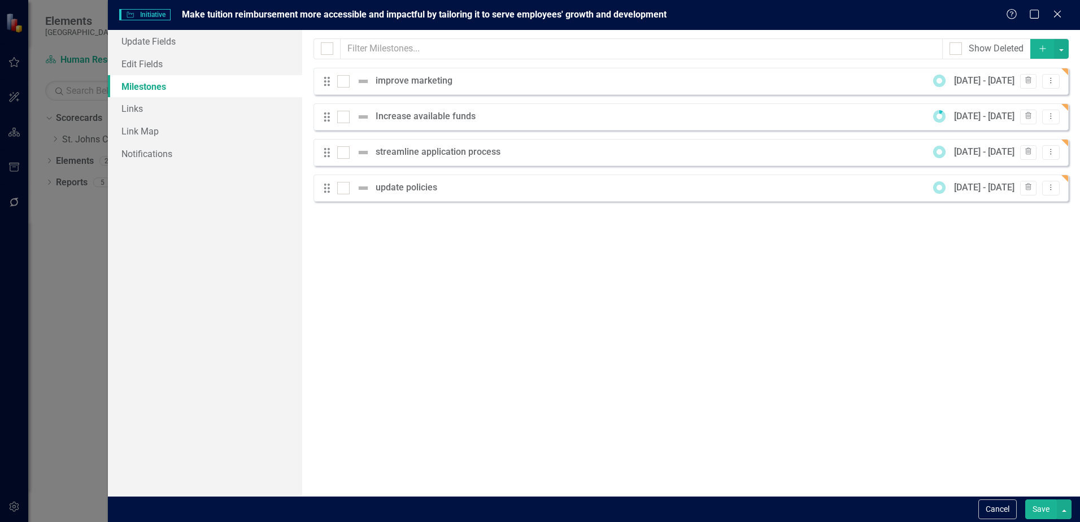
click at [1033, 516] on button "Save" at bounding box center [1041, 509] width 32 height 20
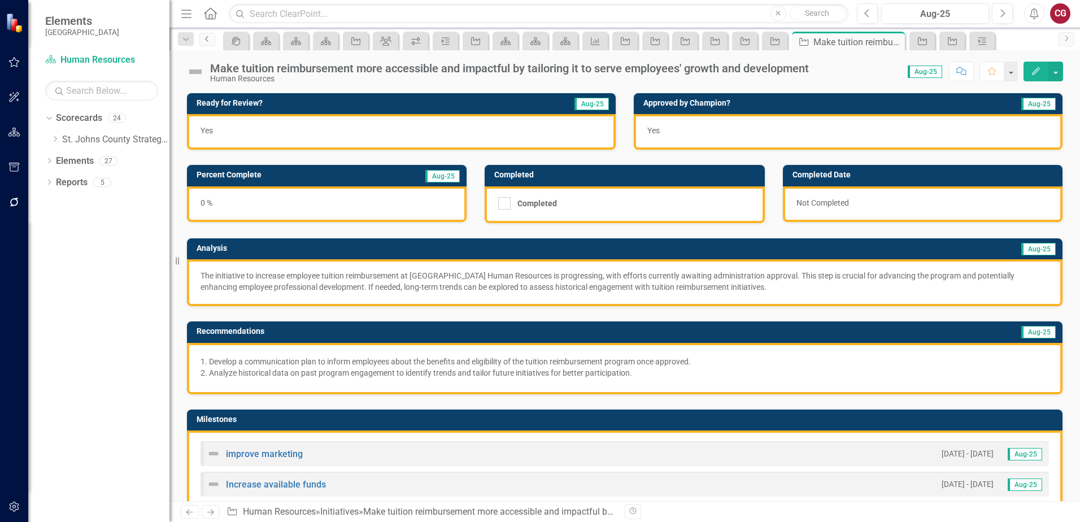
click at [211, 40] on icon "Previous" at bounding box center [207, 39] width 9 height 7
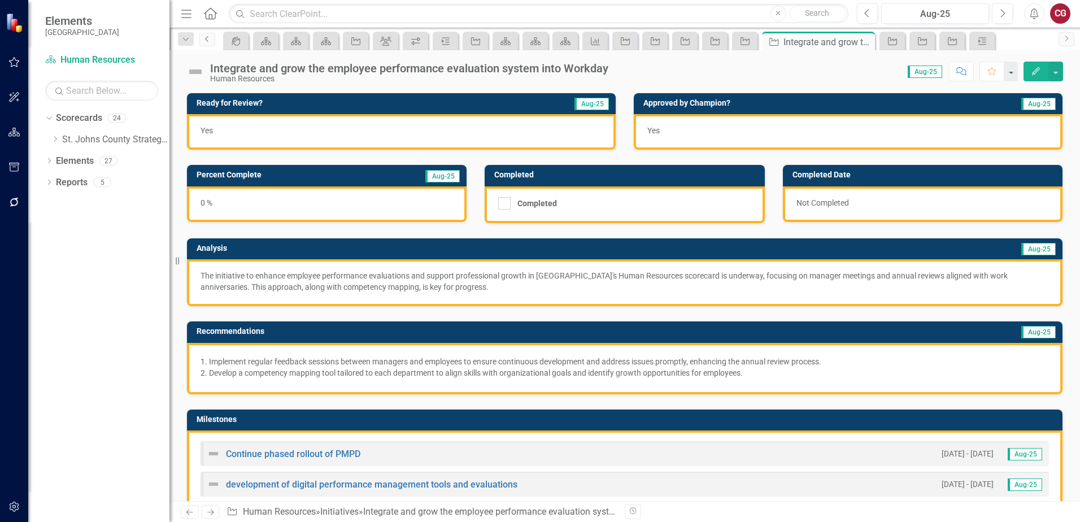
click at [206, 40] on icon "Previous" at bounding box center [207, 39] width 9 height 7
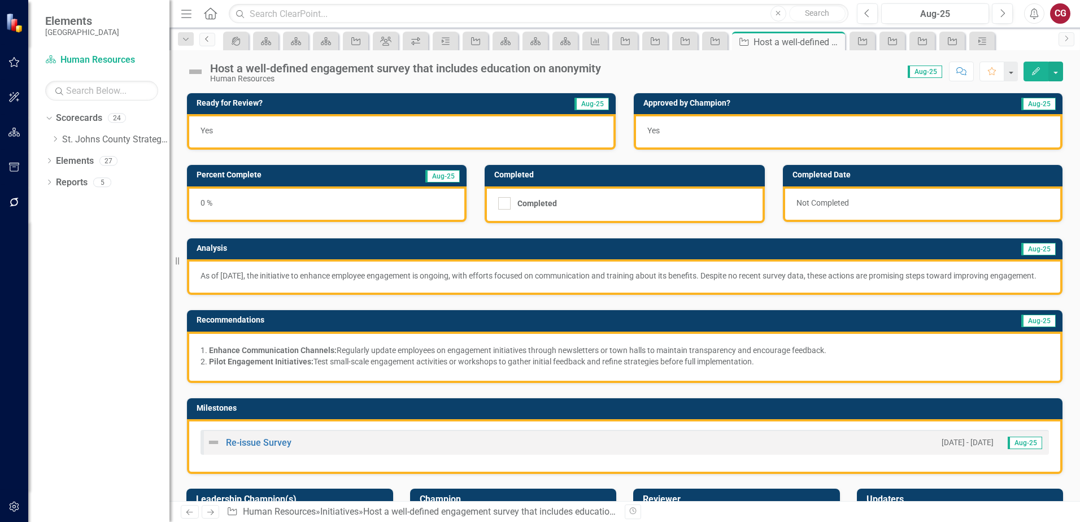
click at [206, 40] on icon "Previous" at bounding box center [207, 39] width 9 height 7
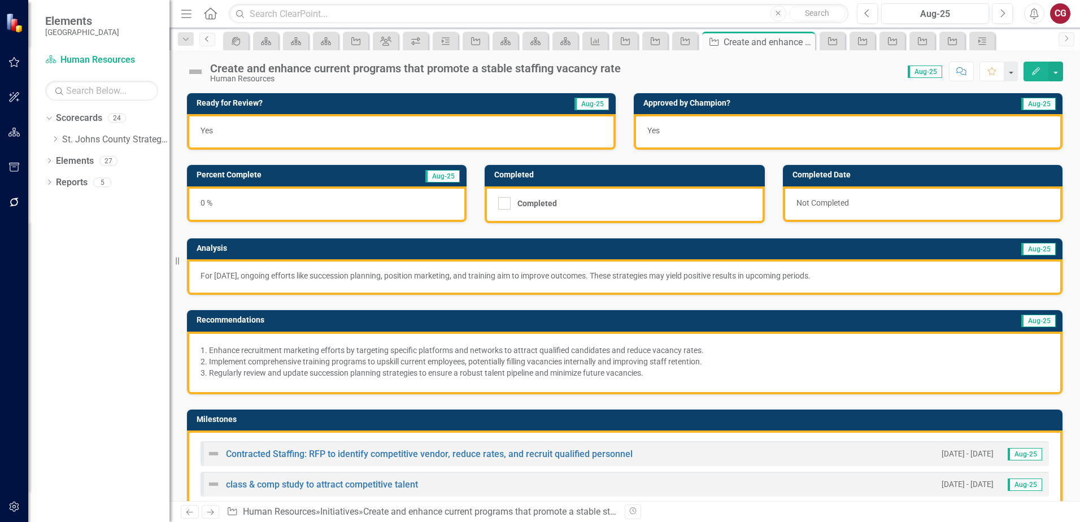
click at [206, 40] on icon "Previous" at bounding box center [207, 39] width 9 height 7
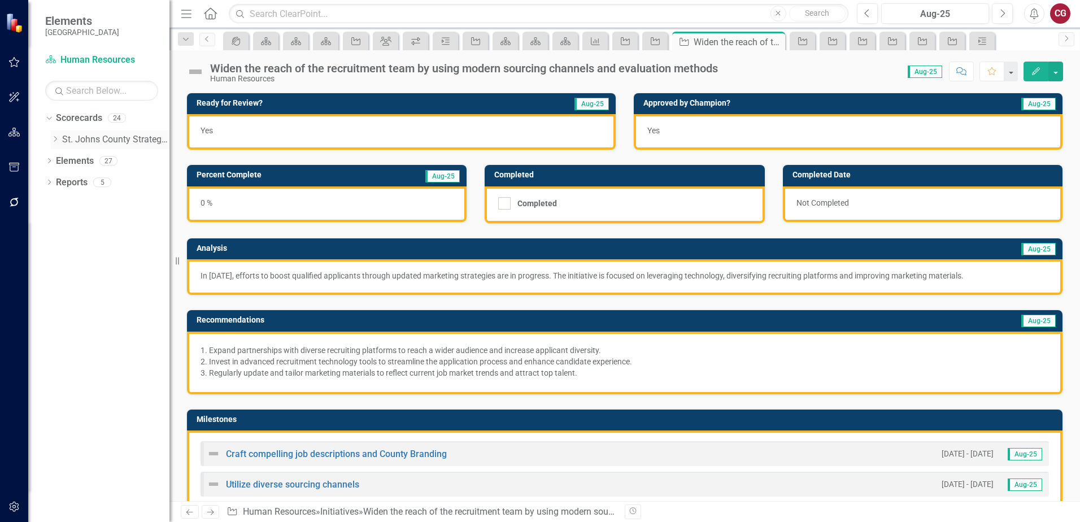
click at [53, 139] on icon "Dropdown" at bounding box center [55, 139] width 8 height 7
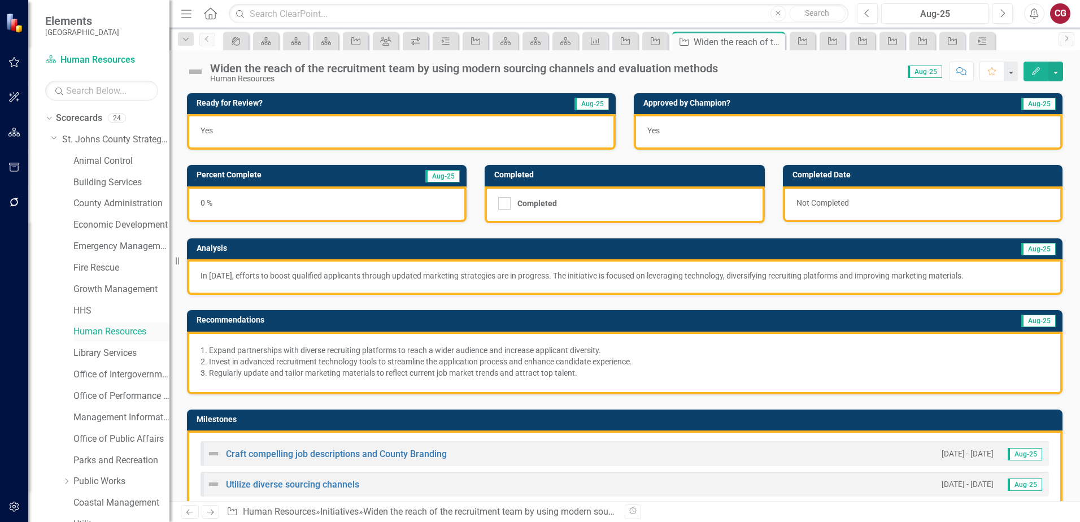
click at [108, 332] on link "Human Resources" at bounding box center [121, 331] width 96 height 13
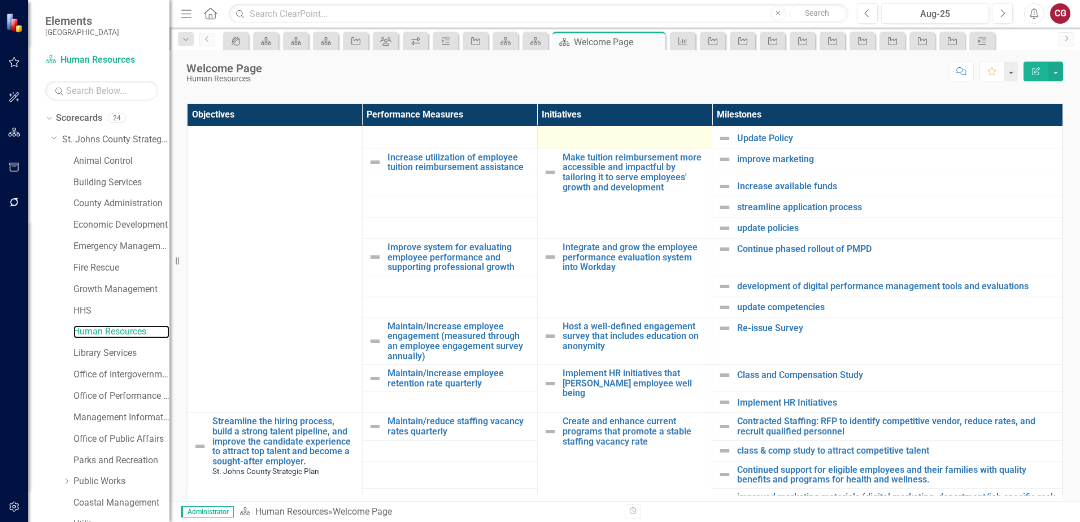
scroll to position [395, 0]
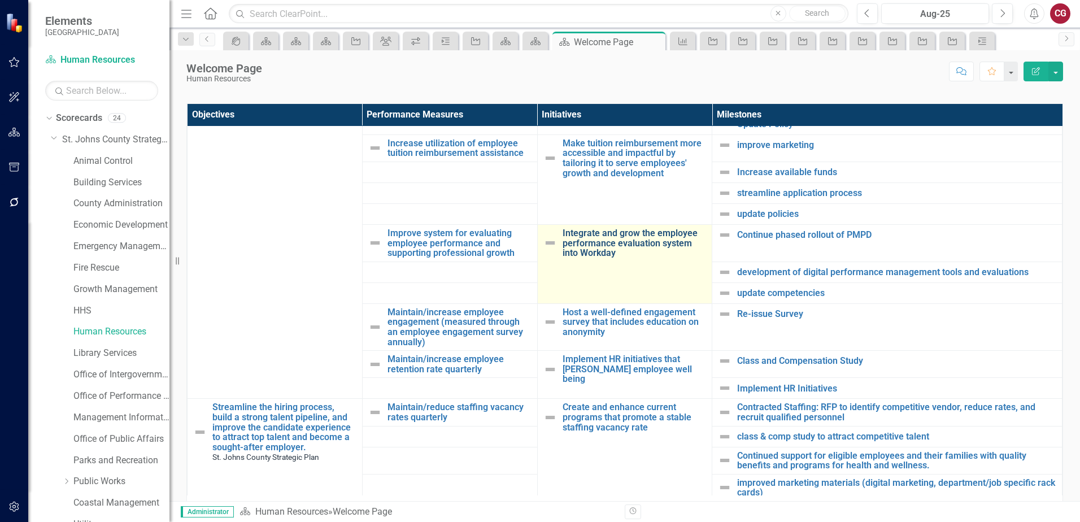
click at [615, 233] on link "Integrate and grow the employee performance evaluation system into Workday" at bounding box center [634, 243] width 144 height 30
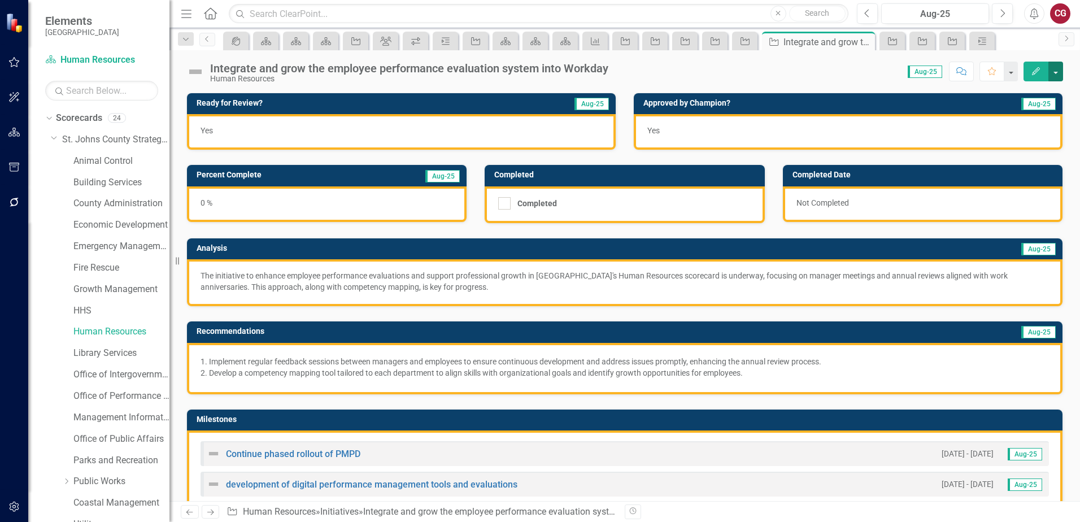
click at [1059, 71] on button "button" at bounding box center [1055, 72] width 15 height 20
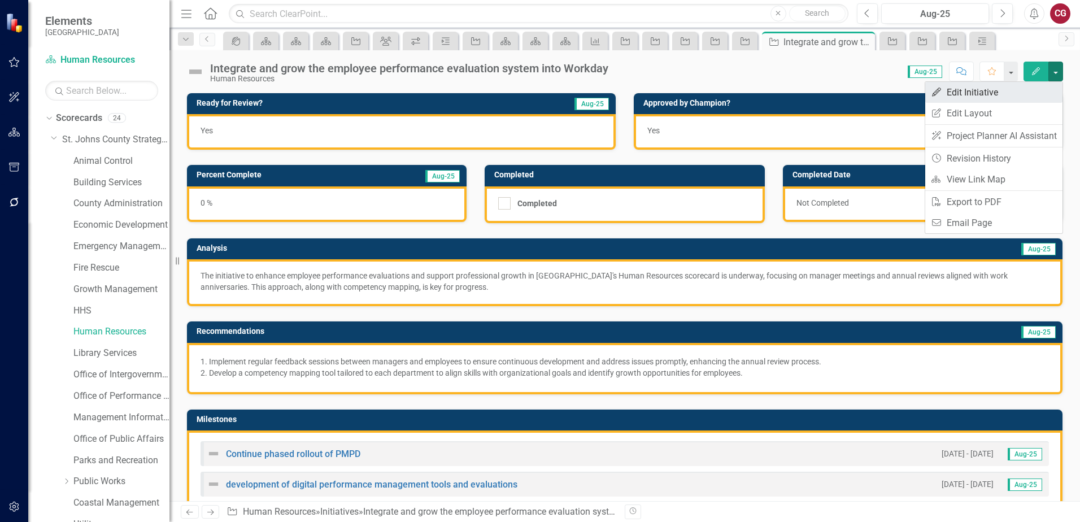
click at [972, 95] on link "Edit Edit Initiative" at bounding box center [993, 92] width 137 height 21
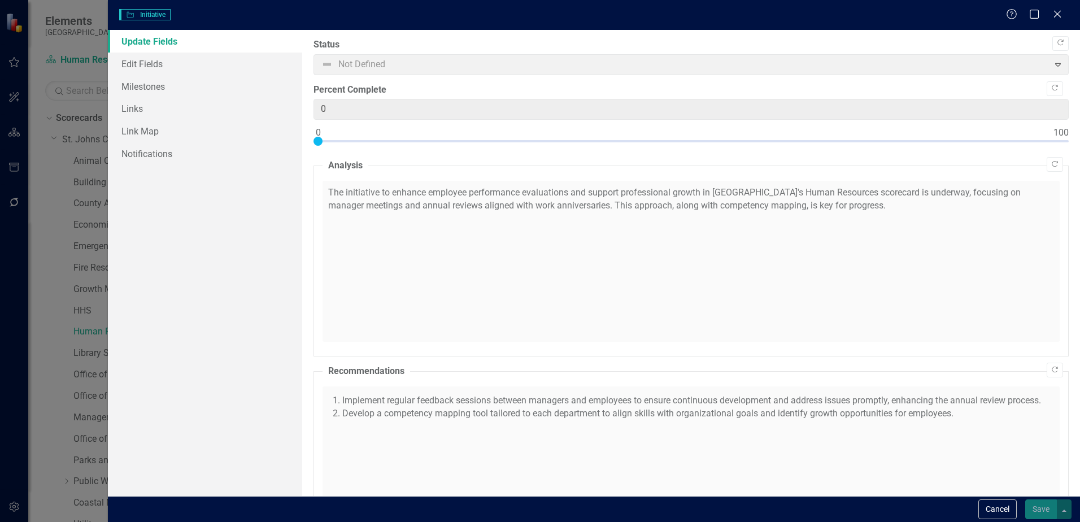
checkbox input "true"
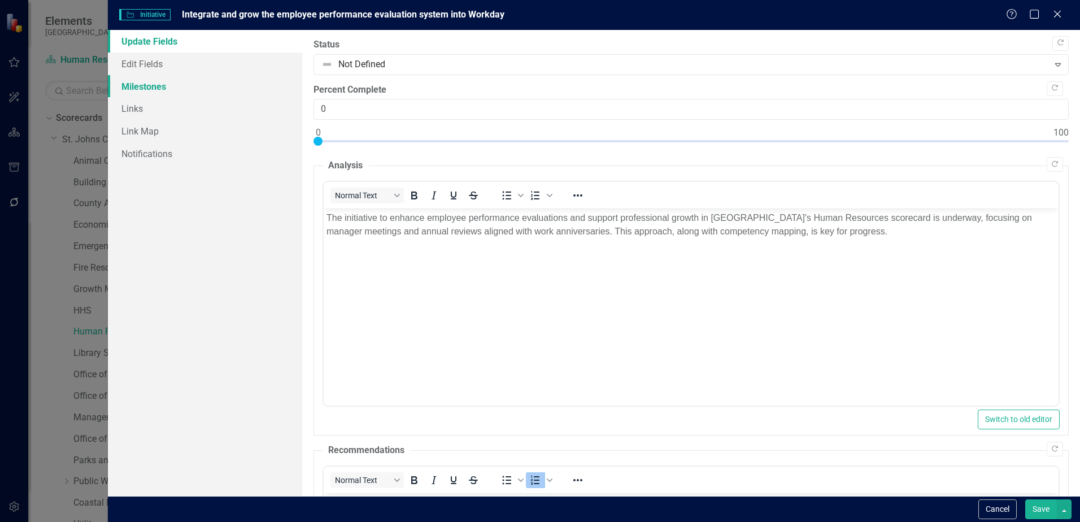
click at [156, 90] on link "Milestones" at bounding box center [205, 86] width 194 height 23
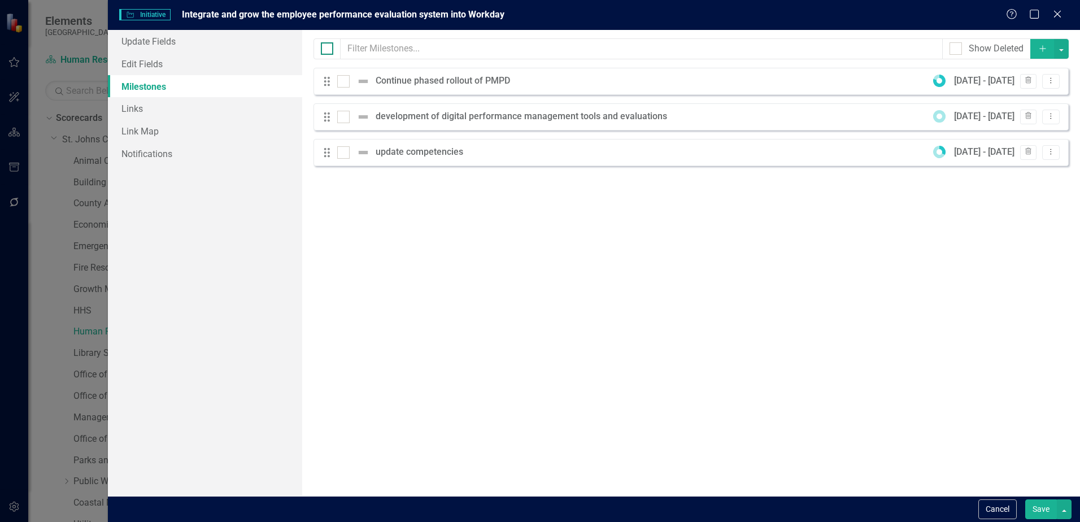
click at [326, 51] on div at bounding box center [327, 48] width 12 height 12
click at [326, 50] on input "checkbox" at bounding box center [324, 45] width 7 height 7
checkbox input "true"
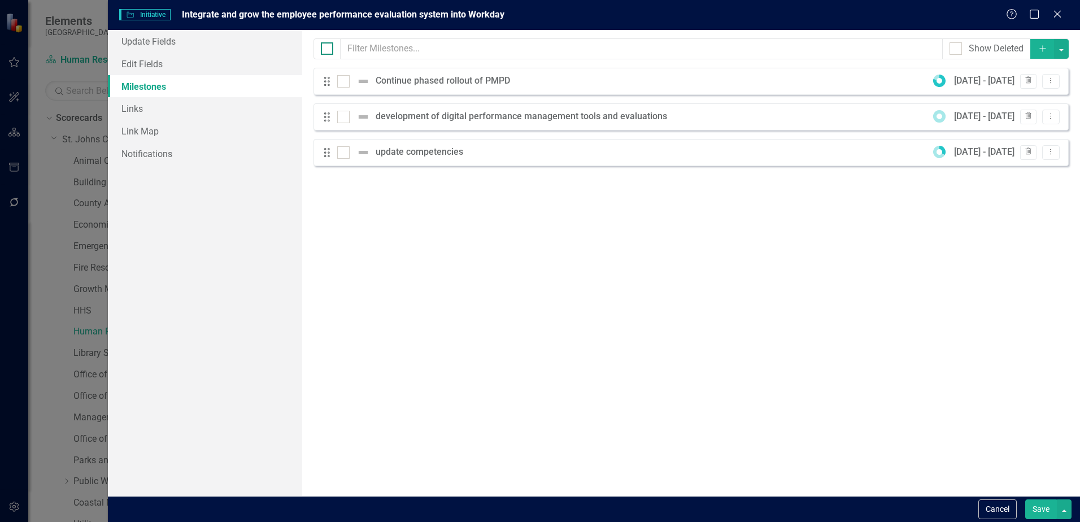
checkbox input "true"
click at [1060, 50] on button "button" at bounding box center [1061, 49] width 15 height 20
click at [1016, 106] on link "Edit Multiple Edit Multiple" at bounding box center [1023, 111] width 89 height 21
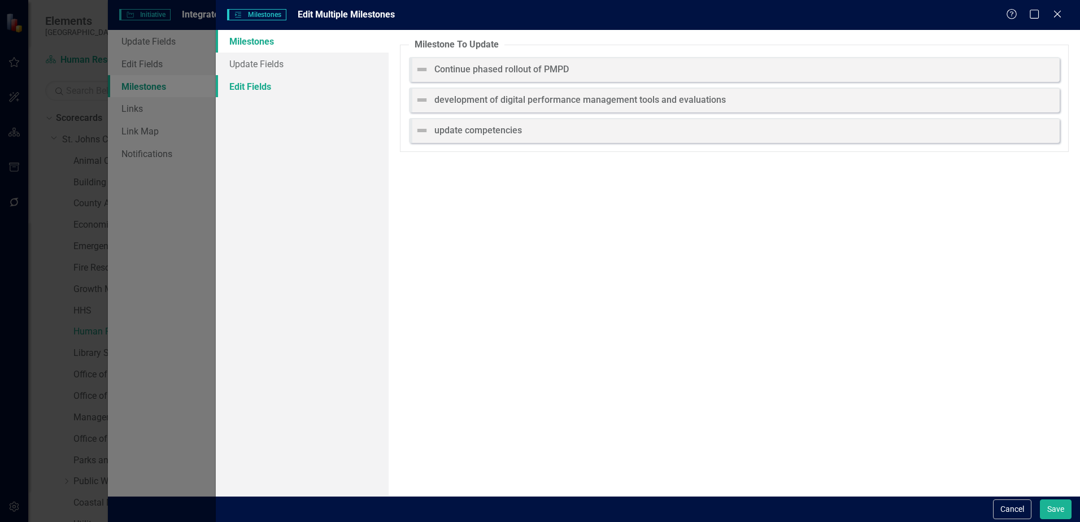
click at [247, 81] on link "Edit Fields" at bounding box center [302, 86] width 173 height 23
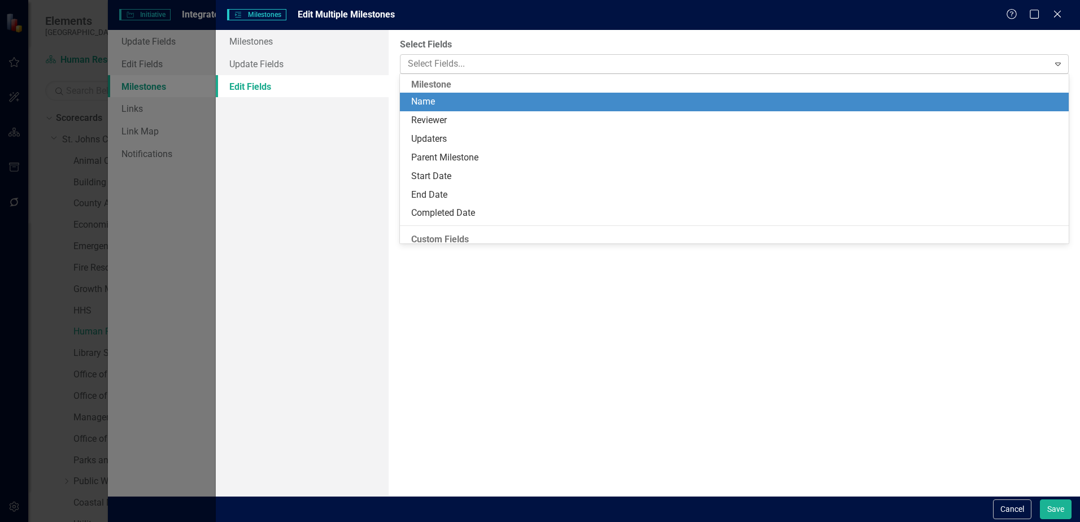
click at [459, 66] on div at bounding box center [725, 63] width 645 height 15
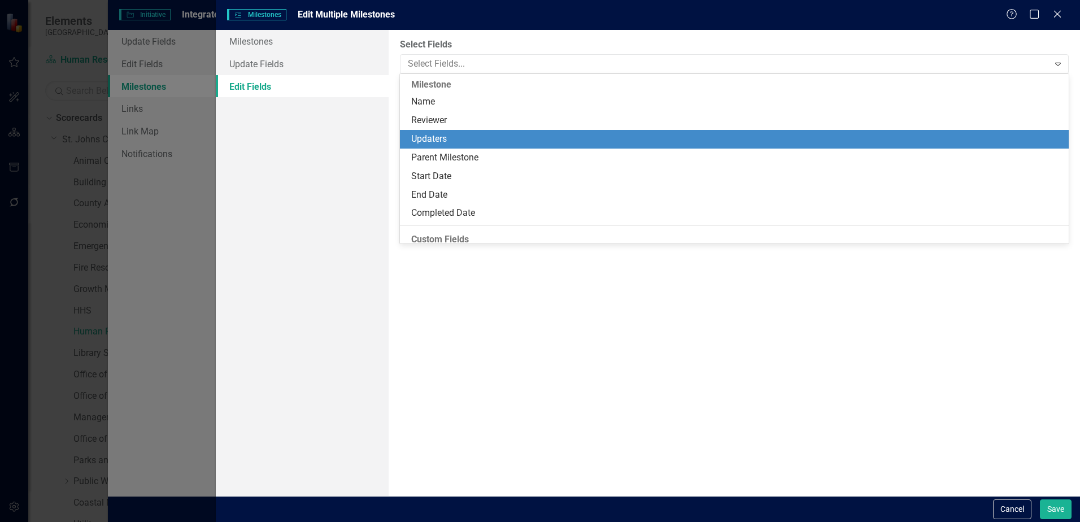
click at [438, 138] on div "Updaters" at bounding box center [736, 139] width 651 height 13
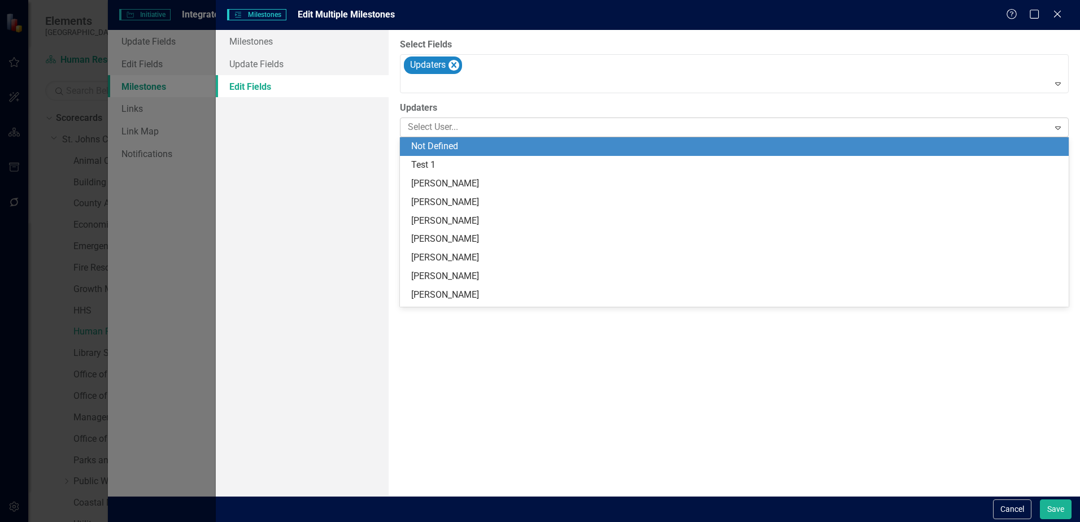
click at [433, 128] on div at bounding box center [725, 127] width 645 height 15
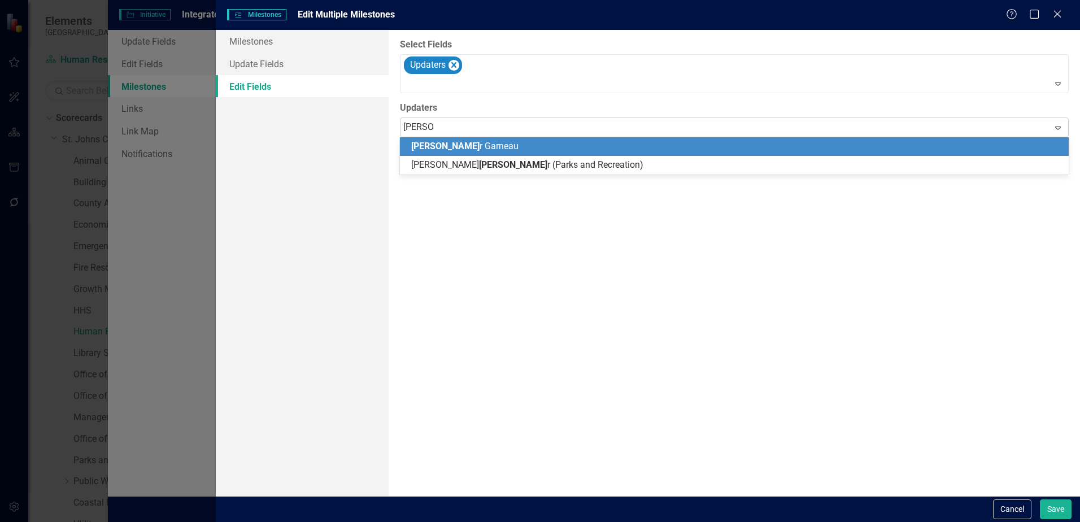
type input "spencer"
click at [437, 144] on span "Spencer" at bounding box center [445, 146] width 68 height 11
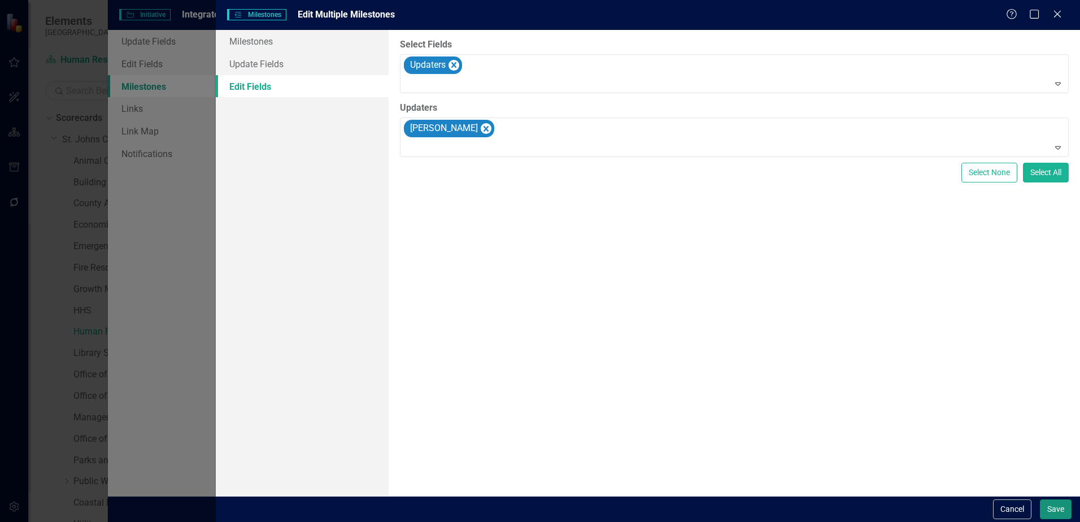
click at [1056, 512] on button "Save" at bounding box center [1056, 509] width 32 height 20
checkbox input "false"
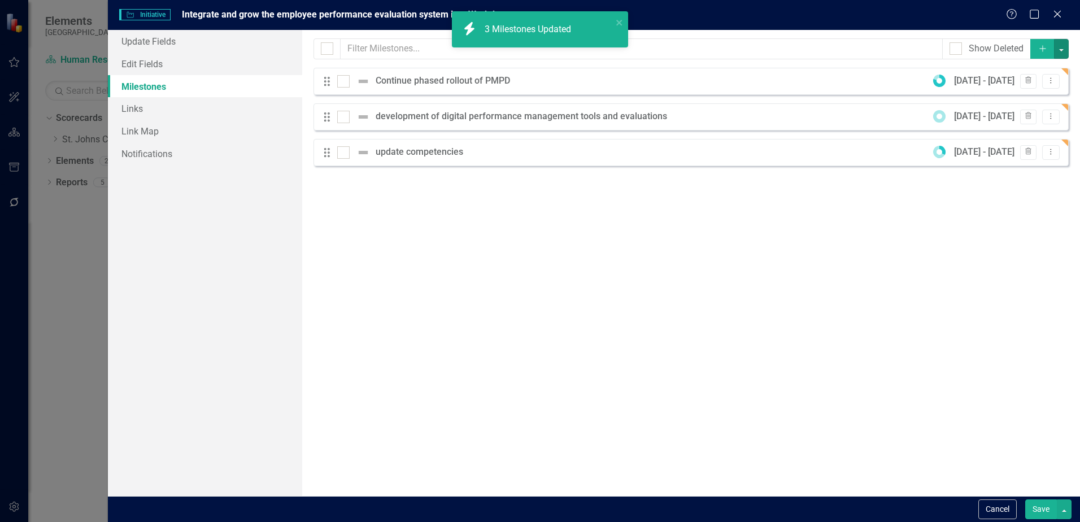
checkbox input "false"
click at [1050, 508] on button "Save" at bounding box center [1041, 509] width 32 height 20
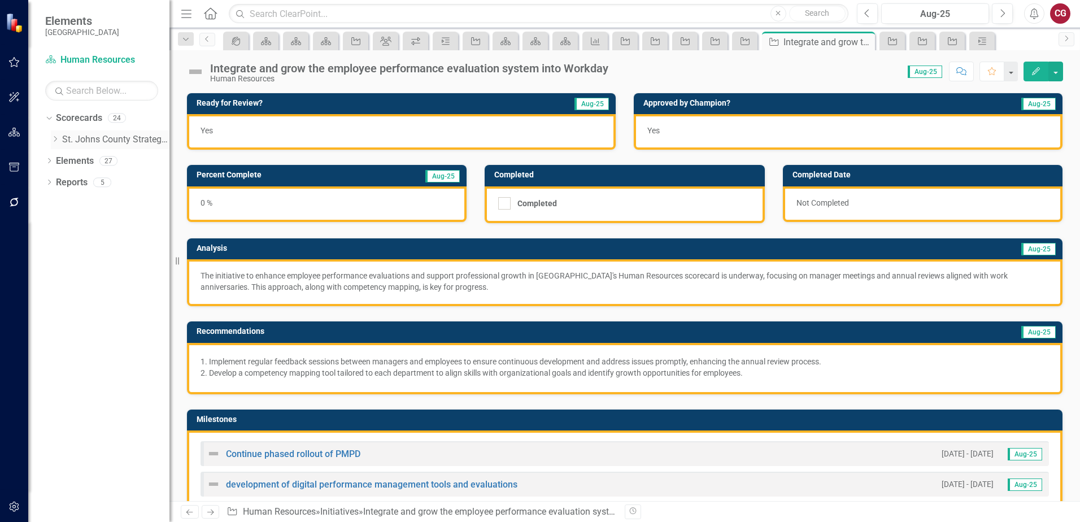
click at [58, 136] on icon "Dropdown" at bounding box center [55, 139] width 8 height 7
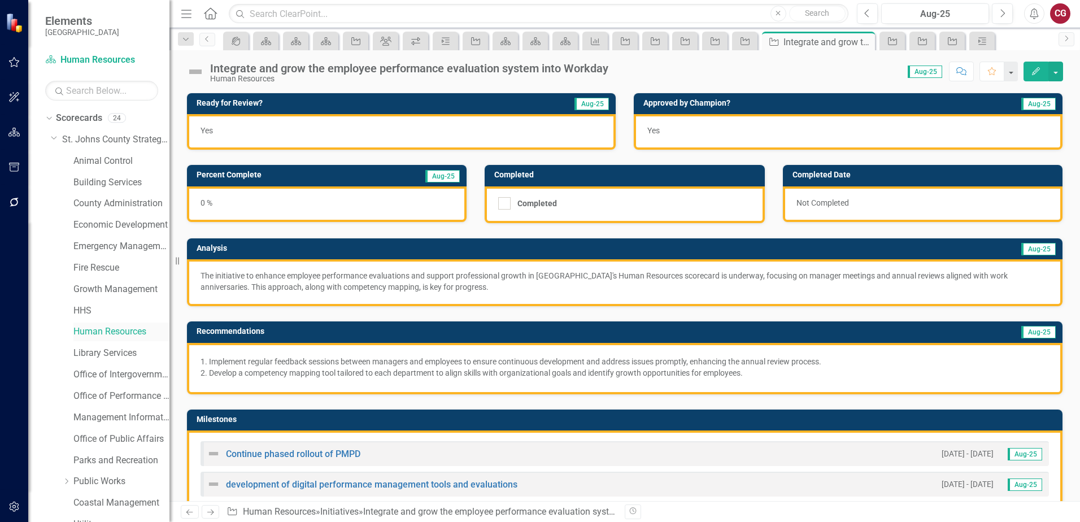
click at [102, 329] on link "Human Resources" at bounding box center [121, 331] width 96 height 13
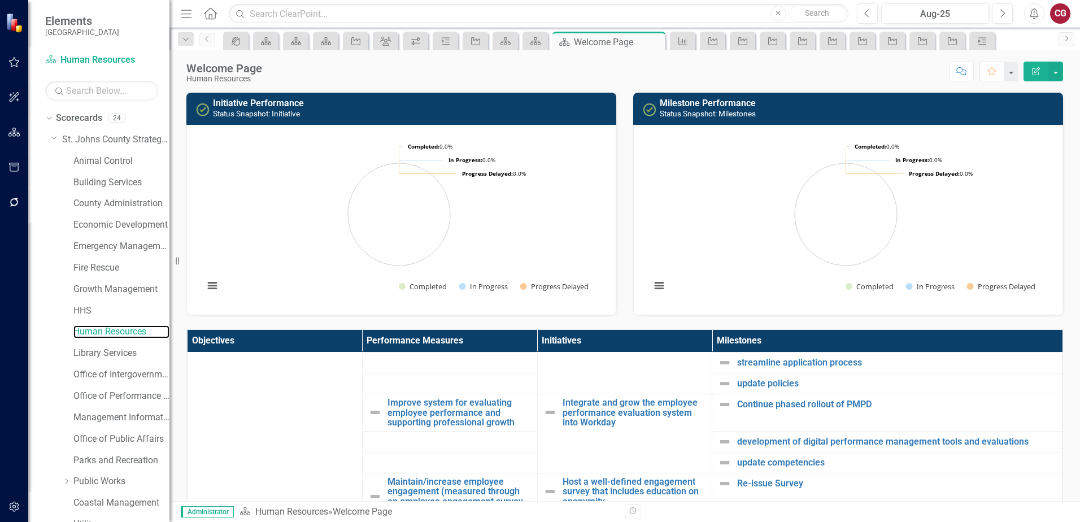
scroll to position [508, 0]
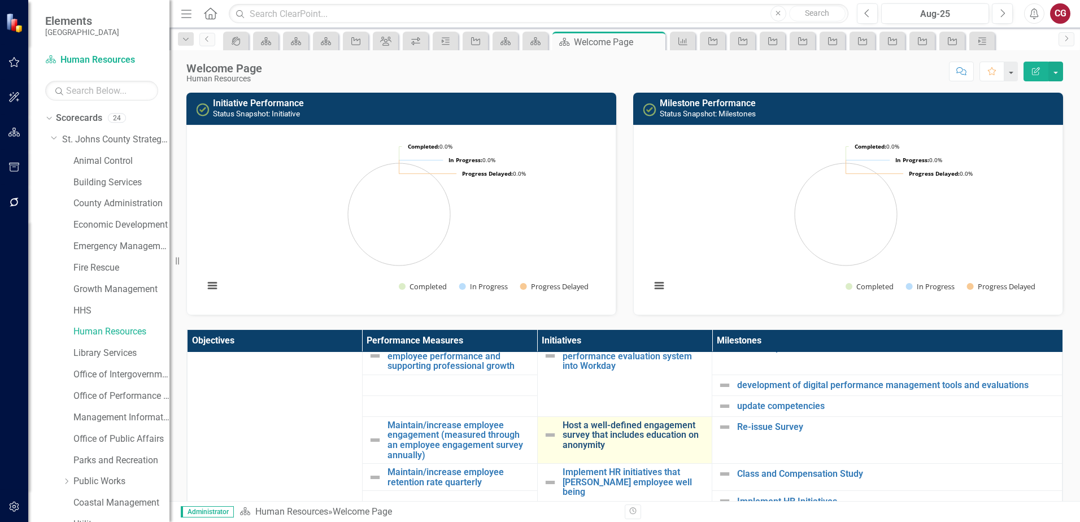
click at [593, 435] on link "Host a well-defined engagement survey that includes education on anonymity" at bounding box center [634, 435] width 144 height 30
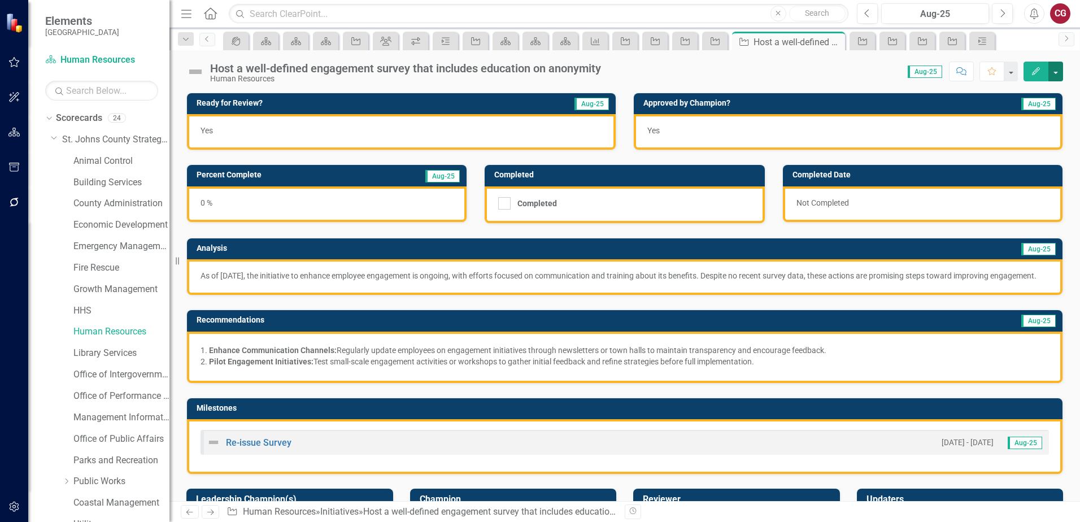
click at [1053, 73] on button "button" at bounding box center [1055, 72] width 15 height 20
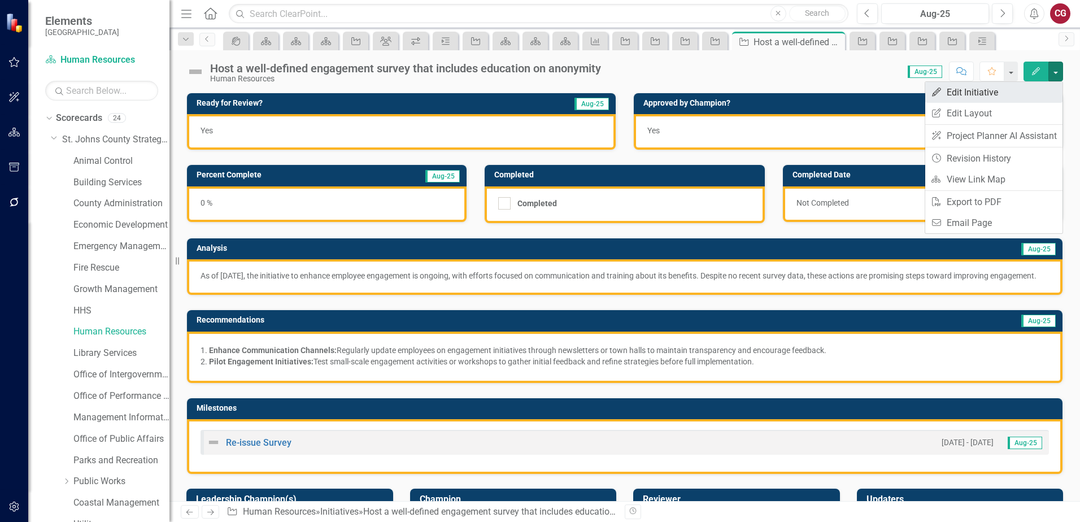
click at [988, 89] on link "Edit Edit Initiative" at bounding box center [993, 92] width 137 height 21
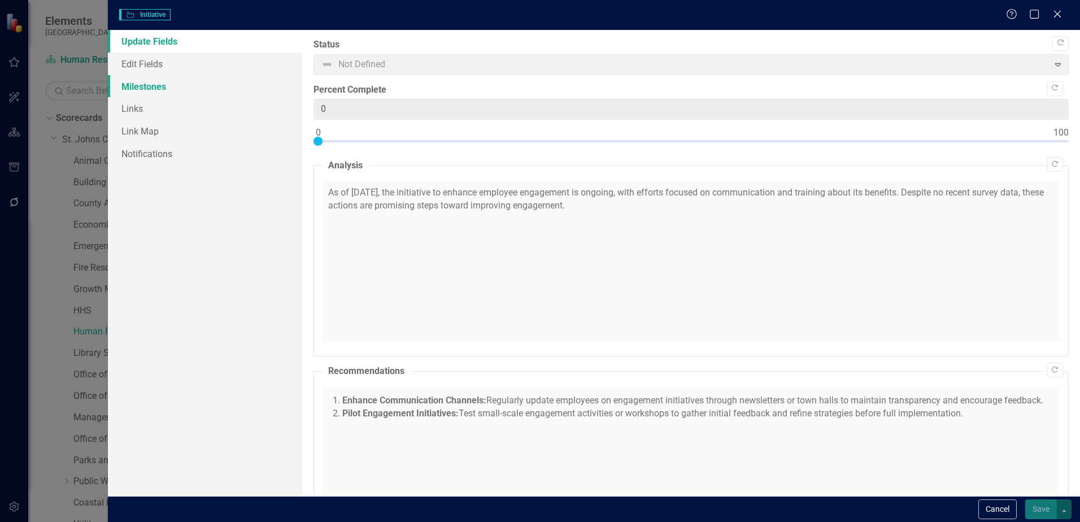
checkbox input "true"
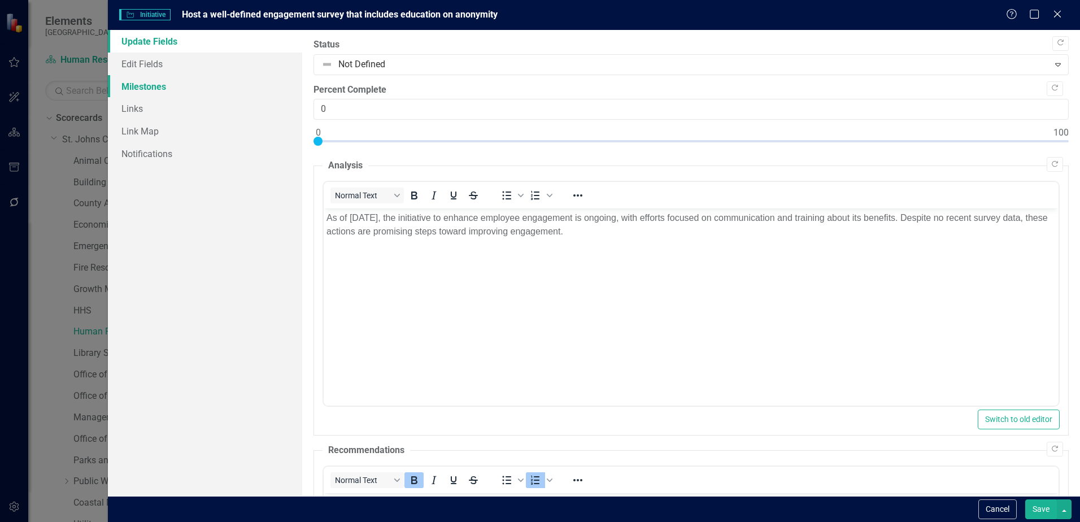
click at [139, 88] on link "Milestones" at bounding box center [205, 86] width 194 height 23
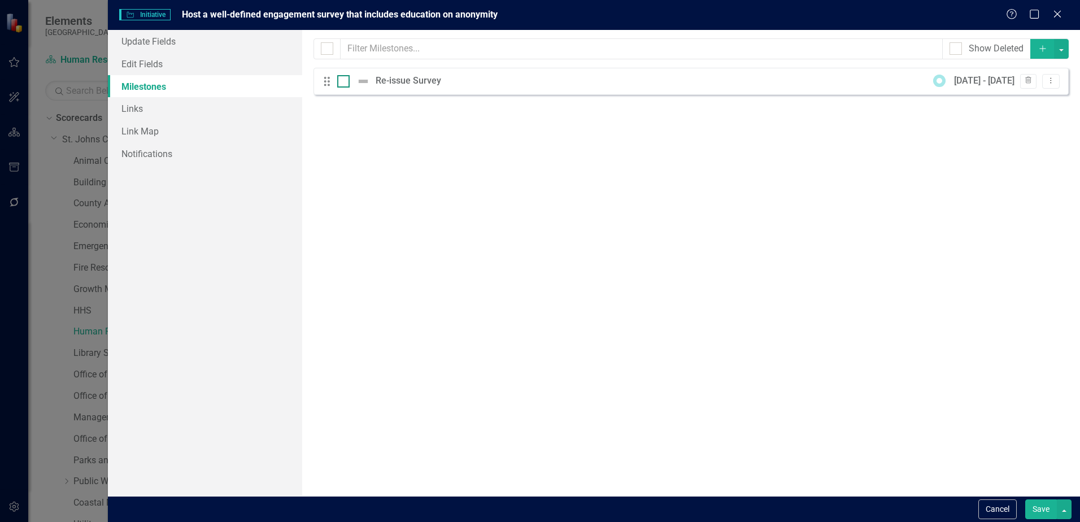
click at [344, 82] on input "checkbox" at bounding box center [340, 78] width 7 height 7
checkbox input "true"
click at [1049, 88] on button "Dropdown Menu" at bounding box center [1051, 81] width 18 height 15
click at [1015, 107] on link "Edit Edit Milestone" at bounding box center [1006, 99] width 106 height 21
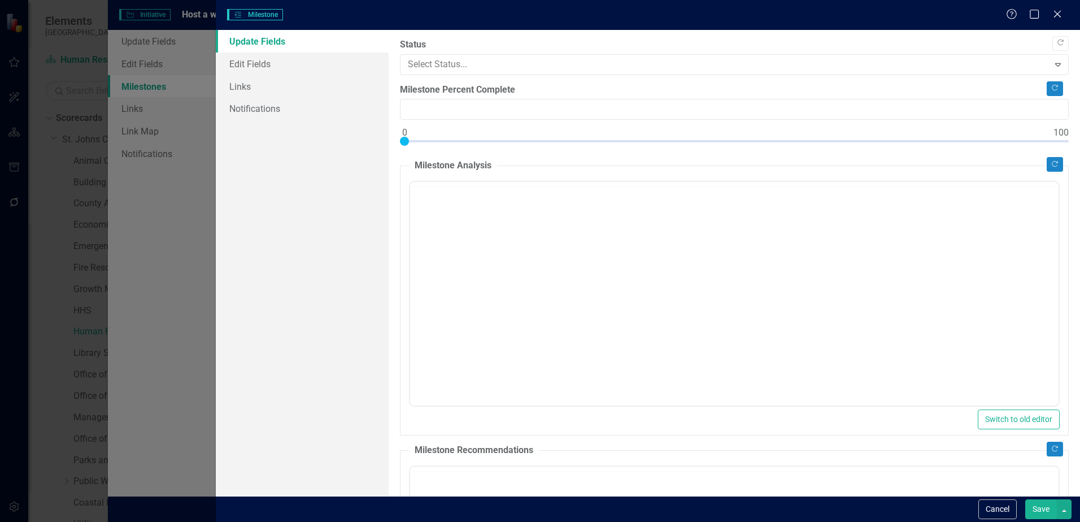
type input "0"
checkbox input "true"
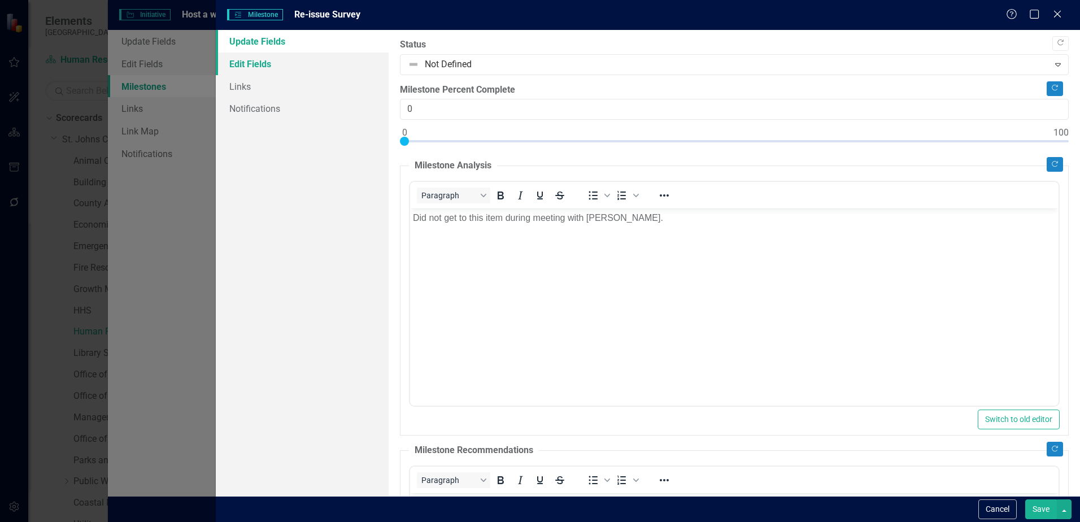
click at [260, 66] on link "Edit Fields" at bounding box center [302, 64] width 173 height 23
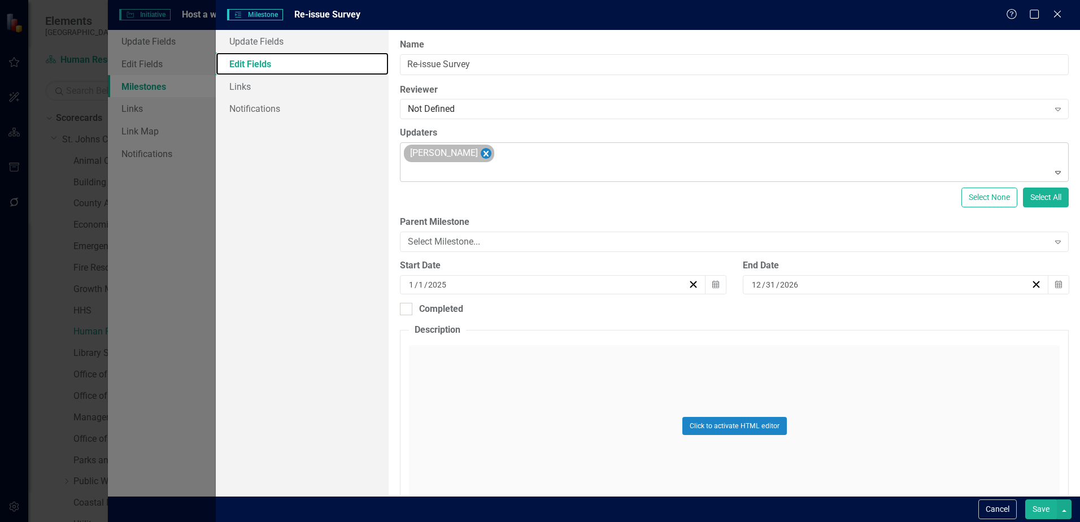
click at [481, 155] on icon "Remove Laura Dodd" at bounding box center [486, 153] width 11 height 14
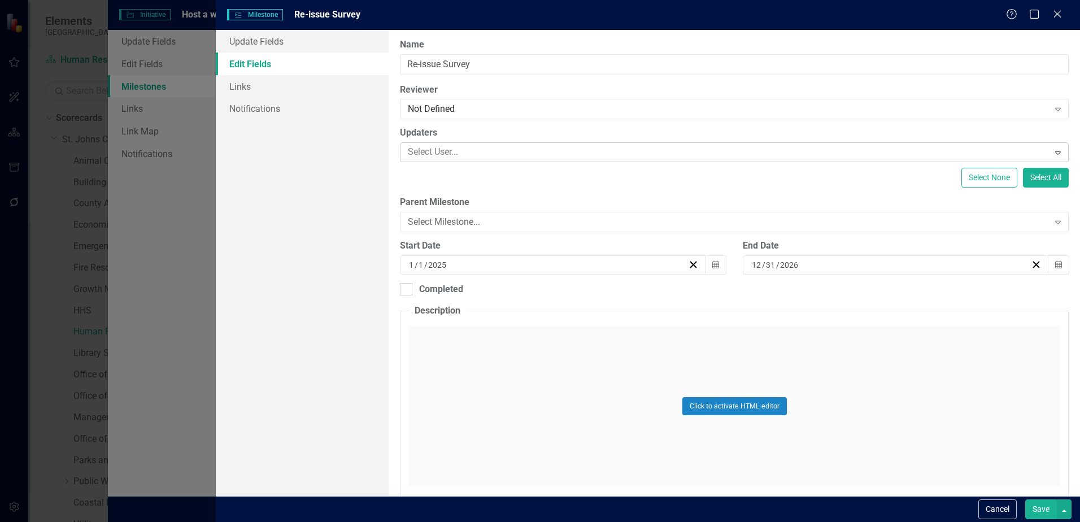
click at [461, 154] on div at bounding box center [725, 152] width 645 height 15
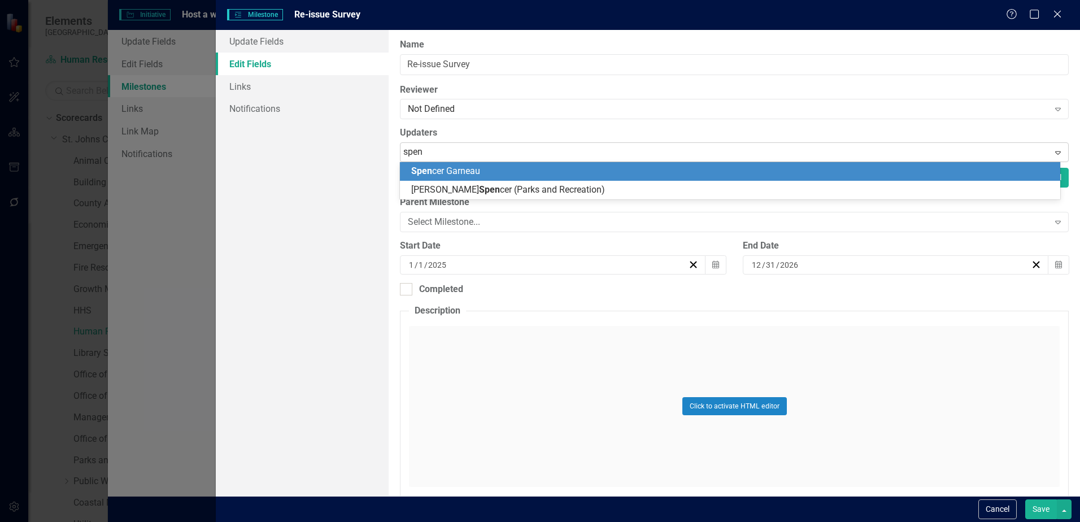
type input "spenc"
click at [460, 165] on div "Spenc er Garneau" at bounding box center [732, 171] width 642 height 13
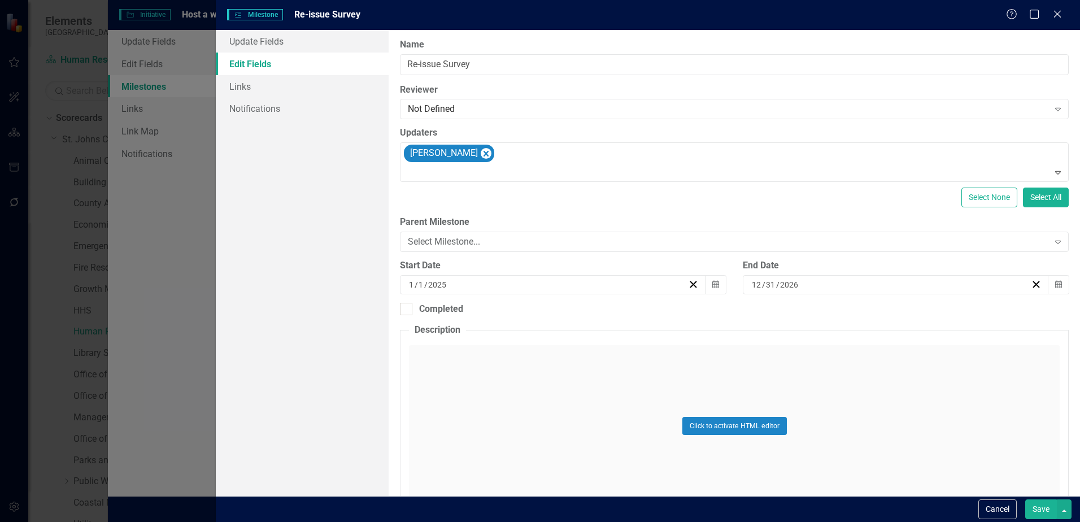
click at [1039, 511] on button "Save" at bounding box center [1041, 509] width 32 height 20
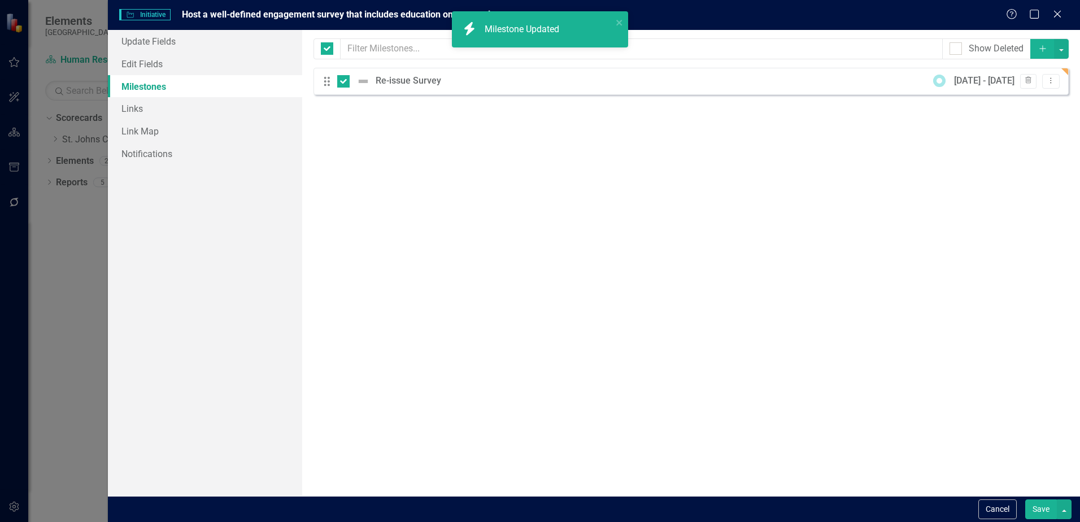
click at [1045, 508] on button "Save" at bounding box center [1041, 509] width 32 height 20
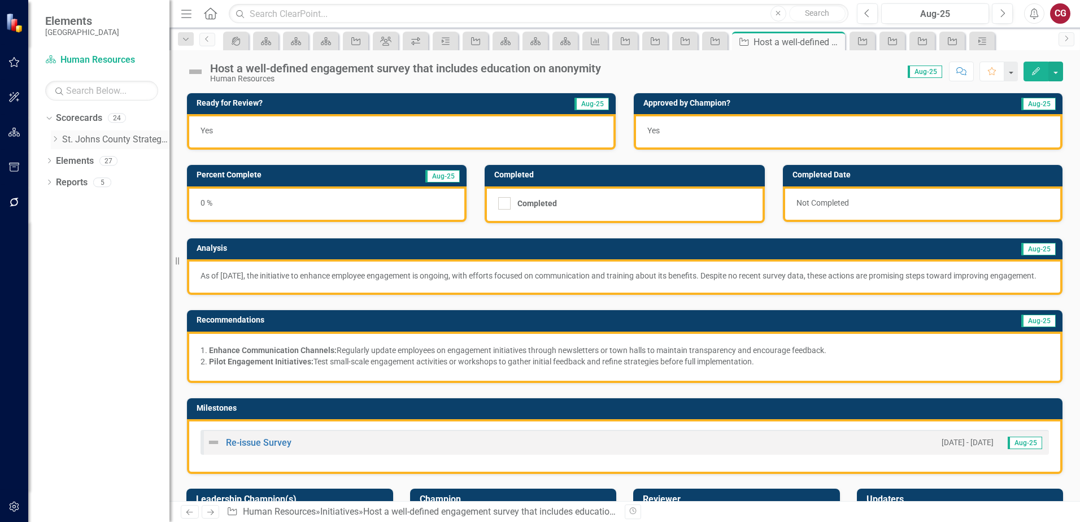
click at [57, 139] on icon at bounding box center [55, 139] width 3 height 6
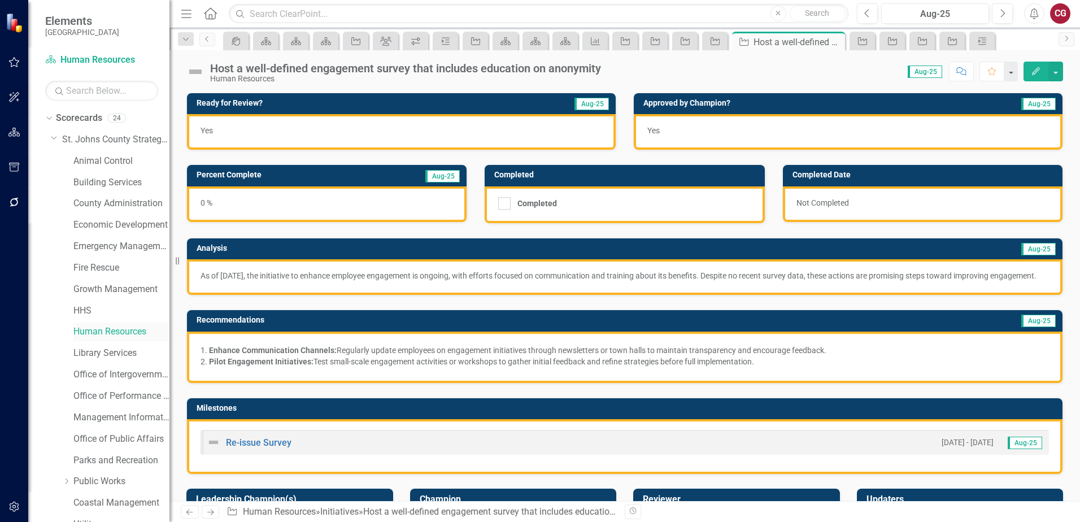
click at [90, 333] on link "Human Resources" at bounding box center [121, 331] width 96 height 13
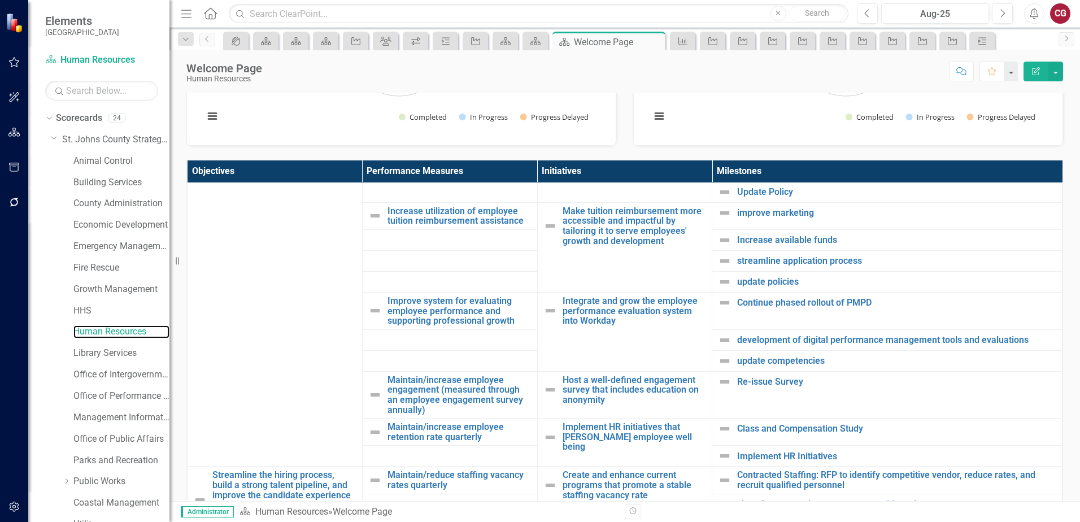
scroll to position [452, 0]
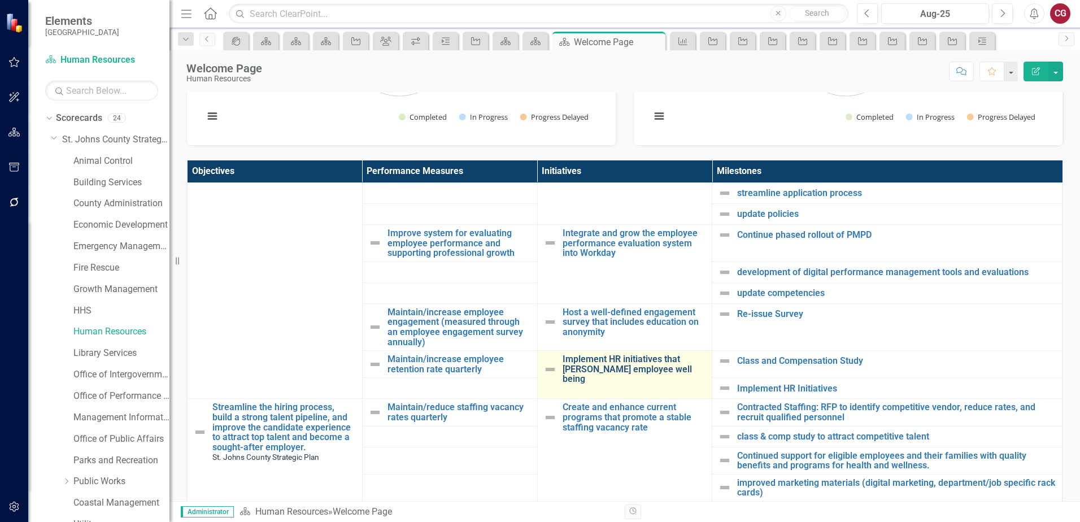
click at [587, 367] on link "Implement HR initiatives that [PERSON_NAME] employee well being" at bounding box center [634, 369] width 144 height 30
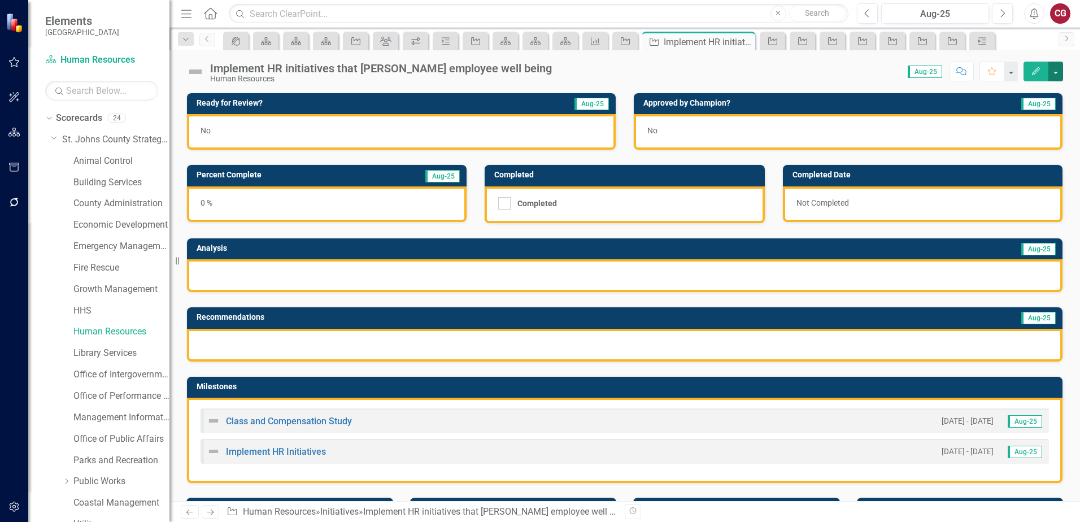
click at [1053, 78] on button "button" at bounding box center [1055, 72] width 15 height 20
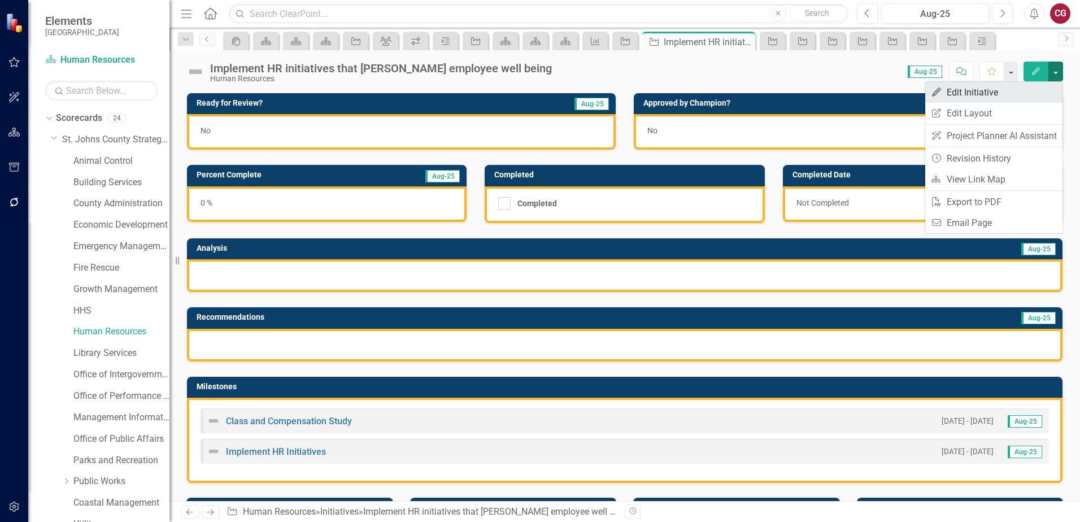
click at [997, 98] on link "Edit Edit Initiative" at bounding box center [993, 92] width 137 height 21
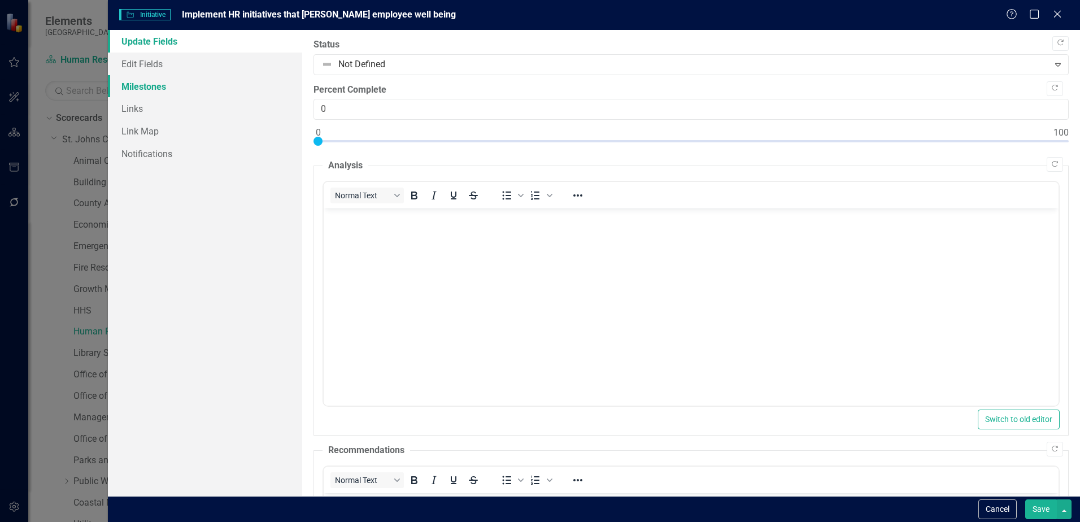
click at [169, 81] on link "Milestones" at bounding box center [205, 86] width 194 height 23
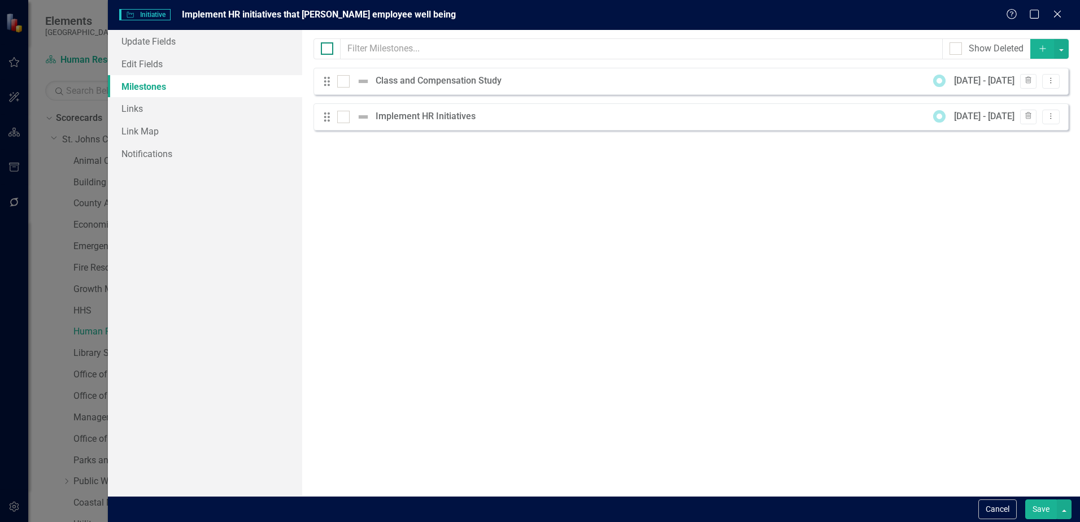
click at [322, 47] on input "checkbox" at bounding box center [324, 45] width 7 height 7
checkbox input "true"
click at [1059, 50] on button "button" at bounding box center [1061, 49] width 15 height 20
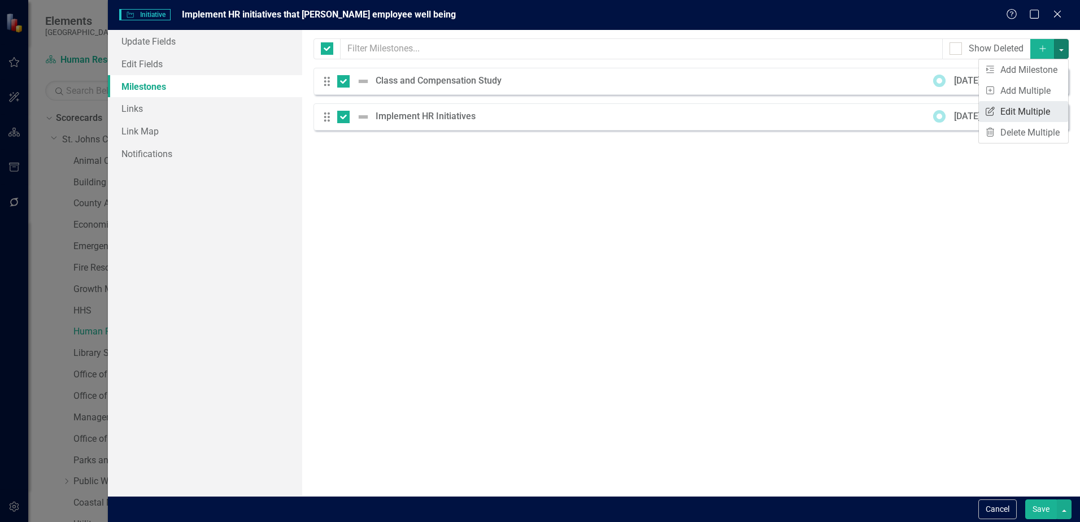
click at [1014, 108] on link "Edit Multiple Edit Multiple" at bounding box center [1023, 111] width 89 height 21
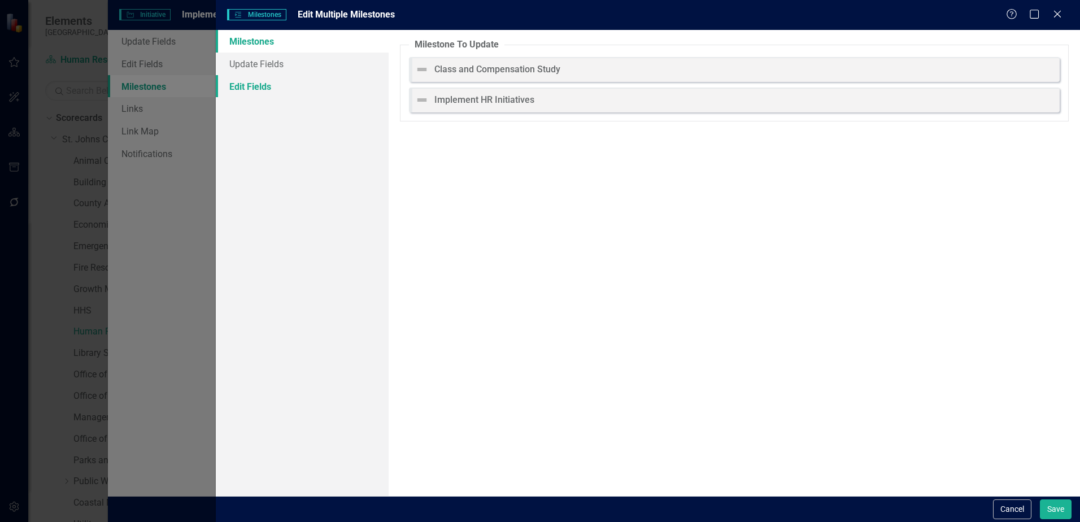
click at [264, 88] on link "Edit Fields" at bounding box center [302, 86] width 173 height 23
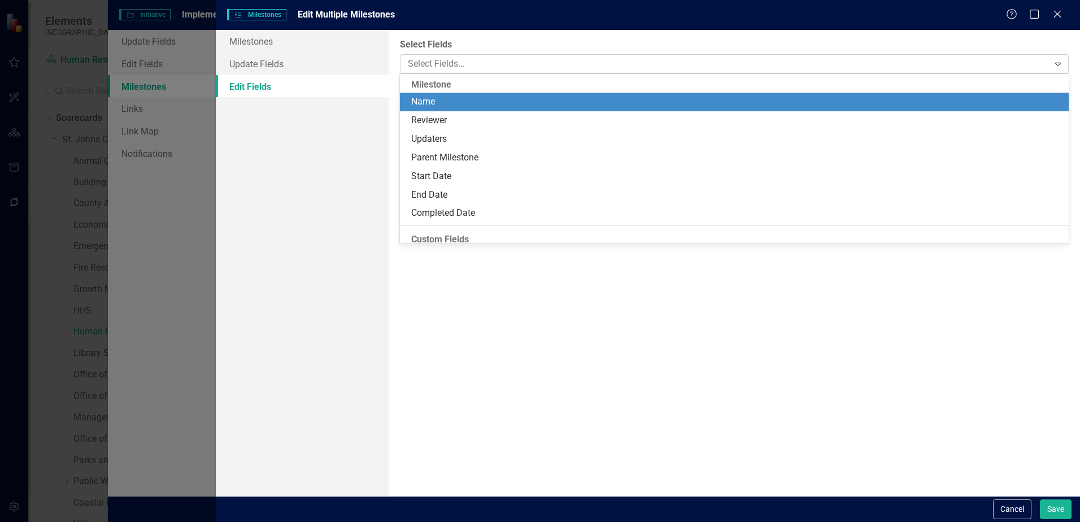
click at [482, 69] on div at bounding box center [725, 63] width 645 height 15
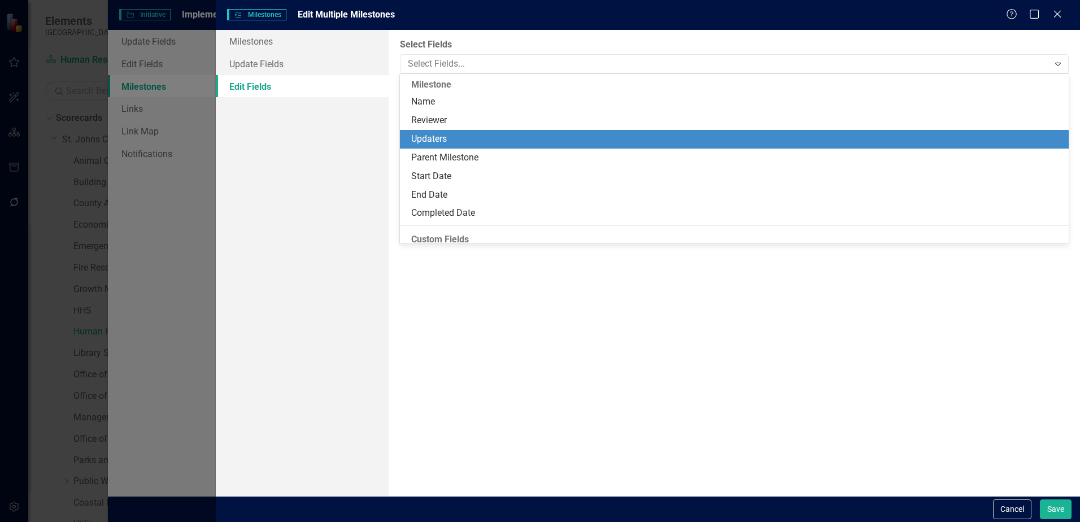
click at [491, 133] on div "Updaters" at bounding box center [736, 139] width 651 height 13
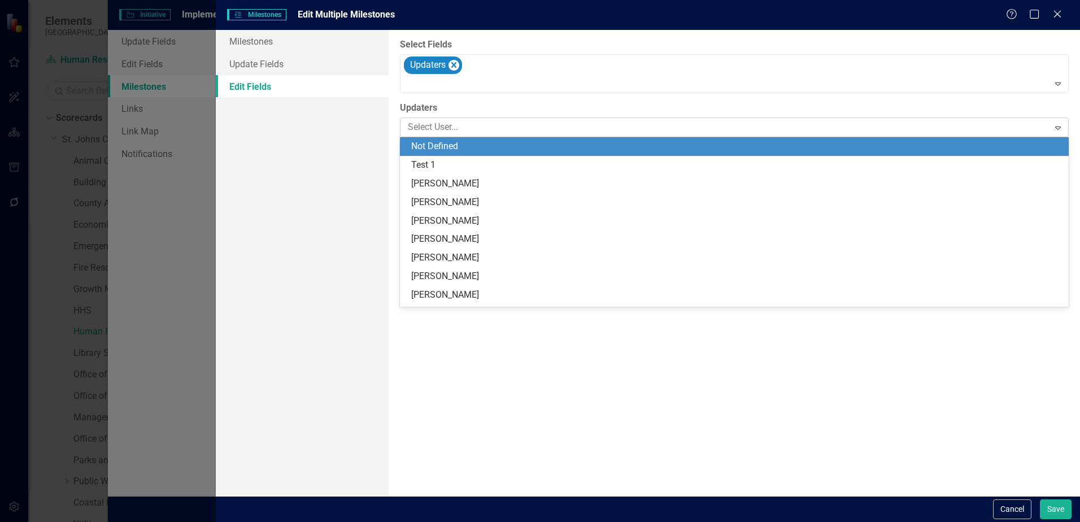
click at [491, 125] on div at bounding box center [725, 127] width 645 height 15
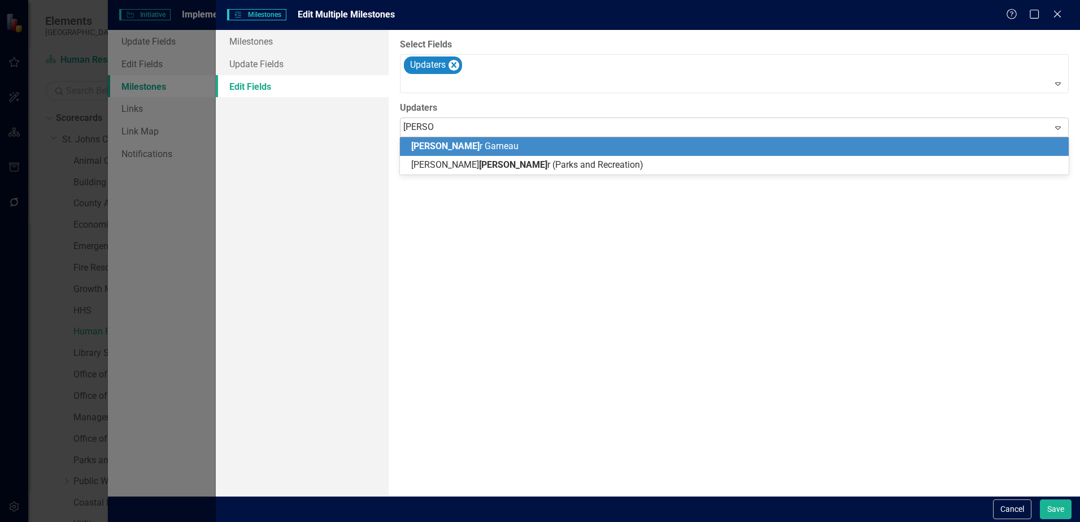
type input "[PERSON_NAME]"
click at [490, 142] on div "[PERSON_NAME]" at bounding box center [736, 146] width 651 height 13
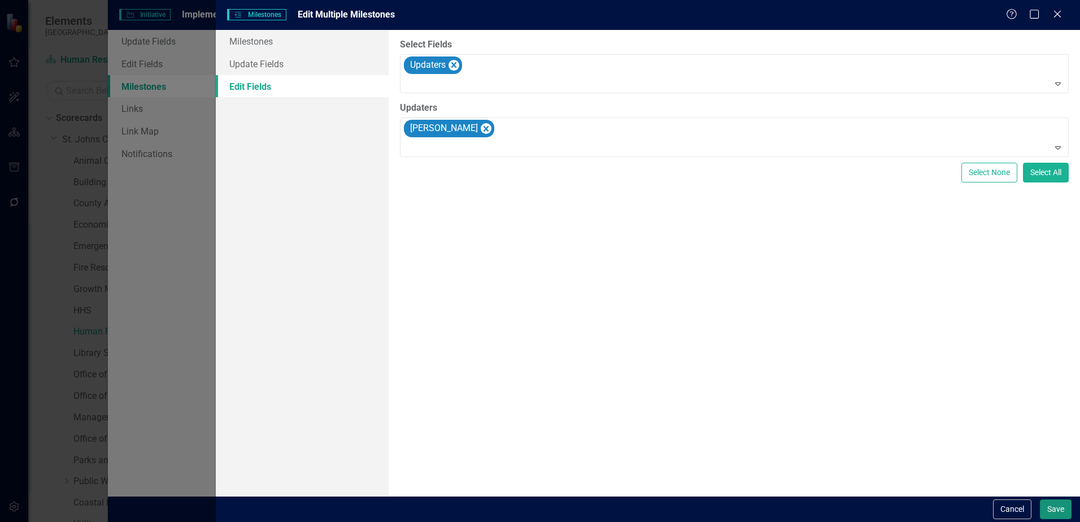
click at [1050, 506] on button "Save" at bounding box center [1056, 509] width 32 height 20
checkbox input "false"
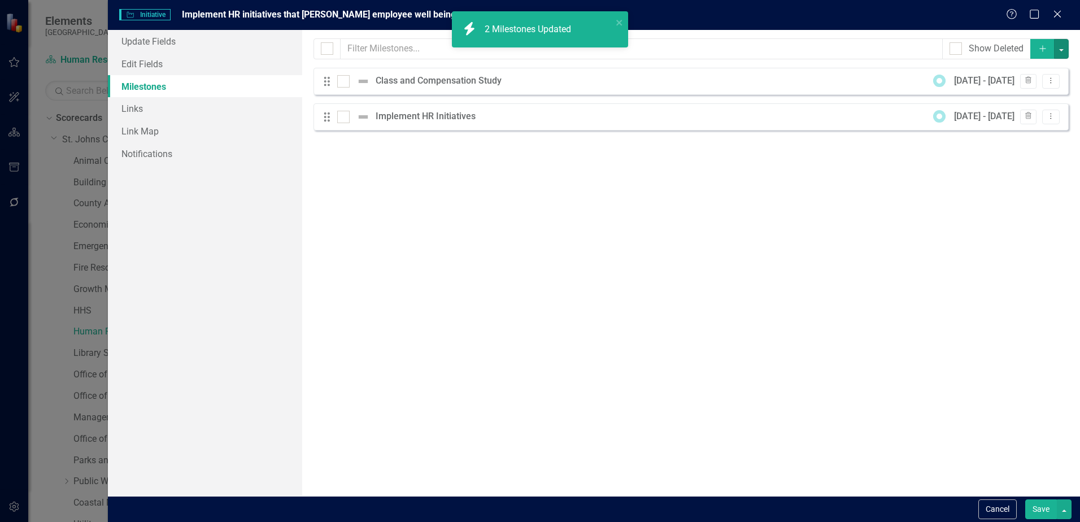
checkbox input "false"
click at [1049, 512] on button "Save" at bounding box center [1041, 509] width 32 height 20
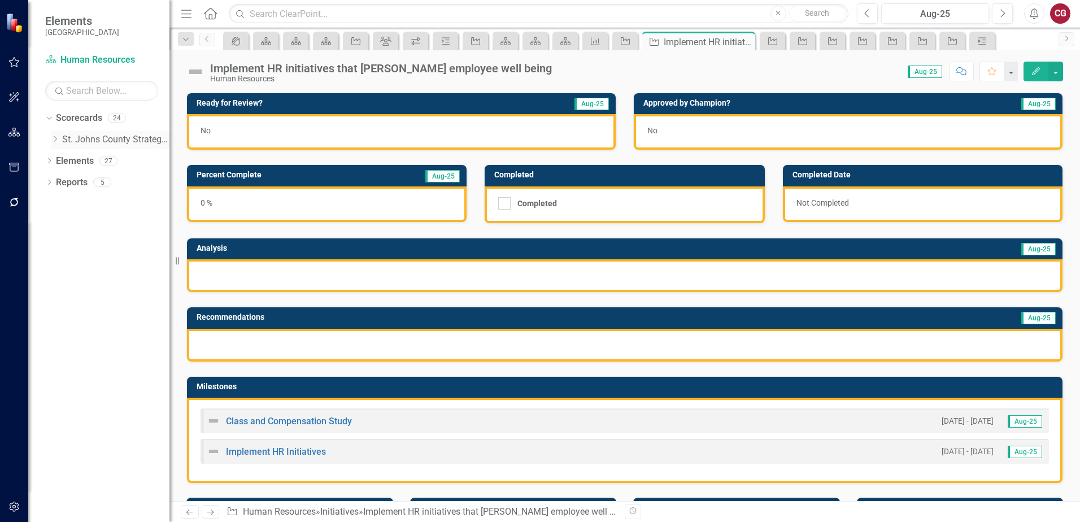
click at [56, 137] on icon "Dropdown" at bounding box center [55, 139] width 8 height 7
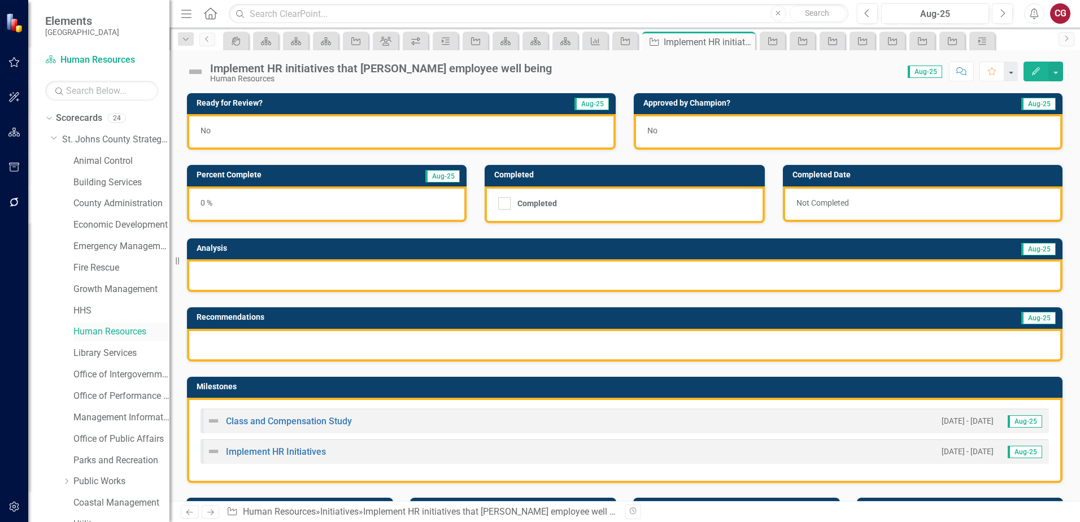
drag, startPoint x: 106, startPoint y: 334, endPoint x: 133, endPoint y: 337, distance: 27.3
click at [106, 334] on link "Human Resources" at bounding box center [121, 331] width 96 height 13
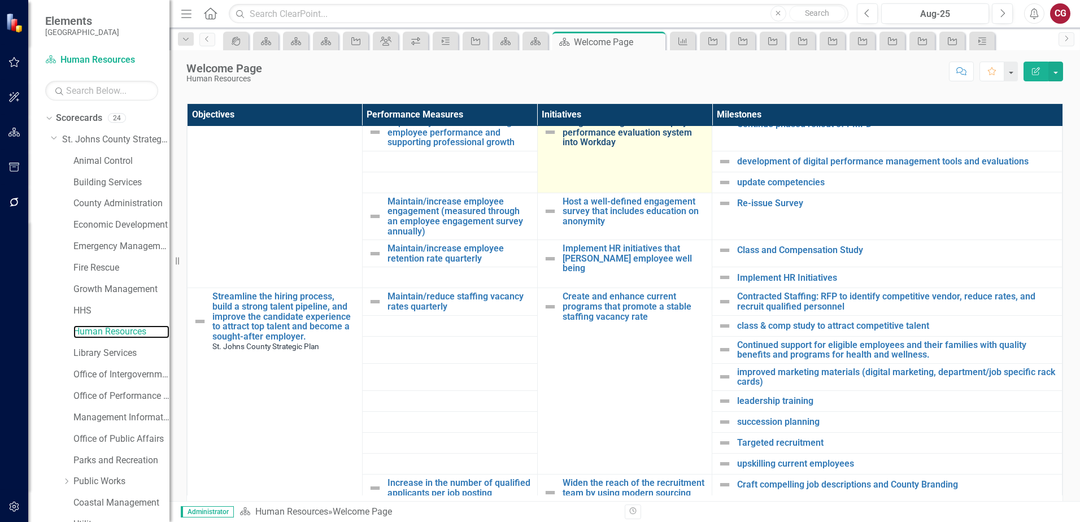
scroll to position [508, 0]
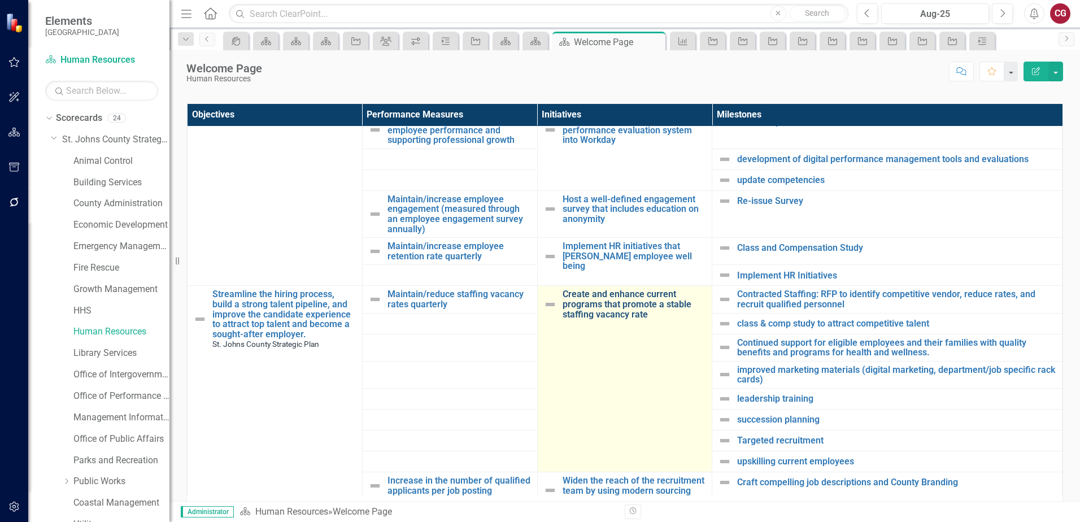
click at [625, 306] on link "Create and enhance current programs that promote a stable staffing vacancy rate" at bounding box center [634, 304] width 144 height 30
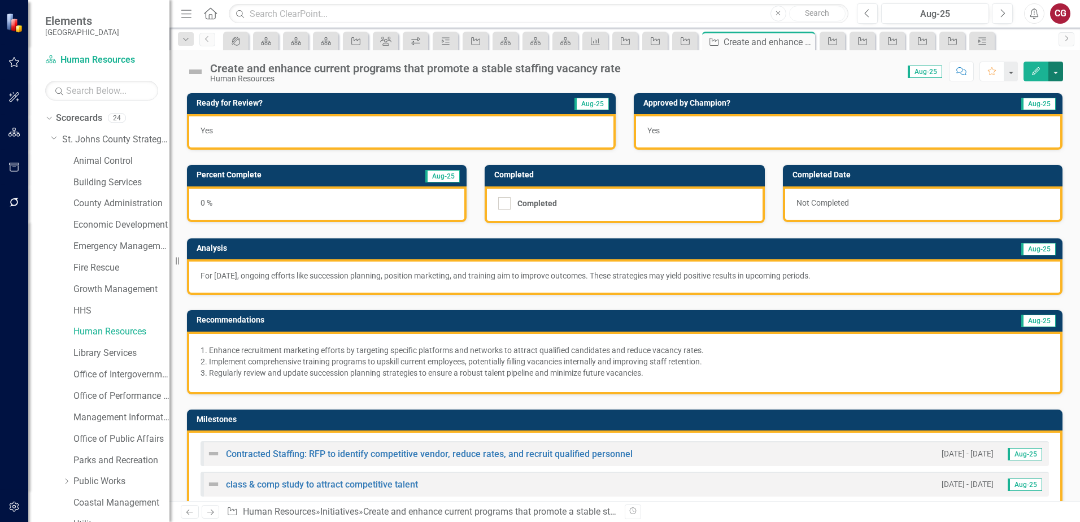
click at [1056, 75] on button "button" at bounding box center [1055, 72] width 15 height 20
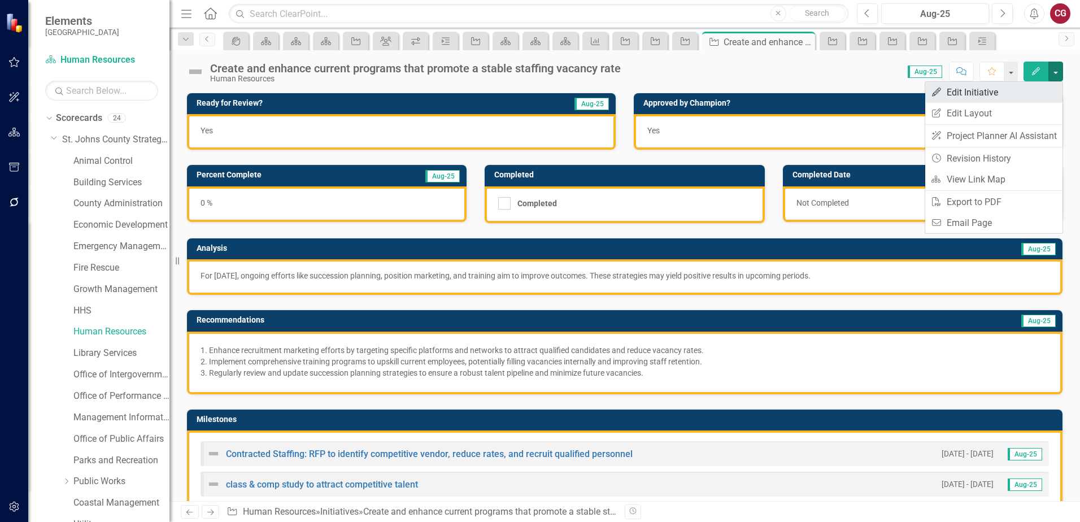
click at [980, 89] on link "Edit Edit Initiative" at bounding box center [993, 92] width 137 height 21
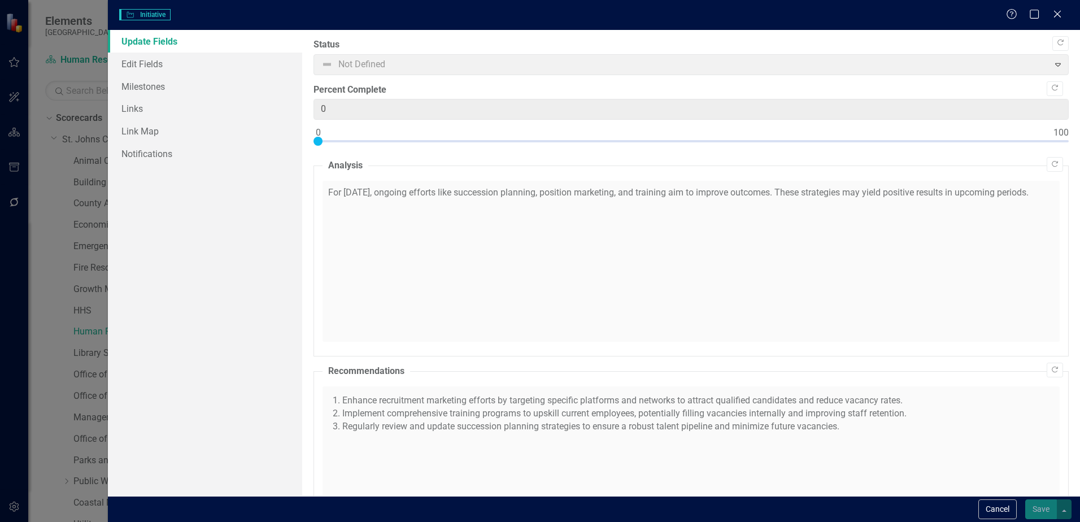
checkbox input "true"
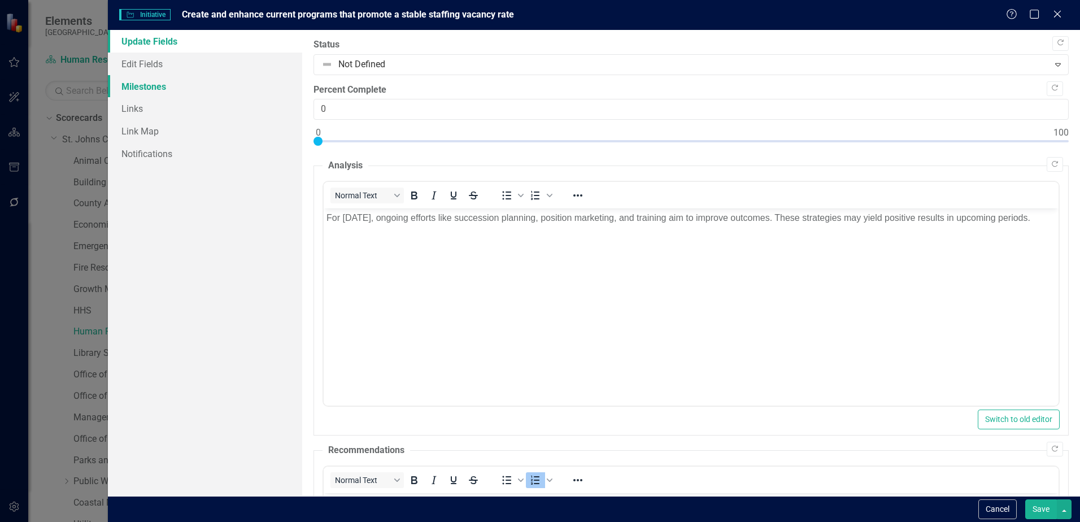
click at [150, 90] on link "Milestones" at bounding box center [205, 86] width 194 height 23
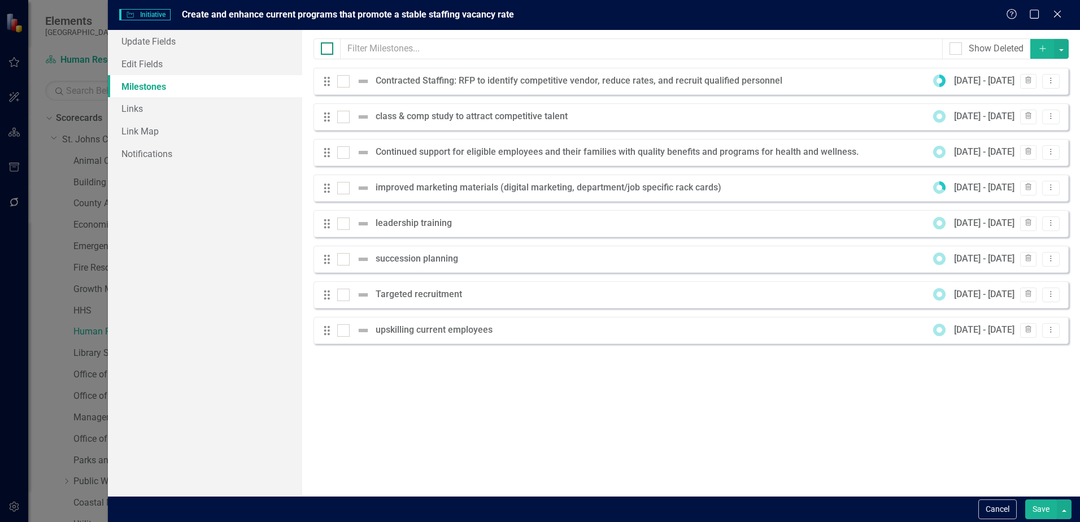
click at [326, 53] on div at bounding box center [327, 48] width 12 height 12
click at [326, 50] on input "checkbox" at bounding box center [324, 45] width 7 height 7
checkbox input "true"
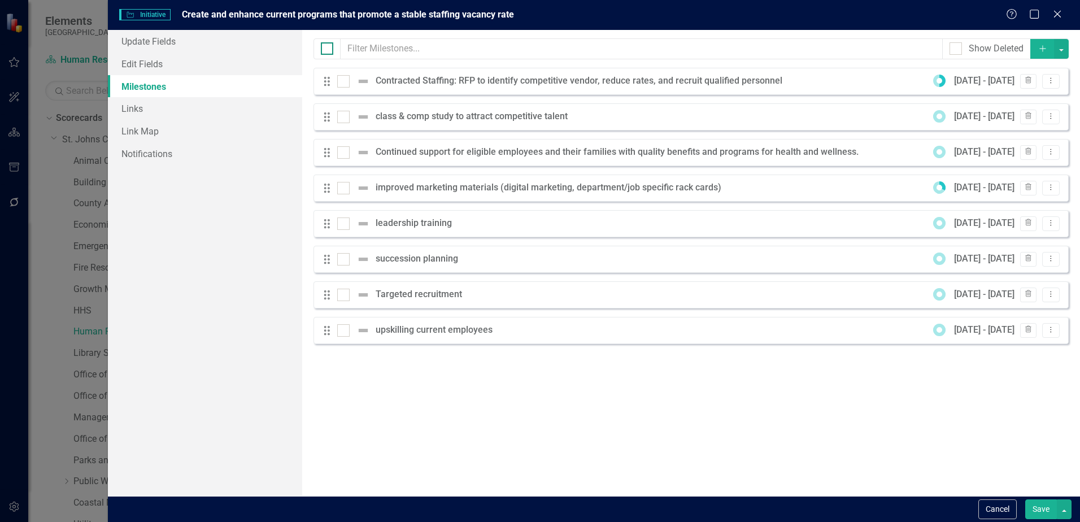
checkbox input "true"
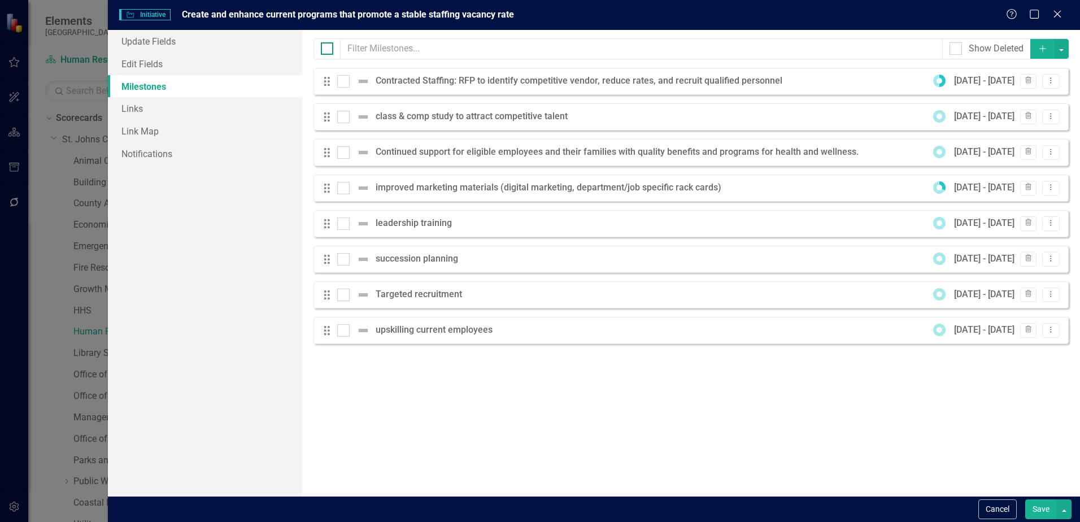
checkbox input "true"
click at [1061, 50] on button "button" at bounding box center [1061, 49] width 15 height 20
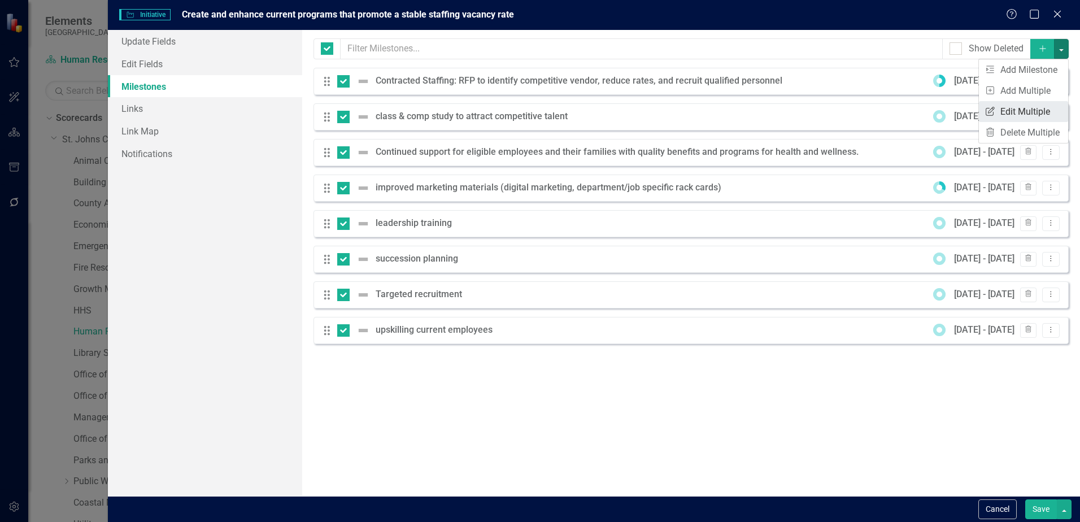
click at [1030, 111] on link "Edit Multiple Edit Multiple" at bounding box center [1023, 111] width 89 height 21
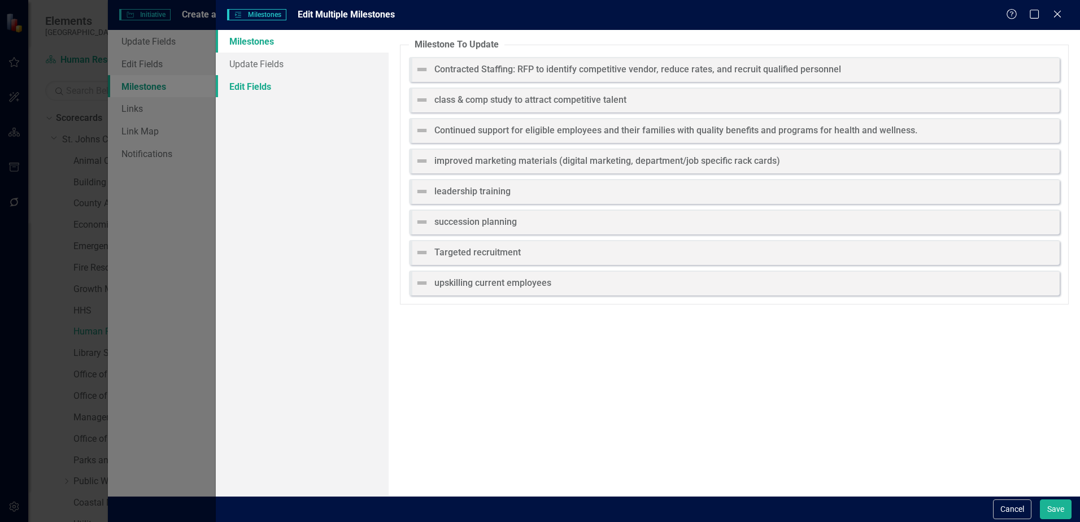
click at [250, 86] on link "Edit Fields" at bounding box center [302, 86] width 173 height 23
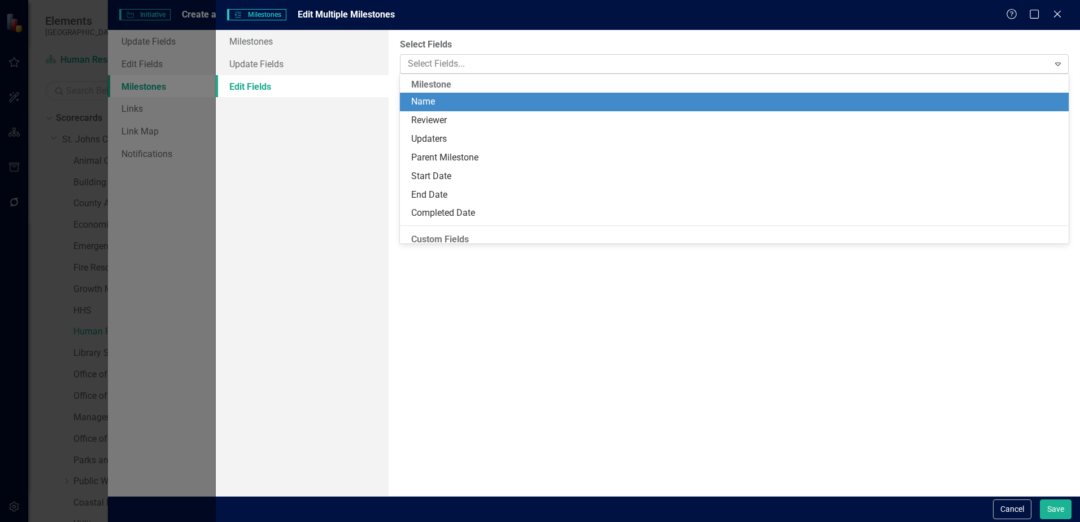
click at [520, 56] on div at bounding box center [725, 63] width 645 height 15
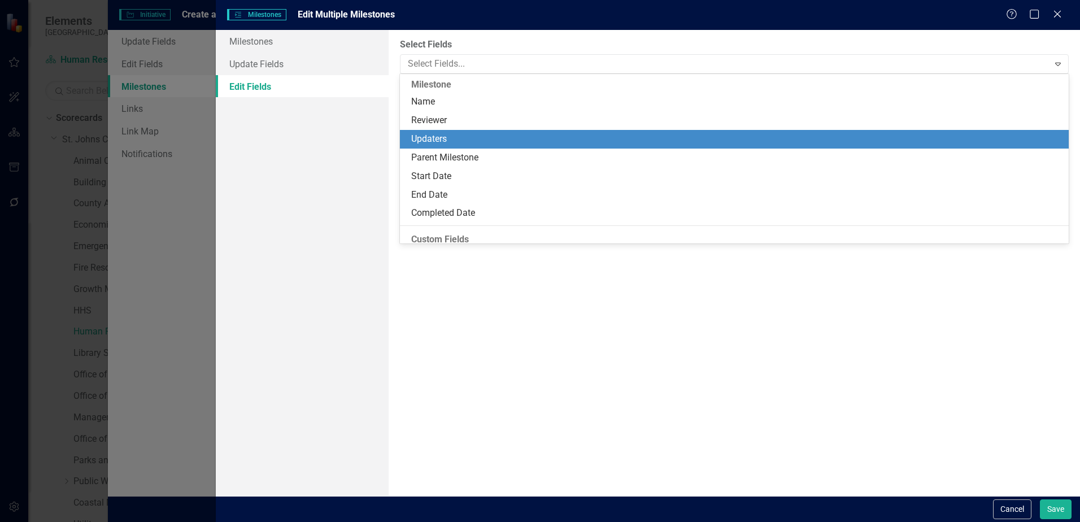
click at [425, 133] on div "Updaters" at bounding box center [736, 139] width 651 height 13
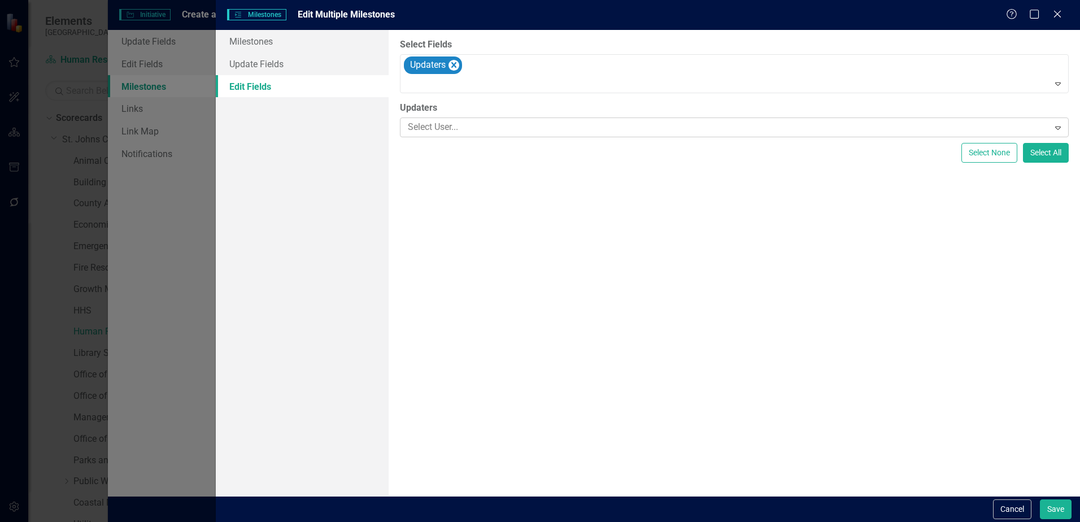
click at [433, 132] on div at bounding box center [725, 127] width 645 height 15
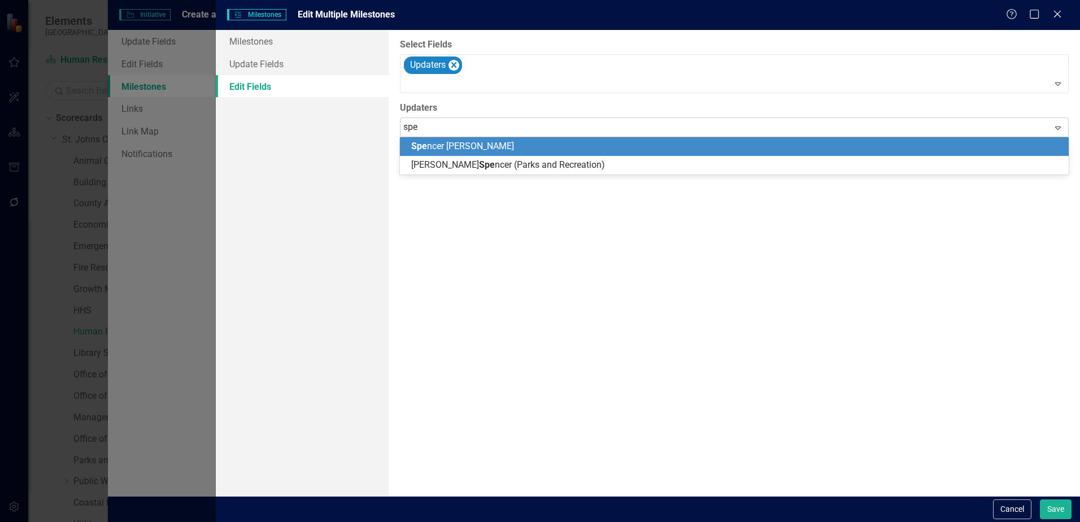
type input "spen"
click at [441, 145] on span "Spen cer Garneau" at bounding box center [445, 146] width 69 height 11
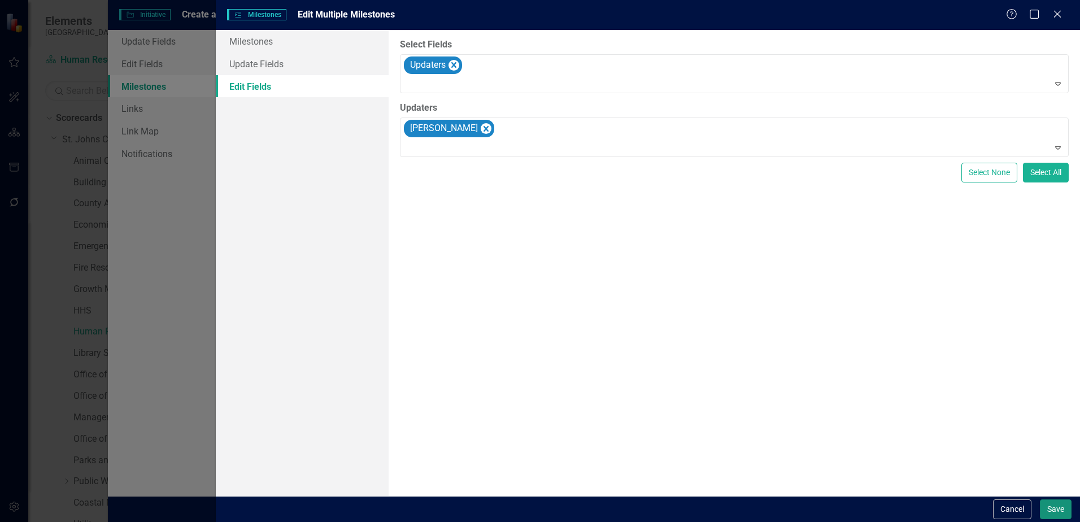
click at [1056, 510] on button "Save" at bounding box center [1056, 509] width 32 height 20
checkbox input "false"
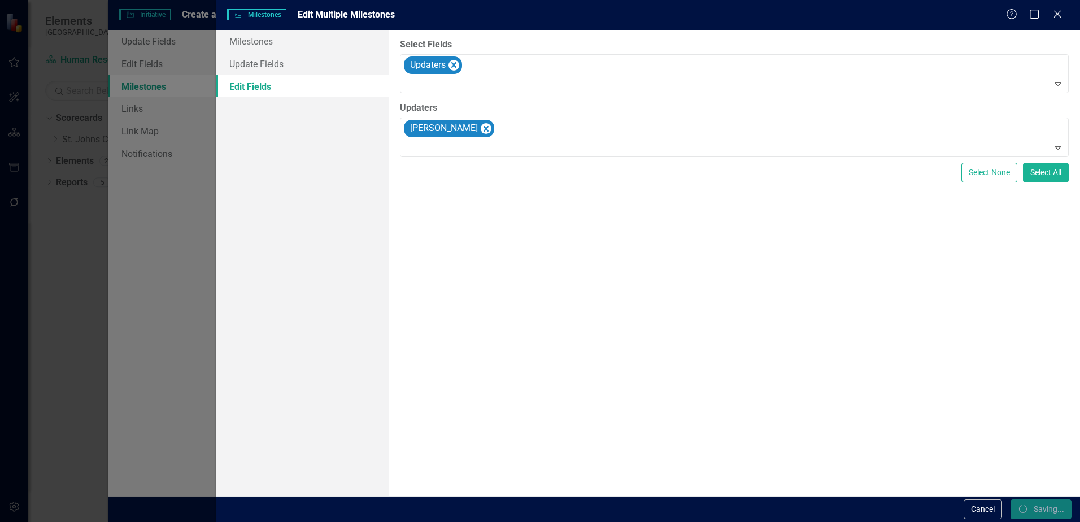
checkbox input "false"
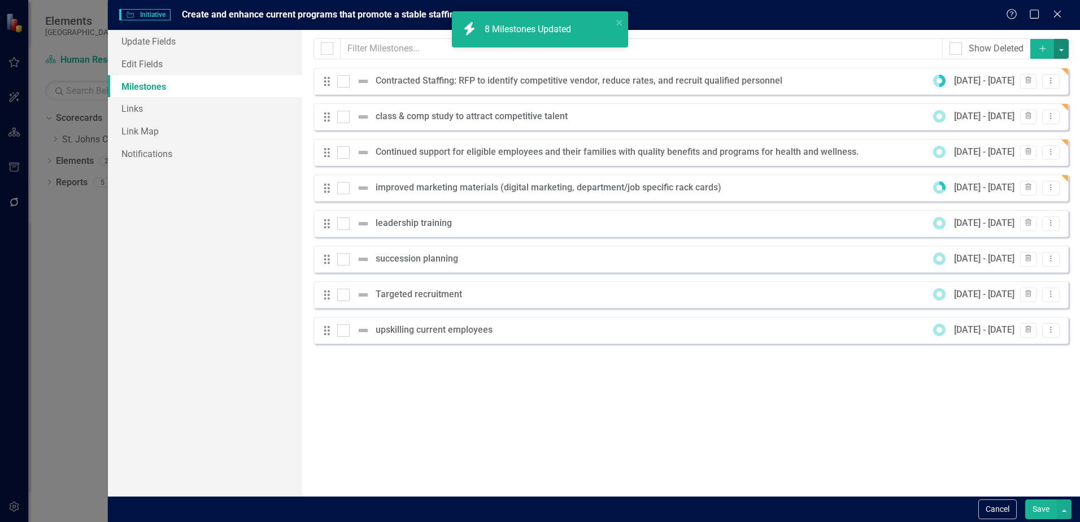
checkbox input "false"
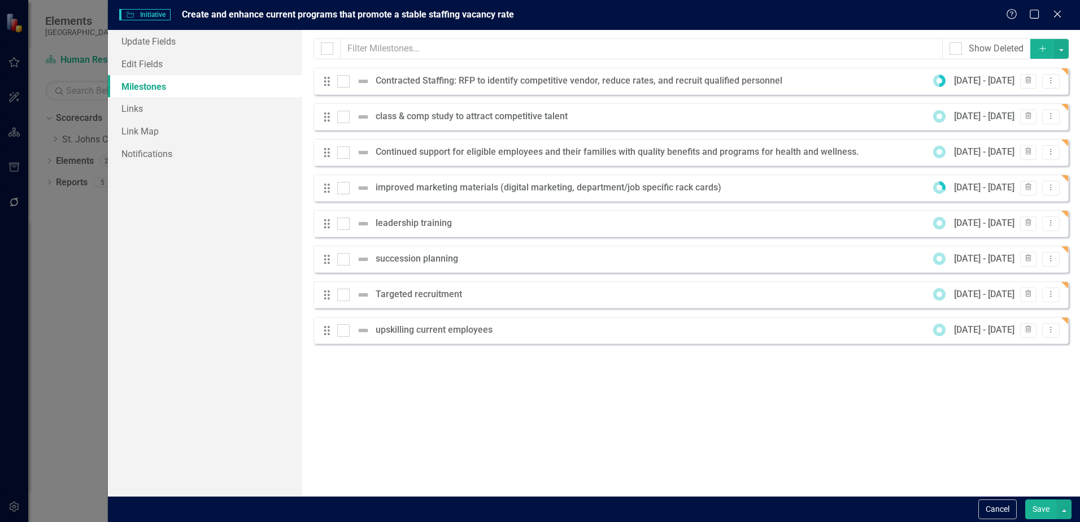
click at [1039, 511] on button "Save" at bounding box center [1041, 509] width 32 height 20
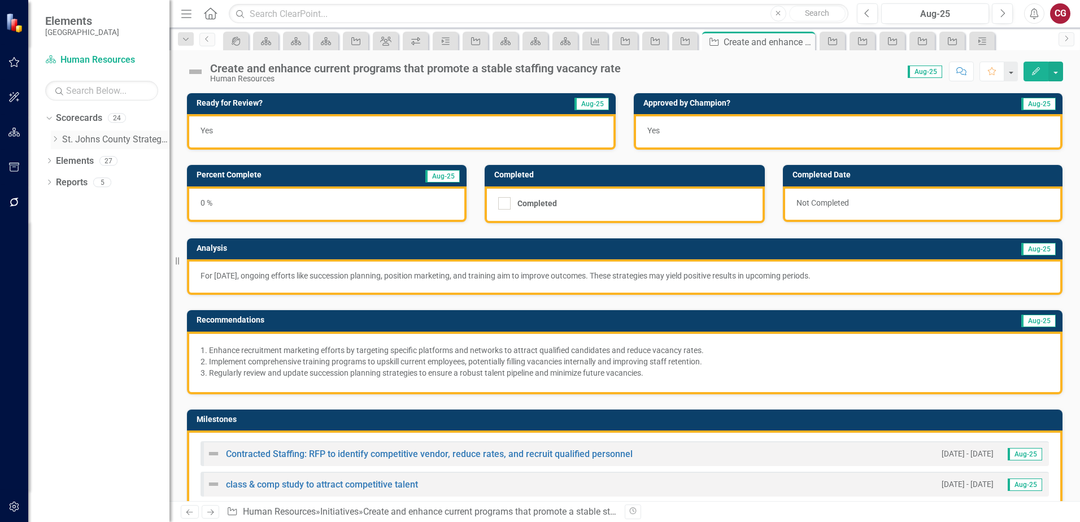
click at [55, 140] on icon "Dropdown" at bounding box center [55, 139] width 8 height 7
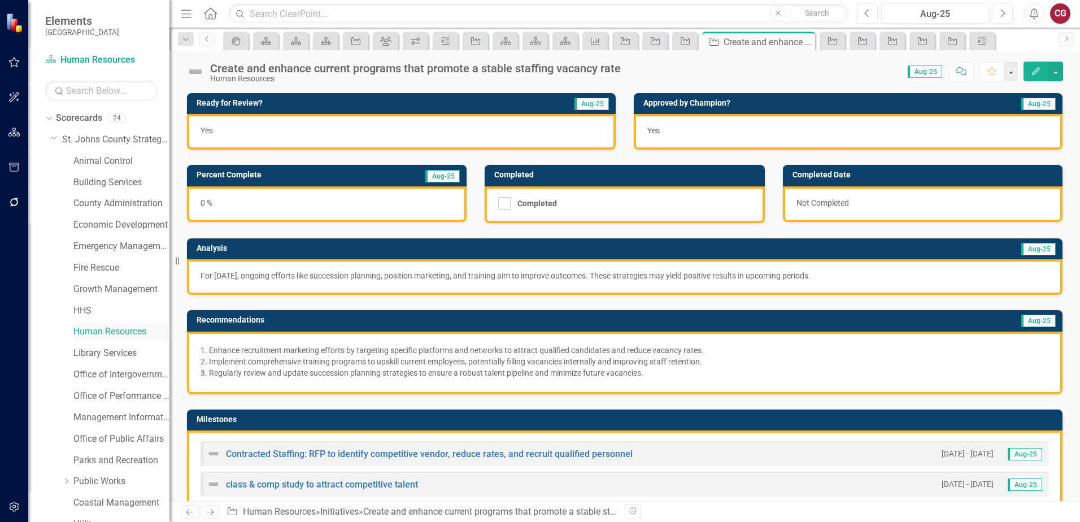
click at [102, 331] on link "Human Resources" at bounding box center [121, 331] width 96 height 13
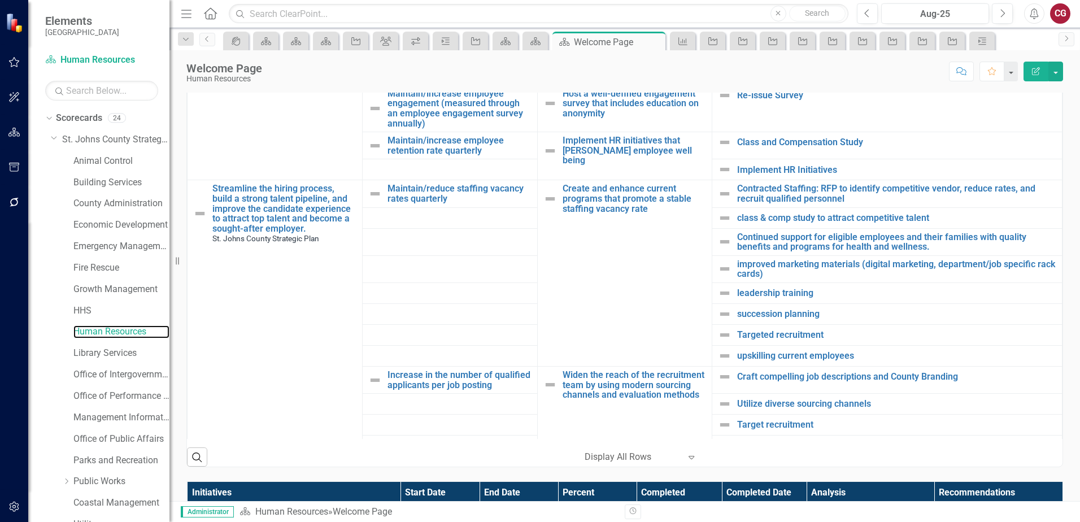
scroll to position [621, 0]
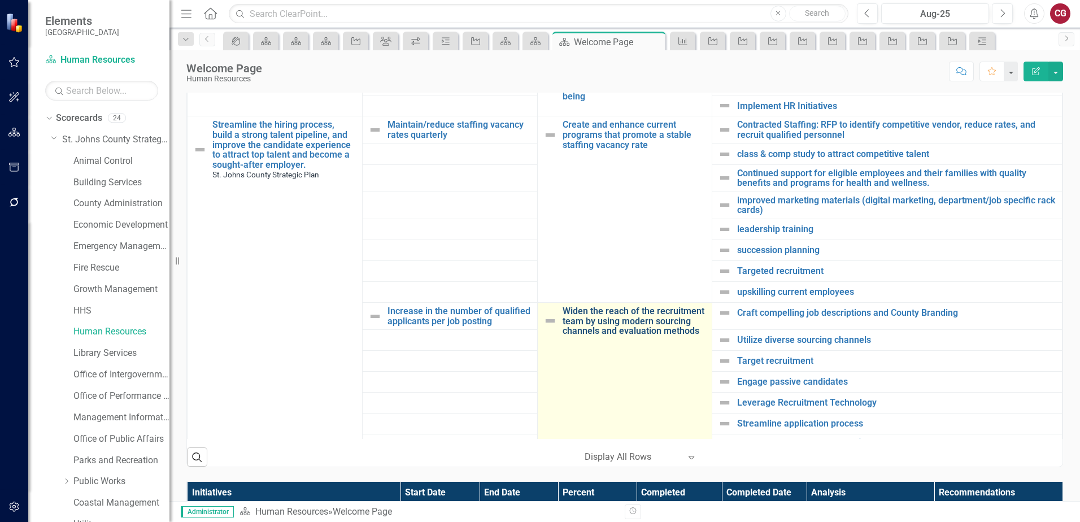
click at [589, 316] on link "Widen the reach of the recruitment team by using modern sourcing channels and e…" at bounding box center [634, 321] width 144 height 30
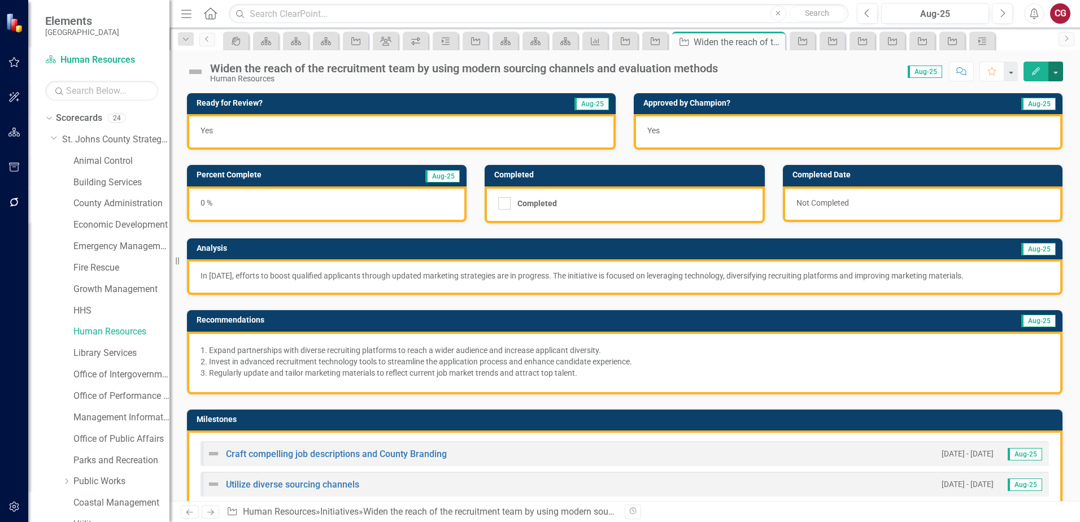
click at [1055, 78] on button "button" at bounding box center [1055, 72] width 15 height 20
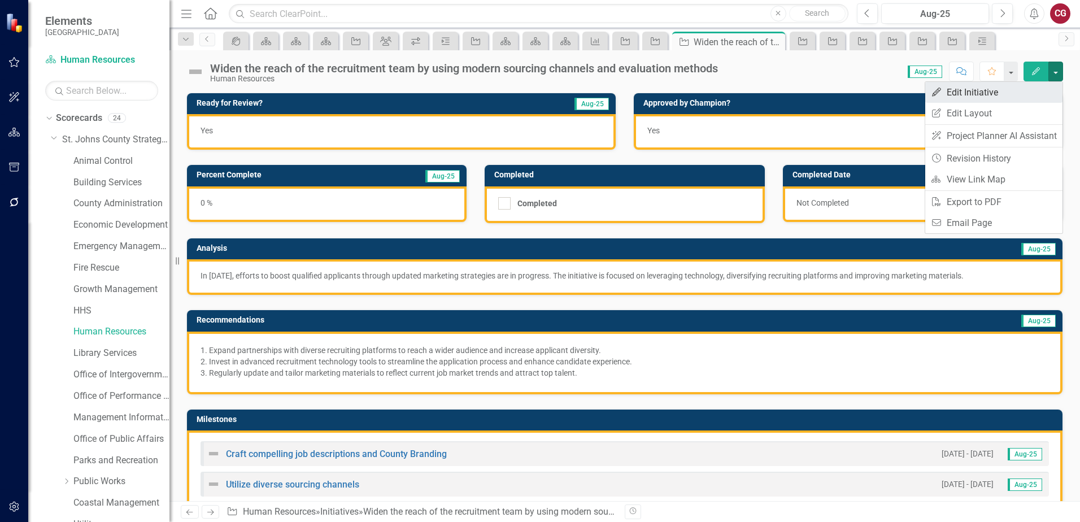
click at [959, 95] on link "Edit Edit Initiative" at bounding box center [993, 92] width 137 height 21
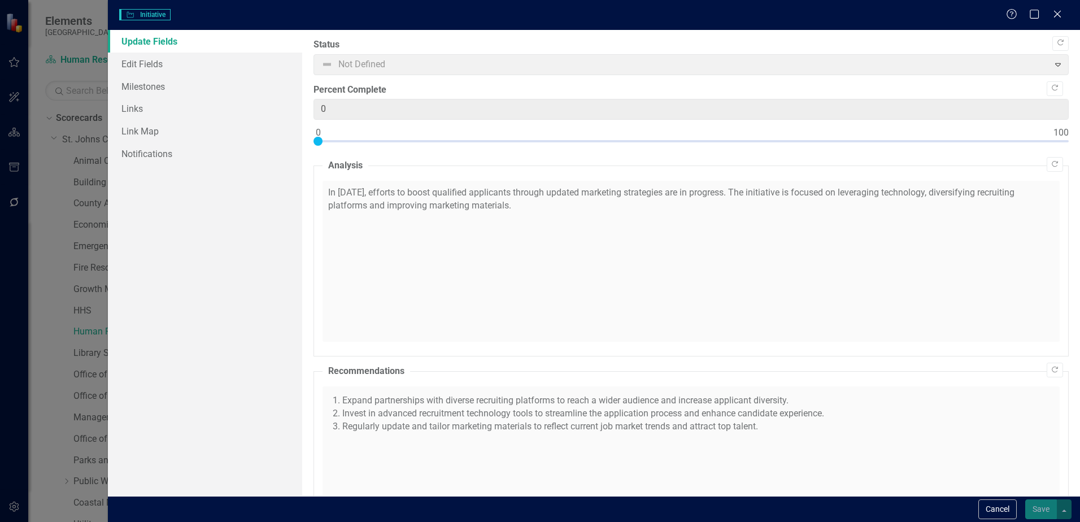
checkbox input "true"
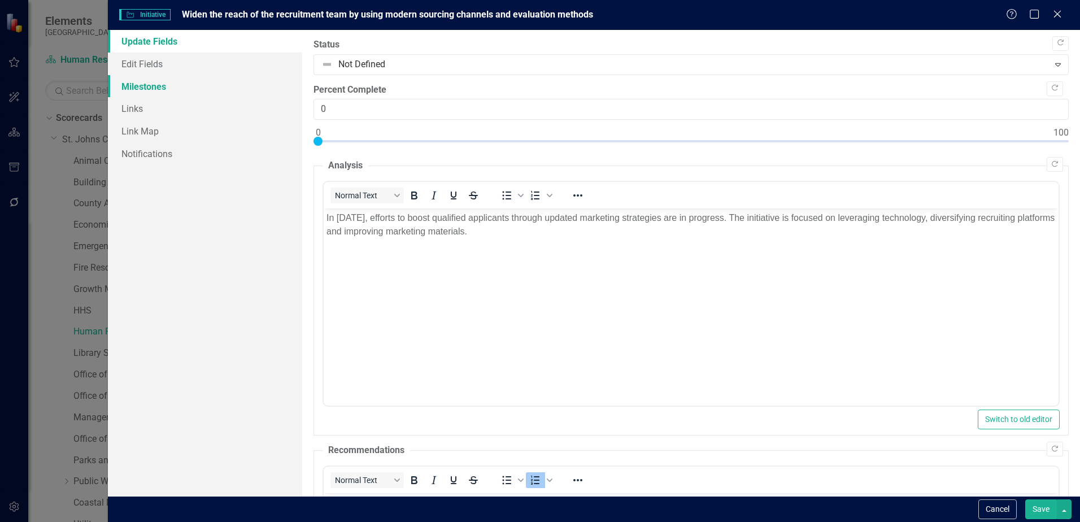
click at [127, 85] on link "Milestones" at bounding box center [205, 86] width 194 height 23
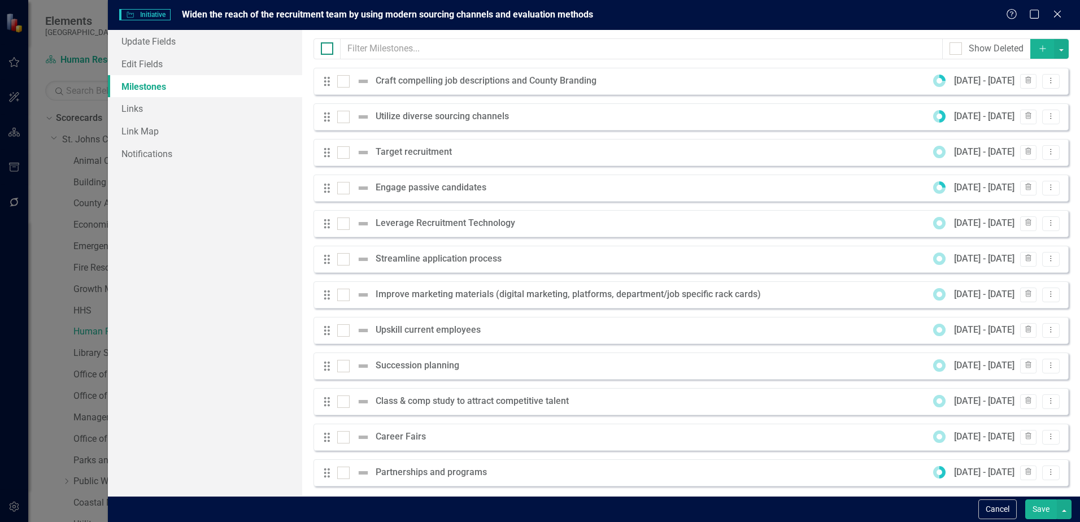
click at [332, 51] on div at bounding box center [327, 48] width 12 height 12
click at [328, 50] on input "checkbox" at bounding box center [324, 45] width 7 height 7
checkbox input "true"
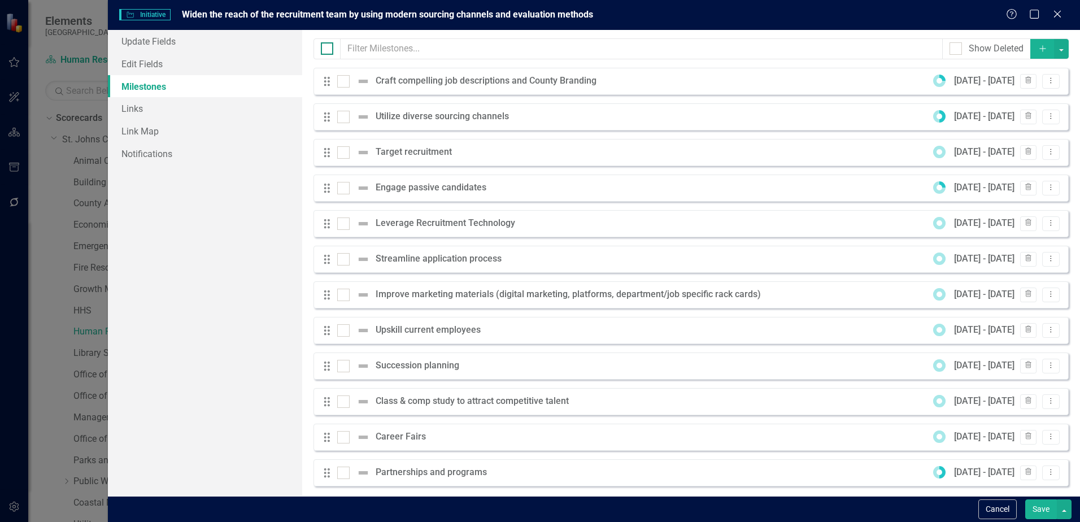
checkbox input "true"
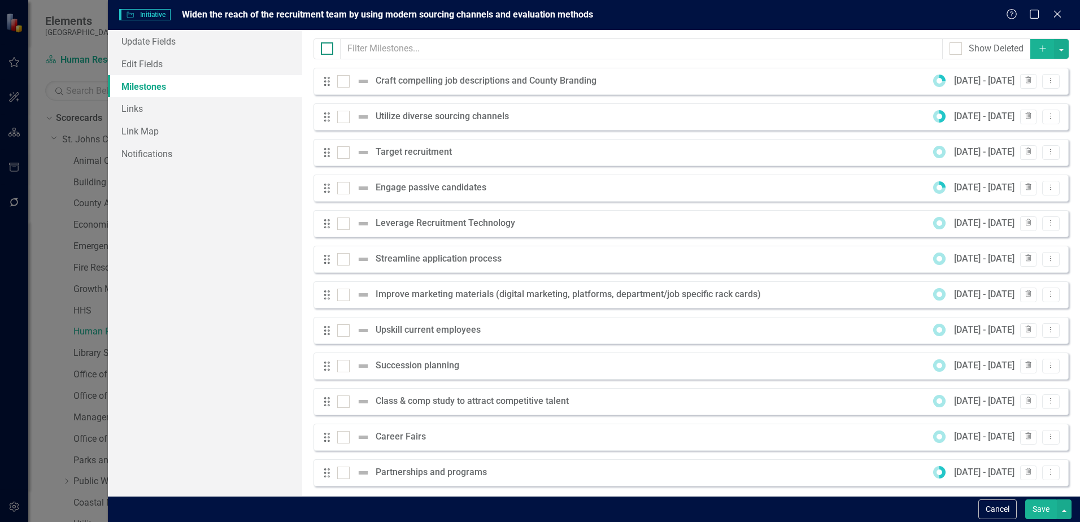
checkbox input "true"
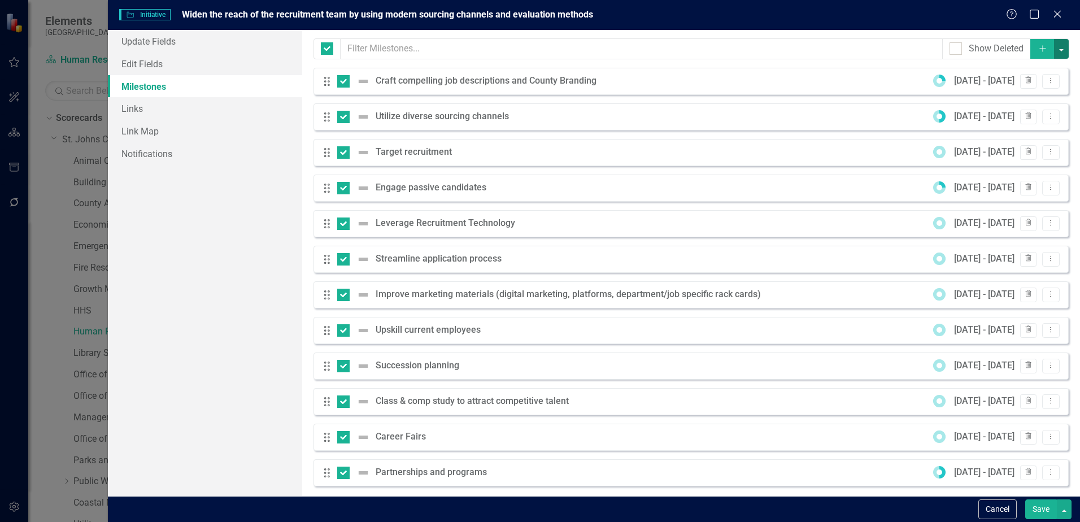
click at [1054, 50] on button "button" at bounding box center [1061, 49] width 15 height 20
click at [1020, 106] on link "Edit Multiple Edit Multiple" at bounding box center [1014, 111] width 89 height 21
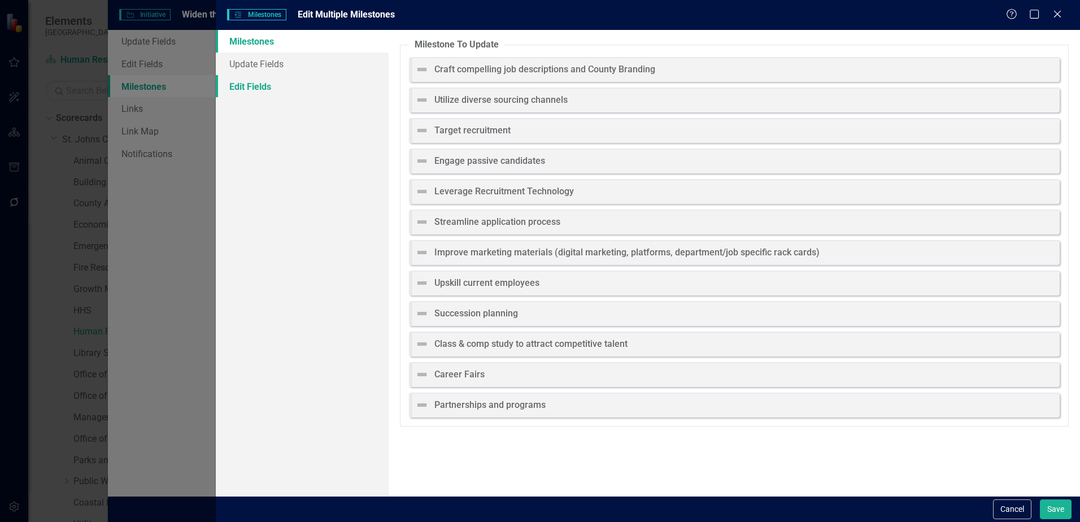
click at [254, 88] on link "Edit Fields" at bounding box center [302, 86] width 173 height 23
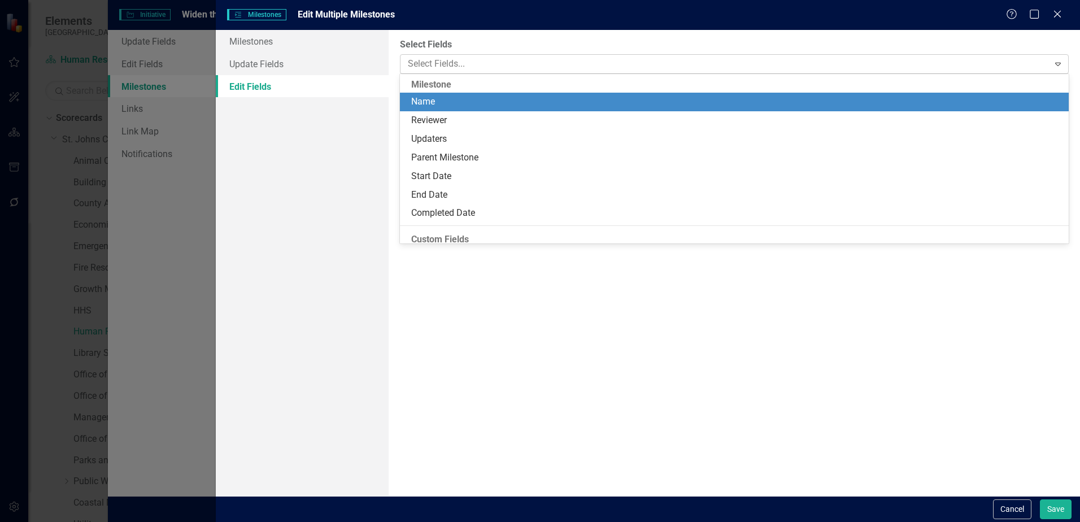
click at [453, 67] on div at bounding box center [725, 63] width 645 height 15
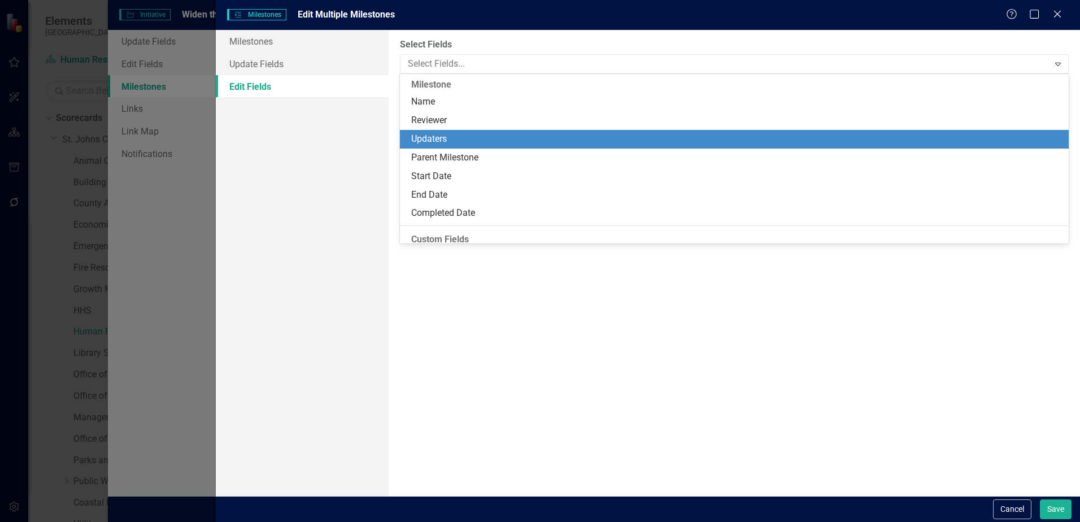
click at [428, 138] on div "Updaters" at bounding box center [736, 139] width 651 height 13
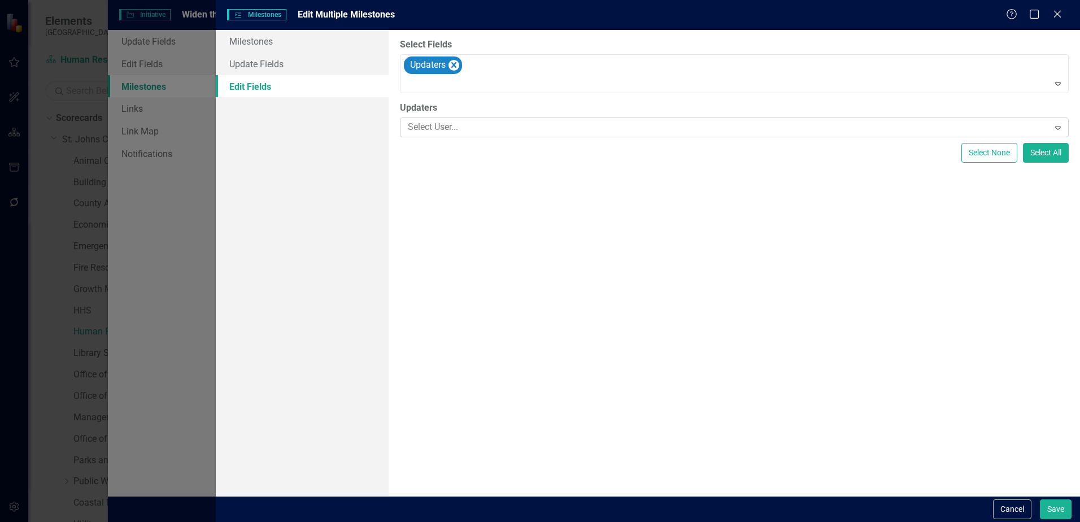
click at [442, 124] on div at bounding box center [725, 127] width 645 height 15
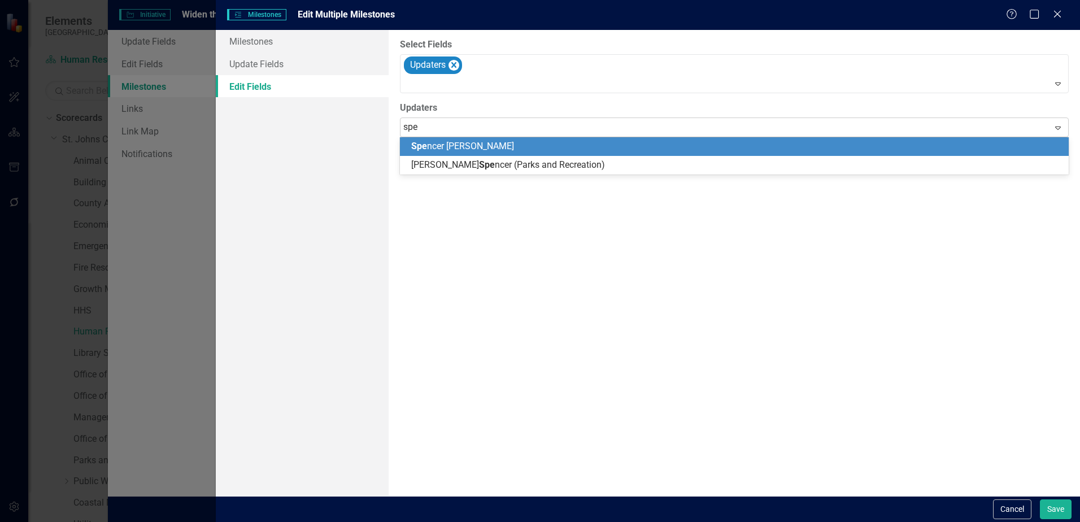
type input "spen"
click at [442, 139] on div "Spen cer Garneau" at bounding box center [734, 146] width 669 height 19
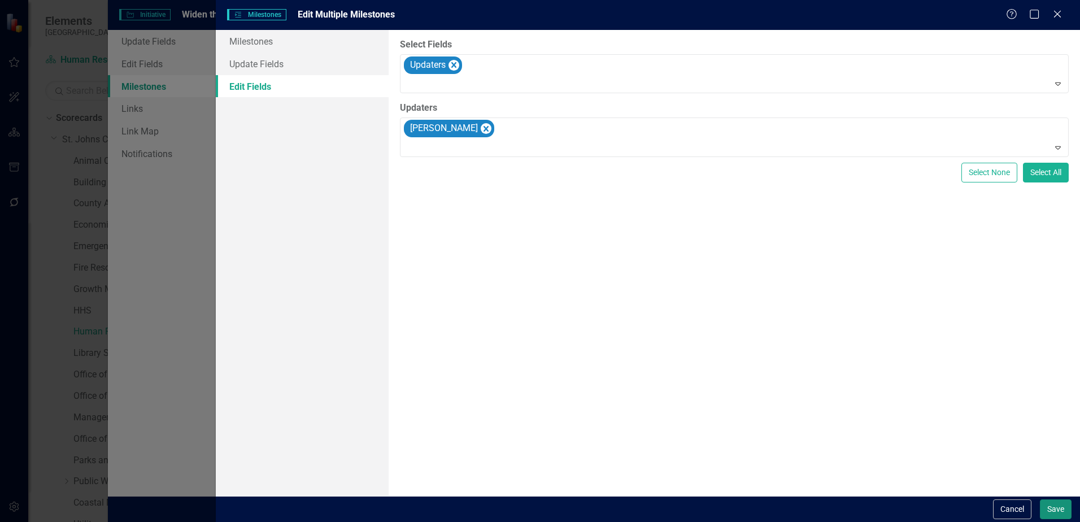
click at [1062, 514] on button "Save" at bounding box center [1056, 509] width 32 height 20
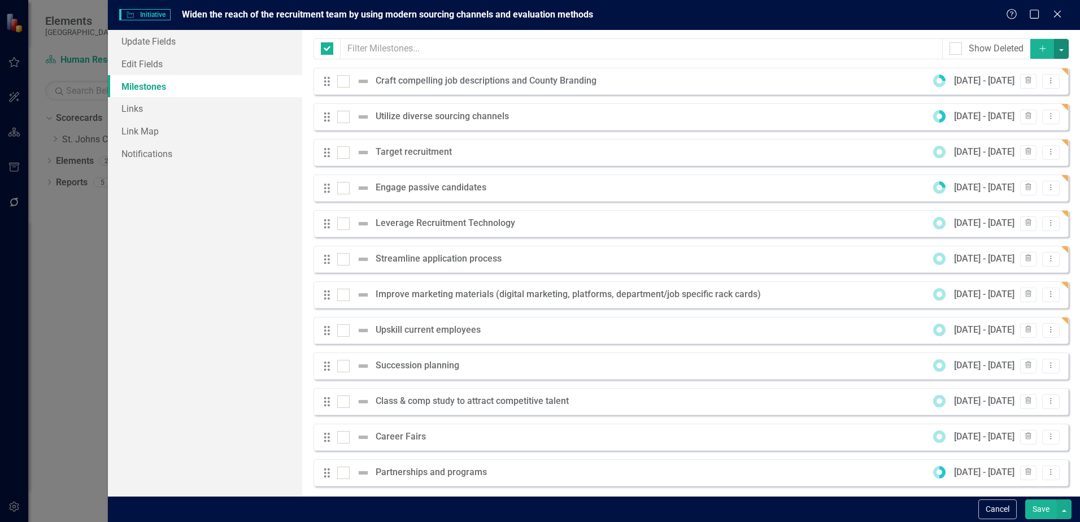
checkbox input "false"
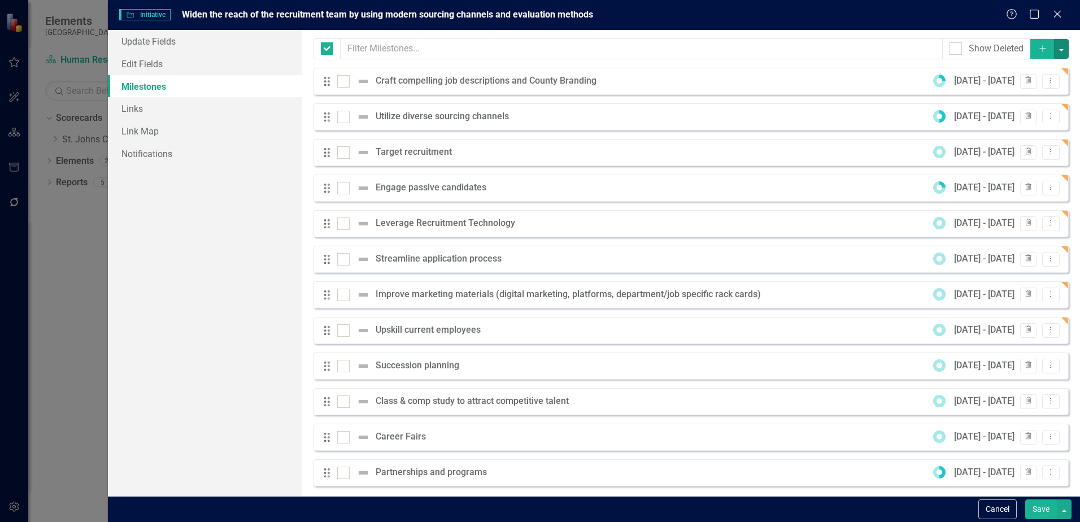
checkbox input "false"
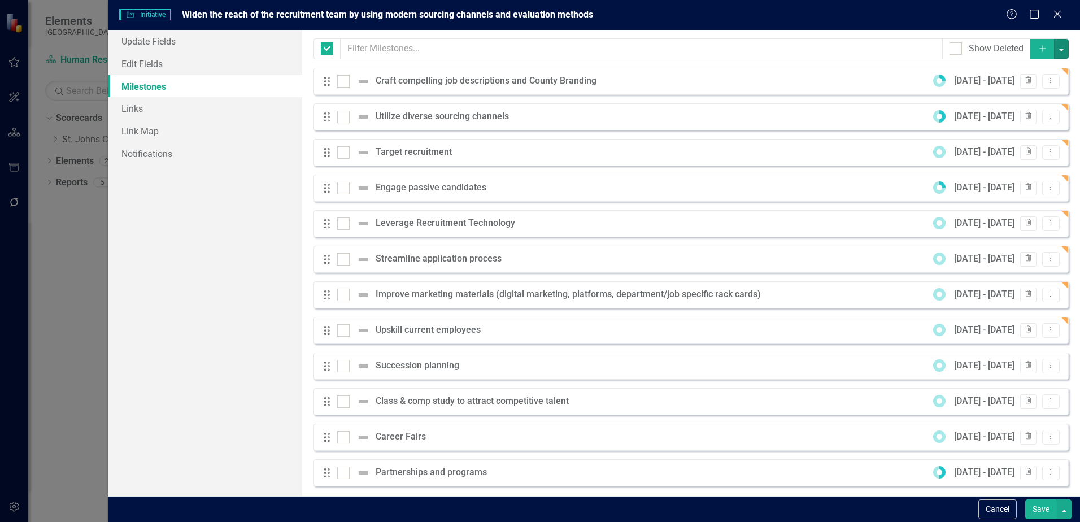
checkbox input "false"
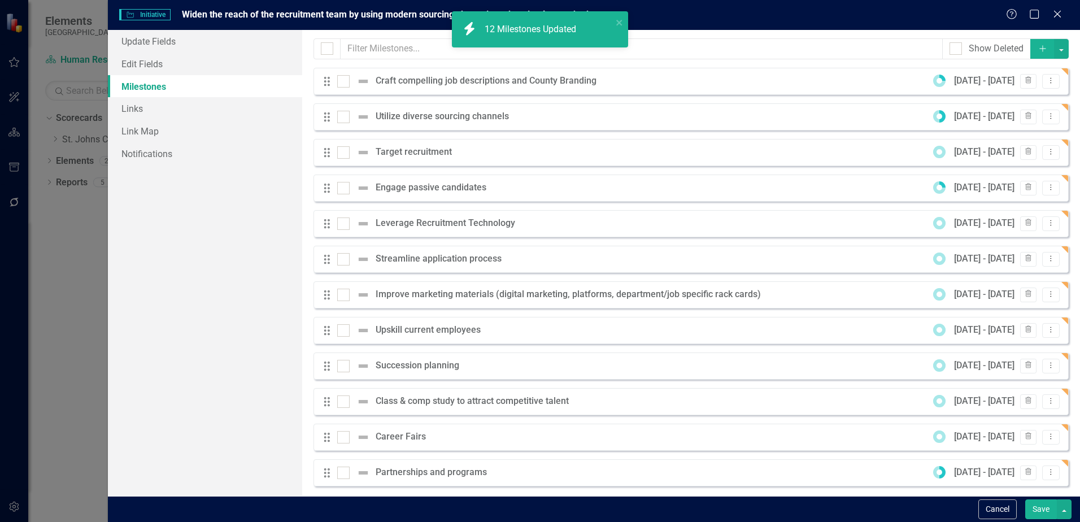
click at [1042, 505] on button "Save" at bounding box center [1041, 509] width 32 height 20
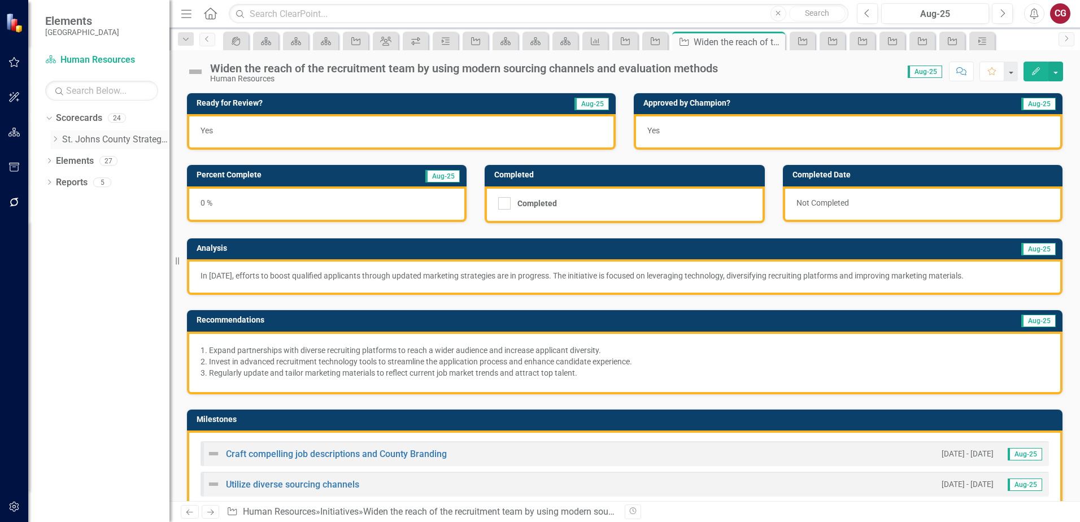
click at [54, 139] on icon "Dropdown" at bounding box center [55, 139] width 8 height 7
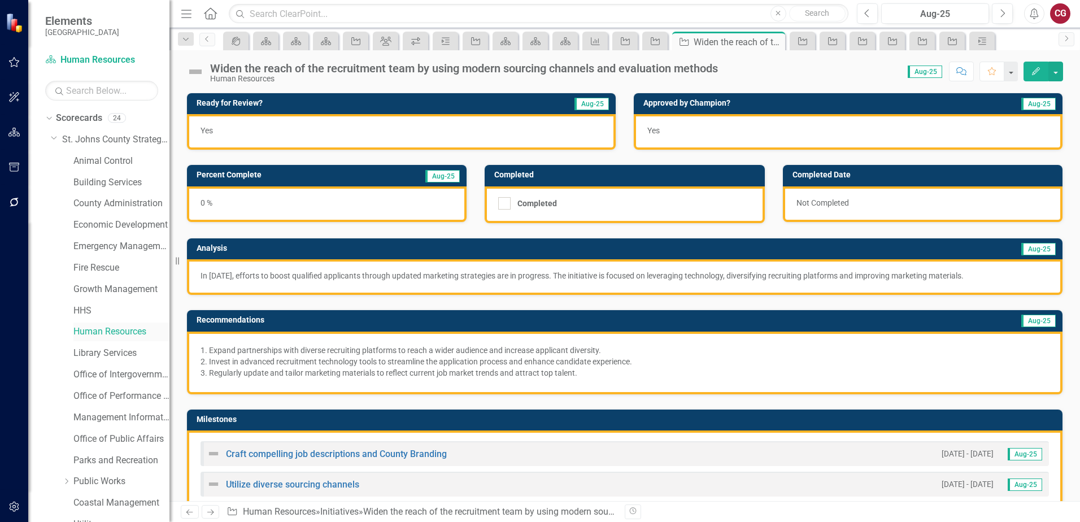
click at [111, 332] on link "Human Resources" at bounding box center [121, 331] width 96 height 13
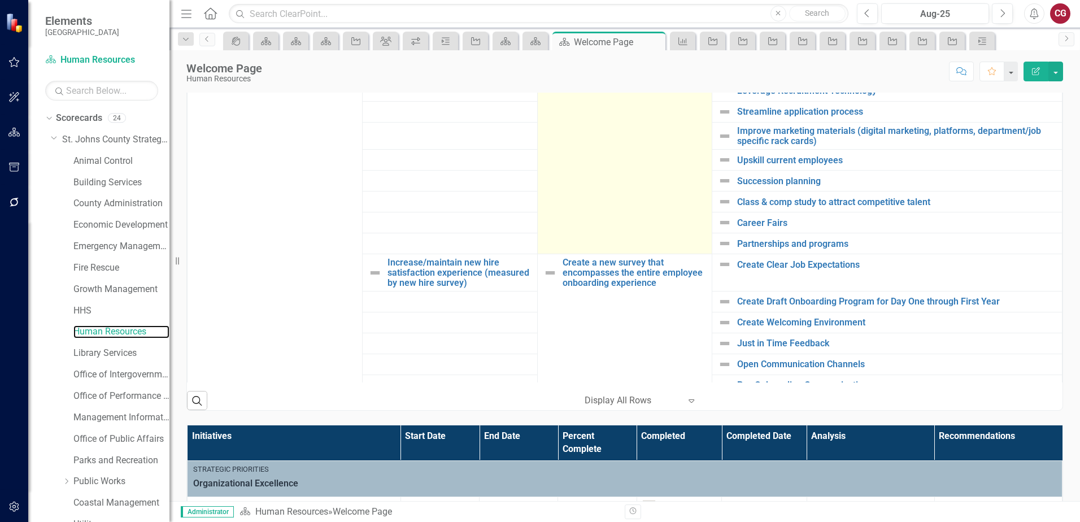
scroll to position [904, 0]
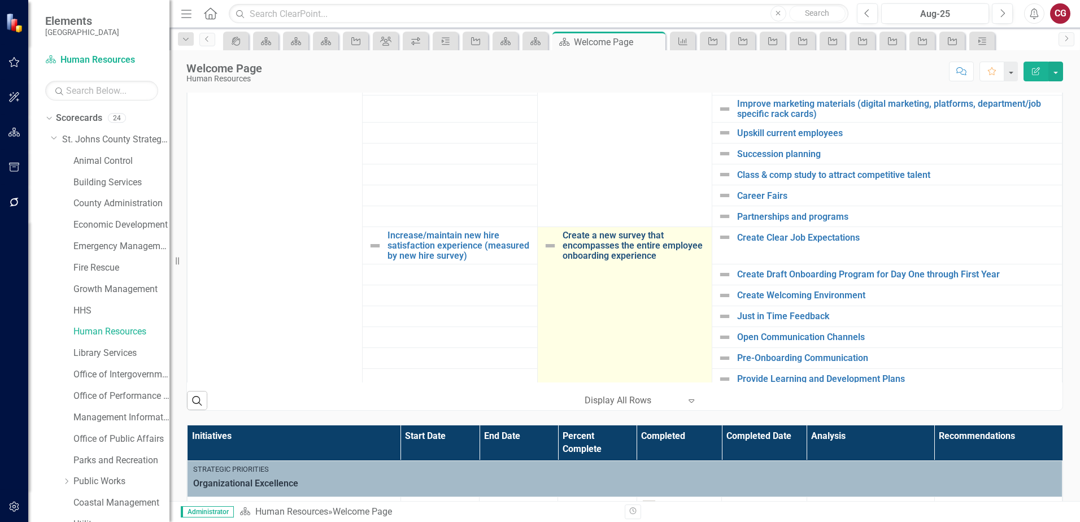
click at [597, 259] on link "Create a new survey that encompasses the entire employee onboarding experience" at bounding box center [634, 245] width 144 height 30
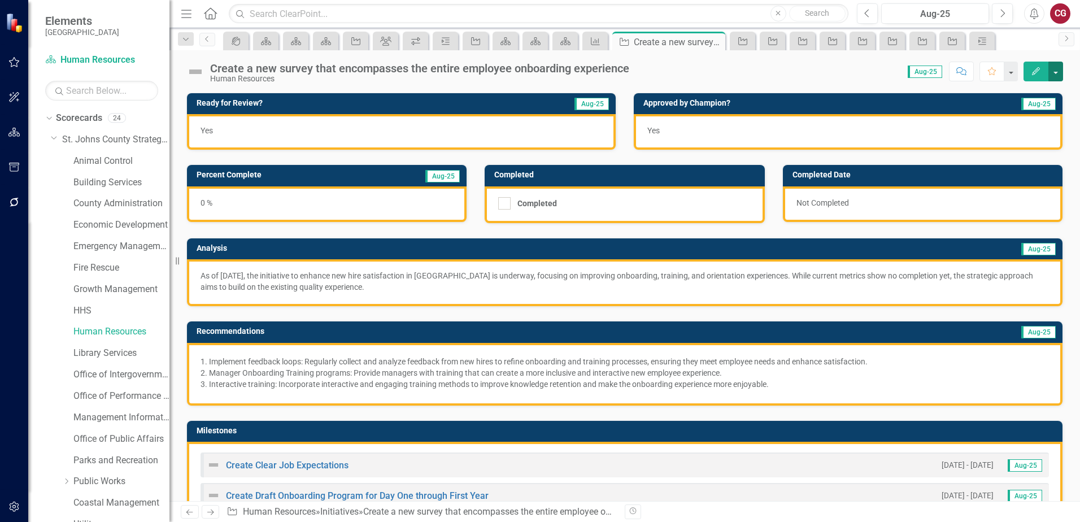
click at [1056, 69] on button "button" at bounding box center [1055, 72] width 15 height 20
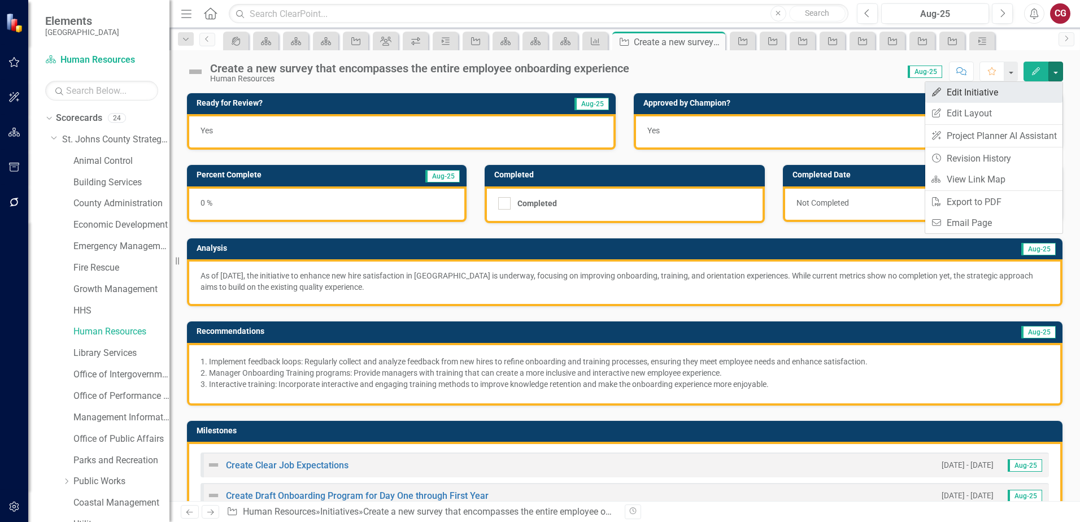
click at [1009, 93] on link "Edit Edit Initiative" at bounding box center [993, 92] width 137 height 21
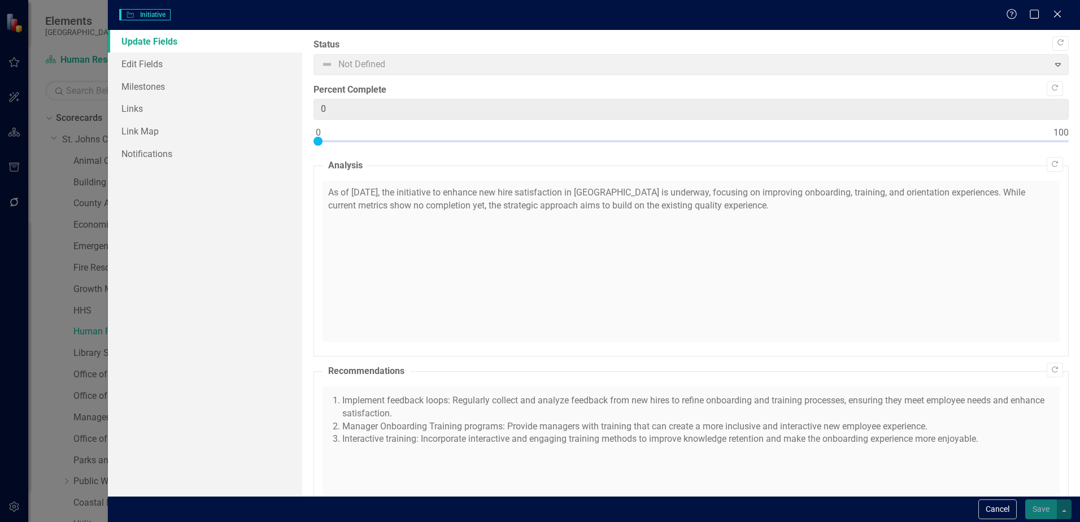
checkbox input "true"
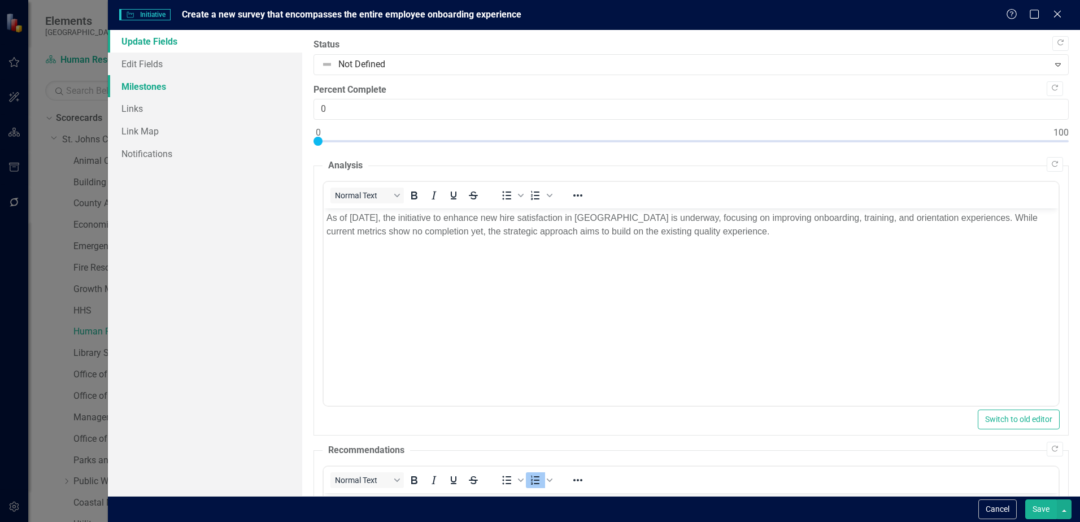
click at [136, 86] on link "Milestones" at bounding box center [205, 86] width 194 height 23
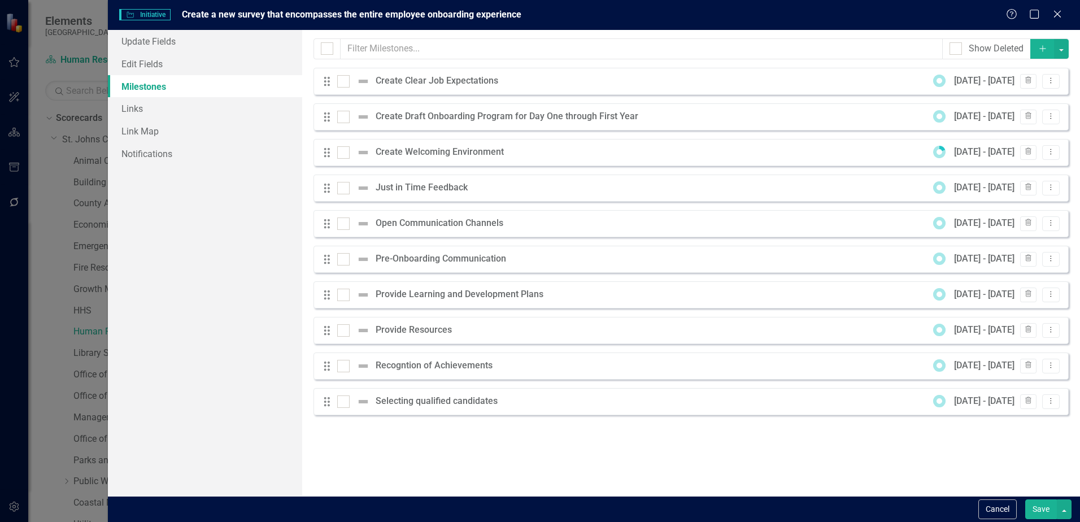
click at [334, 50] on div at bounding box center [326, 48] width 27 height 21
click at [330, 50] on div at bounding box center [327, 48] width 12 height 12
click at [328, 50] on input "checkbox" at bounding box center [324, 45] width 7 height 7
checkbox input "true"
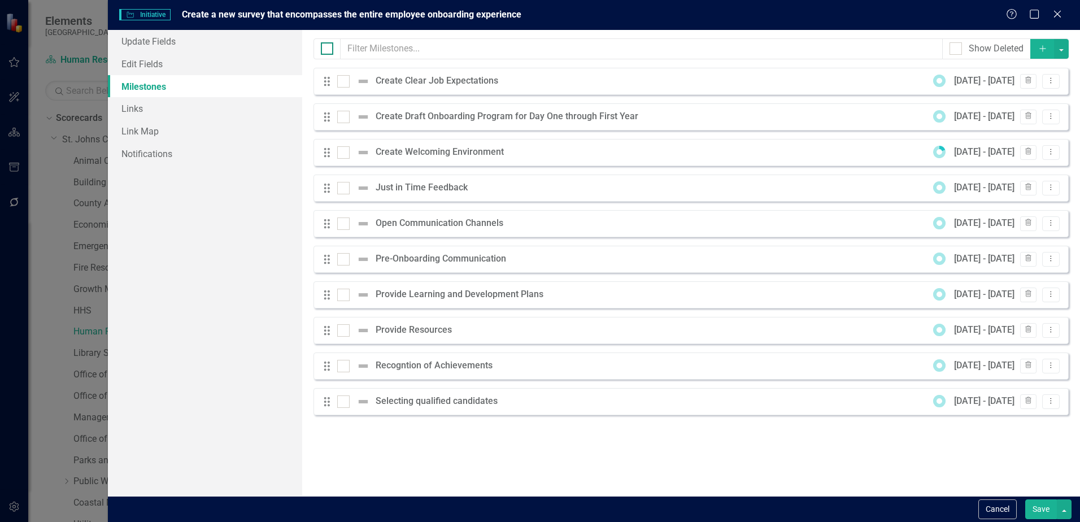
checkbox input "true"
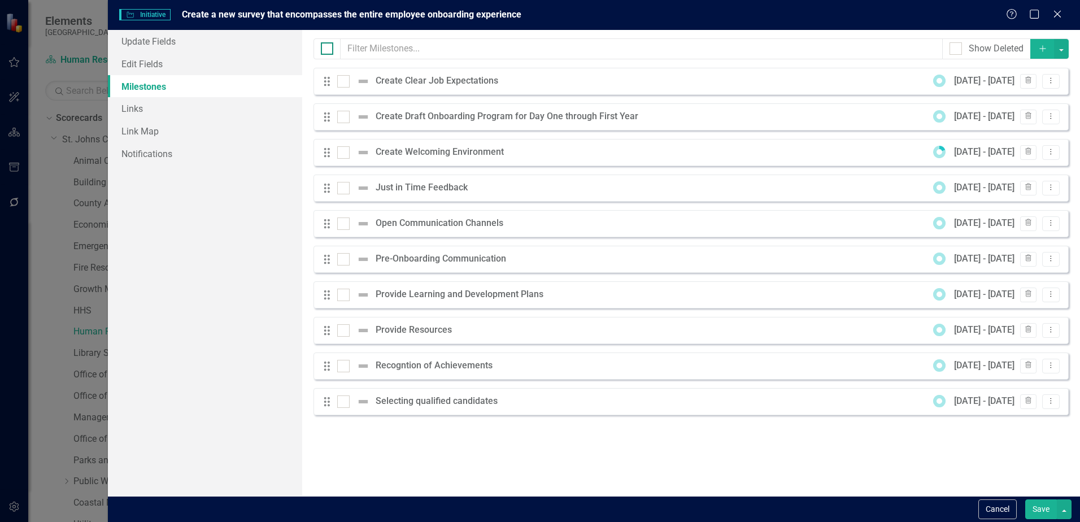
checkbox input "true"
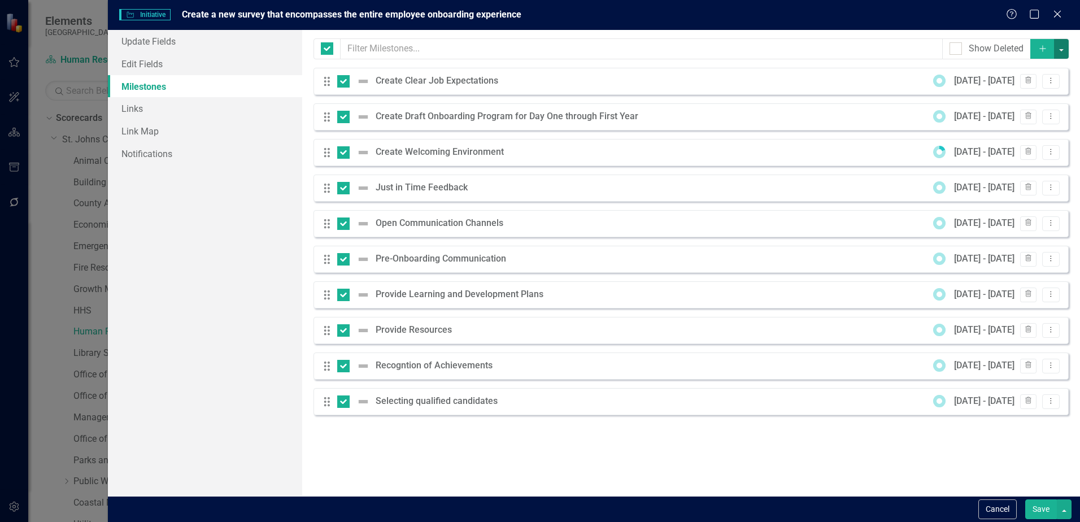
click at [1062, 54] on button "button" at bounding box center [1061, 49] width 15 height 20
click at [1031, 104] on link "Edit Multiple Edit Multiple" at bounding box center [1023, 111] width 89 height 21
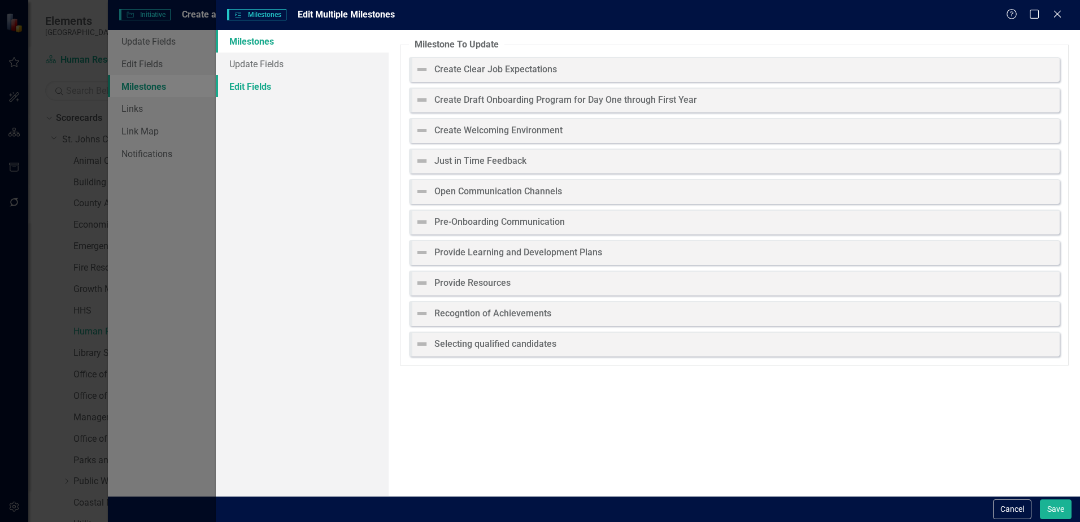
click at [250, 86] on link "Edit Fields" at bounding box center [302, 86] width 173 height 23
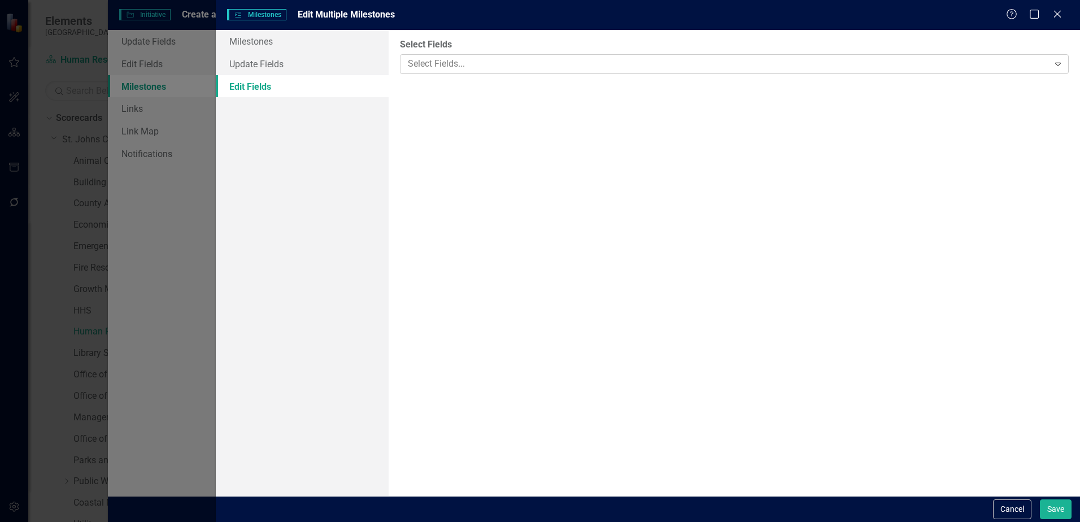
click at [439, 66] on div at bounding box center [725, 63] width 645 height 15
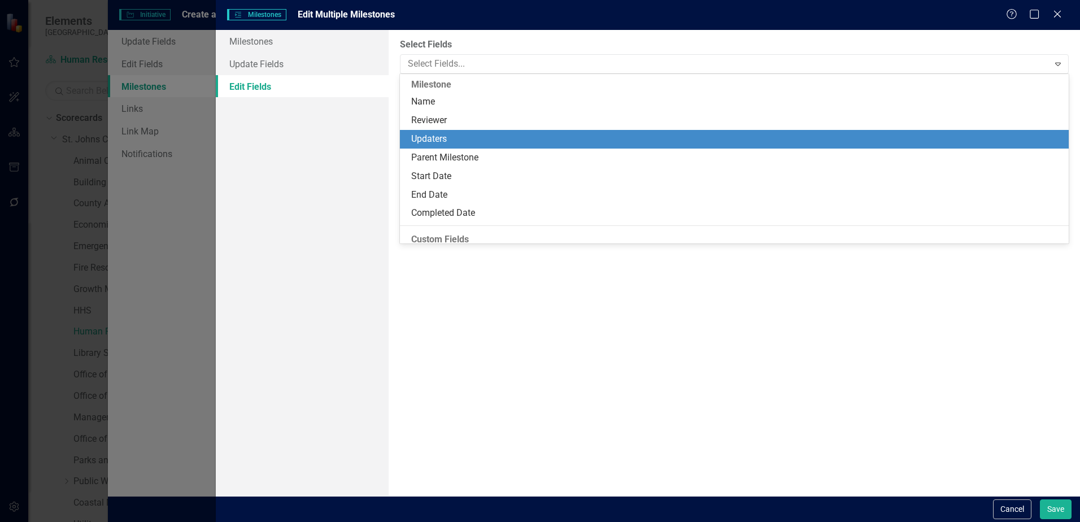
click at [449, 142] on div "Updaters" at bounding box center [736, 139] width 651 height 13
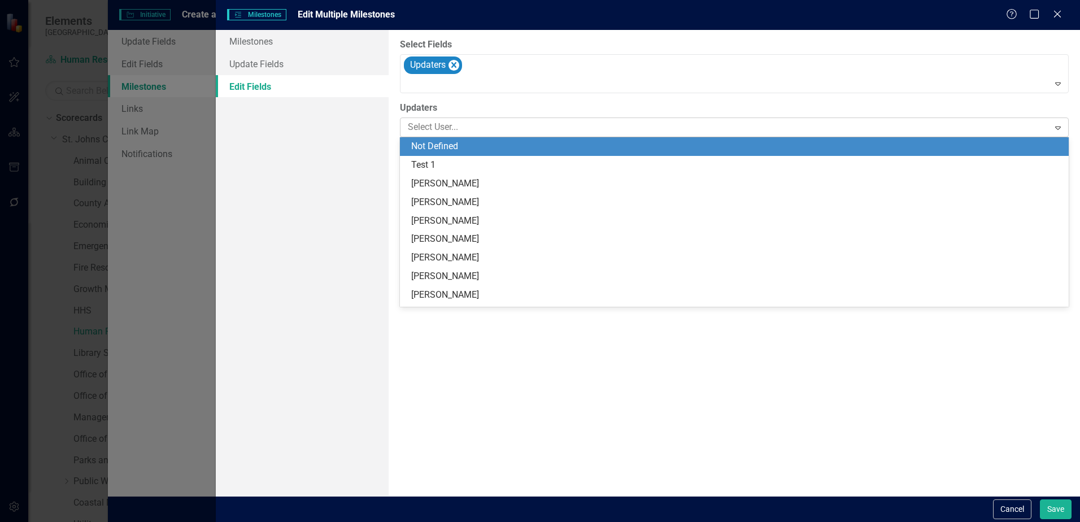
click at [428, 129] on div at bounding box center [725, 127] width 645 height 15
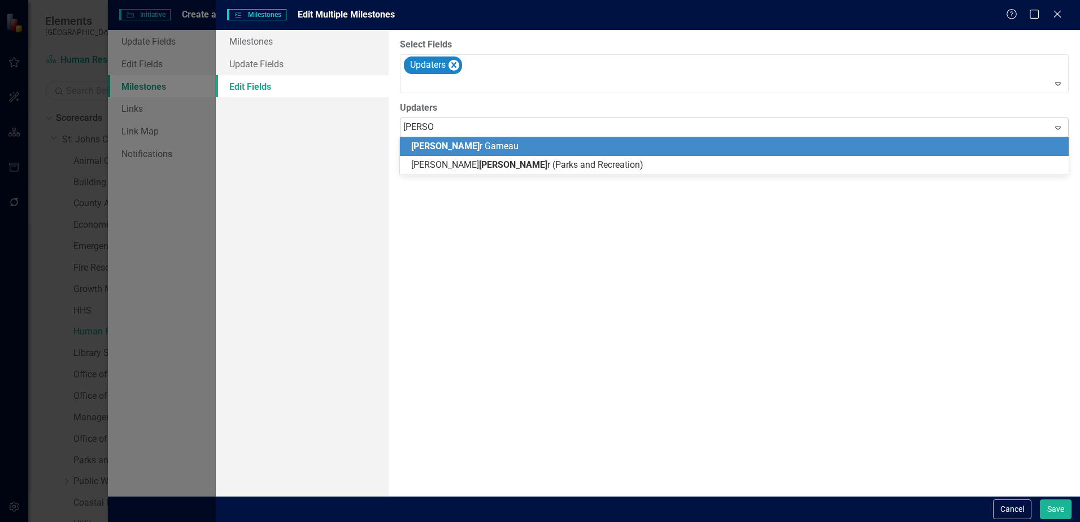
type input "spencer"
click at [437, 144] on span "Spencer" at bounding box center [445, 146] width 68 height 11
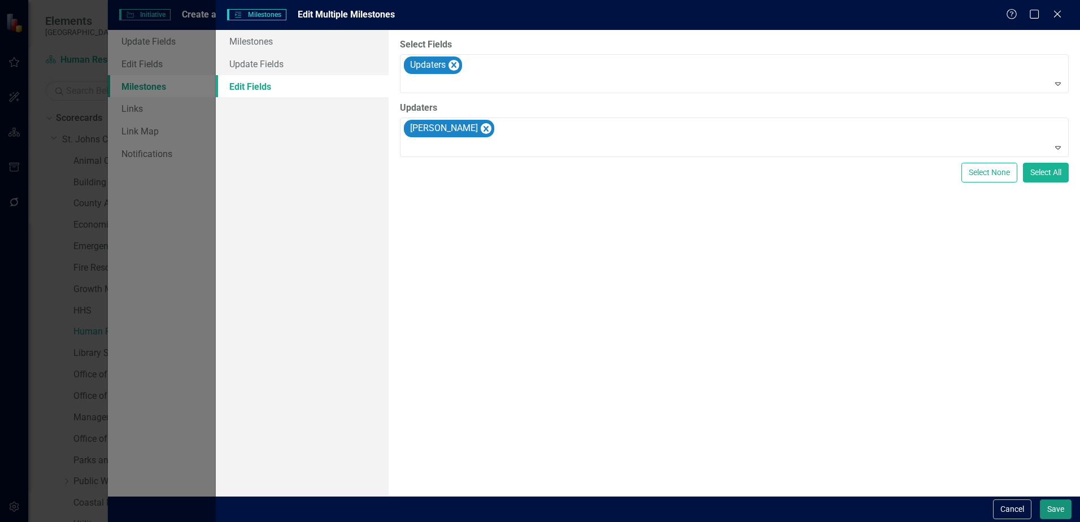
click at [1058, 517] on button "Save" at bounding box center [1056, 509] width 32 height 20
checkbox input "false"
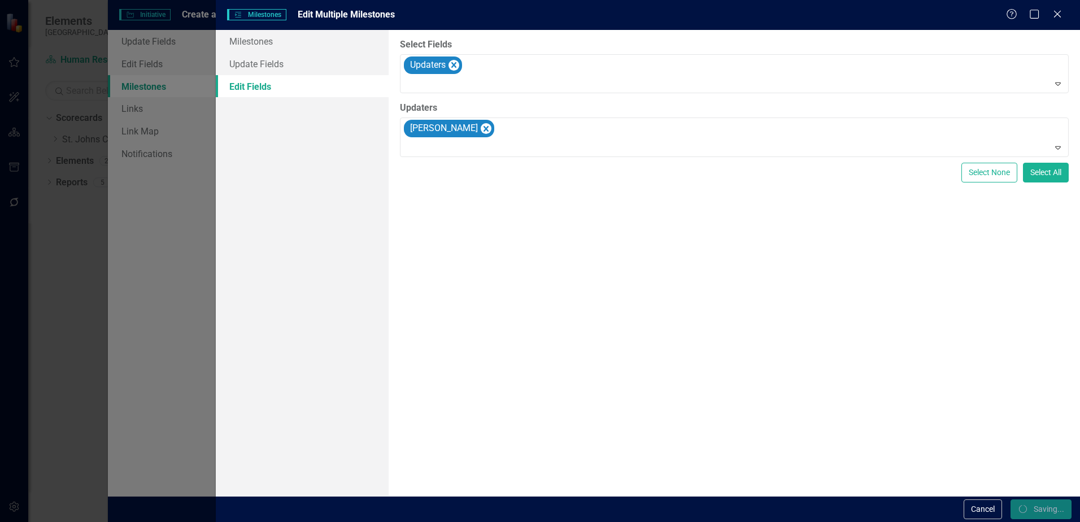
checkbox input "false"
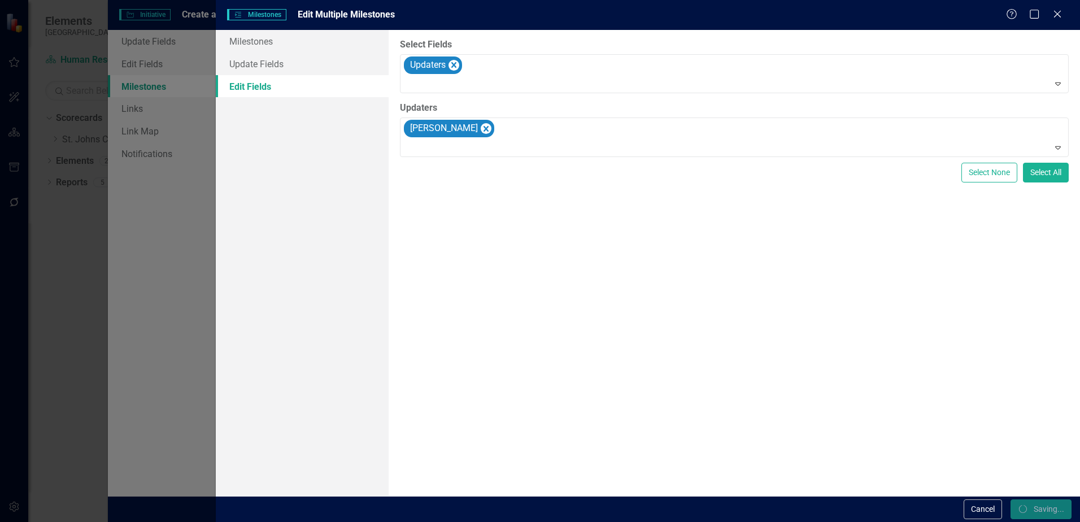
checkbox input "false"
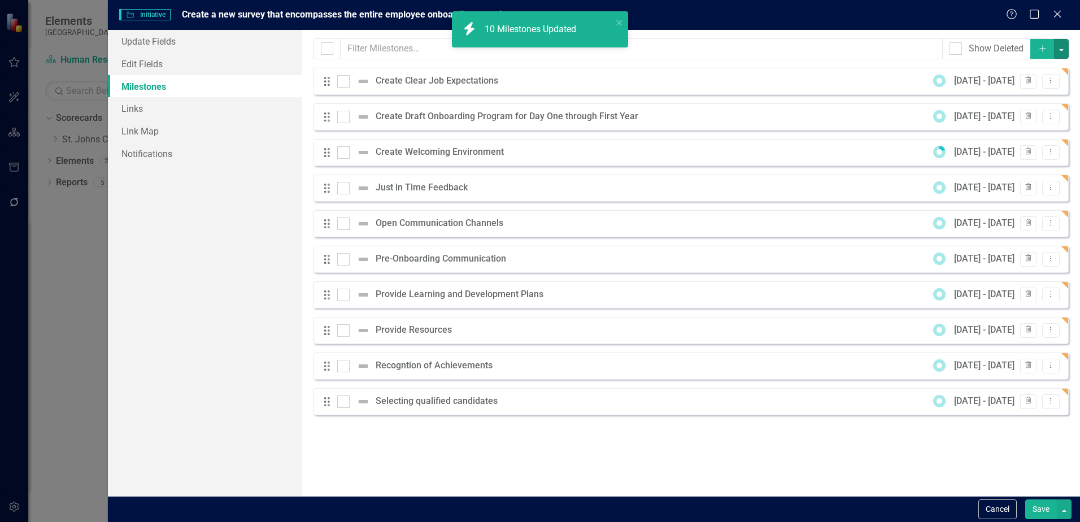
checkbox input "false"
click at [1040, 507] on button "Save" at bounding box center [1041, 509] width 32 height 20
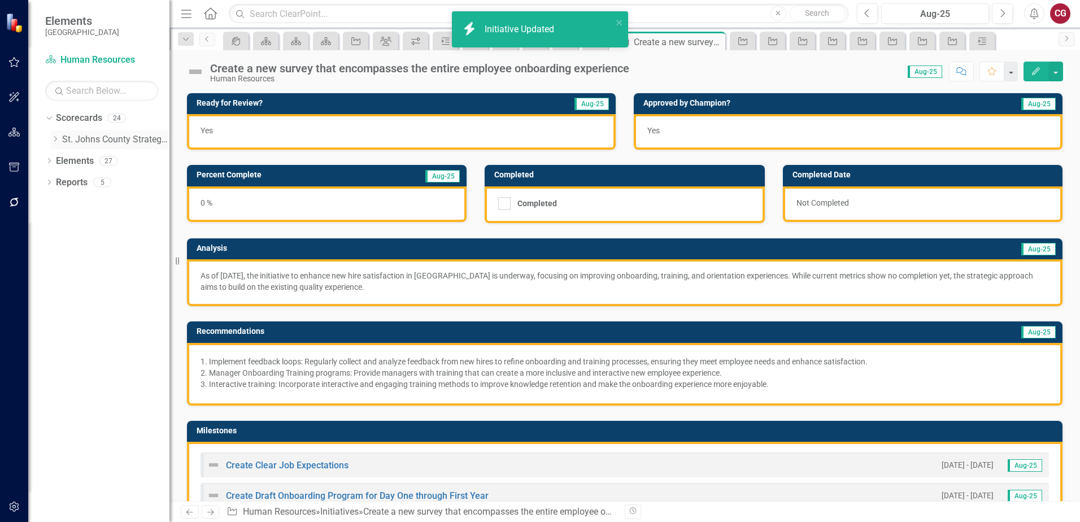
drag, startPoint x: 53, startPoint y: 141, endPoint x: 60, endPoint y: 149, distance: 10.8
click at [53, 141] on icon "Dropdown" at bounding box center [55, 139] width 8 height 7
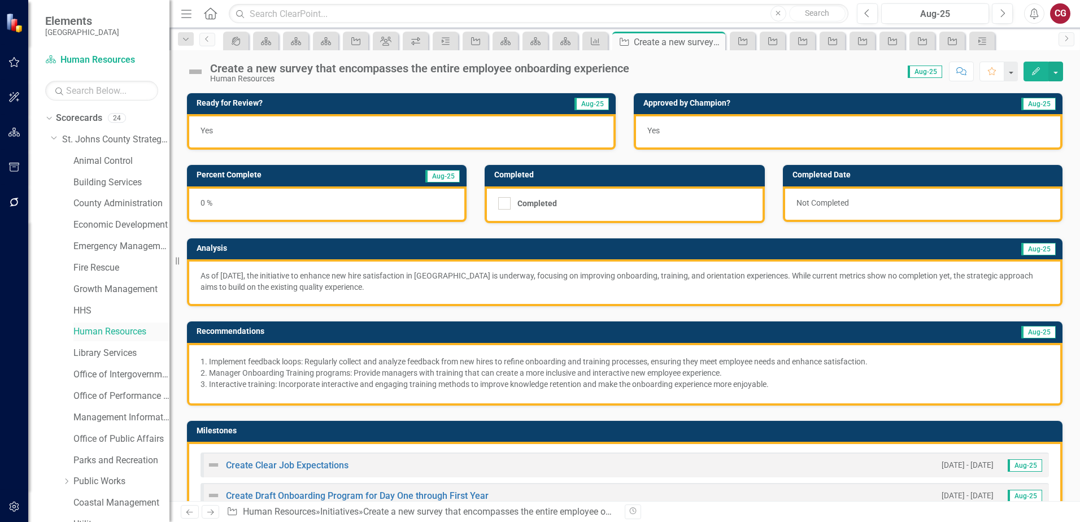
click at [95, 326] on link "Human Resources" at bounding box center [121, 331] width 96 height 13
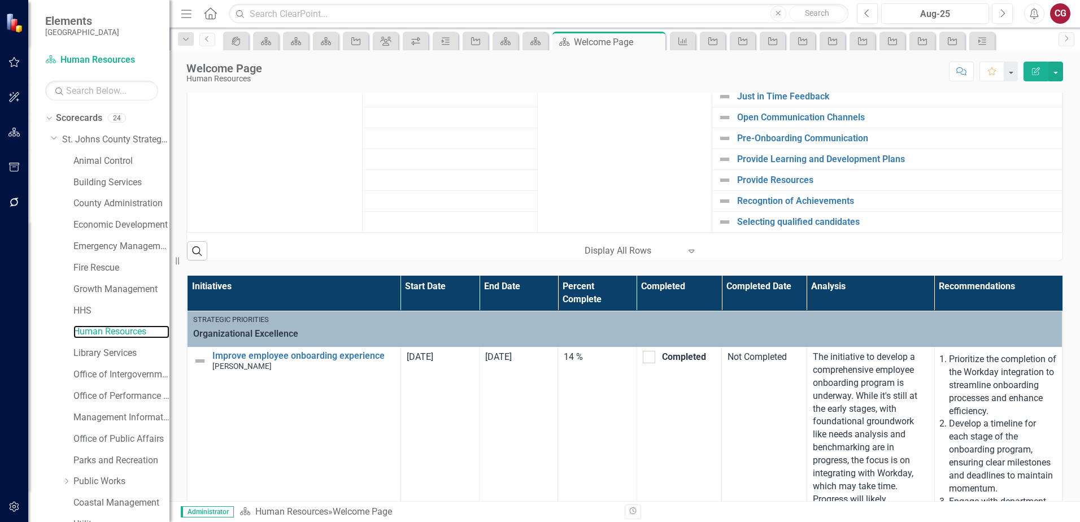
scroll to position [508, 0]
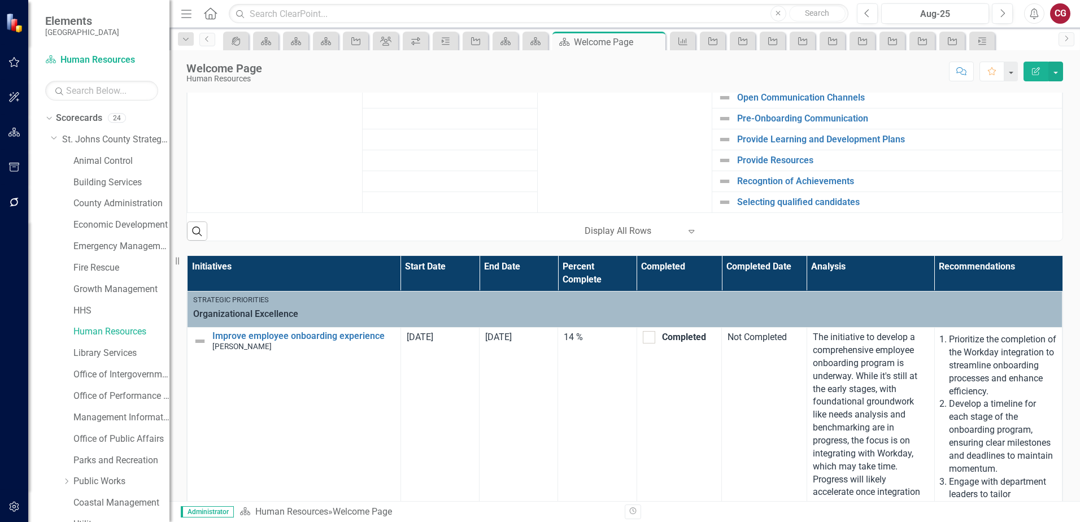
click at [6, 513] on button "button" at bounding box center [14, 507] width 25 height 24
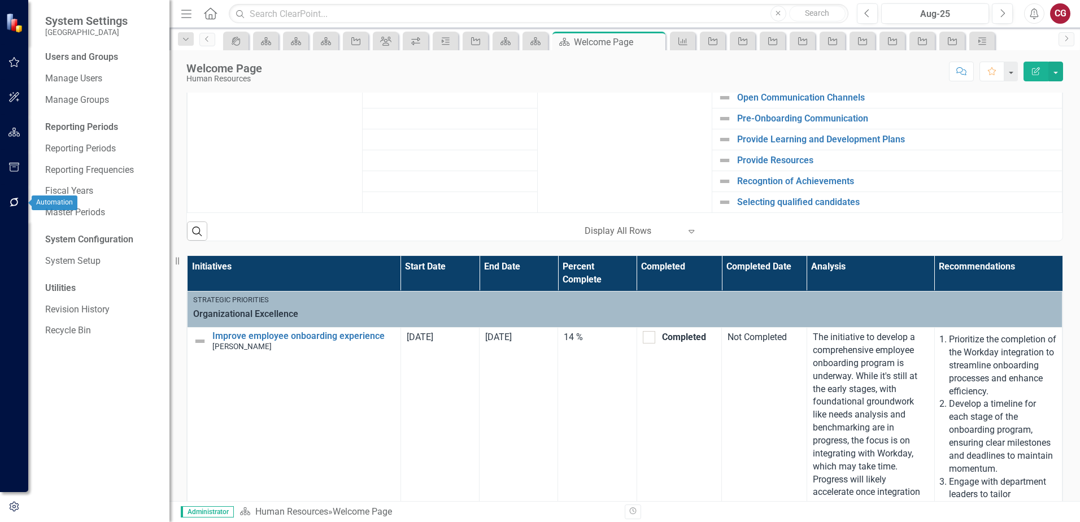
click at [15, 204] on icon "button" at bounding box center [14, 202] width 12 height 9
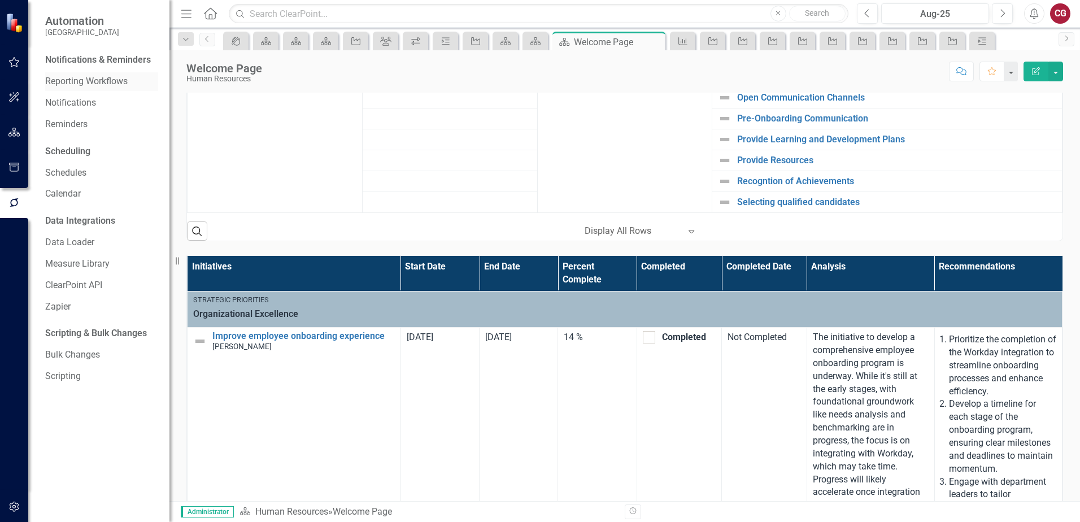
click at [75, 78] on link "Reporting Workflows" at bounding box center [101, 81] width 113 height 13
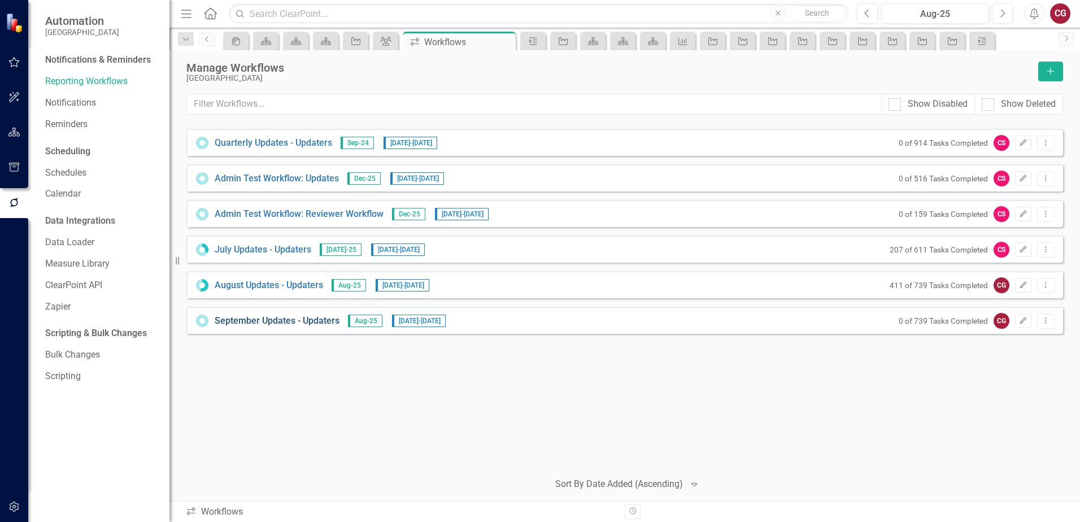
click at [300, 320] on link "September Updates - Updaters" at bounding box center [277, 321] width 125 height 13
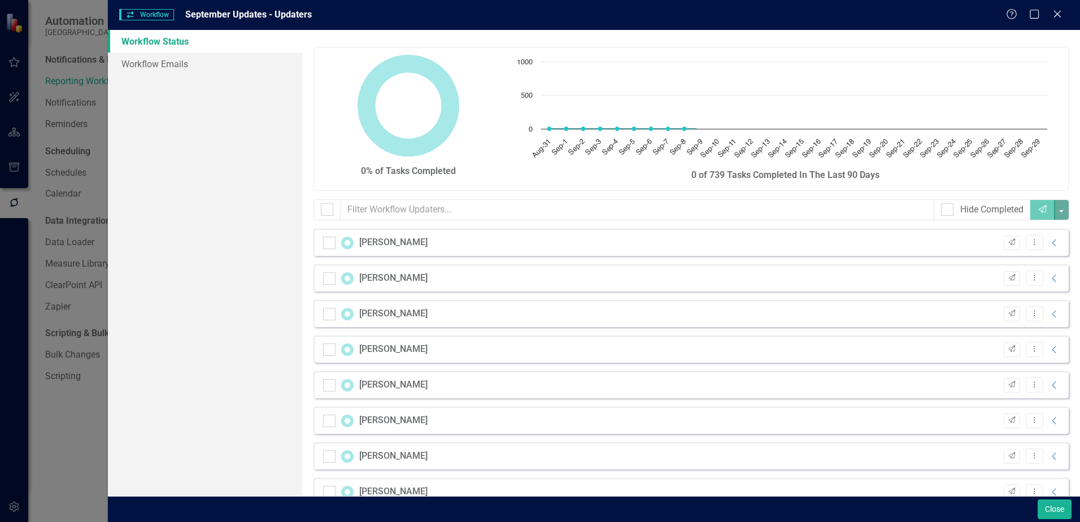
checkbox input "false"
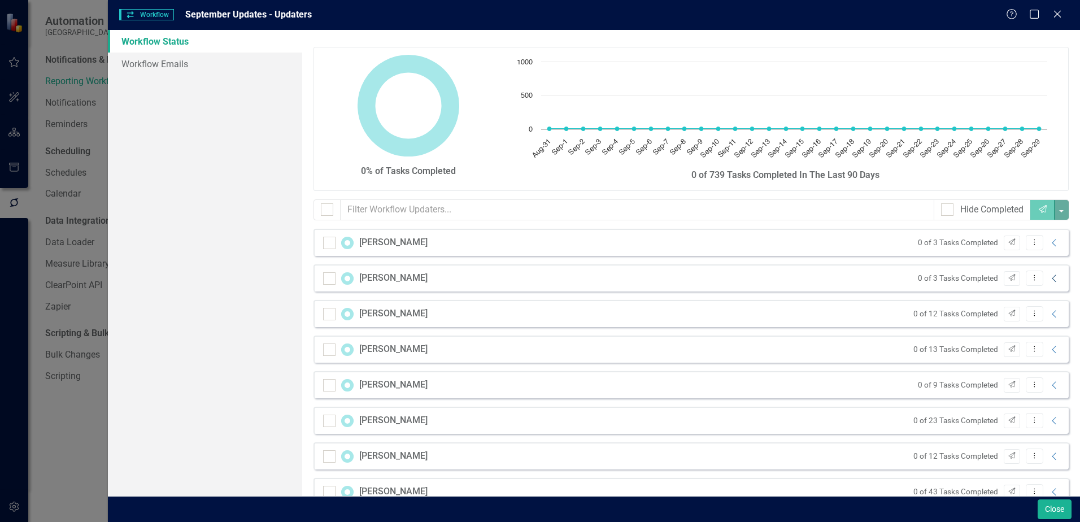
click at [1049, 281] on icon "Collapse" at bounding box center [1054, 278] width 11 height 9
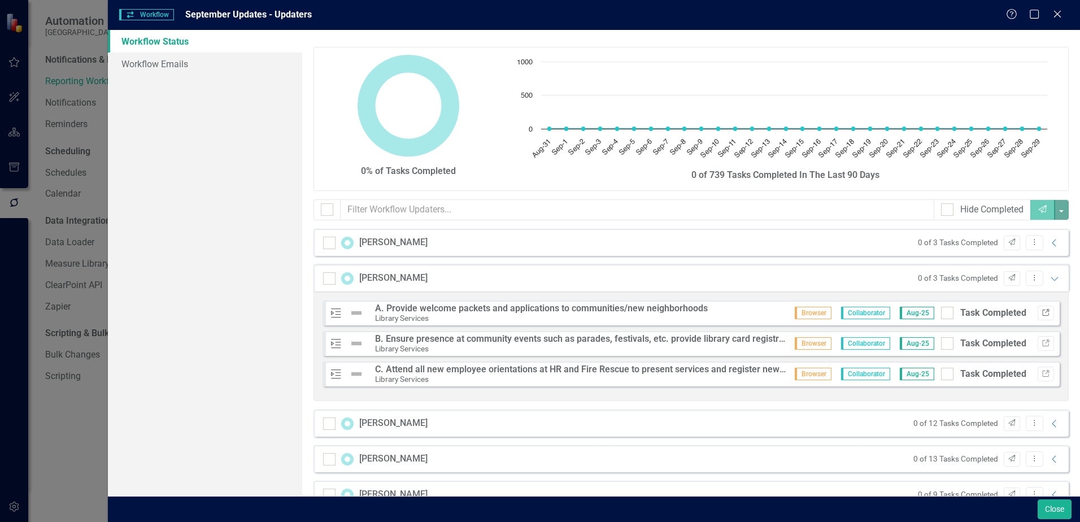
click at [1041, 314] on icon "Link" at bounding box center [1045, 312] width 8 height 7
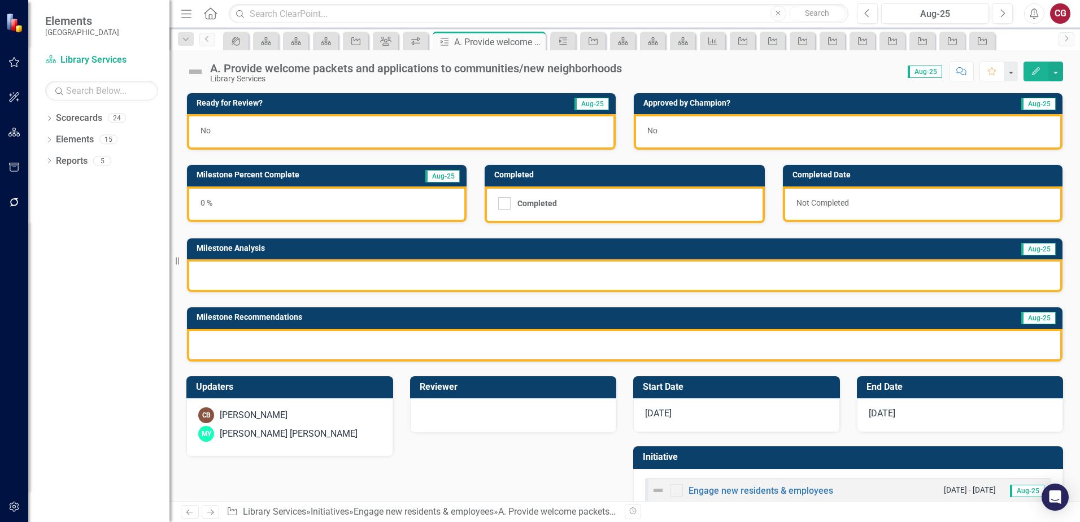
click at [346, 423] on div "CB [PERSON_NAME]" at bounding box center [289, 415] width 183 height 16
click at [347, 423] on div "CB [PERSON_NAME]" at bounding box center [289, 415] width 183 height 16
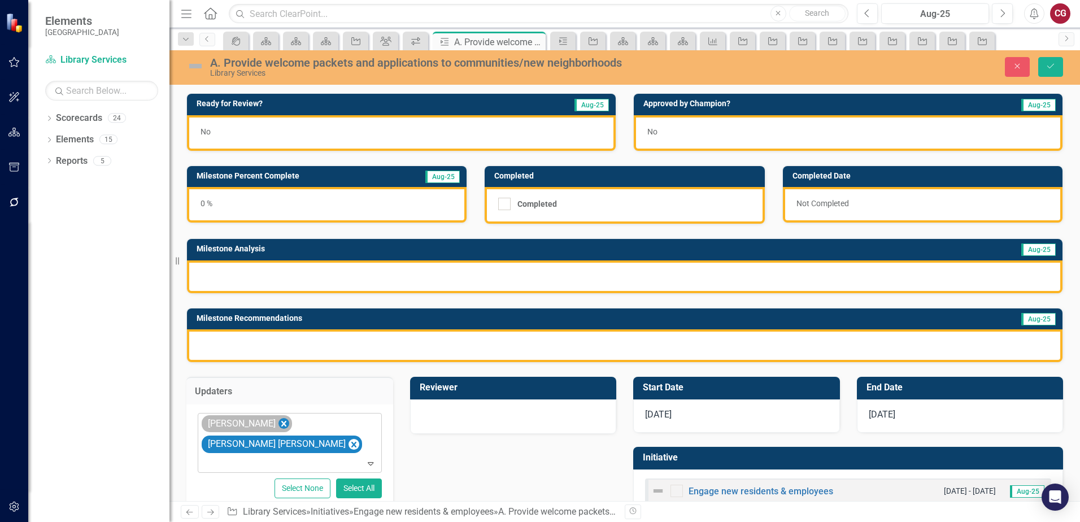
click at [281, 423] on icon "Remove Carrie Barbosa" at bounding box center [283, 424] width 5 height 6
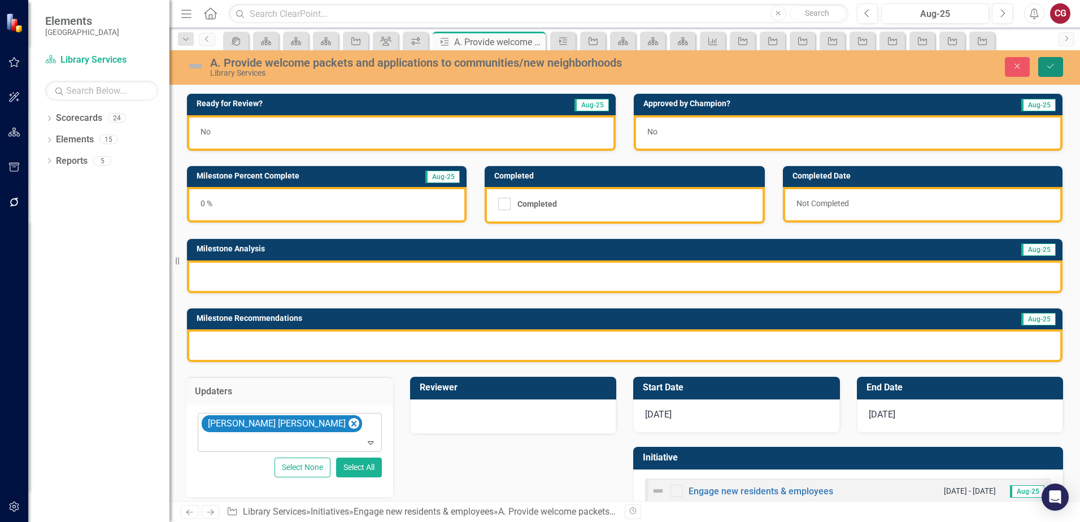
click at [1050, 62] on icon "Save" at bounding box center [1050, 66] width 10 height 8
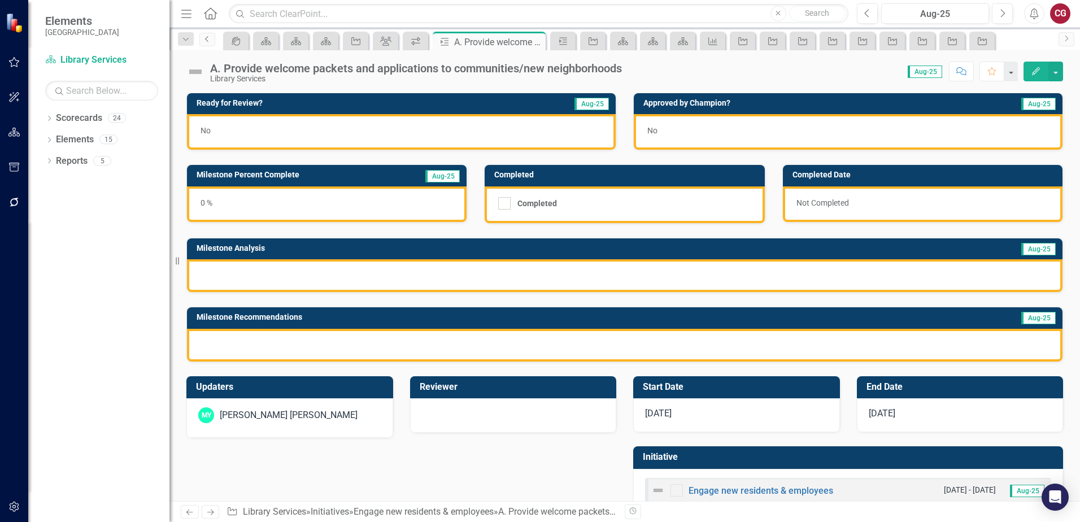
click at [206, 44] on link "Previous" at bounding box center [207, 40] width 16 height 14
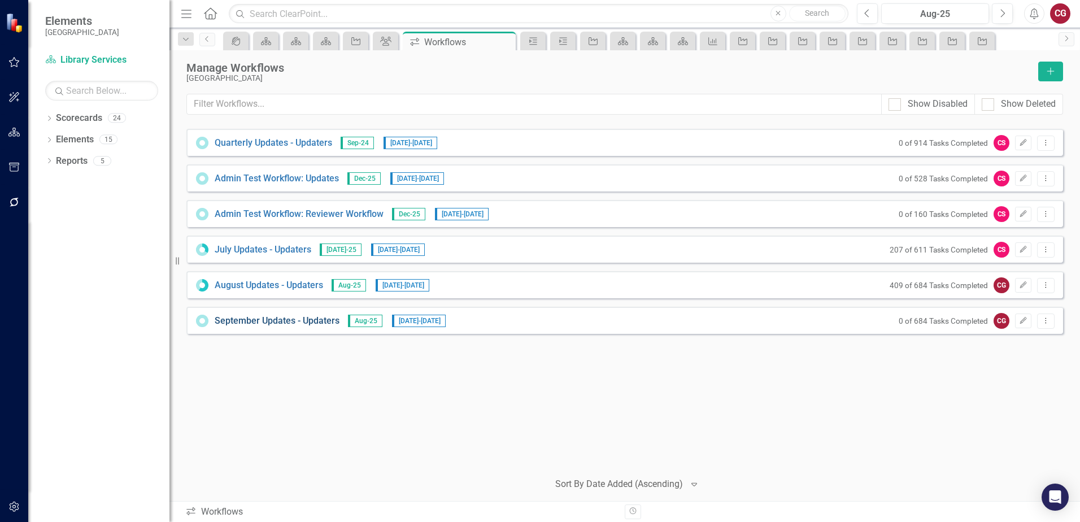
click at [281, 319] on link "September Updates - Updaters" at bounding box center [277, 321] width 125 height 13
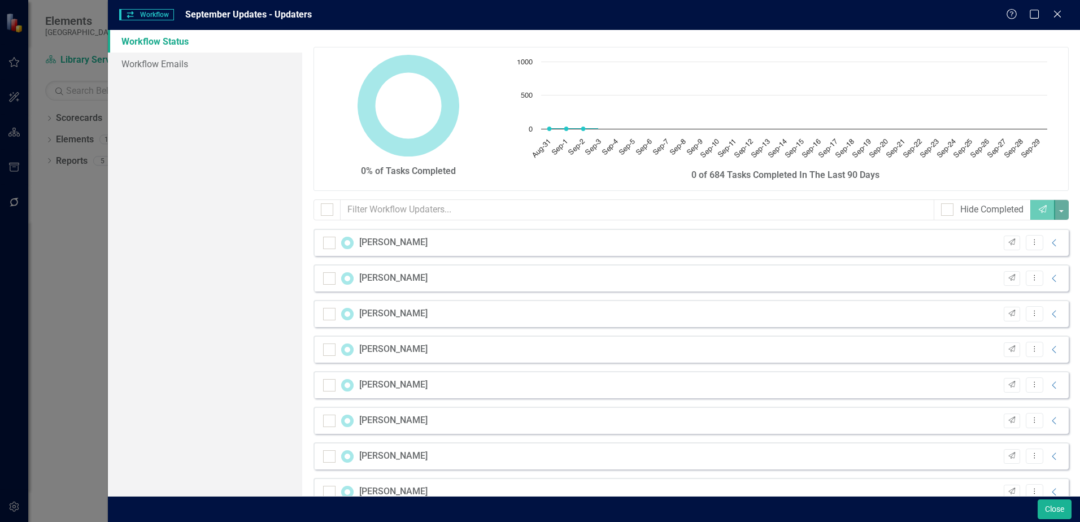
checkbox input "false"
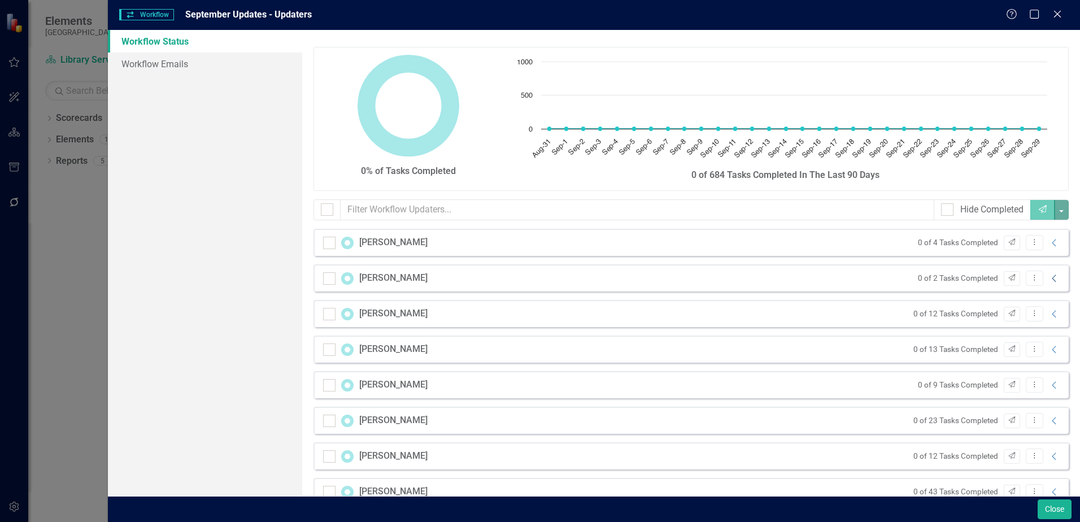
click at [1049, 279] on icon "Collapse" at bounding box center [1054, 278] width 11 height 9
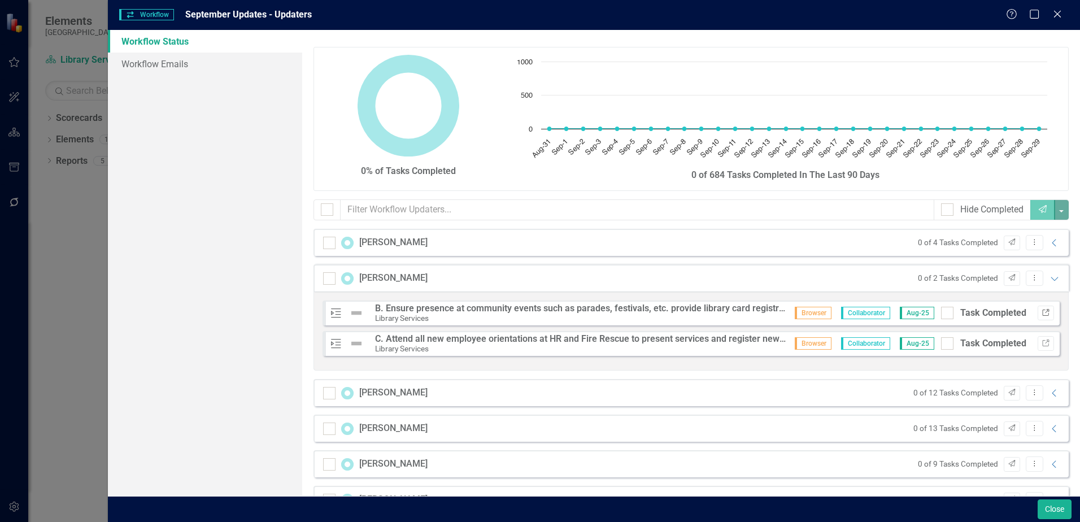
click at [1041, 313] on icon "Link" at bounding box center [1045, 312] width 8 height 7
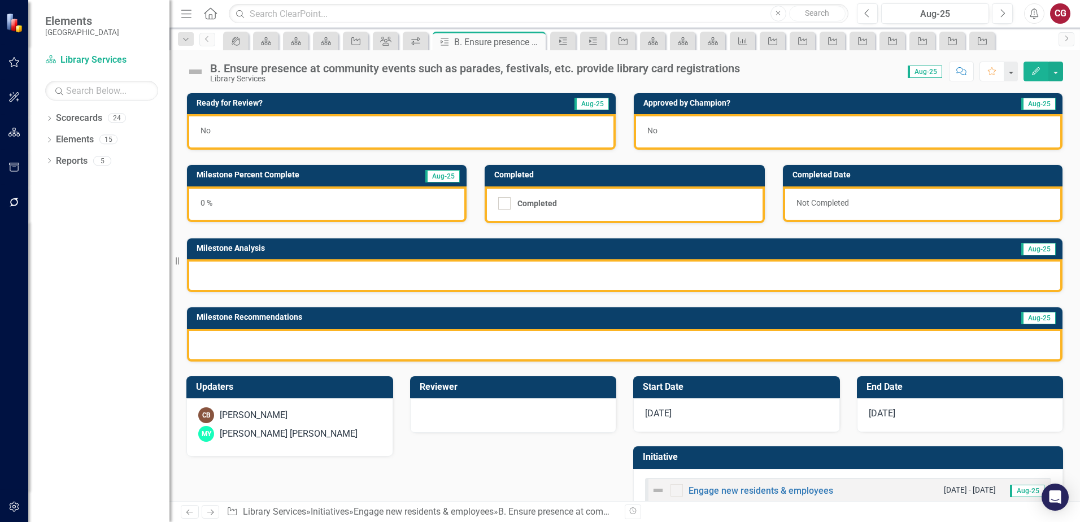
click at [328, 424] on div "CB [PERSON_NAME] MY [PERSON_NAME] [PERSON_NAME]" at bounding box center [289, 427] width 207 height 58
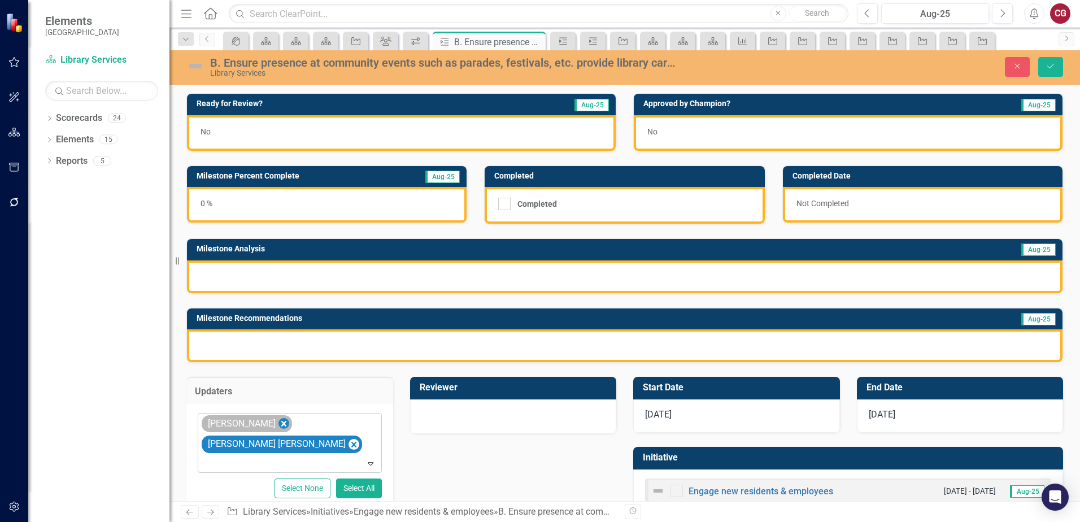
click at [278, 423] on icon "Remove Carrie Barbosa" at bounding box center [283, 424] width 11 height 14
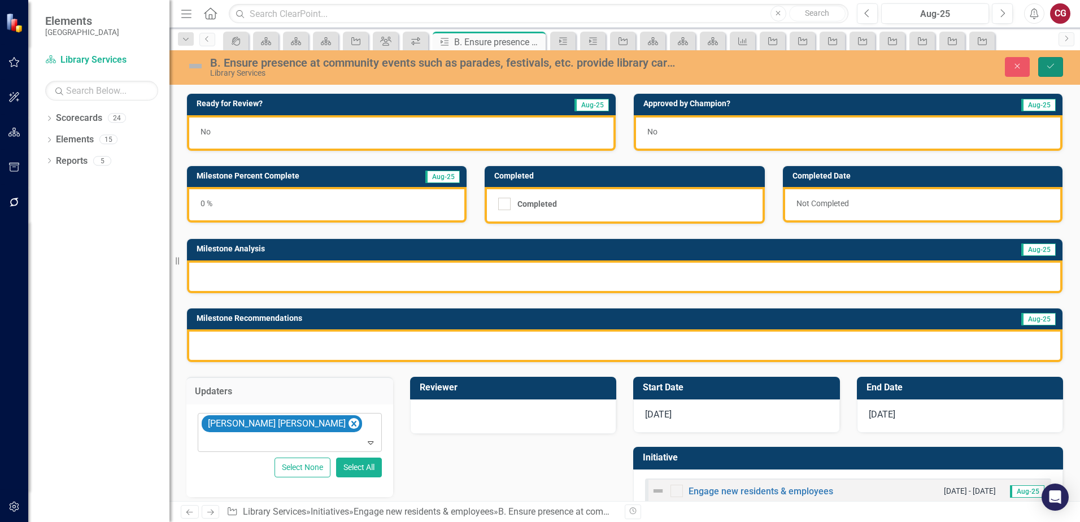
click at [1052, 68] on icon "Save" at bounding box center [1050, 66] width 10 height 8
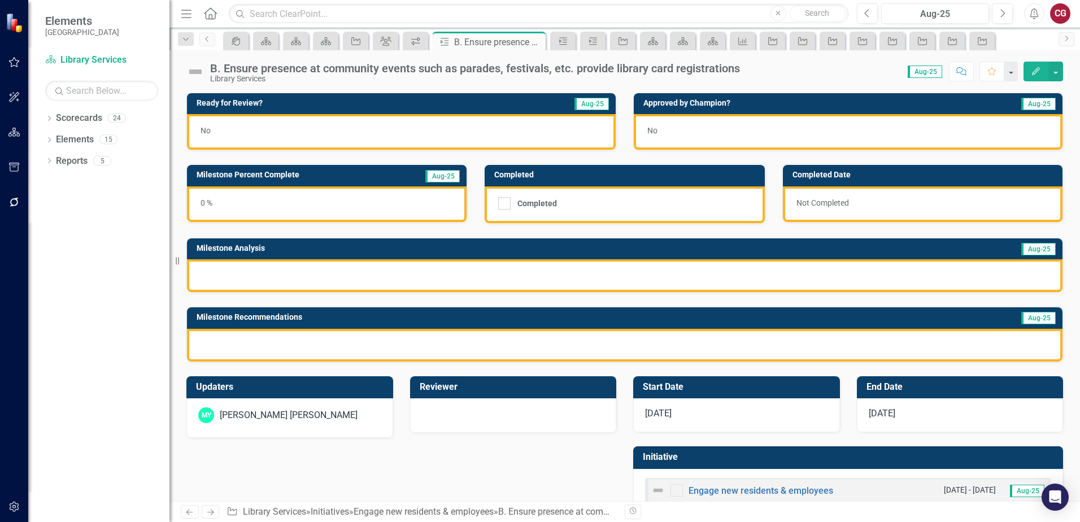
click at [202, 47] on div "Dropdown Search icon.portal Success Portal Pin Scorecard Welcome Page Pin Score…" at bounding box center [624, 39] width 910 height 23
click at [205, 43] on link "Previous" at bounding box center [207, 40] width 16 height 14
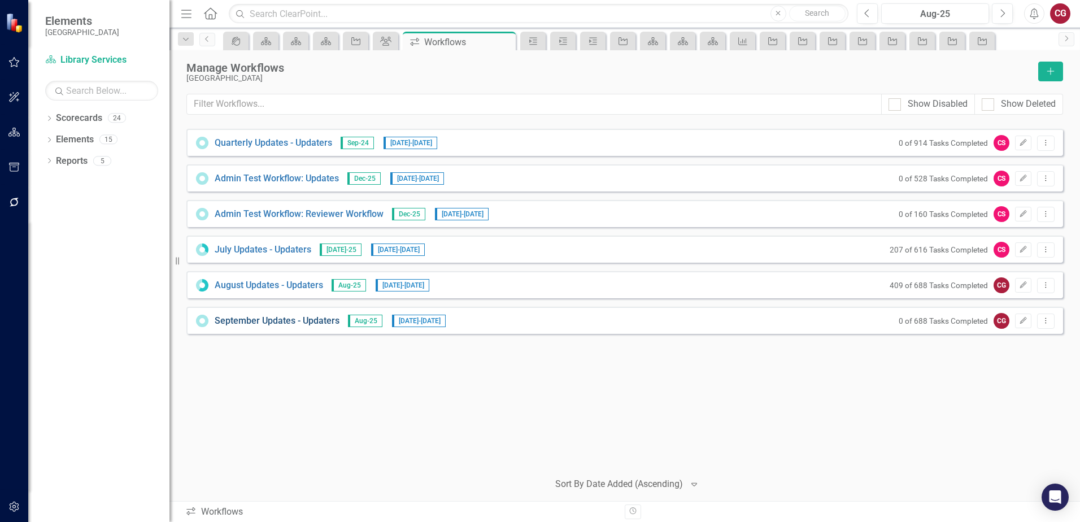
click at [295, 321] on link "September Updates - Updaters" at bounding box center [277, 321] width 125 height 13
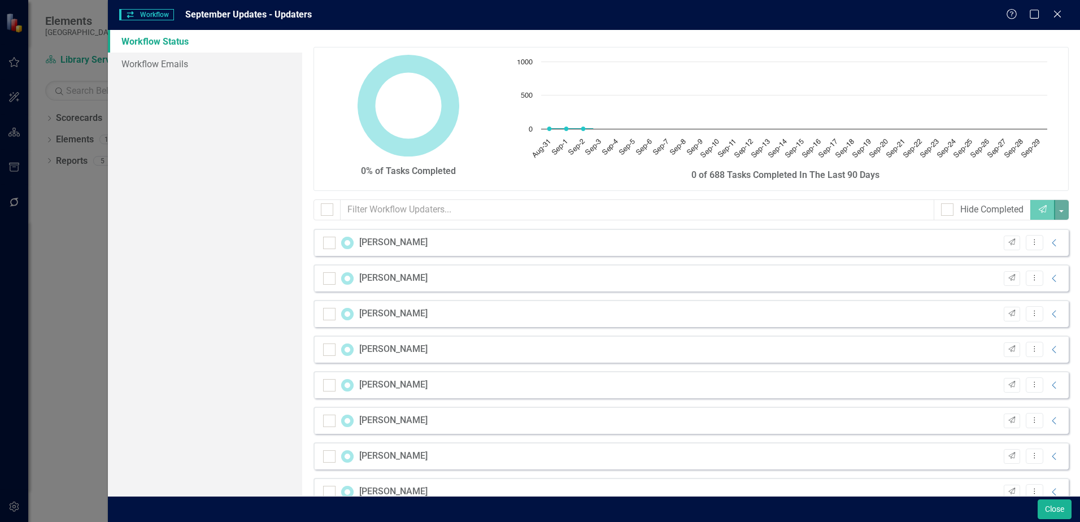
checkbox input "false"
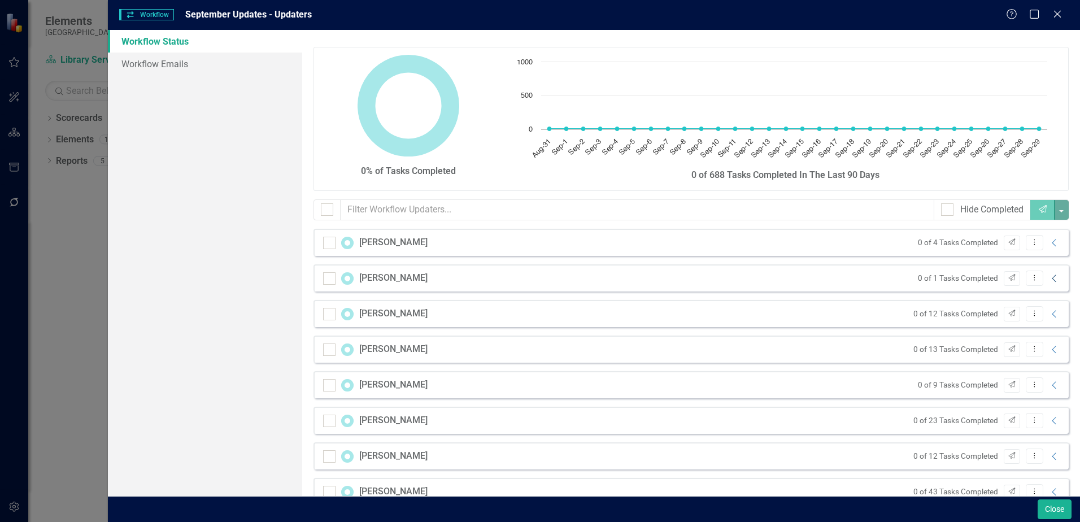
click at [1049, 280] on icon "Collapse" at bounding box center [1054, 278] width 11 height 9
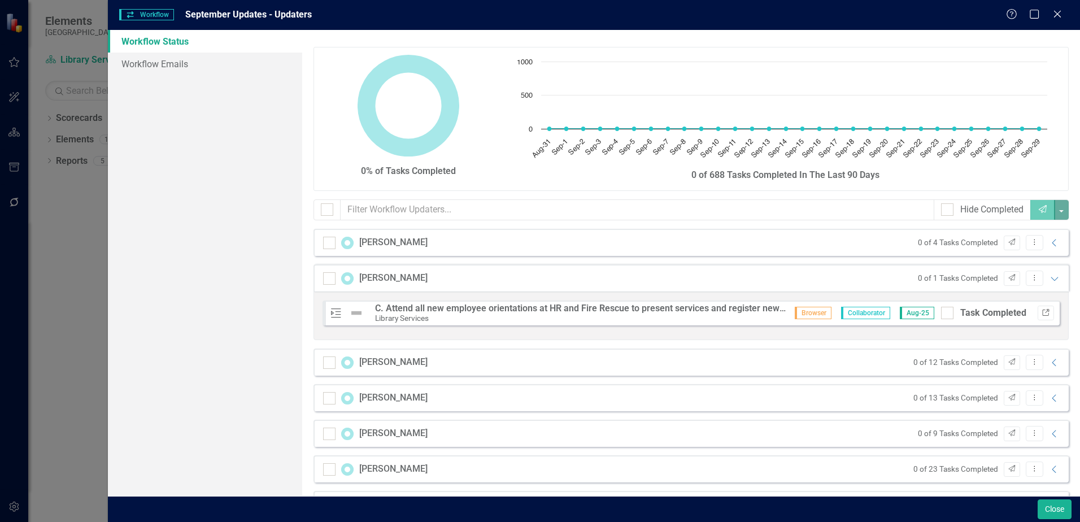
click at [1041, 315] on icon "Link" at bounding box center [1045, 312] width 8 height 7
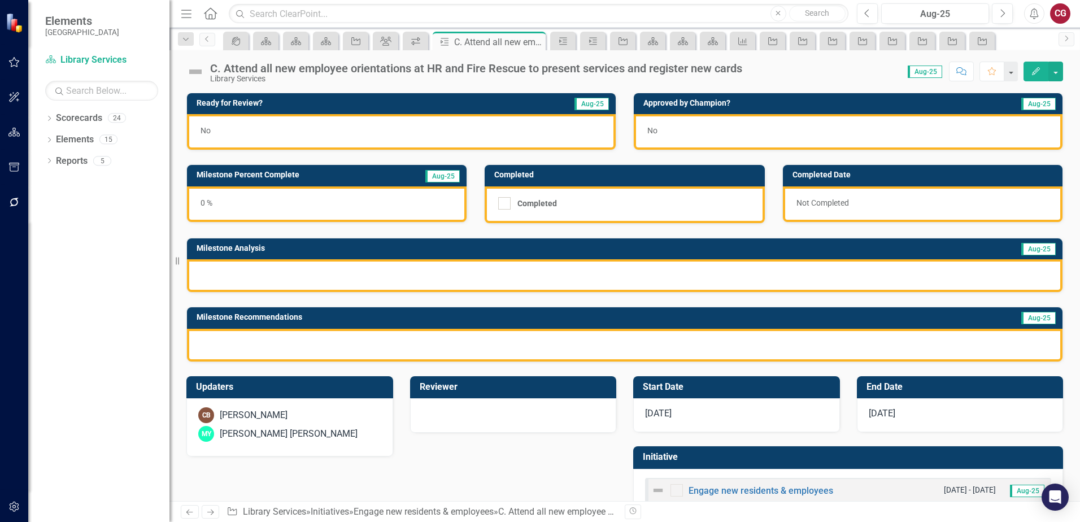
click at [291, 411] on div "CB [PERSON_NAME]" at bounding box center [289, 415] width 183 height 16
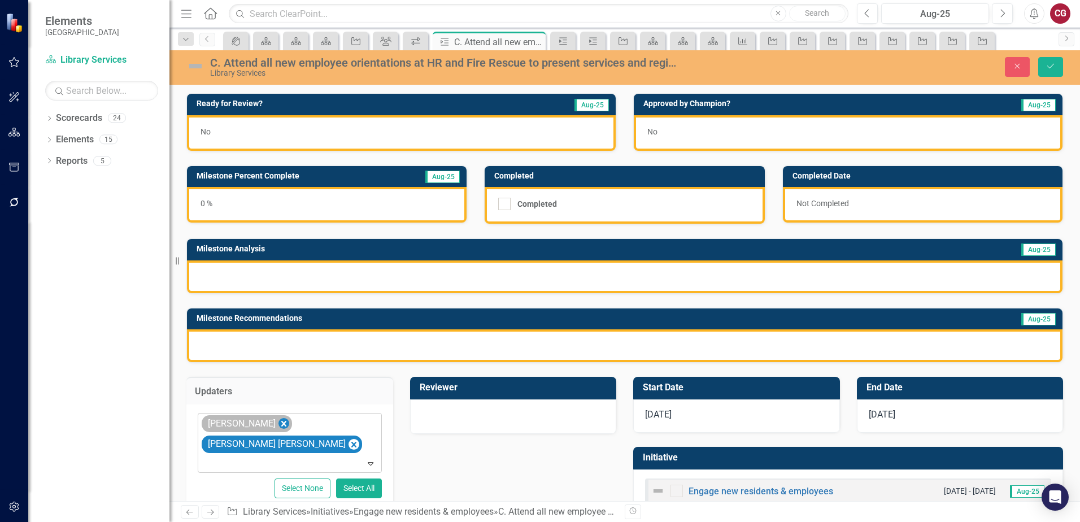
click at [281, 422] on icon "Remove Carrie Barbosa" at bounding box center [283, 424] width 5 height 6
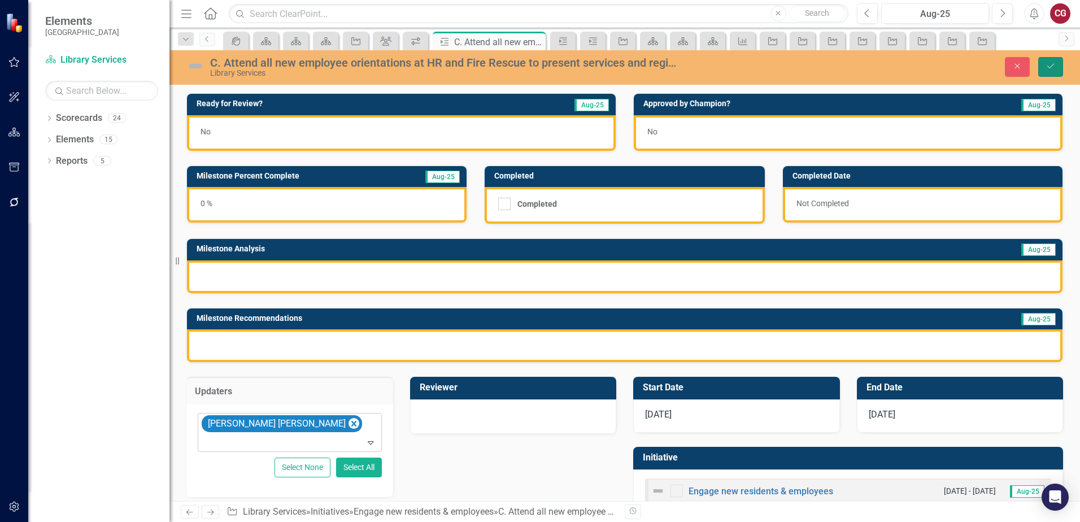
click at [1049, 61] on button "Save" at bounding box center [1050, 67] width 25 height 20
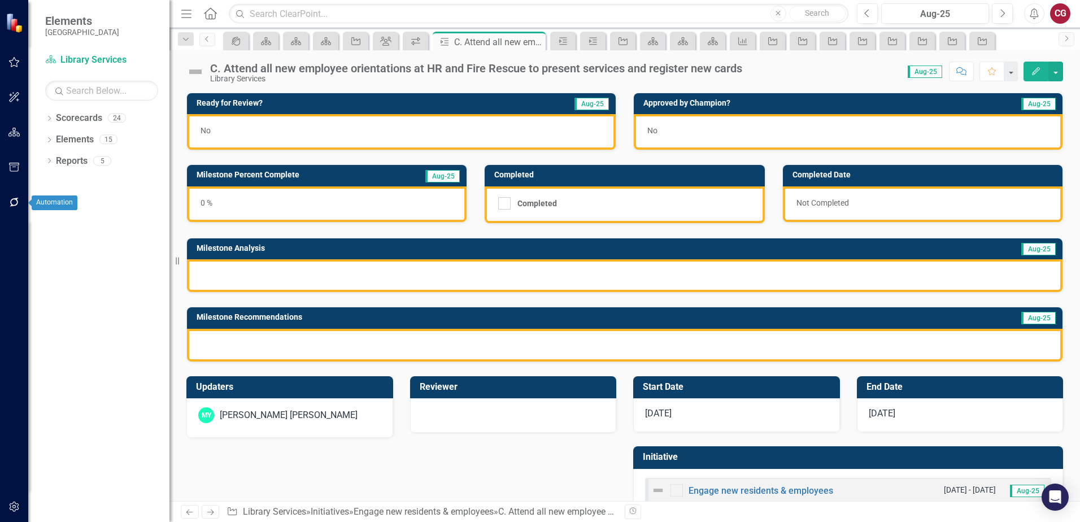
click at [16, 206] on icon "button" at bounding box center [14, 202] width 9 height 9
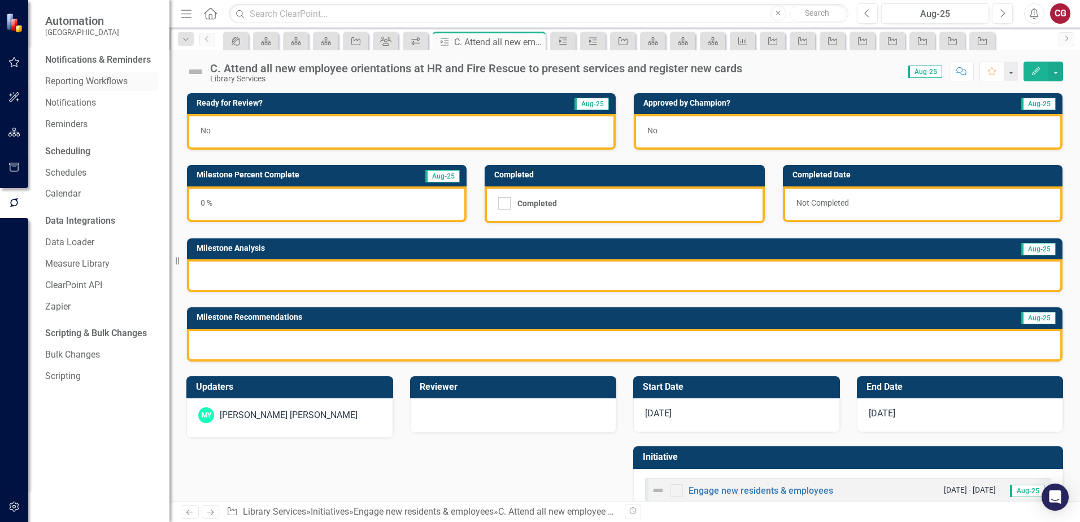
click at [82, 82] on link "Reporting Workflows" at bounding box center [101, 81] width 113 height 13
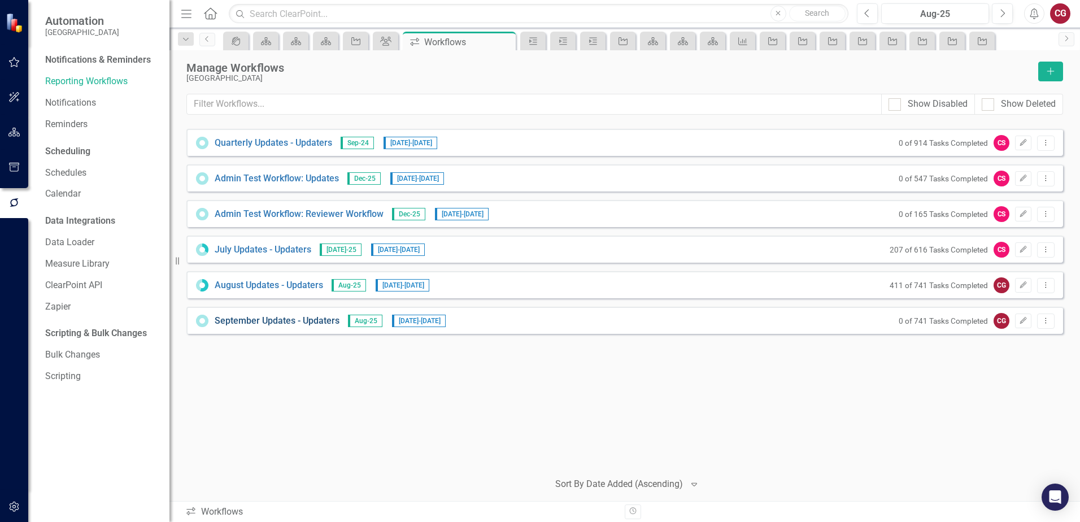
click at [286, 327] on link "September Updates - Updaters" at bounding box center [277, 321] width 125 height 13
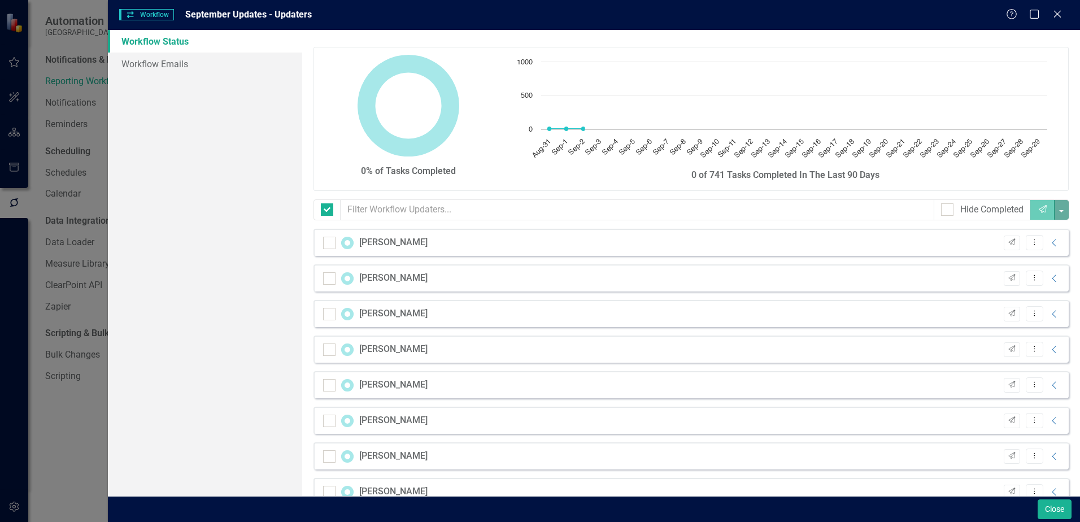
checkbox input "false"
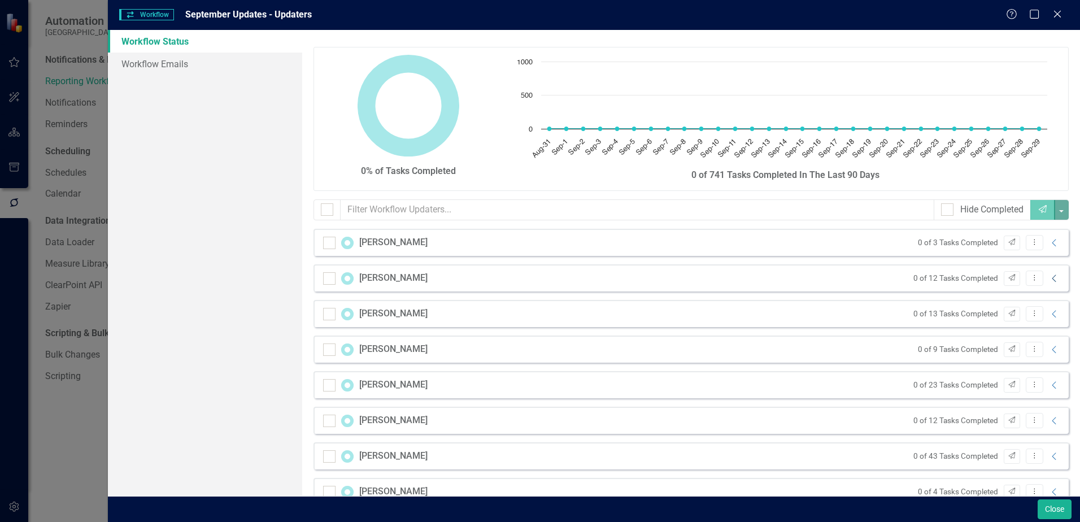
click at [1051, 279] on icon "Collapse" at bounding box center [1054, 278] width 11 height 9
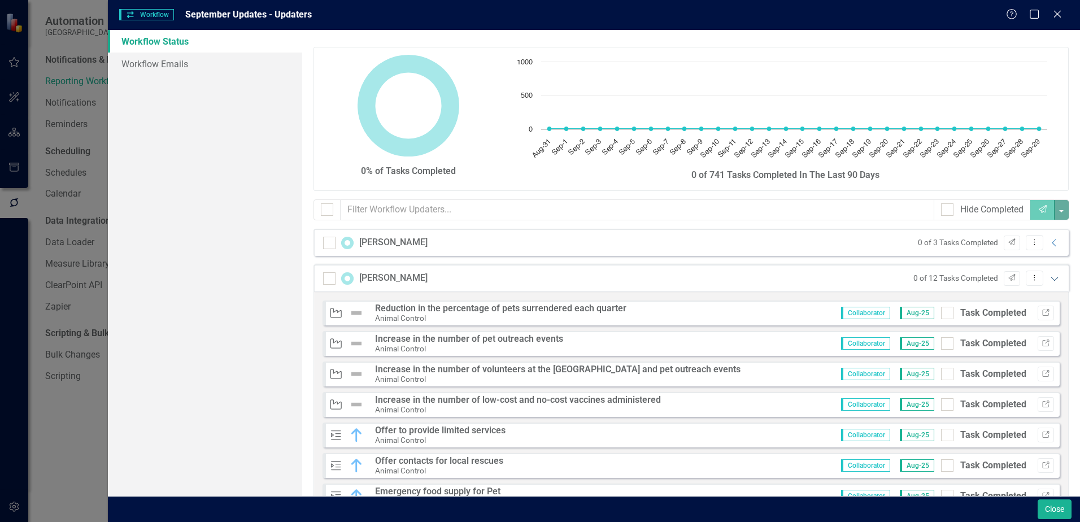
click at [1051, 279] on icon "Expanded" at bounding box center [1054, 278] width 11 height 9
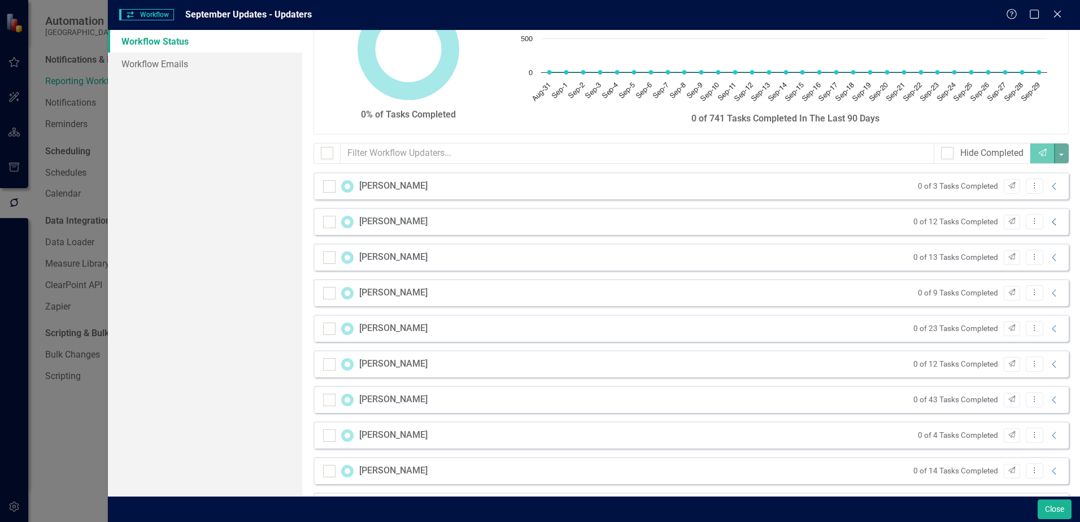
scroll to position [113, 0]
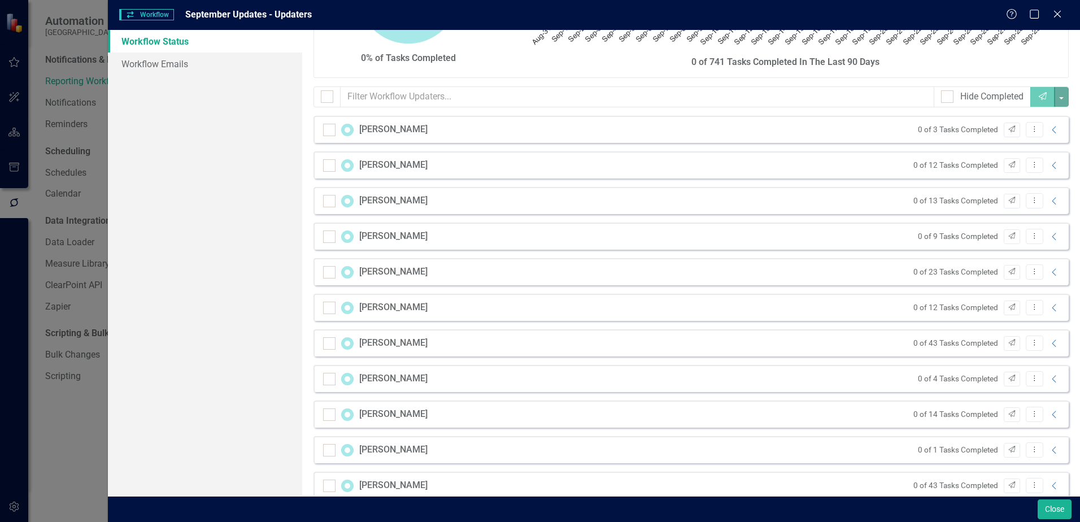
click at [1044, 277] on div "0 of 23 Tasks Completed Send Dropdown Menu Collapse" at bounding box center [984, 271] width 153 height 15
click at [1052, 274] on icon at bounding box center [1054, 271] width 4 height 7
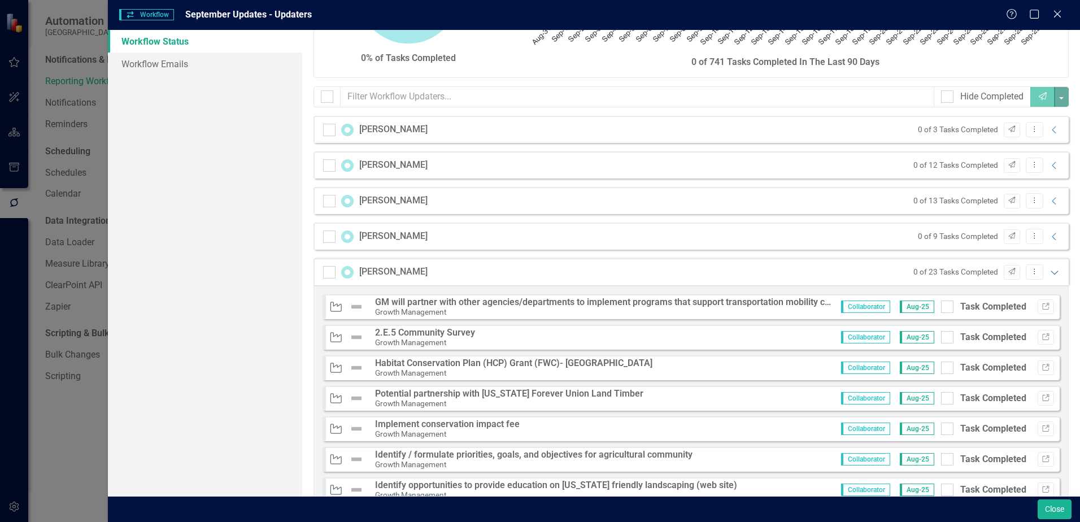
click at [1050, 274] on icon at bounding box center [1053, 273] width 7 height 4
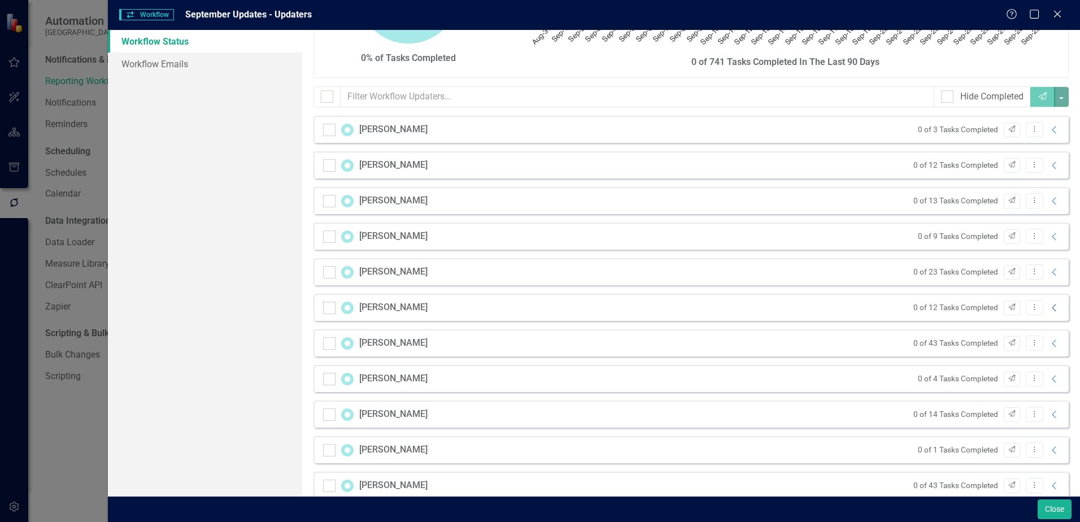
click at [1049, 311] on icon "Collapse" at bounding box center [1054, 307] width 11 height 9
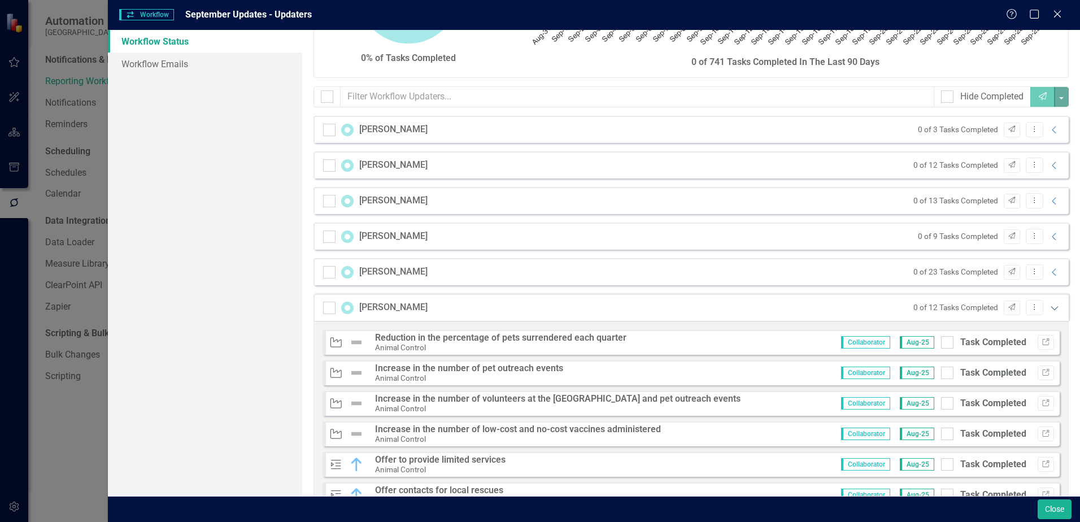
click at [1049, 311] on icon "Expanded" at bounding box center [1054, 307] width 11 height 9
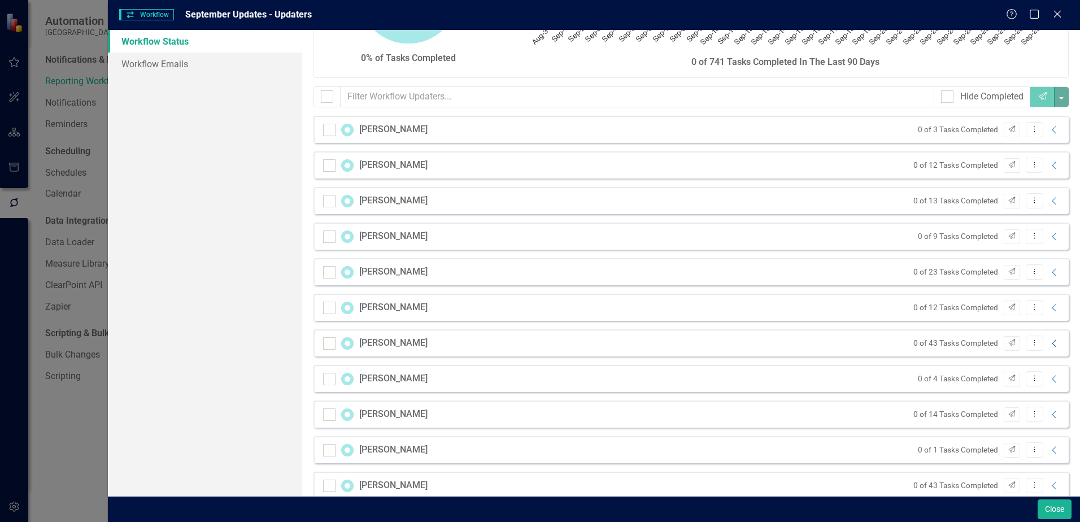
click at [1052, 342] on icon at bounding box center [1054, 342] width 4 height 7
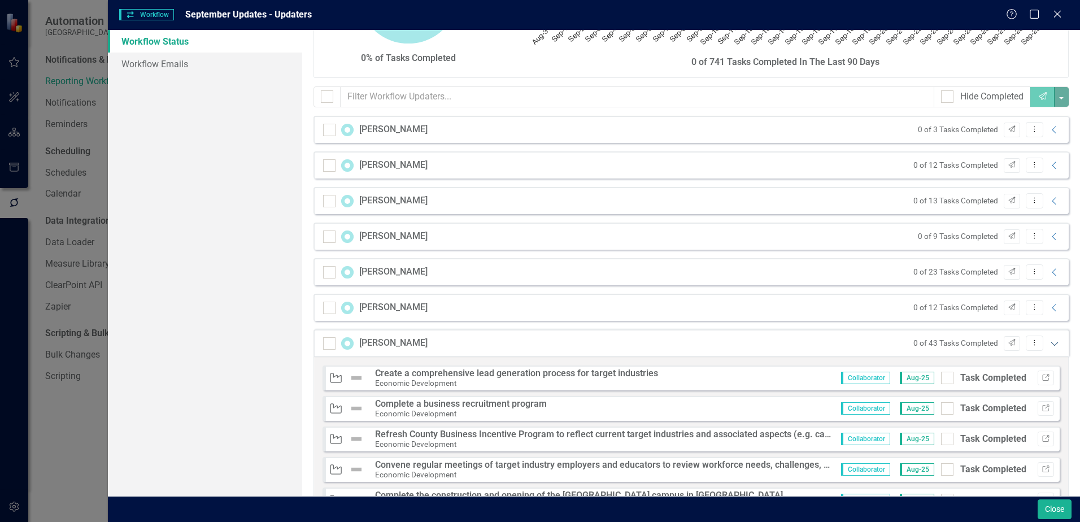
click at [1049, 342] on icon "Expanded" at bounding box center [1054, 343] width 11 height 9
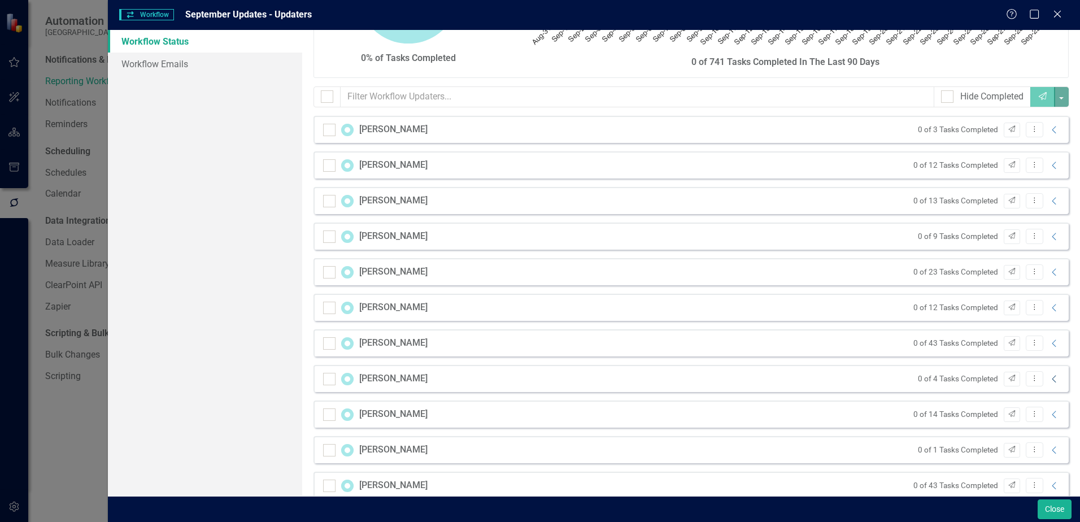
click at [1049, 381] on icon "Collapse" at bounding box center [1054, 378] width 11 height 9
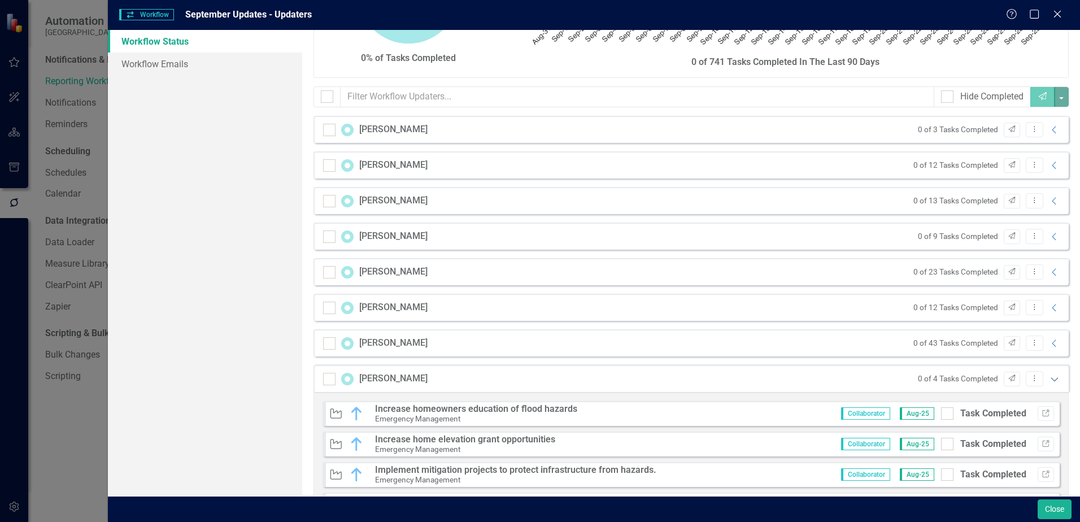
click at [1049, 381] on icon "Expanded" at bounding box center [1054, 378] width 11 height 9
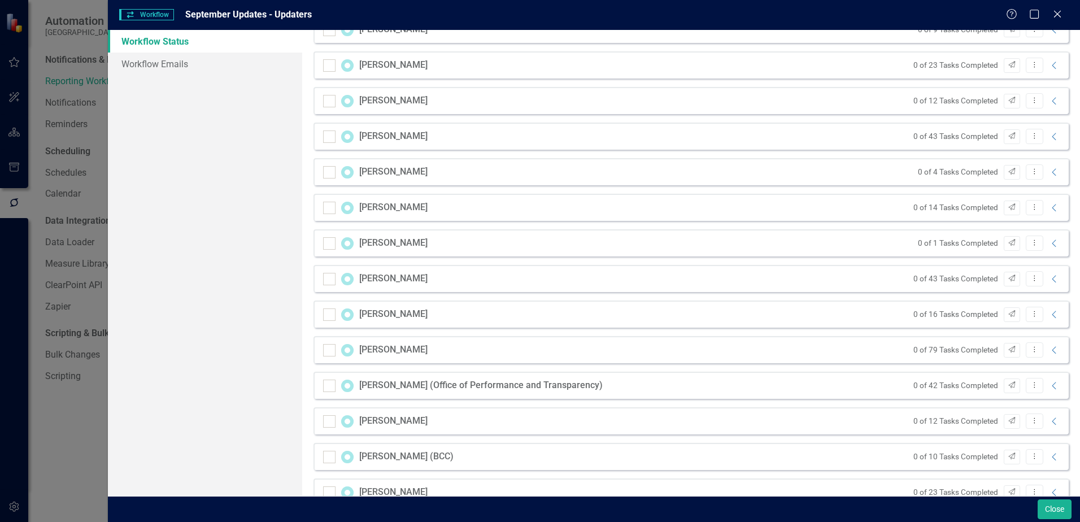
scroll to position [339, 0]
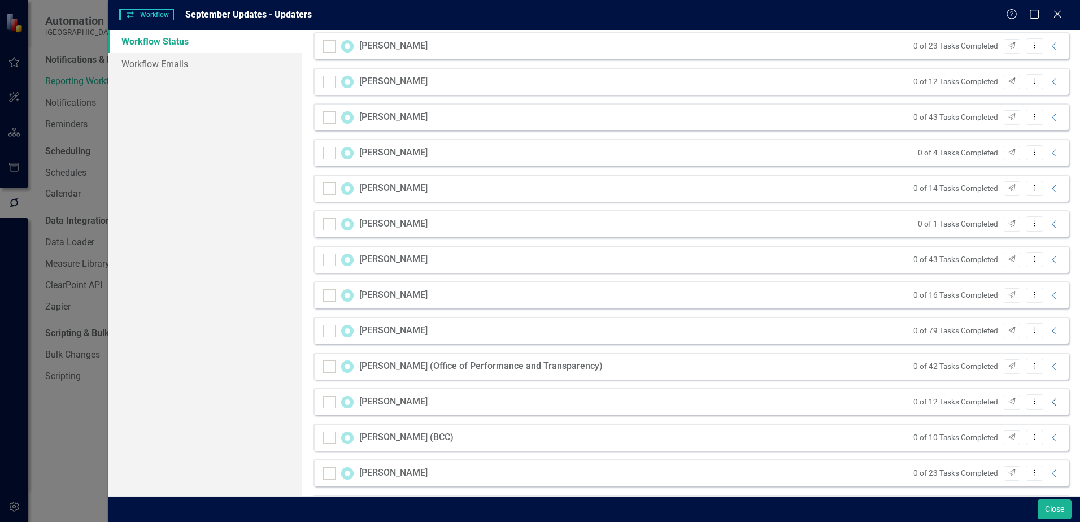
click at [1049, 404] on icon "Collapse" at bounding box center [1054, 402] width 11 height 9
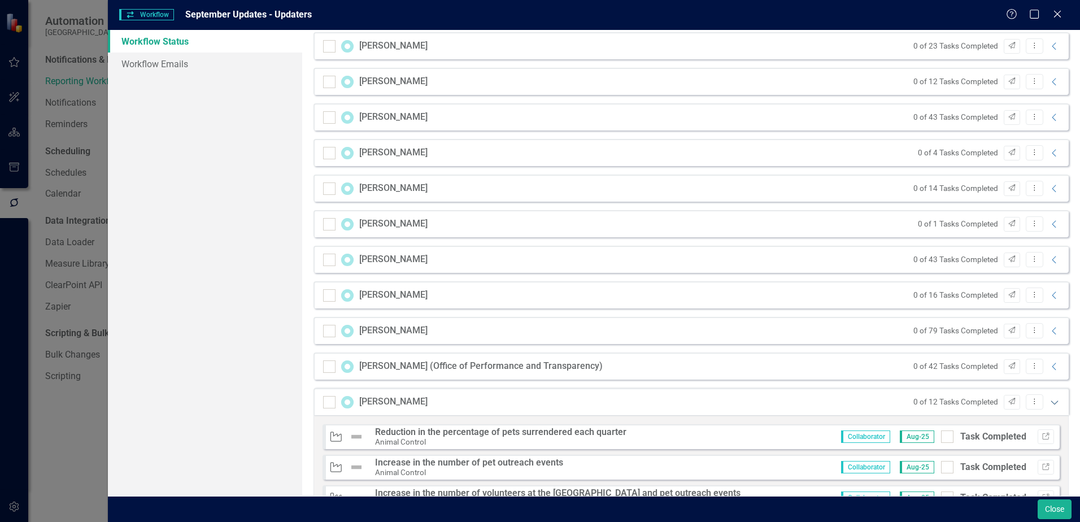
click at [1049, 404] on icon "Expanded" at bounding box center [1054, 402] width 11 height 9
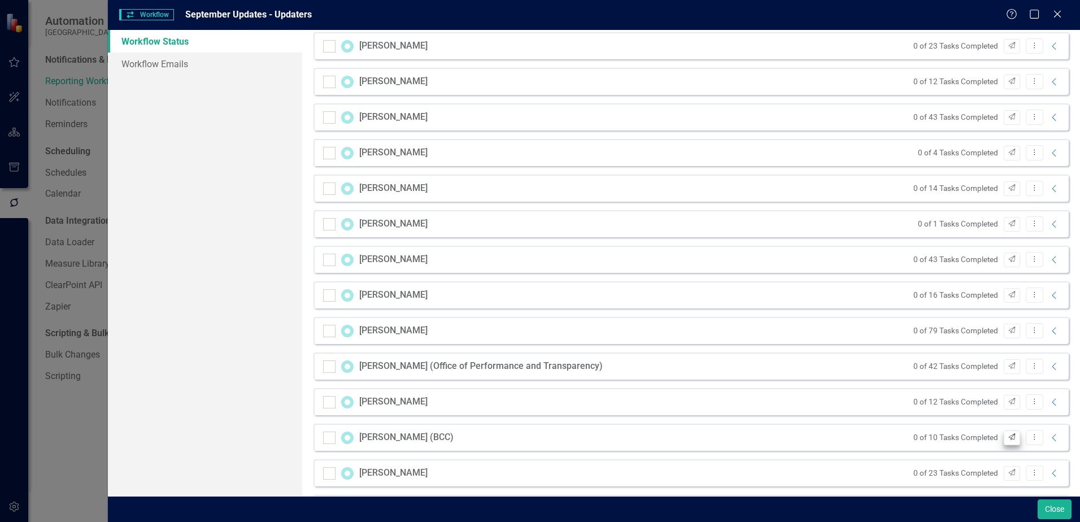
scroll to position [452, 0]
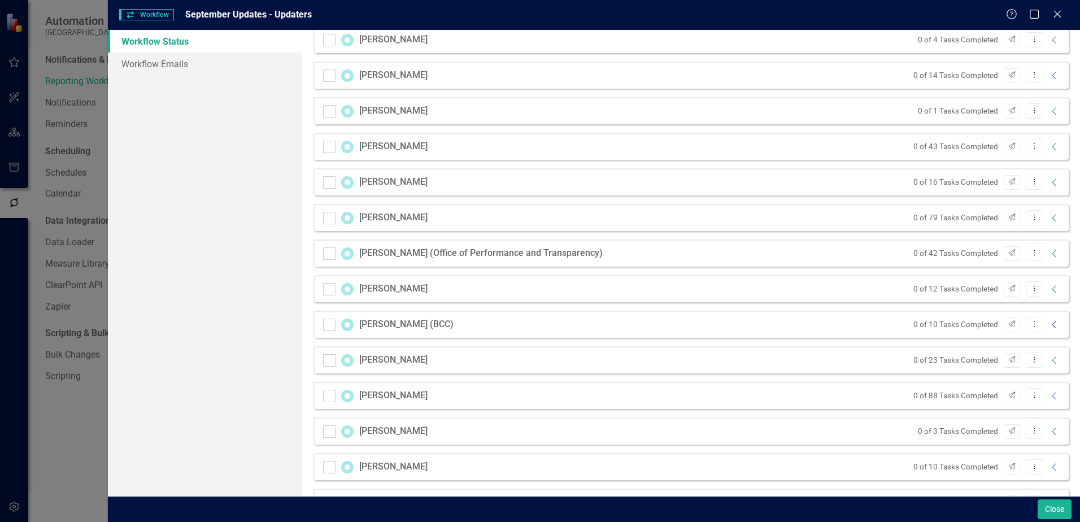
click at [1049, 326] on icon "Collapse" at bounding box center [1054, 324] width 11 height 9
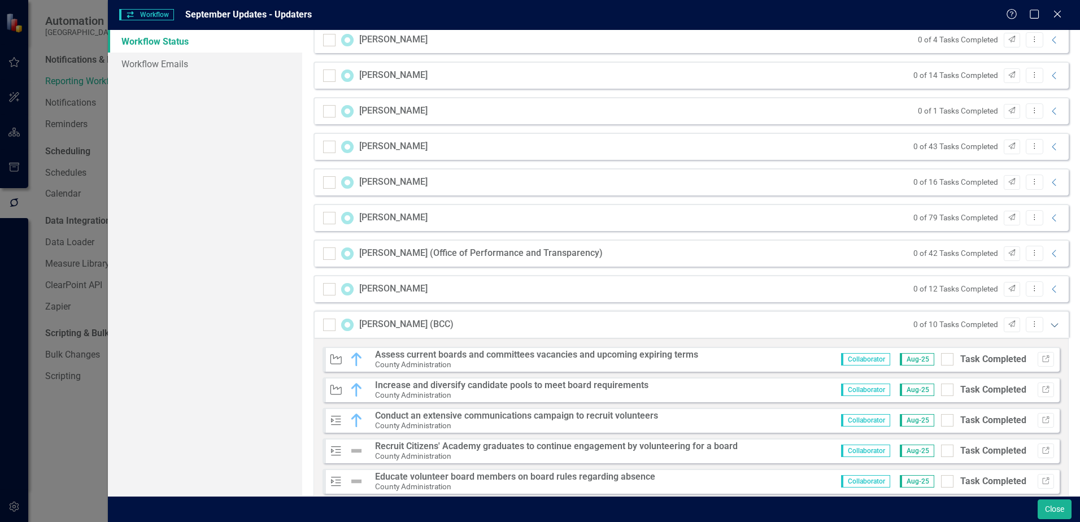
click at [1049, 326] on icon "Expanded" at bounding box center [1054, 324] width 11 height 9
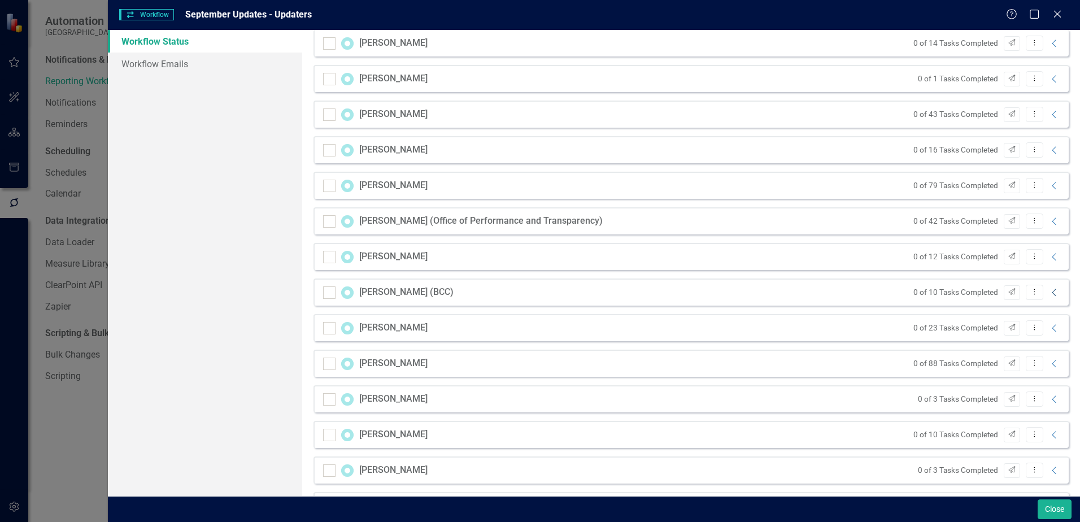
scroll to position [508, 0]
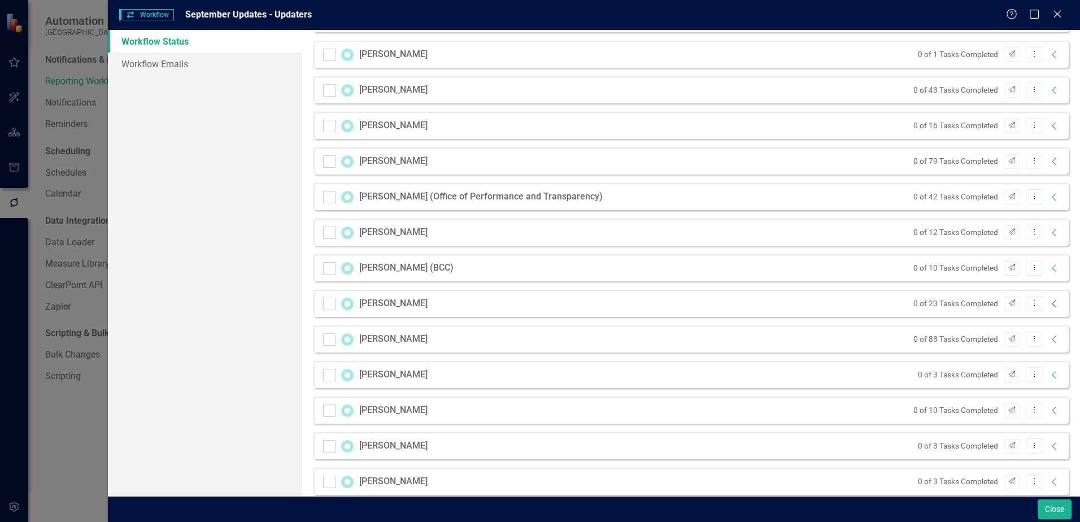
click at [1049, 306] on icon "Collapse" at bounding box center [1054, 303] width 11 height 9
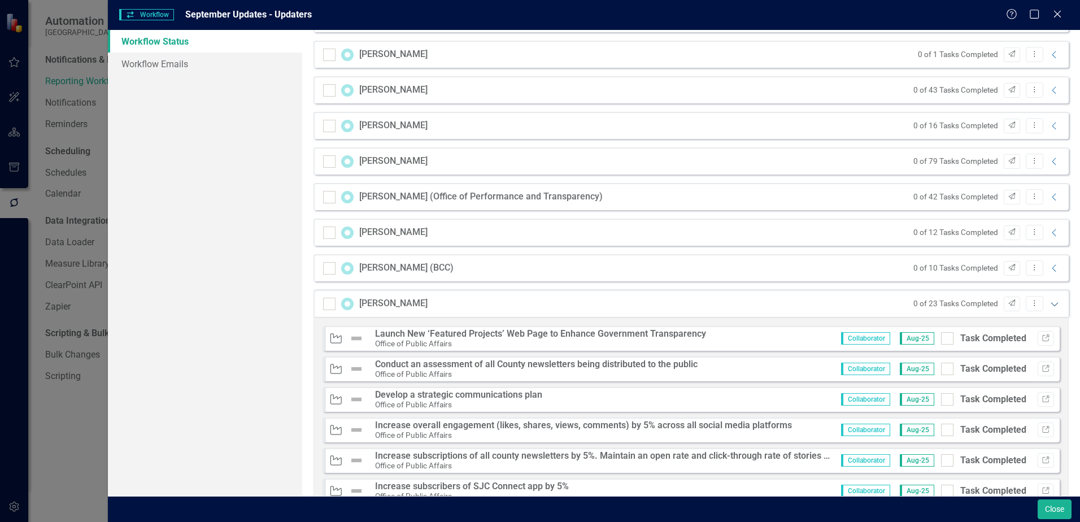
click at [1049, 306] on icon "Expanded" at bounding box center [1054, 303] width 11 height 9
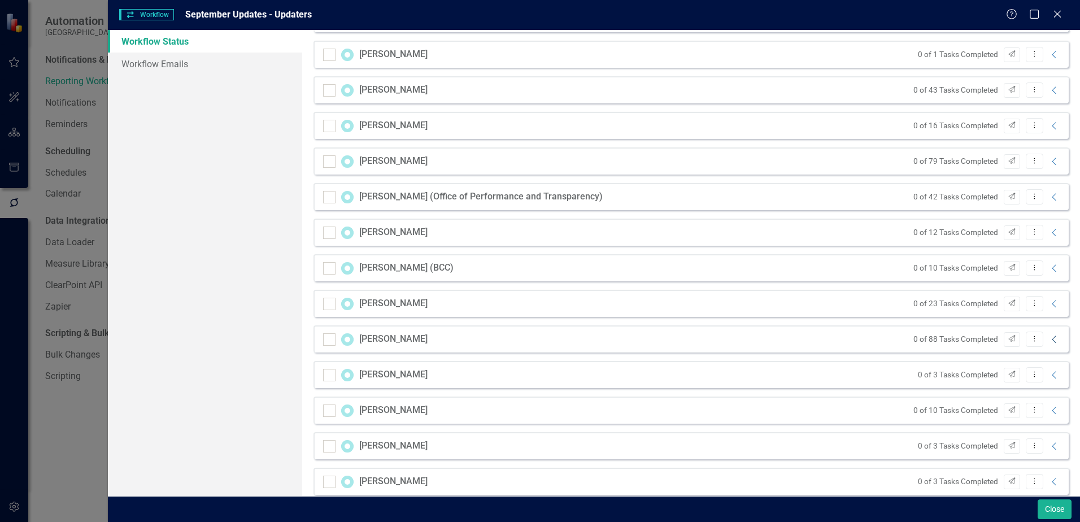
click at [1049, 339] on icon "Collapse" at bounding box center [1054, 339] width 11 height 9
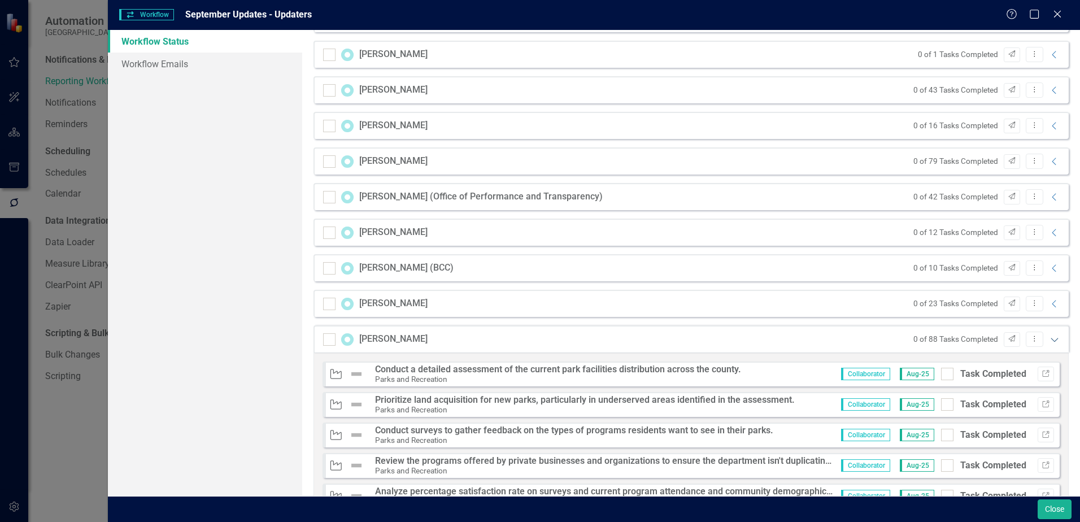
click at [1049, 339] on icon "Expanded" at bounding box center [1054, 339] width 11 height 9
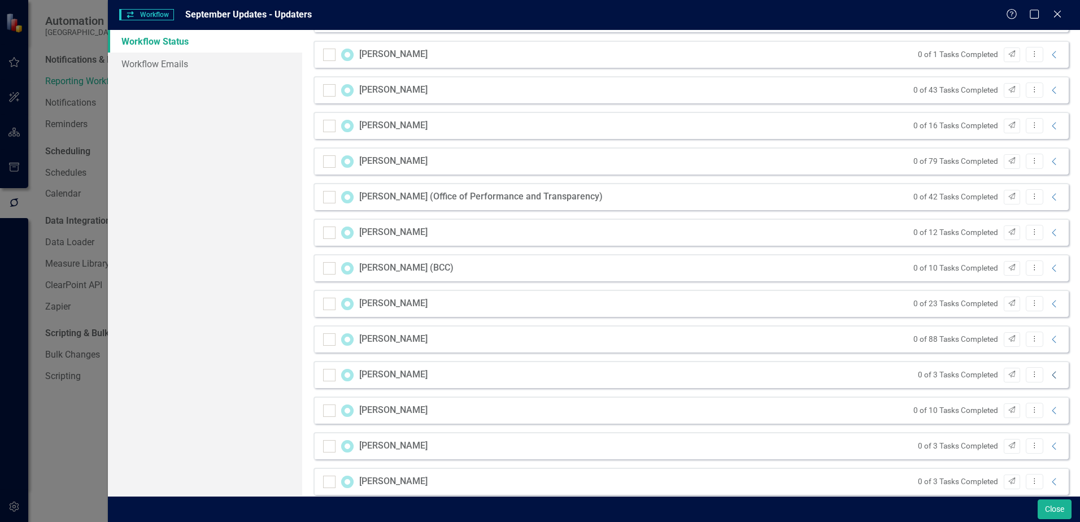
click at [1049, 374] on icon "Collapse" at bounding box center [1054, 374] width 11 height 9
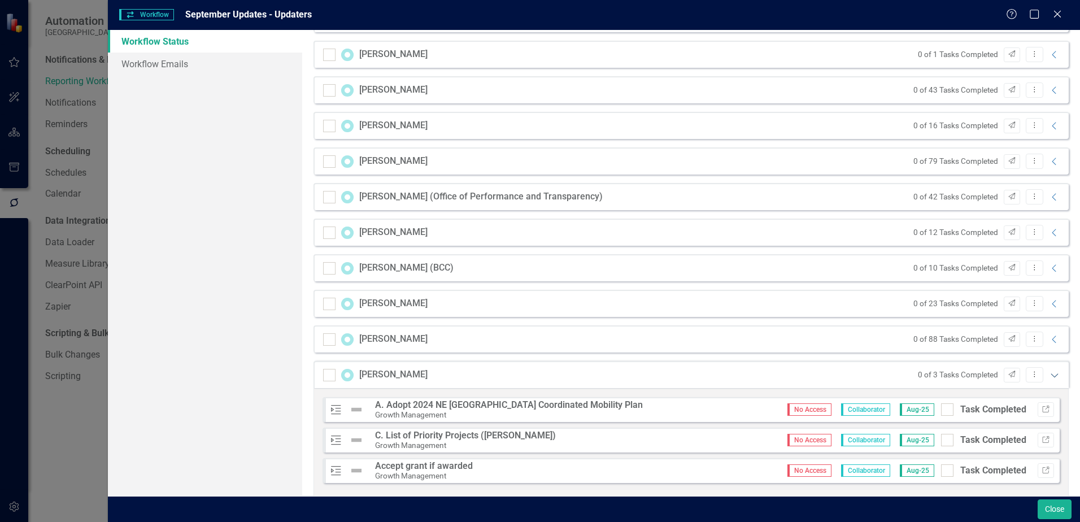
click at [1049, 374] on icon "Expanded" at bounding box center [1054, 374] width 11 height 9
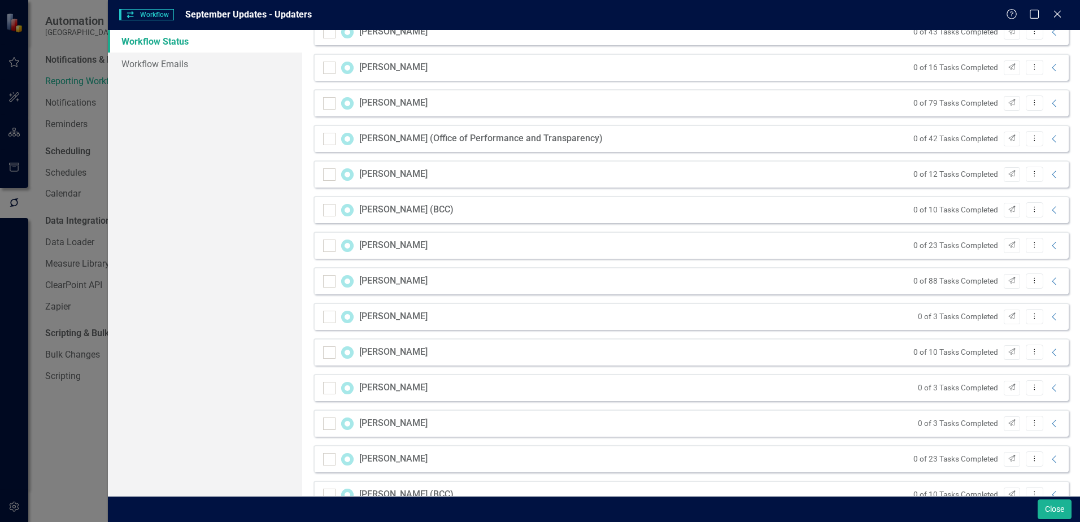
scroll to position [621, 0]
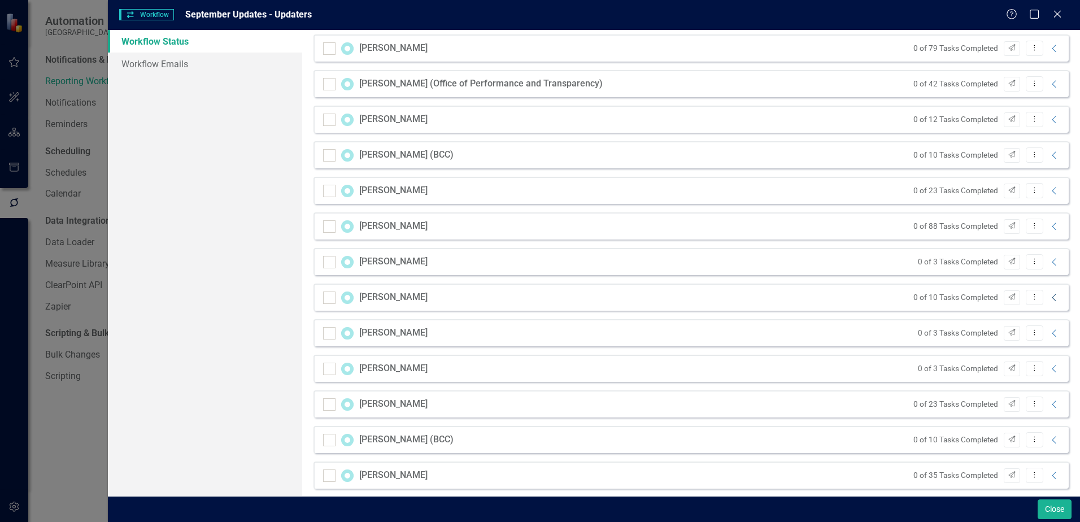
click at [1049, 294] on icon "Collapse" at bounding box center [1054, 297] width 11 height 9
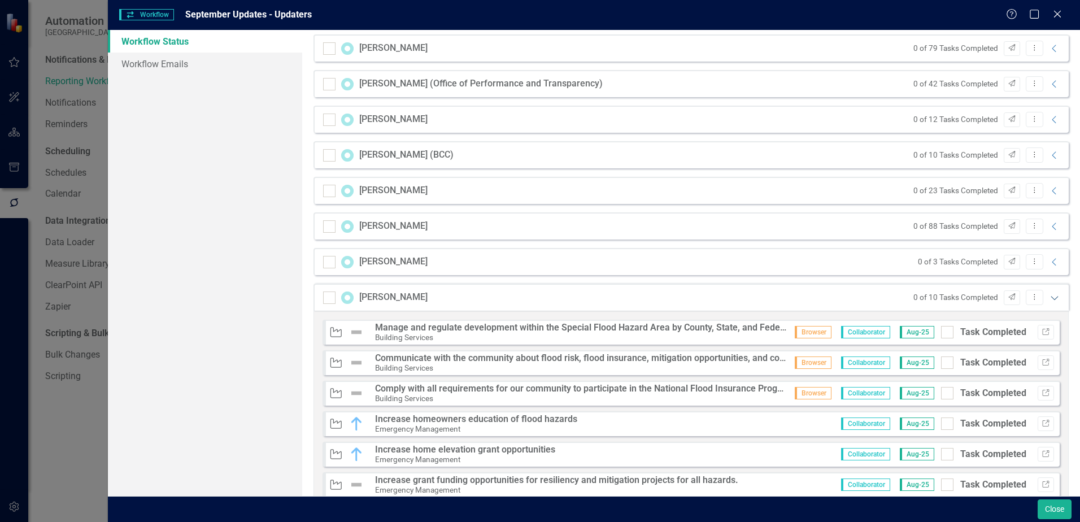
click at [1049, 294] on icon "Expanded" at bounding box center [1054, 297] width 11 height 9
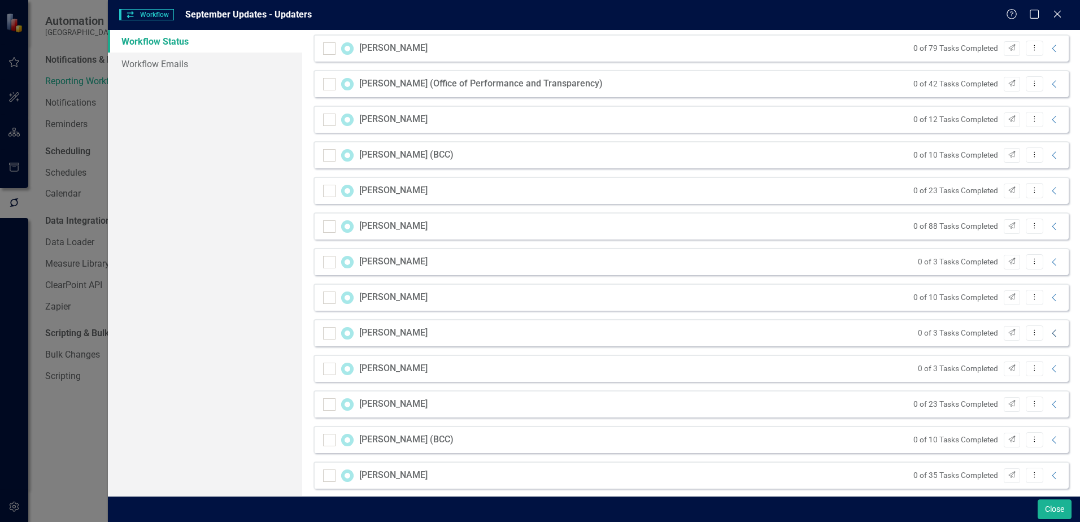
click at [1049, 334] on icon "Collapse" at bounding box center [1054, 333] width 11 height 9
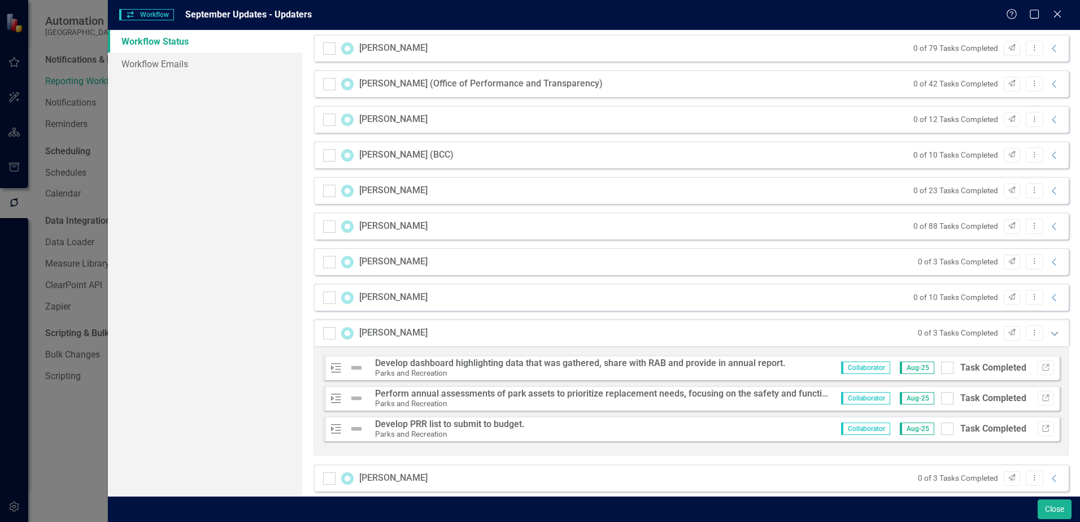
click at [1050, 334] on icon at bounding box center [1053, 334] width 7 height 4
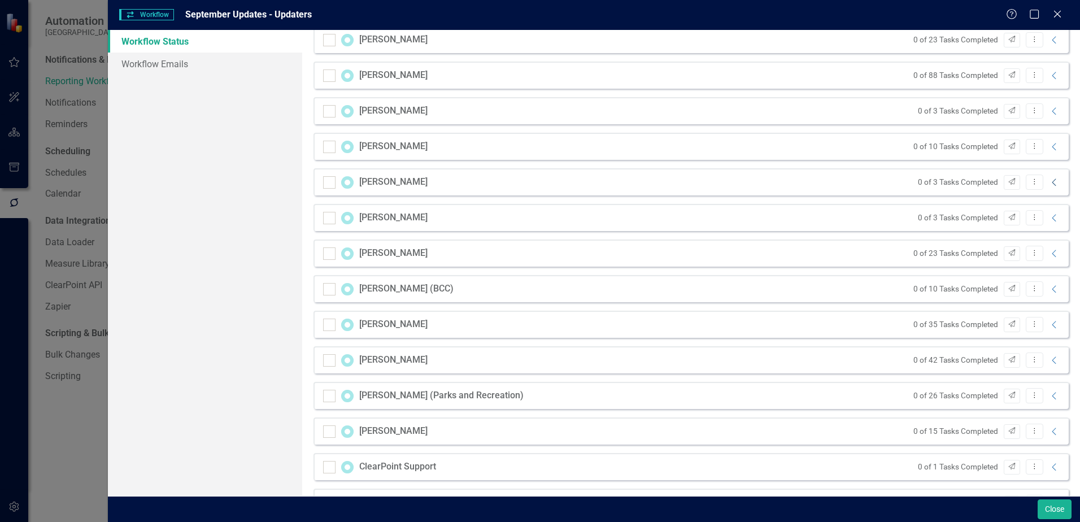
scroll to position [791, 0]
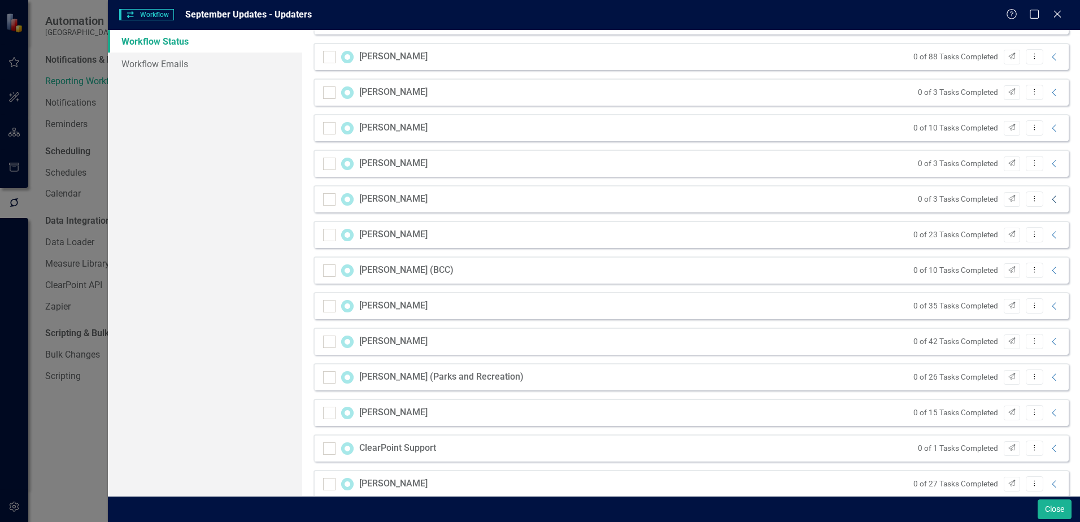
click at [1049, 202] on icon "Collapse" at bounding box center [1054, 199] width 11 height 9
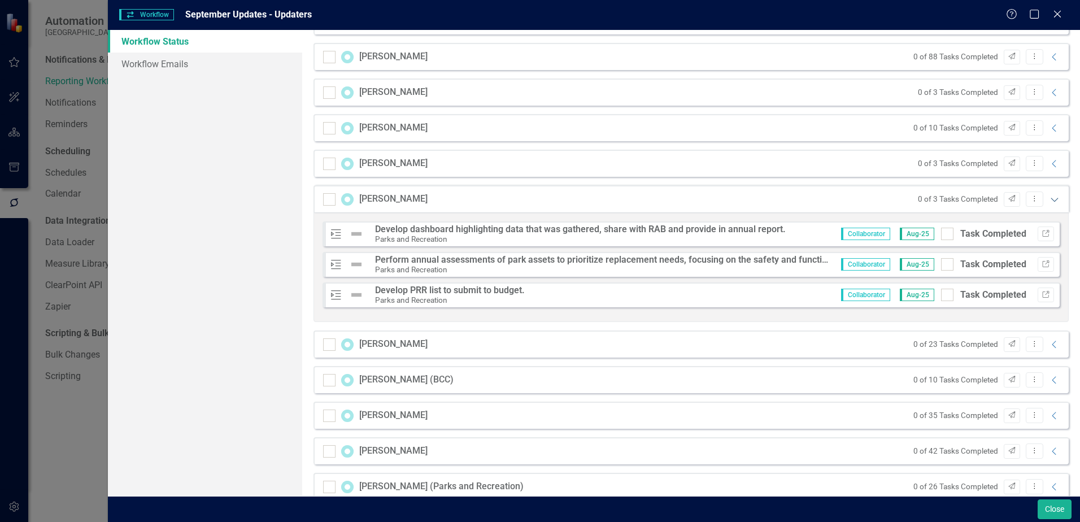
click at [1049, 202] on icon "Expanded" at bounding box center [1054, 199] width 11 height 9
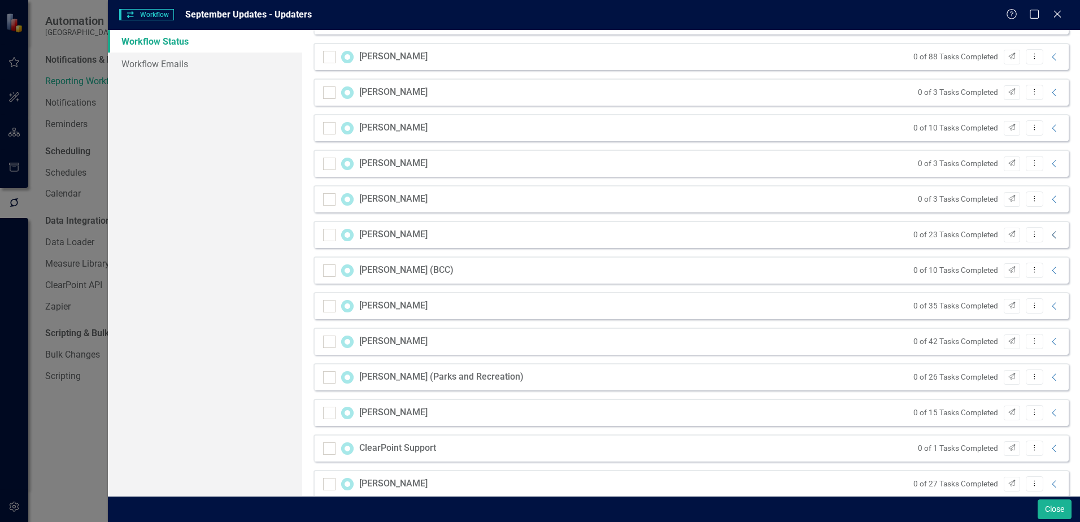
click at [1049, 234] on icon "Collapse" at bounding box center [1054, 234] width 11 height 9
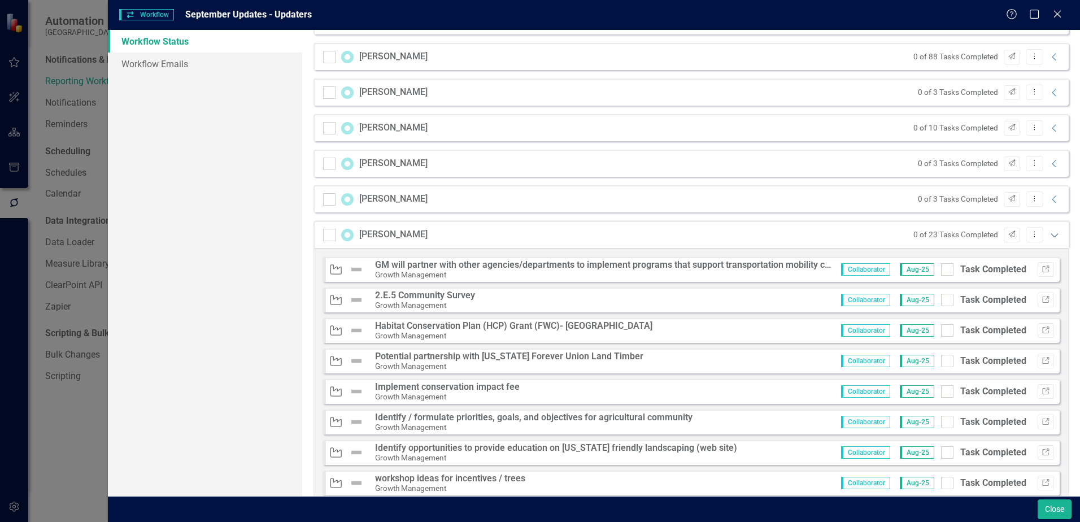
click at [1050, 234] on icon at bounding box center [1053, 235] width 7 height 4
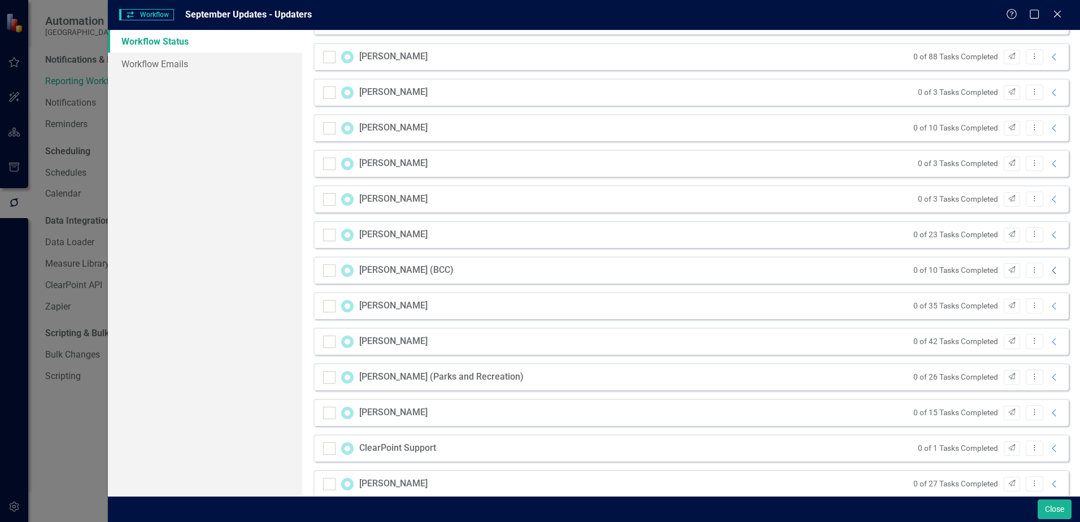
click at [1052, 273] on icon at bounding box center [1054, 270] width 4 height 7
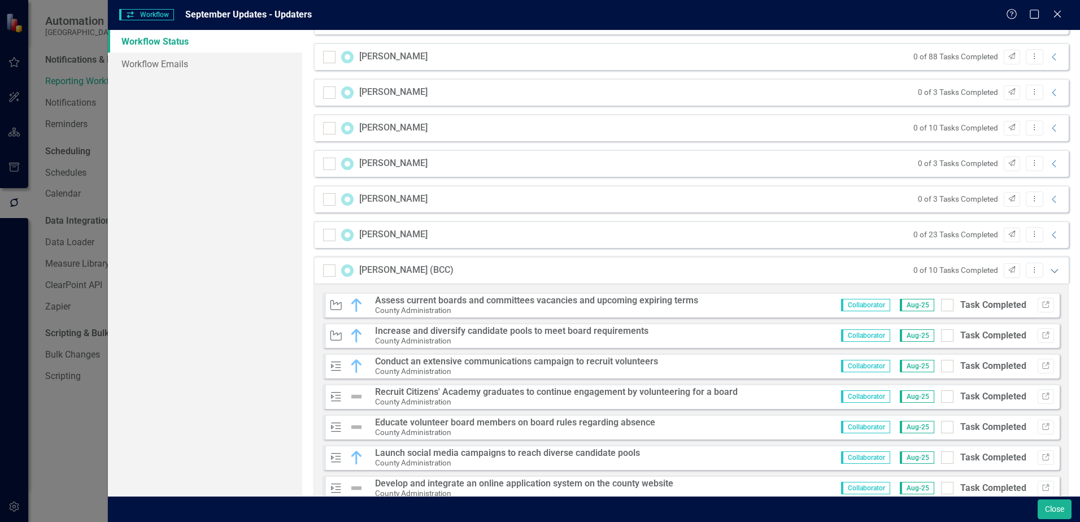
click at [1049, 273] on icon "Expanded" at bounding box center [1054, 270] width 11 height 9
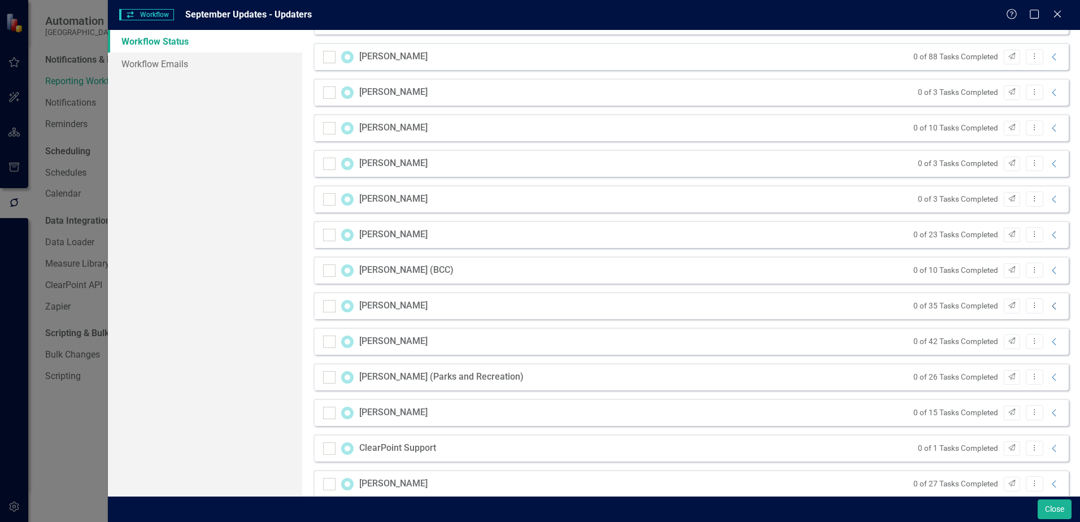
click at [1049, 304] on icon "Collapse" at bounding box center [1054, 306] width 11 height 9
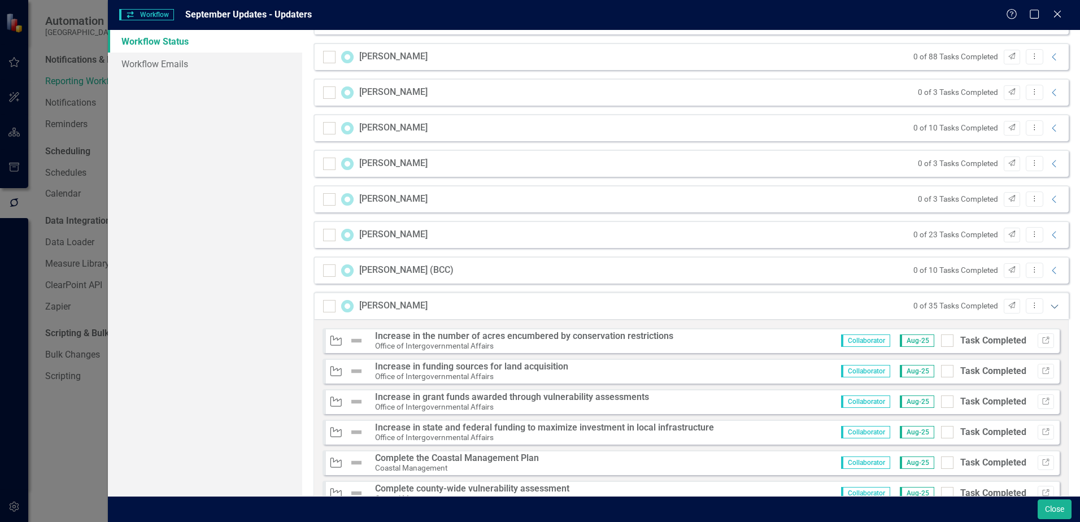
click at [1049, 304] on icon "Expanded" at bounding box center [1054, 306] width 11 height 9
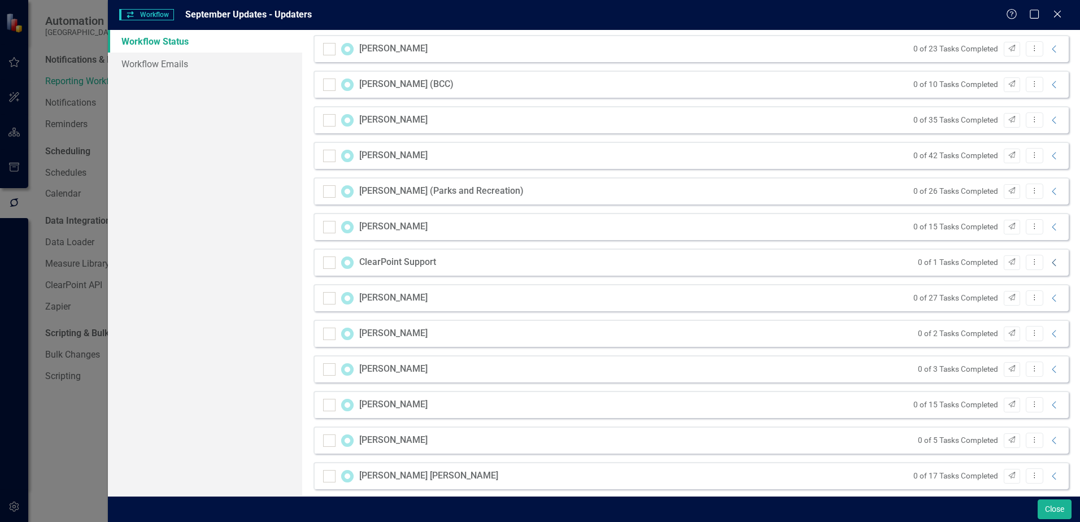
scroll to position [987, 0]
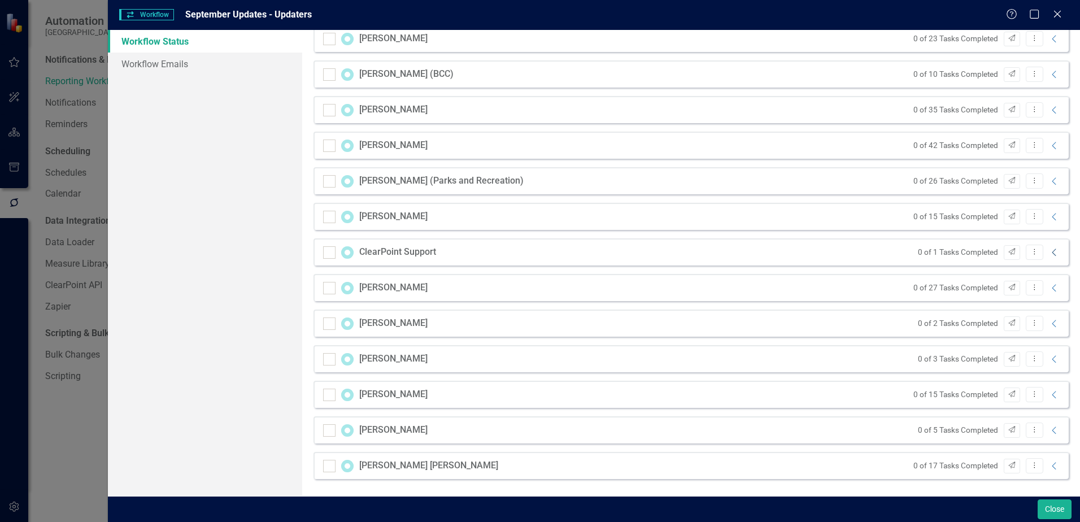
click at [1052, 251] on icon at bounding box center [1054, 251] width 4 height 7
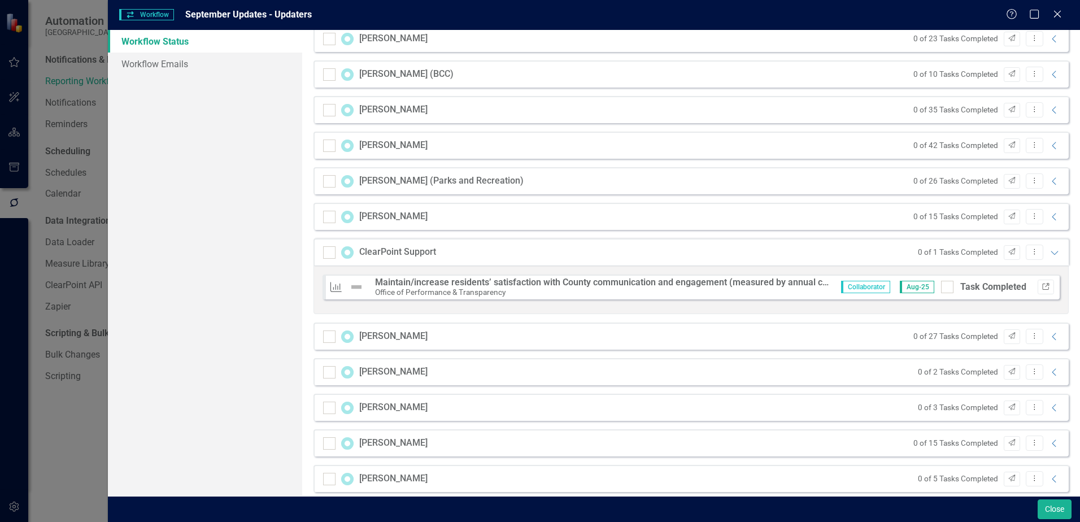
click at [1041, 288] on icon "Link" at bounding box center [1045, 287] width 8 height 7
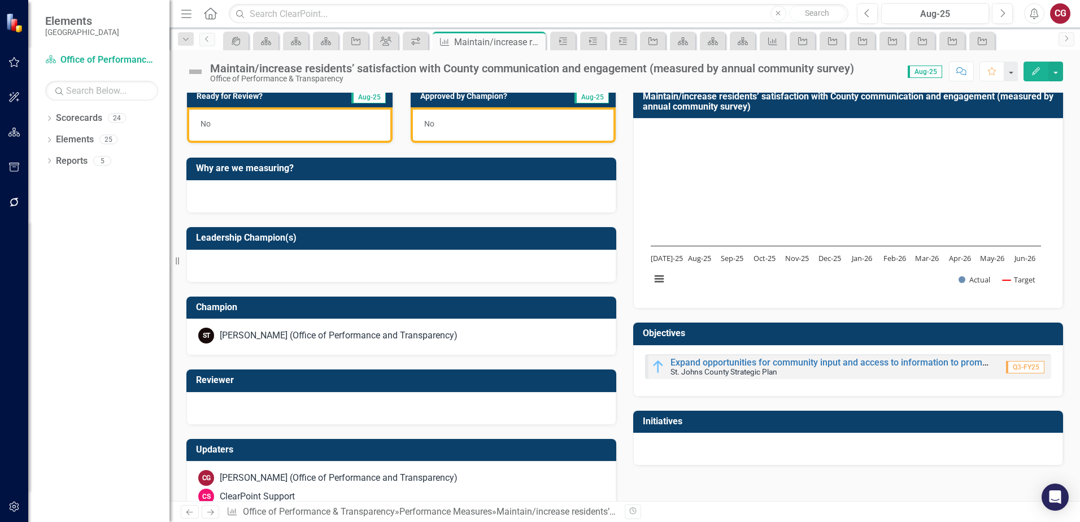
scroll to position [338, 0]
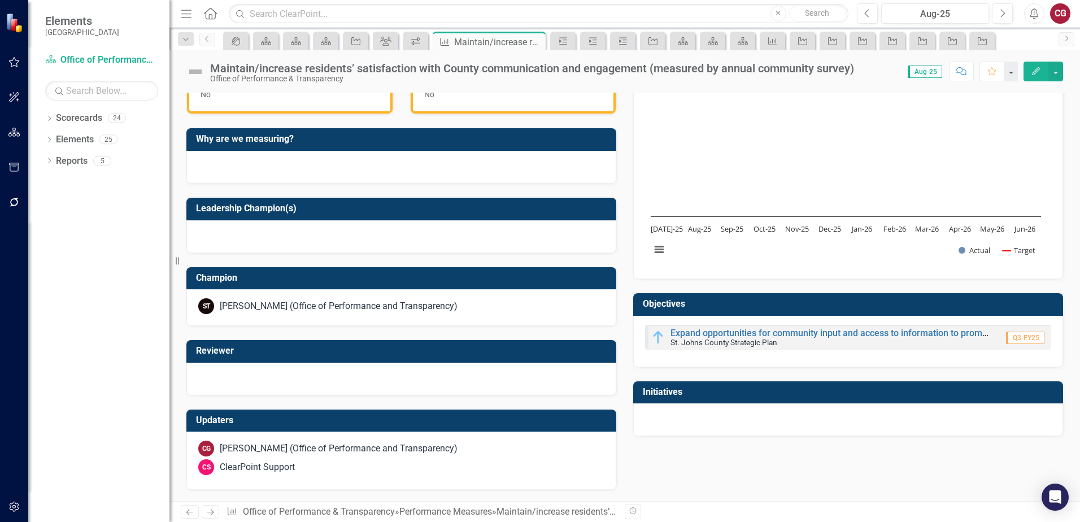
click at [390, 461] on div "CS ClearPoint Support" at bounding box center [401, 467] width 406 height 16
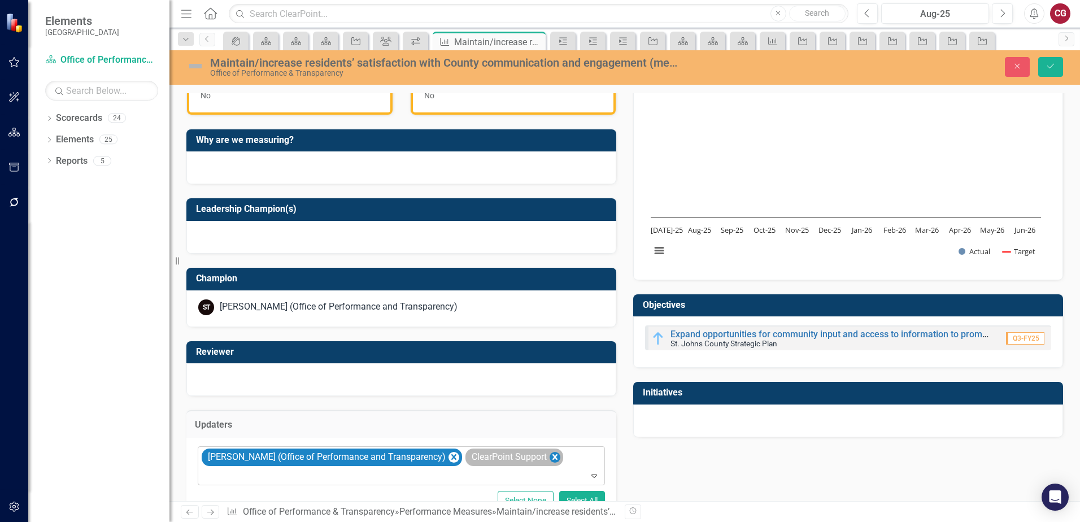
click at [557, 456] on icon "Remove ClearPoint Support" at bounding box center [554, 457] width 5 height 6
click at [1041, 66] on button "Save" at bounding box center [1050, 67] width 25 height 20
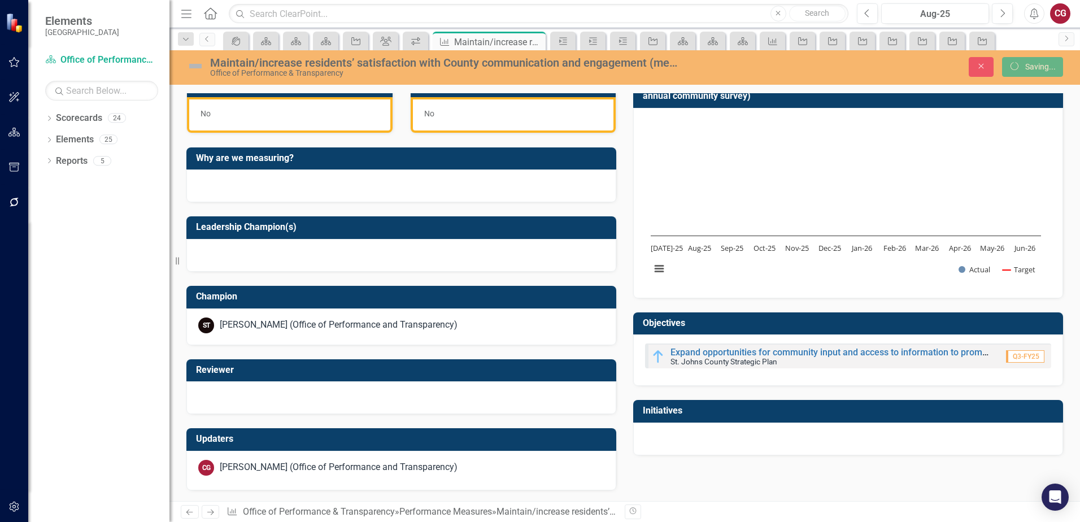
scroll to position [320, 0]
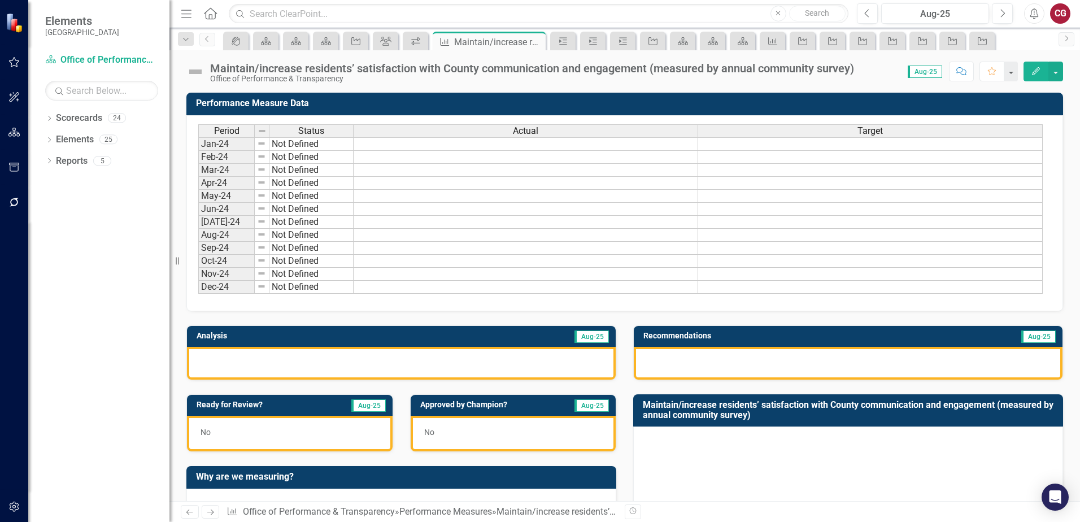
click at [18, 202] on icon "button" at bounding box center [14, 202] width 12 height 9
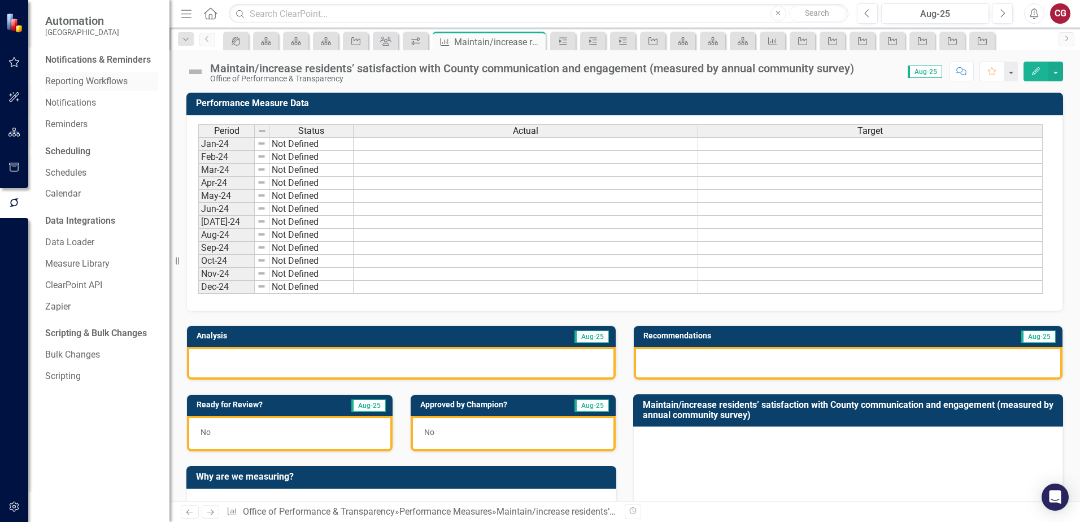
click at [94, 86] on link "Reporting Workflows" at bounding box center [101, 81] width 113 height 13
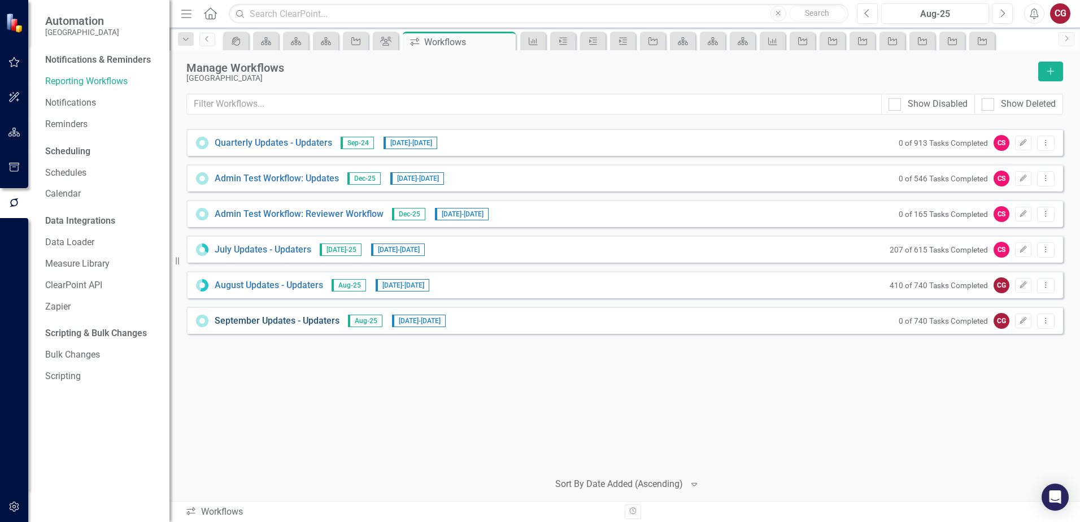
click at [269, 324] on link "September Updates - Updaters" at bounding box center [277, 321] width 125 height 13
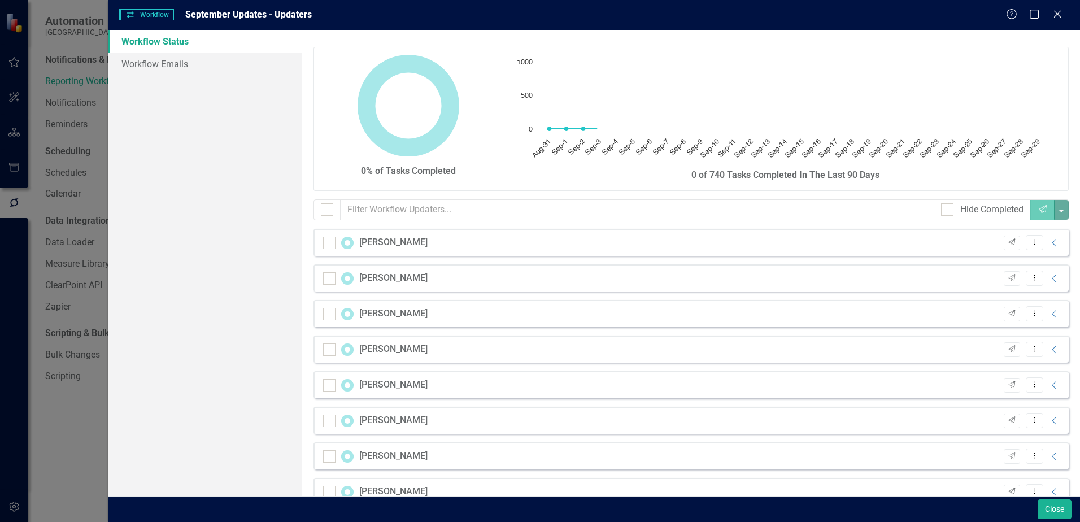
checkbox input "false"
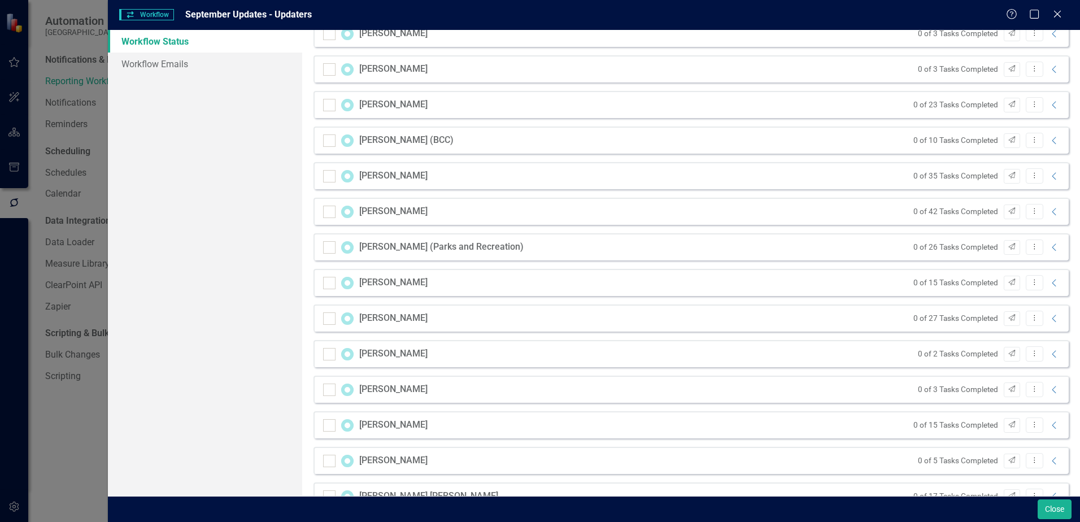
scroll to position [951, 0]
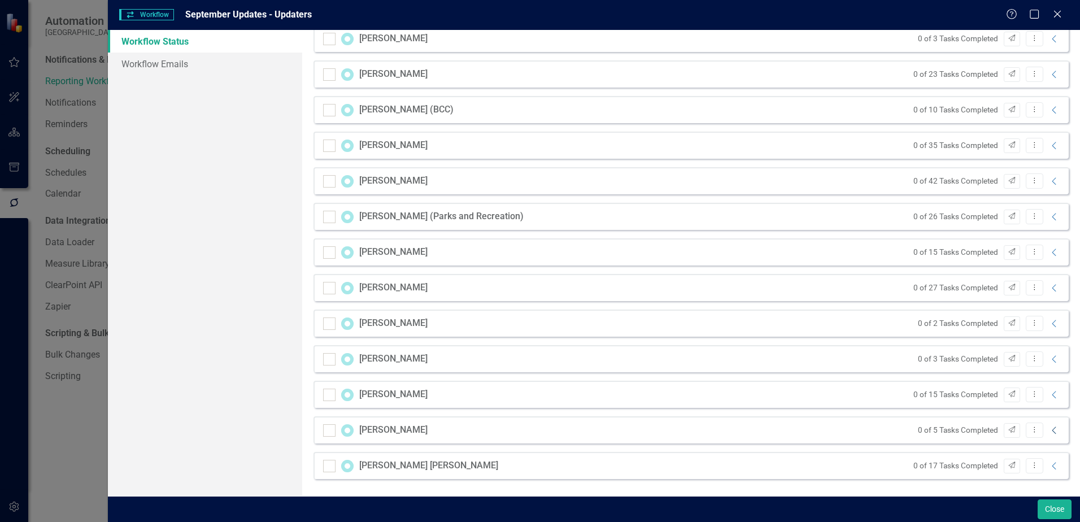
click at [1049, 432] on icon "Collapse" at bounding box center [1054, 430] width 11 height 9
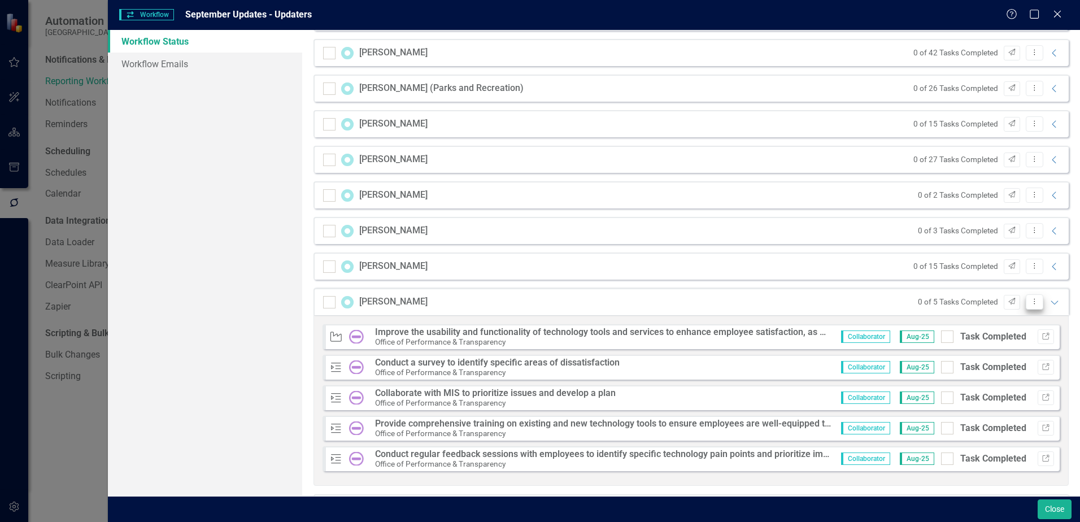
scroll to position [1120, 0]
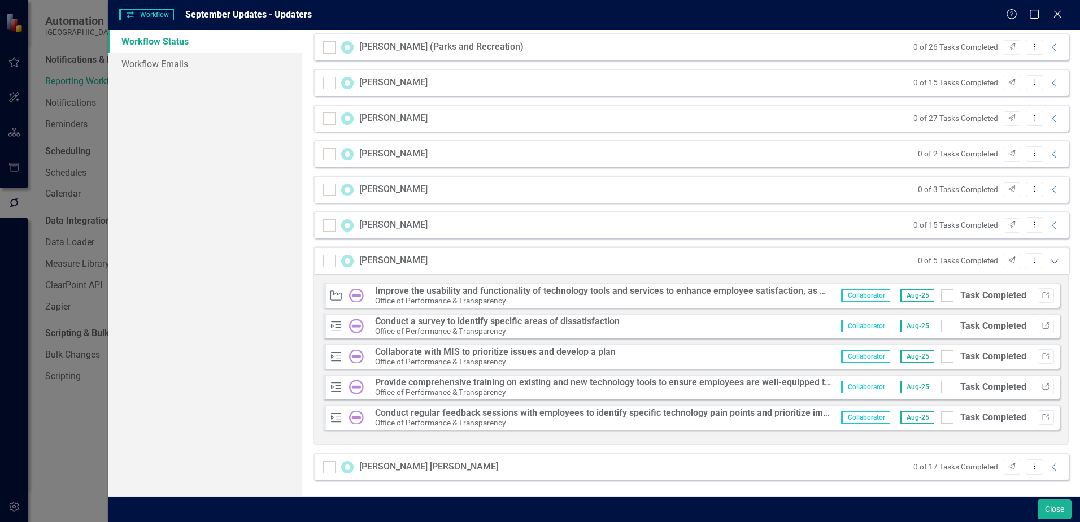
click at [1049, 264] on icon "Expanded" at bounding box center [1054, 260] width 11 height 9
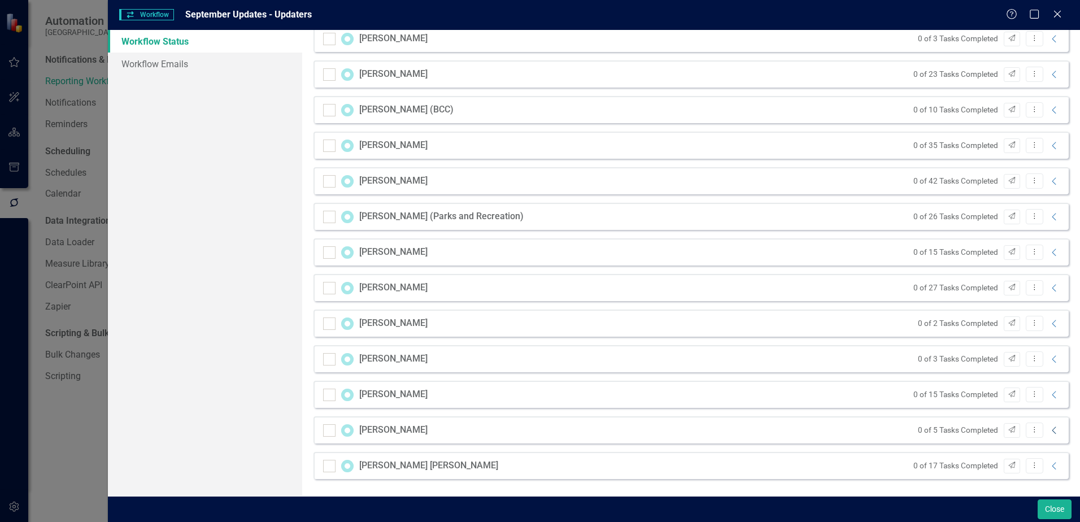
scroll to position [951, 0]
click at [1049, 432] on icon "Collapse" at bounding box center [1054, 430] width 11 height 9
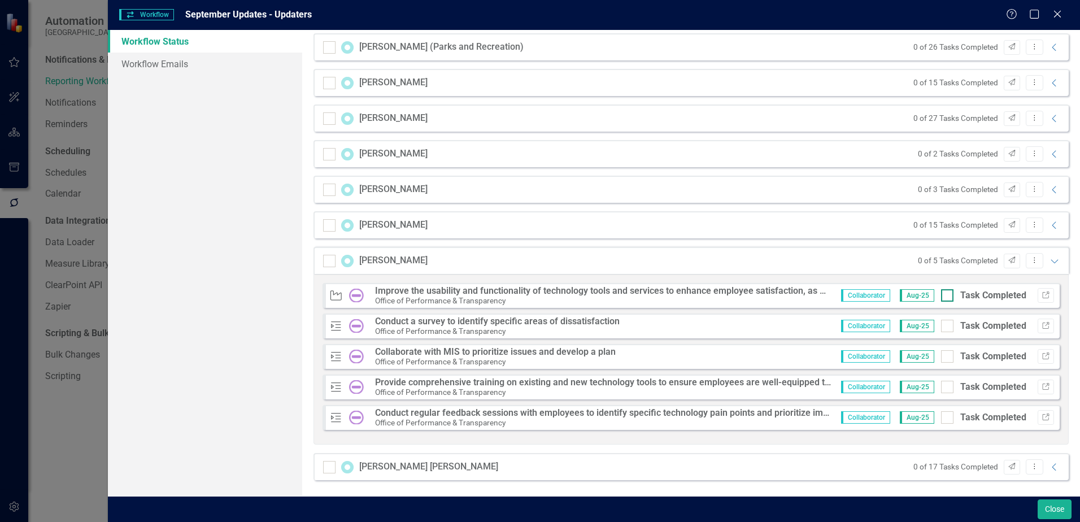
click at [941, 299] on div at bounding box center [947, 295] width 12 height 12
click at [941, 296] on input "Task Completed" at bounding box center [944, 292] width 7 height 7
checkbox input "true"
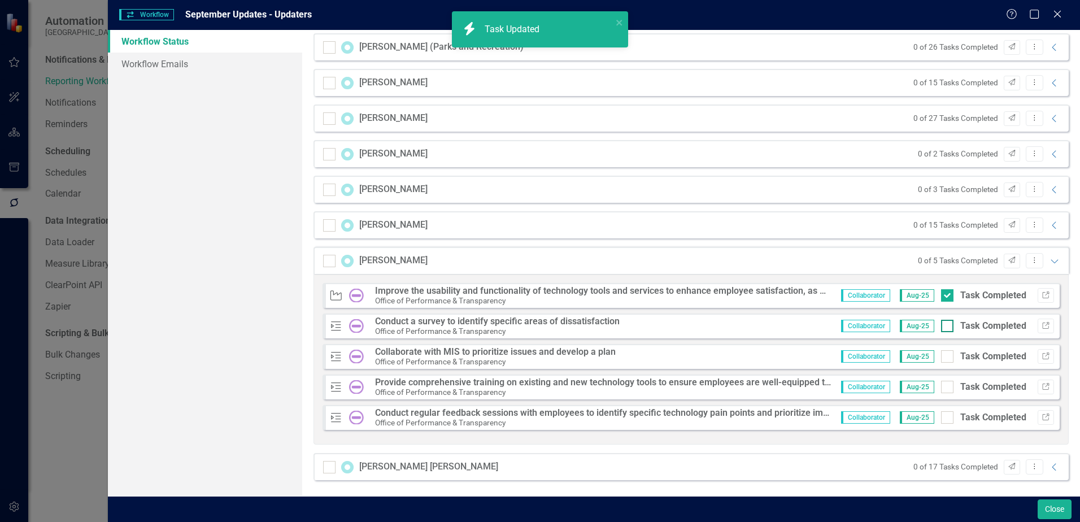
click at [942, 323] on div at bounding box center [947, 326] width 12 height 12
click at [942, 323] on input "Task Completed" at bounding box center [944, 323] width 7 height 7
checkbox input "true"
click at [941, 356] on input "Task Completed" at bounding box center [944, 353] width 7 height 7
checkbox input "true"
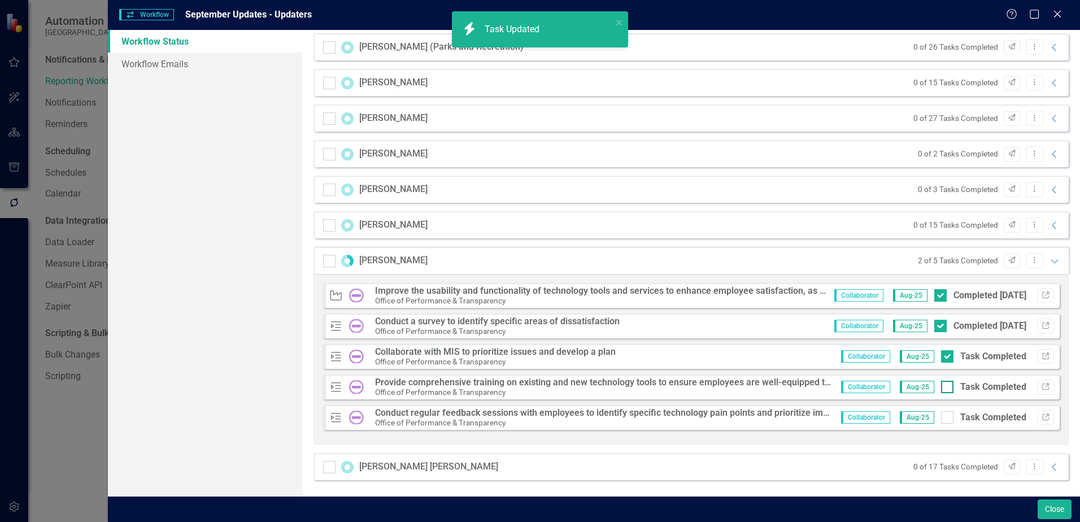
click at [941, 386] on input "Task Completed" at bounding box center [944, 384] width 7 height 7
checkbox input "true"
click at [941, 419] on div at bounding box center [947, 417] width 12 height 12
click at [941, 418] on input "Task Completed" at bounding box center [944, 414] width 7 height 7
checkbox input "true"
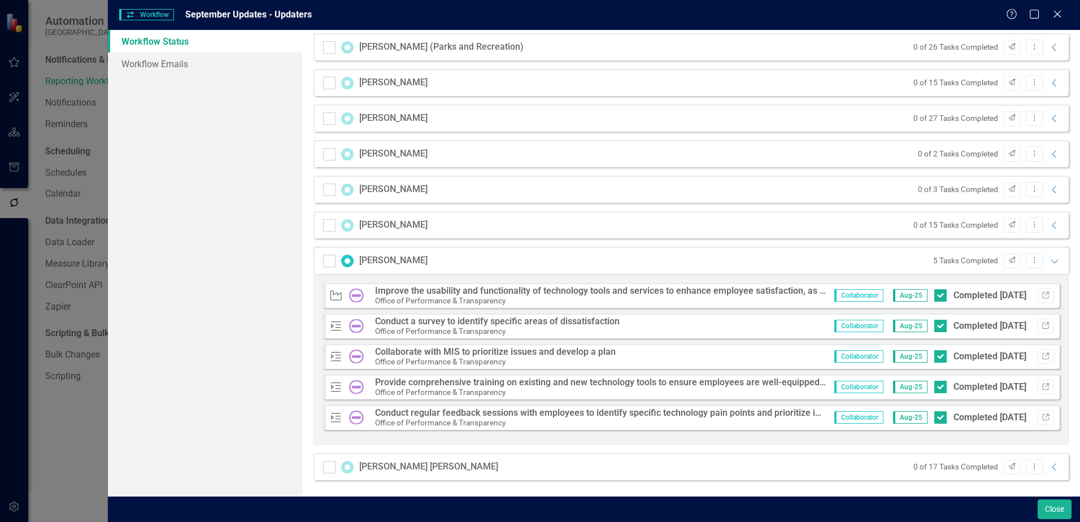
checkbox input "true"
click at [1049, 265] on icon "Expanded" at bounding box center [1054, 260] width 11 height 9
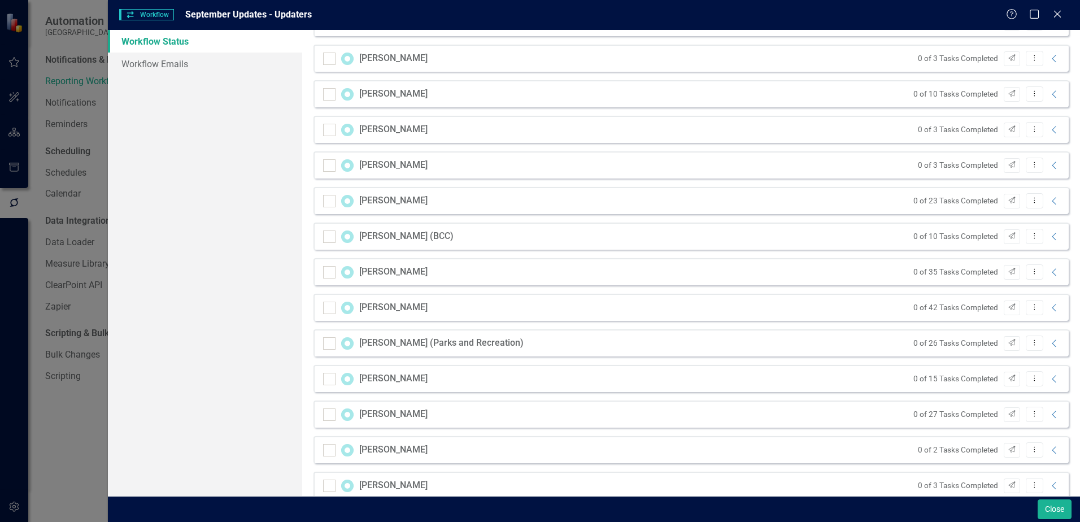
scroll to position [951, 0]
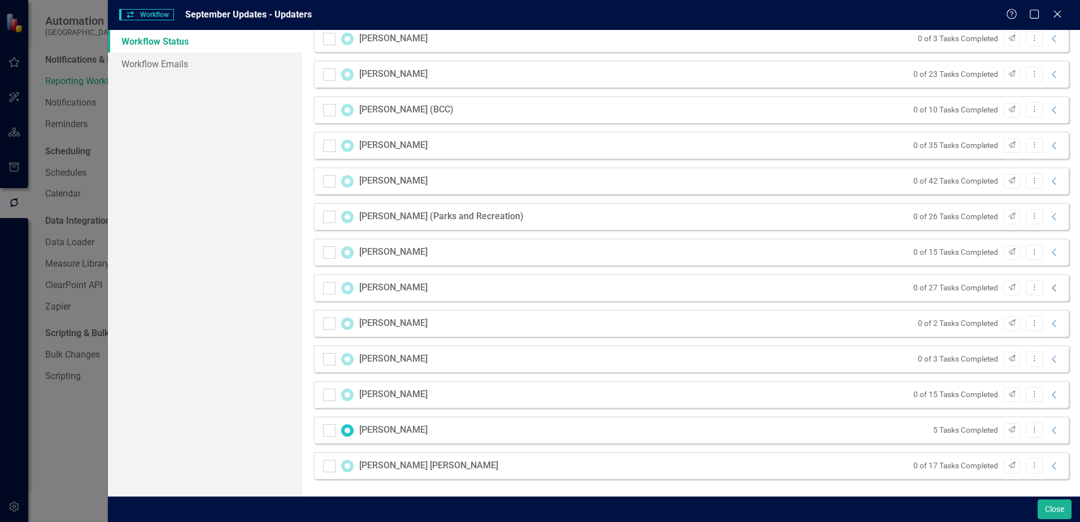
click at [1049, 289] on icon "Collapse" at bounding box center [1054, 288] width 11 height 9
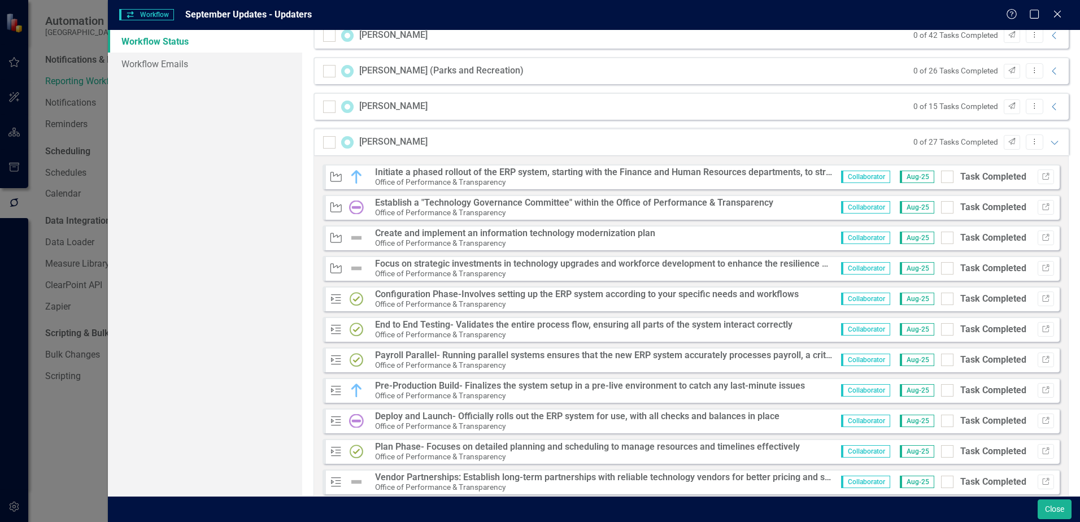
scroll to position [1064, 0]
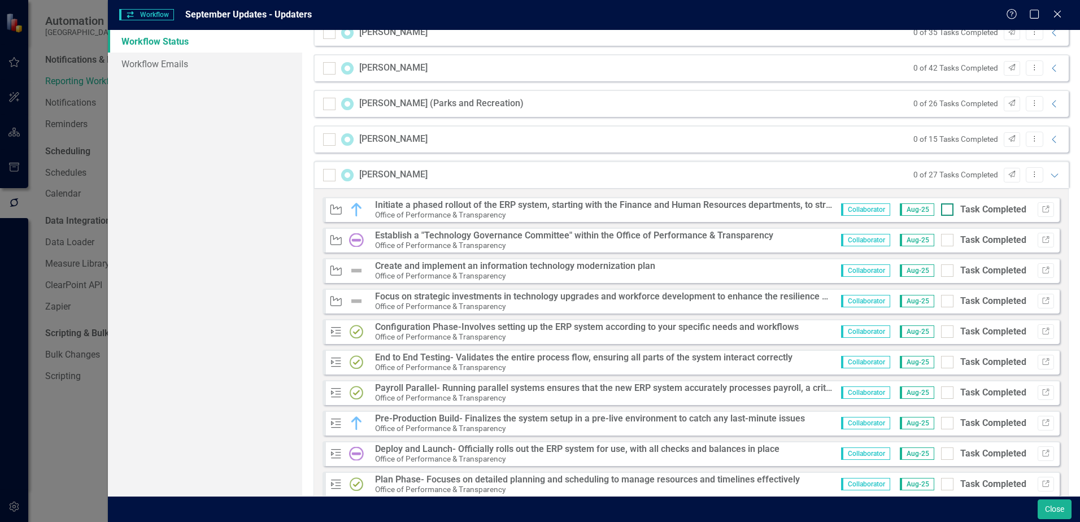
click at [943, 211] on div at bounding box center [947, 209] width 12 height 12
click at [943, 211] on input "Task Completed" at bounding box center [944, 206] width 7 height 7
checkbox input "true"
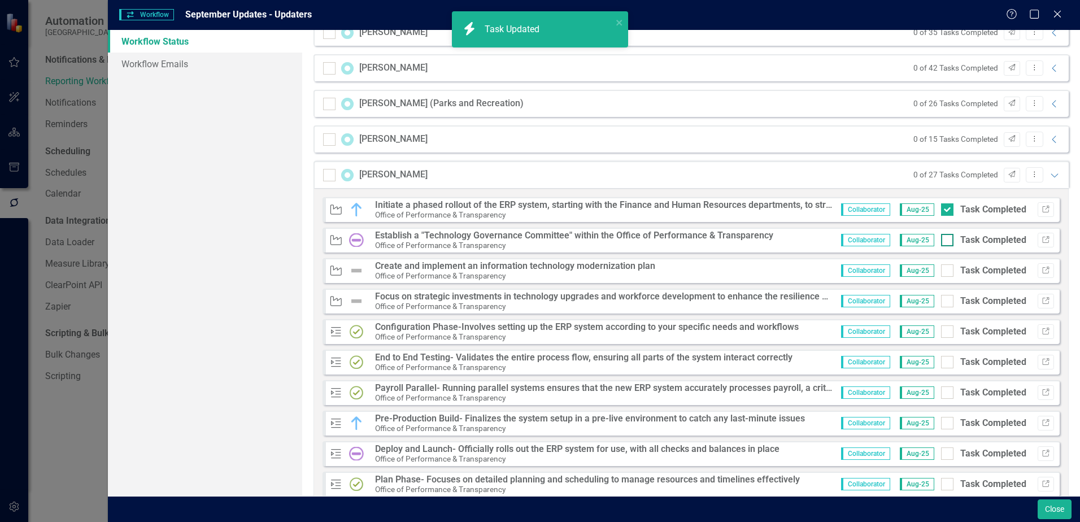
click at [942, 239] on div at bounding box center [947, 240] width 12 height 12
click at [942, 239] on input "Task Completed" at bounding box center [944, 237] width 7 height 7
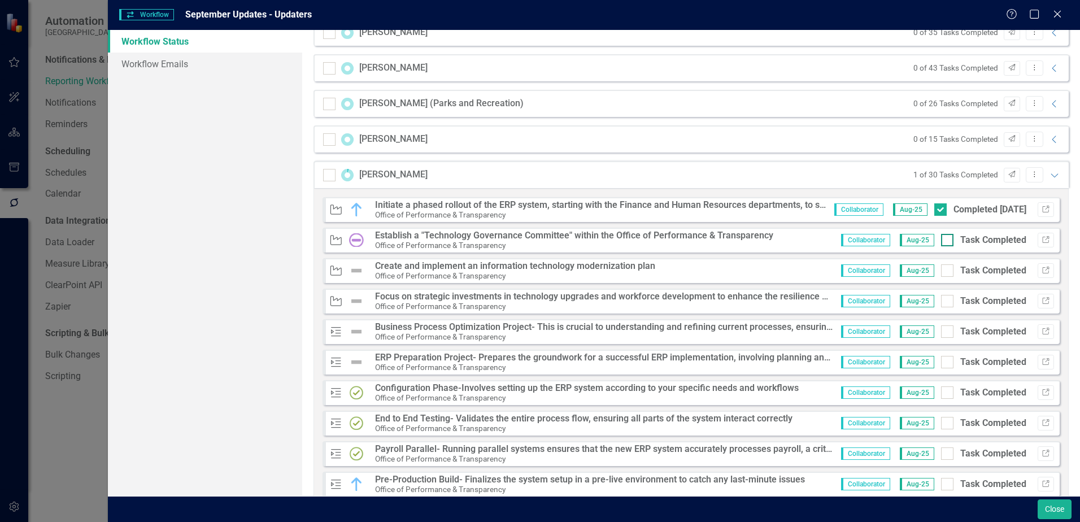
click at [941, 242] on div at bounding box center [947, 240] width 12 height 12
click at [941, 241] on input "Task Completed" at bounding box center [944, 237] width 7 height 7
checkbox input "true"
click at [941, 336] on div at bounding box center [947, 331] width 12 height 12
click at [941, 333] on input "Task Completed" at bounding box center [944, 328] width 7 height 7
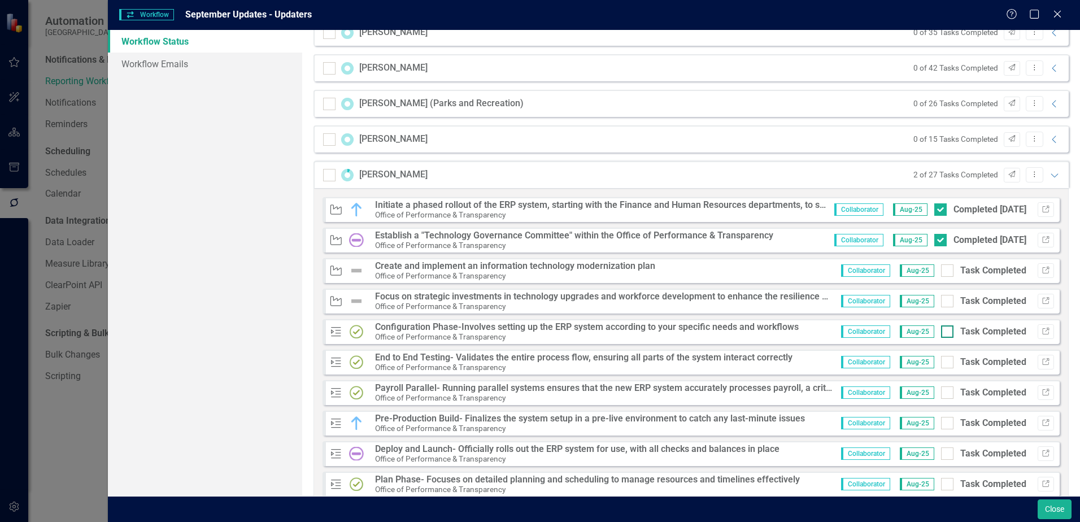
checkbox input "true"
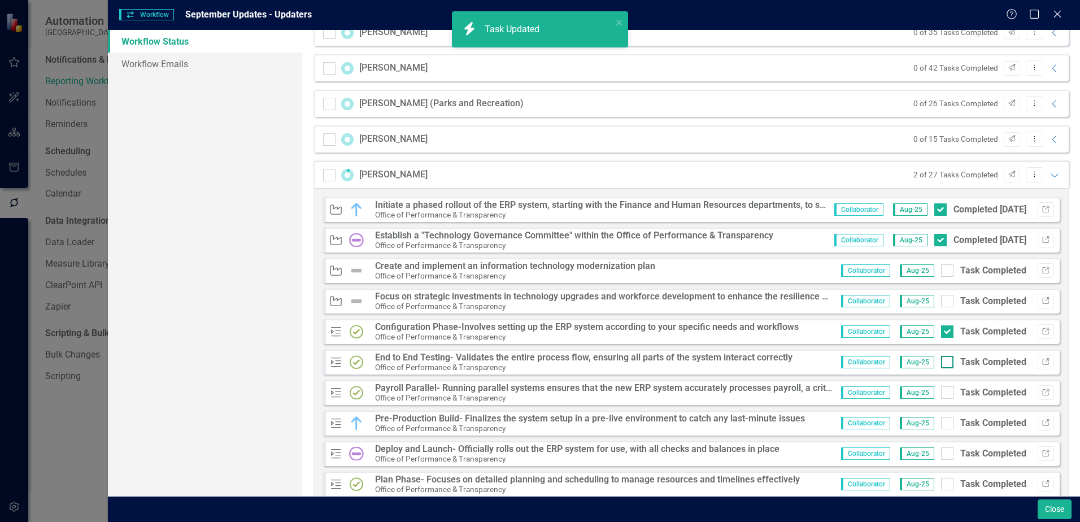
click at [941, 364] on div at bounding box center [947, 362] width 12 height 12
click at [941, 363] on input "Task Completed" at bounding box center [944, 359] width 7 height 7
checkbox input "true"
click at [941, 393] on input "Task Completed" at bounding box center [944, 389] width 7 height 7
checkbox input "true"
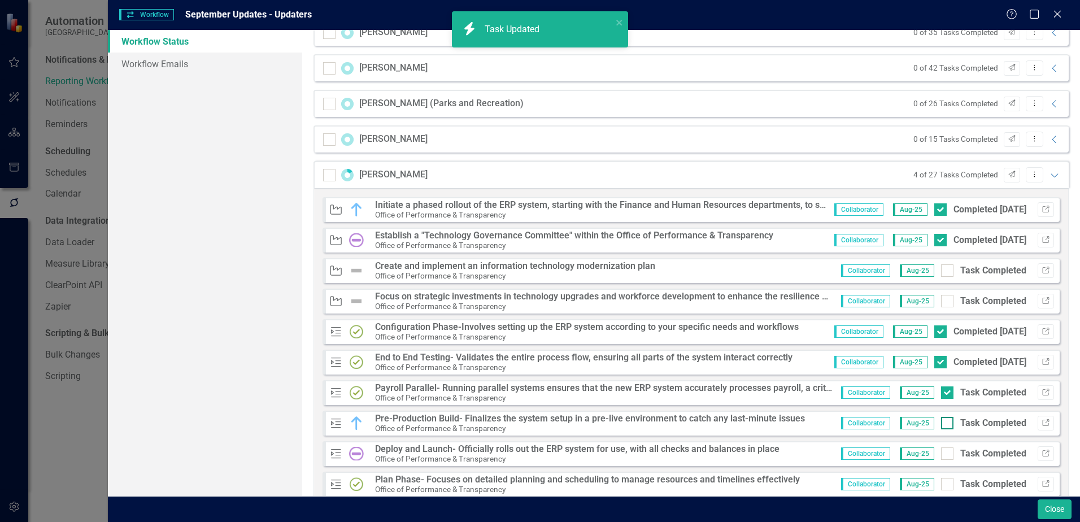
click at [941, 423] on input "Task Completed" at bounding box center [944, 420] width 7 height 7
checkbox input "true"
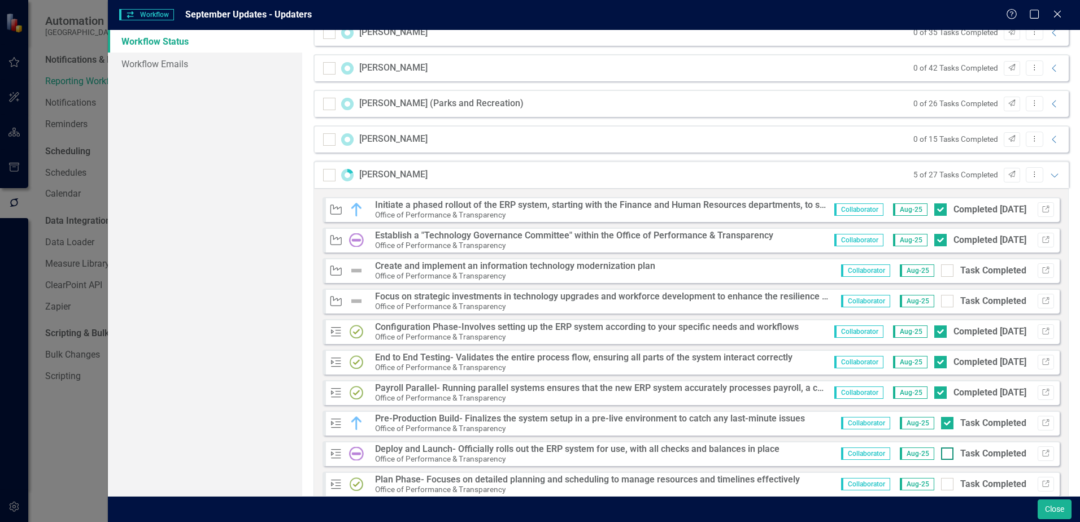
click at [941, 455] on div at bounding box center [947, 453] width 12 height 12
click at [941, 455] on input "Task Completed" at bounding box center [944, 450] width 7 height 7
checkbox input "true"
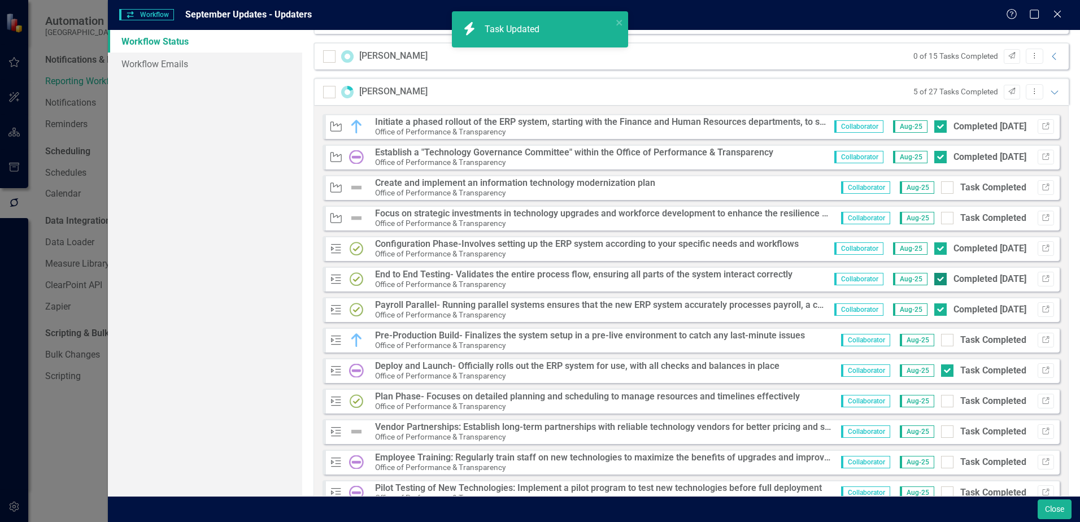
scroll to position [1231, 0]
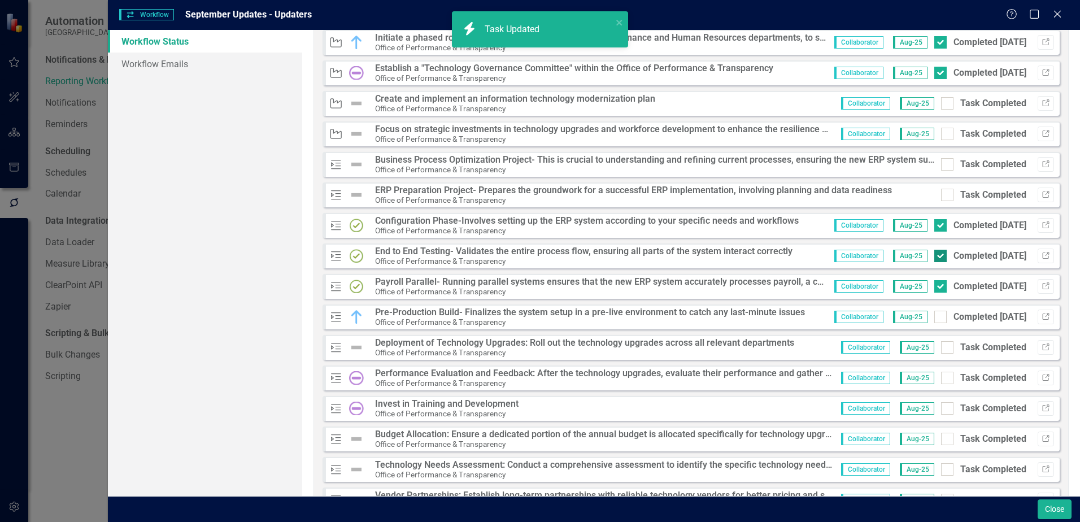
checkbox input "true"
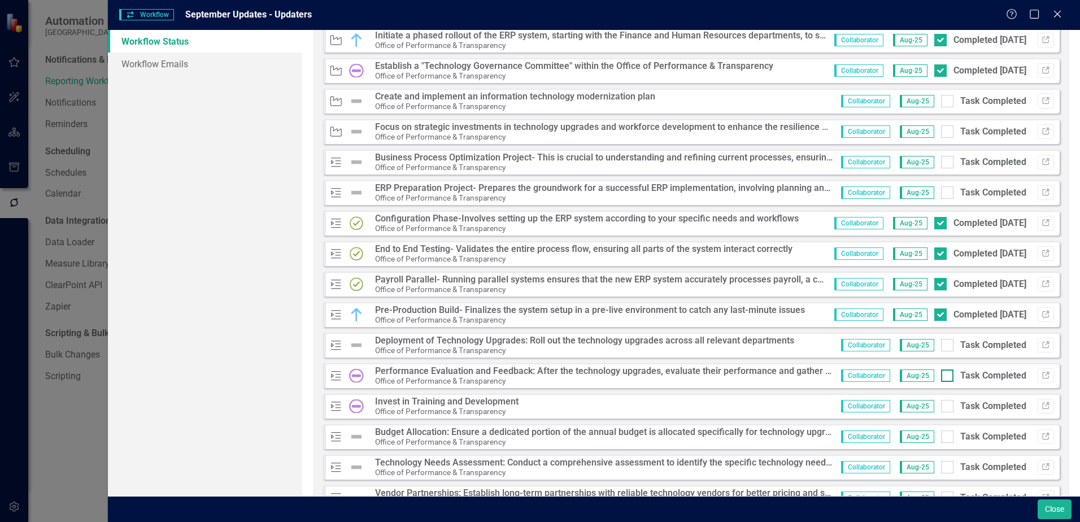
click at [941, 378] on div at bounding box center [947, 375] width 12 height 12
click at [941, 377] on input "Task Completed" at bounding box center [944, 372] width 7 height 7
checkbox input "true"
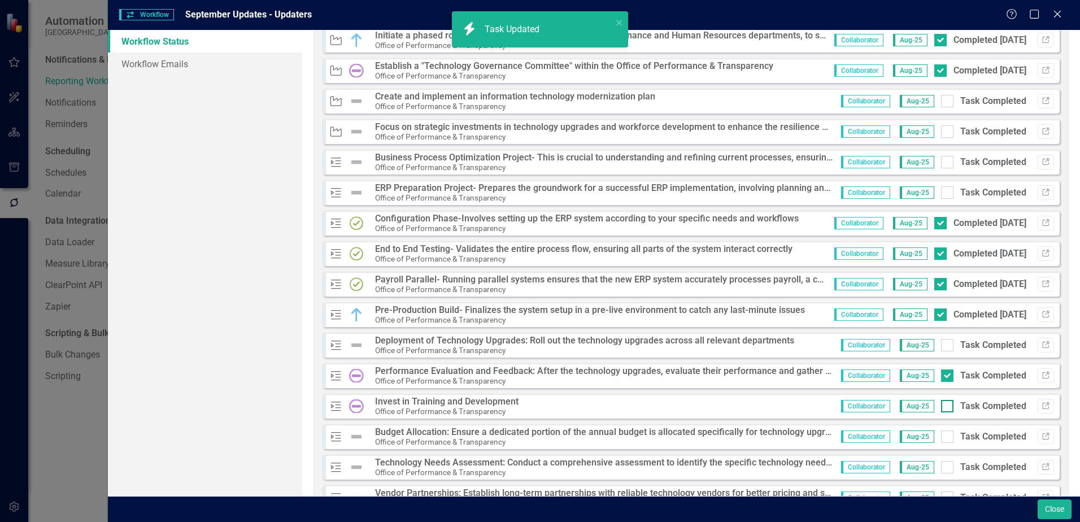
click at [941, 404] on input "Task Completed" at bounding box center [944, 403] width 7 height 7
checkbox input "true"
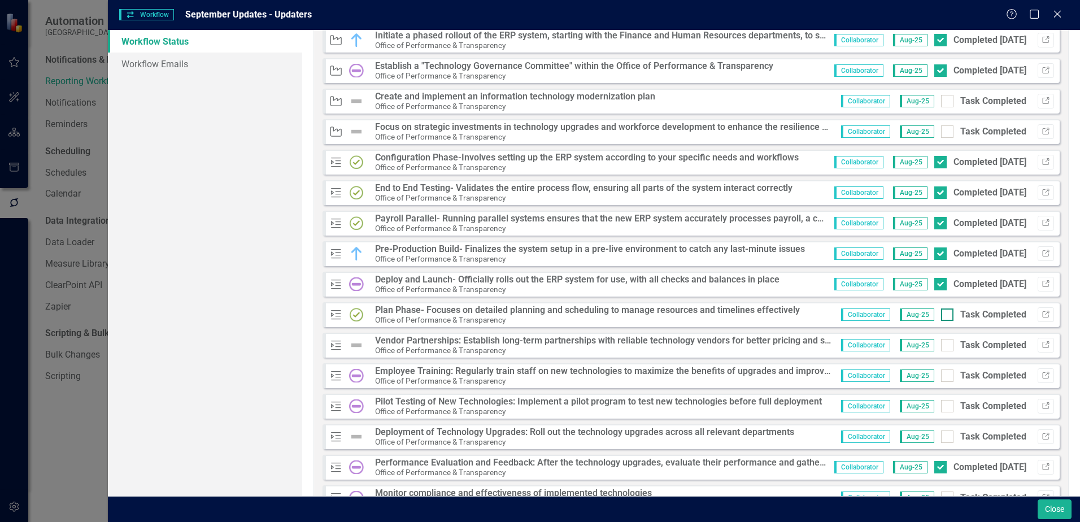
click at [944, 313] on div at bounding box center [947, 314] width 12 height 12
click at [944, 313] on input "Task Completed" at bounding box center [944, 311] width 7 height 7
checkbox input "true"
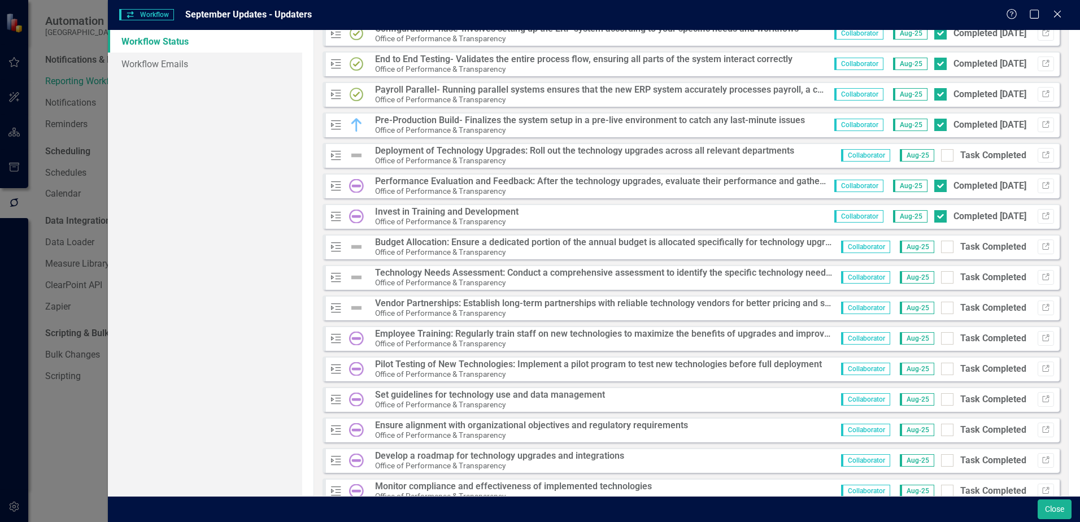
scroll to position [1459, 0]
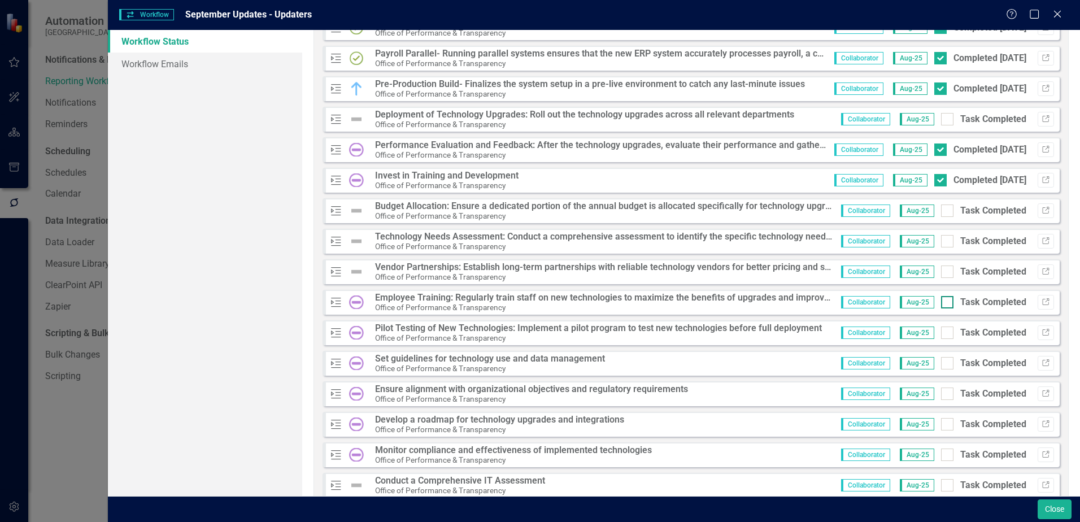
click at [941, 303] on div at bounding box center [947, 302] width 12 height 12
click at [941, 303] on input "Task Completed" at bounding box center [944, 299] width 7 height 7
checkbox input "true"
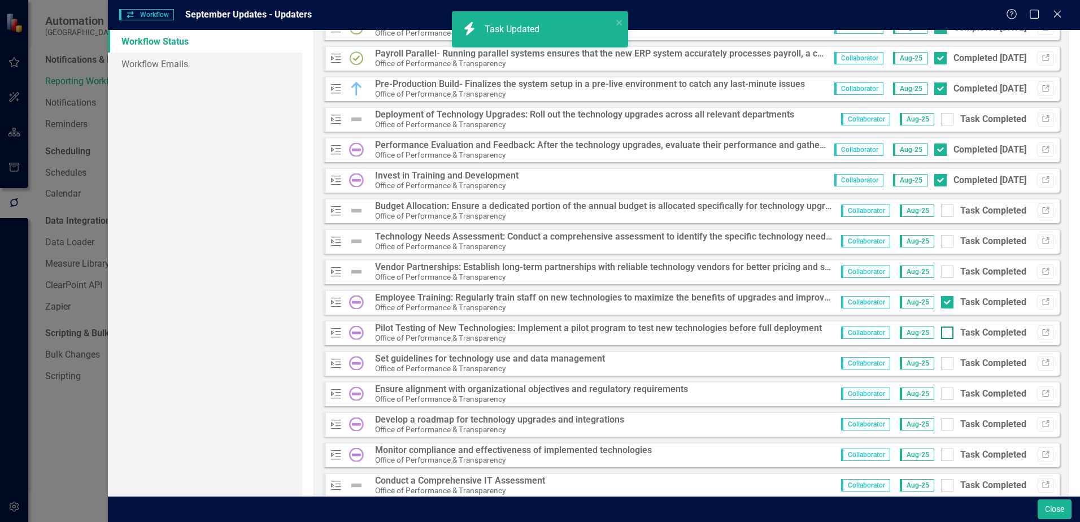
click at [941, 331] on input "Task Completed" at bounding box center [944, 329] width 7 height 7
checkbox input "true"
click at [941, 362] on input "Task Completed" at bounding box center [944, 360] width 7 height 7
checkbox input "true"
click at [941, 392] on input "Task Completed" at bounding box center [944, 390] width 7 height 7
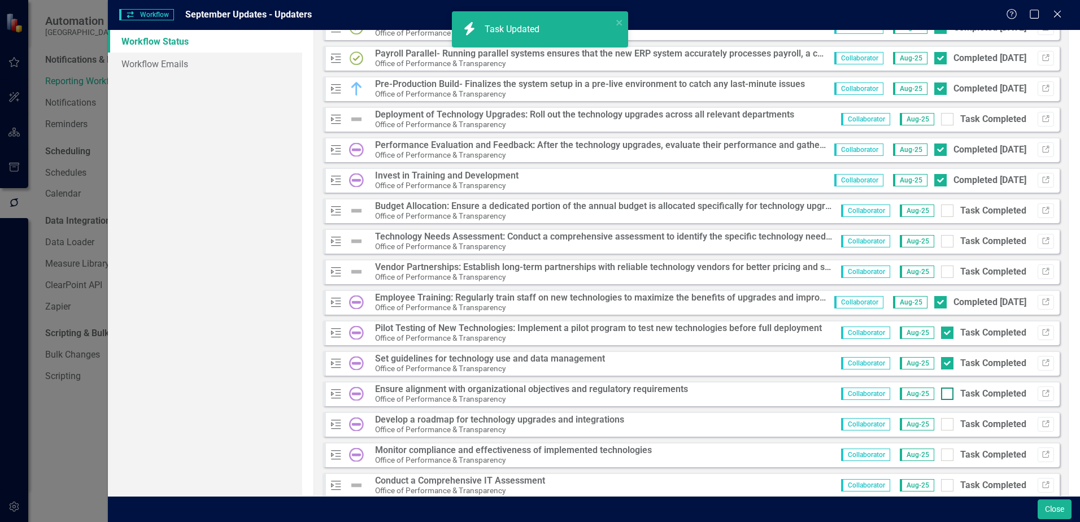
checkbox input "true"
checkbox input "false"
click at [941, 424] on input "Task Completed" at bounding box center [944, 421] width 7 height 7
checkbox input "true"
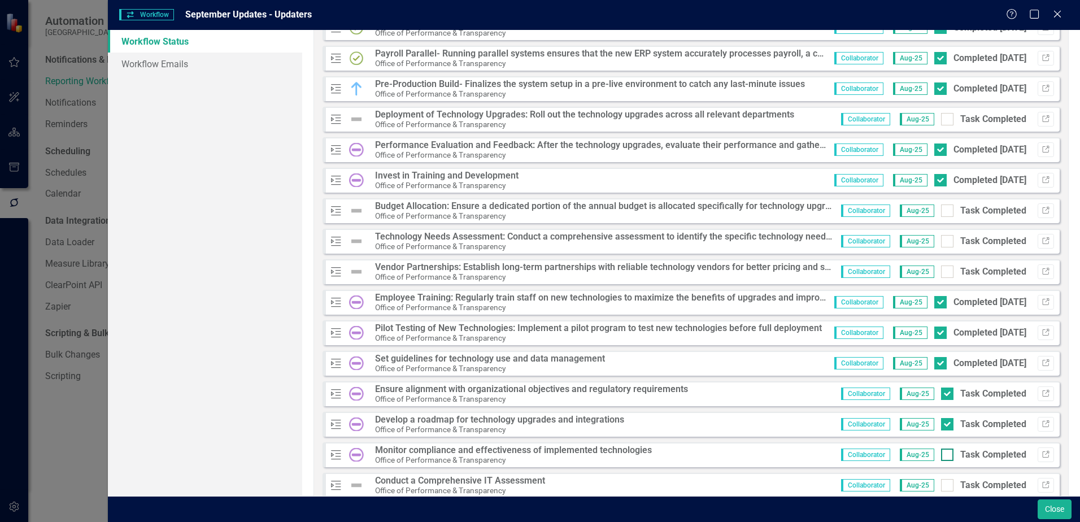
click at [941, 459] on div at bounding box center [947, 454] width 12 height 12
click at [941, 456] on input "Task Completed" at bounding box center [944, 451] width 7 height 7
checkbox input "true"
checkbox input "false"
click at [941, 428] on div at bounding box center [947, 424] width 12 height 12
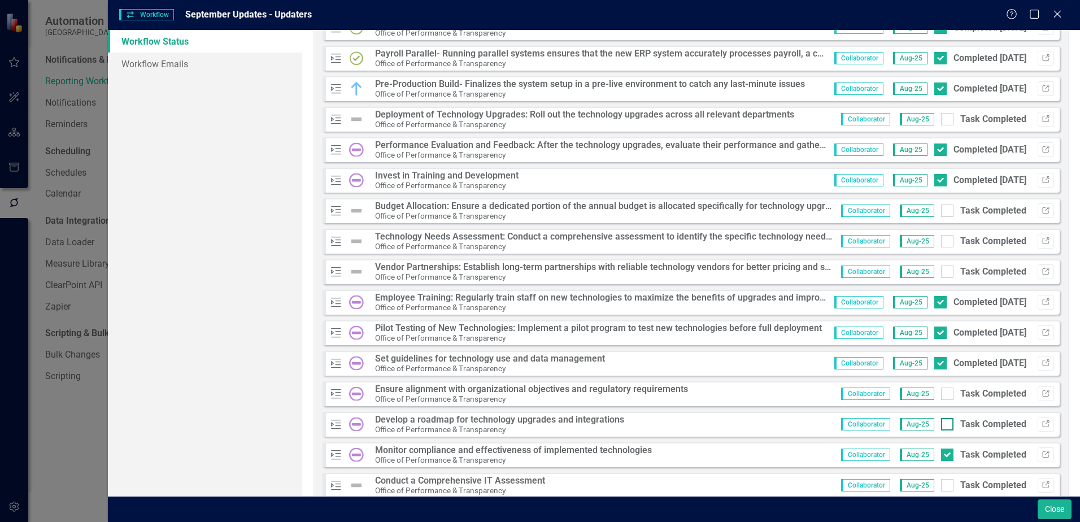
click at [941, 425] on input "Task Completed" at bounding box center [944, 421] width 7 height 7
checkbox input "true"
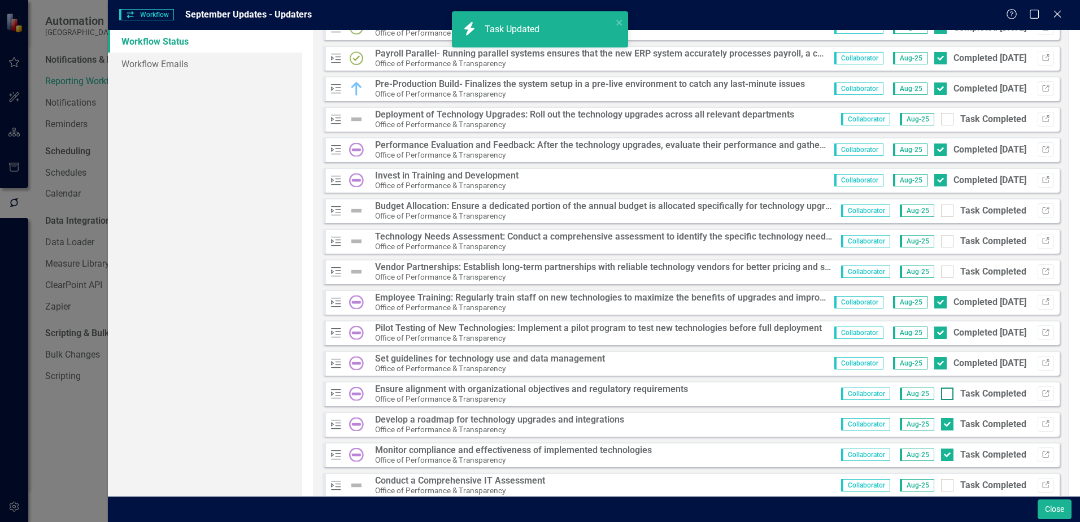
click at [941, 395] on div at bounding box center [947, 393] width 12 height 12
click at [941, 395] on input "Task Completed" at bounding box center [944, 390] width 7 height 7
checkbox input "true"
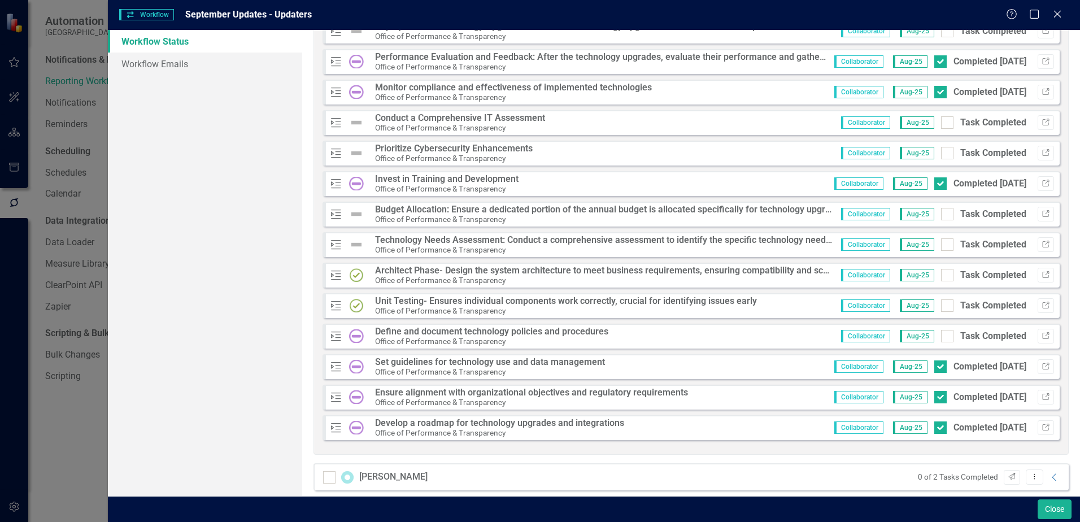
scroll to position [1681, 0]
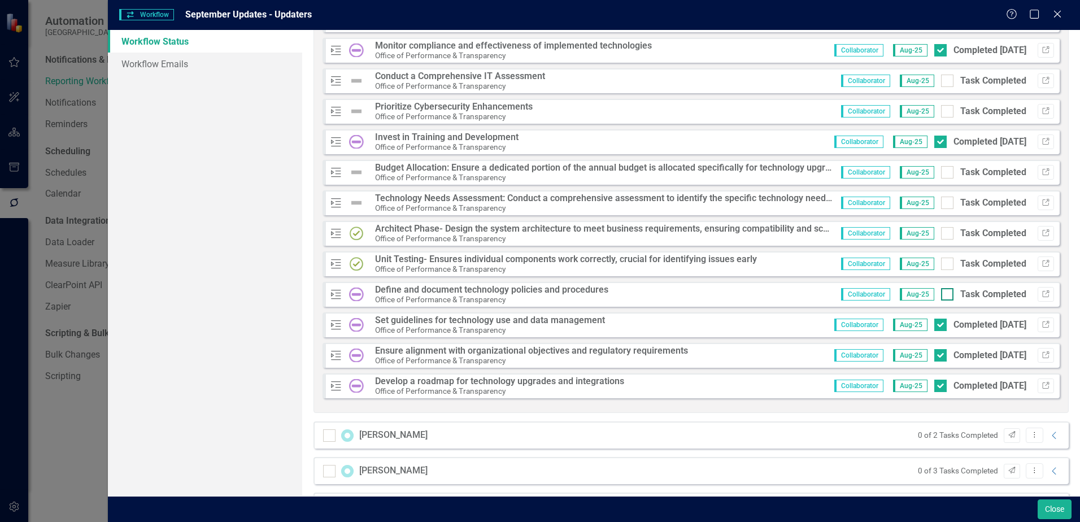
click at [941, 295] on input "Task Completed" at bounding box center [944, 291] width 7 height 7
checkbox input "true"
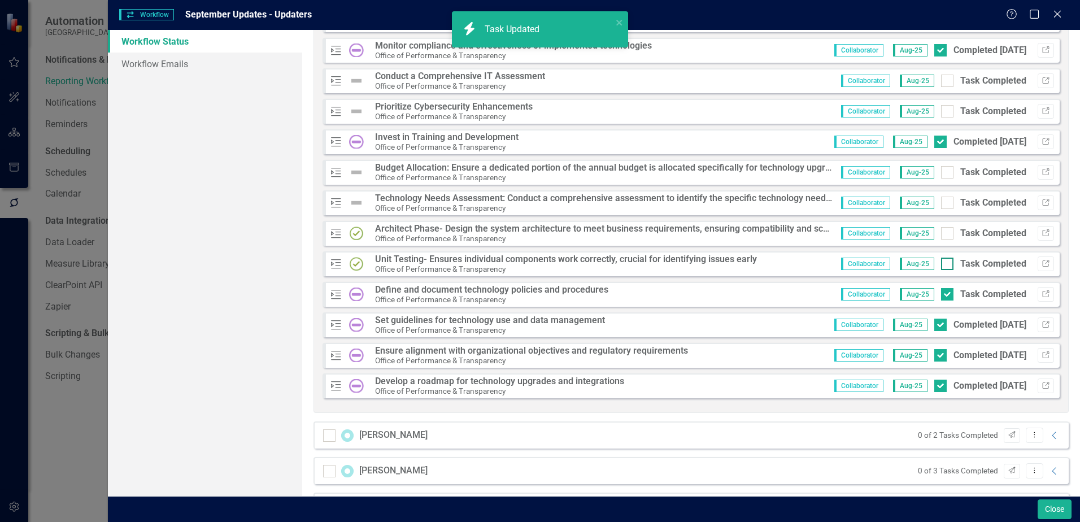
click at [941, 264] on input "Task Completed" at bounding box center [944, 261] width 7 height 7
checkbox input "true"
click at [942, 232] on div at bounding box center [947, 233] width 12 height 12
click at [942, 232] on input "Task Completed" at bounding box center [944, 230] width 7 height 7
checkbox input "true"
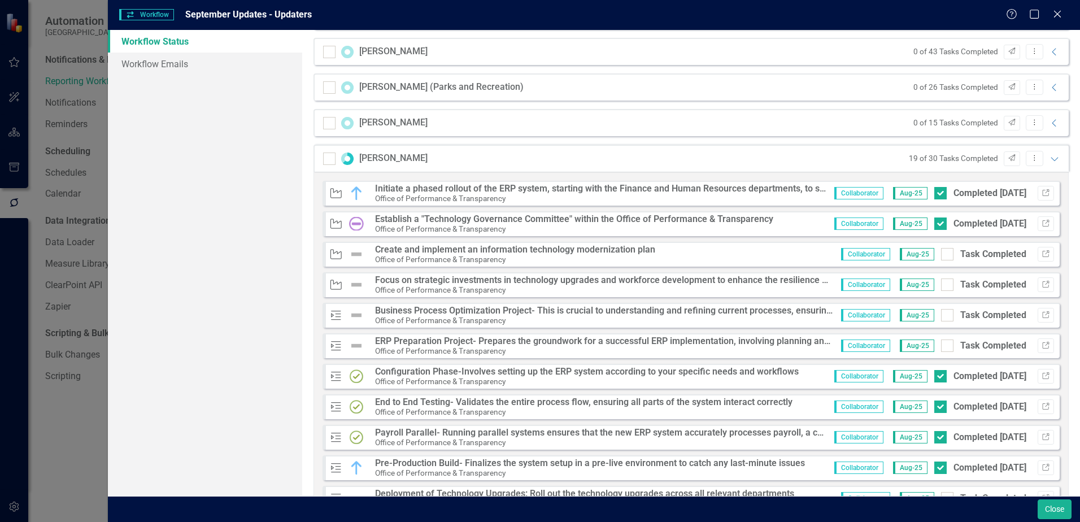
scroll to position [1137, 0]
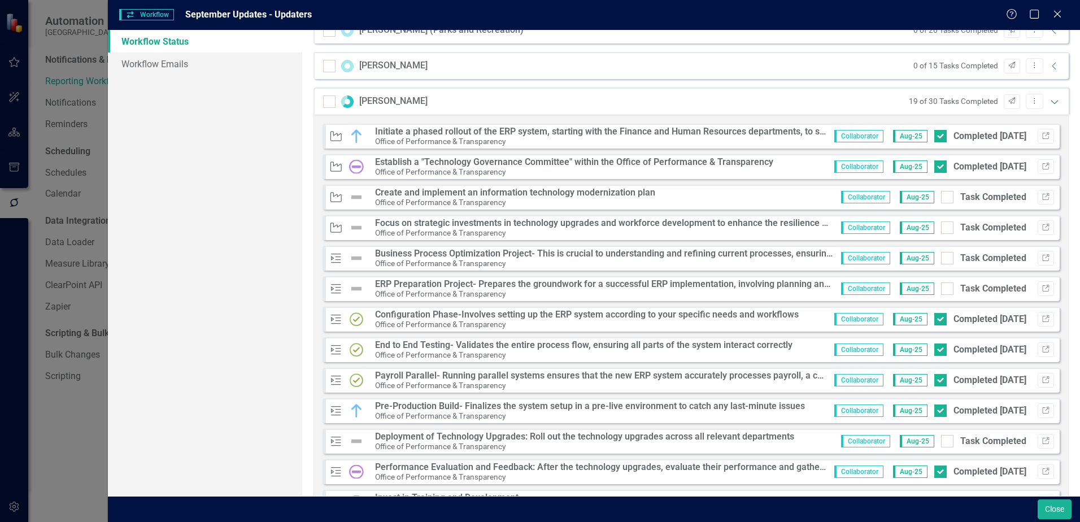
click at [1050, 103] on icon at bounding box center [1053, 102] width 7 height 4
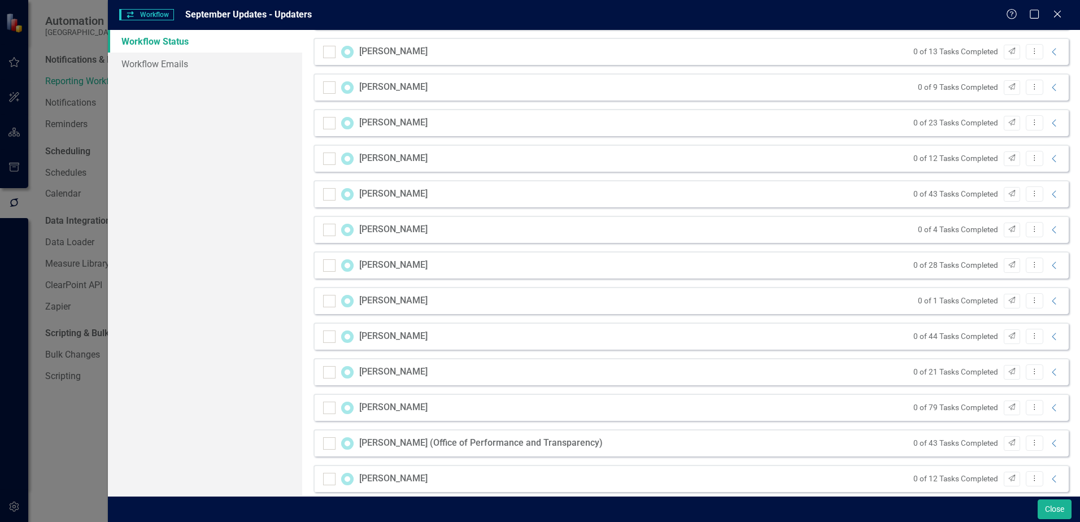
scroll to position [282, 0]
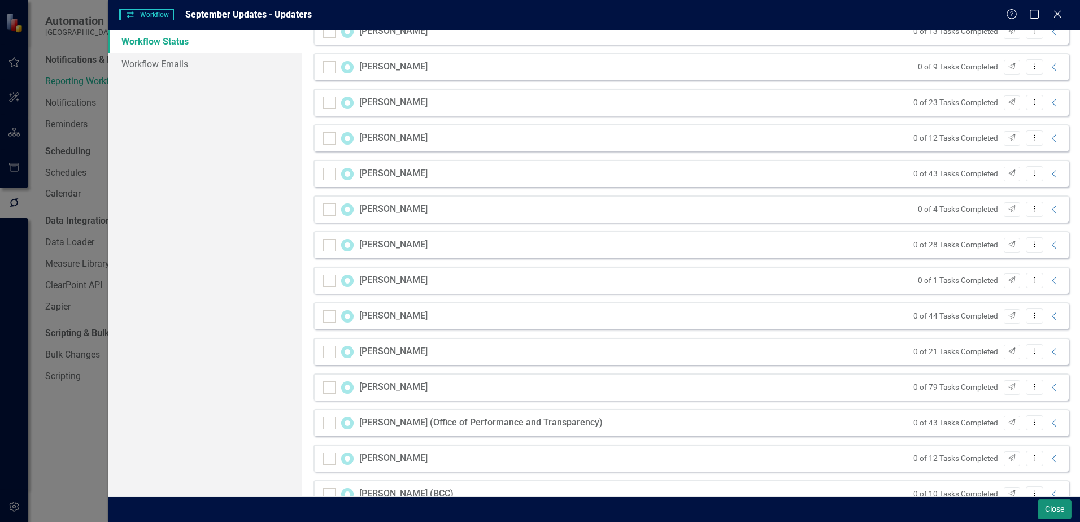
click at [1047, 511] on button "Close" at bounding box center [1054, 509] width 34 height 20
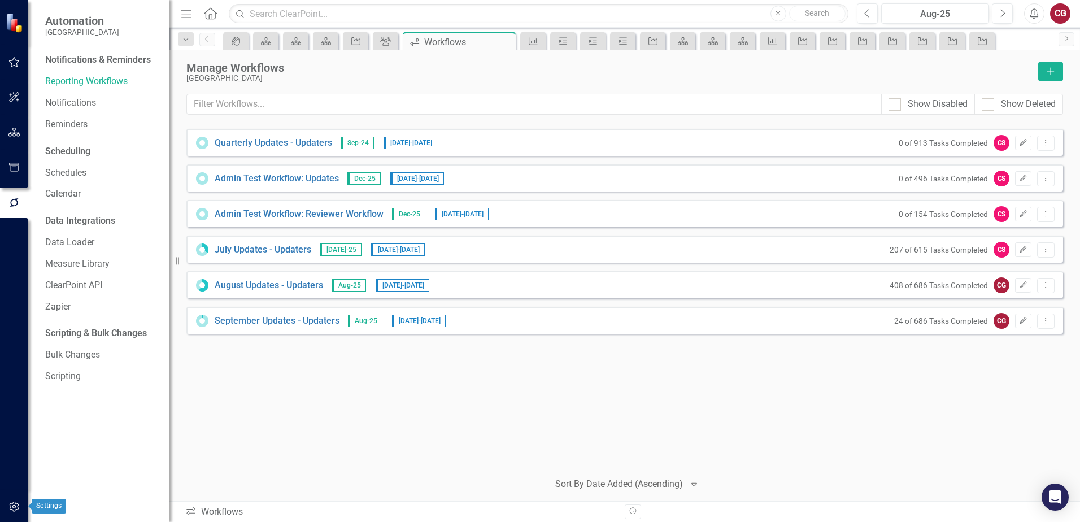
click at [22, 506] on button "button" at bounding box center [14, 507] width 25 height 24
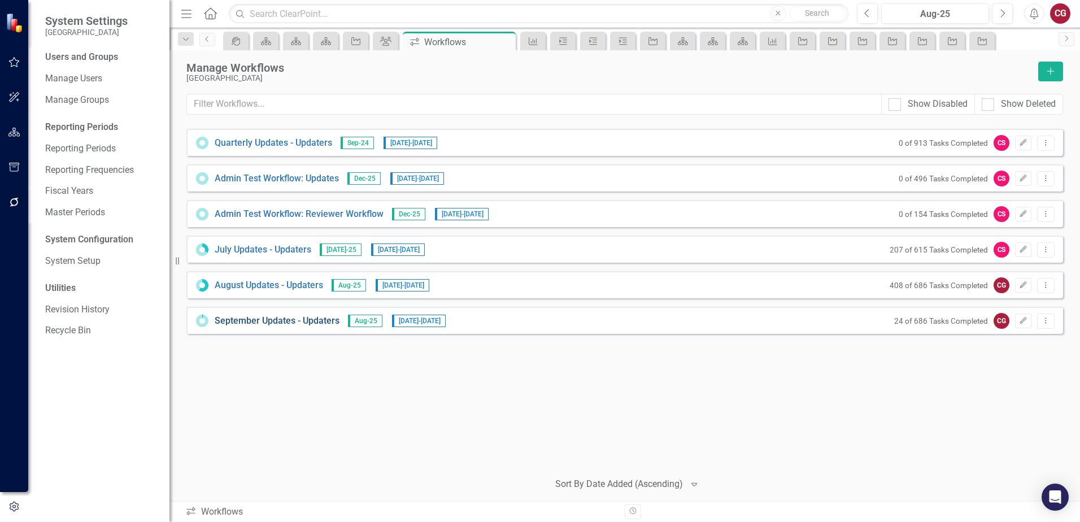
click at [250, 324] on link "September Updates - Updaters" at bounding box center [277, 321] width 125 height 13
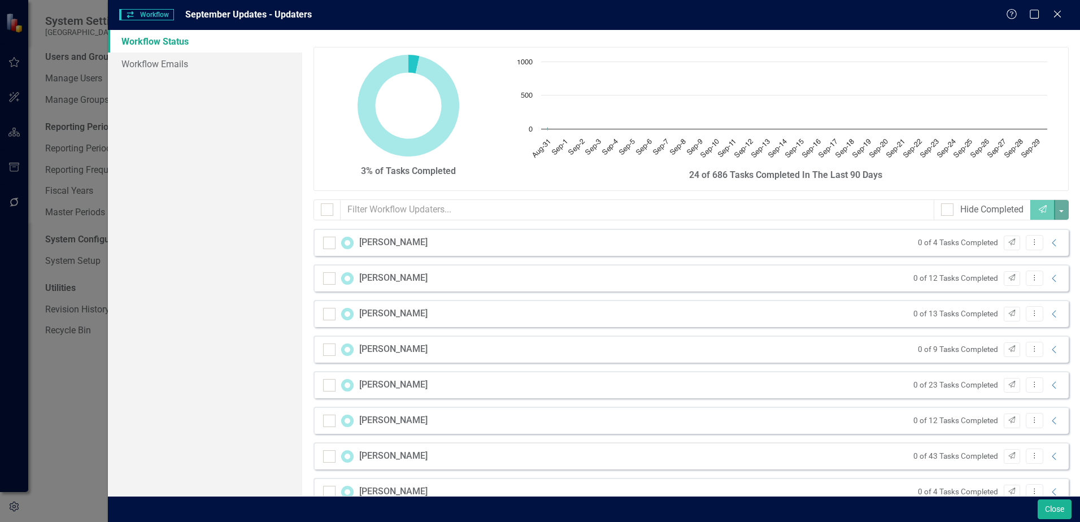
checkbox input "false"
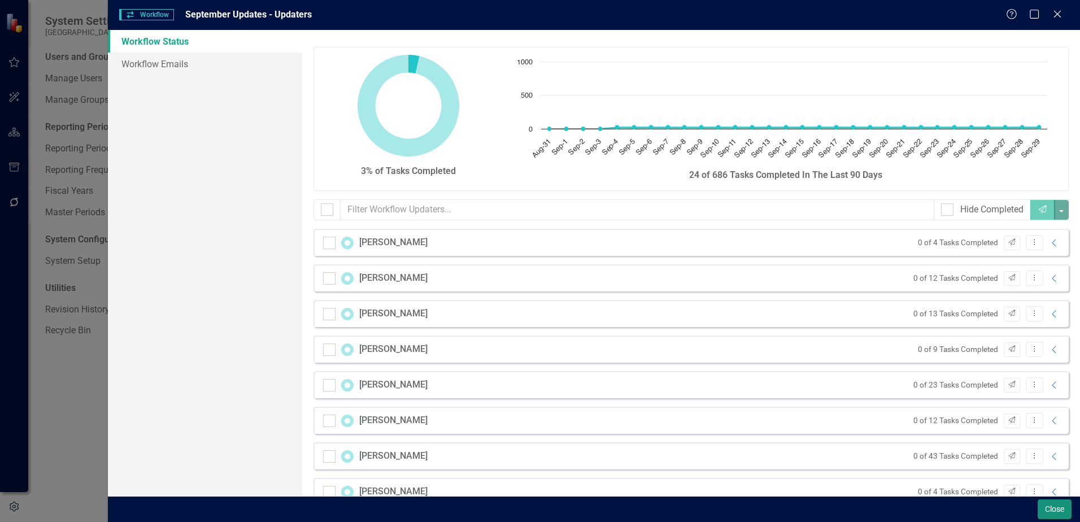
click at [1051, 512] on button "Close" at bounding box center [1054, 509] width 34 height 20
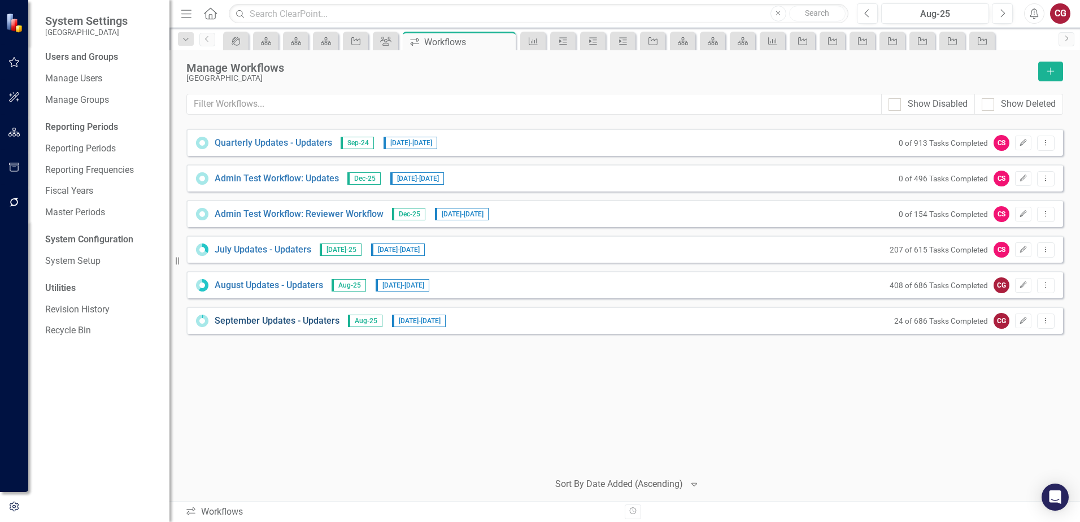
click at [298, 317] on link "September Updates - Updaters" at bounding box center [277, 321] width 125 height 13
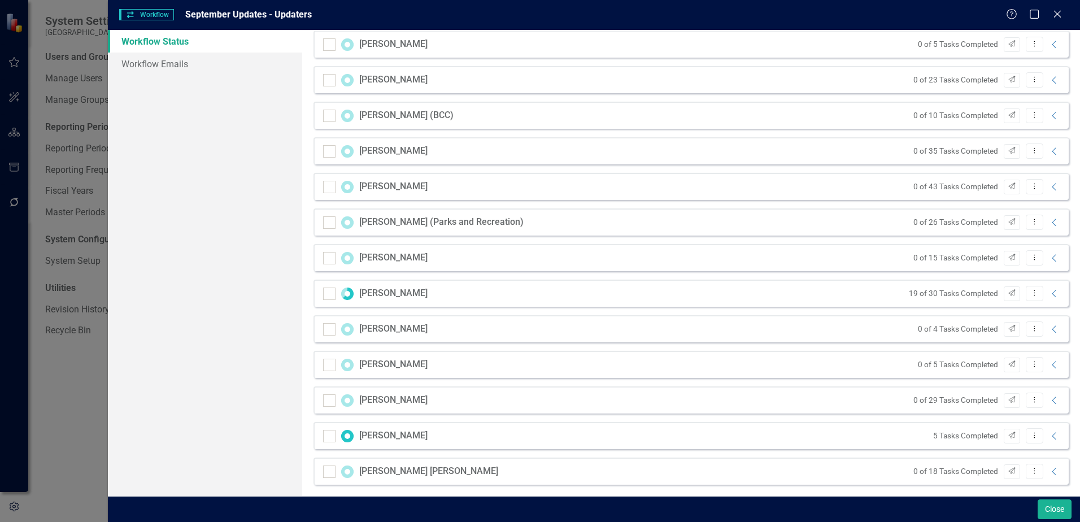
scroll to position [951, 0]
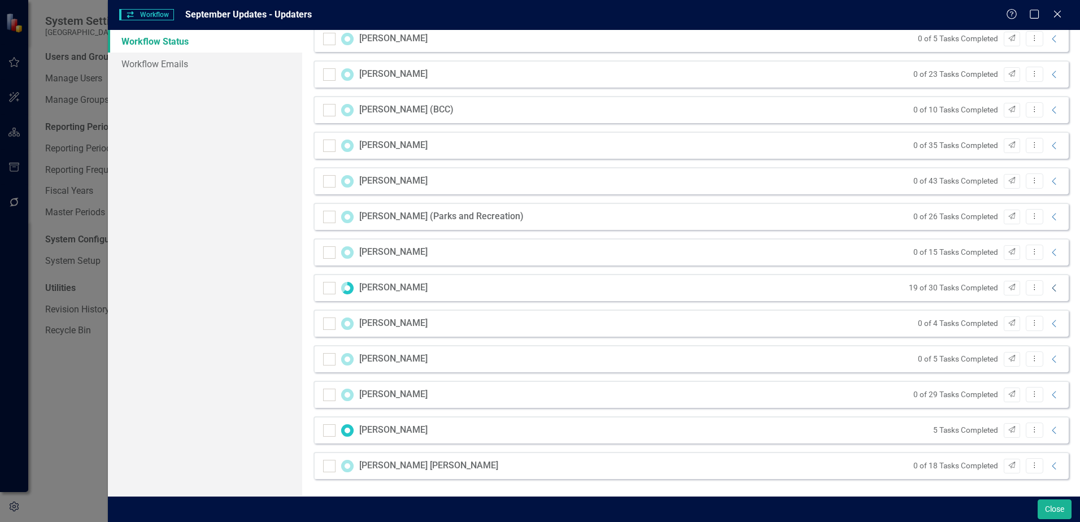
click at [1049, 292] on icon "Collapse" at bounding box center [1054, 288] width 11 height 9
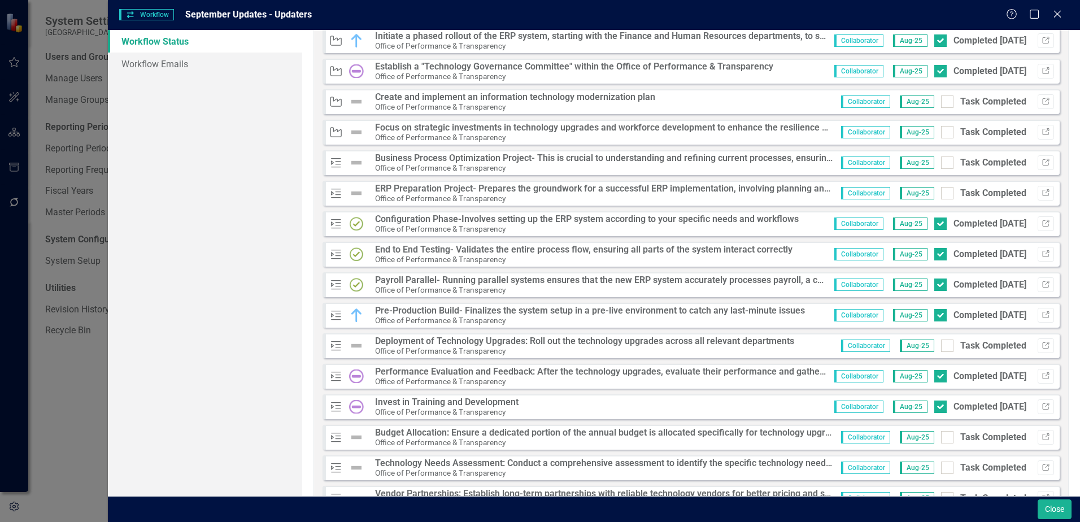
scroll to position [1290, 0]
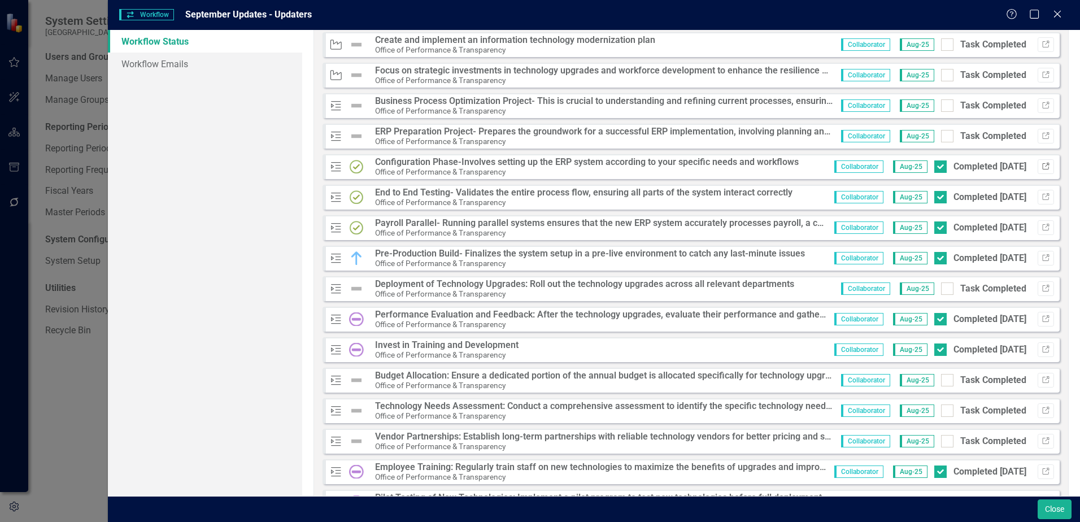
click at [1037, 172] on button "Link" at bounding box center [1045, 166] width 16 height 15
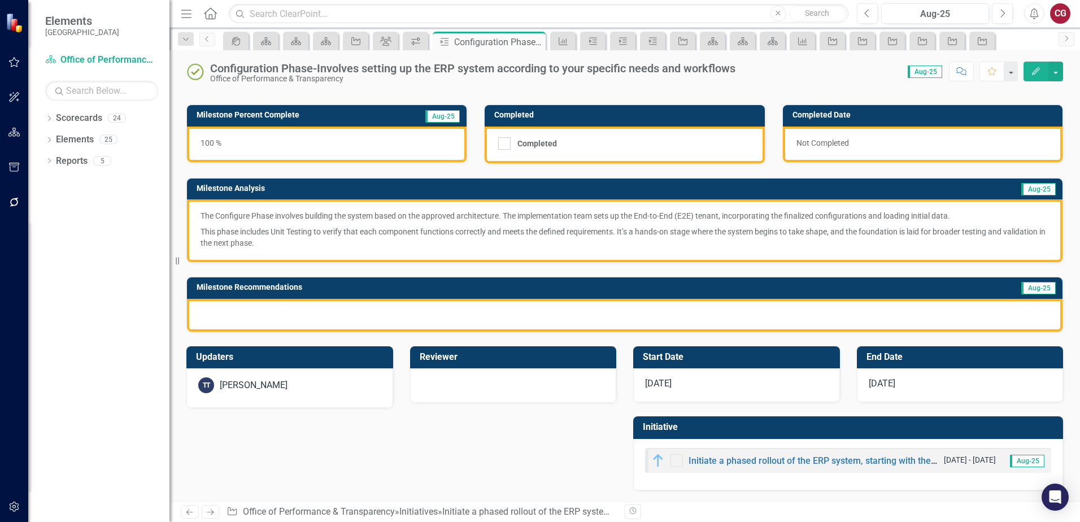
scroll to position [60, 0]
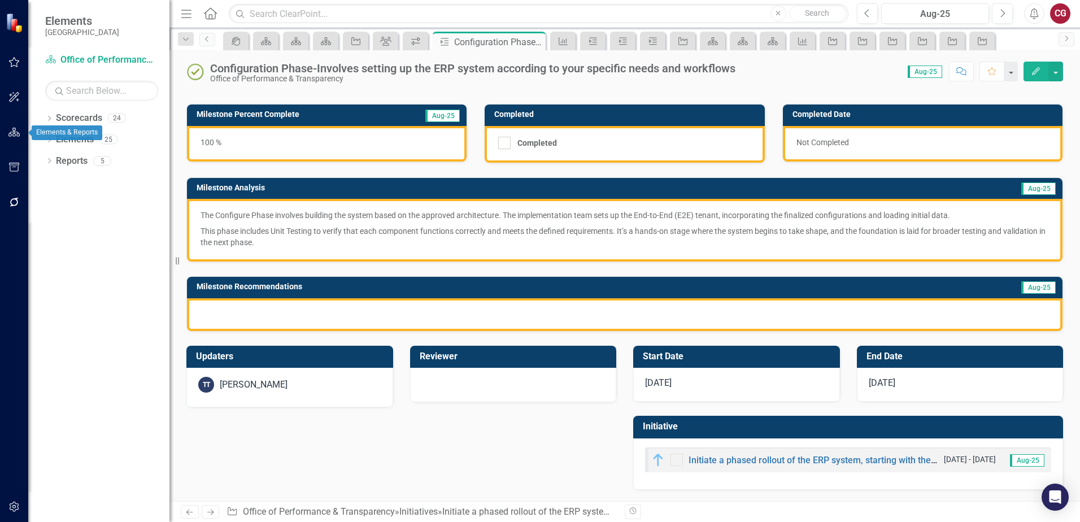
click at [10, 133] on icon "button" at bounding box center [14, 132] width 12 height 9
click at [22, 207] on button "button" at bounding box center [14, 203] width 25 height 24
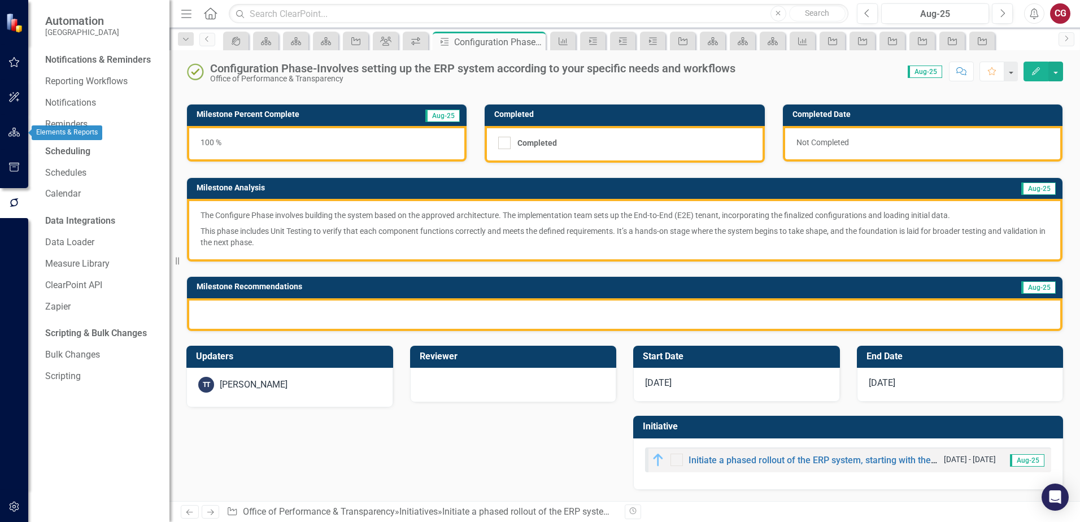
click at [11, 138] on button "button" at bounding box center [14, 133] width 25 height 24
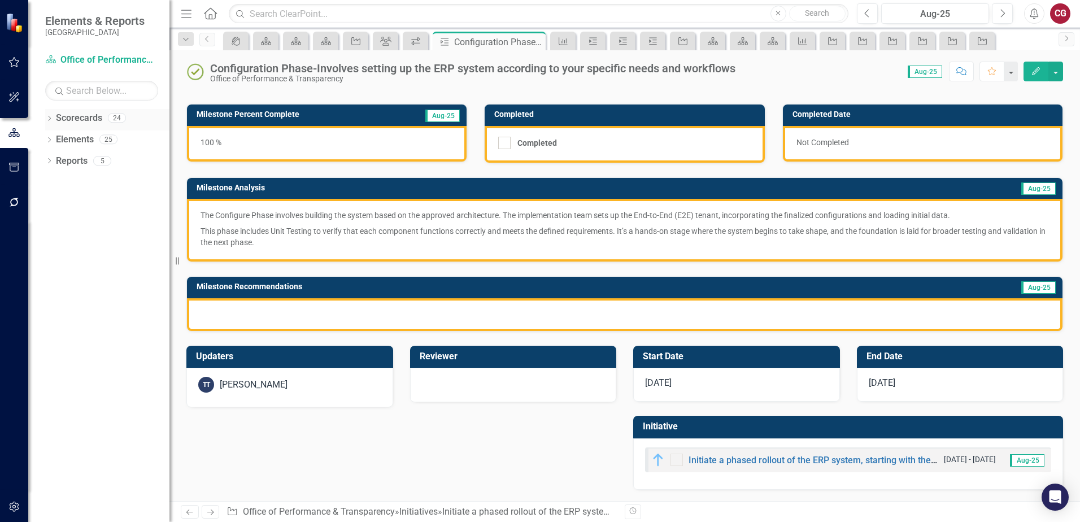
click at [49, 118] on icon "Dropdown" at bounding box center [49, 119] width 8 height 6
click at [18, 135] on icon "button" at bounding box center [14, 133] width 12 height 10
click at [449, 191] on h3 "Milestone Analysis" at bounding box center [480, 188] width 566 height 8
click at [51, 119] on div "Dropdown" at bounding box center [47, 118] width 10 height 8
click at [51, 119] on icon "Dropdown" at bounding box center [49, 119] width 8 height 6
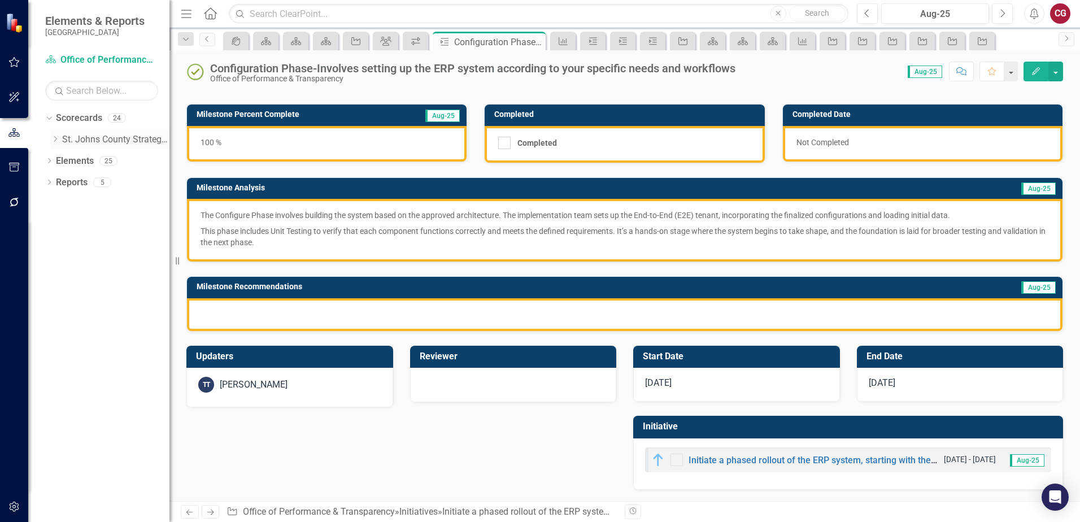
click at [54, 138] on icon "Dropdown" at bounding box center [55, 139] width 8 height 7
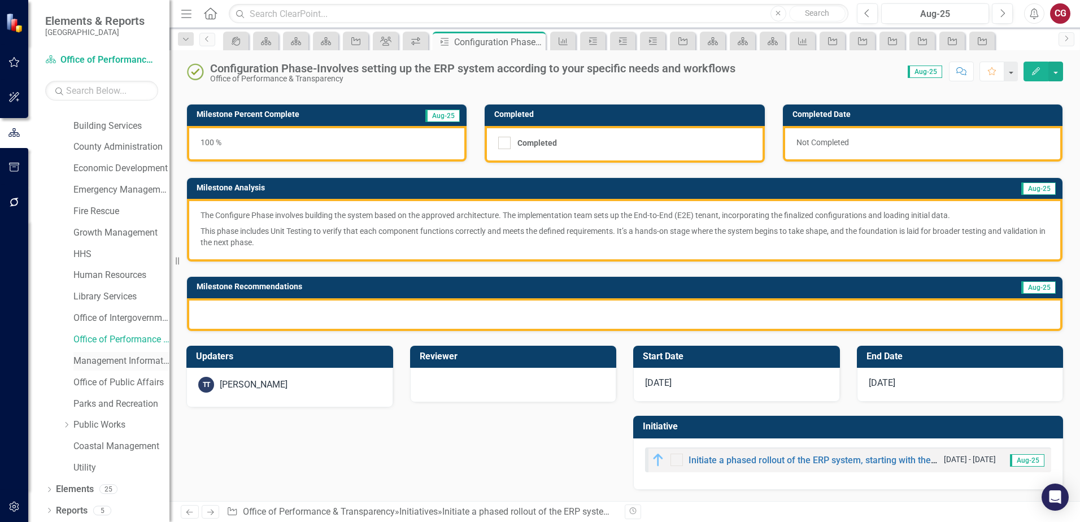
scroll to position [58, 0]
click at [92, 424] on link "Public Works" at bounding box center [121, 423] width 96 height 13
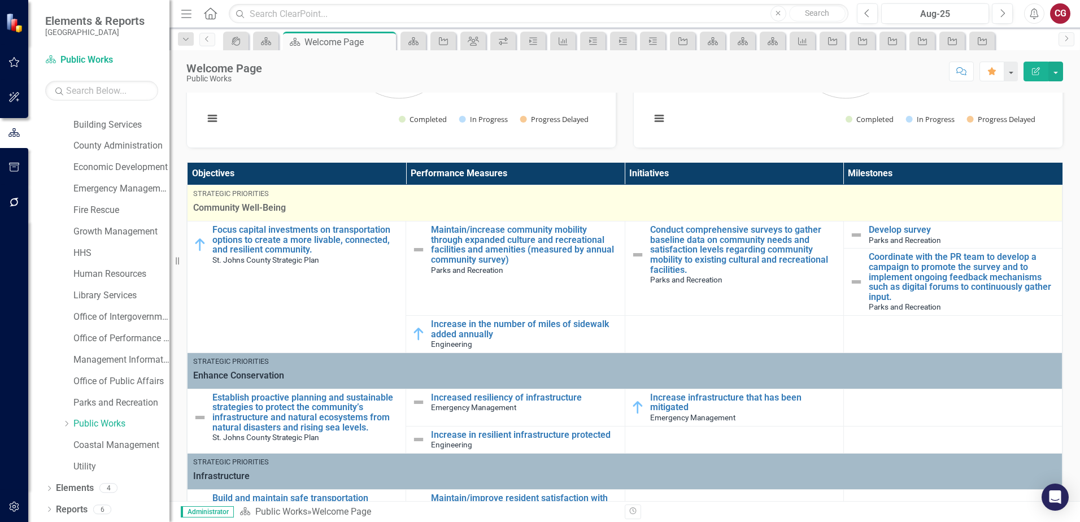
scroll to position [282, 0]
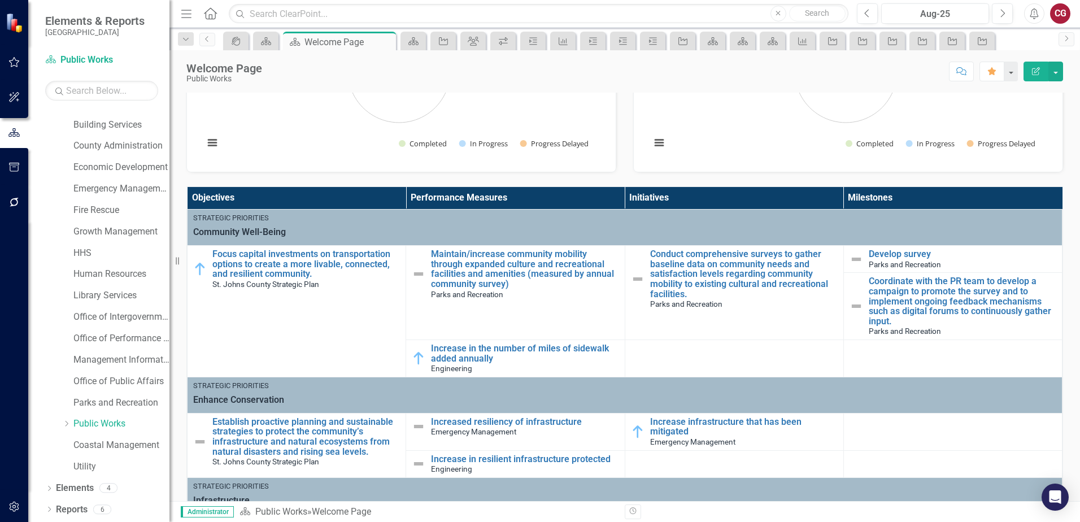
click at [733, 75] on div "Score: N/A Aug-25 Completed Comment Favorite Edit Report" at bounding box center [665, 71] width 795 height 19
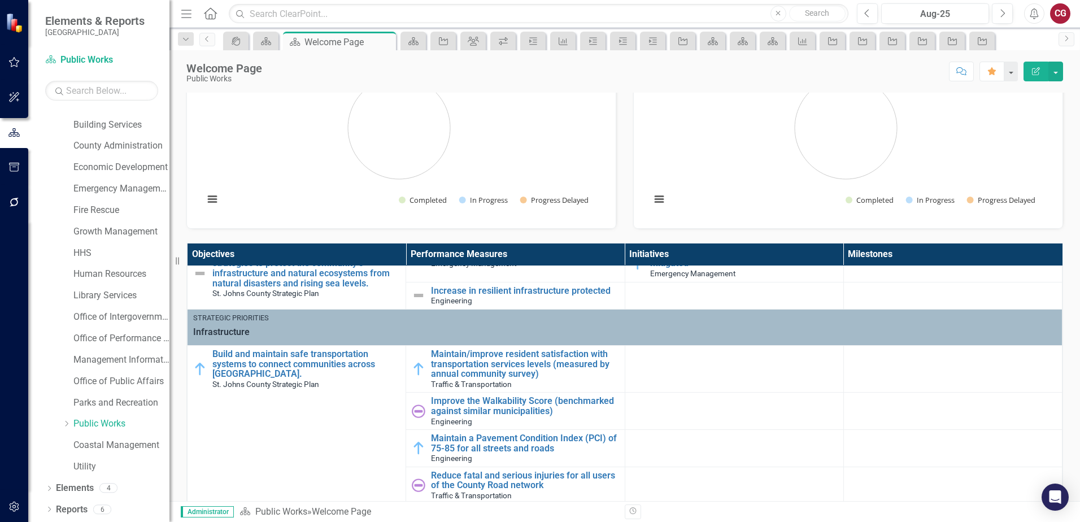
scroll to position [226, 0]
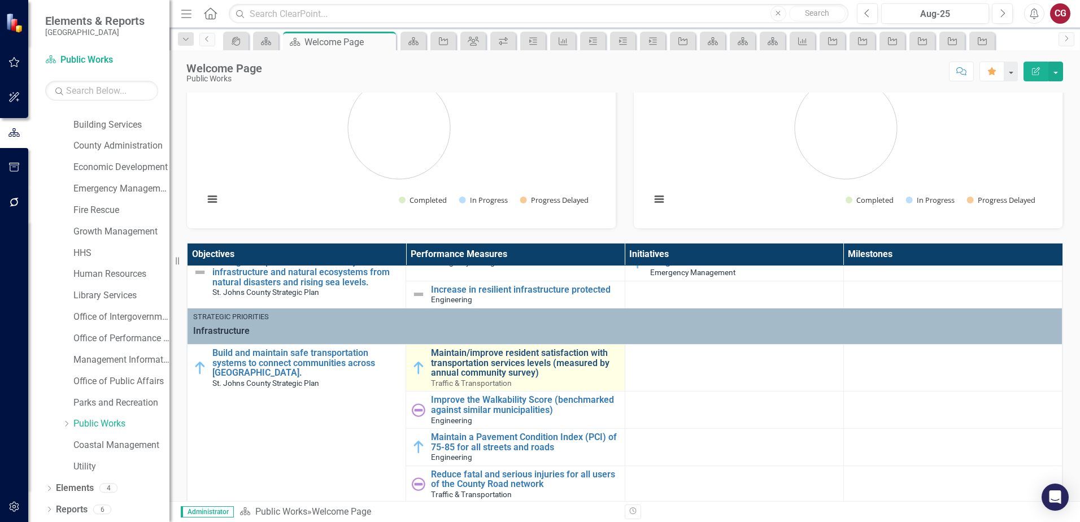
click at [477, 363] on link "Maintain/improve resident satisfaction with transportation services levels (mea…" at bounding box center [524, 363] width 187 height 30
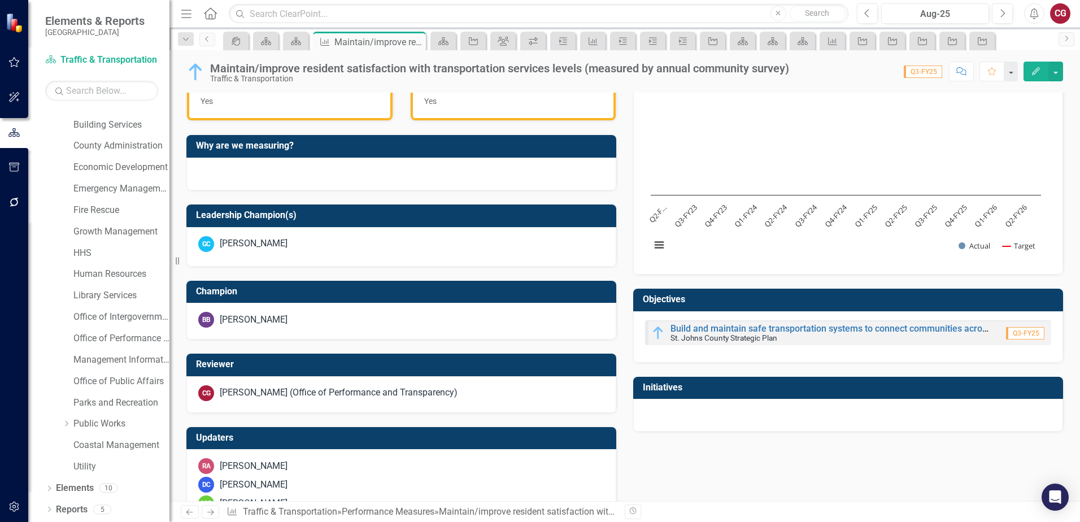
scroll to position [339, 0]
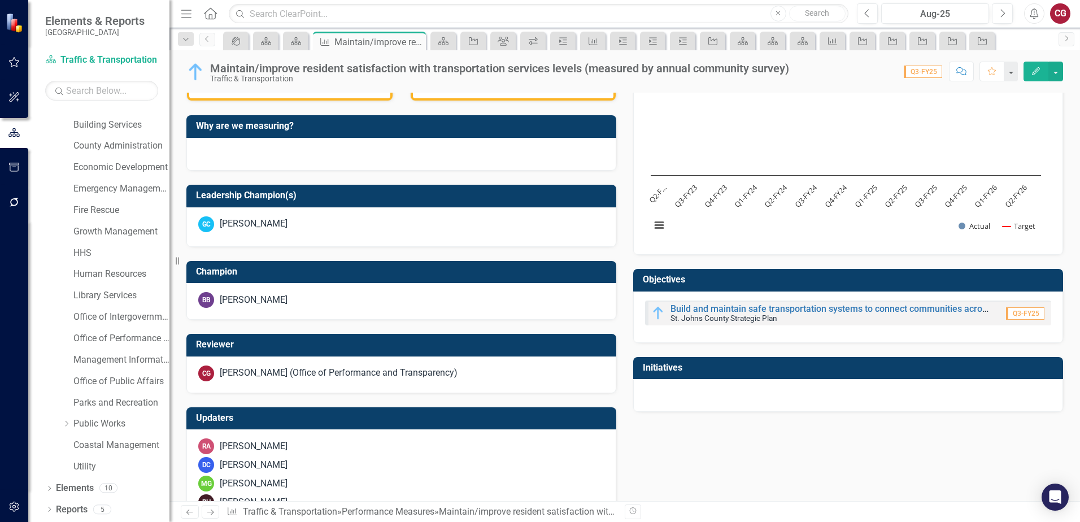
click at [770, 396] on div at bounding box center [848, 395] width 430 height 33
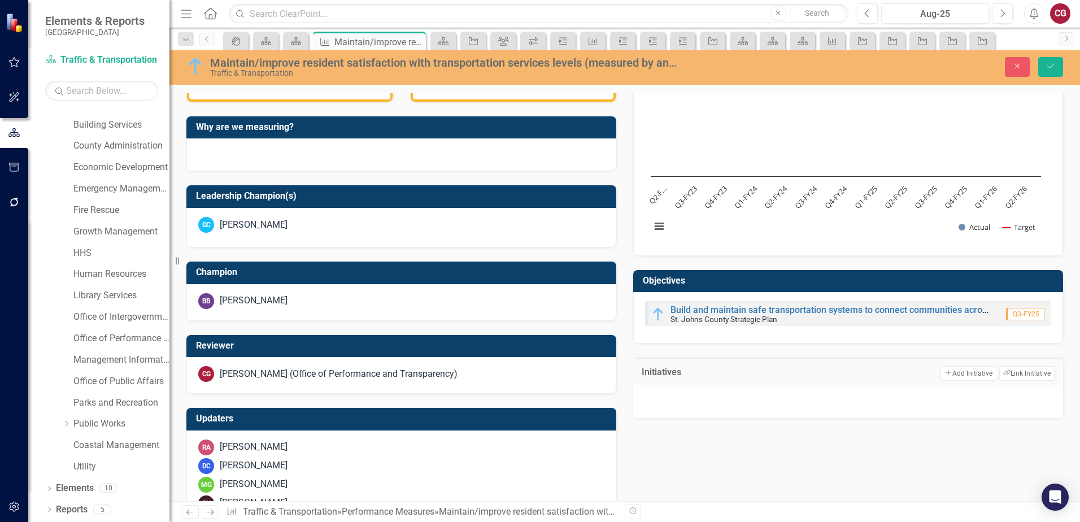
click at [210, 18] on icon "Home" at bounding box center [210, 13] width 15 height 12
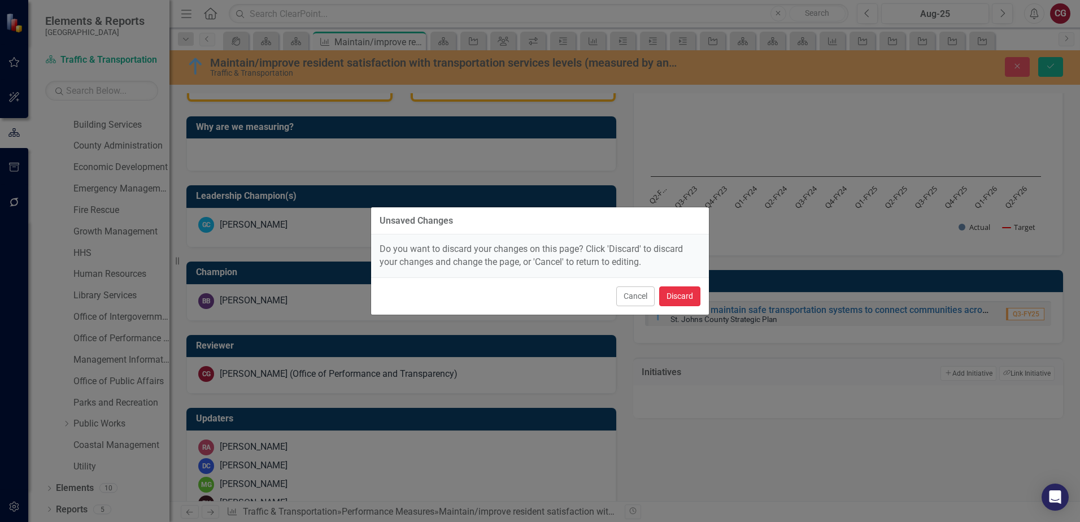
click at [683, 293] on button "Discard" at bounding box center [679, 296] width 41 height 20
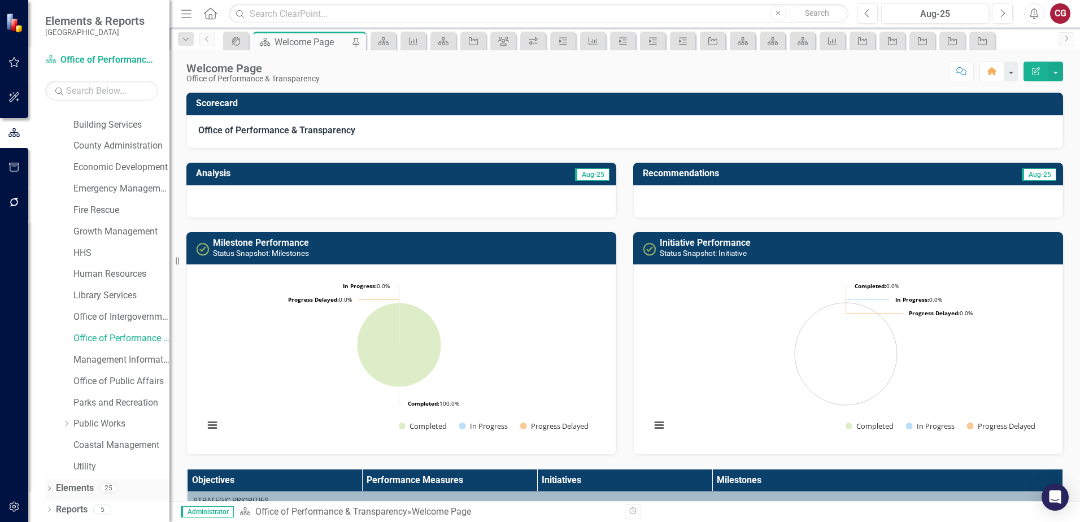
click at [75, 491] on link "Elements" at bounding box center [75, 488] width 38 height 13
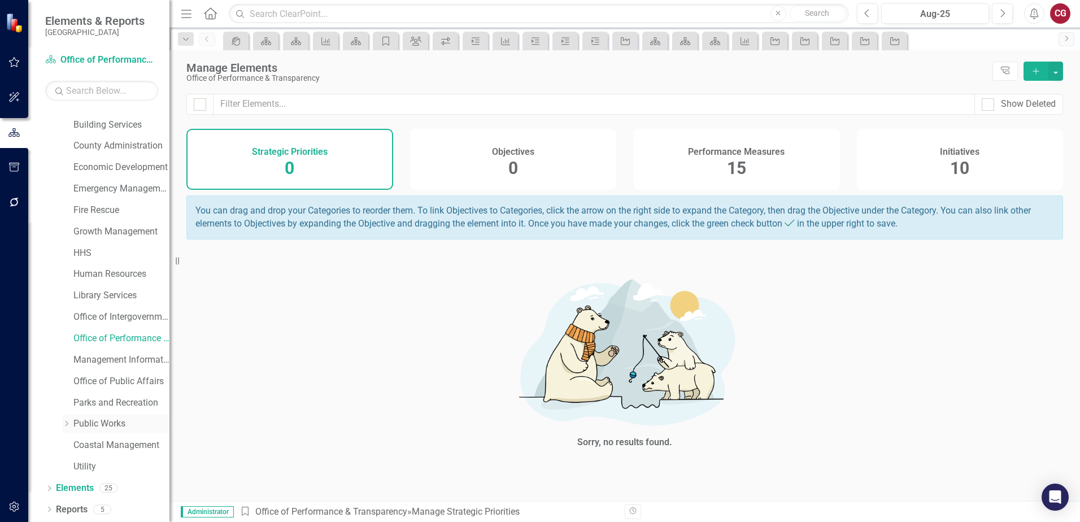
click at [102, 427] on link "Public Works" at bounding box center [121, 423] width 96 height 13
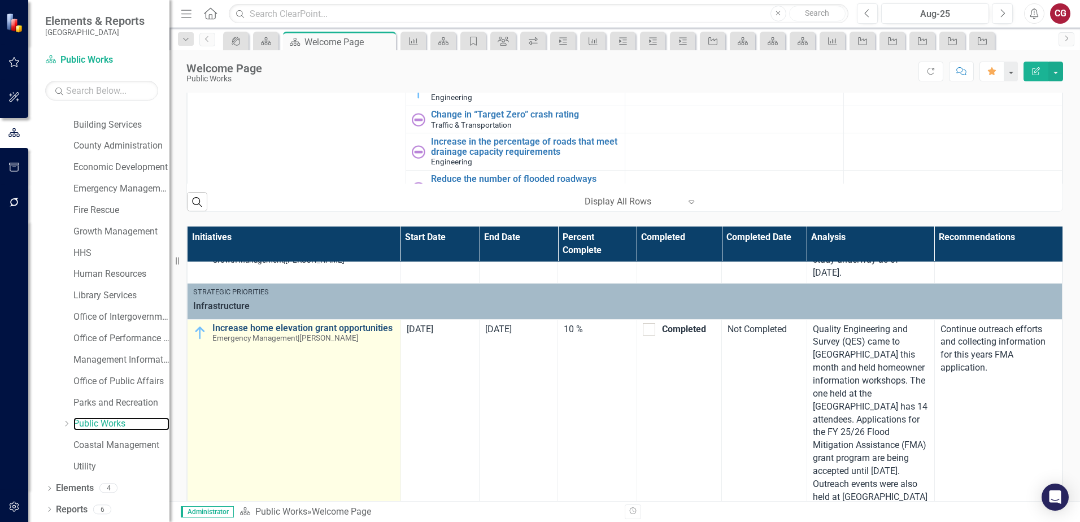
scroll to position [678, 0]
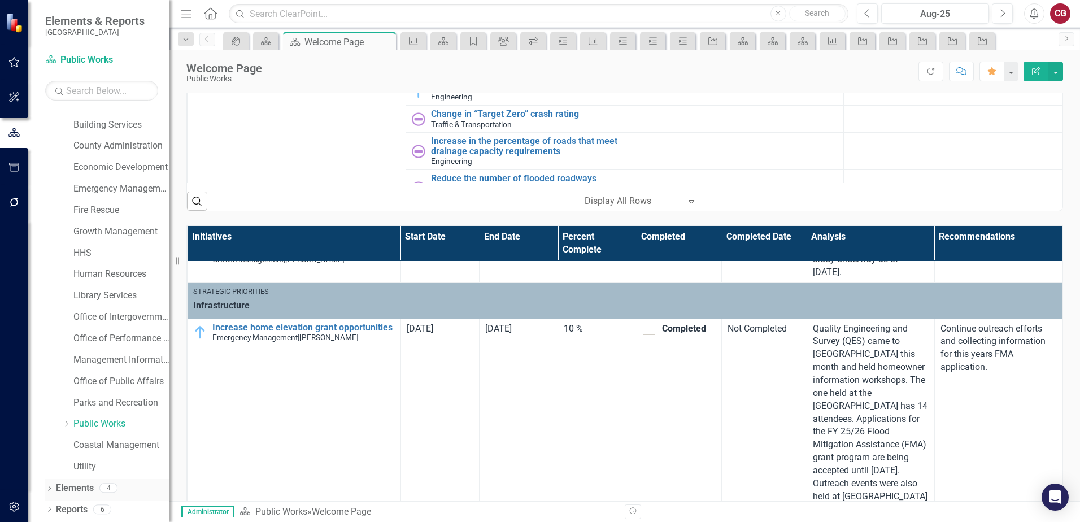
click at [88, 489] on link "Elements" at bounding box center [75, 488] width 38 height 13
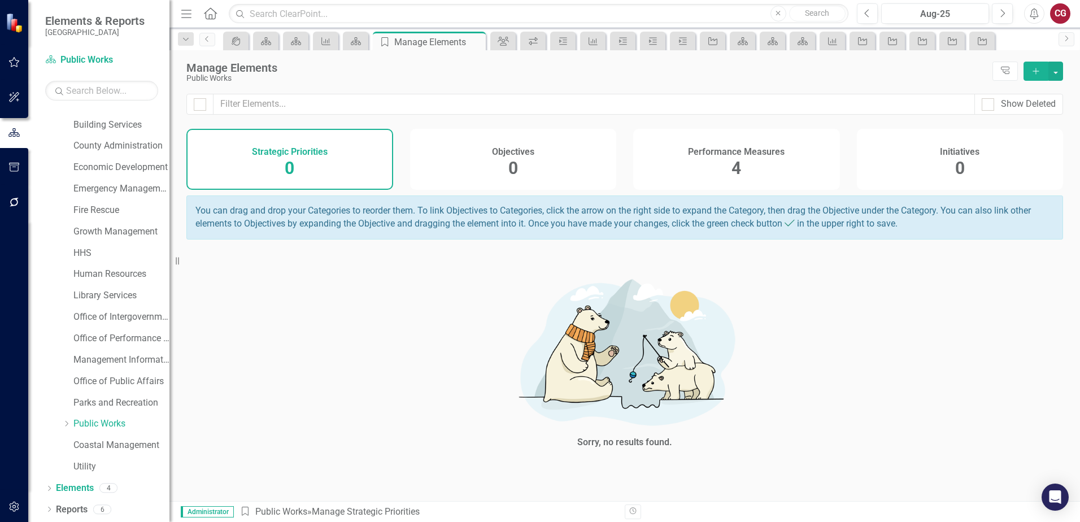
click at [987, 163] on div "Initiatives 0" at bounding box center [960, 159] width 207 height 61
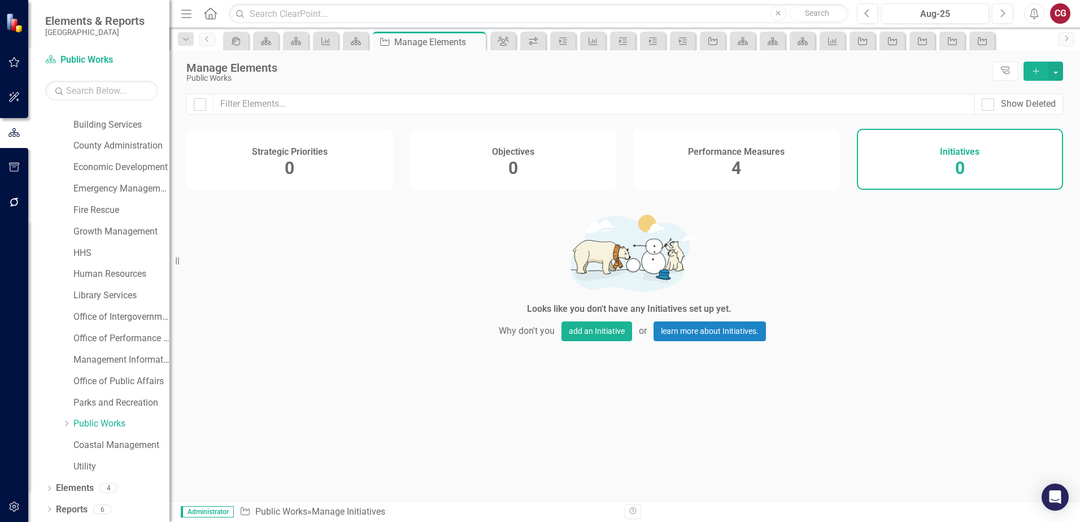
click at [749, 164] on div "Performance Measures 4" at bounding box center [736, 159] width 207 height 61
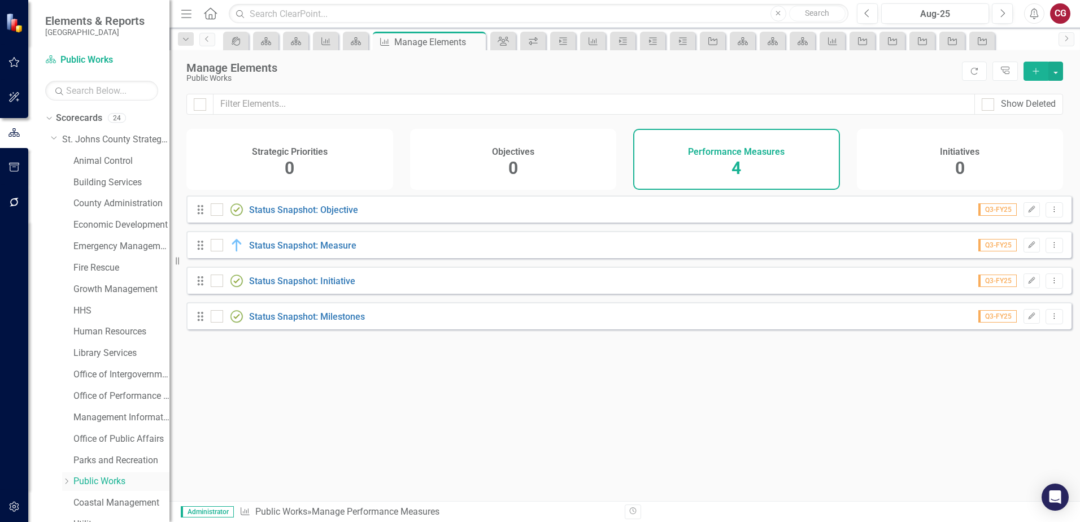
click at [86, 479] on link "Public Works" at bounding box center [121, 481] width 96 height 13
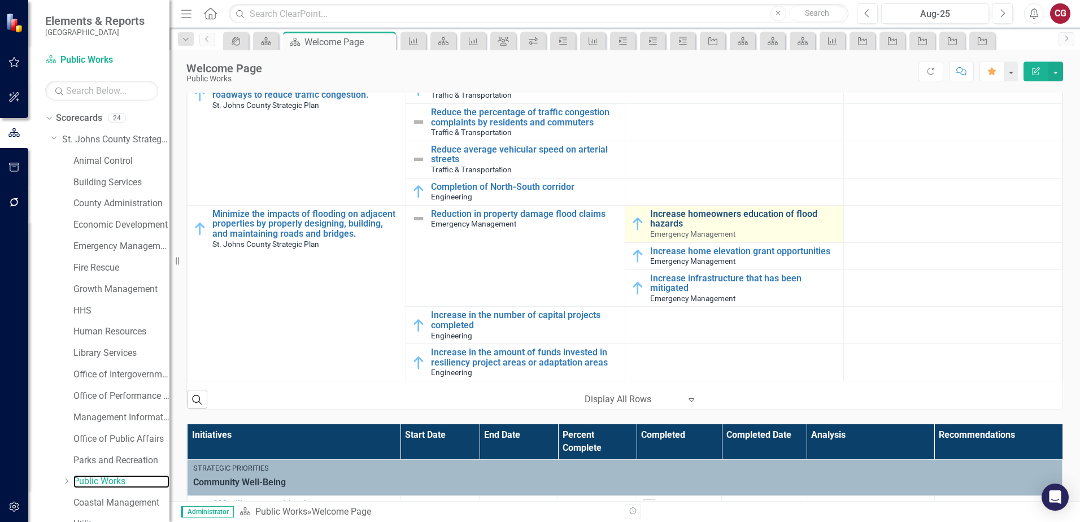
scroll to position [508, 0]
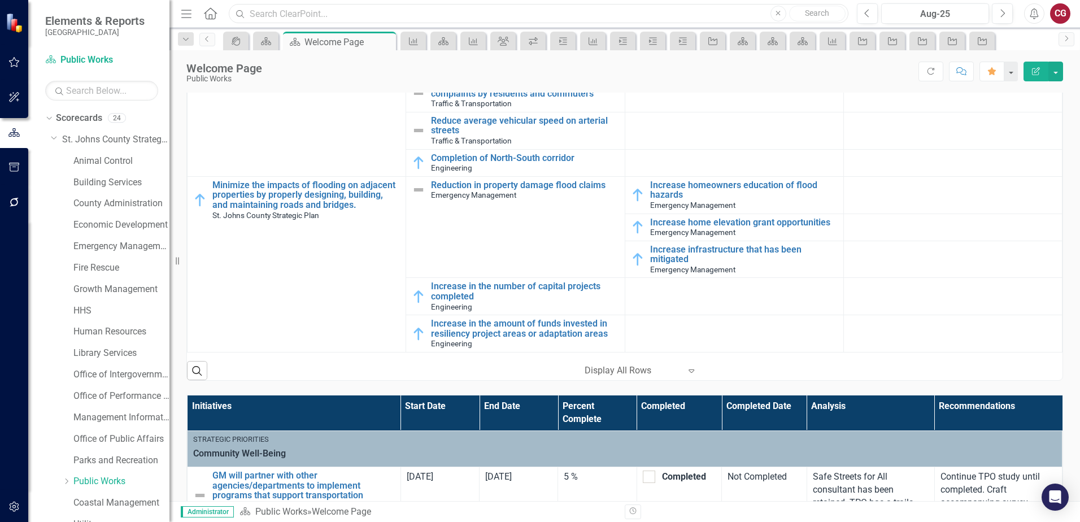
click at [288, 15] on input "text" at bounding box center [539, 14] width 620 height 20
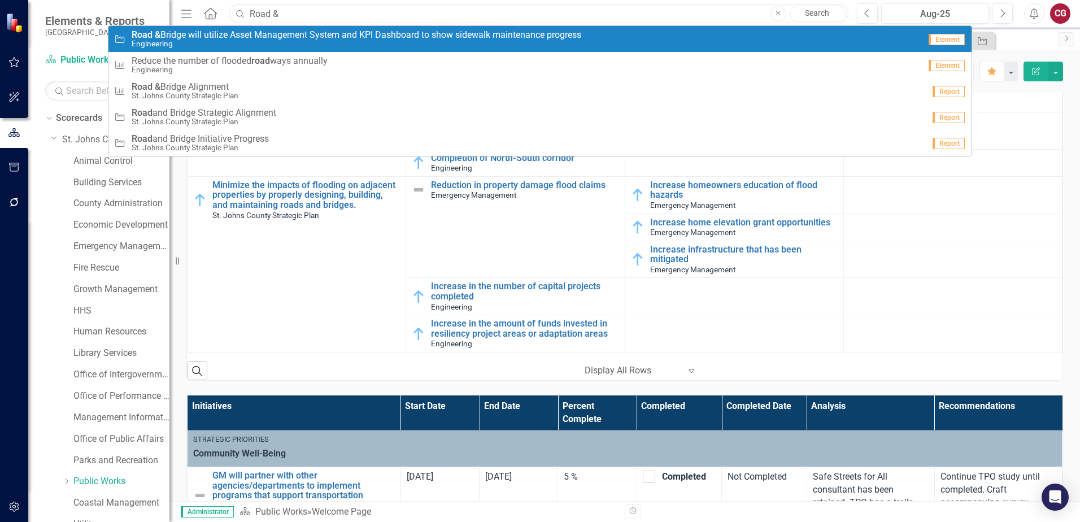
type input "Road &"
click at [310, 36] on span "Road & Bridge will utilize Asset Management System and KPI Dashboard to show si…" at bounding box center [357, 35] width 450 height 10
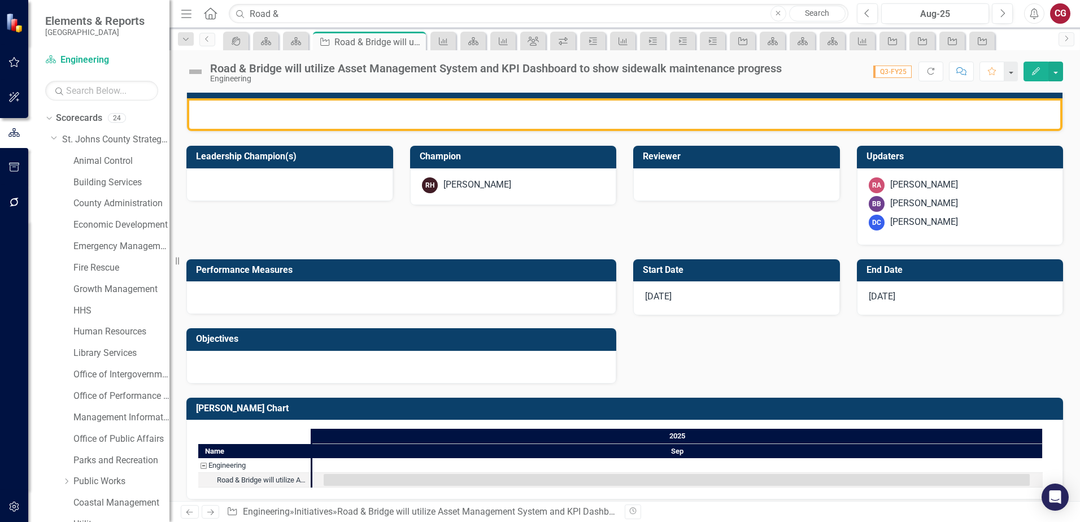
scroll to position [309, 0]
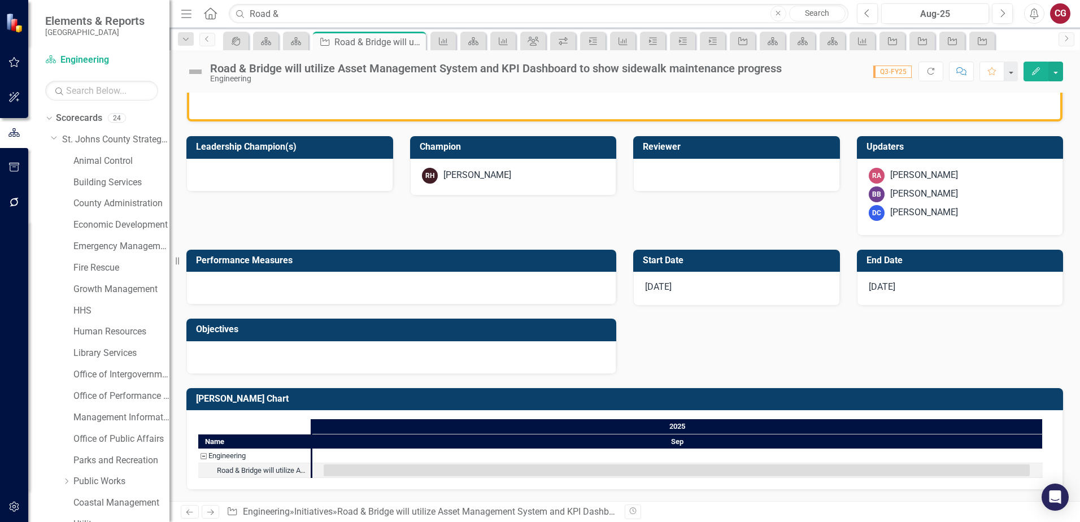
click at [452, 290] on div at bounding box center [401, 288] width 430 height 33
click at [251, 288] on div at bounding box center [401, 288] width 430 height 33
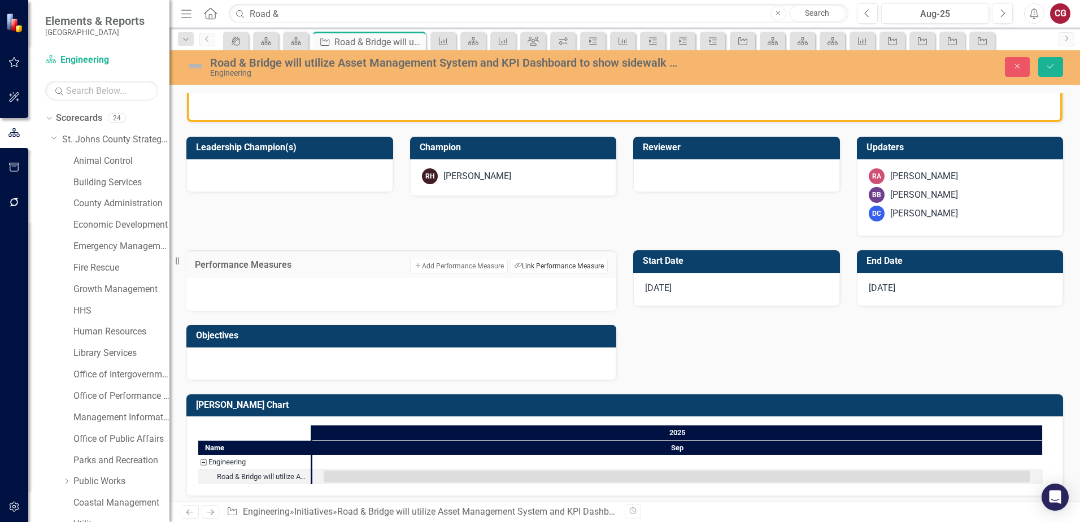
click at [538, 268] on button "Link Tag Link Performance Measure" at bounding box center [559, 266] width 97 height 15
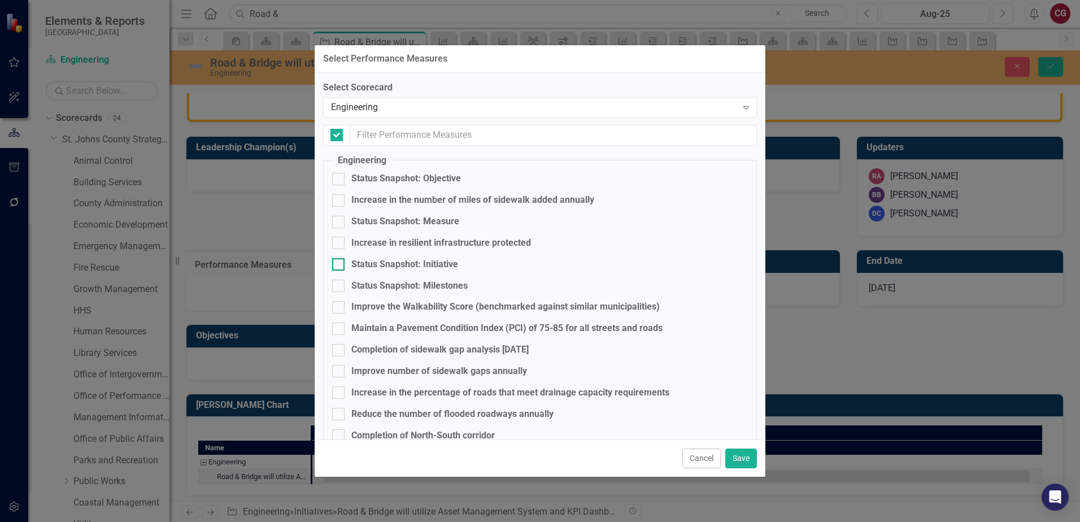
checkbox input "false"
click at [709, 455] on button "Cancel" at bounding box center [701, 458] width 38 height 20
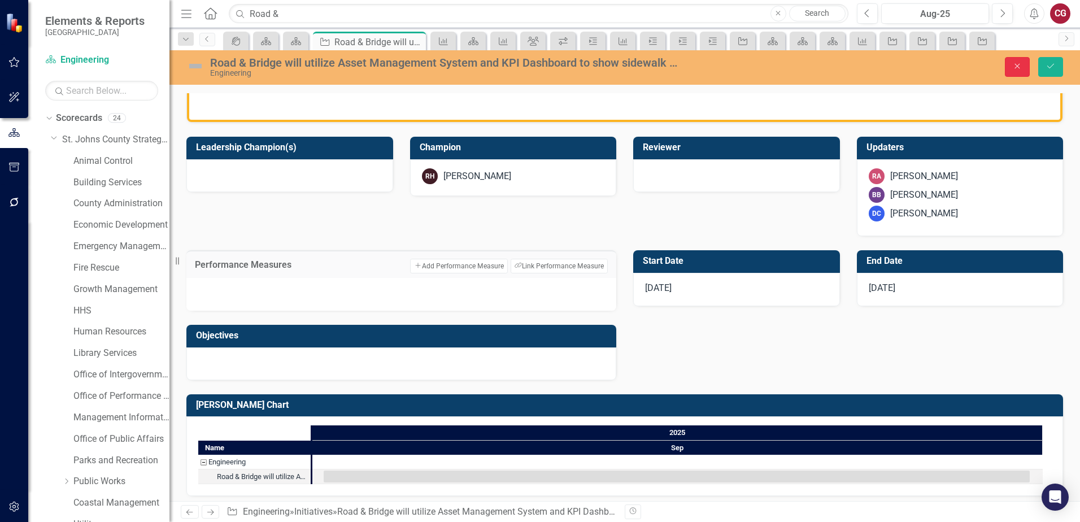
click at [1015, 72] on button "Close" at bounding box center [1017, 67] width 25 height 20
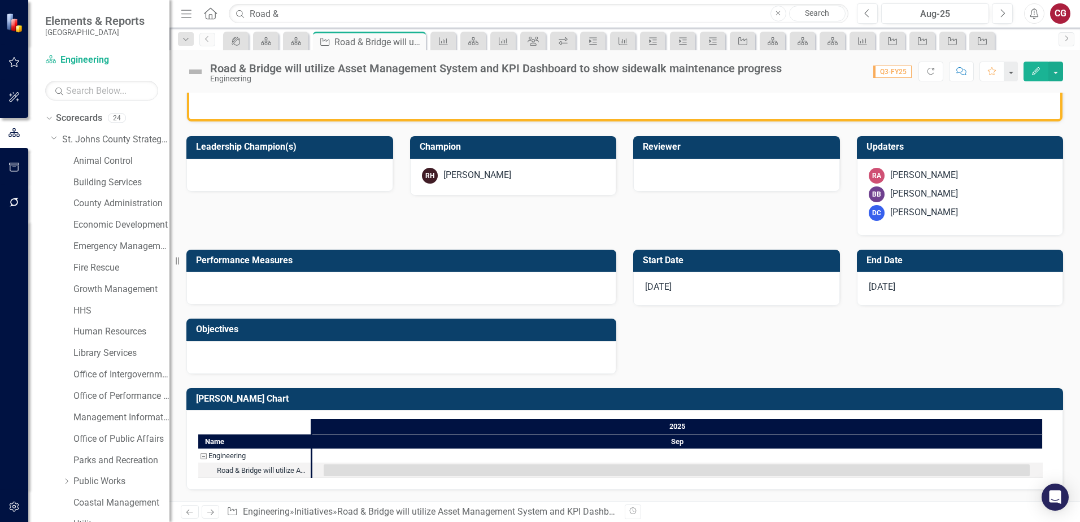
click at [378, 286] on div at bounding box center [401, 288] width 430 height 33
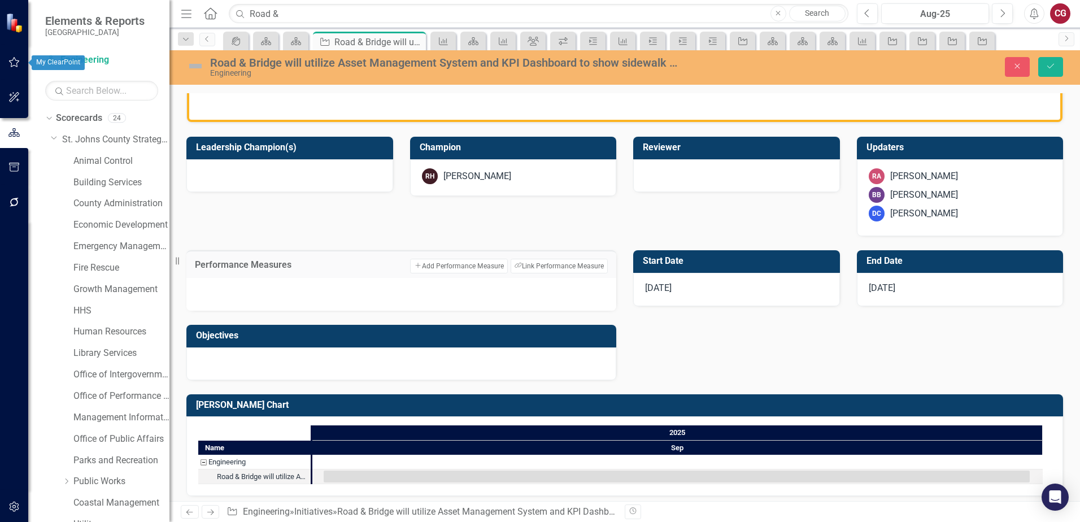
click at [16, 64] on icon "button" at bounding box center [14, 62] width 12 height 9
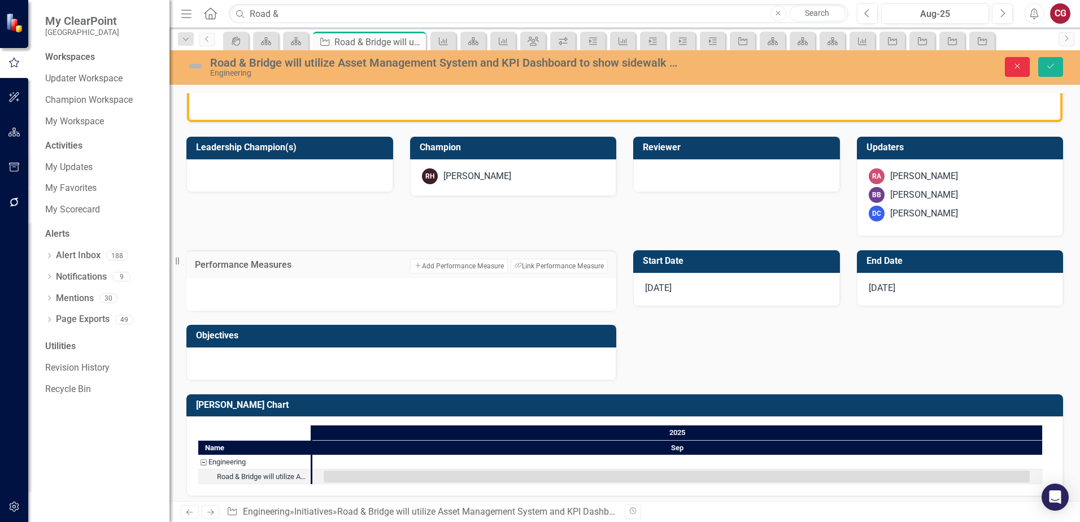
click at [1023, 64] on button "Close" at bounding box center [1017, 67] width 25 height 20
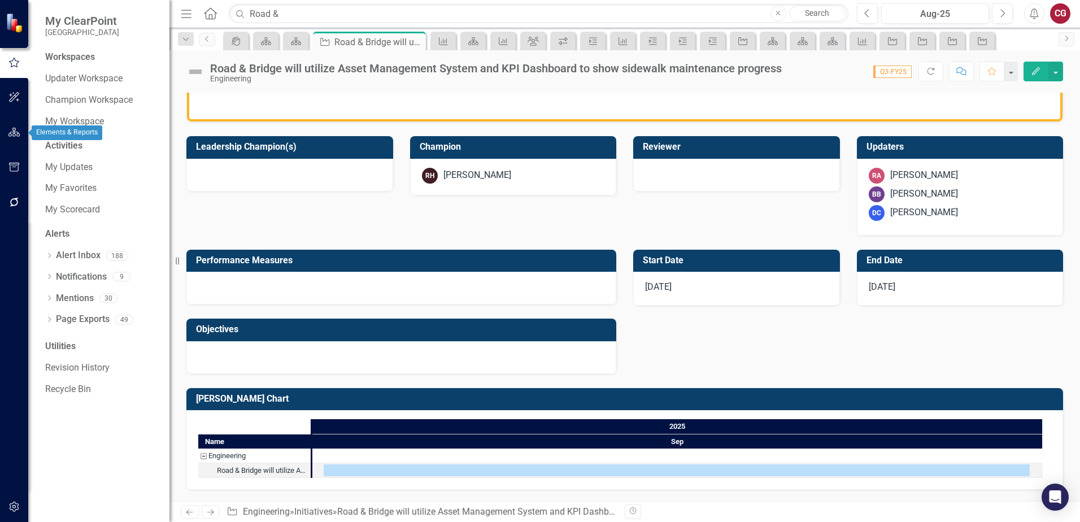
click at [11, 137] on icon "button" at bounding box center [14, 132] width 12 height 9
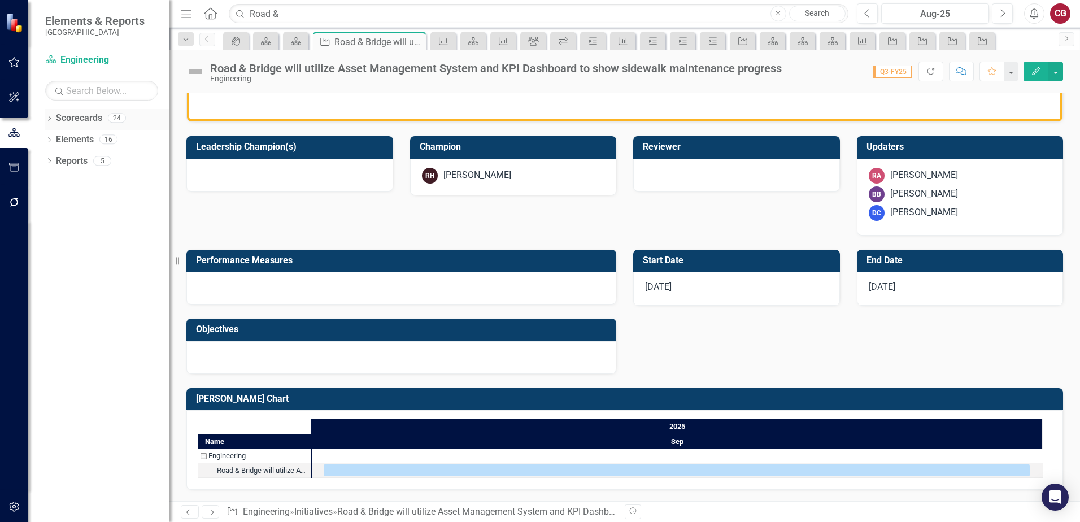
click at [49, 120] on icon at bounding box center [49, 118] width 3 height 5
click at [53, 139] on icon "Dropdown" at bounding box center [55, 139] width 8 height 7
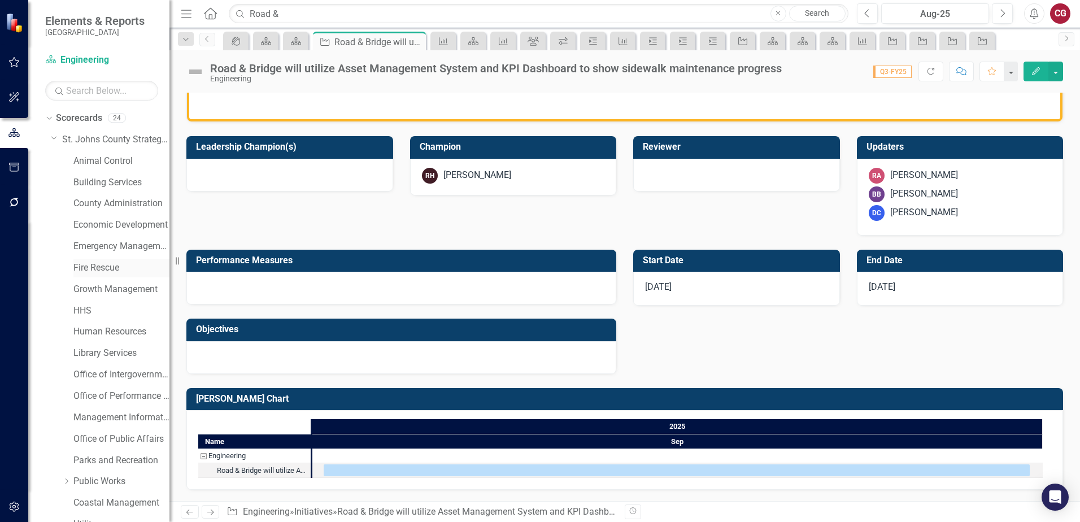
scroll to position [56, 0]
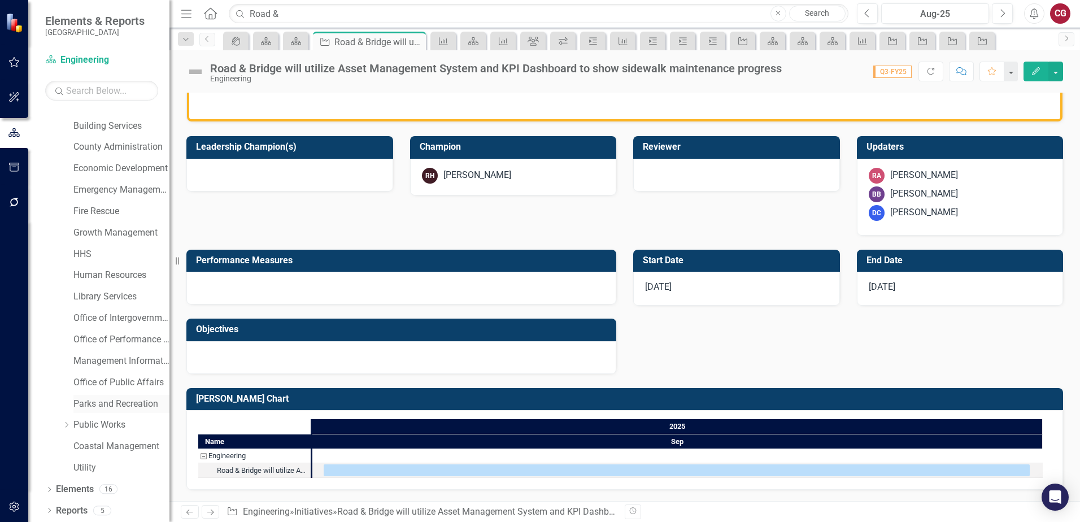
click at [95, 405] on link "Parks and Recreation" at bounding box center [121, 404] width 96 height 13
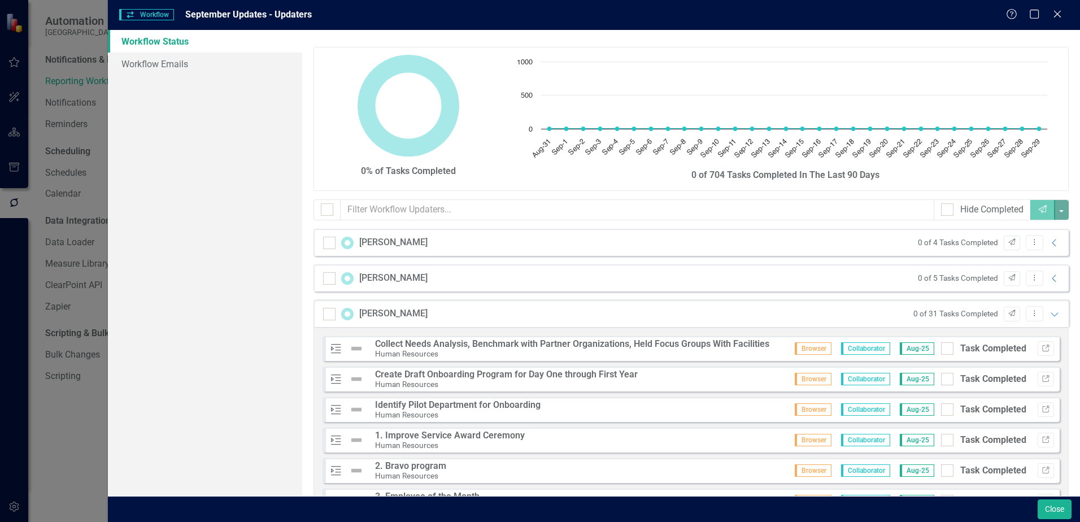
click at [1054, 498] on div "Close" at bounding box center [594, 509] width 972 height 26
click at [1057, 510] on button "Close" at bounding box center [1054, 509] width 34 height 20
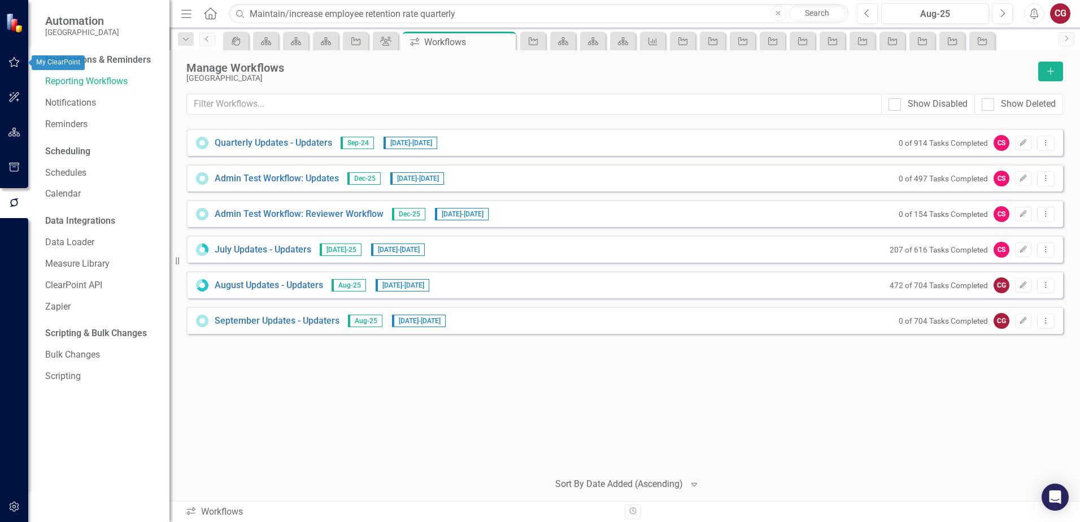
click at [18, 59] on icon "button" at bounding box center [14, 62] width 12 height 9
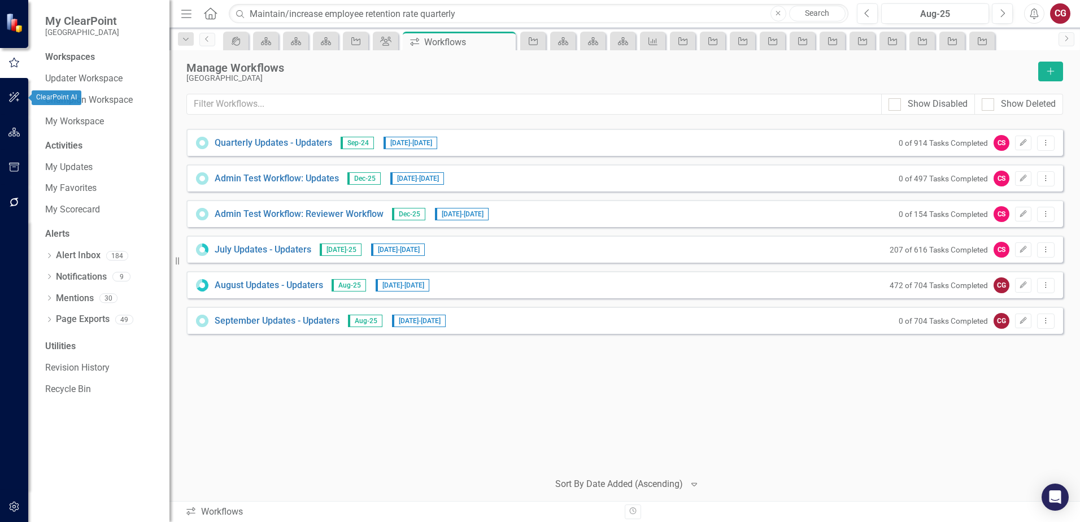
click at [18, 129] on icon "button" at bounding box center [14, 132] width 12 height 9
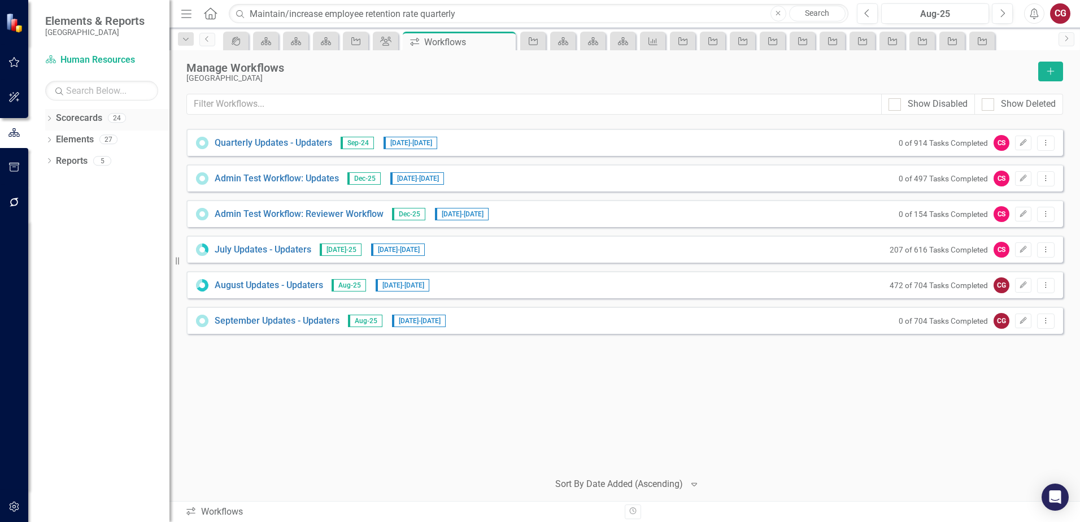
click at [50, 119] on icon "Dropdown" at bounding box center [49, 119] width 8 height 6
click at [58, 137] on icon "Dropdown" at bounding box center [55, 139] width 8 height 7
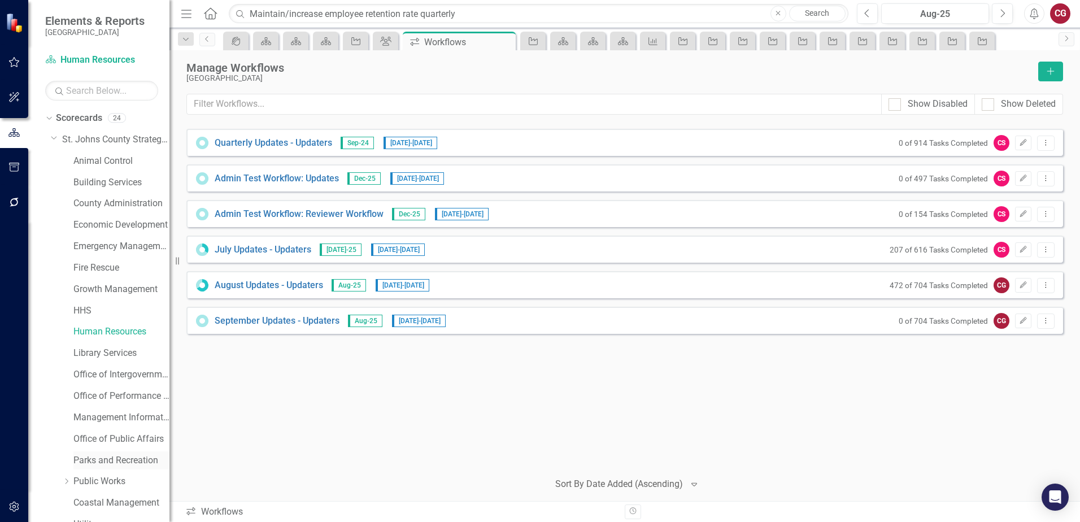
click at [103, 461] on link "Parks and Recreation" at bounding box center [121, 460] width 96 height 13
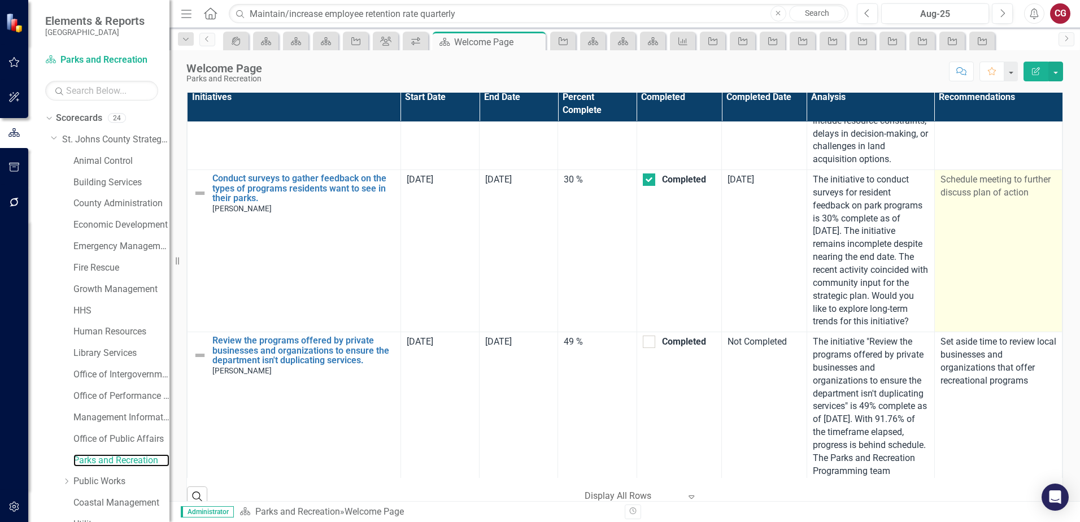
scroll to position [395, 0]
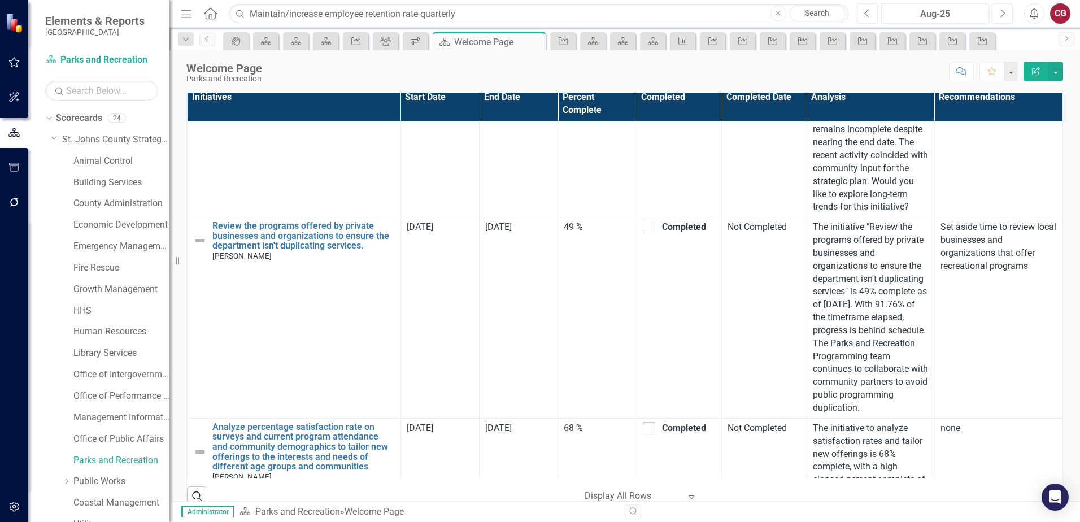
click at [866, 15] on icon "Previous" at bounding box center [867, 13] width 6 height 10
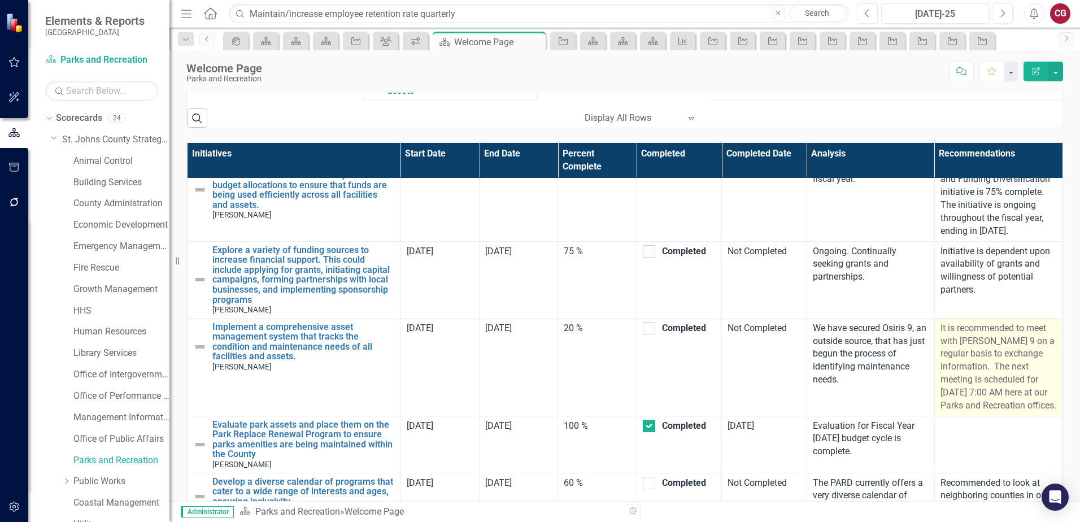
scroll to position [452, 0]
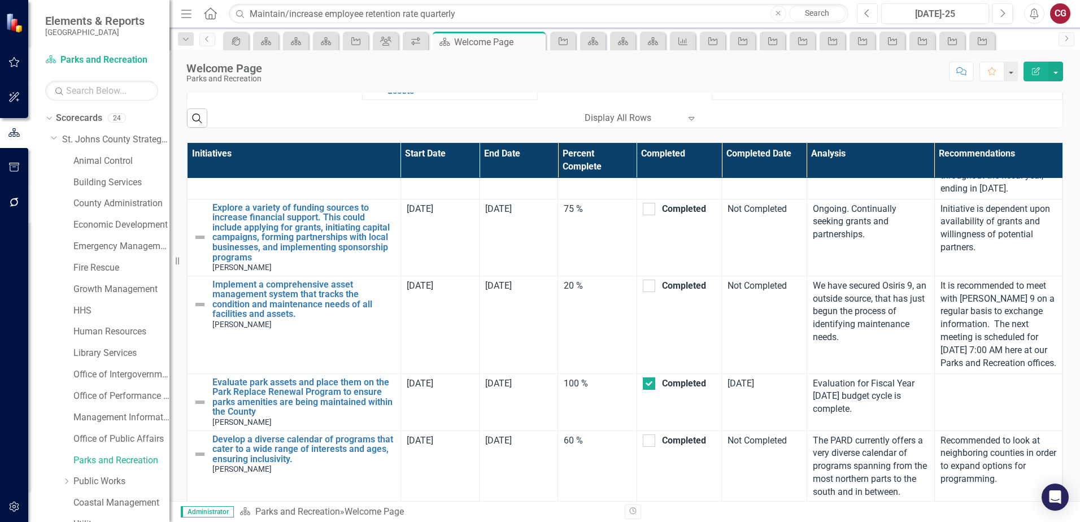
click at [866, 20] on button "Previous" at bounding box center [867, 13] width 21 height 20
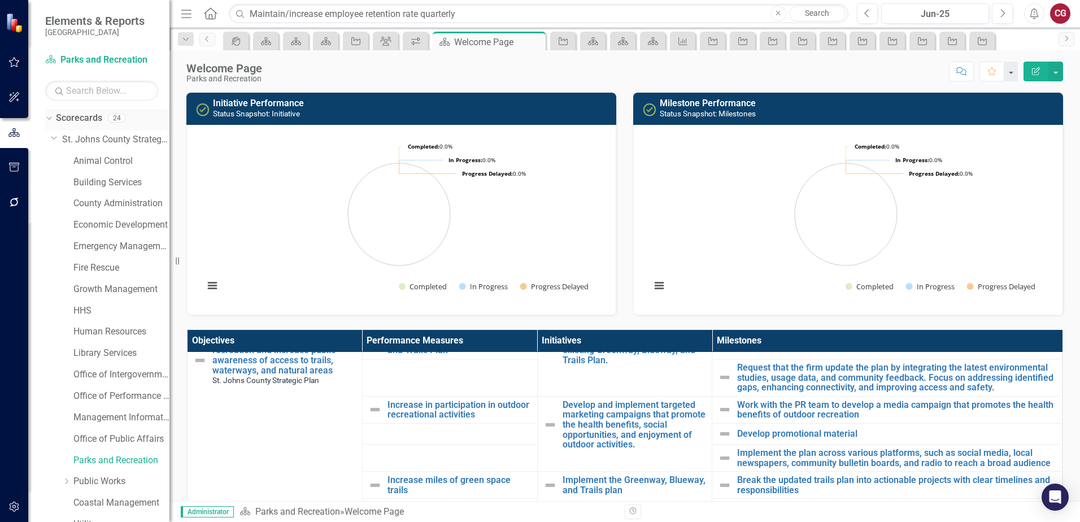
click at [76, 120] on link "Scorecards" at bounding box center [79, 118] width 46 height 13
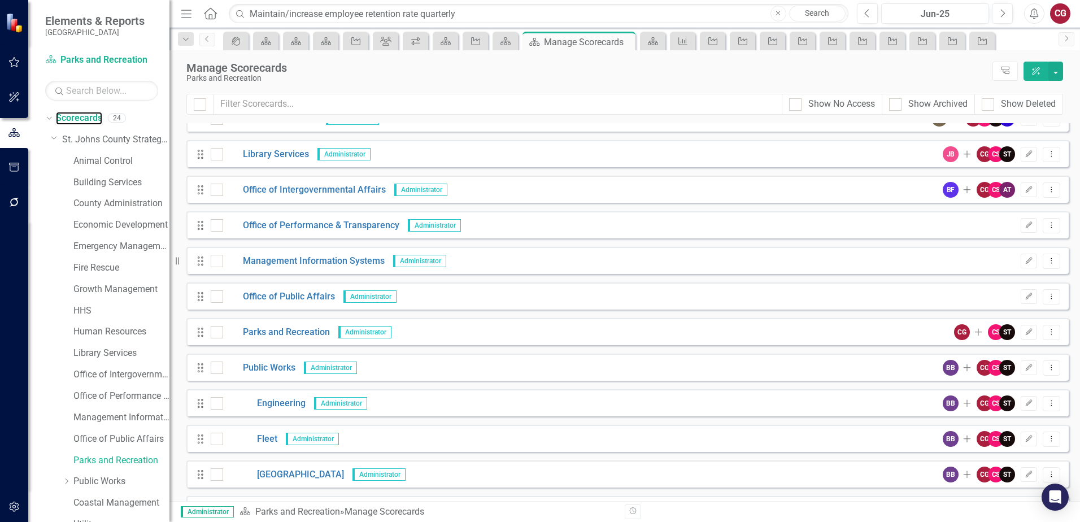
scroll to position [395, 0]
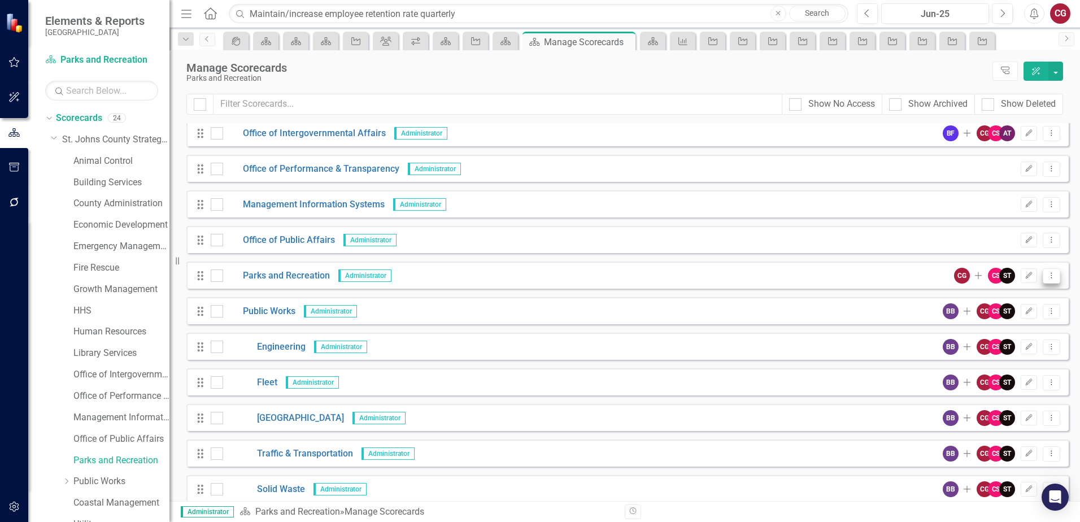
click at [1046, 278] on icon "Dropdown Menu" at bounding box center [1051, 275] width 10 height 7
click at [985, 333] on link "Copy Forward Copy Forward Scorecard" at bounding box center [988, 336] width 125 height 21
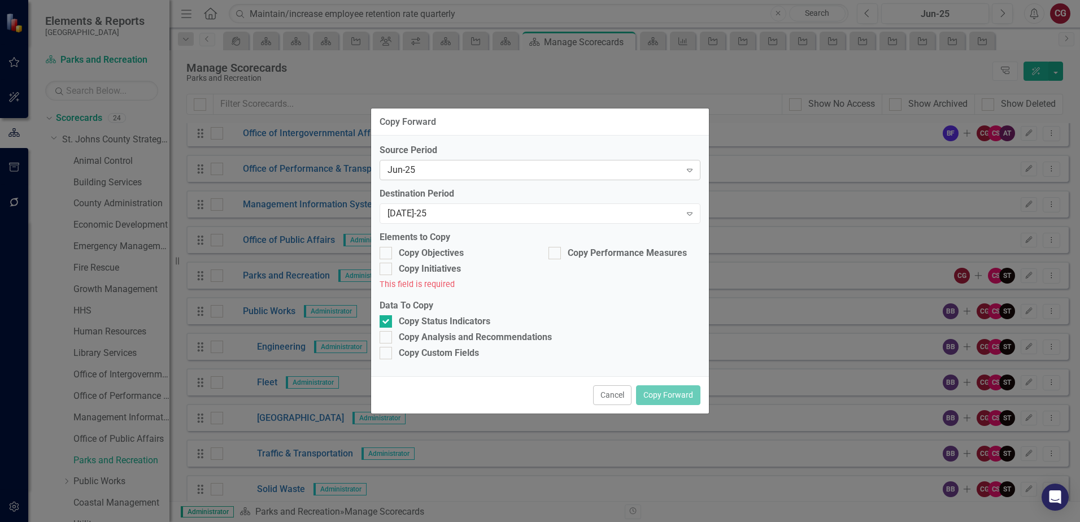
click at [497, 172] on div "Jun-25" at bounding box center [533, 170] width 293 height 13
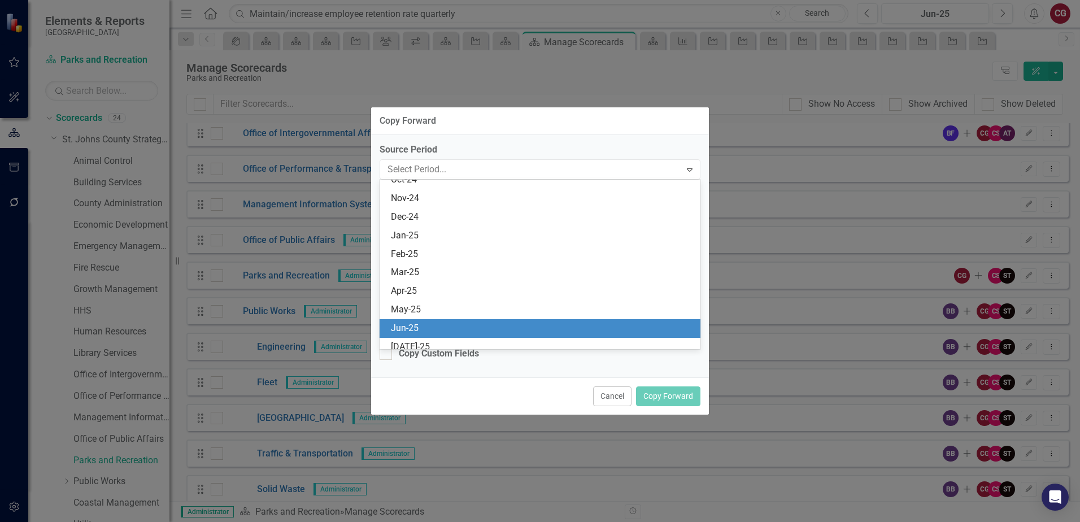
scroll to position [538, 0]
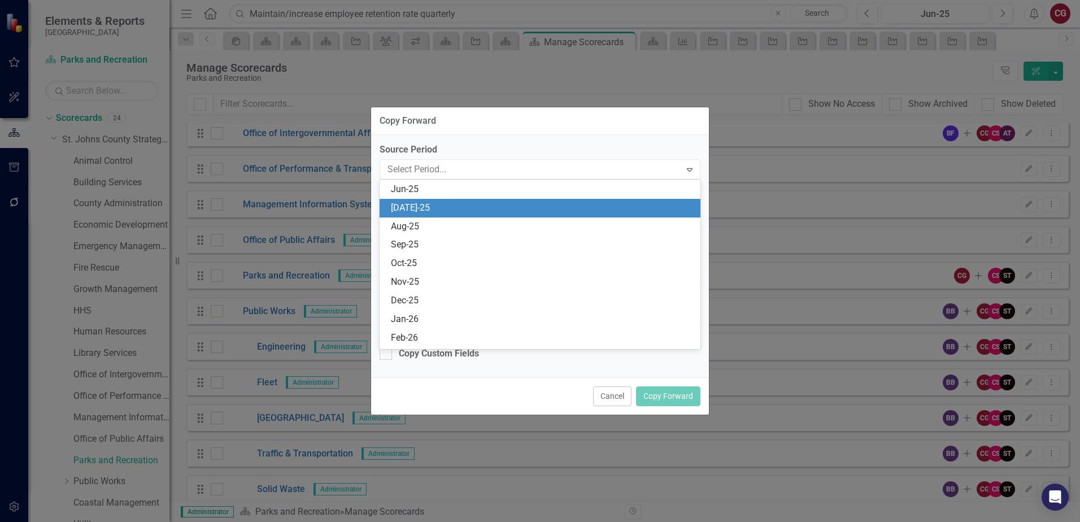
click at [453, 205] on div "[DATE]-25" at bounding box center [542, 208] width 303 height 13
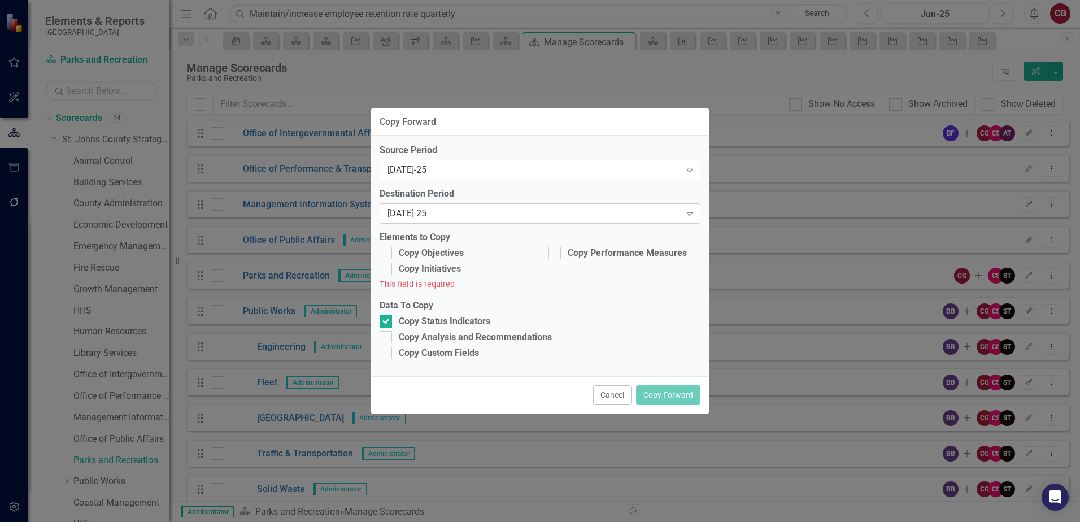
click at [452, 212] on div "[DATE]-25" at bounding box center [533, 213] width 293 height 13
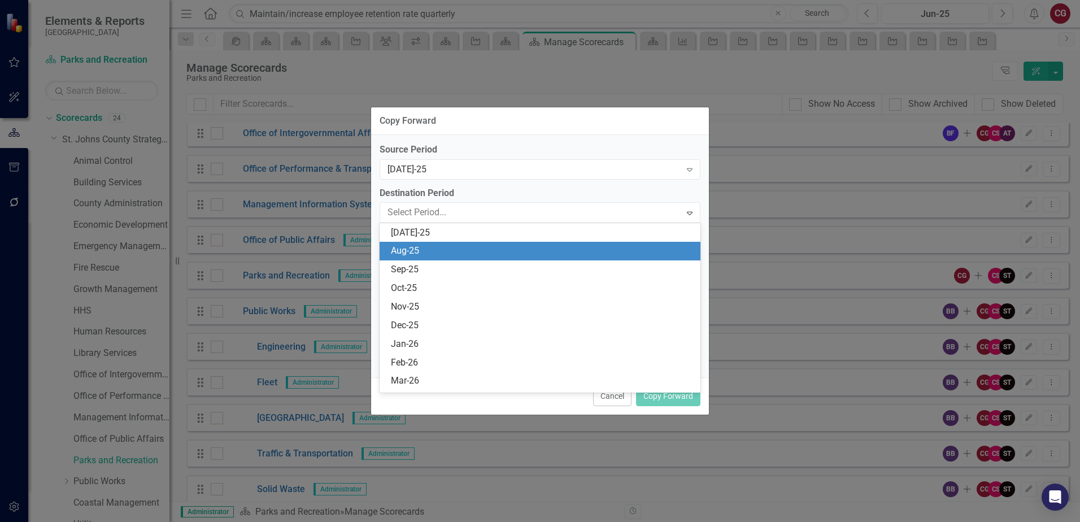
scroll to position [500, 0]
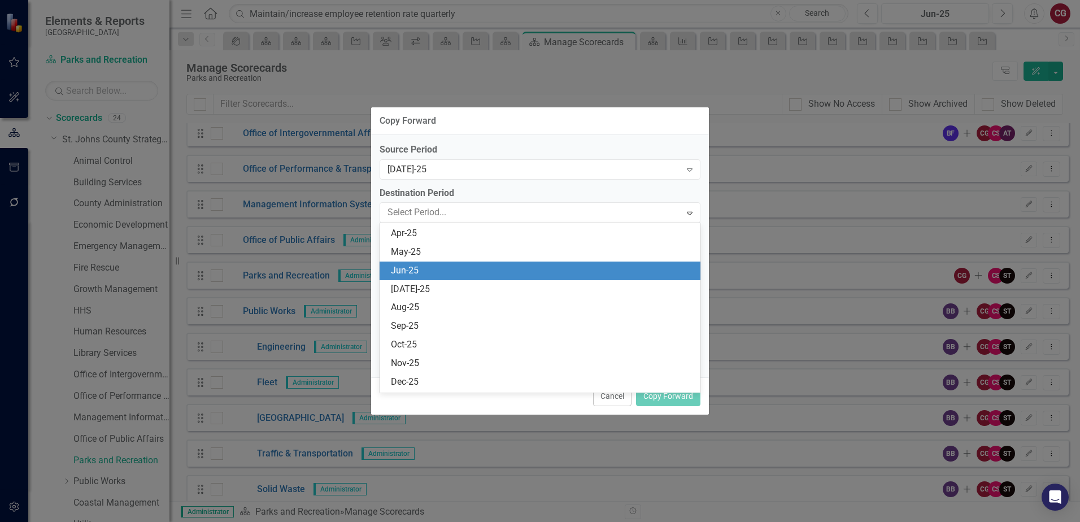
click at [441, 268] on div "Jun-25" at bounding box center [542, 270] width 303 height 13
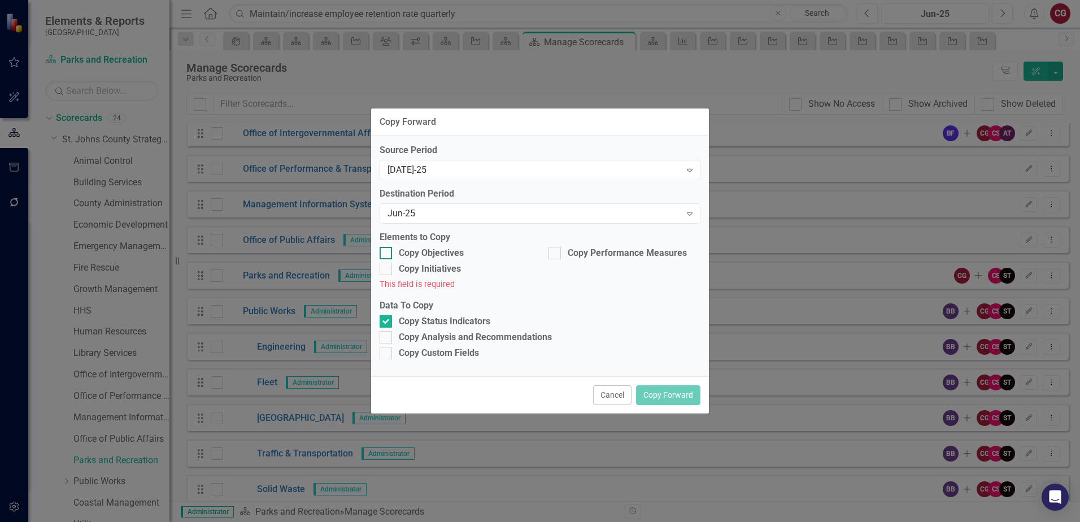
click at [394, 254] on div "Copy Objectives" at bounding box center [456, 253] width 152 height 13
click at [387, 254] on input "Copy Objectives" at bounding box center [383, 250] width 7 height 7
checkbox input "true"
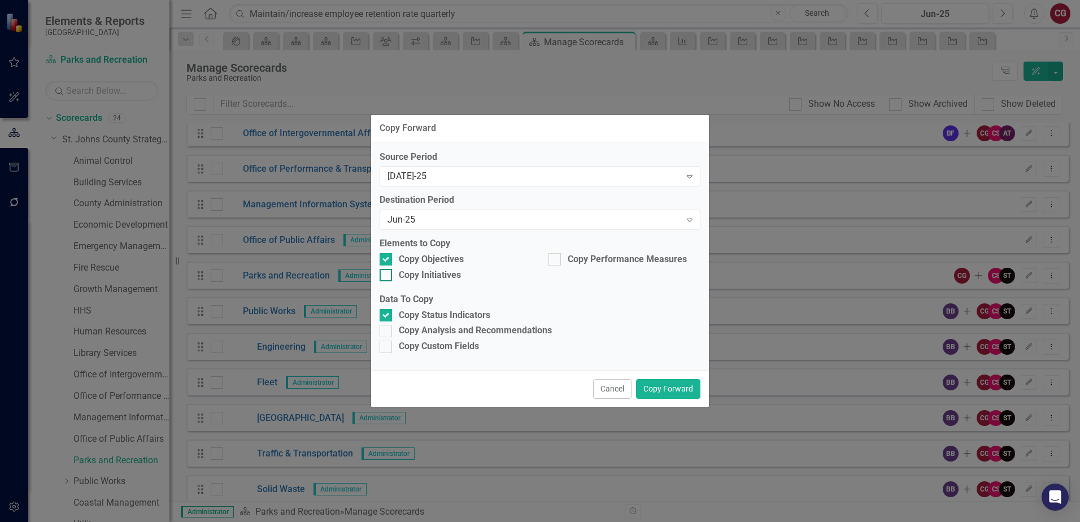
click at [391, 270] on div "Copy Initiatives" at bounding box center [456, 275] width 152 height 13
click at [387, 270] on input "Copy Initiatives" at bounding box center [383, 272] width 7 height 7
checkbox input "true"
click at [557, 260] on div at bounding box center [554, 259] width 12 height 12
click at [556, 260] on input "Copy Performance Measures" at bounding box center [551, 256] width 7 height 7
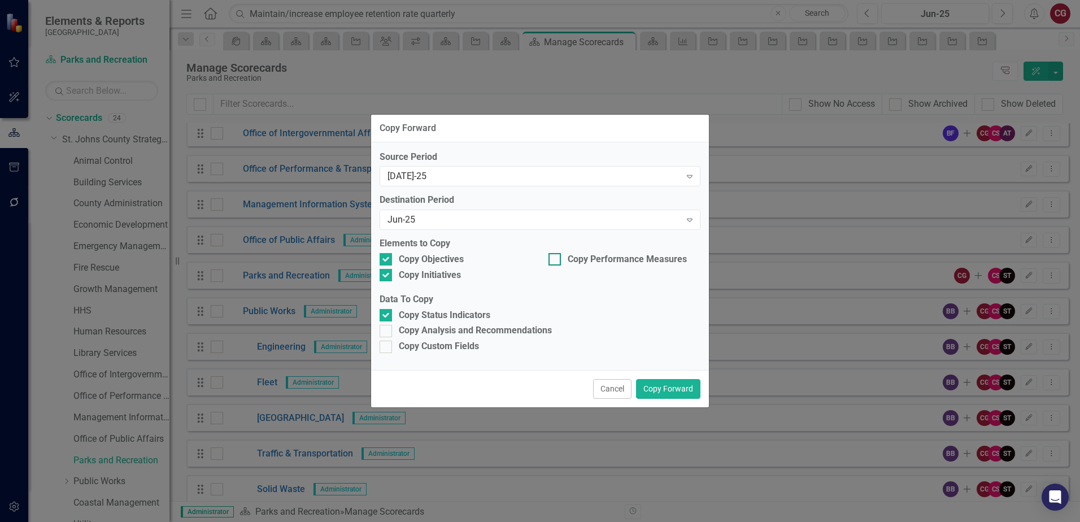
checkbox input "true"
click at [381, 329] on input "Copy Analysis and Recommendations" at bounding box center [383, 328] width 7 height 7
checkbox input "true"
click at [385, 344] on input "Copy Custom Fields" at bounding box center [383, 344] width 7 height 7
checkbox input "true"
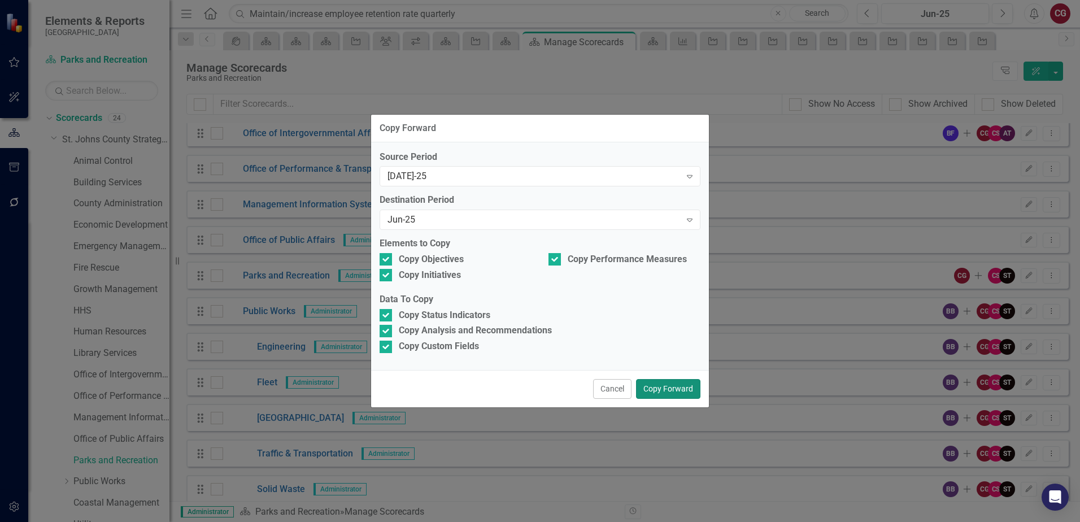
click at [673, 393] on button "Copy Forward" at bounding box center [668, 389] width 64 height 20
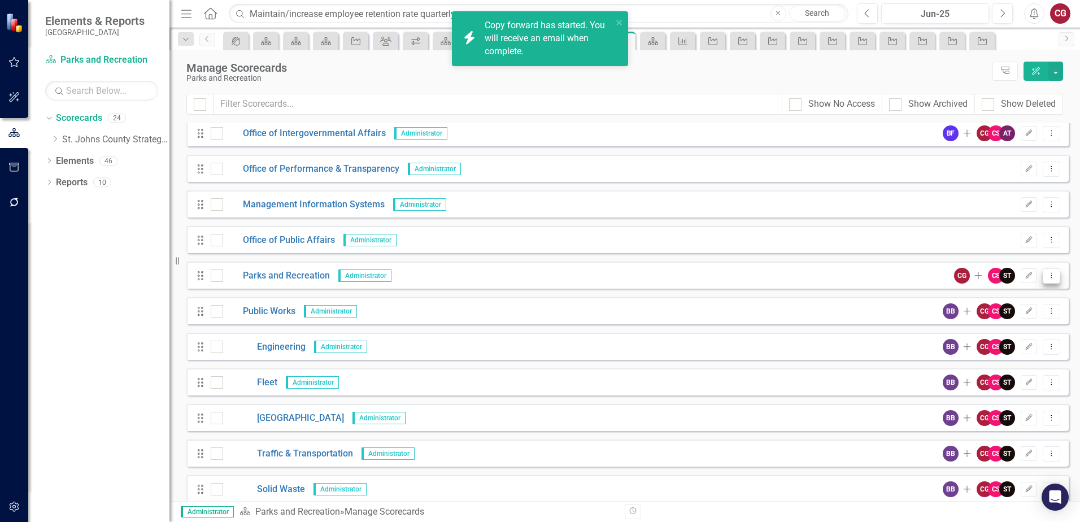
click at [1043, 280] on button "Dropdown Menu" at bounding box center [1052, 275] width 18 height 15
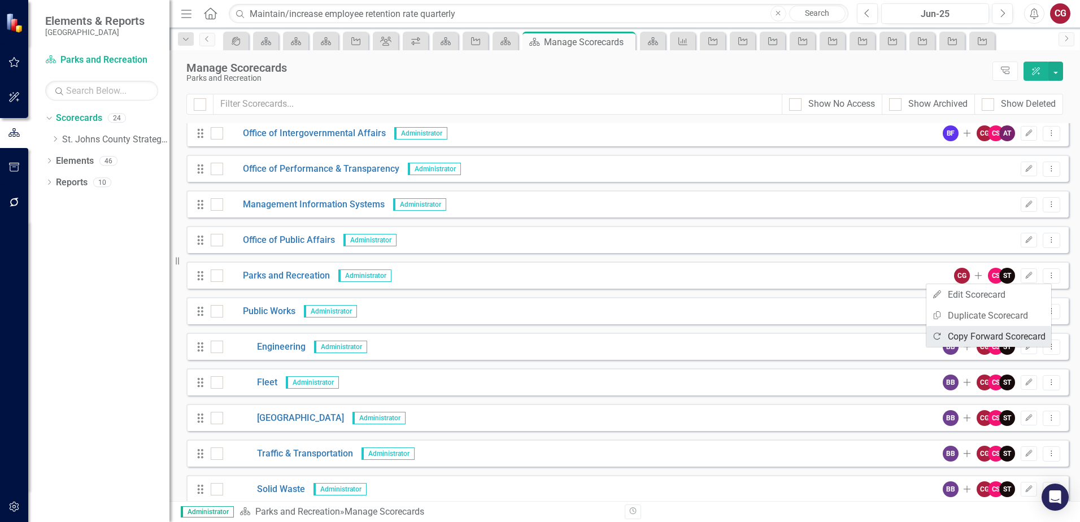
click at [1000, 335] on link "Copy Forward Copy Forward Scorecard" at bounding box center [988, 336] width 125 height 21
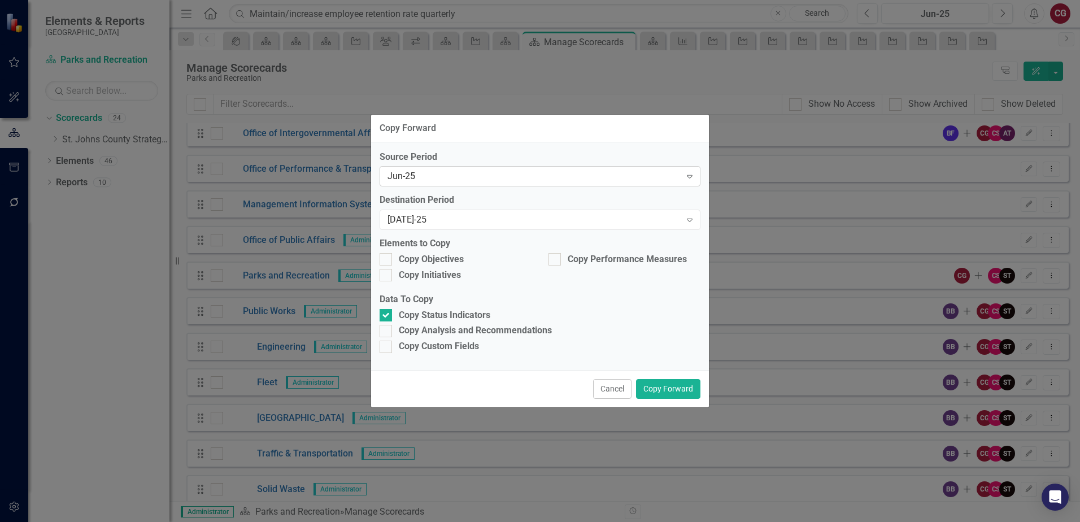
click at [524, 178] on div "Jun-25" at bounding box center [533, 176] width 293 height 13
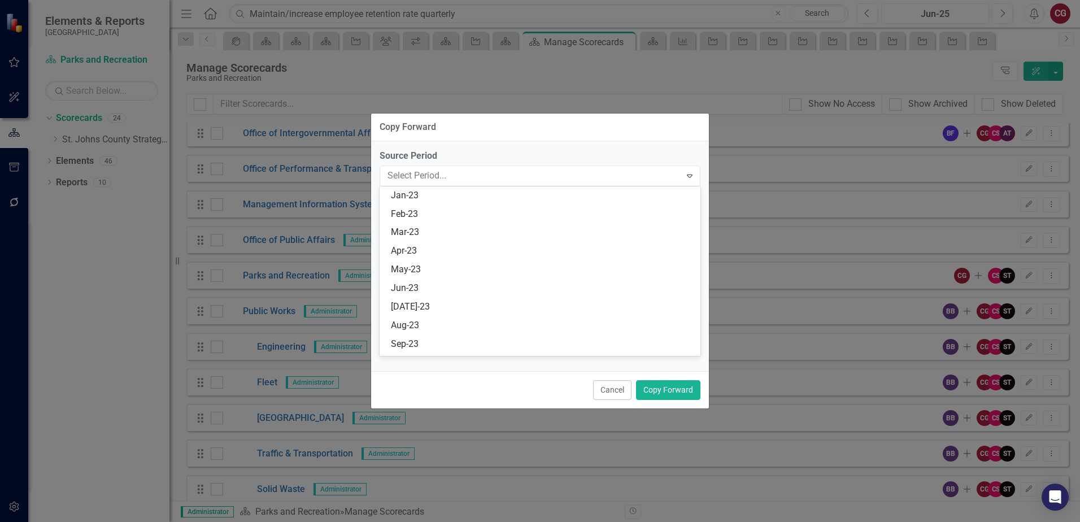
click at [402, 233] on div "Jan-23 Feb-23 Mar-23 Apr-23 May-23 Jun-23 [DATE]-23 Aug-23 Sep-23 Oct-23 Nov-23…" at bounding box center [540, 270] width 321 height 169
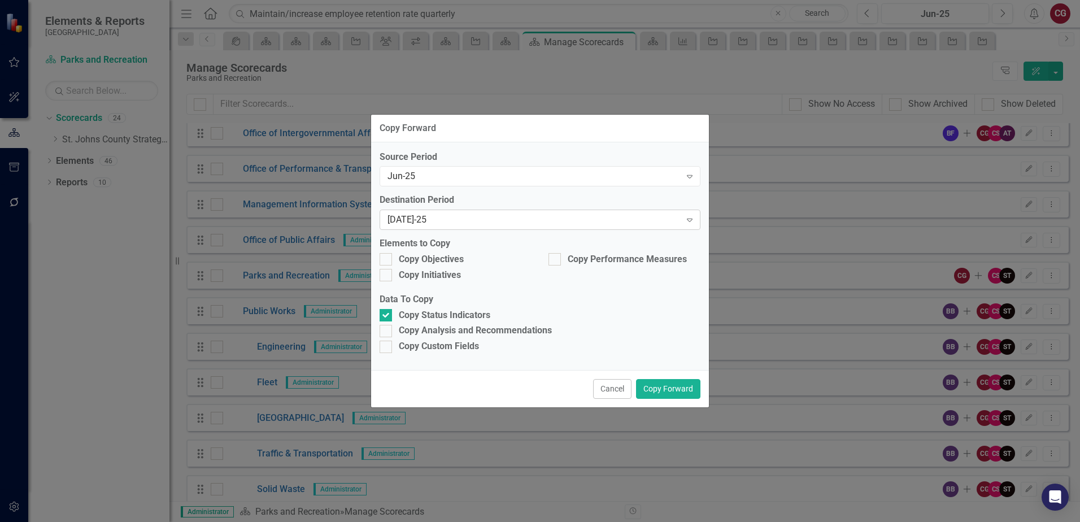
click at [416, 219] on div "[DATE]-25" at bounding box center [533, 219] width 293 height 13
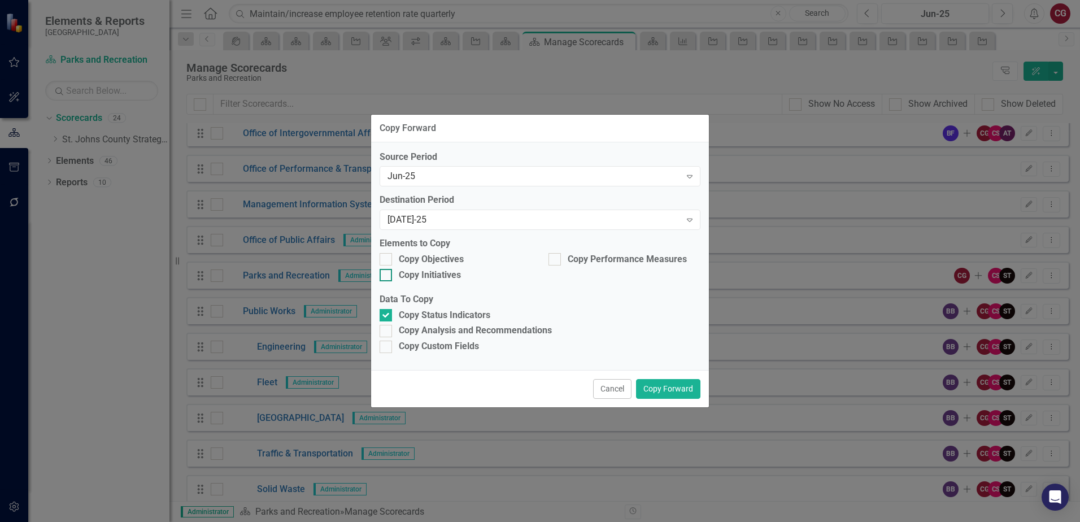
click at [392, 259] on div "Copy Objectives" at bounding box center [456, 259] width 152 height 13
click at [387, 259] on input "Copy Objectives" at bounding box center [383, 256] width 7 height 7
checkbox input "true"
click at [389, 274] on div at bounding box center [386, 275] width 12 height 12
click at [387, 274] on input "Copy Initiatives" at bounding box center [383, 272] width 7 height 7
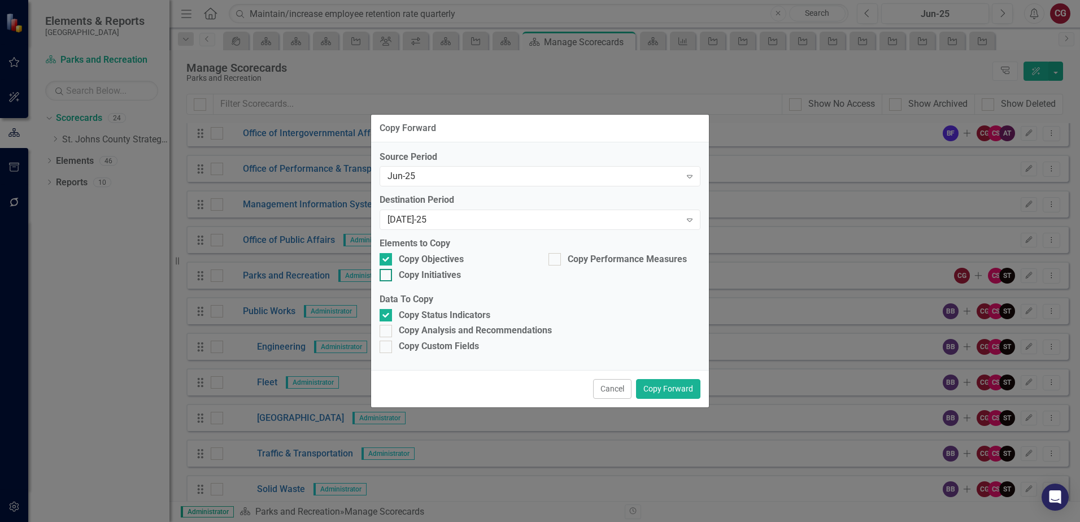
checkbox input "true"
click at [553, 259] on input "Copy Performance Measures" at bounding box center [551, 256] width 7 height 7
checkbox input "true"
click at [385, 333] on div at bounding box center [386, 331] width 12 height 12
click at [385, 332] on input "Copy Analysis and Recommendations" at bounding box center [383, 328] width 7 height 7
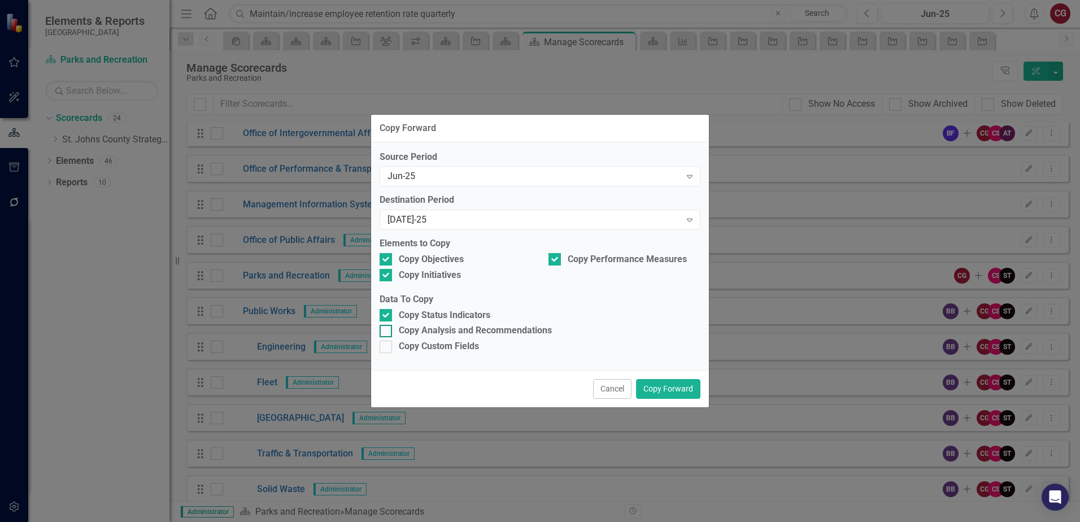
checkbox input "true"
click at [385, 350] on div at bounding box center [386, 347] width 12 height 12
click at [385, 348] on input "Copy Custom Fields" at bounding box center [383, 344] width 7 height 7
checkbox input "true"
click at [439, 175] on div "Jun-25" at bounding box center [533, 176] width 293 height 13
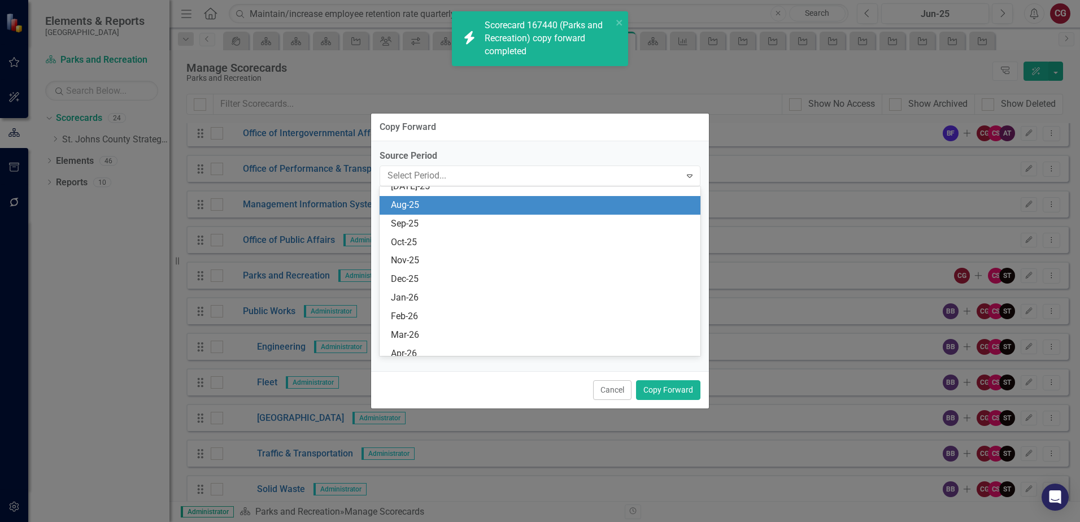
scroll to position [575, 0]
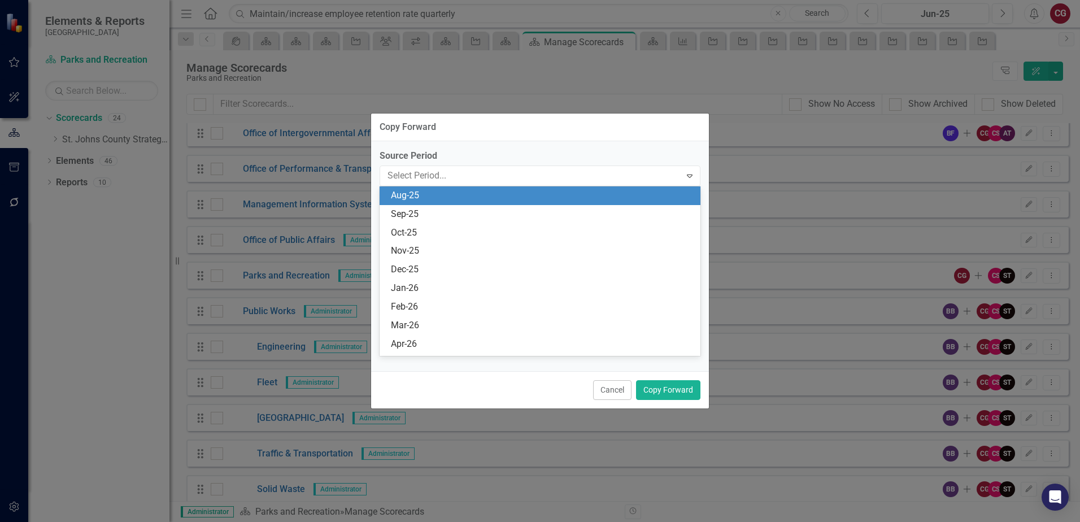
click at [426, 199] on div "Aug-25" at bounding box center [542, 195] width 303 height 13
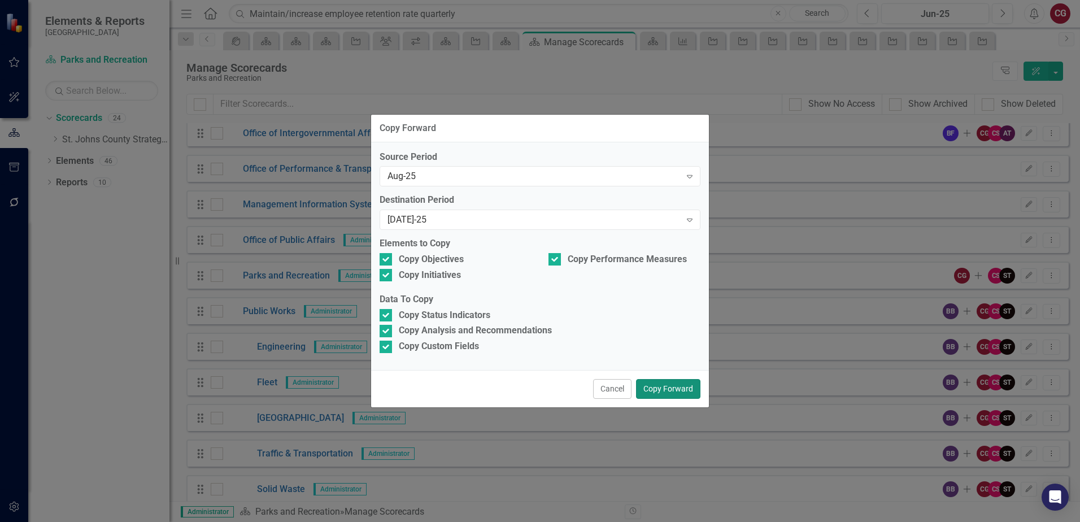
click at [671, 387] on button "Copy Forward" at bounding box center [668, 389] width 64 height 20
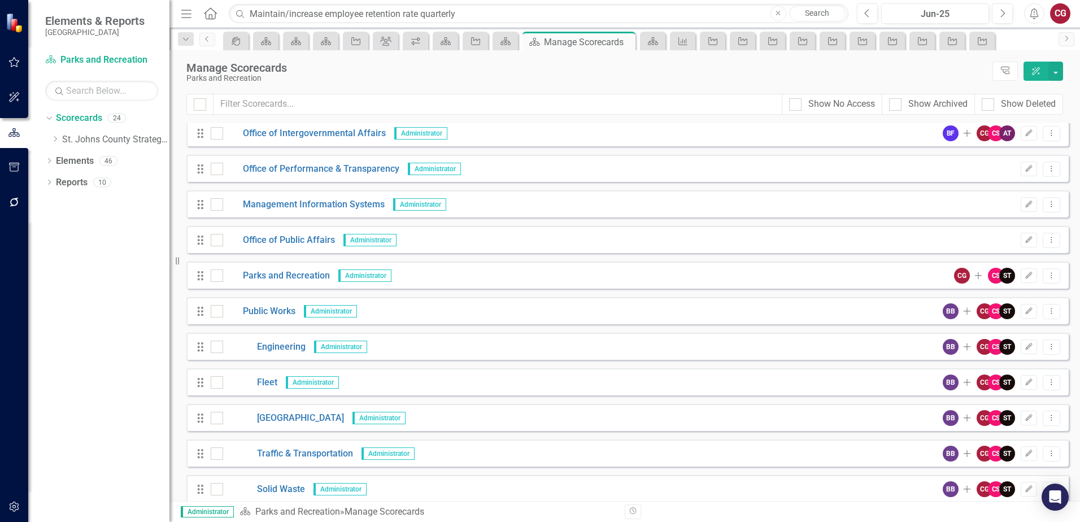
click at [19, 505] on icon "button" at bounding box center [14, 506] width 10 height 10
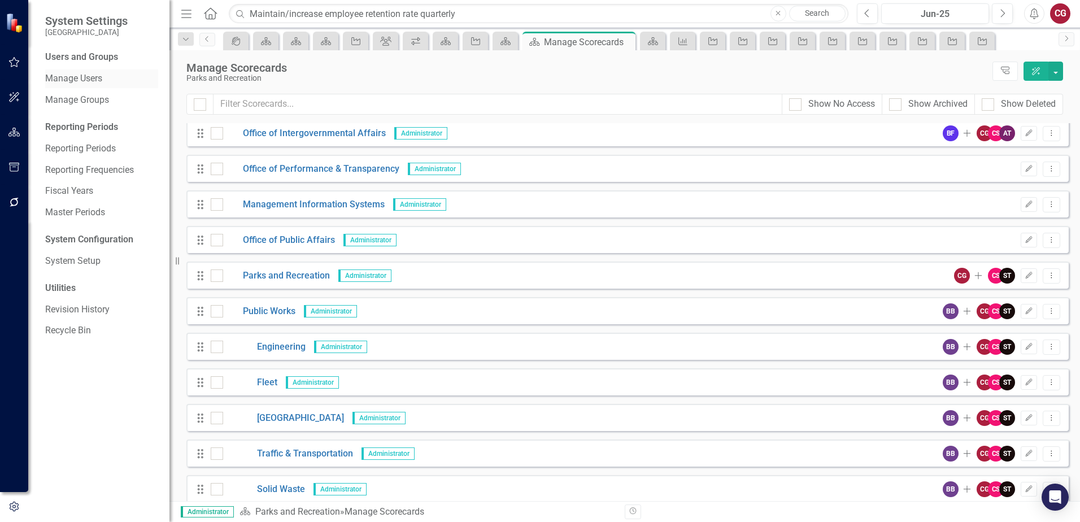
click at [93, 78] on link "Manage Users" at bounding box center [101, 78] width 113 height 13
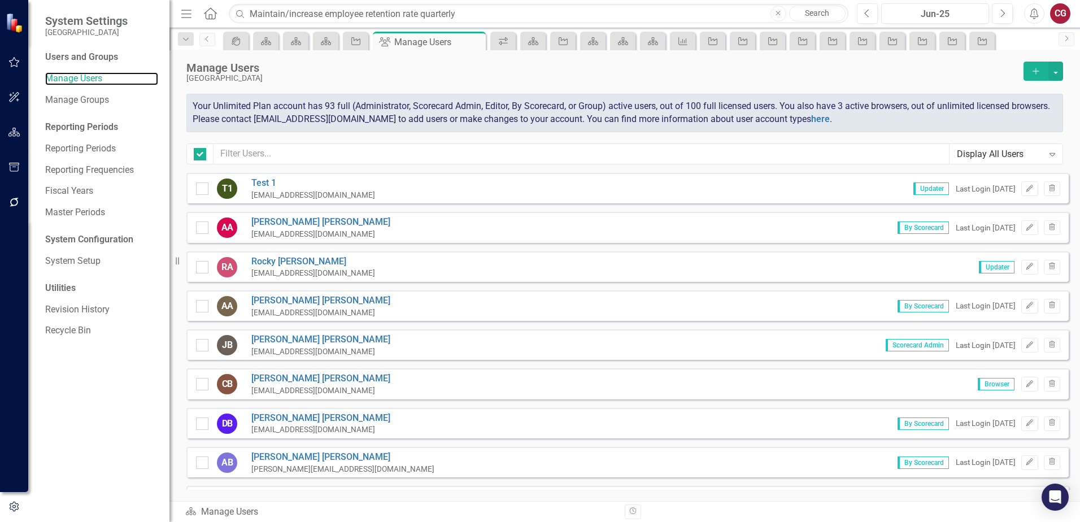
checkbox input "false"
click at [1052, 157] on icon "Expand" at bounding box center [1051, 154] width 11 height 9
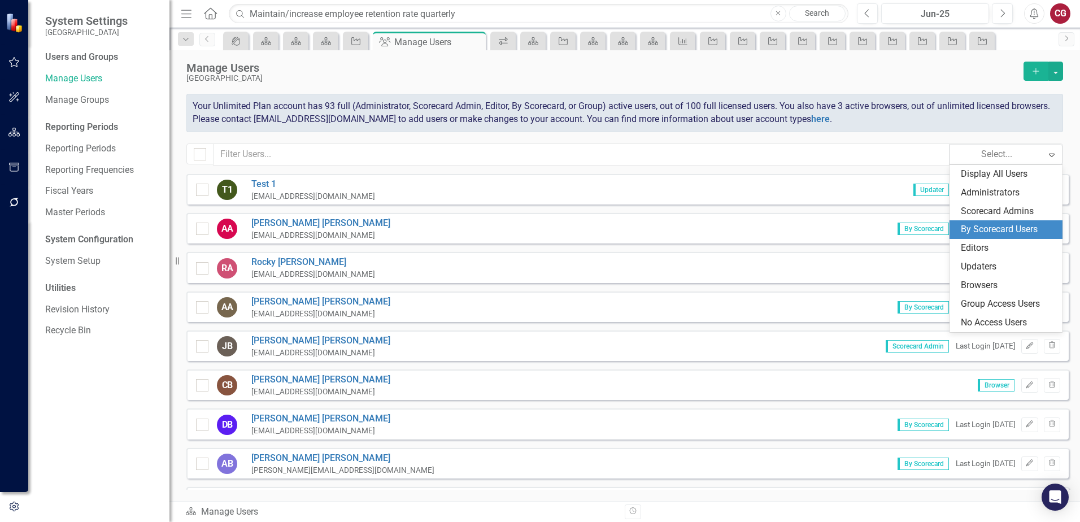
click at [995, 229] on div "By Scorecard Users" at bounding box center [1008, 229] width 95 height 13
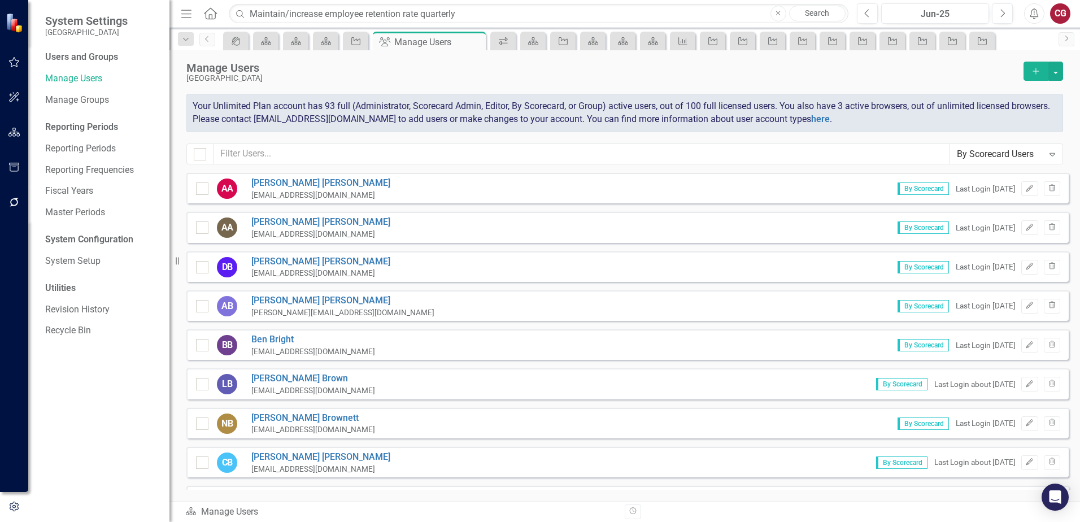
click at [1036, 150] on div "By Scorecard Users" at bounding box center [1000, 153] width 86 height 13
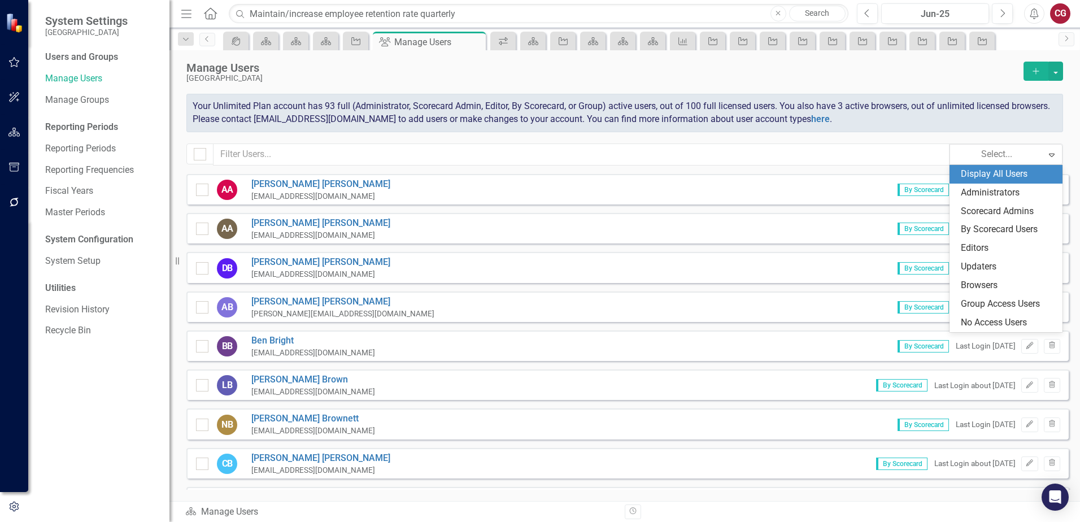
click at [987, 174] on div "Display All Users" at bounding box center [1008, 174] width 95 height 13
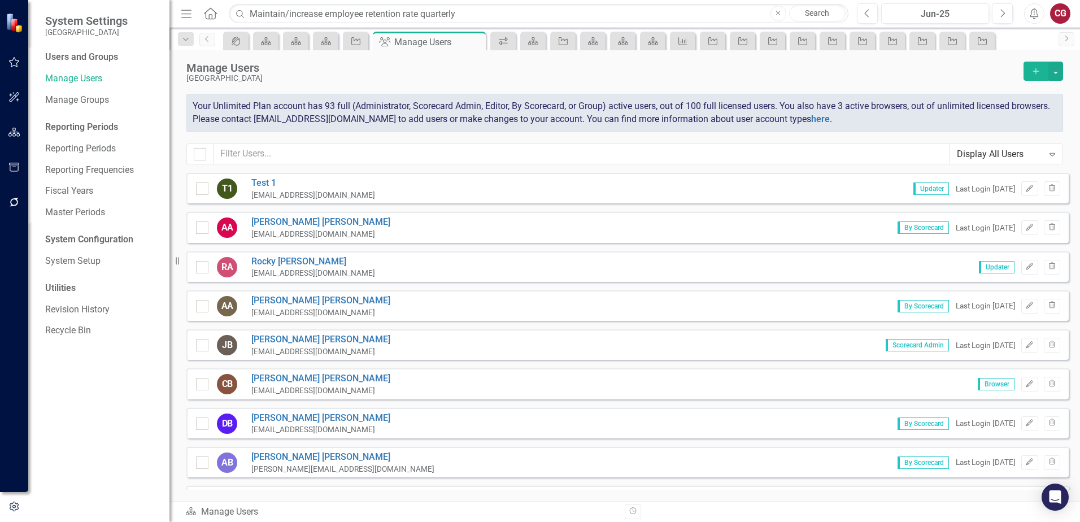
click at [1053, 154] on icon "Expand" at bounding box center [1051, 154] width 11 height 9
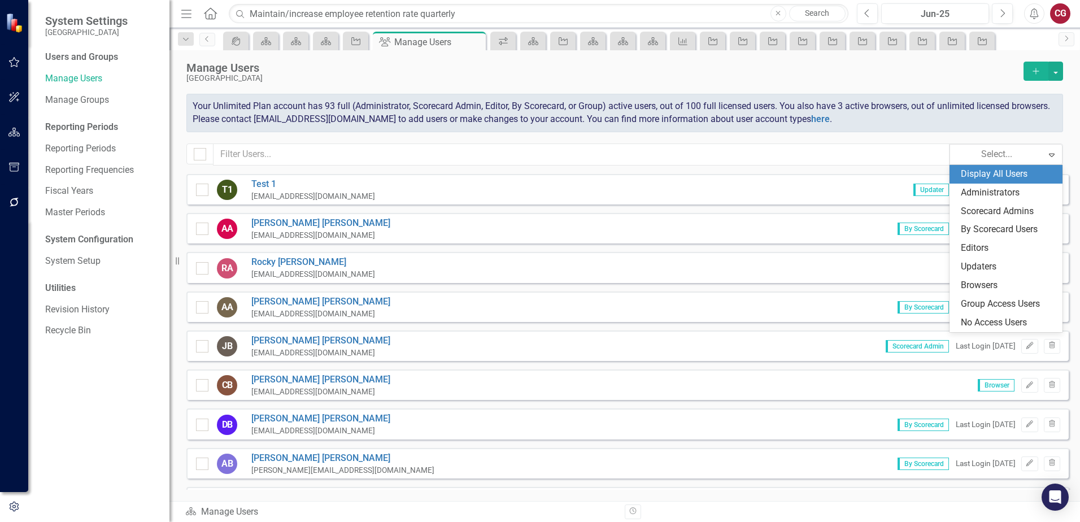
click at [858, 73] on div "Manage Users" at bounding box center [601, 68] width 831 height 12
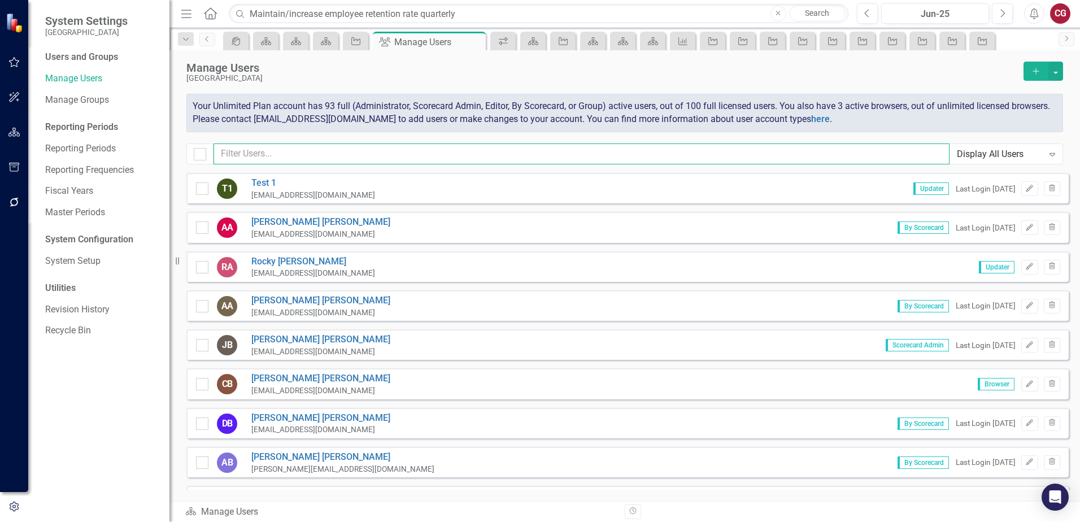
click at [303, 151] on input "text" at bounding box center [581, 153] width 736 height 21
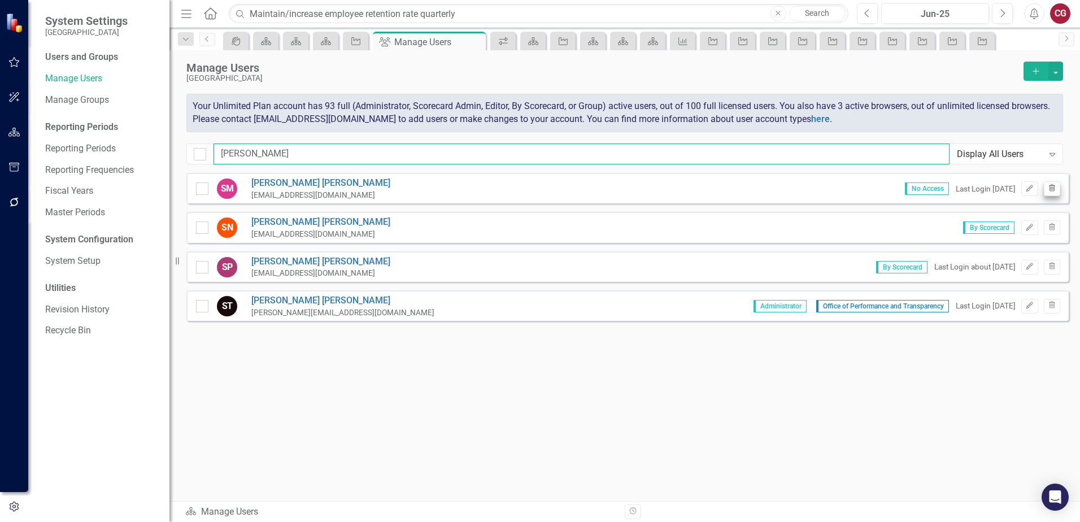
type input "sara"
click at [1050, 189] on icon "Trash" at bounding box center [1052, 188] width 8 height 7
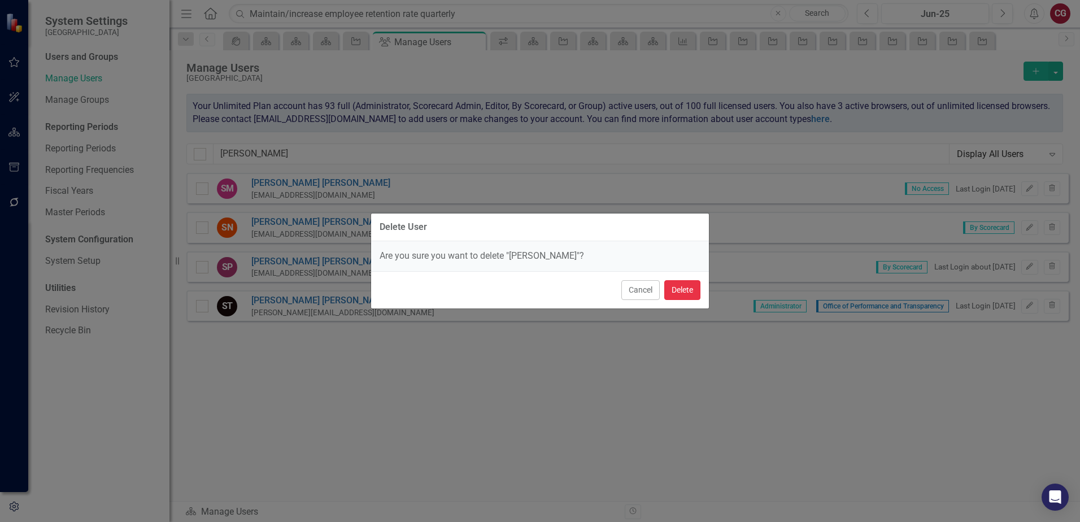
click at [688, 287] on button "Delete" at bounding box center [682, 290] width 36 height 20
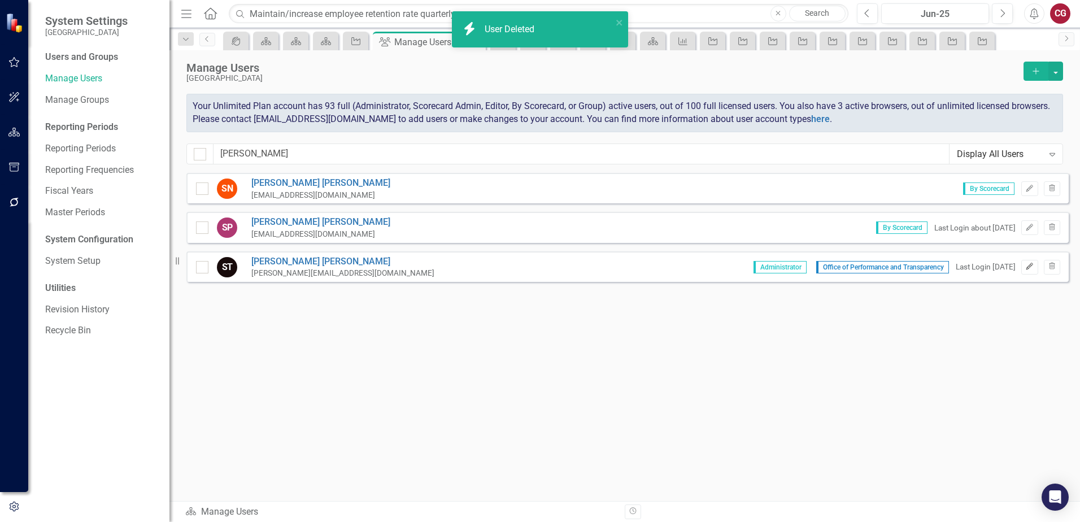
click at [1026, 267] on icon "Edit" at bounding box center [1029, 266] width 8 height 7
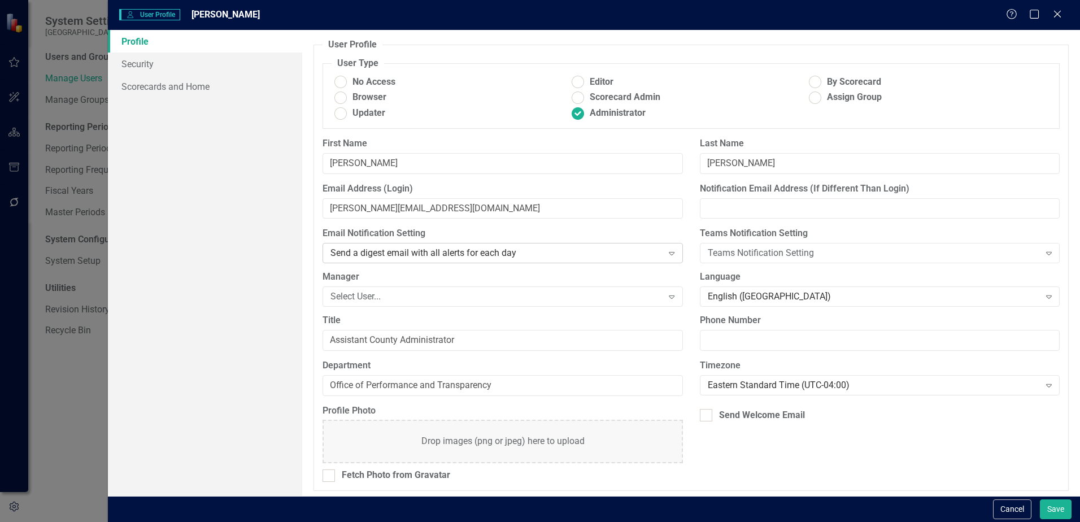
click at [439, 252] on div "Send a digest email with all alerts for each day" at bounding box center [496, 253] width 332 height 13
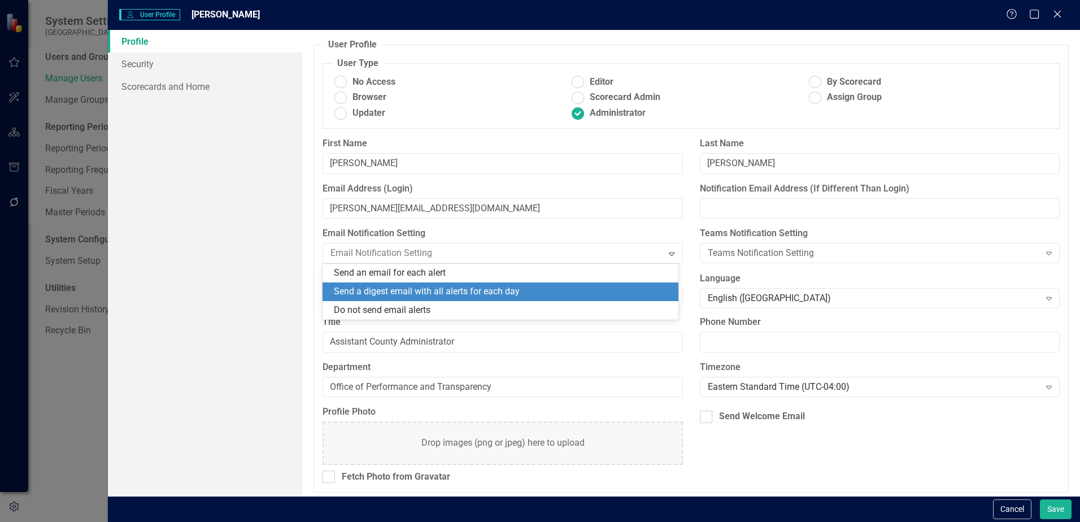
click at [425, 292] on div "Send a digest email with all alerts for each day" at bounding box center [503, 291] width 338 height 13
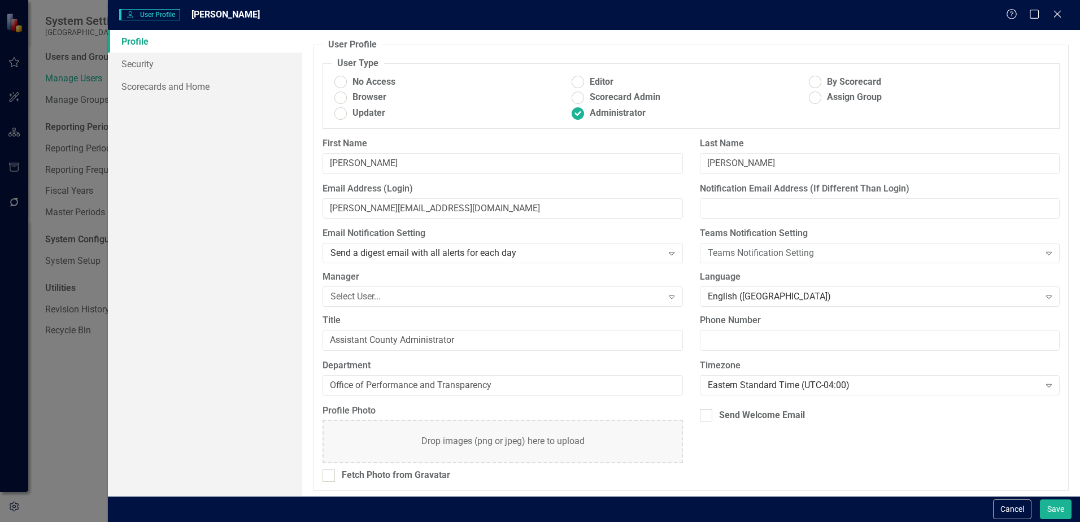
click at [222, 361] on div "Profile Security Scorecards and Home" at bounding box center [205, 263] width 194 height 466
click at [613, 94] on span "Scorecard Admin" at bounding box center [625, 97] width 71 height 13
click at [587, 94] on input "Scorecard Admin" at bounding box center [578, 98] width 18 height 18
radio input "true"
click at [586, 115] on label "Administrator" at bounding box center [687, 113] width 237 height 13
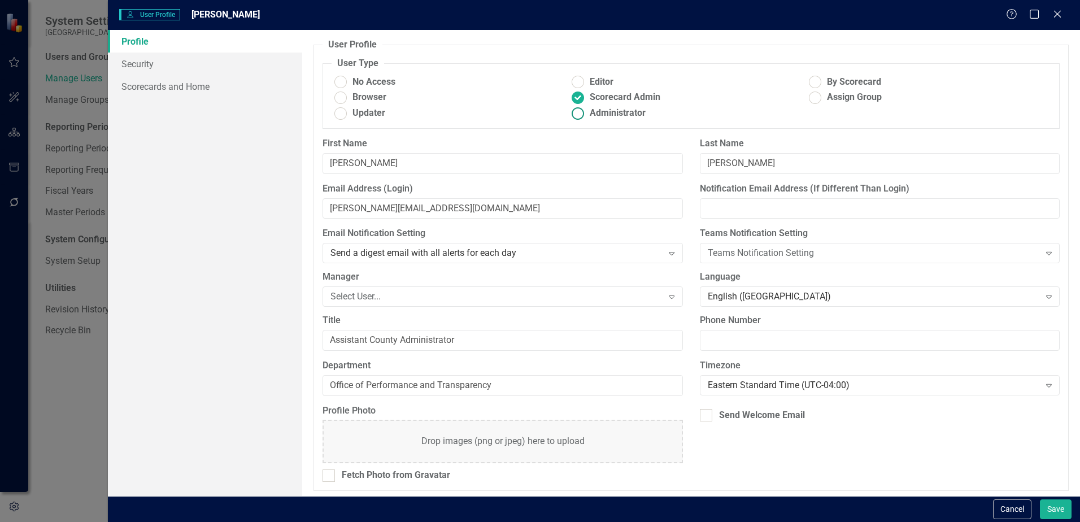
click at [586, 115] on input "Administrator" at bounding box center [578, 113] width 18 height 18
radio input "true"
click at [476, 254] on div "Send a digest email with all alerts for each day" at bounding box center [496, 253] width 332 height 13
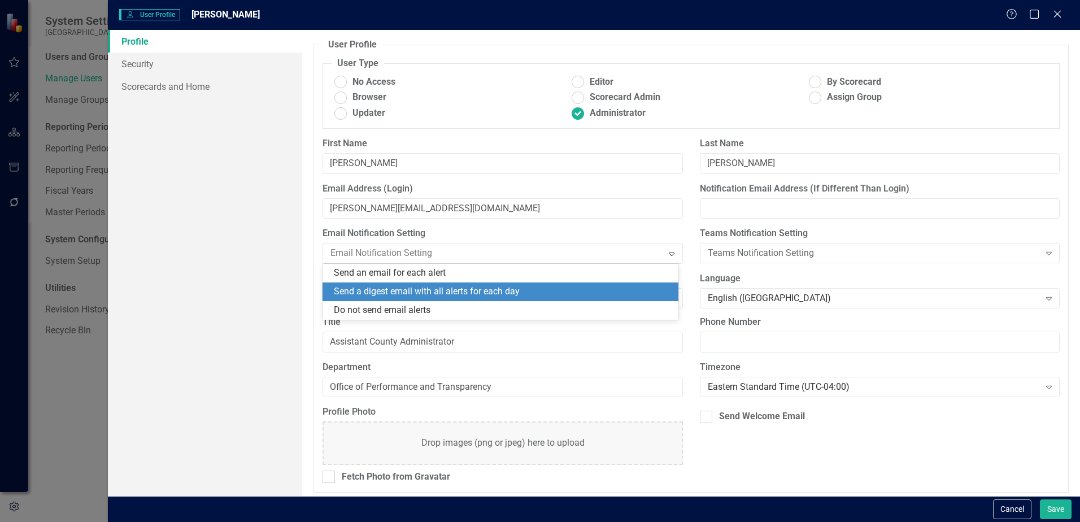
click at [457, 290] on div "Send a digest email with all alerts for each day" at bounding box center [503, 291] width 338 height 13
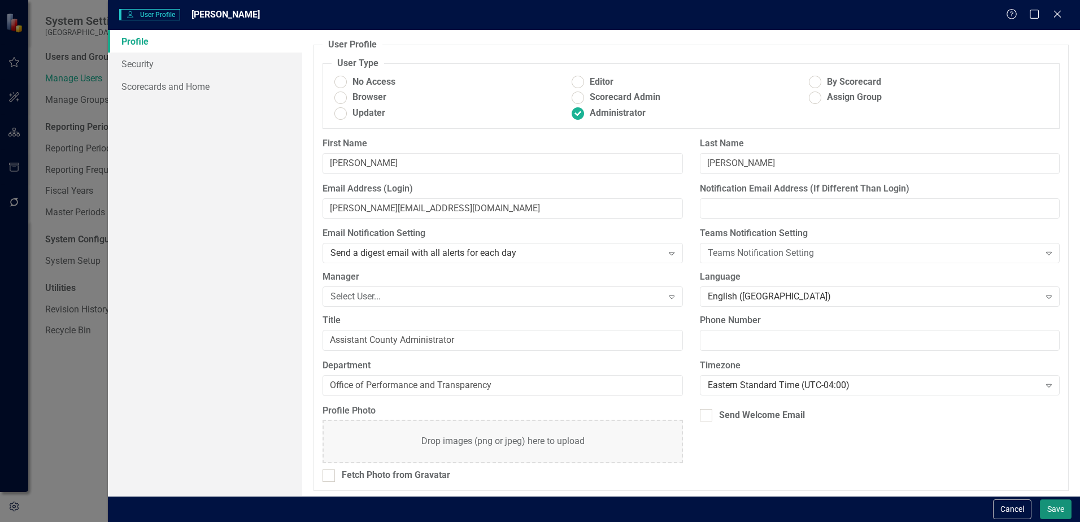
click at [1047, 515] on button "Save" at bounding box center [1056, 509] width 32 height 20
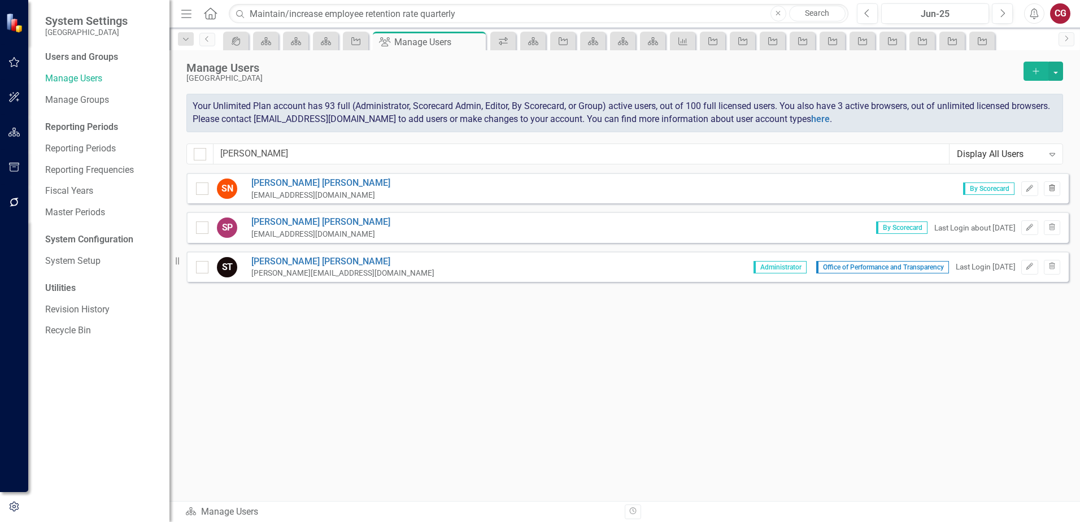
click at [1052, 190] on icon "Trash" at bounding box center [1052, 188] width 8 height 7
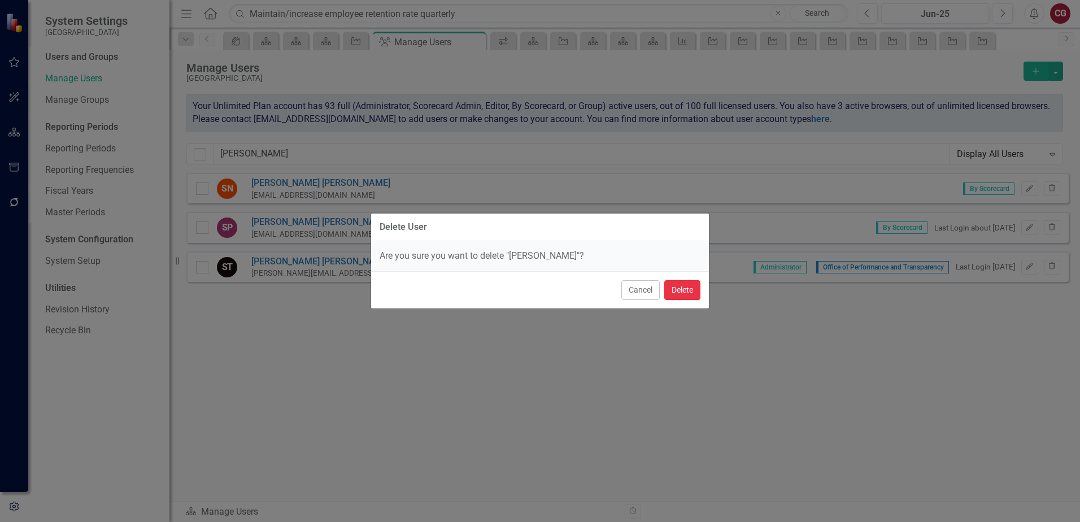
click at [691, 293] on button "Delete" at bounding box center [682, 290] width 36 height 20
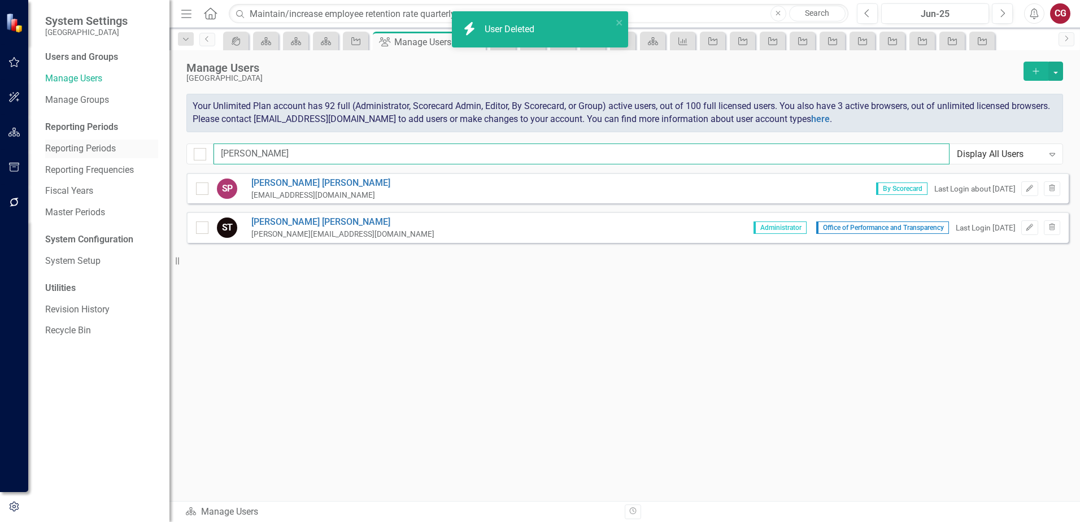
drag, startPoint x: 294, startPoint y: 156, endPoint x: 88, endPoint y: 150, distance: 206.2
click at [88, 150] on div "System Settings [GEOGRAPHIC_DATA] Users and Groups Manage Users Manage Groups R…" at bounding box center [540, 261] width 1080 height 522
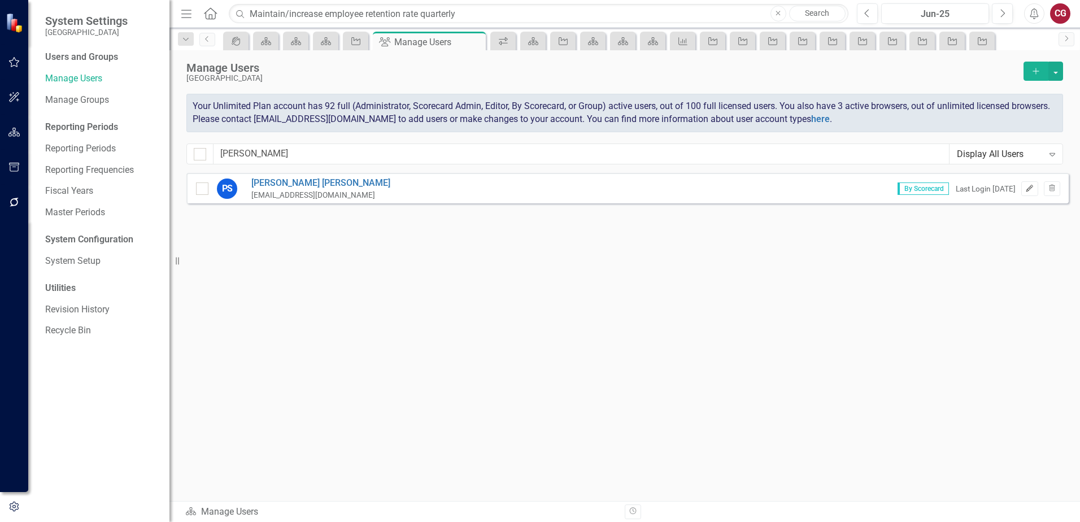
click at [1028, 191] on icon "Edit" at bounding box center [1029, 188] width 8 height 7
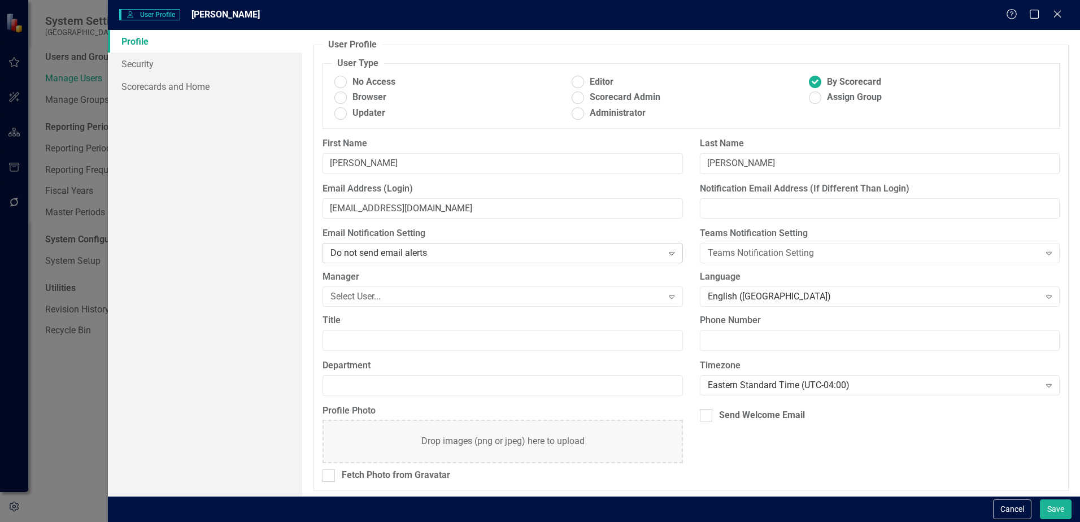
click at [453, 255] on div "Do not send email alerts" at bounding box center [496, 253] width 332 height 13
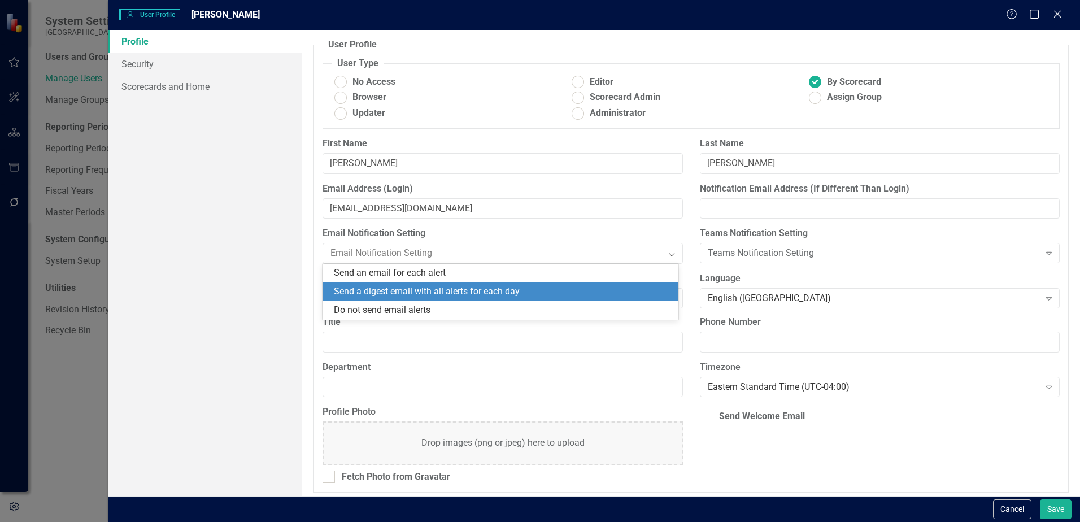
click at [450, 285] on div "Send a digest email with all alerts for each day" at bounding box center [503, 291] width 338 height 13
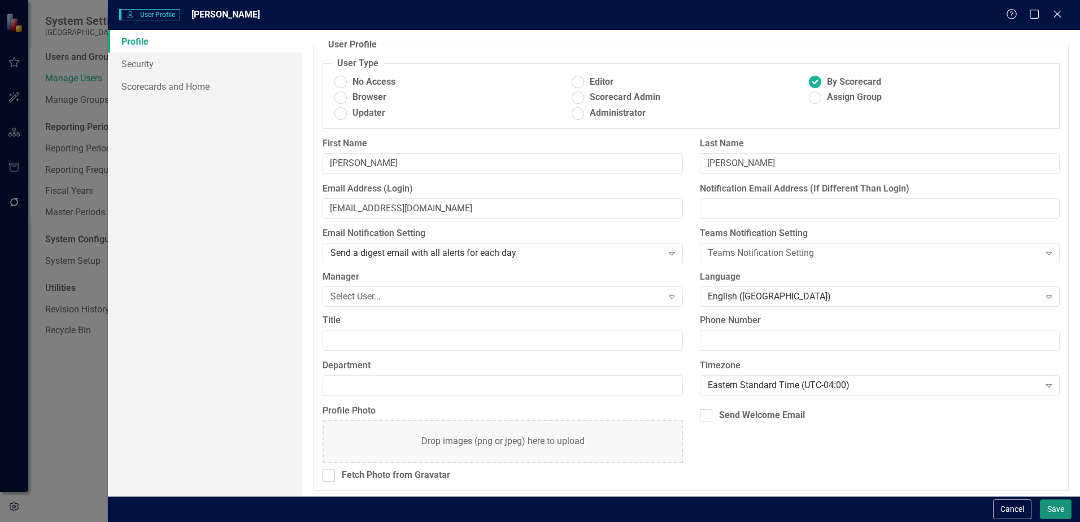
click at [1049, 507] on button "Save" at bounding box center [1056, 509] width 32 height 20
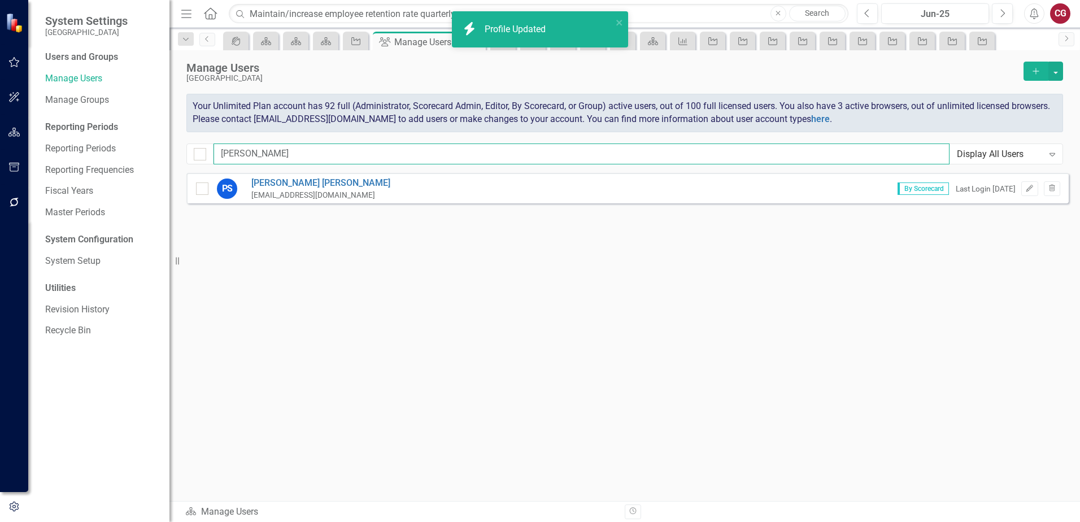
click at [392, 159] on input "paul" at bounding box center [581, 153] width 736 height 21
type input "p"
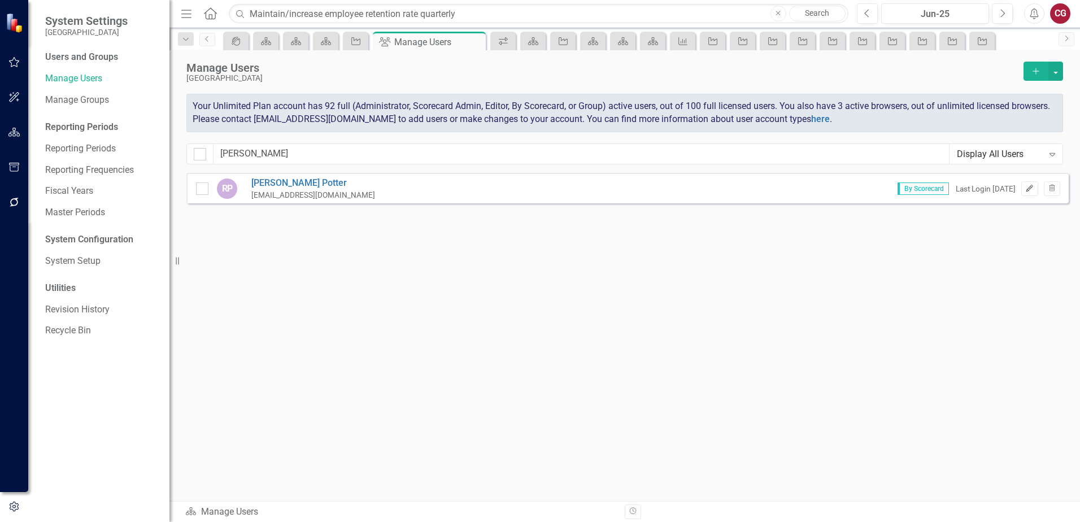
click at [1032, 189] on icon "Edit" at bounding box center [1029, 188] width 8 height 7
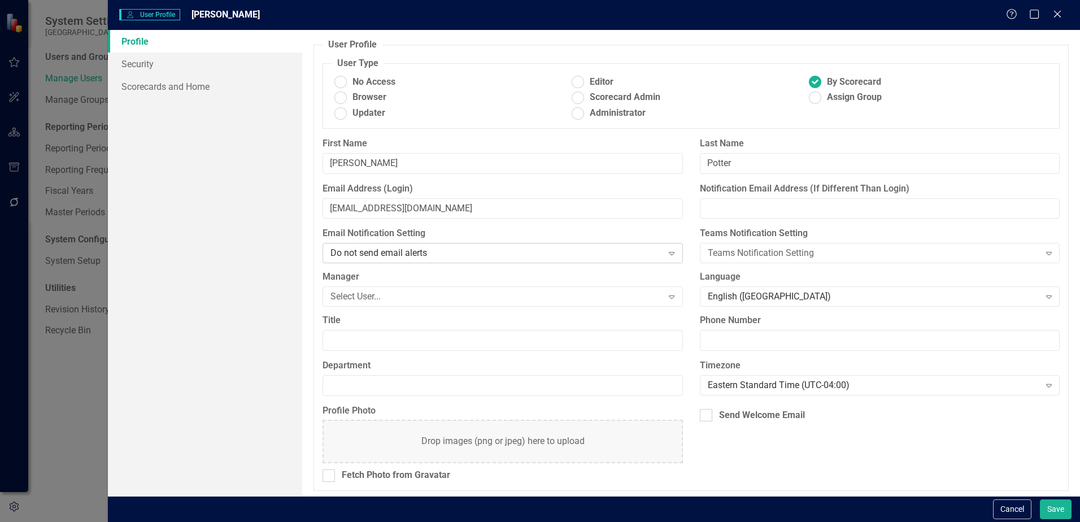
click at [394, 258] on div "Do not send email alerts" at bounding box center [496, 253] width 332 height 13
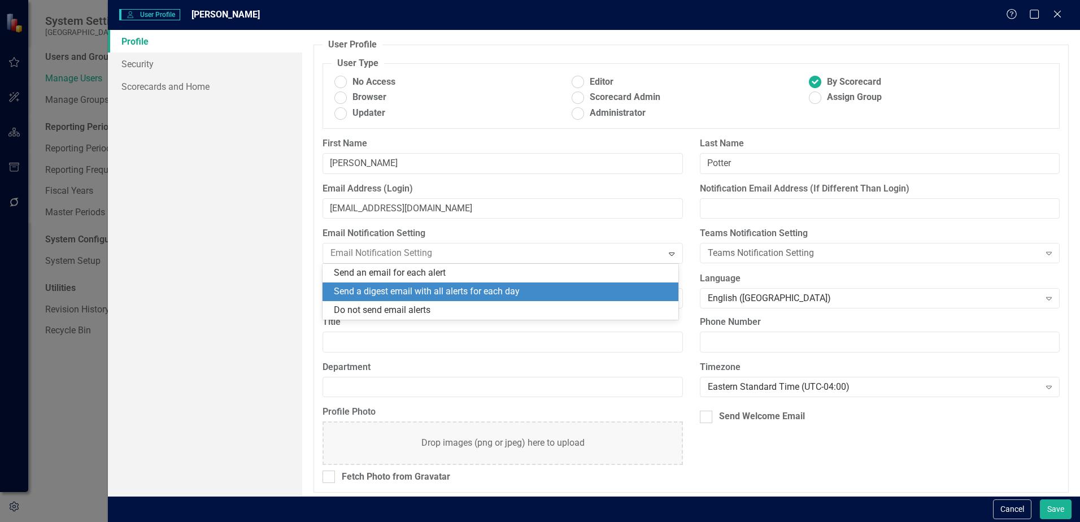
click at [392, 292] on div "Send a digest email with all alerts for each day" at bounding box center [503, 291] width 338 height 13
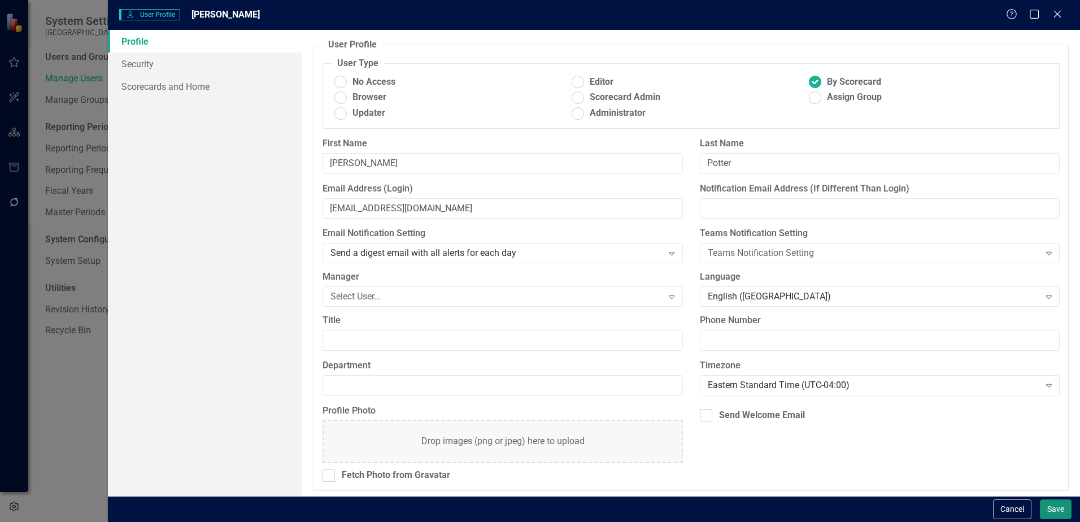
click at [1052, 509] on button "Save" at bounding box center [1056, 509] width 32 height 20
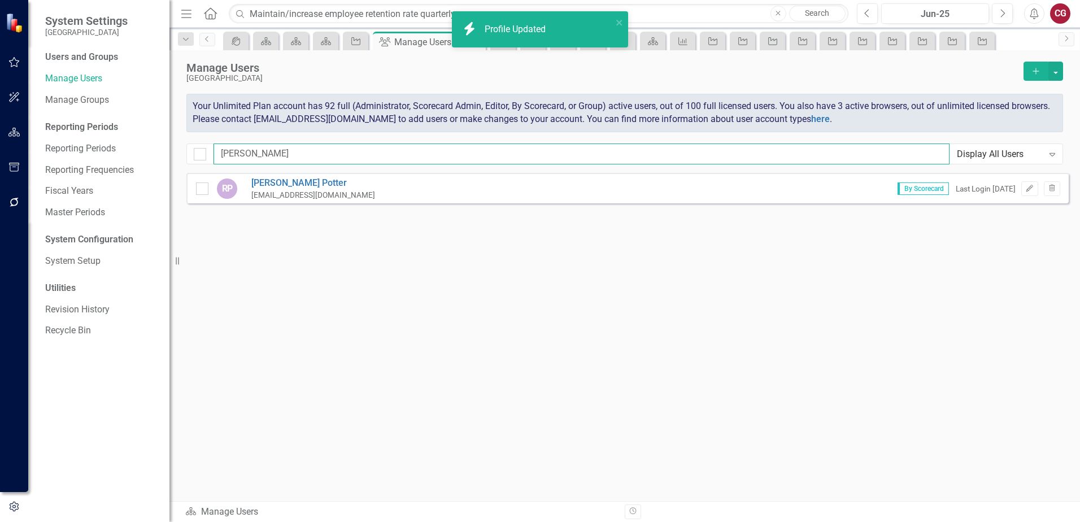
click at [481, 146] on input "roderick" at bounding box center [581, 153] width 736 height 21
type input "r"
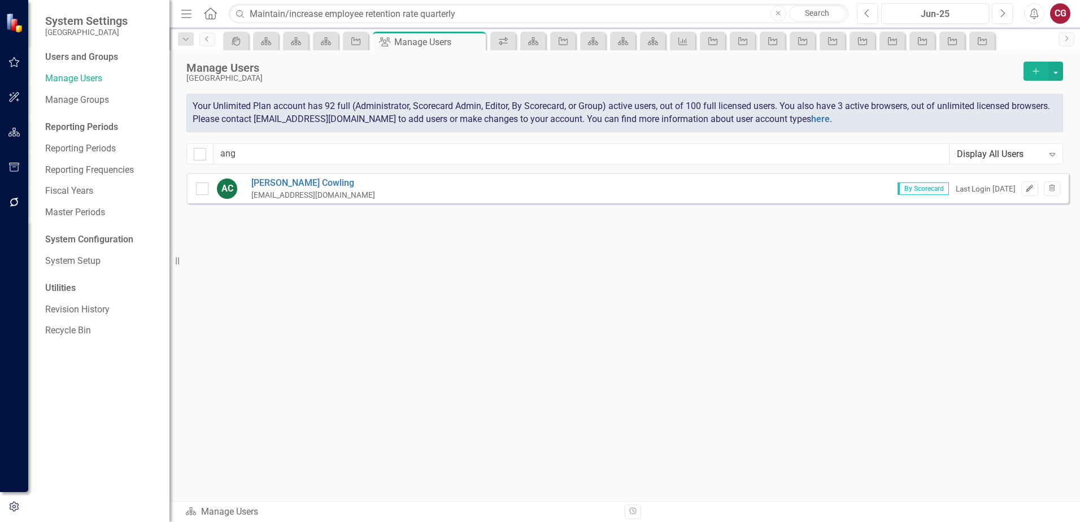
click at [1031, 193] on button "Edit" at bounding box center [1029, 188] width 16 height 15
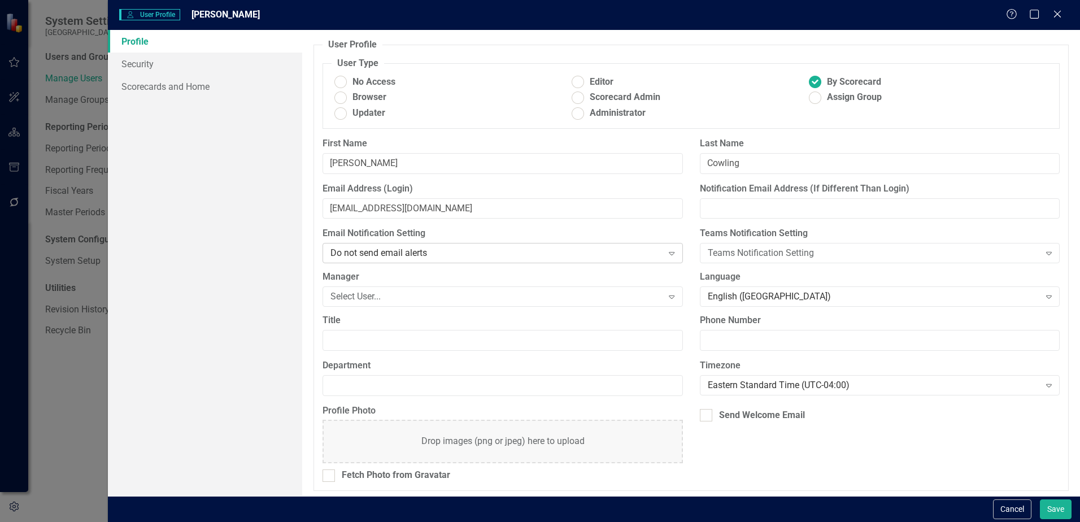
click at [426, 249] on div "Do not send email alerts" at bounding box center [496, 253] width 332 height 13
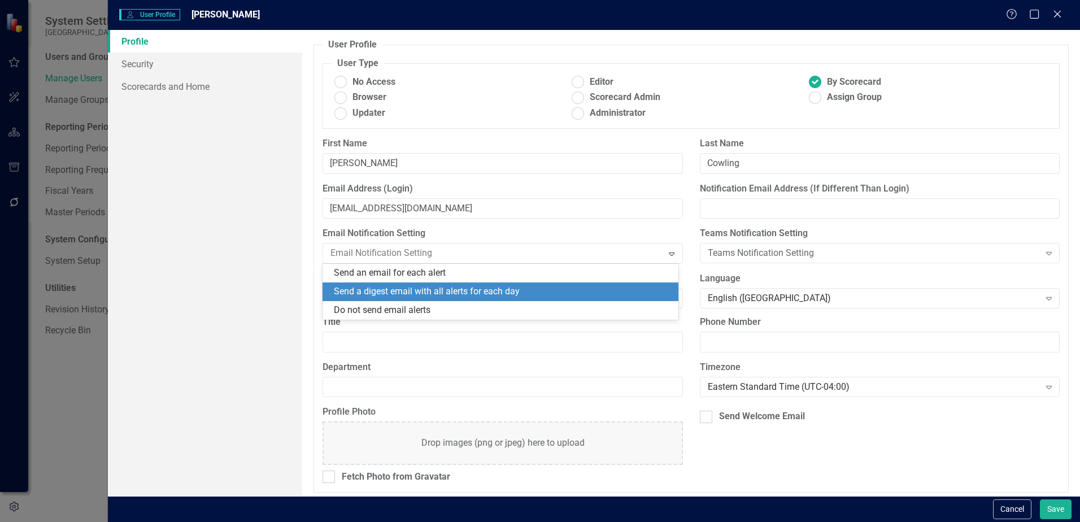
click at [425, 286] on div "Send a digest email with all alerts for each day" at bounding box center [503, 291] width 338 height 13
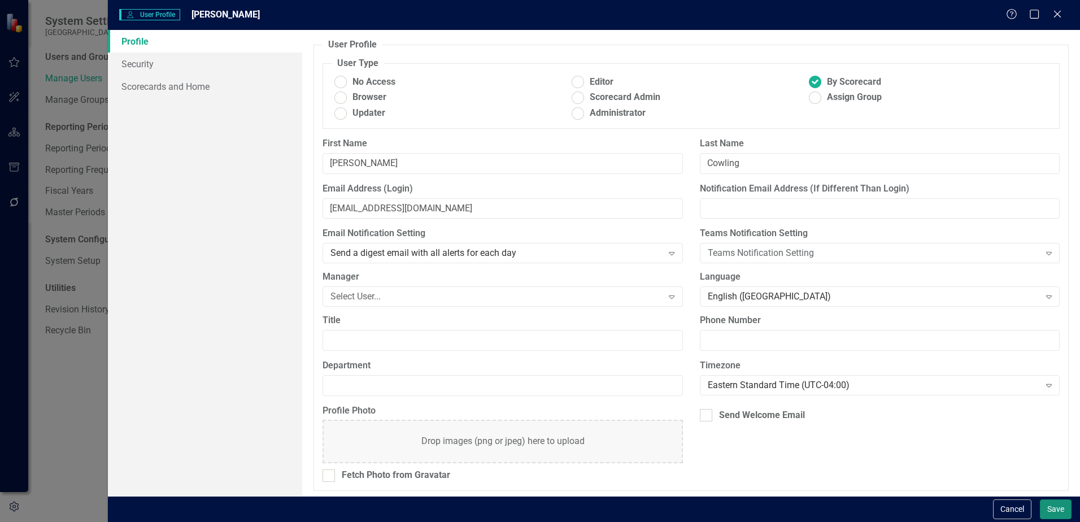
click at [1053, 514] on button "Save" at bounding box center [1056, 509] width 32 height 20
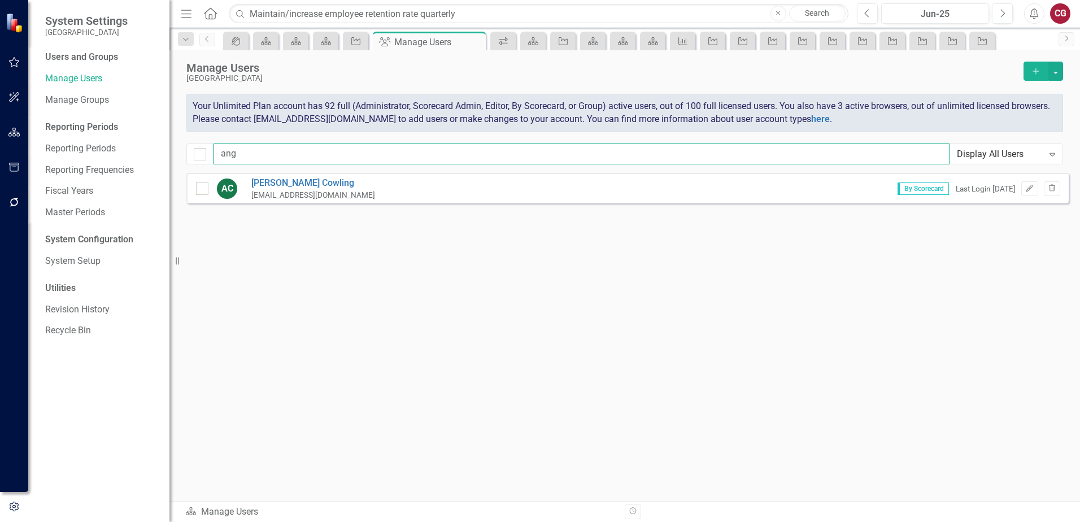
click at [284, 158] on input "ang" at bounding box center [581, 153] width 736 height 21
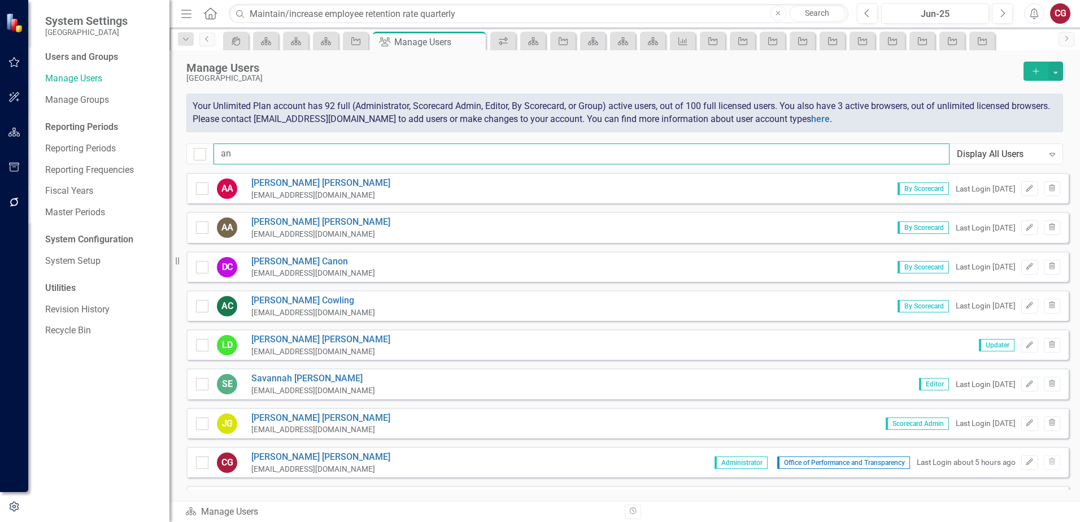
type input "a"
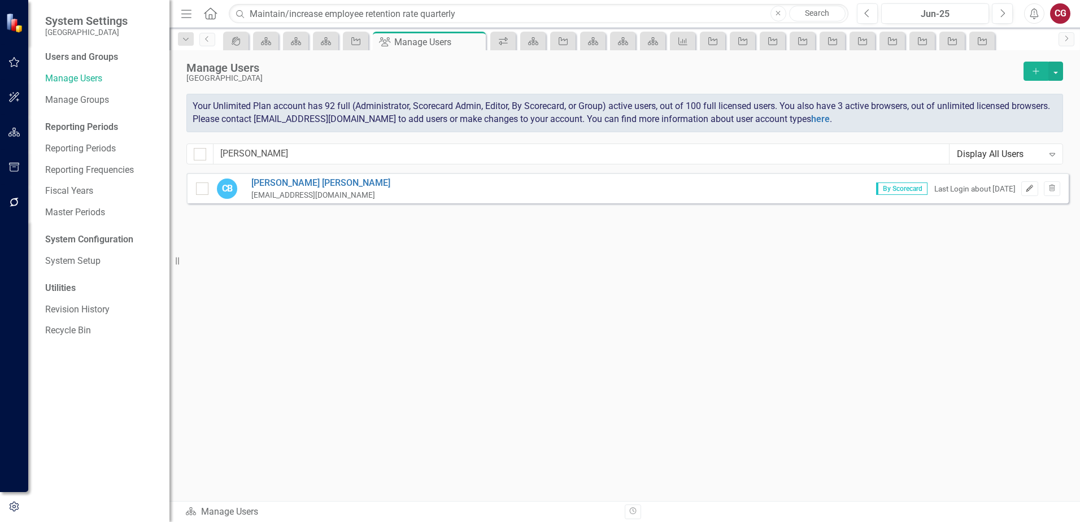
click at [1030, 191] on icon "Edit" at bounding box center [1029, 188] width 8 height 7
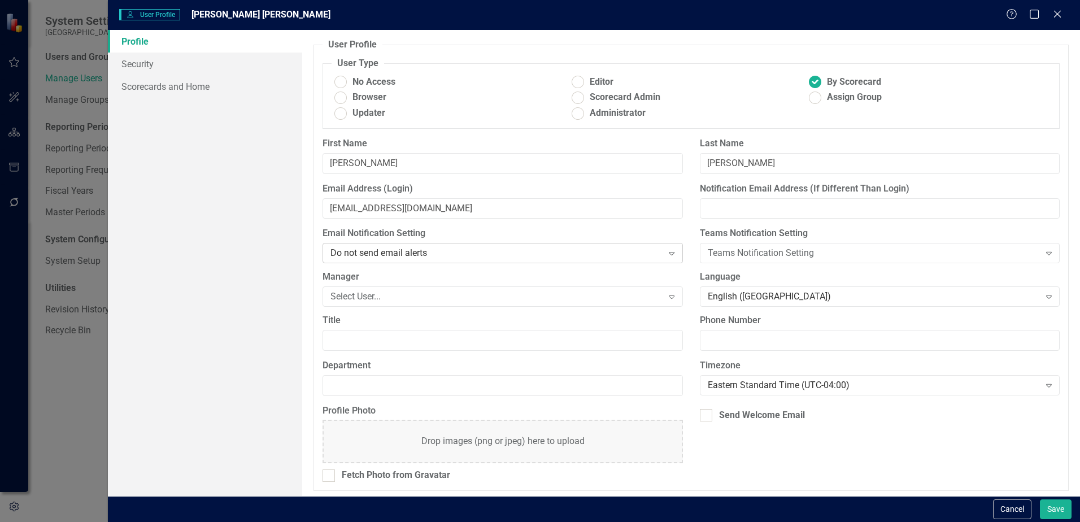
click at [437, 255] on div "Do not send email alerts" at bounding box center [496, 253] width 332 height 13
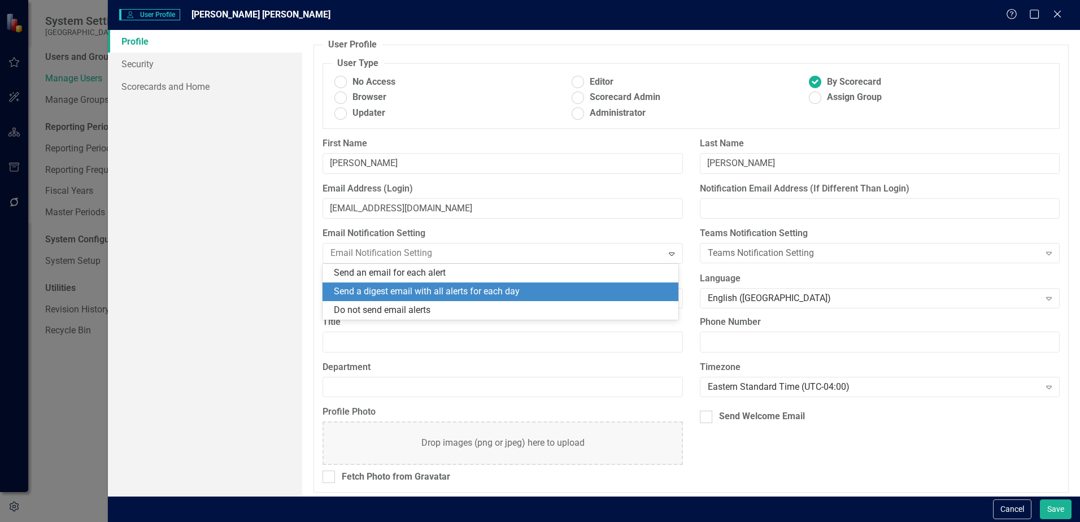
click at [420, 284] on div "Send a digest email with all alerts for each day" at bounding box center [500, 291] width 356 height 19
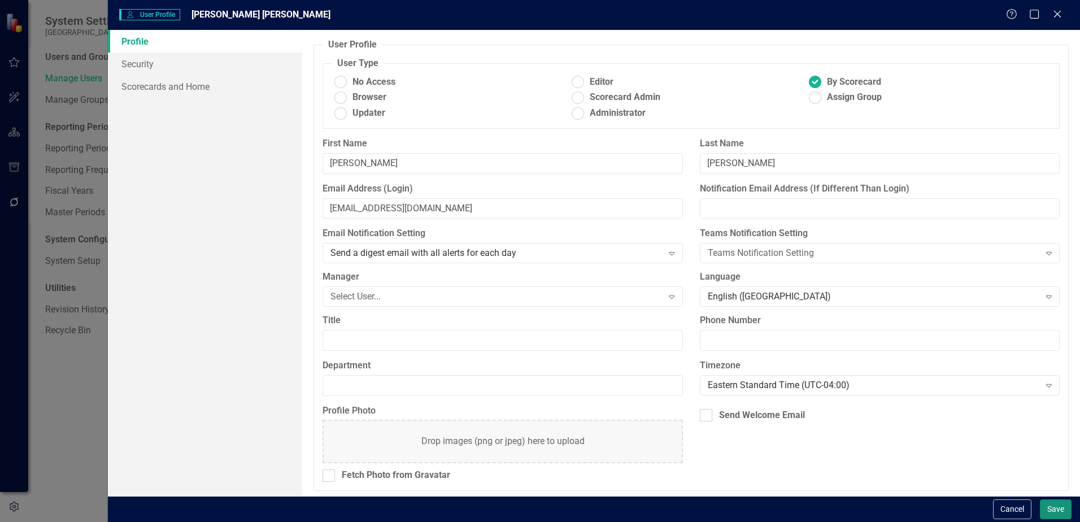
click at [1054, 506] on button "Save" at bounding box center [1056, 509] width 32 height 20
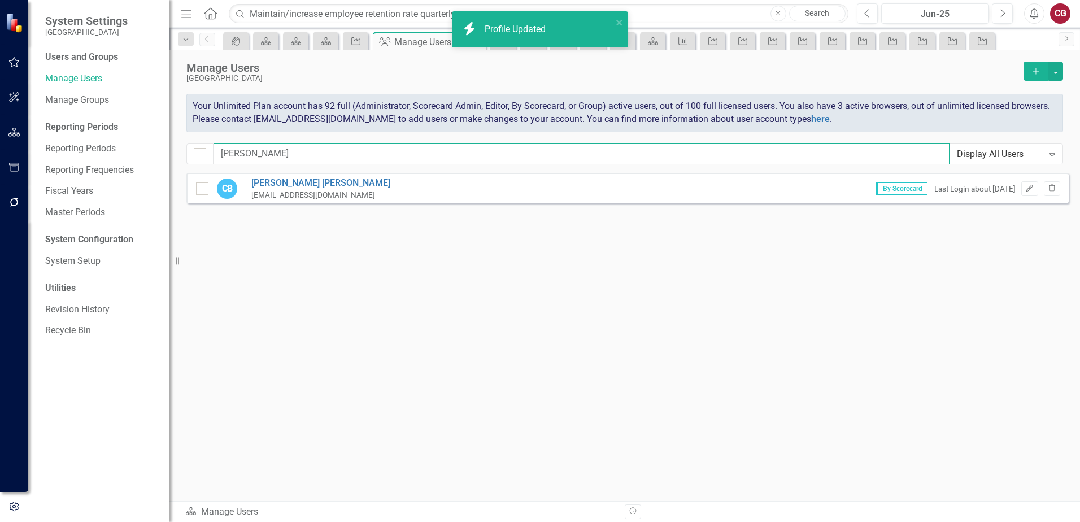
click at [296, 153] on input "charles" at bounding box center [581, 153] width 736 height 21
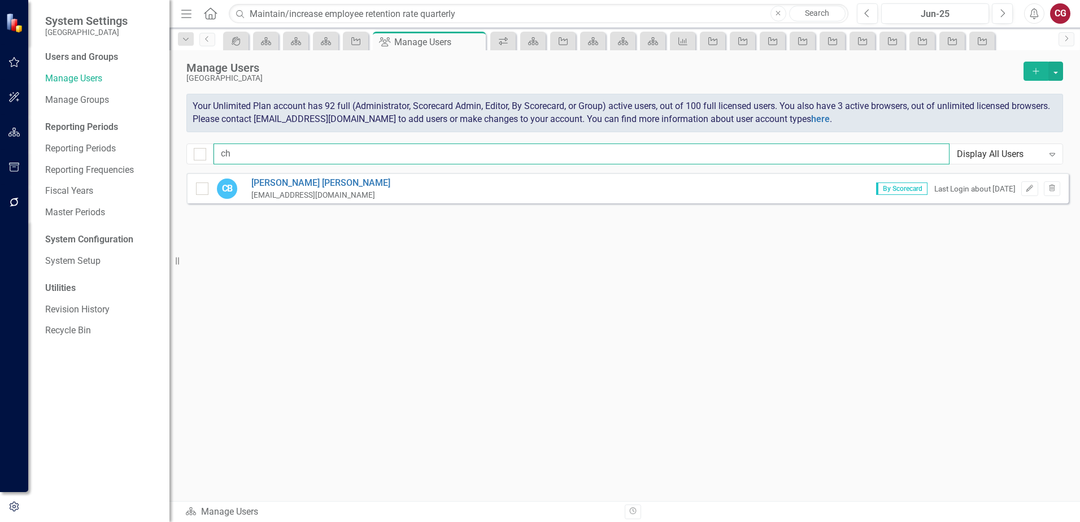
type input "c"
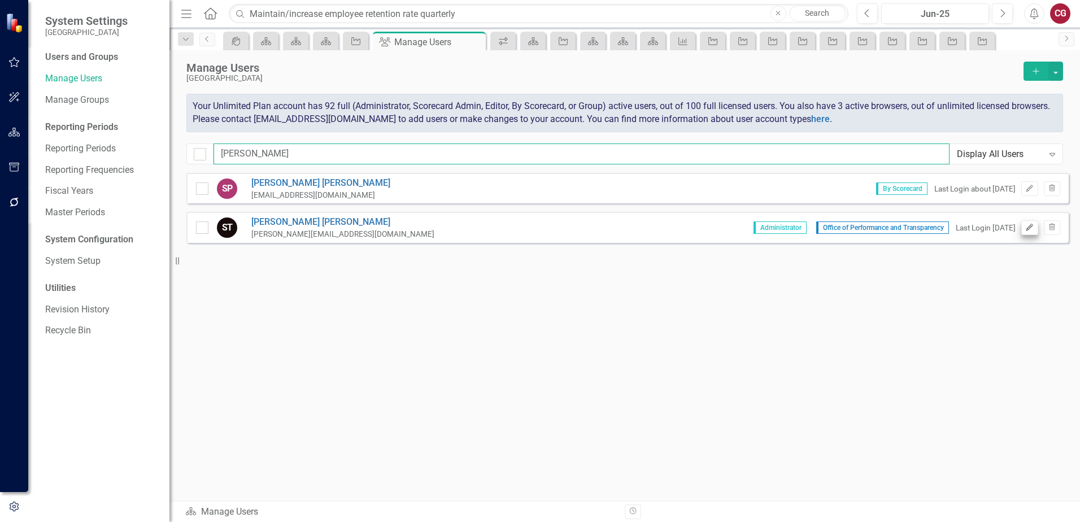
type input "sara"
click at [1026, 229] on icon "Edit" at bounding box center [1029, 227] width 8 height 7
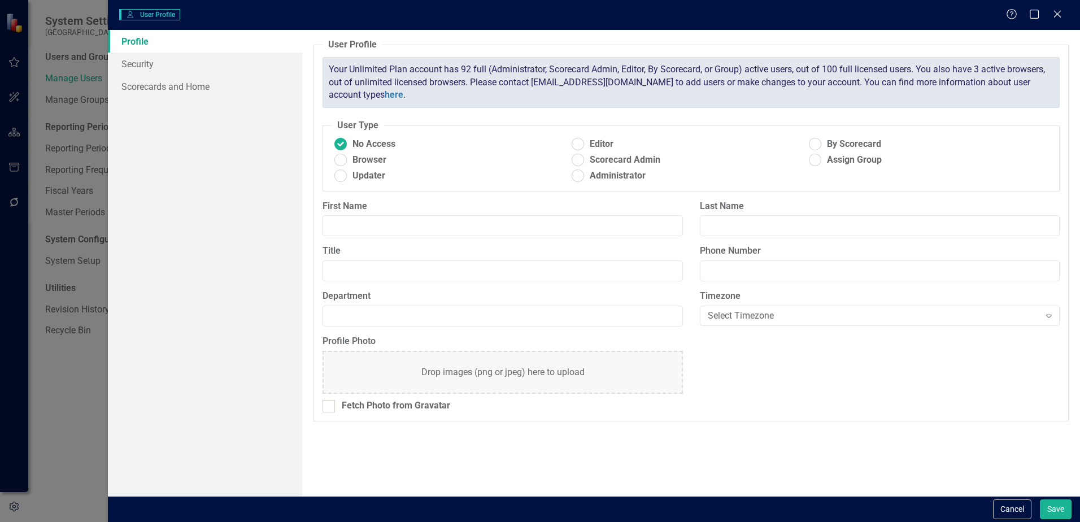
type input "Sarah"
type input "Taylor"
type input "Assistant County Administrator"
type input "Office of Performance and Transparency"
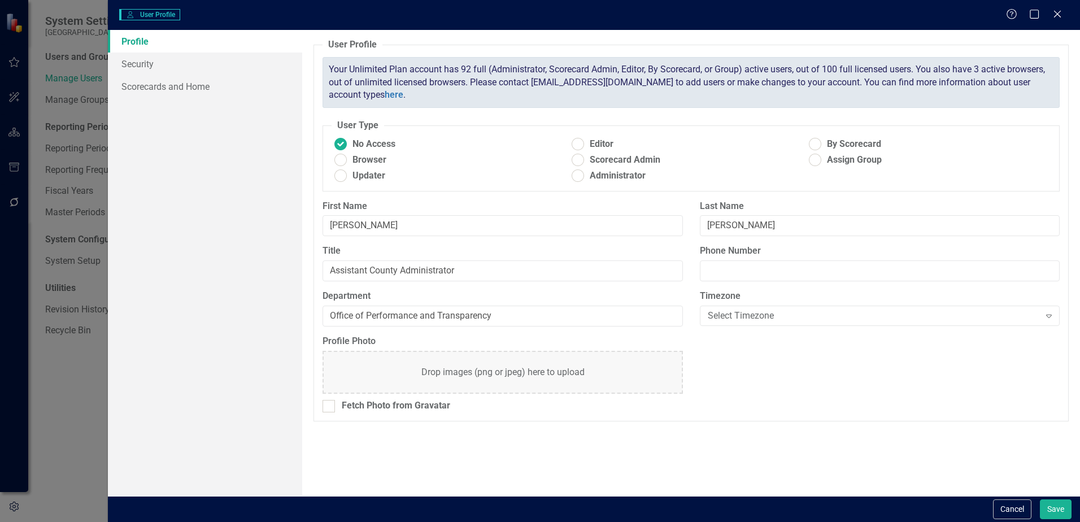
radio input "false"
radio input "true"
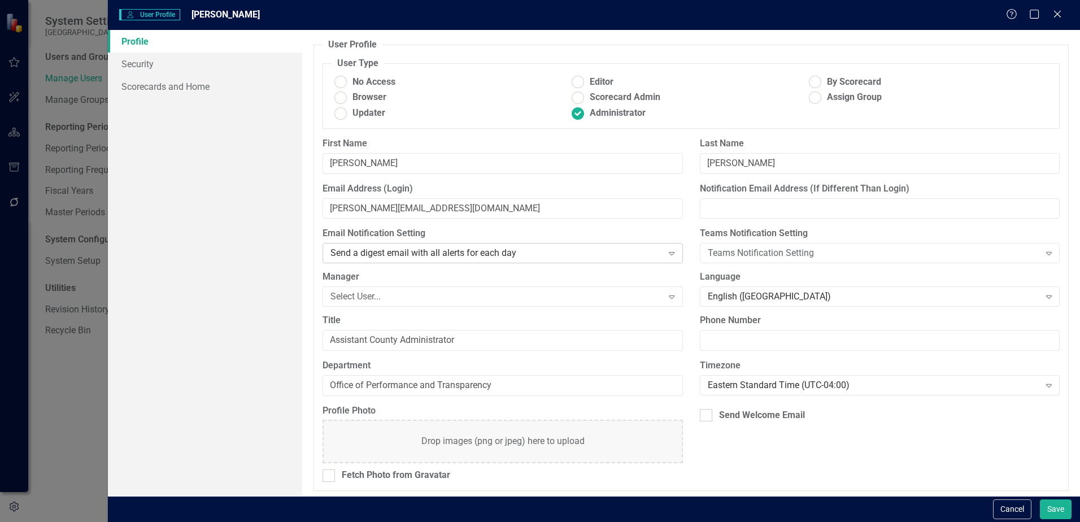
click at [379, 252] on div "Send a digest email with all alerts for each day" at bounding box center [496, 253] width 332 height 13
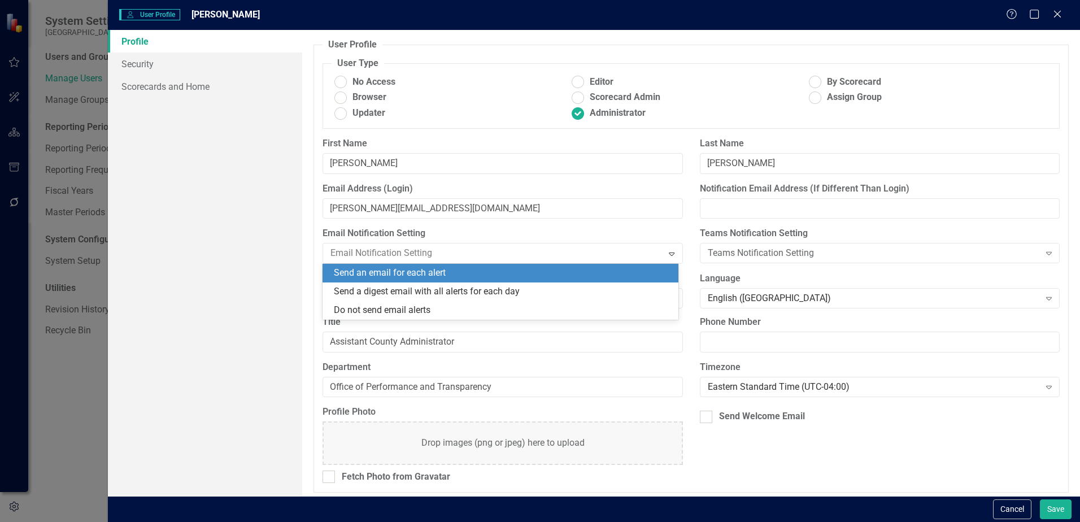
click at [404, 268] on div "Send an email for each alert" at bounding box center [503, 273] width 338 height 13
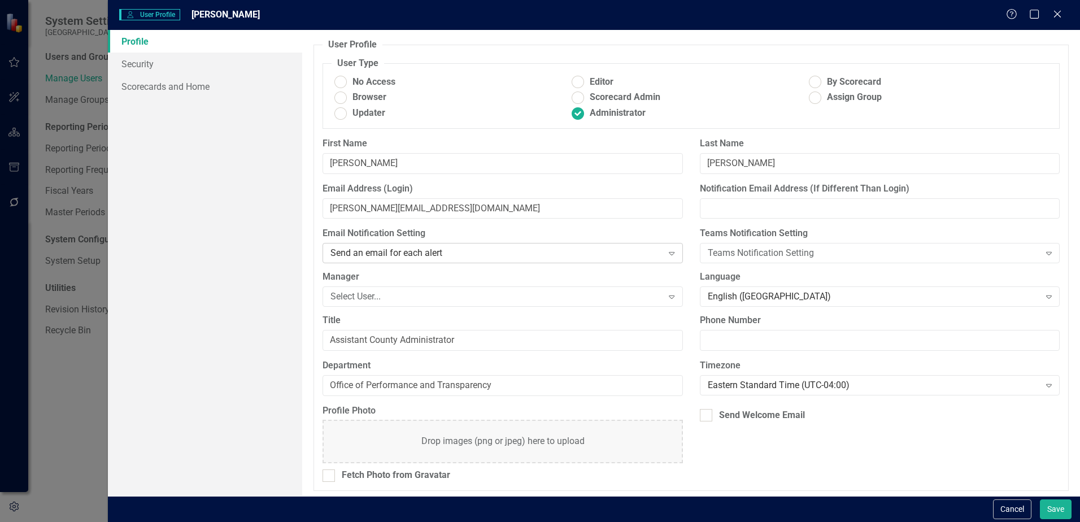
click at [411, 251] on div "Send an email for each alert" at bounding box center [496, 253] width 332 height 13
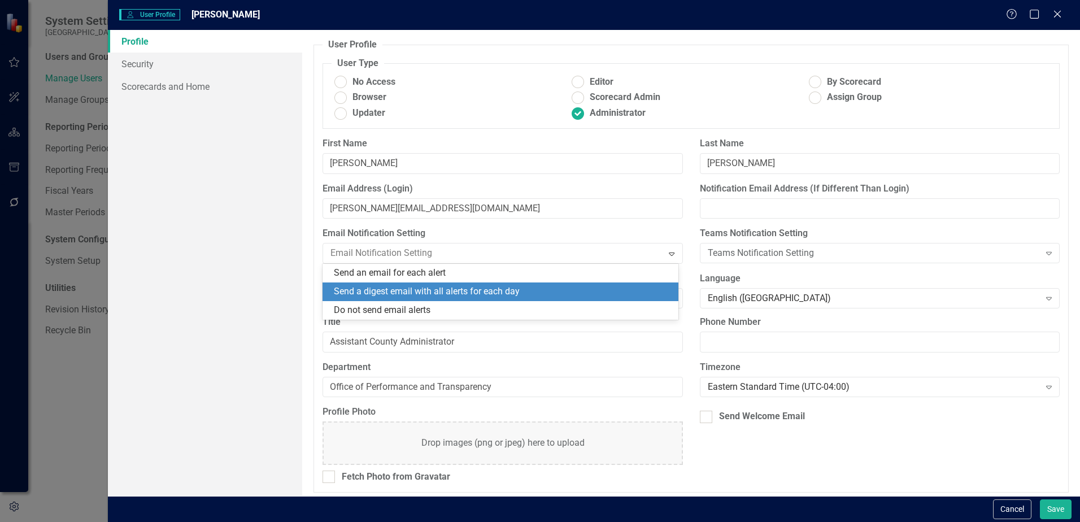
click at [413, 283] on div "Send a digest email with all alerts for each day" at bounding box center [500, 291] width 356 height 19
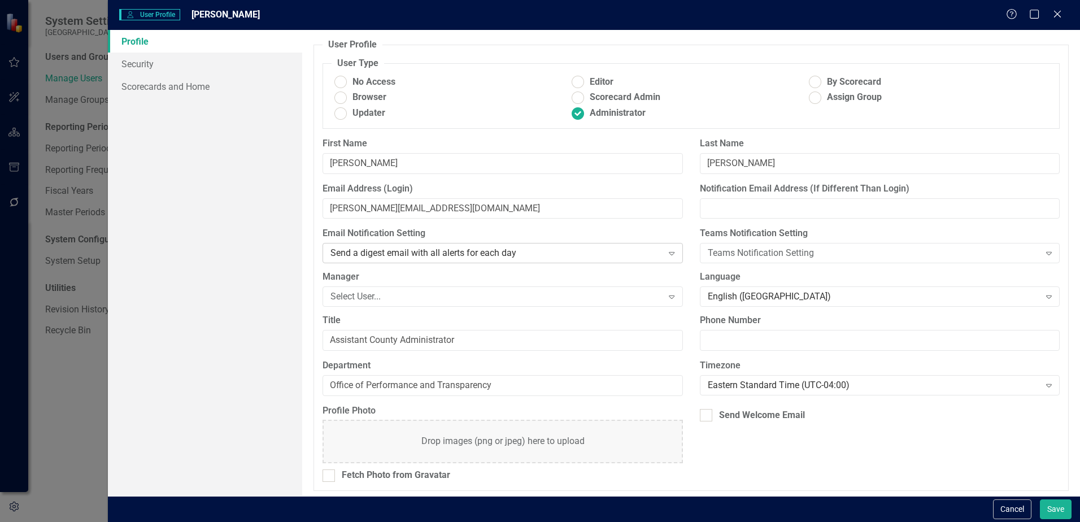
click at [516, 256] on div "Send a digest email with all alerts for each day" at bounding box center [496, 253] width 332 height 13
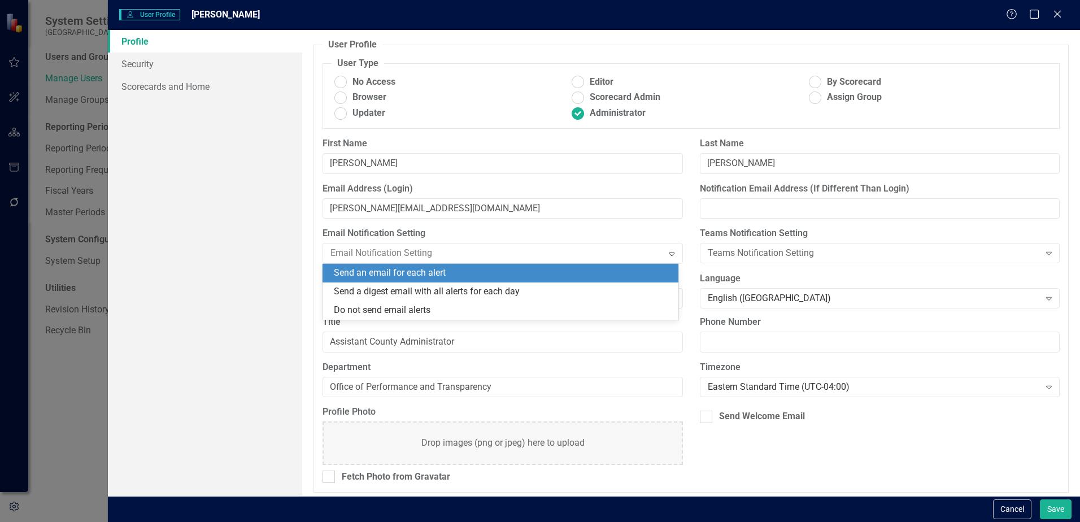
click at [503, 274] on div "Send an email for each alert" at bounding box center [503, 273] width 338 height 13
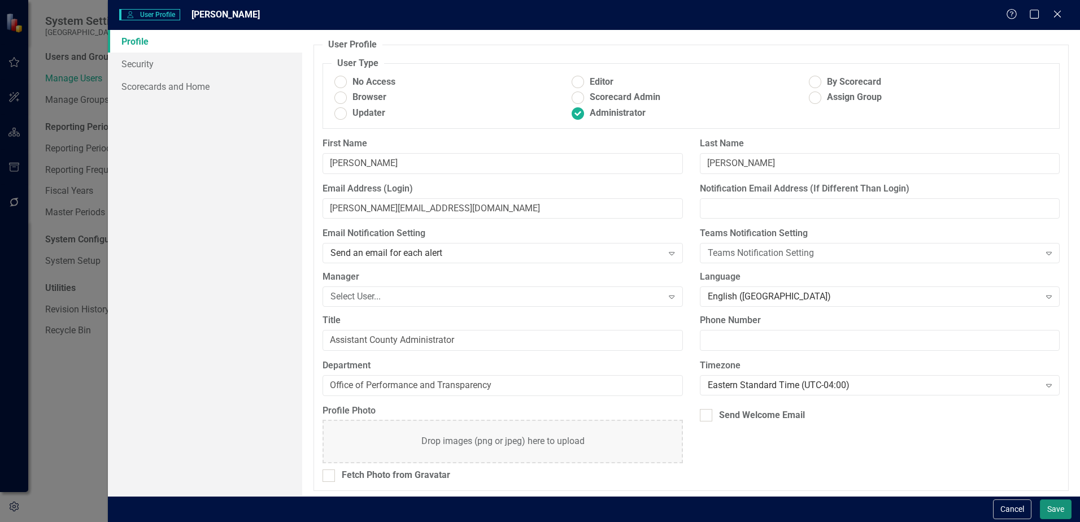
click at [1058, 503] on button "Save" at bounding box center [1056, 509] width 32 height 20
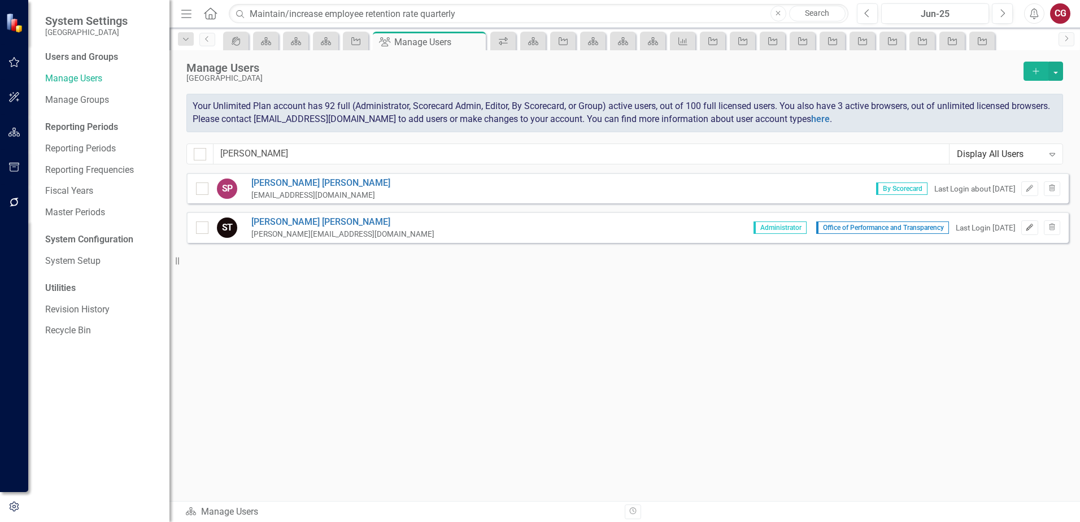
click at [1031, 230] on icon "Edit" at bounding box center [1029, 227] width 8 height 7
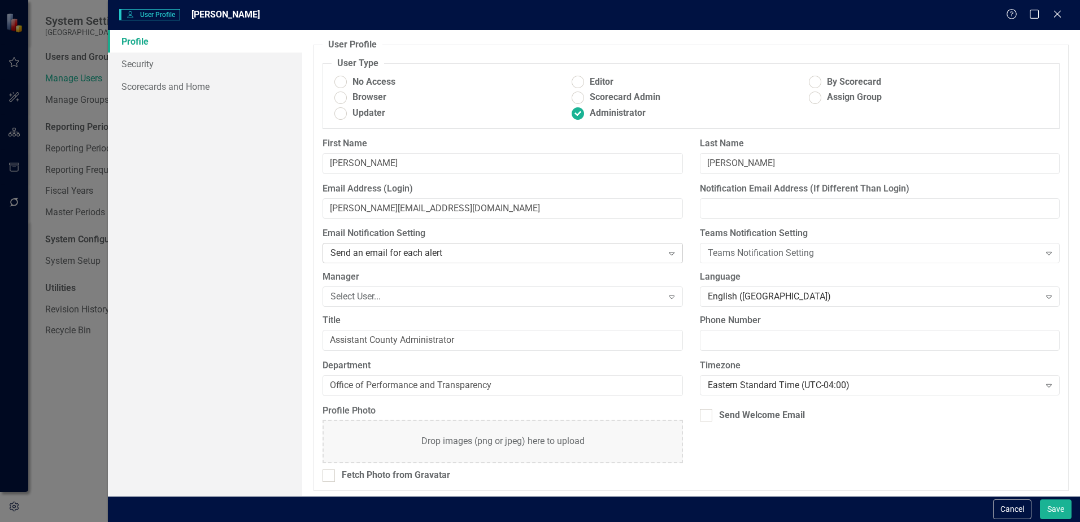
click at [398, 248] on div "Send an email for each alert" at bounding box center [496, 253] width 332 height 13
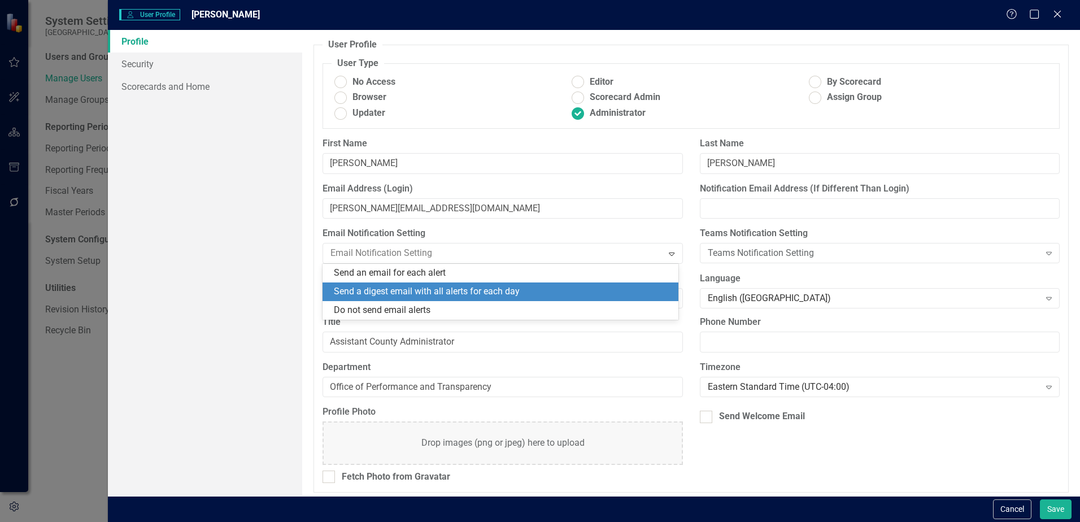
click at [387, 290] on div "Send a digest email with all alerts for each day" at bounding box center [503, 291] width 338 height 13
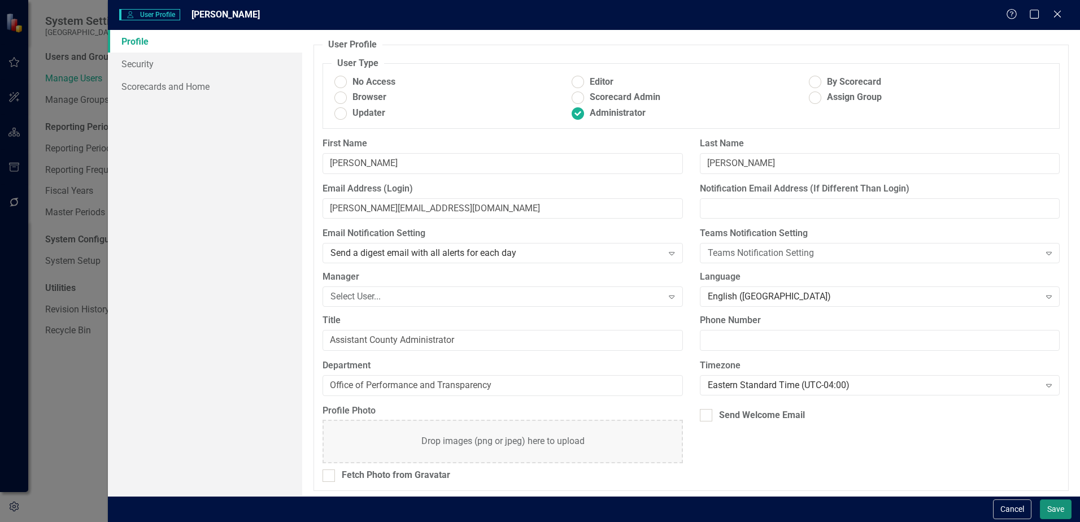
click at [1067, 512] on button "Save" at bounding box center [1056, 509] width 32 height 20
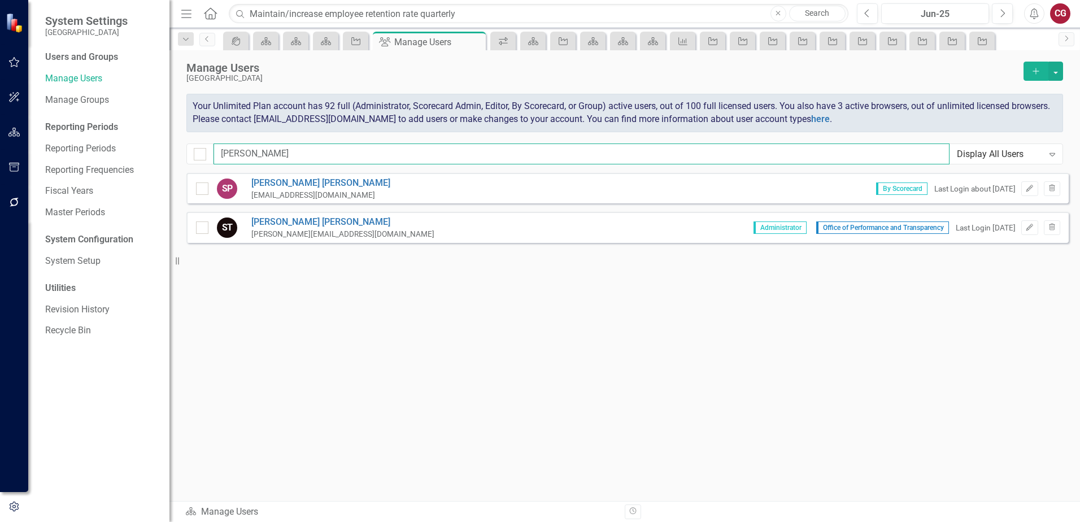
drag, startPoint x: 254, startPoint y: 150, endPoint x: 182, endPoint y: 144, distance: 71.9
click at [182, 144] on div "Manage Users St. Johns County Add Your Unlimited Plan account has 92 full (Admi…" at bounding box center [624, 111] width 910 height 123
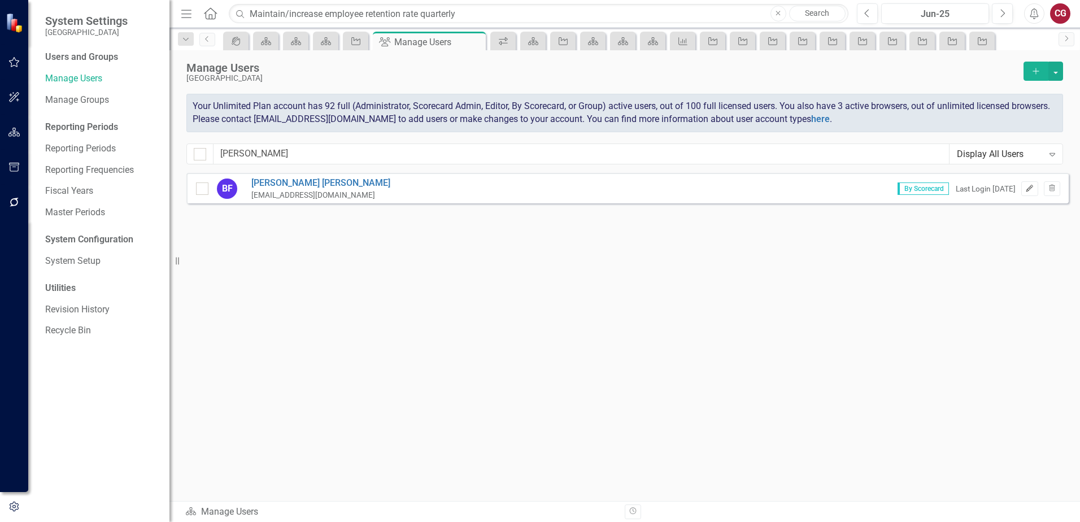
click at [1028, 192] on button "Edit" at bounding box center [1029, 188] width 16 height 15
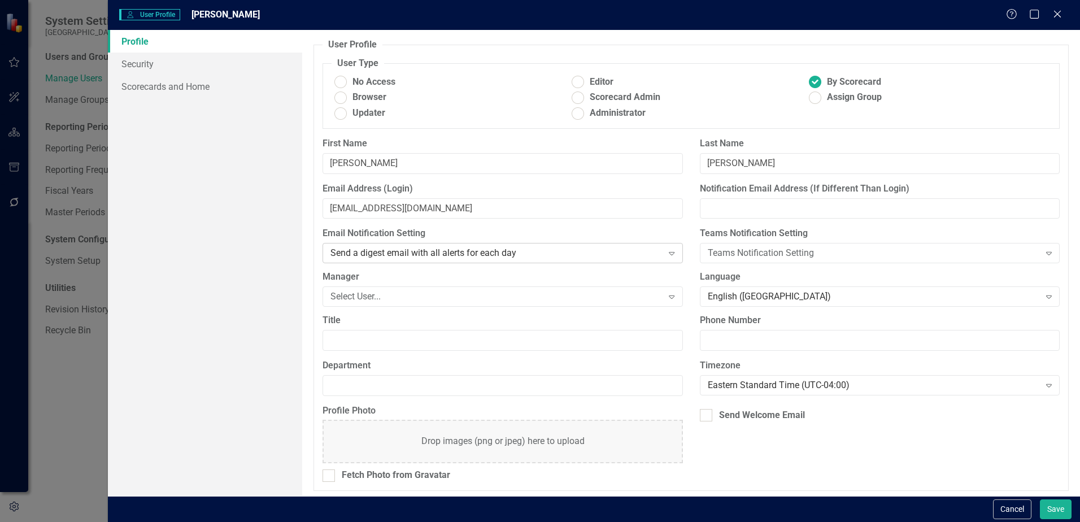
click at [533, 248] on div "Send a digest email with all alerts for each day" at bounding box center [496, 253] width 332 height 13
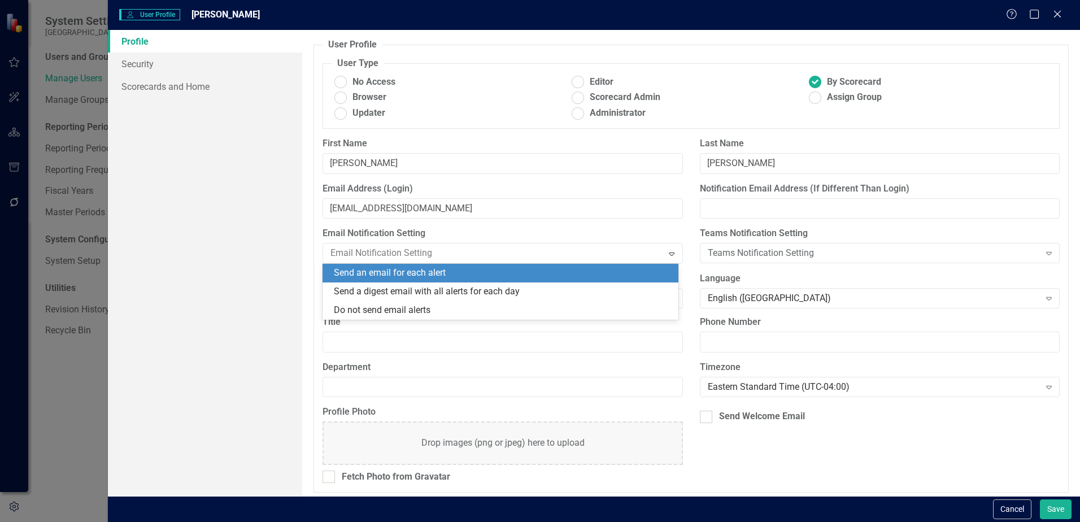
click at [518, 268] on div "Send an email for each alert" at bounding box center [503, 273] width 338 height 13
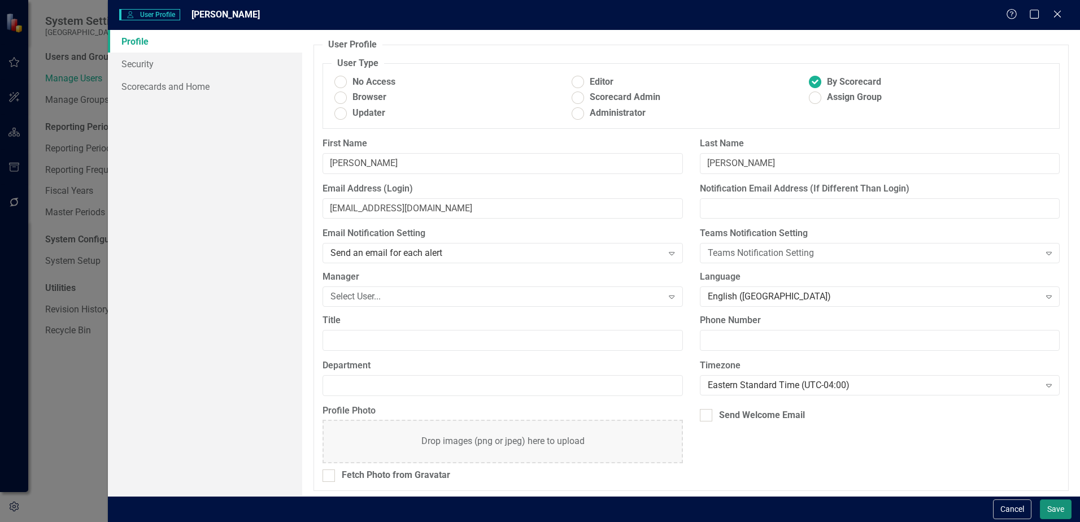
click at [1056, 512] on button "Save" at bounding box center [1056, 509] width 32 height 20
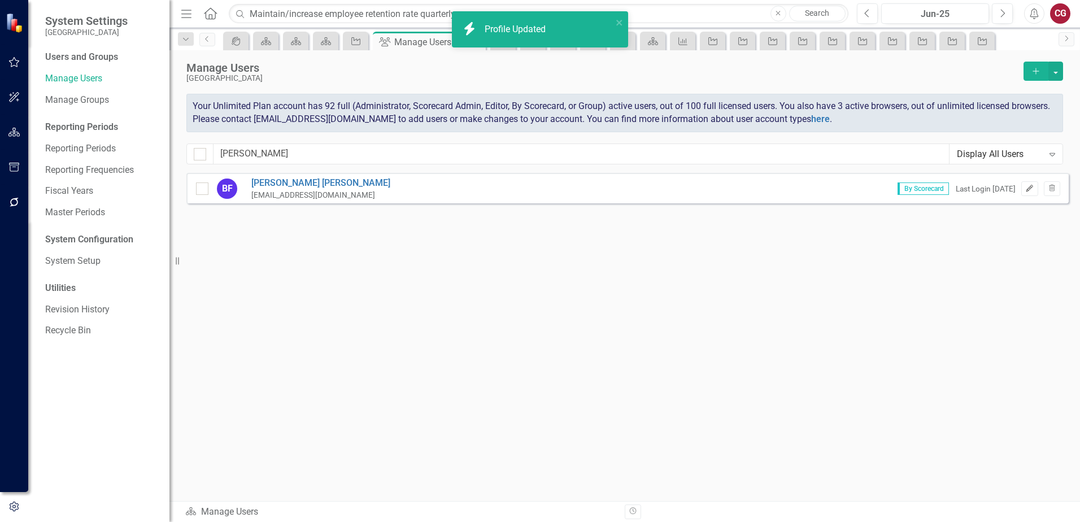
click at [1031, 187] on icon "button" at bounding box center [1029, 188] width 7 height 7
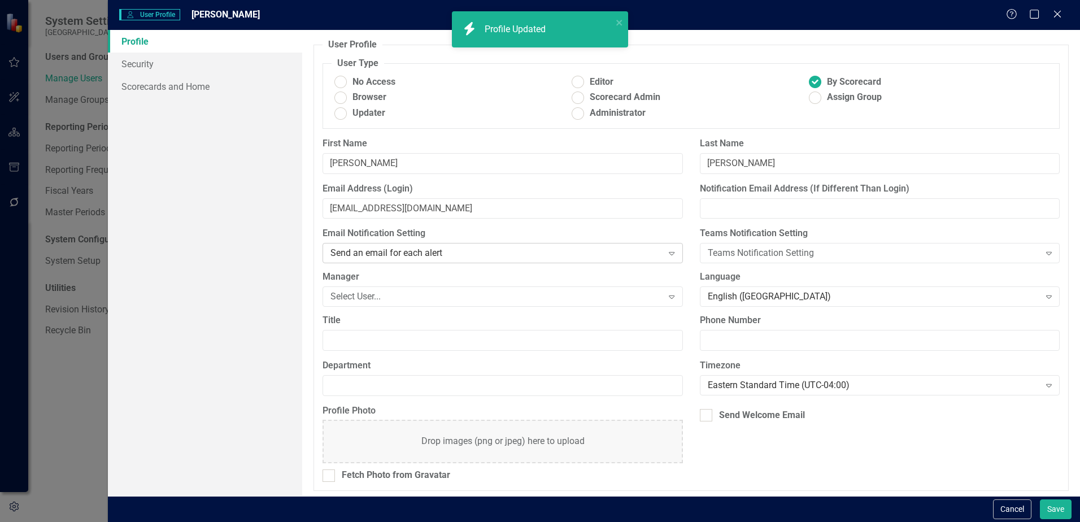
click at [479, 247] on div "Send an email for each alert" at bounding box center [496, 253] width 332 height 13
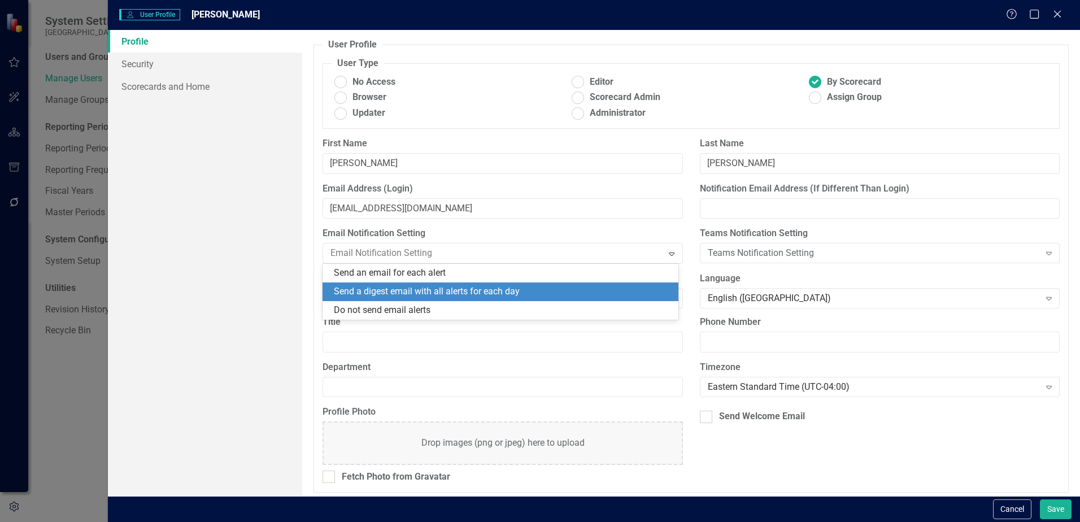
click at [439, 282] on div "Send a digest email with all alerts for each day" at bounding box center [500, 291] width 356 height 19
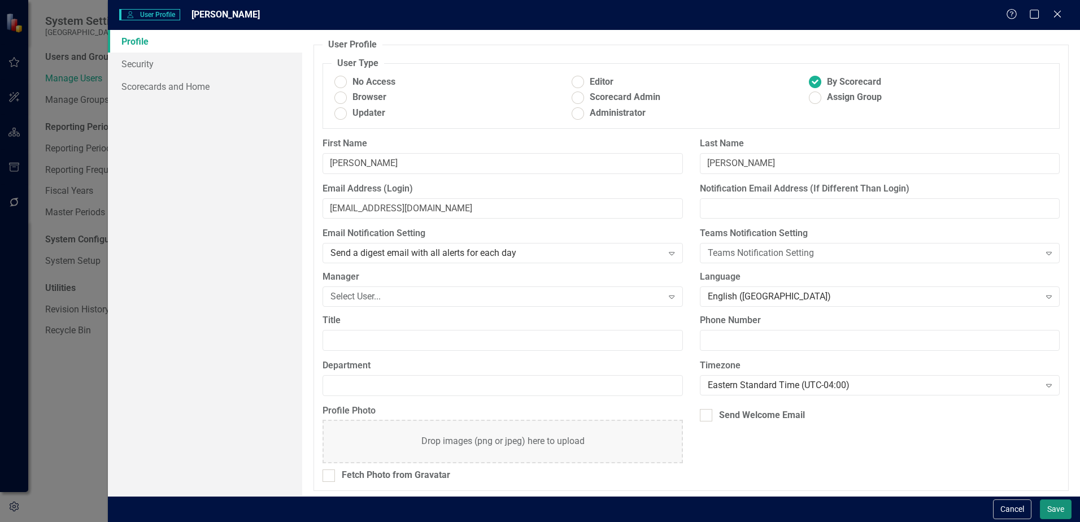
click at [1049, 502] on button "Save" at bounding box center [1056, 509] width 32 height 20
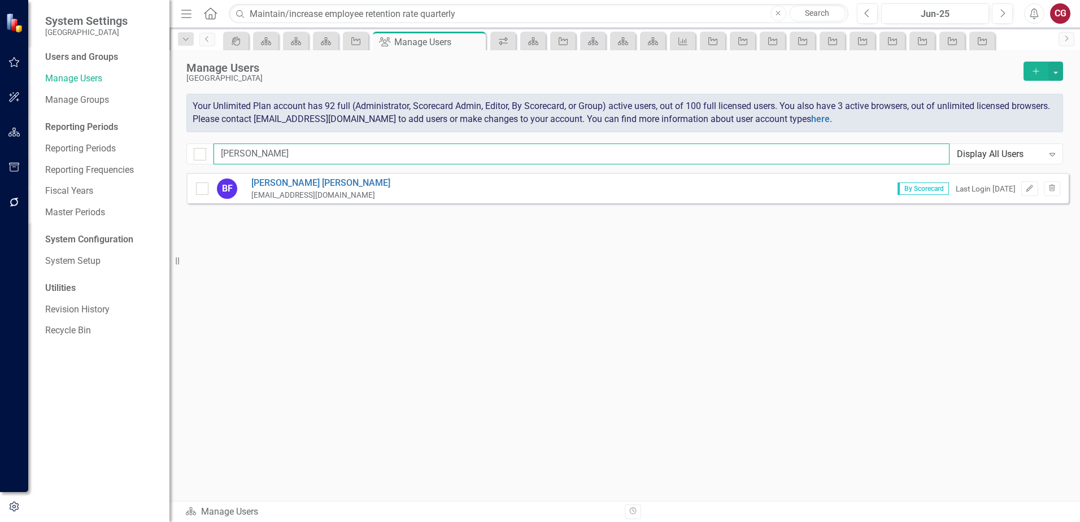
click at [686, 151] on input "bever" at bounding box center [581, 153] width 736 height 21
type input "b"
click at [1023, 189] on button "Edit" at bounding box center [1029, 188] width 16 height 15
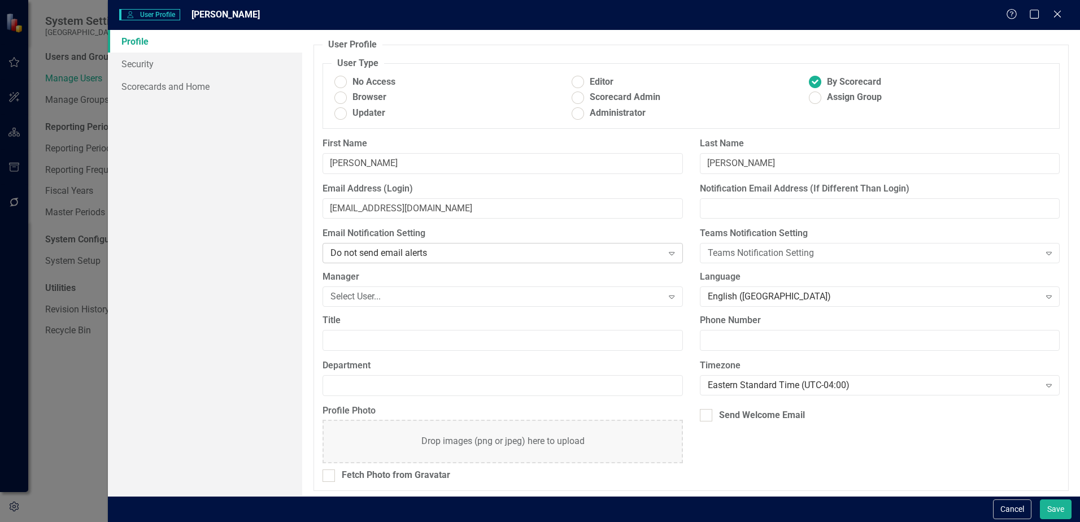
click at [469, 250] on div "Do not send email alerts" at bounding box center [496, 253] width 332 height 13
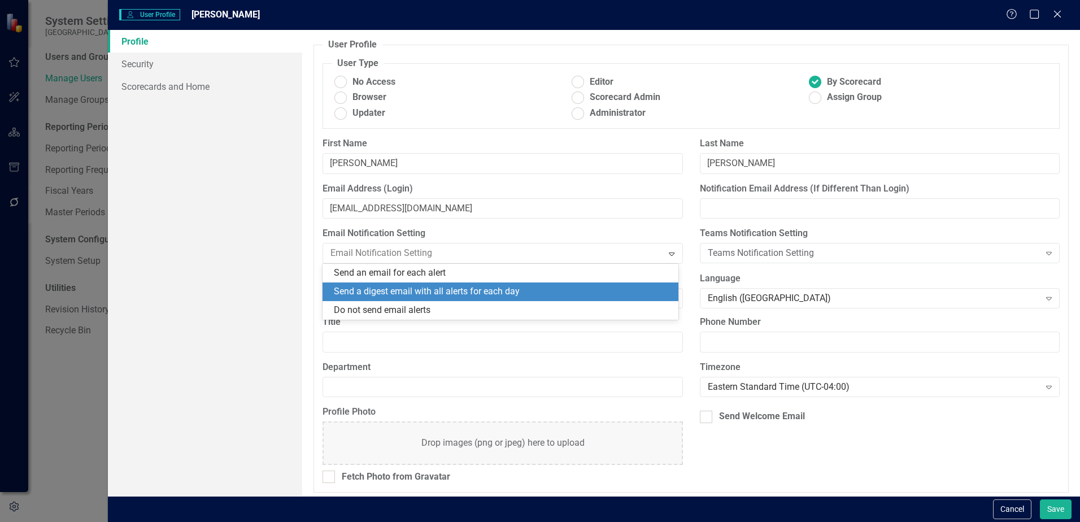
click at [465, 286] on div "Send a digest email with all alerts for each day" at bounding box center [503, 291] width 338 height 13
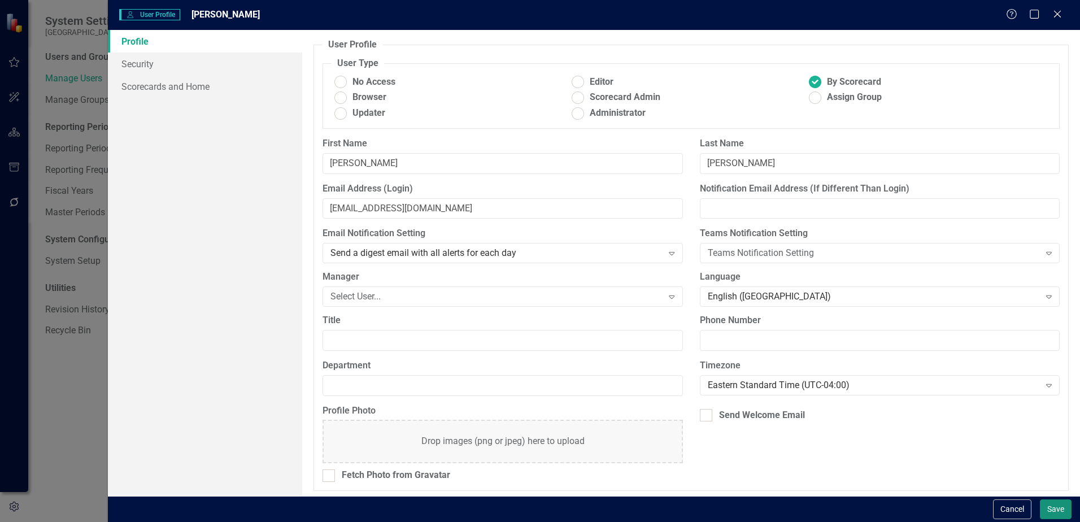
click at [1057, 514] on button "Save" at bounding box center [1056, 509] width 32 height 20
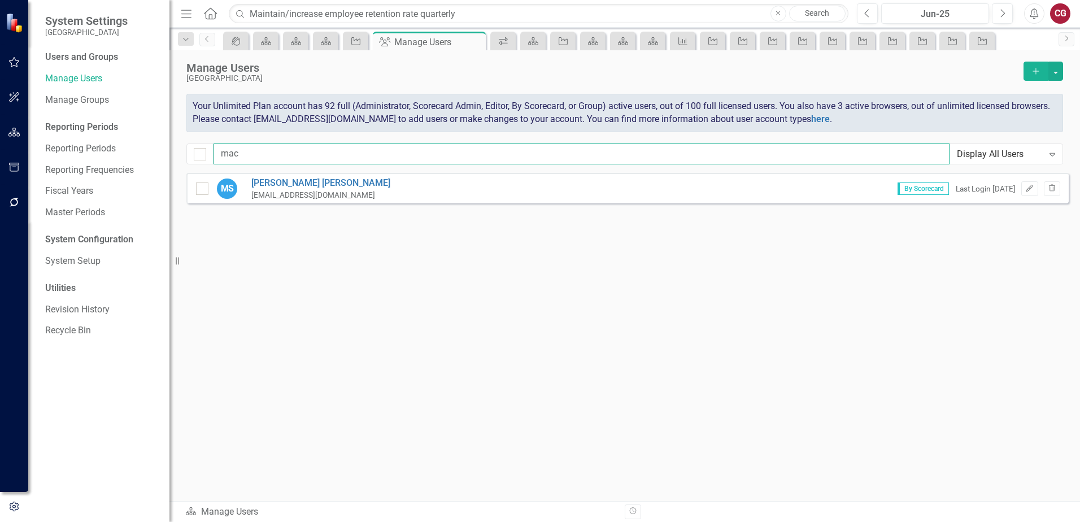
drag, startPoint x: 380, startPoint y: 153, endPoint x: 212, endPoint y: 140, distance: 167.7
click at [213, 140] on div "Manage Users St. Johns County Add Your Unlimited Plan account has 92 full (Admi…" at bounding box center [624, 111] width 910 height 123
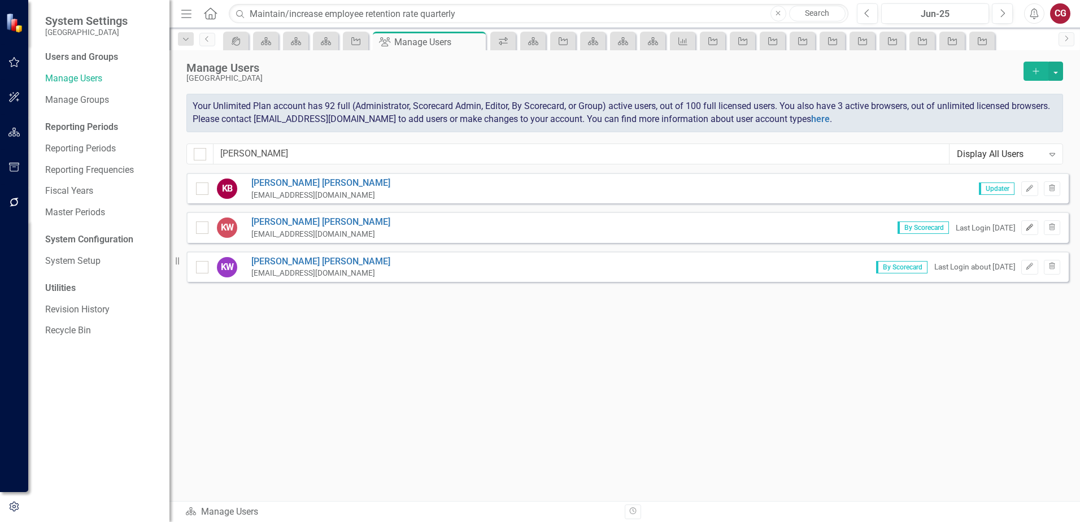
click at [1025, 225] on icon "Edit" at bounding box center [1029, 227] width 8 height 7
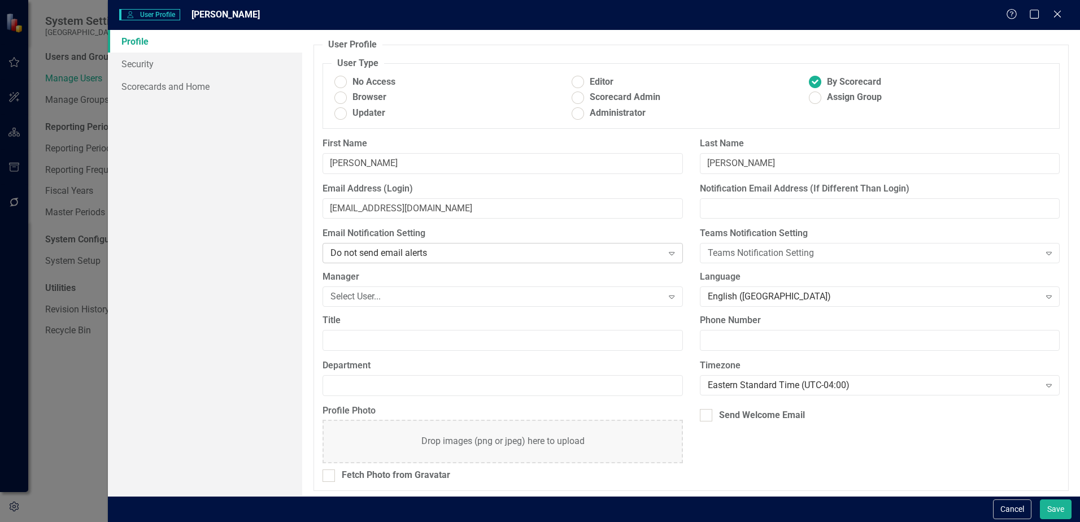
click at [420, 254] on div "Do not send email alerts" at bounding box center [496, 253] width 332 height 13
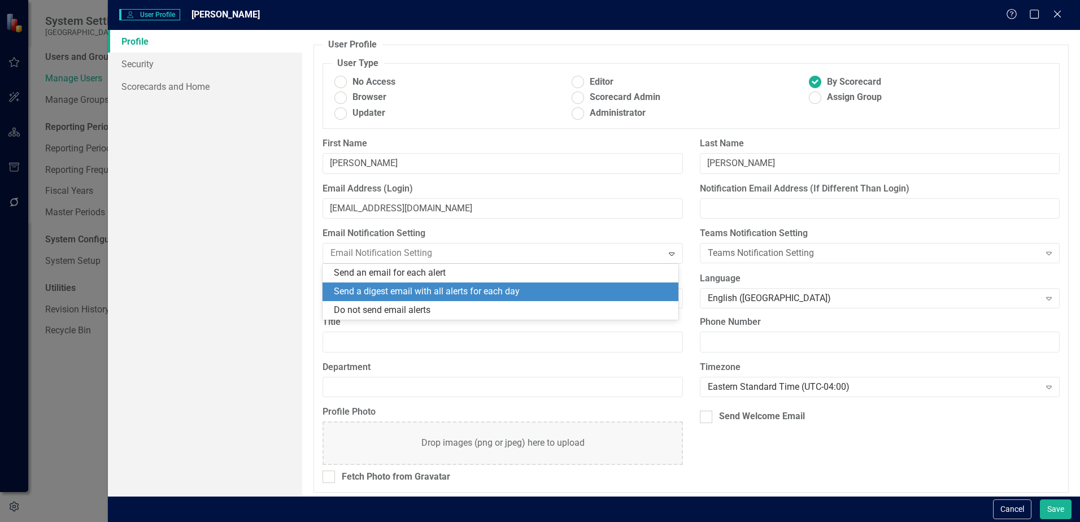
click at [404, 286] on div "Send a digest email with all alerts for each day" at bounding box center [503, 291] width 338 height 13
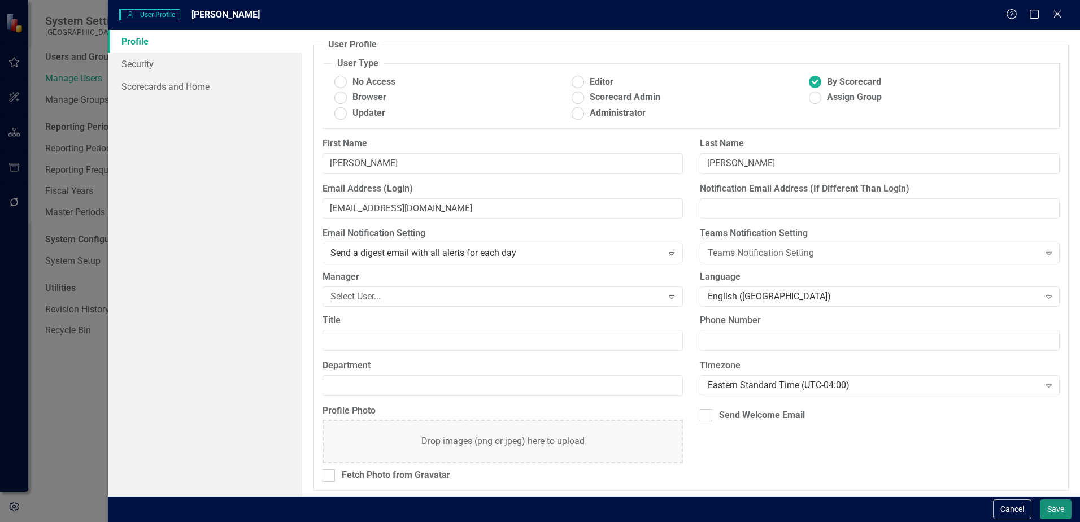
click at [1057, 514] on button "Save" at bounding box center [1056, 509] width 32 height 20
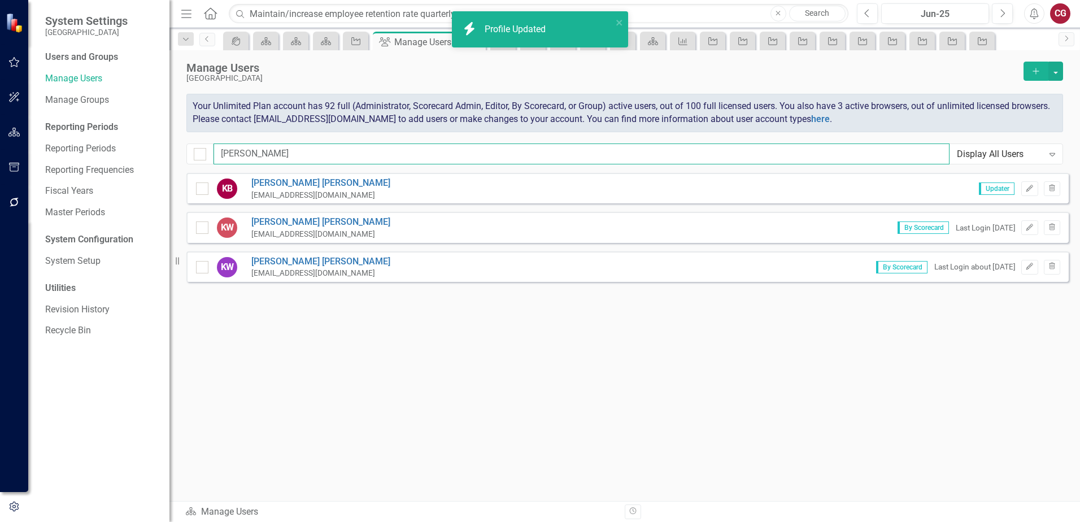
click at [290, 146] on input "kelly" at bounding box center [581, 153] width 736 height 21
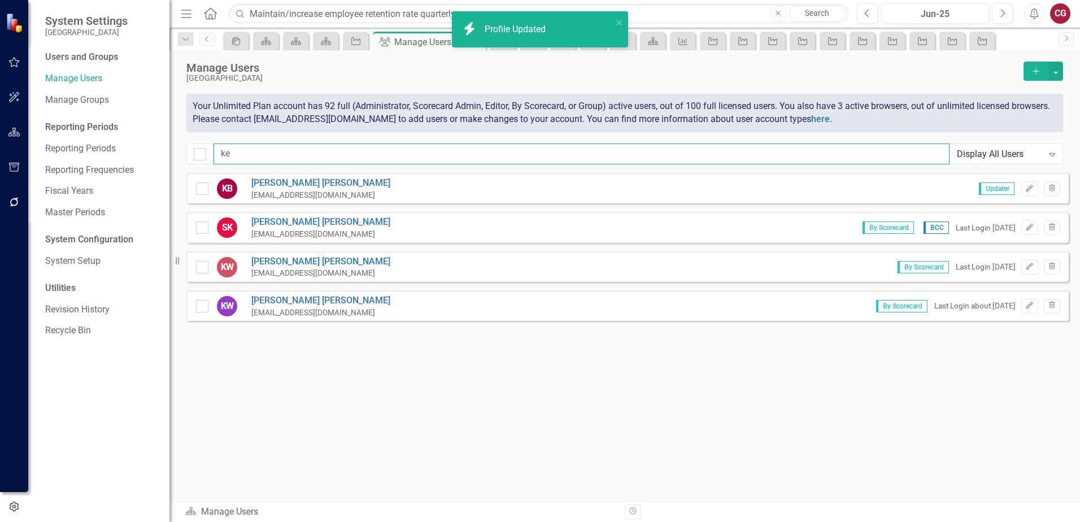
type input "k"
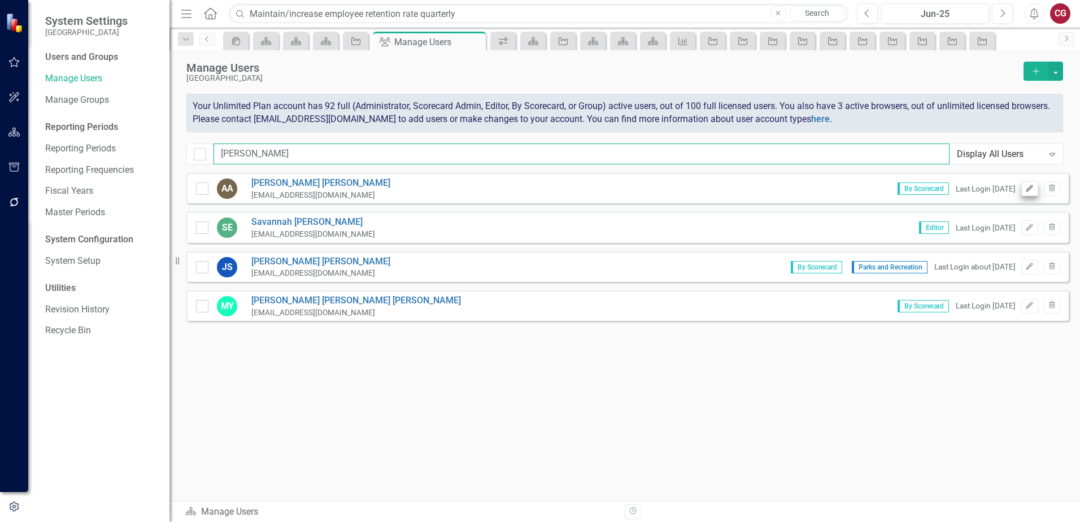
type input "ann"
click at [1027, 191] on icon "Edit" at bounding box center [1029, 188] width 8 height 7
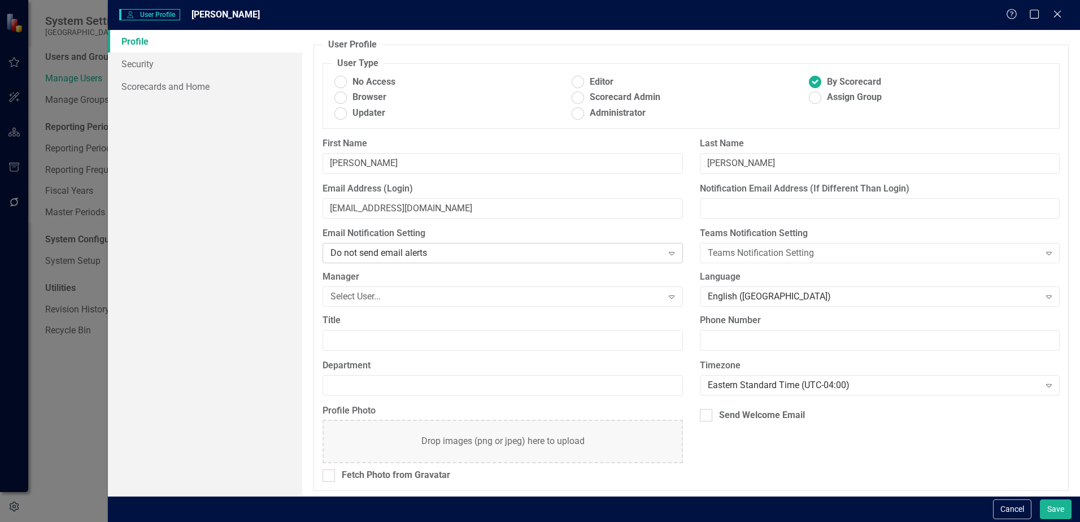
click at [489, 251] on div "Do not send email alerts" at bounding box center [496, 253] width 332 height 13
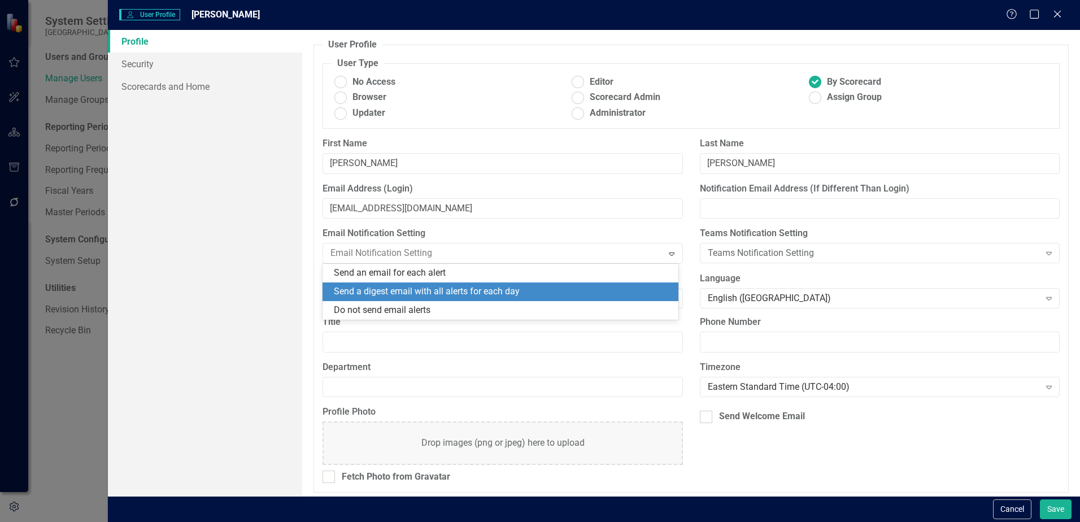
click at [459, 287] on div "Send a digest email with all alerts for each day" at bounding box center [503, 291] width 338 height 13
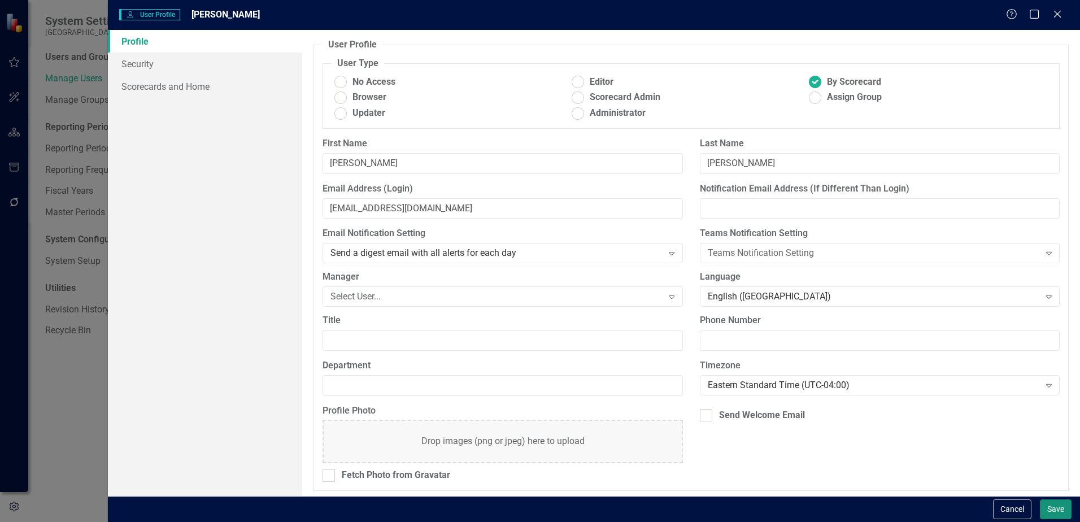
click at [1065, 512] on button "Save" at bounding box center [1056, 509] width 32 height 20
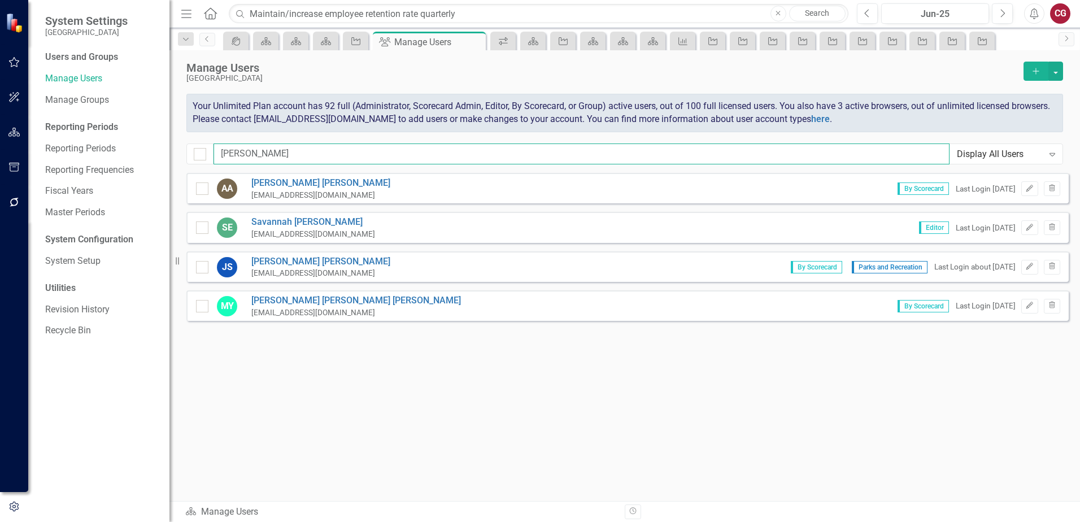
drag, startPoint x: 260, startPoint y: 152, endPoint x: 166, endPoint y: 145, distance: 94.6
click at [165, 151] on div "System Settings [GEOGRAPHIC_DATA] Users and Groups Manage Users Manage Groups R…" at bounding box center [540, 261] width 1080 height 522
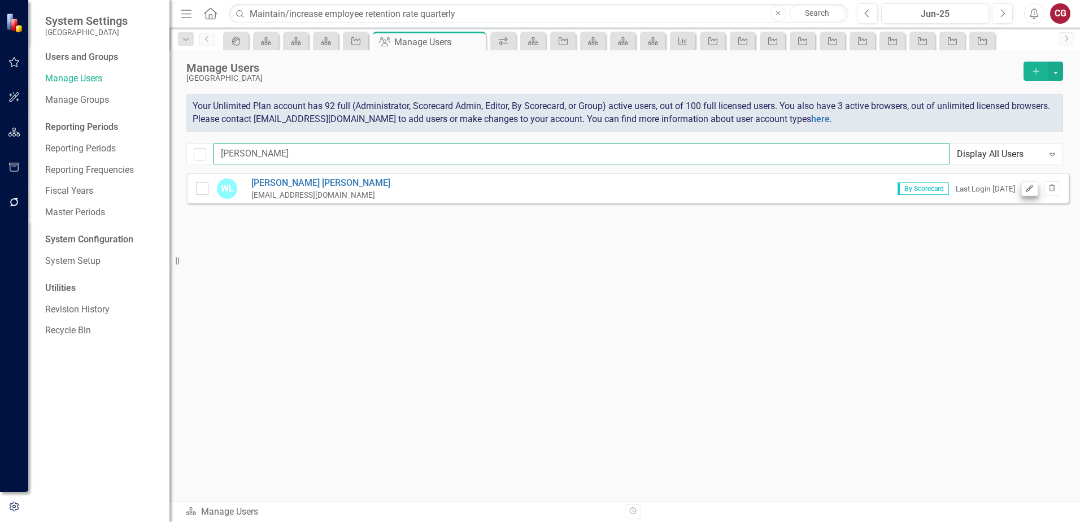
type input "wayne"
click at [1032, 191] on icon "Edit" at bounding box center [1029, 188] width 8 height 7
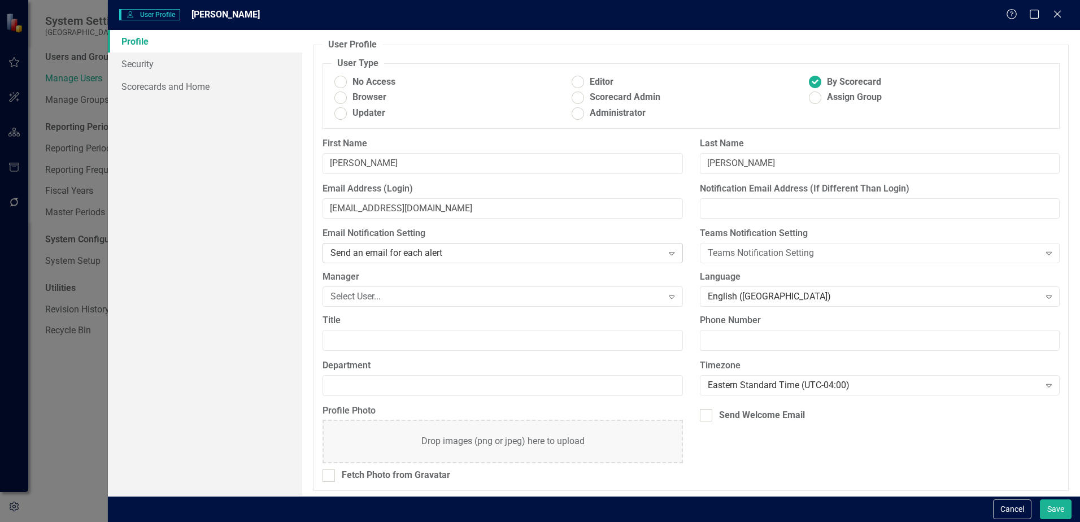
click at [432, 256] on div "Send an email for each alert" at bounding box center [496, 253] width 332 height 13
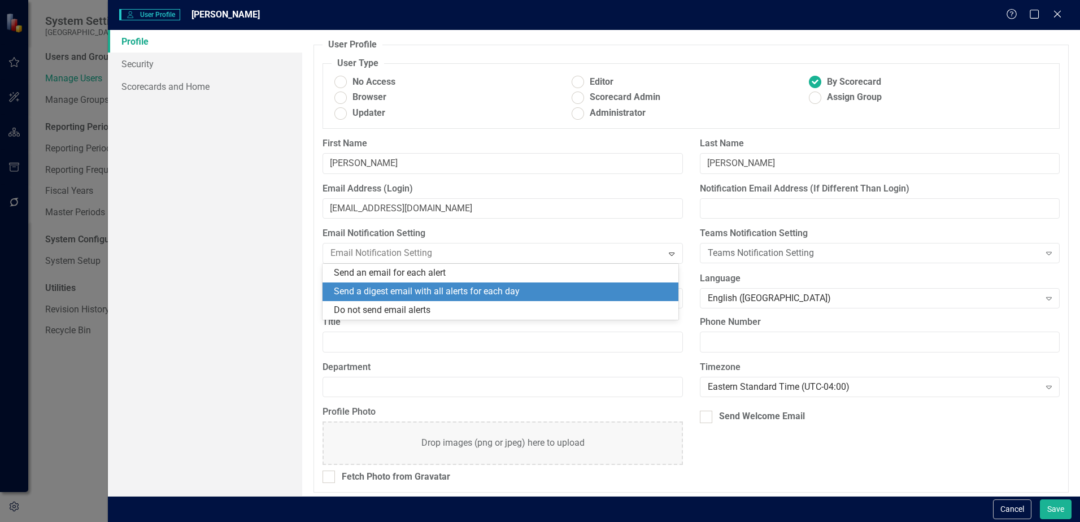
click at [402, 292] on div "Send a digest email with all alerts for each day" at bounding box center [503, 291] width 338 height 13
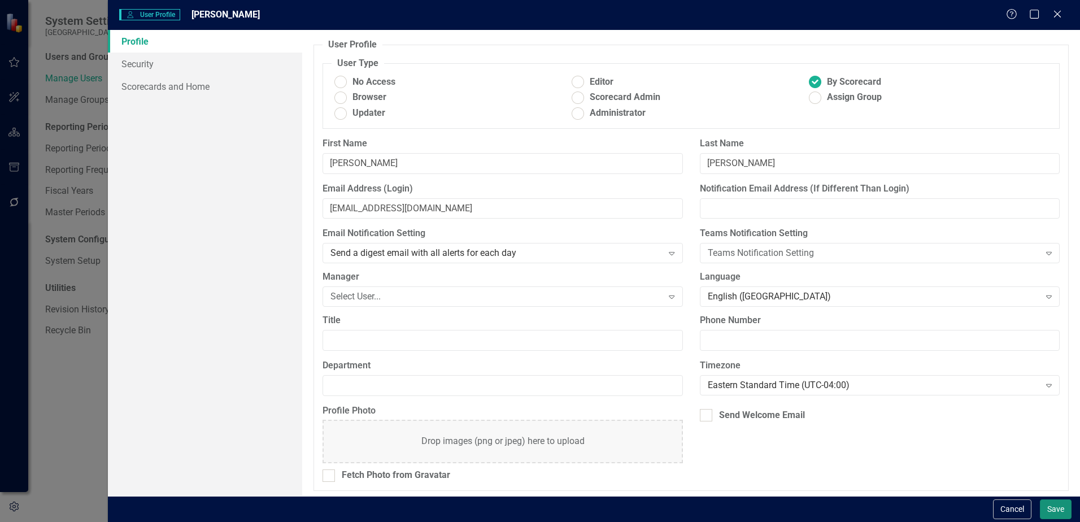
click at [1058, 506] on button "Save" at bounding box center [1056, 509] width 32 height 20
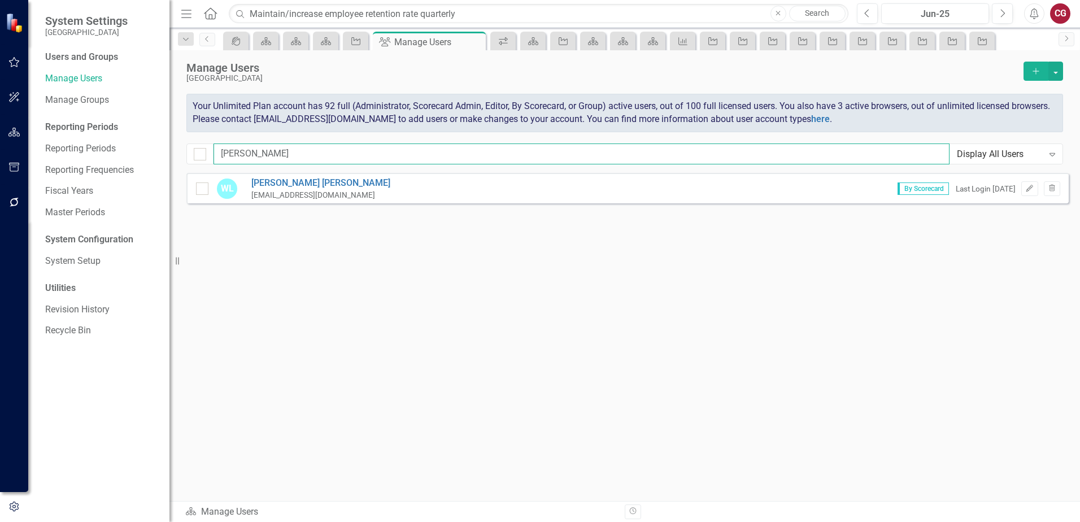
drag, startPoint x: 406, startPoint y: 154, endPoint x: 290, endPoint y: 152, distance: 116.4
click at [307, 152] on input "wayne" at bounding box center [581, 153] width 736 height 21
drag, startPoint x: 264, startPoint y: 158, endPoint x: 139, endPoint y: 150, distance: 125.6
click at [140, 151] on div "System Settings [GEOGRAPHIC_DATA] Users and Groups Manage Users Manage Groups R…" at bounding box center [540, 261] width 1080 height 522
type input "jamie"
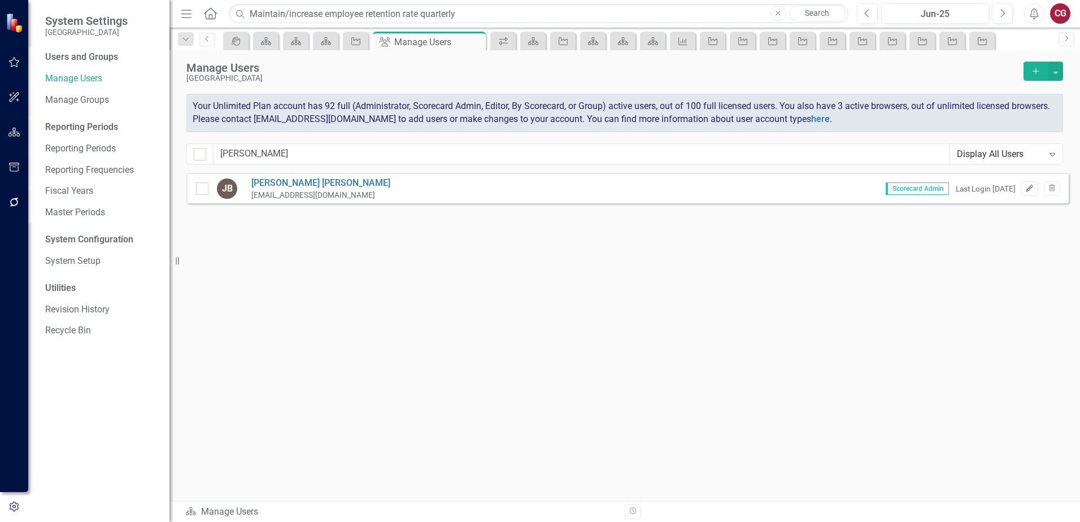
click at [1027, 191] on icon "Edit" at bounding box center [1029, 188] width 8 height 7
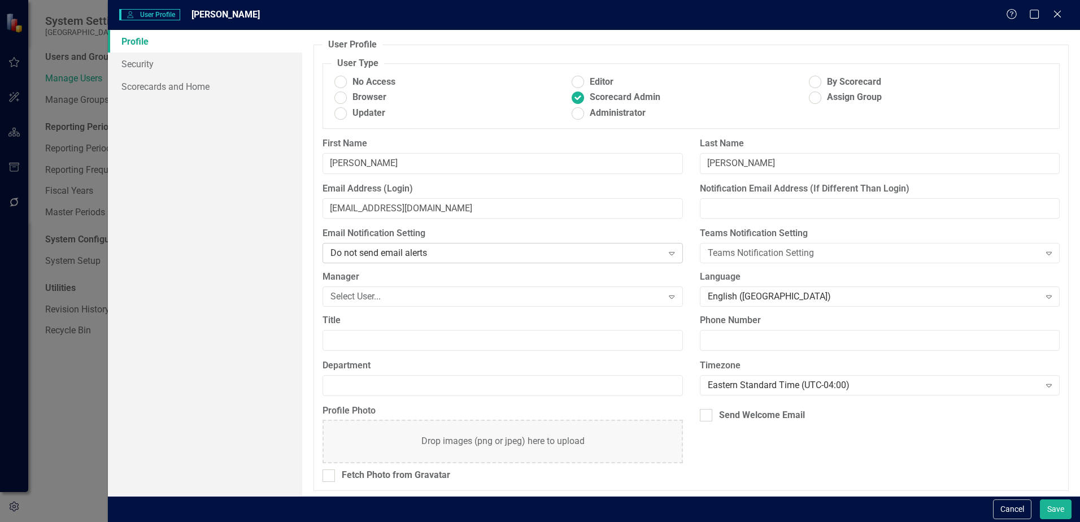
click at [432, 255] on div "Do not send email alerts" at bounding box center [496, 253] width 332 height 13
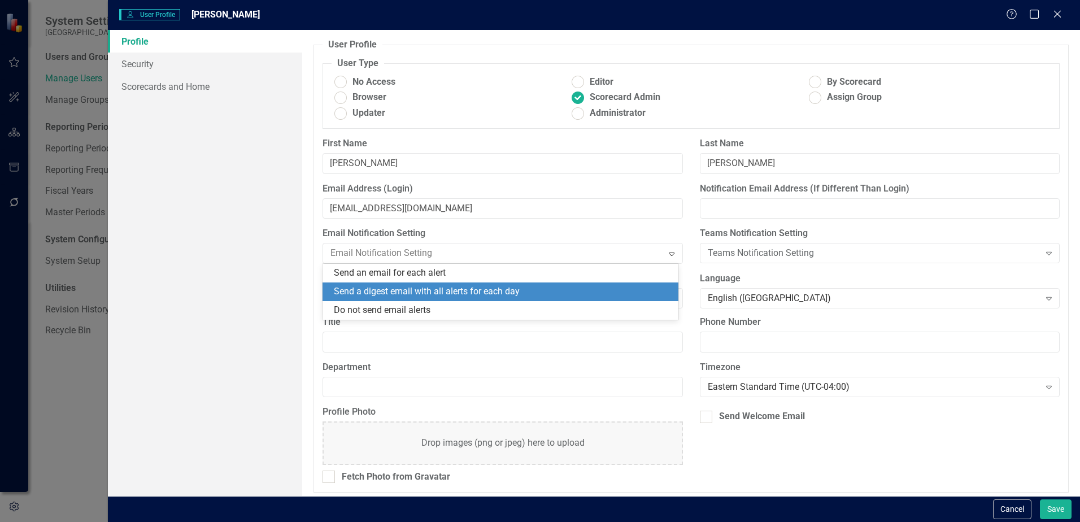
click at [394, 293] on div "Send a digest email with all alerts for each day" at bounding box center [503, 291] width 338 height 13
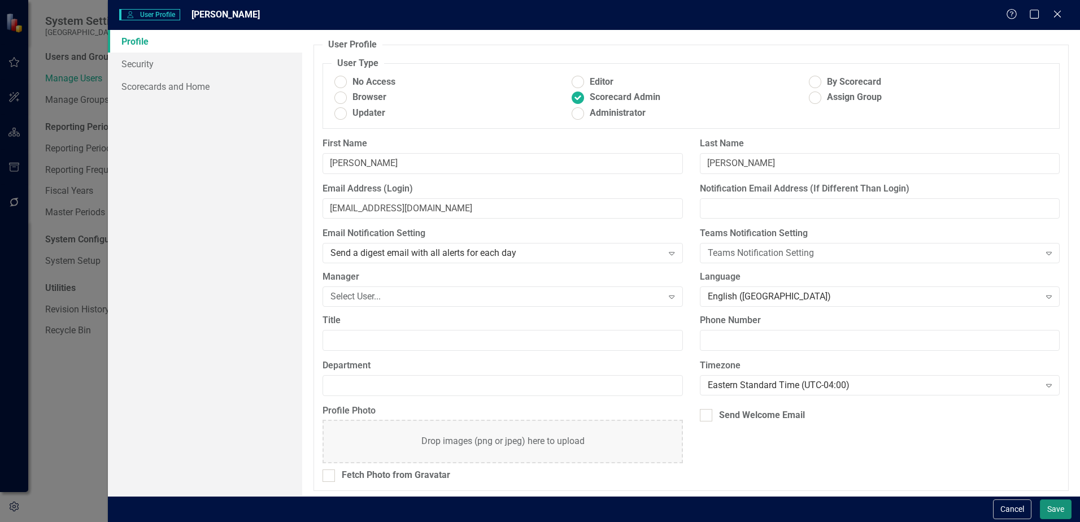
click at [1059, 511] on button "Save" at bounding box center [1056, 509] width 32 height 20
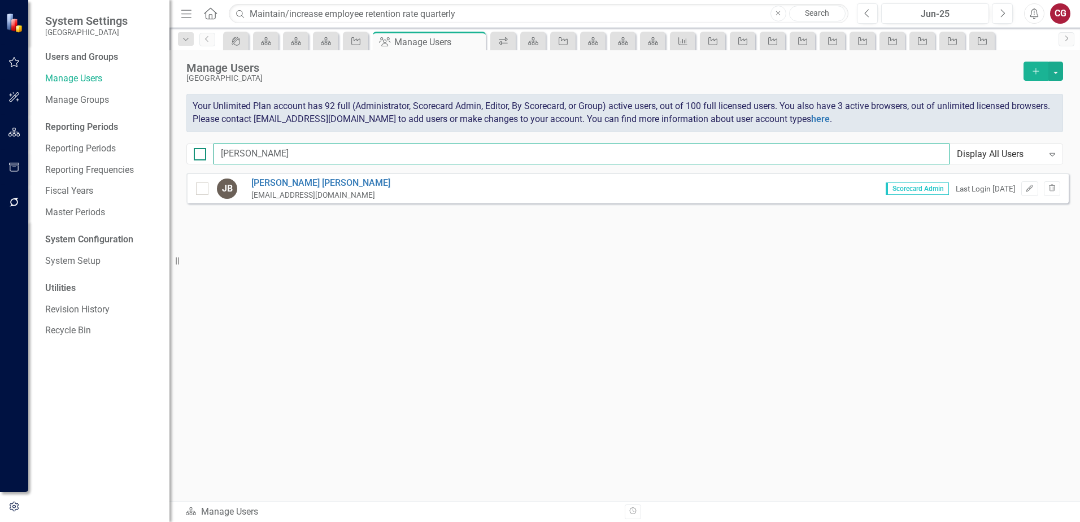
drag, startPoint x: 263, startPoint y: 154, endPoint x: 203, endPoint y: 154, distance: 59.3
click at [203, 154] on div "jamie Display All Users Expand" at bounding box center [624, 153] width 876 height 21
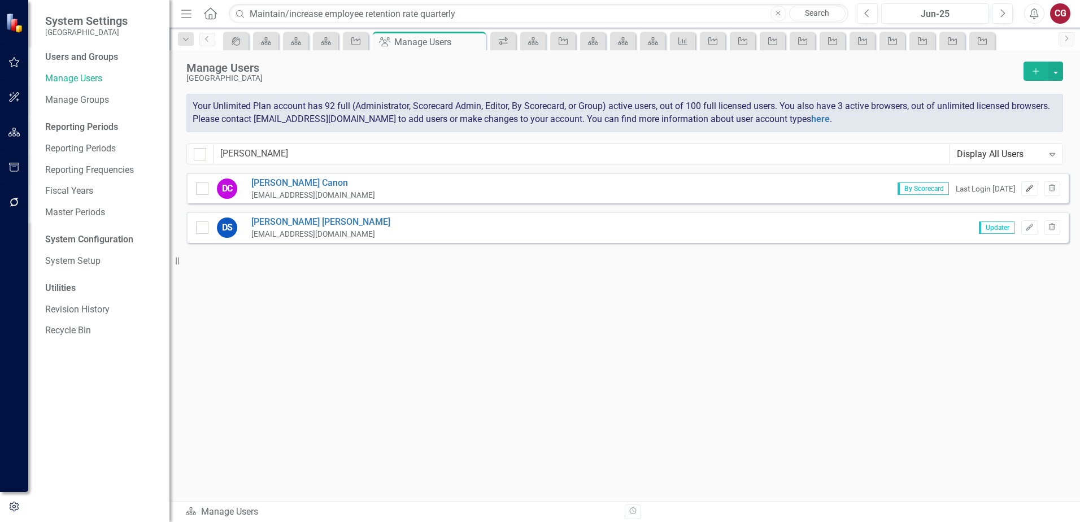
click at [1030, 192] on button "Edit" at bounding box center [1029, 188] width 16 height 15
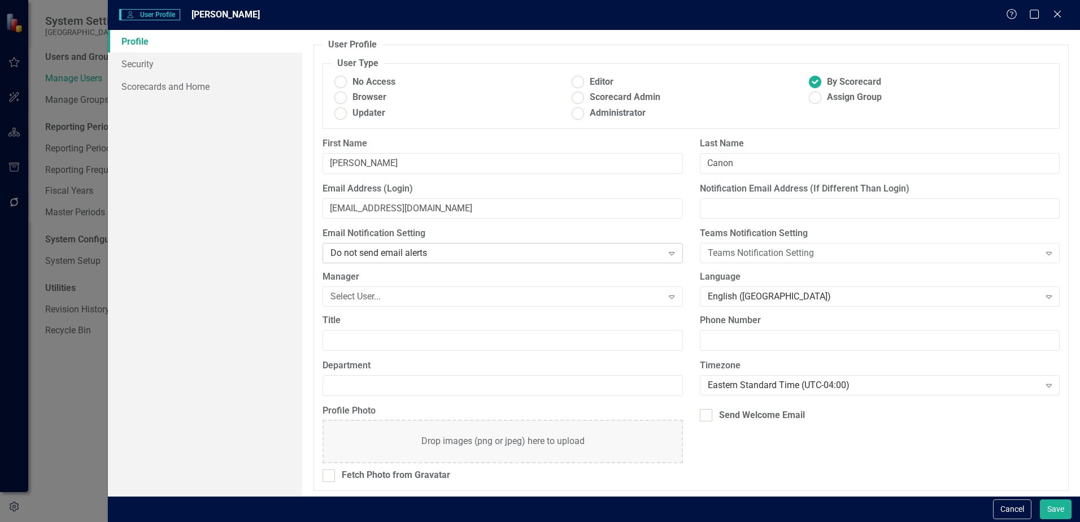
click at [375, 258] on div "Do not send email alerts" at bounding box center [496, 253] width 332 height 13
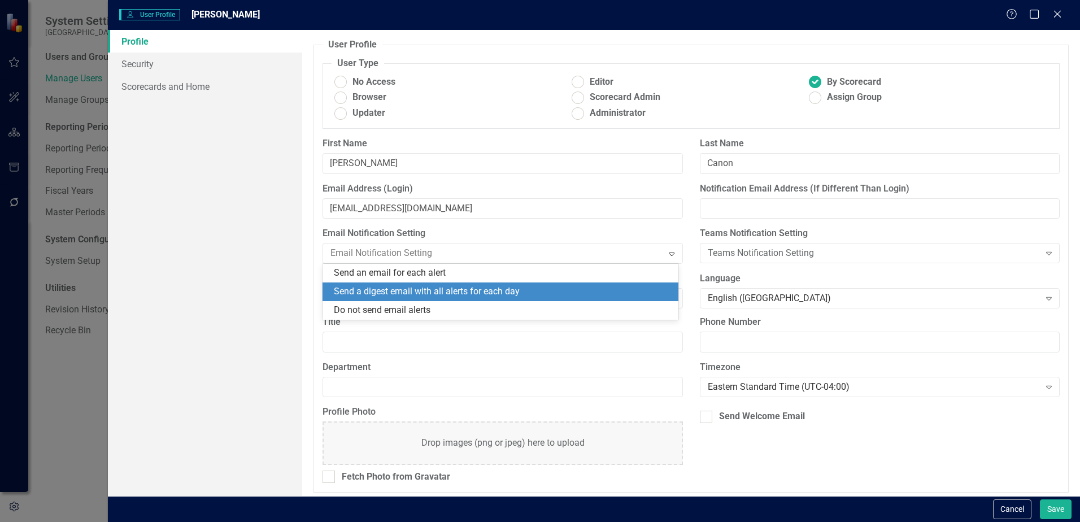
click at [372, 294] on div "Send a digest email with all alerts for each day" at bounding box center [503, 291] width 338 height 13
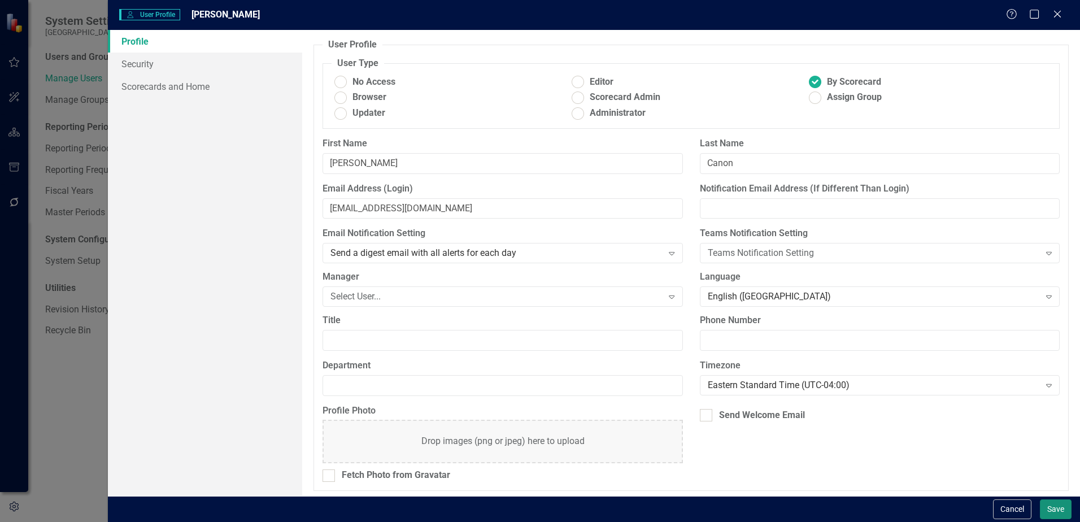
click at [1054, 513] on button "Save" at bounding box center [1056, 509] width 32 height 20
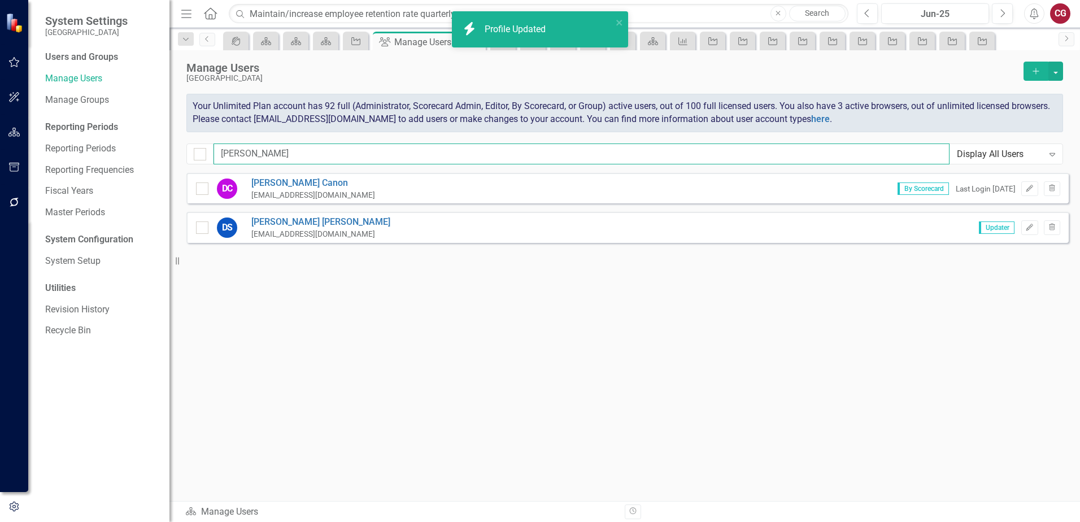
click at [366, 150] on input "david" at bounding box center [581, 153] width 736 height 21
type input "d"
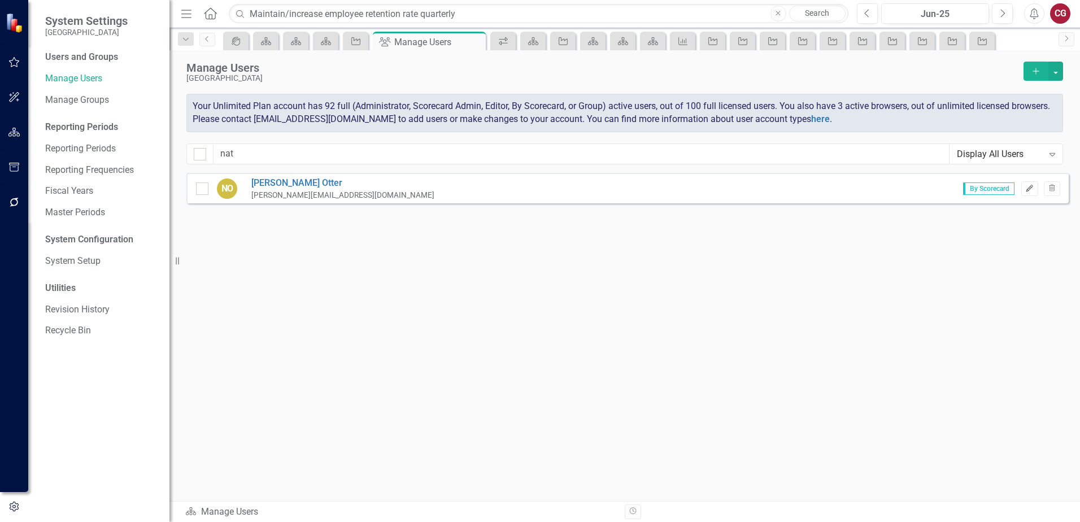
click at [1033, 190] on icon "Edit" at bounding box center [1029, 188] width 8 height 7
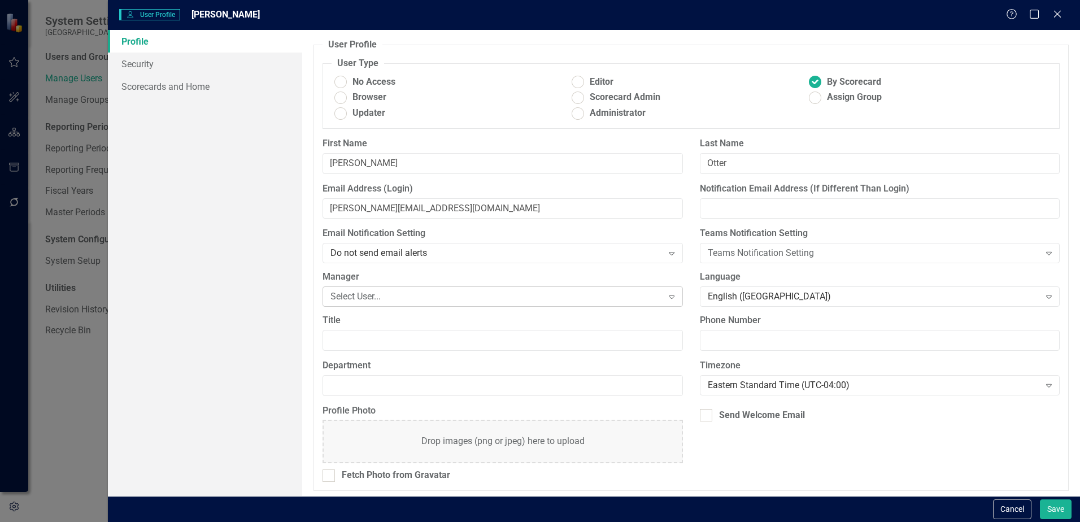
click at [403, 295] on div "Select User..." at bounding box center [496, 296] width 332 height 13
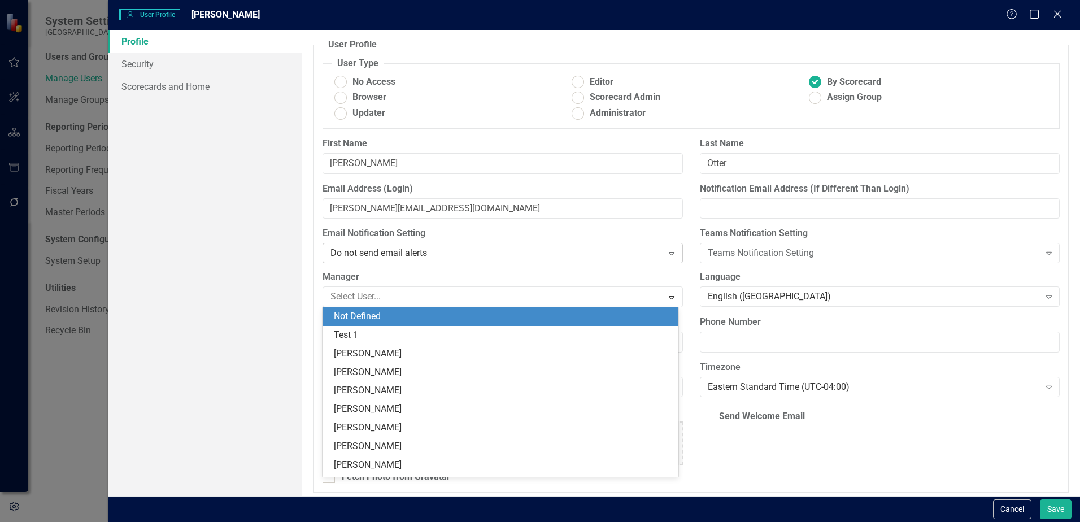
click at [412, 261] on div "Do not send email alerts Expand" at bounding box center [502, 253] width 360 height 20
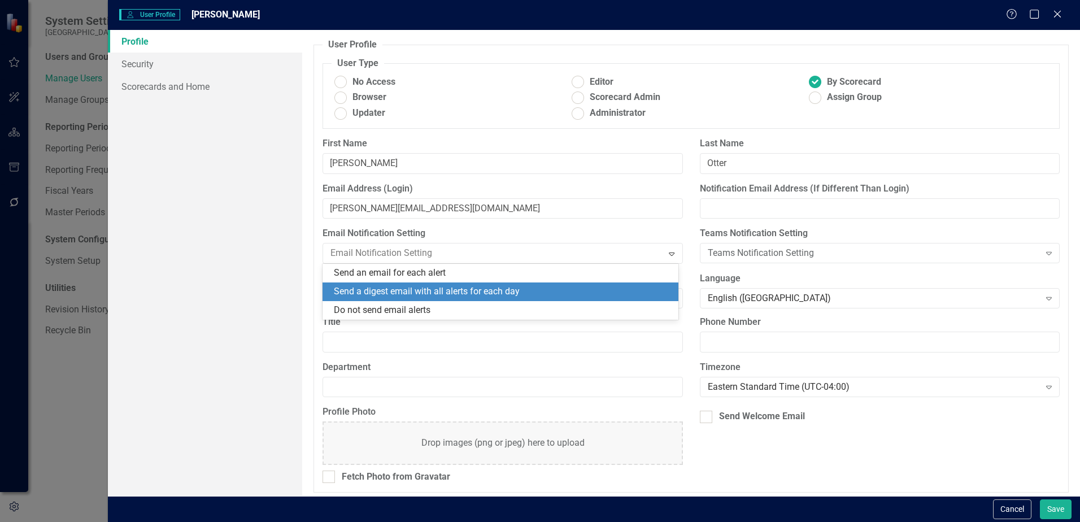
click at [402, 291] on div "Send a digest email with all alerts for each day" at bounding box center [503, 291] width 338 height 13
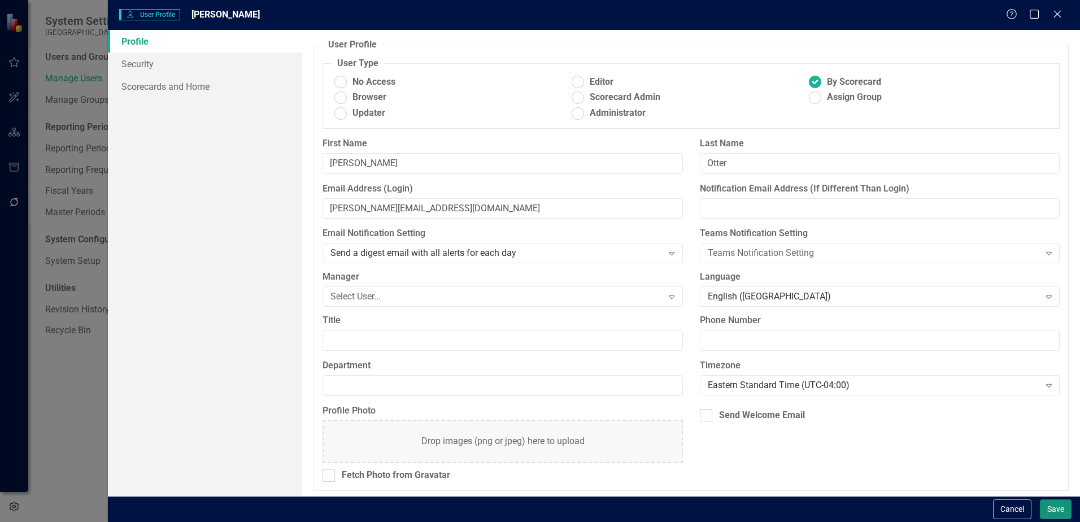
click at [1049, 501] on button "Save" at bounding box center [1056, 509] width 32 height 20
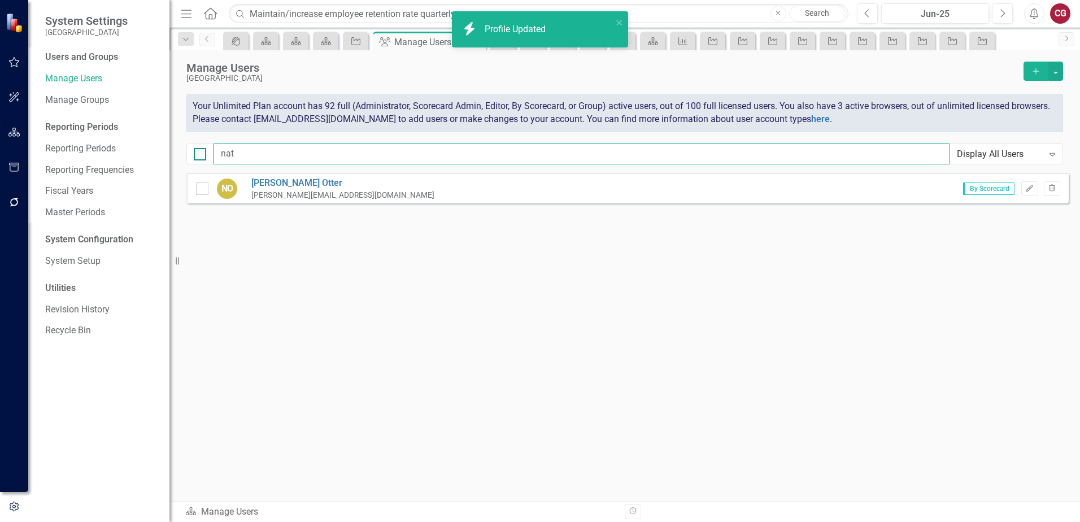
drag, startPoint x: 312, startPoint y: 150, endPoint x: 202, endPoint y: 150, distance: 110.7
click at [202, 150] on div "nat Display All Users Expand" at bounding box center [624, 153] width 876 height 21
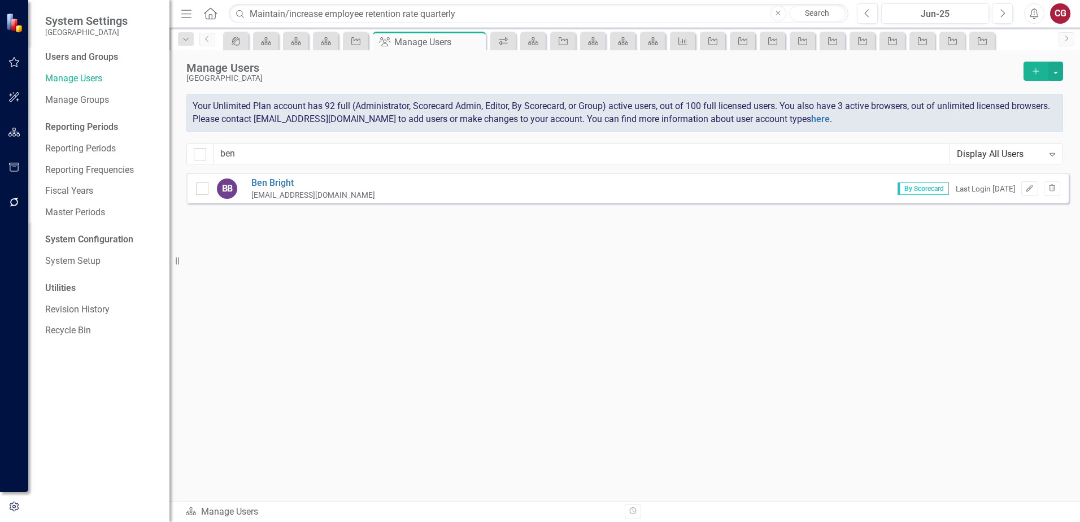
click at [1020, 193] on div "By Scorecard Last Login 2 days ago Edit Trash" at bounding box center [974, 188] width 171 height 15
click at [1023, 193] on button "Edit" at bounding box center [1029, 188] width 16 height 15
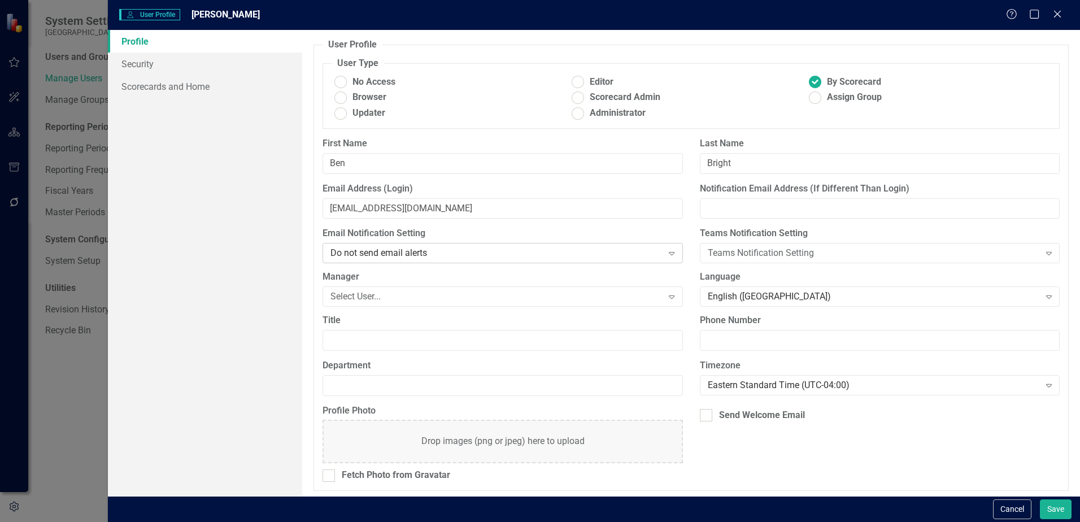
click at [398, 260] on div "Do not send email alerts Expand" at bounding box center [502, 253] width 360 height 20
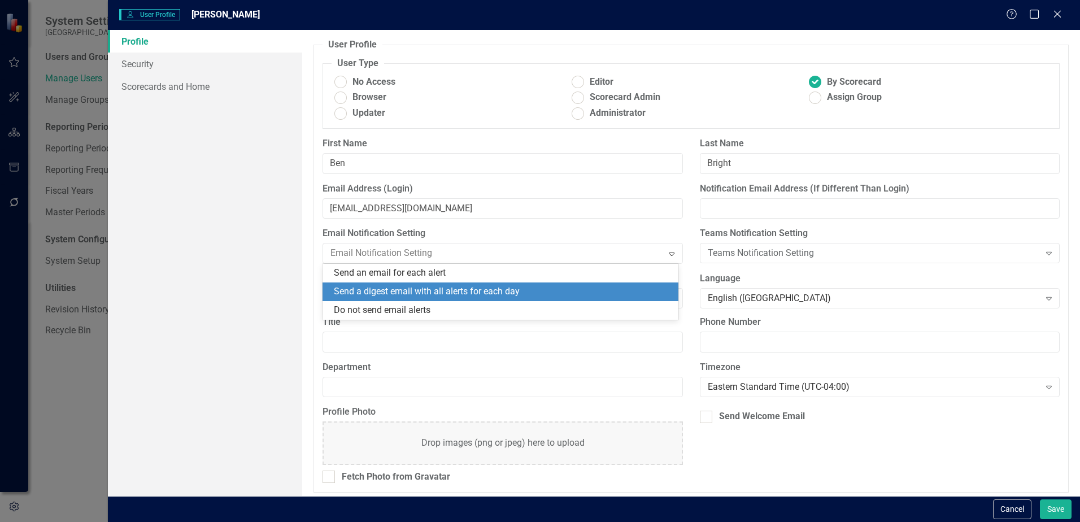
click at [390, 294] on div "Send a digest email with all alerts for each day" at bounding box center [503, 291] width 338 height 13
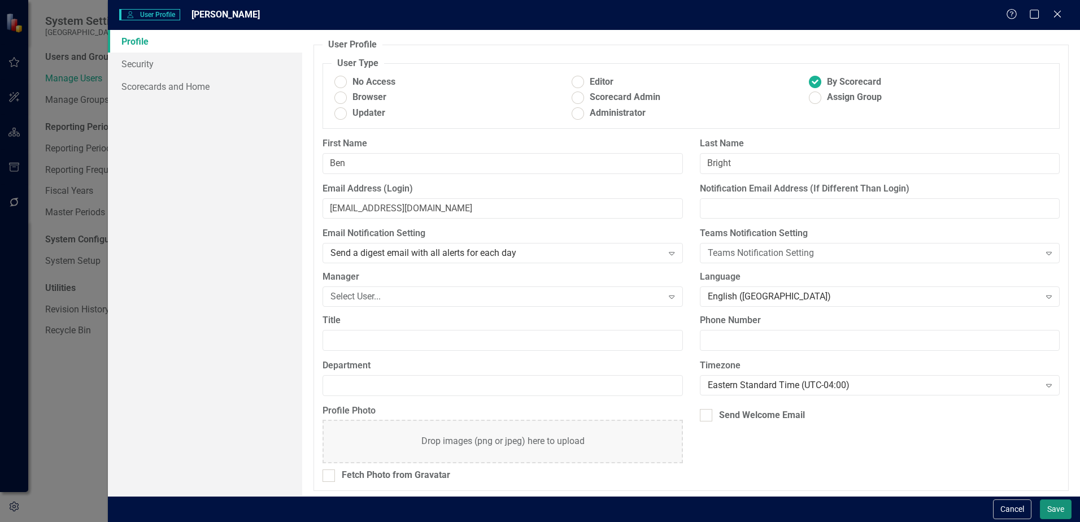
click at [1057, 511] on button "Save" at bounding box center [1056, 509] width 32 height 20
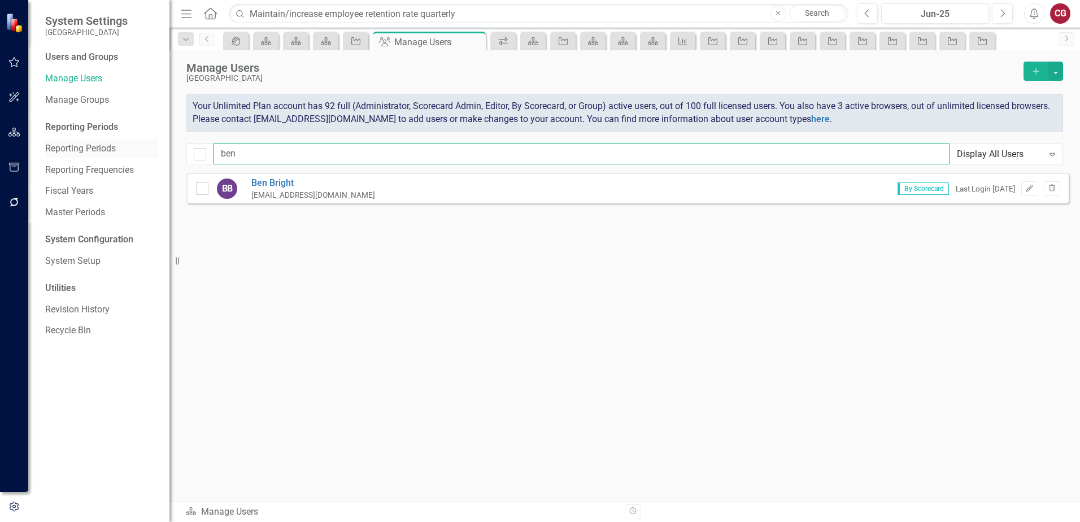
drag, startPoint x: 258, startPoint y: 150, endPoint x: 148, endPoint y: 150, distance: 110.1
click at [148, 150] on div "System Settings [GEOGRAPHIC_DATA] Users and Groups Manage Users Manage Groups R…" at bounding box center [540, 261] width 1080 height 522
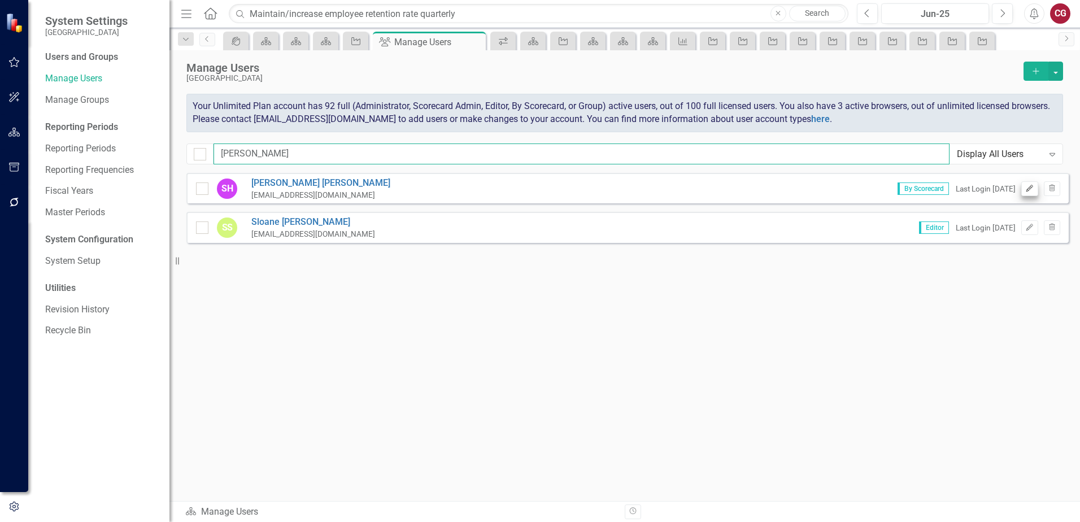
type input "stephen"
click at [1027, 184] on button "Edit" at bounding box center [1029, 188] width 16 height 15
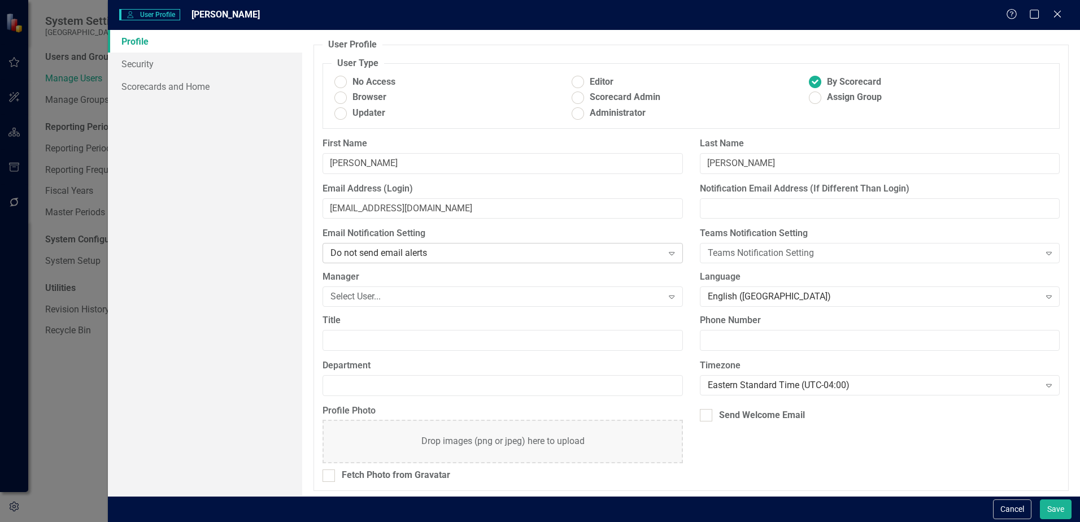
click at [373, 253] on div "Do not send email alerts" at bounding box center [496, 253] width 332 height 13
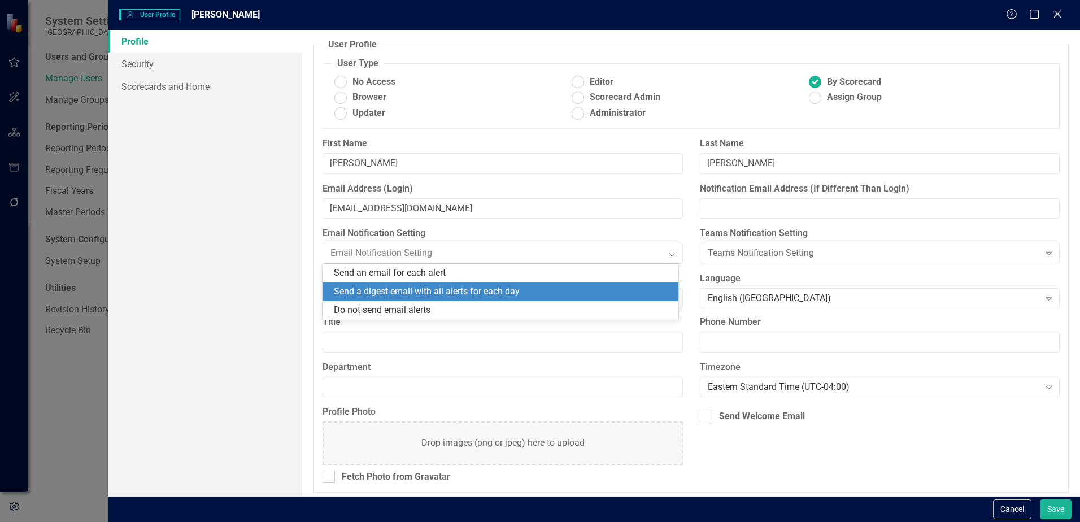
click at [365, 285] on div "Send a digest email with all alerts for each day" at bounding box center [503, 291] width 338 height 13
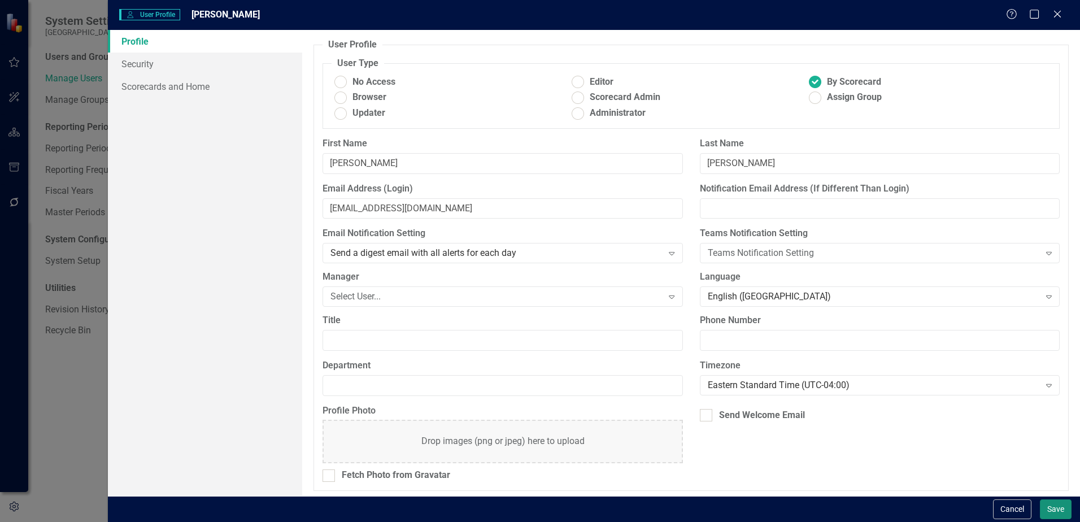
click at [1062, 511] on button "Save" at bounding box center [1056, 509] width 32 height 20
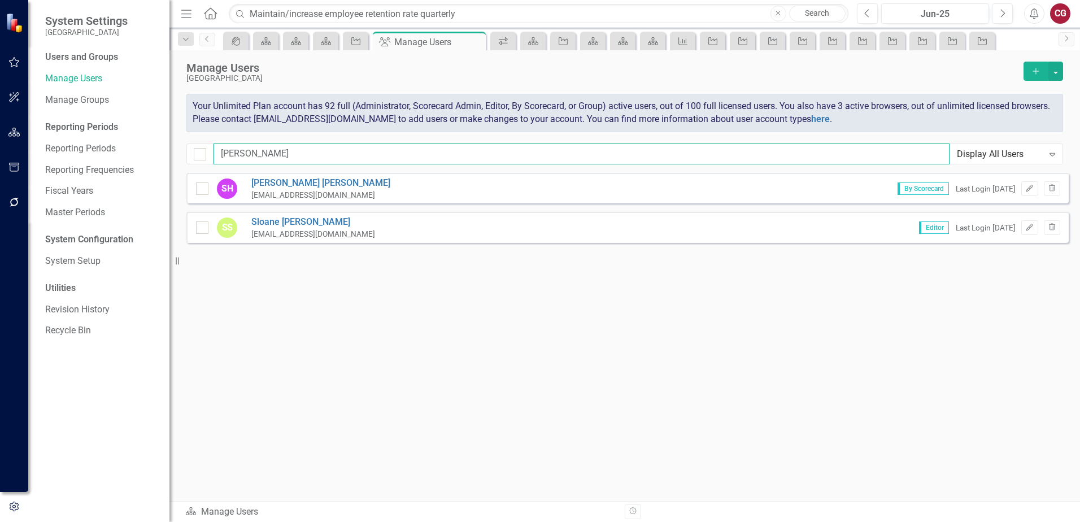
drag, startPoint x: 273, startPoint y: 150, endPoint x: 193, endPoint y: 148, distance: 79.7
click at [193, 148] on div "stephen Display All Users Expand" at bounding box center [624, 153] width 876 height 21
type input "[PERSON_NAME]"
click at [1023, 188] on button "Edit" at bounding box center [1029, 188] width 16 height 15
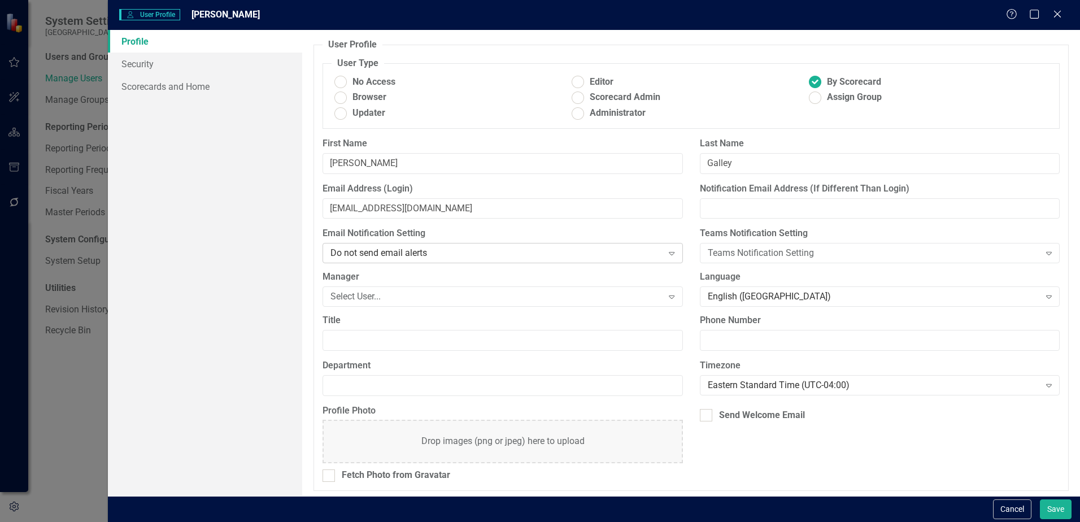
click at [421, 255] on div "Do not send email alerts" at bounding box center [496, 253] width 332 height 13
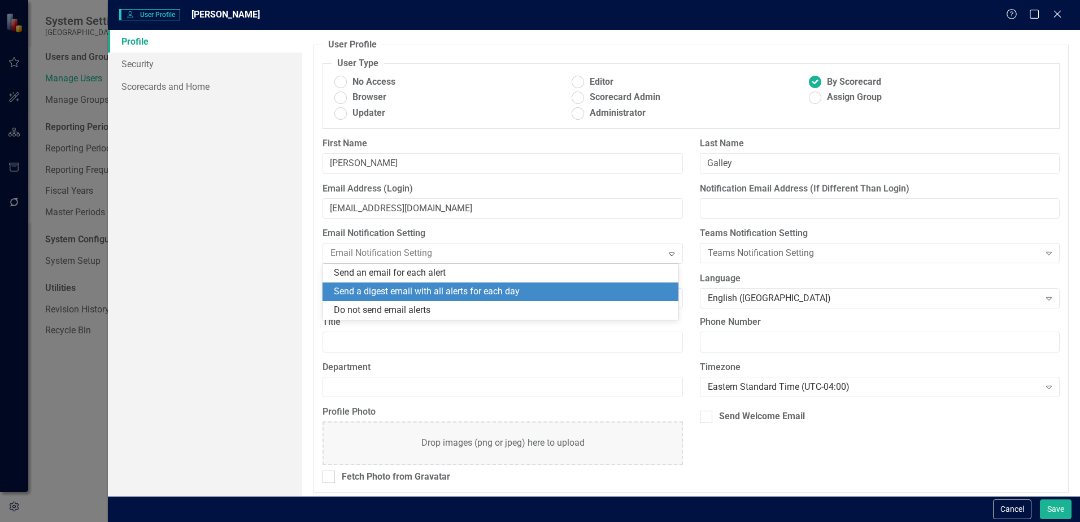
click at [406, 287] on div "Send a digest email with all alerts for each day" at bounding box center [503, 291] width 338 height 13
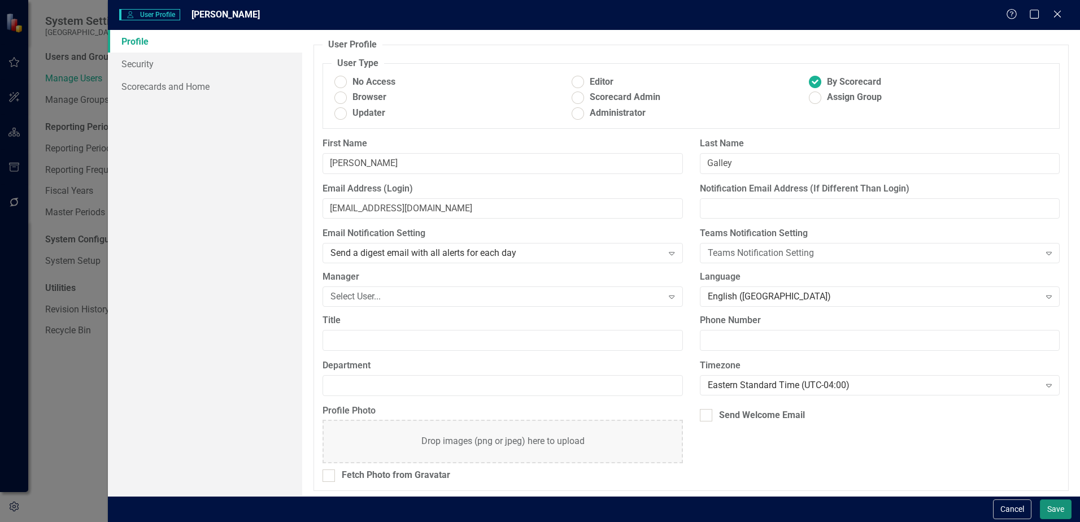
click at [1063, 512] on button "Save" at bounding box center [1056, 509] width 32 height 20
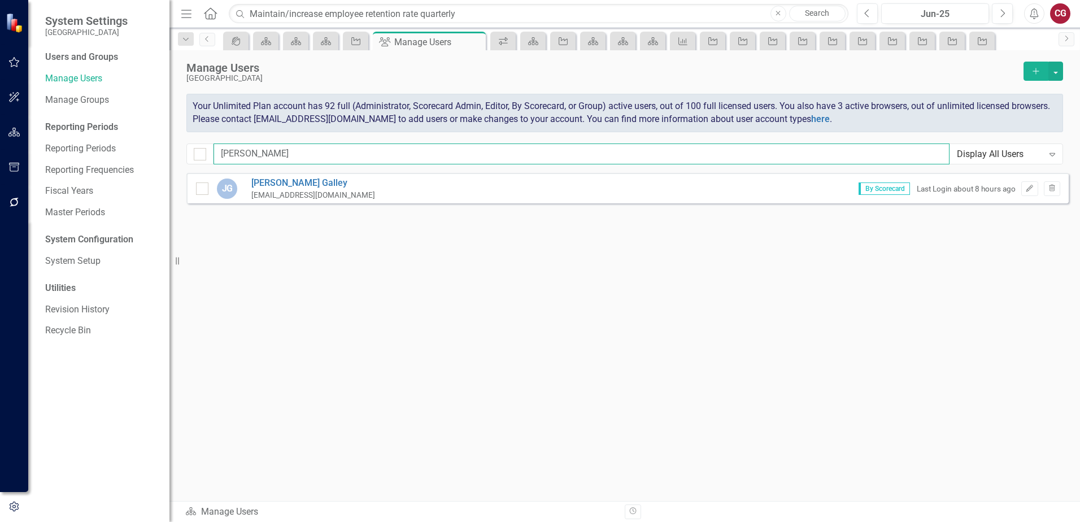
drag, startPoint x: 370, startPoint y: 159, endPoint x: 171, endPoint y: 156, distance: 199.9
click at [171, 156] on div "System Settings [GEOGRAPHIC_DATA] Users and Groups Manage Users Manage Groups R…" at bounding box center [540, 261] width 1080 height 522
type input "[PERSON_NAME]"
click at [1032, 186] on icon "Edit" at bounding box center [1029, 188] width 8 height 7
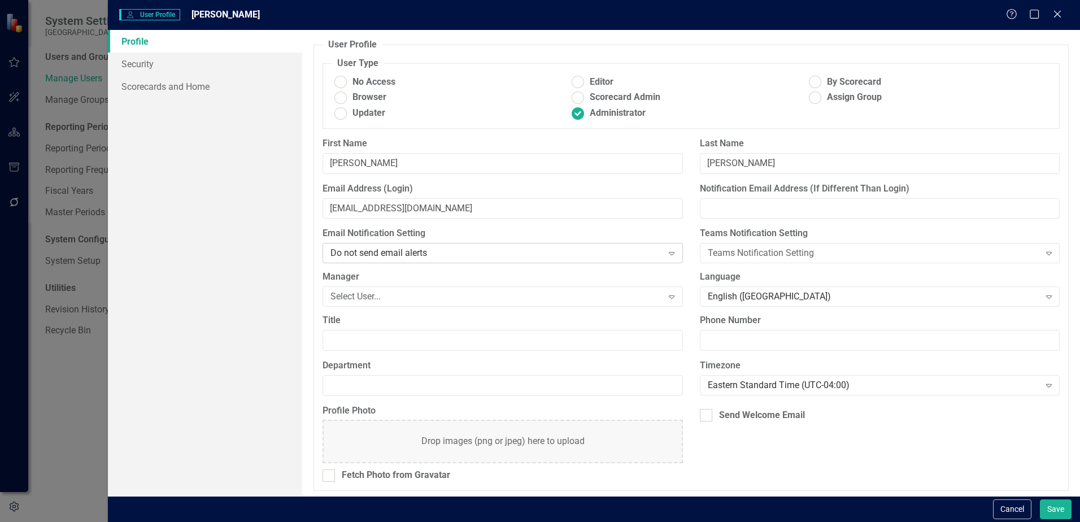
click at [369, 255] on div "Do not send email alerts" at bounding box center [496, 253] width 332 height 13
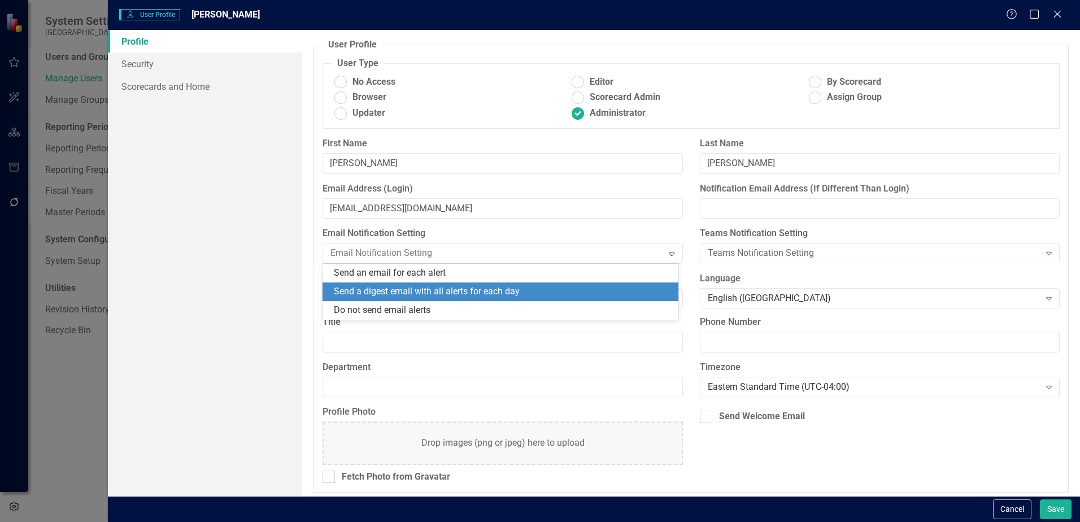
click at [373, 286] on div "Send a digest email with all alerts for each day" at bounding box center [503, 291] width 338 height 13
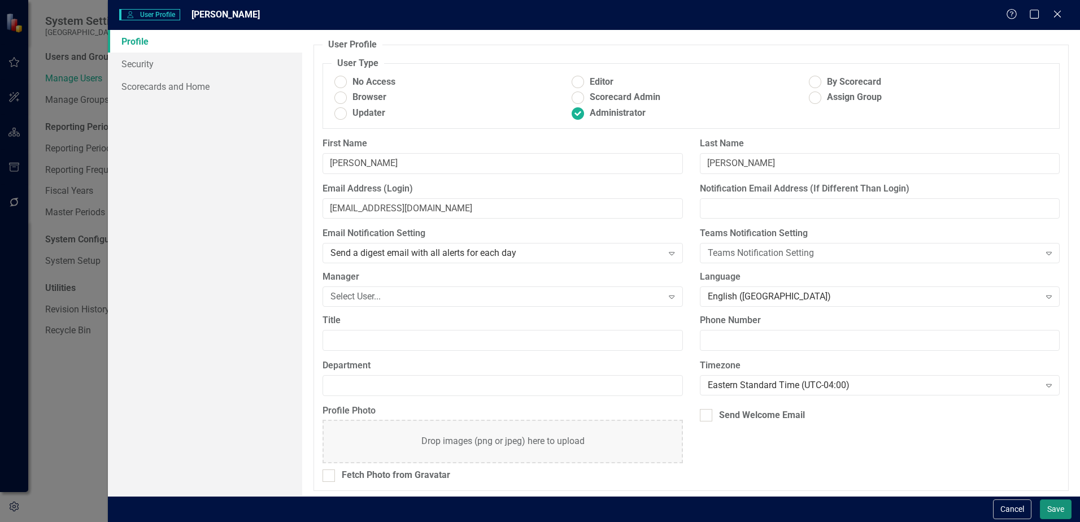
click at [1062, 507] on button "Save" at bounding box center [1056, 509] width 32 height 20
